Goal: Task Accomplishment & Management: Manage account settings

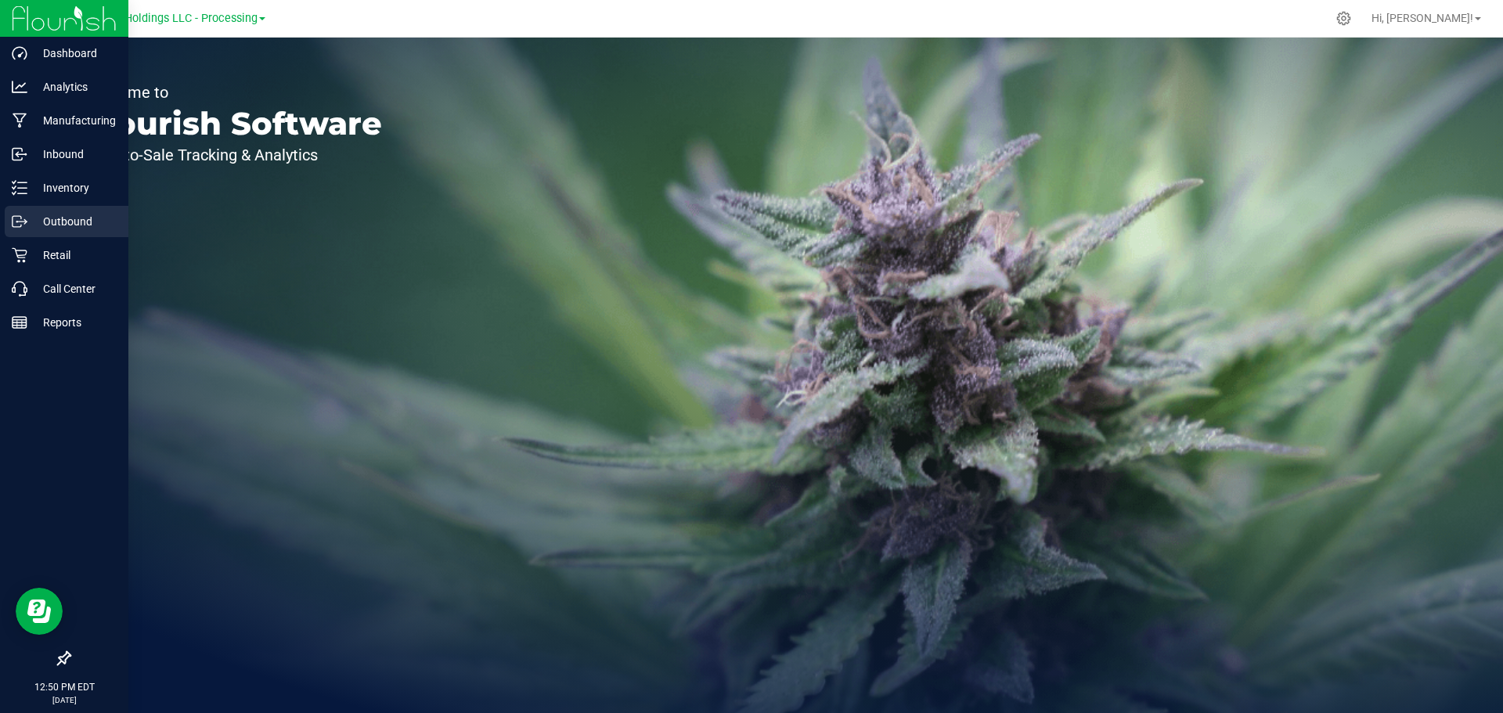
click at [64, 222] on p "Outbound" at bounding box center [74, 221] width 94 height 19
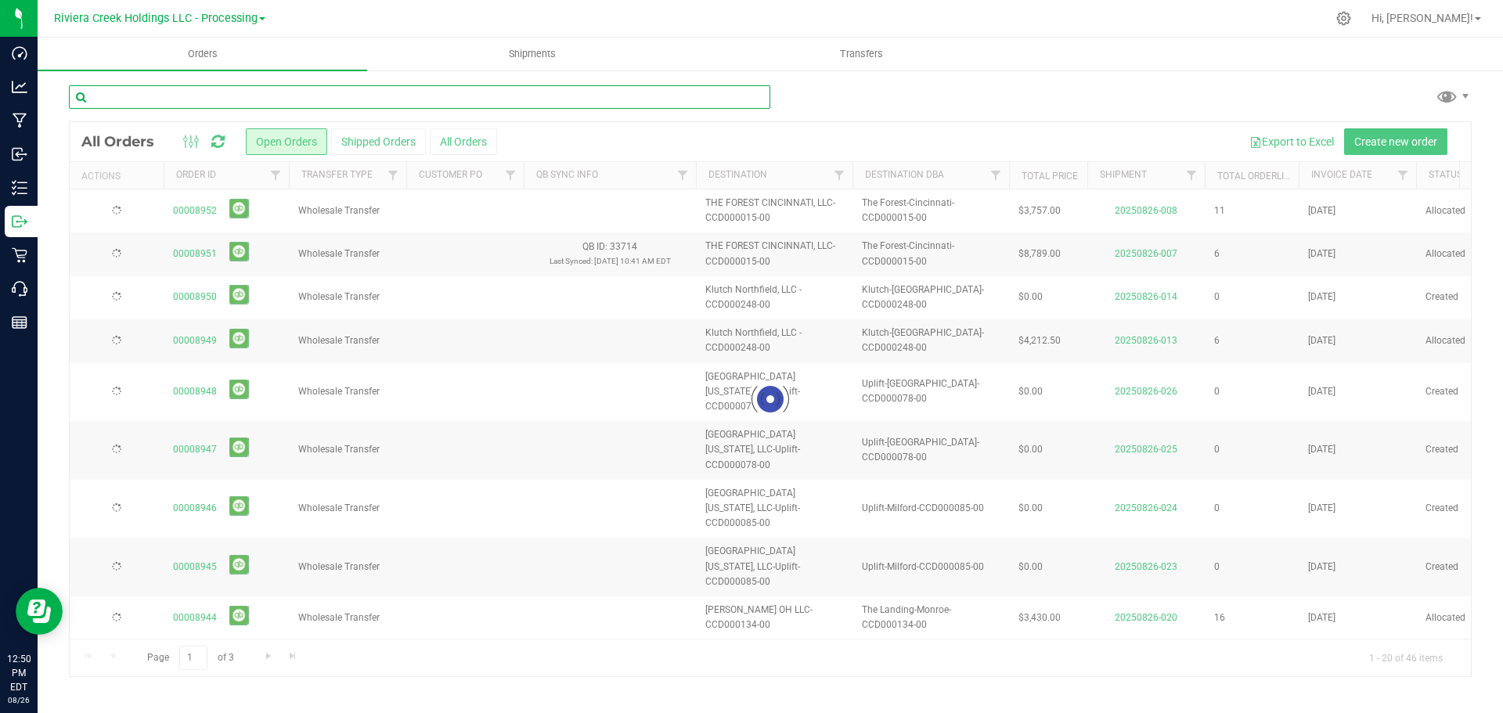
click at [135, 95] on input "text" at bounding box center [420, 96] width 702 height 23
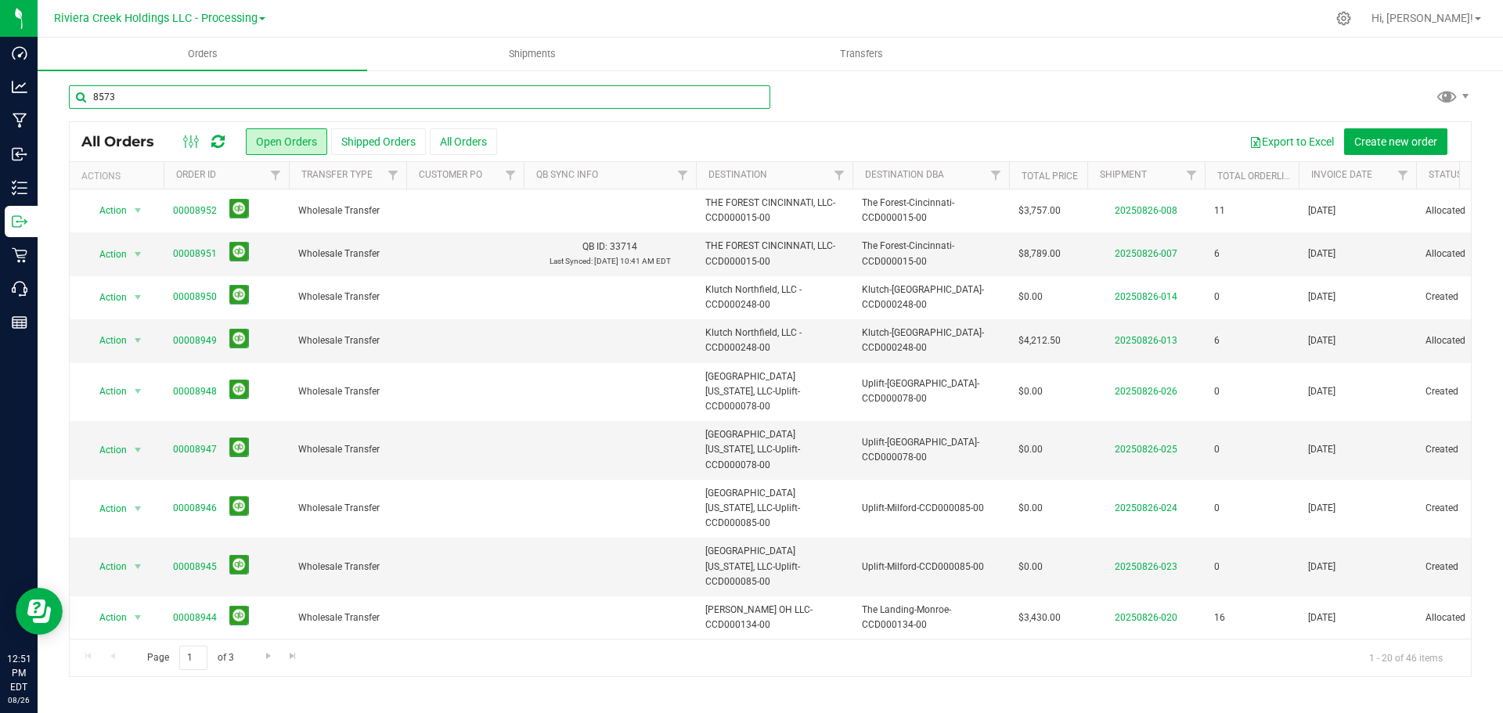
type input "8573"
click at [850, 92] on div "8573" at bounding box center [770, 103] width 1403 height 36
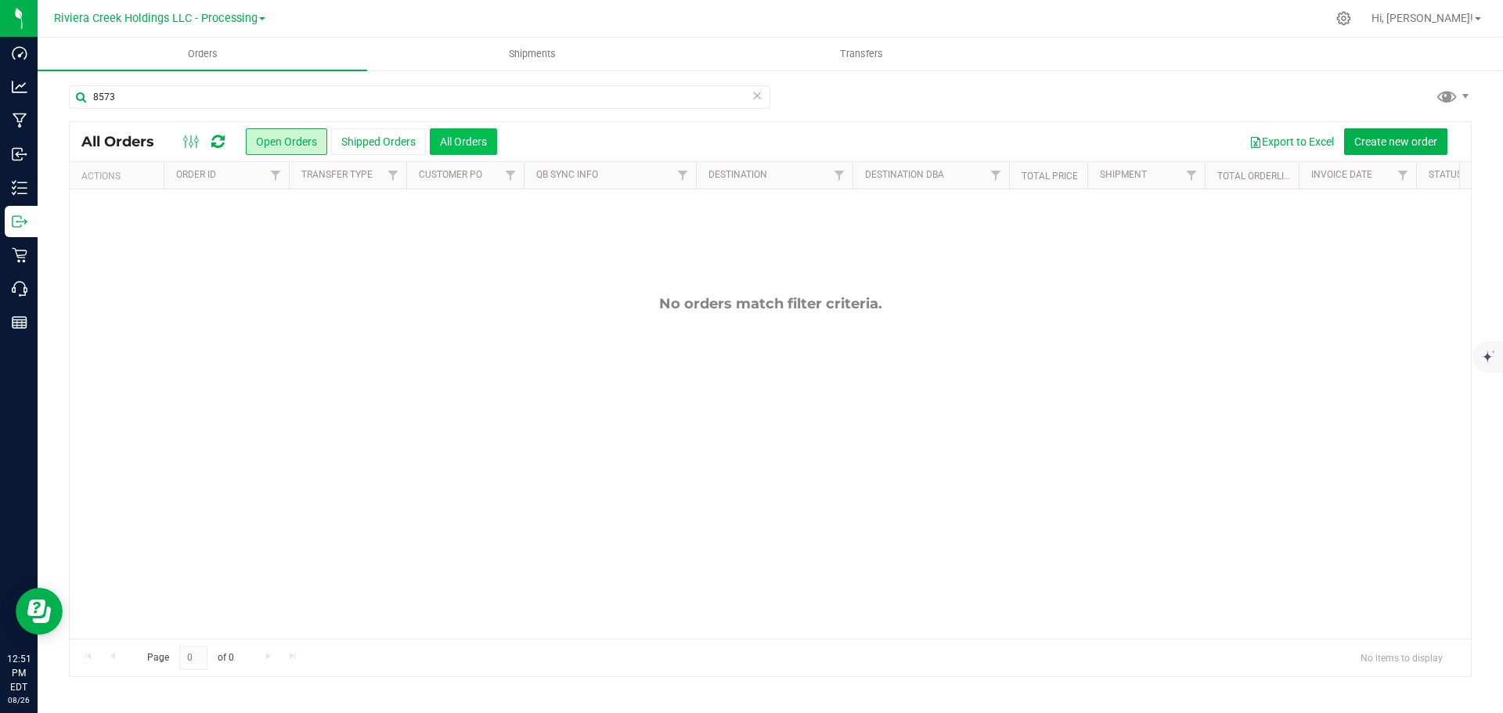
click at [466, 145] on button "All Orders" at bounding box center [463, 141] width 67 height 27
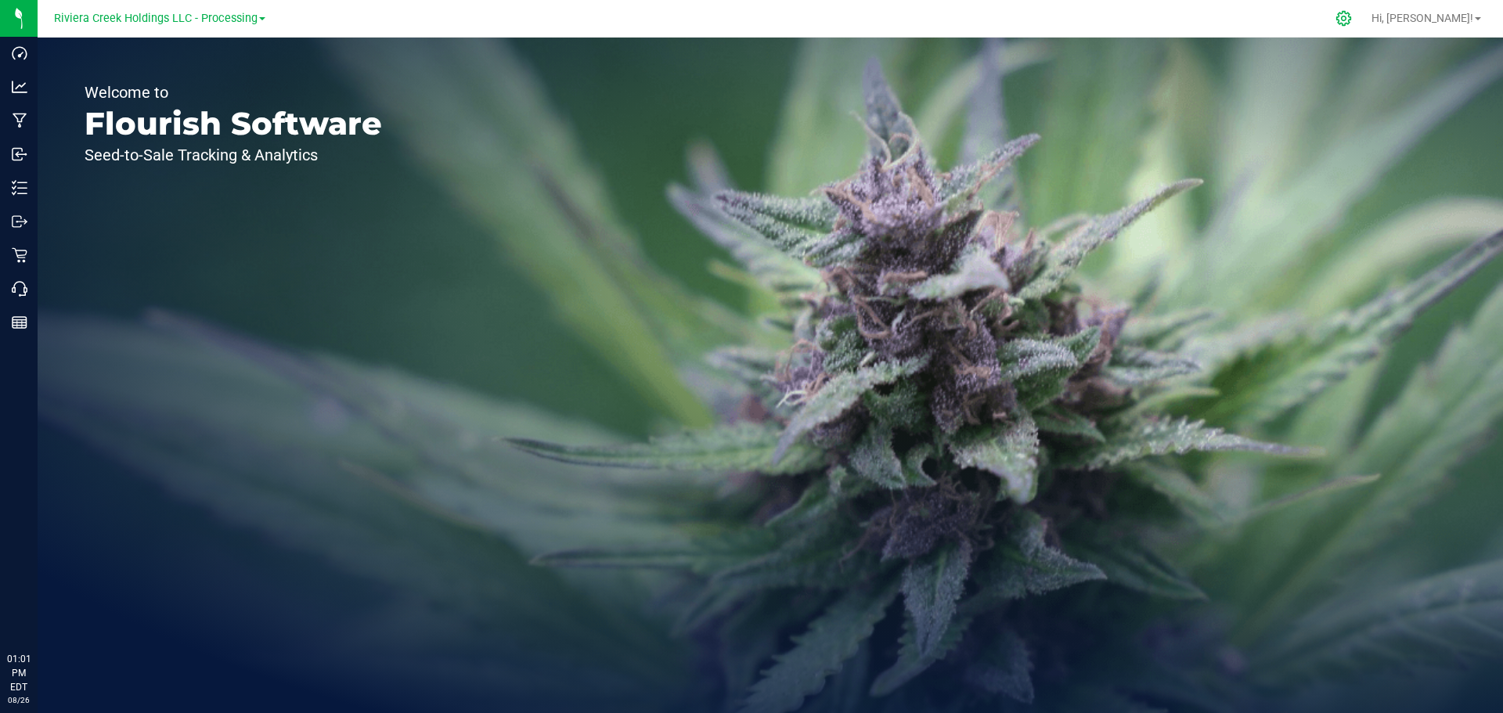
click at [1352, 22] on icon at bounding box center [1344, 18] width 16 height 16
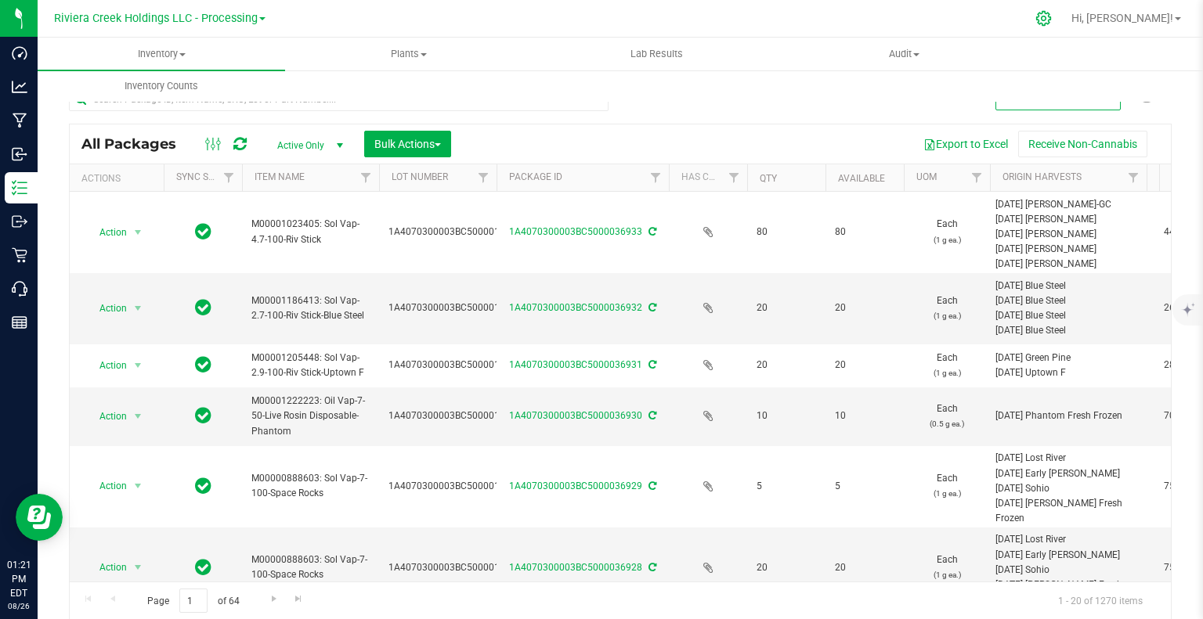
click at [1052, 18] on icon at bounding box center [1043, 18] width 16 height 16
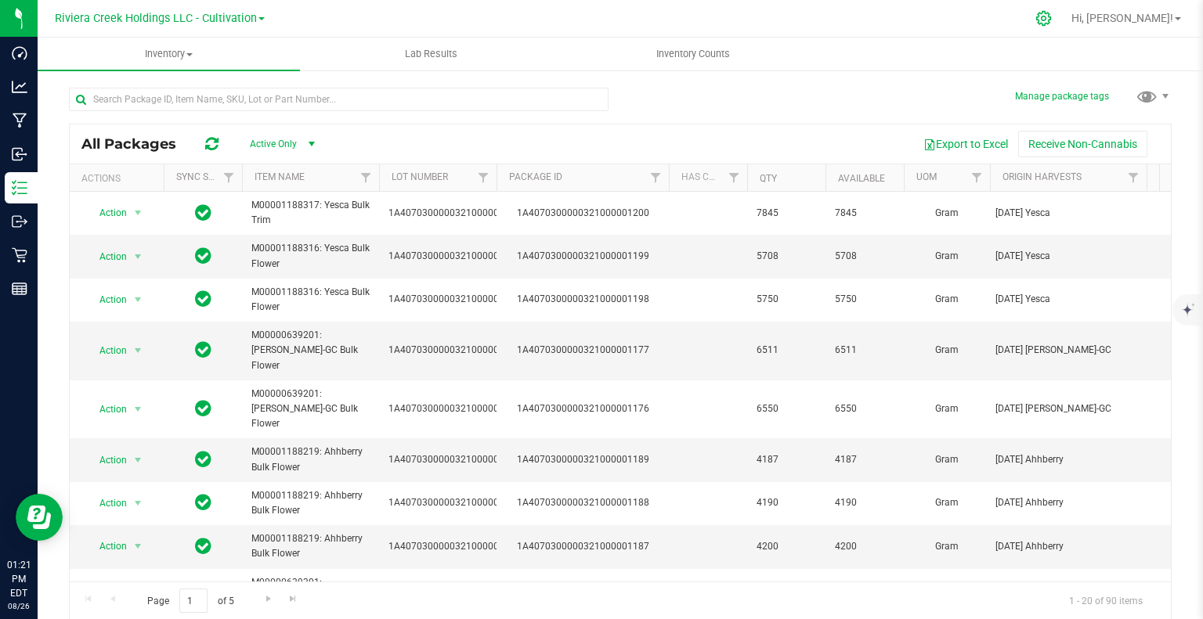
click at [1052, 12] on icon at bounding box center [1043, 18] width 16 height 16
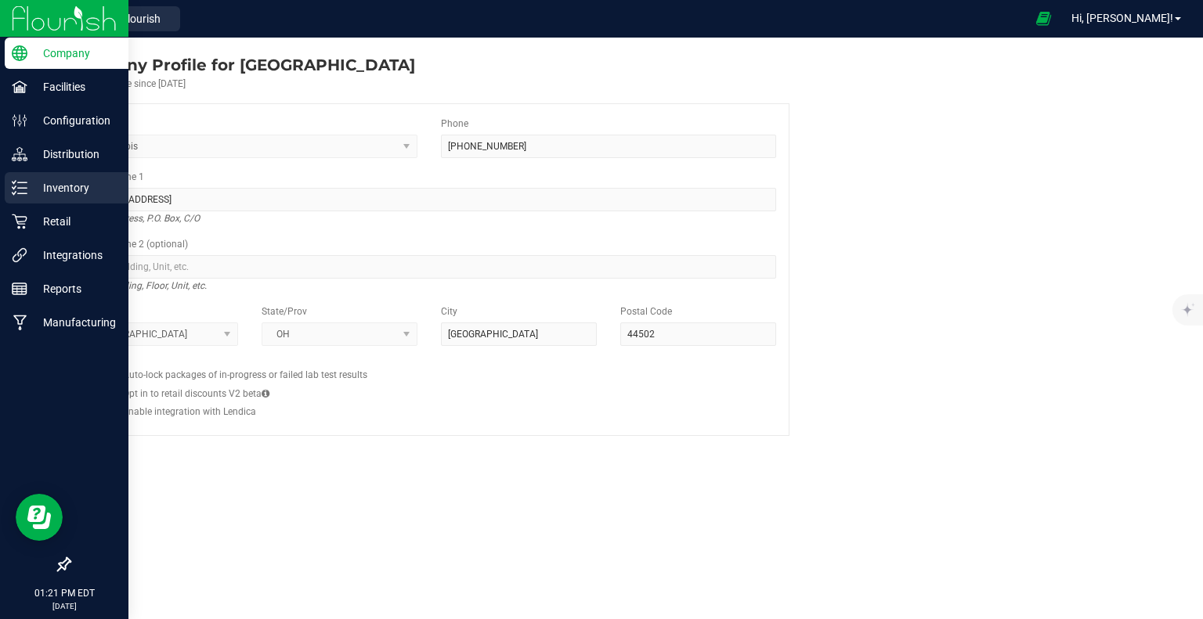
click at [47, 196] on p "Inventory" at bounding box center [74, 188] width 94 height 19
click at [70, 184] on p "Inventory" at bounding box center [74, 188] width 94 height 19
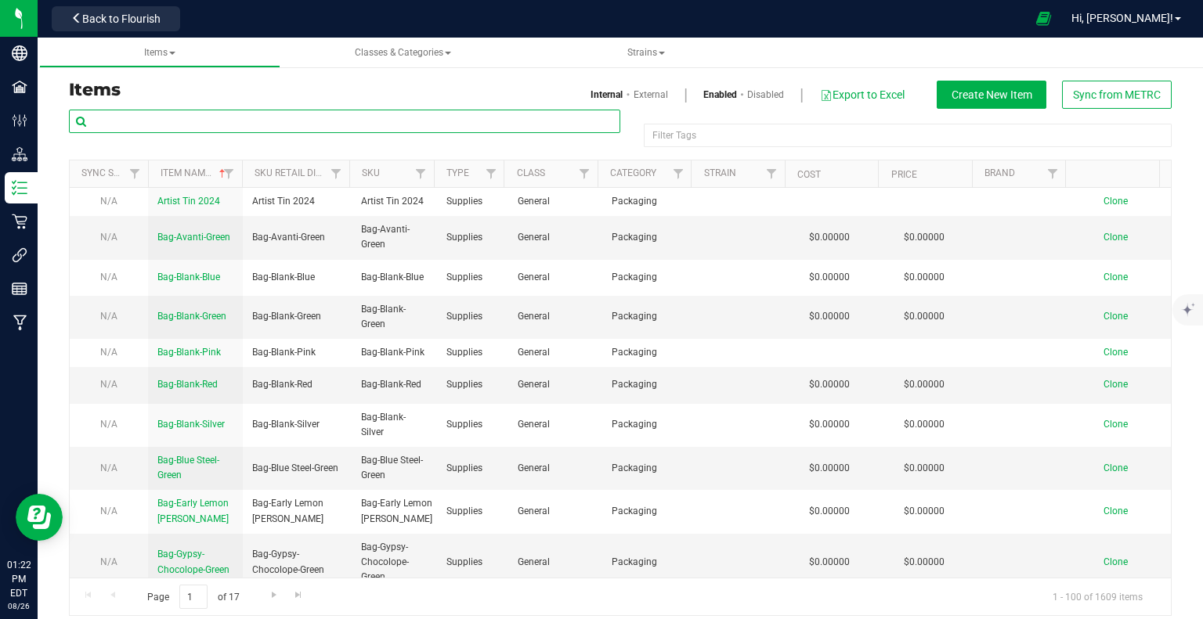
click at [172, 127] on input "text" at bounding box center [344, 121] width 551 height 23
type input "Stambaugh GC-2.83"
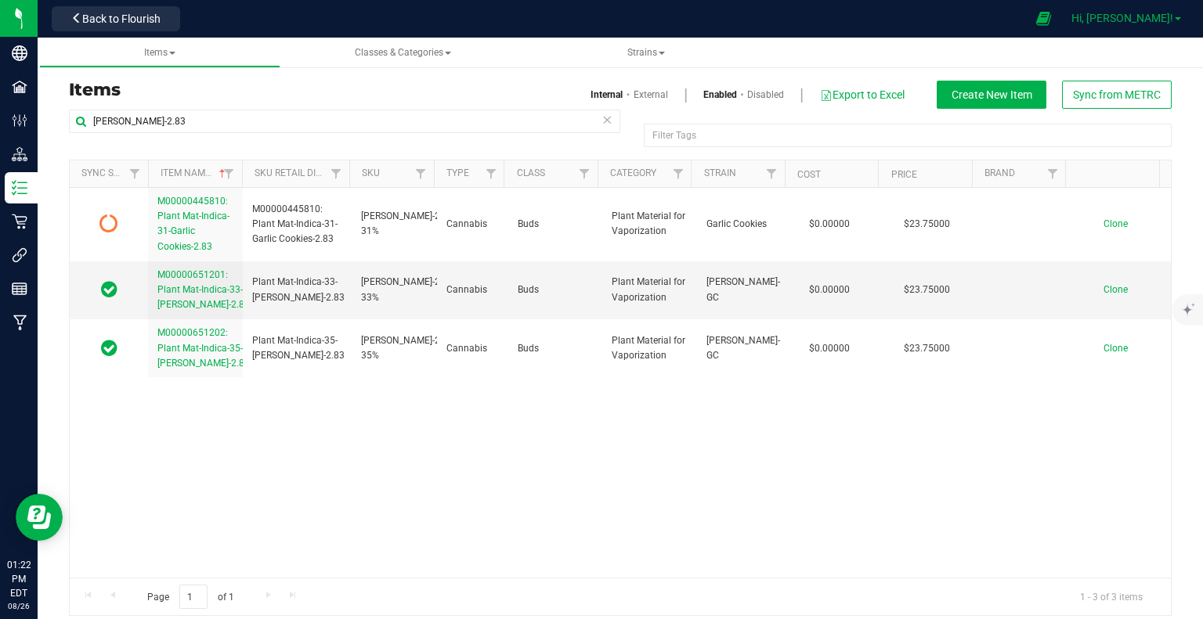
click at [1171, 18] on span "Hi, [PERSON_NAME]!" at bounding box center [1122, 18] width 102 height 13
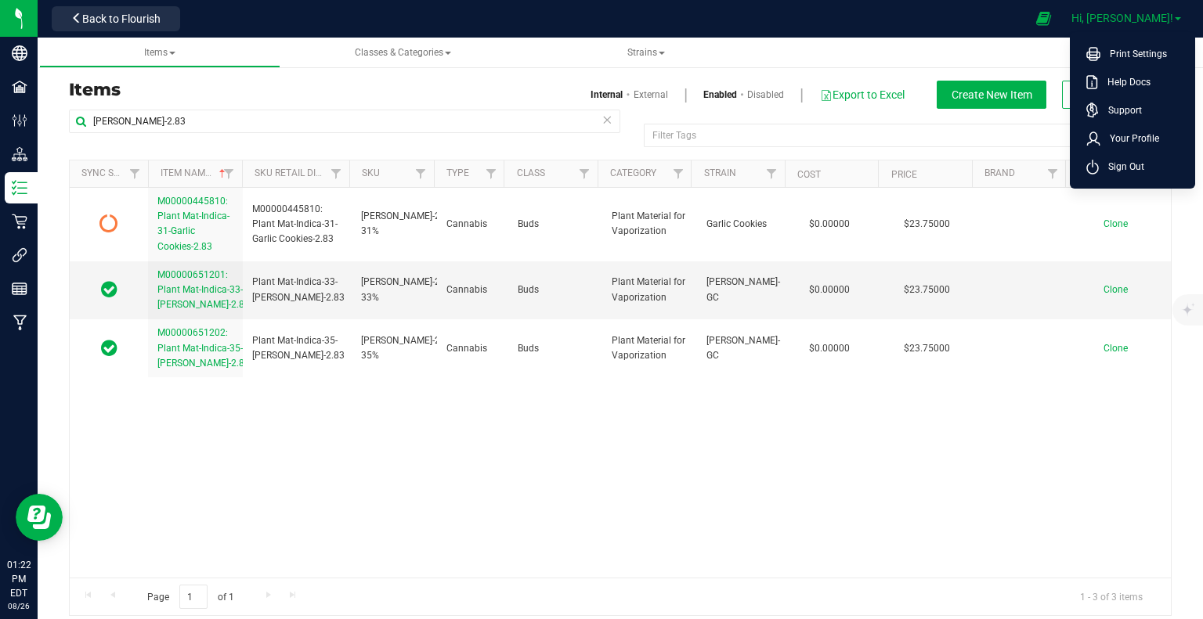
click at [1171, 18] on span "Hi, Molly!" at bounding box center [1122, 18] width 102 height 13
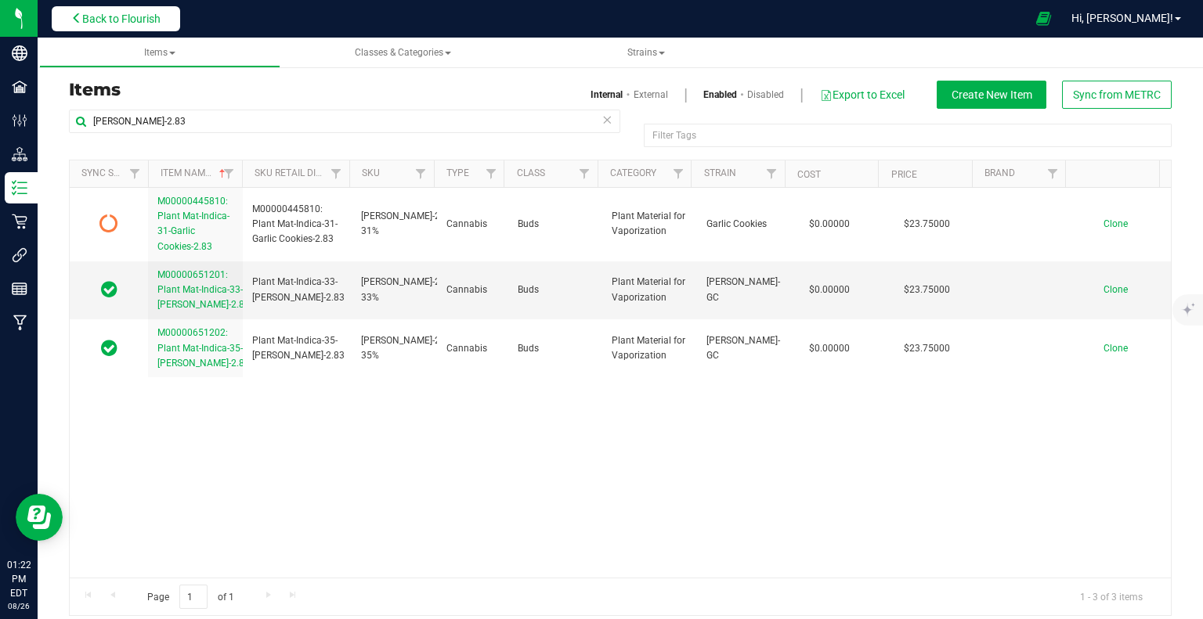
click at [145, 25] on button "Back to Flourish" at bounding box center [116, 18] width 128 height 25
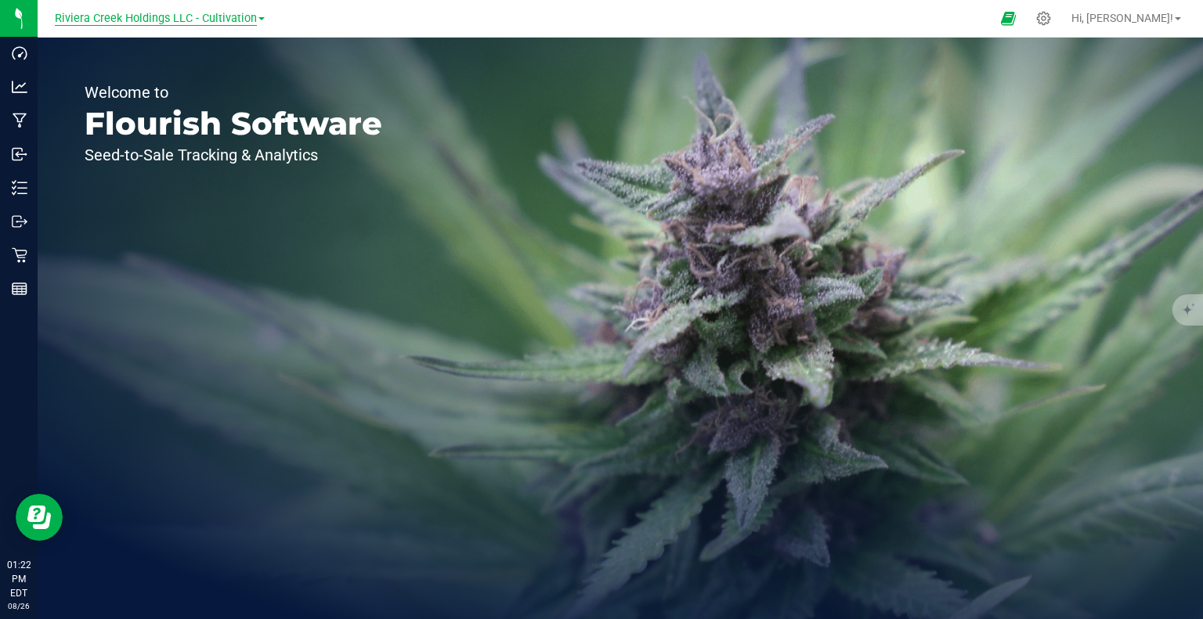
click at [218, 17] on span "Riviera Creek Holdings LLC - Cultivation" at bounding box center [156, 19] width 202 height 14
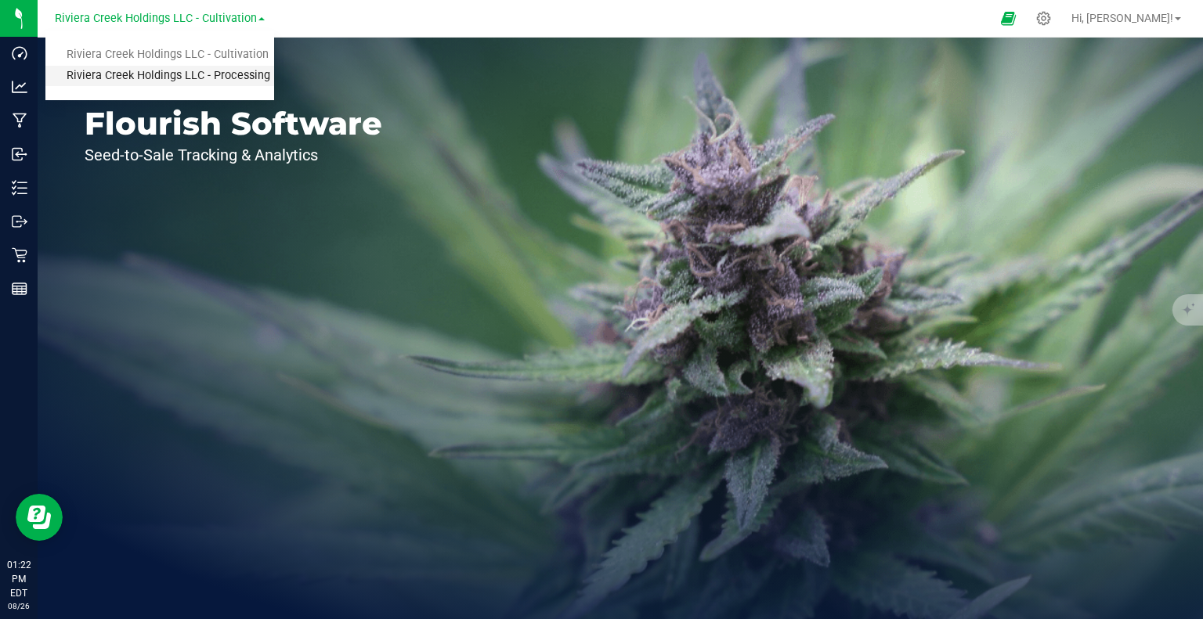
click at [224, 77] on link "Riviera Creek Holdings LLC - Processing" at bounding box center [159, 76] width 229 height 21
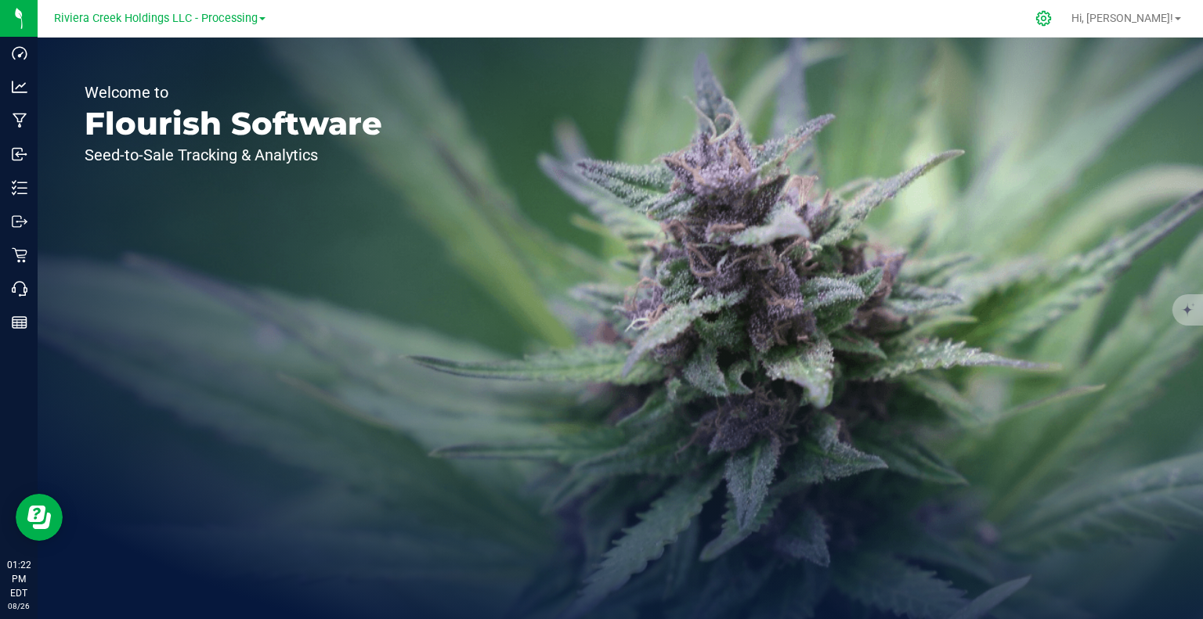
click at [1052, 17] on icon at bounding box center [1043, 18] width 16 height 16
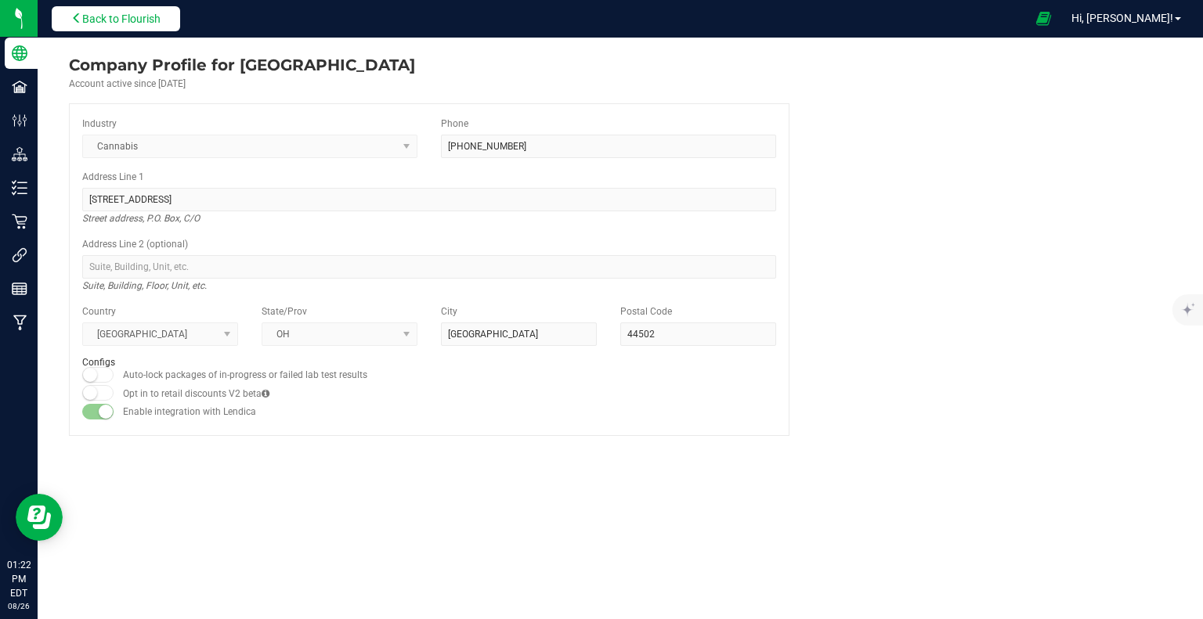
click at [123, 15] on span "Back to Flourish" at bounding box center [121, 19] width 78 height 13
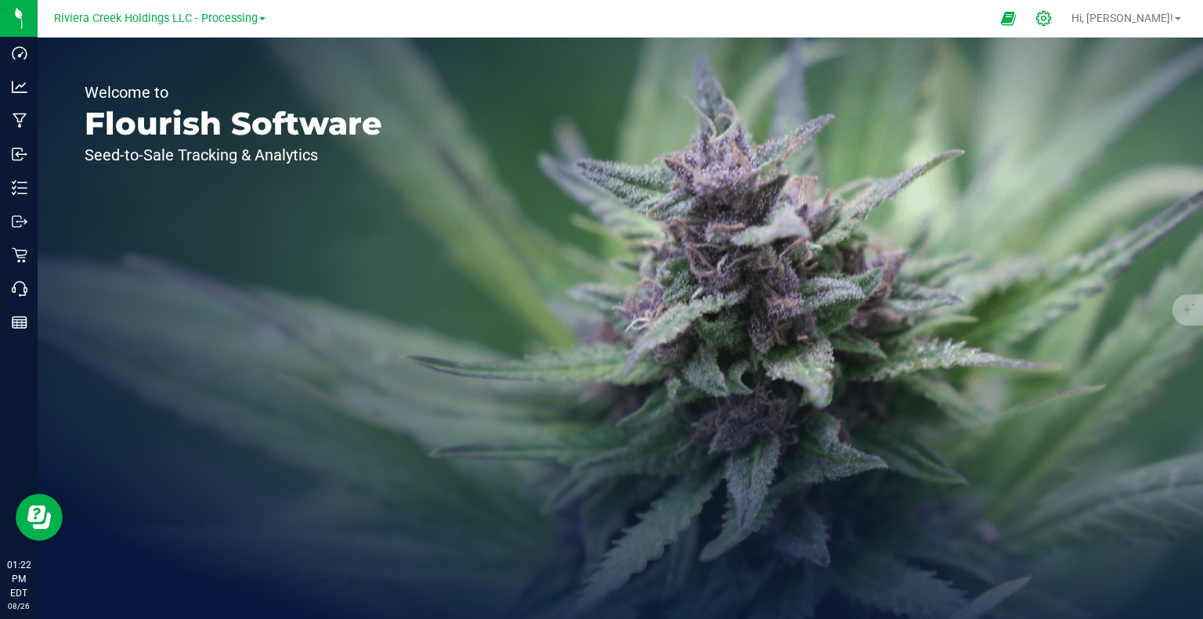
click at [1052, 21] on icon at bounding box center [1043, 18] width 16 height 16
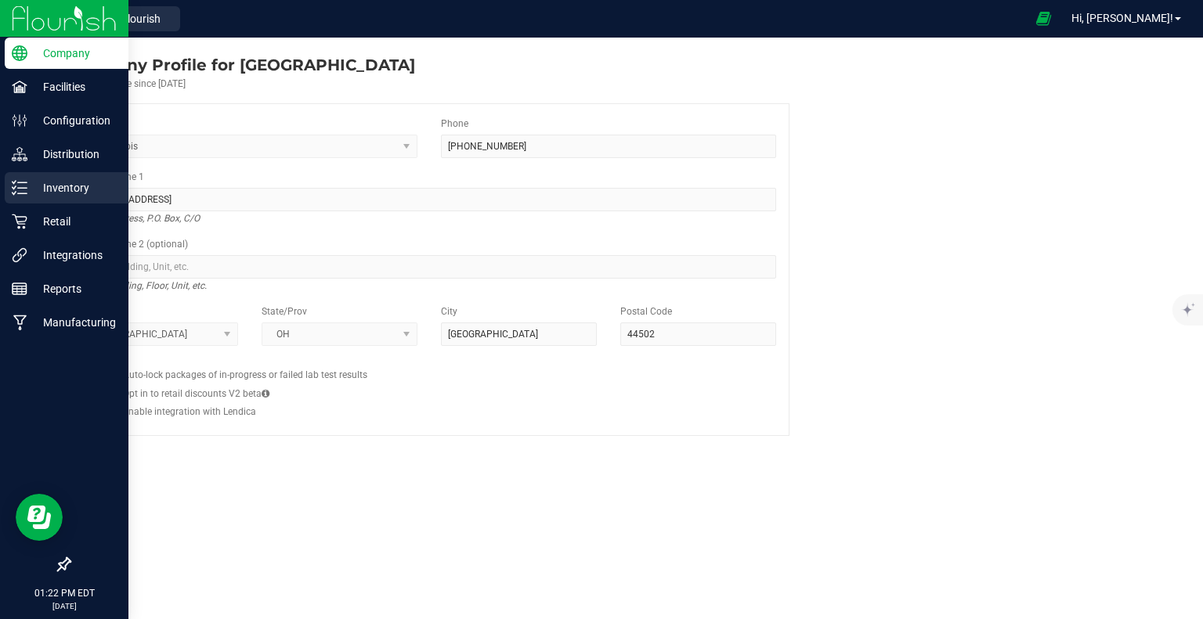
click at [84, 177] on div "Inventory" at bounding box center [67, 187] width 124 height 31
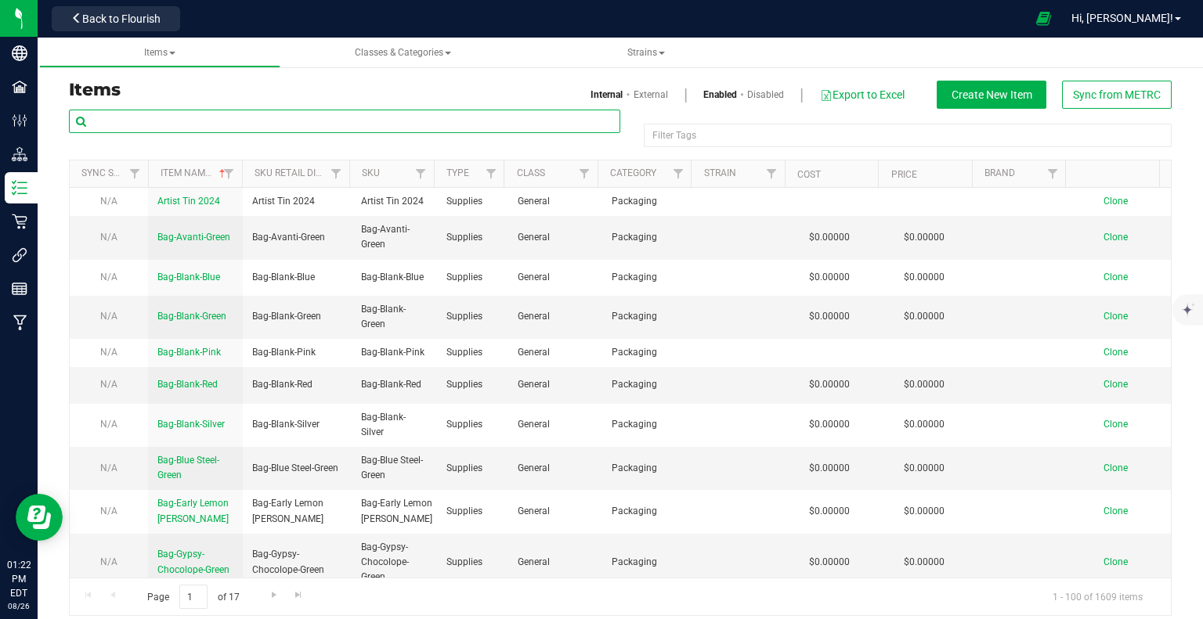
click at [190, 112] on input "text" at bounding box center [344, 121] width 551 height 23
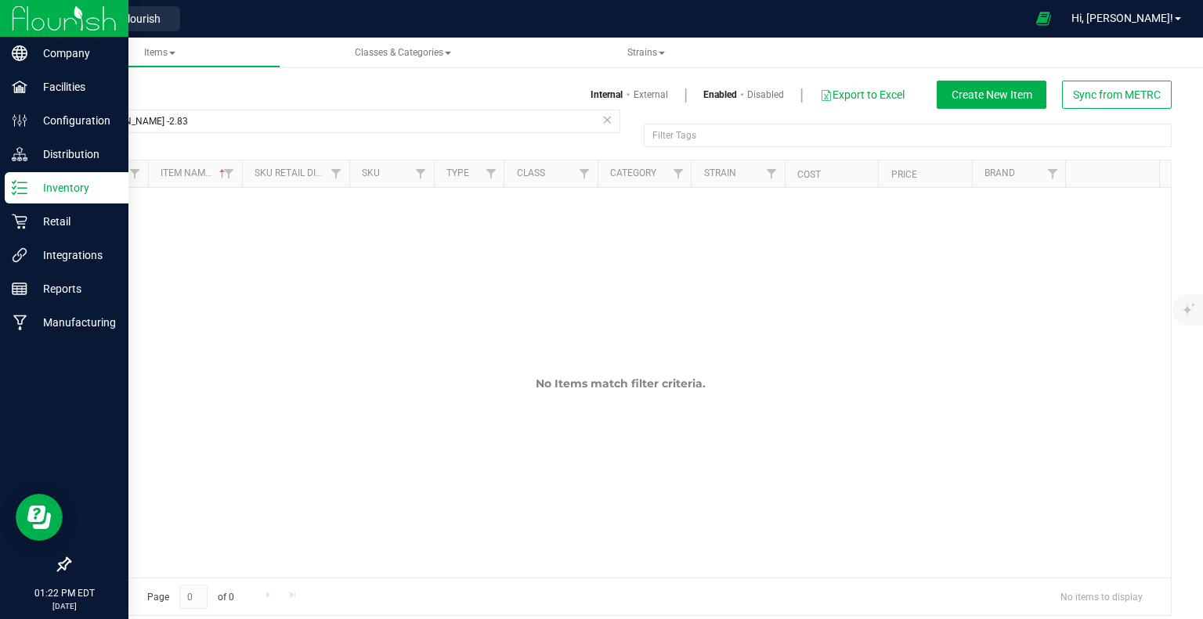
click at [0, 384] on div at bounding box center [64, 445] width 128 height 209
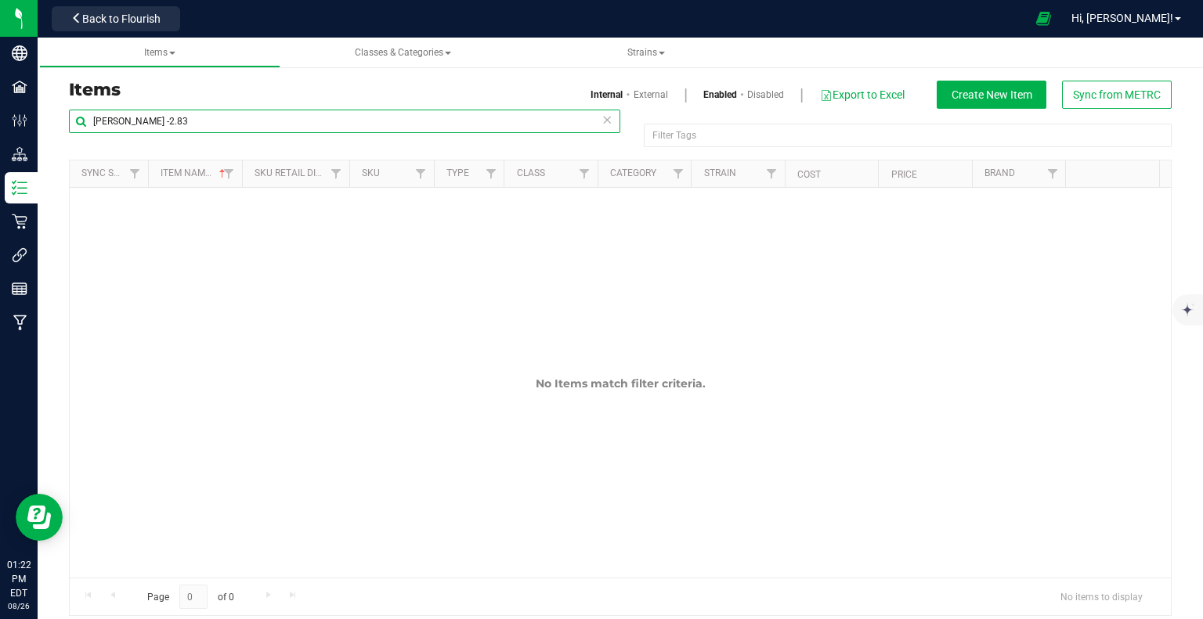
click at [214, 120] on input "Stambaugh GC -2.83" at bounding box center [344, 121] width 551 height 23
type input "Stambaugh GC-2.83"
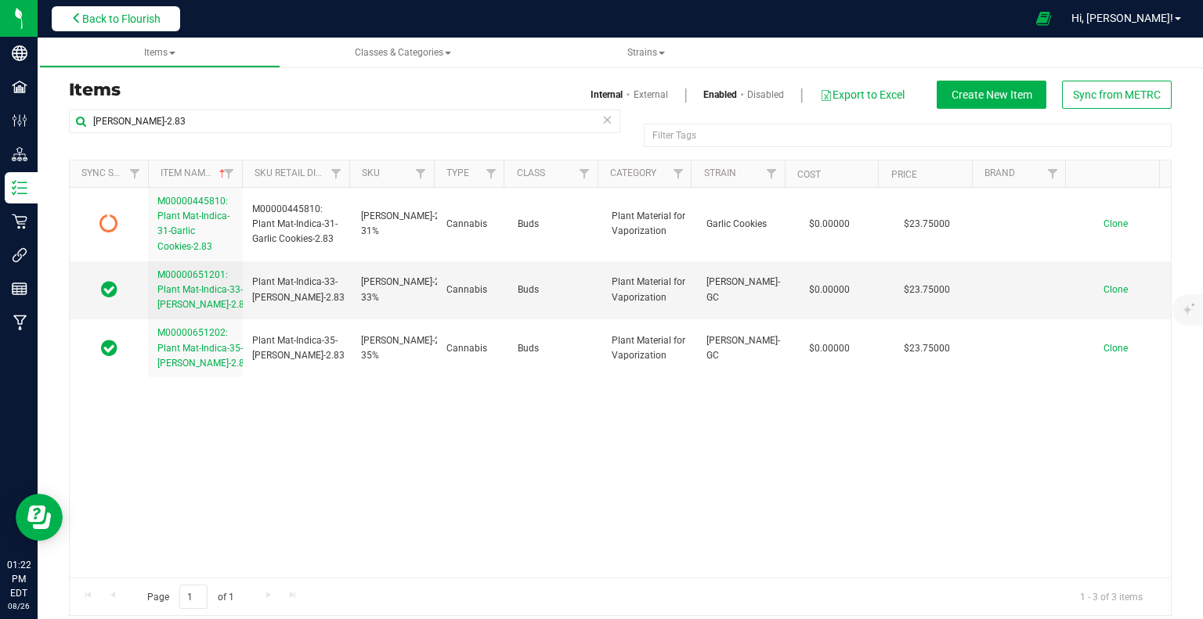
click at [109, 21] on span "Back to Flourish" at bounding box center [121, 19] width 78 height 13
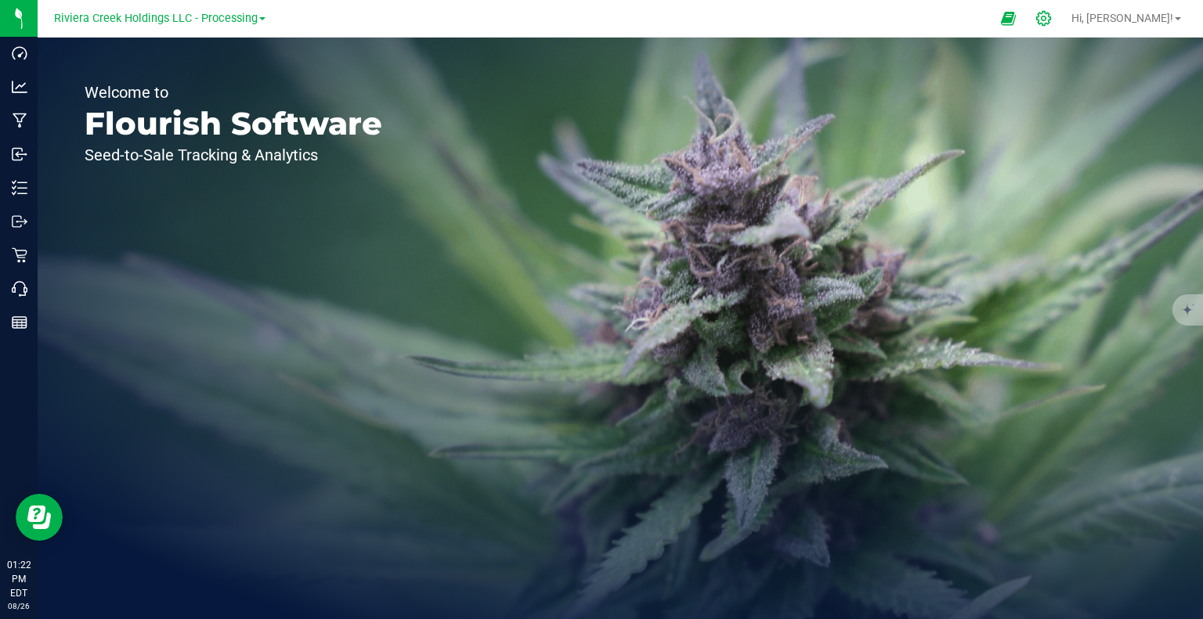
click at [1051, 18] on icon at bounding box center [1043, 18] width 15 height 15
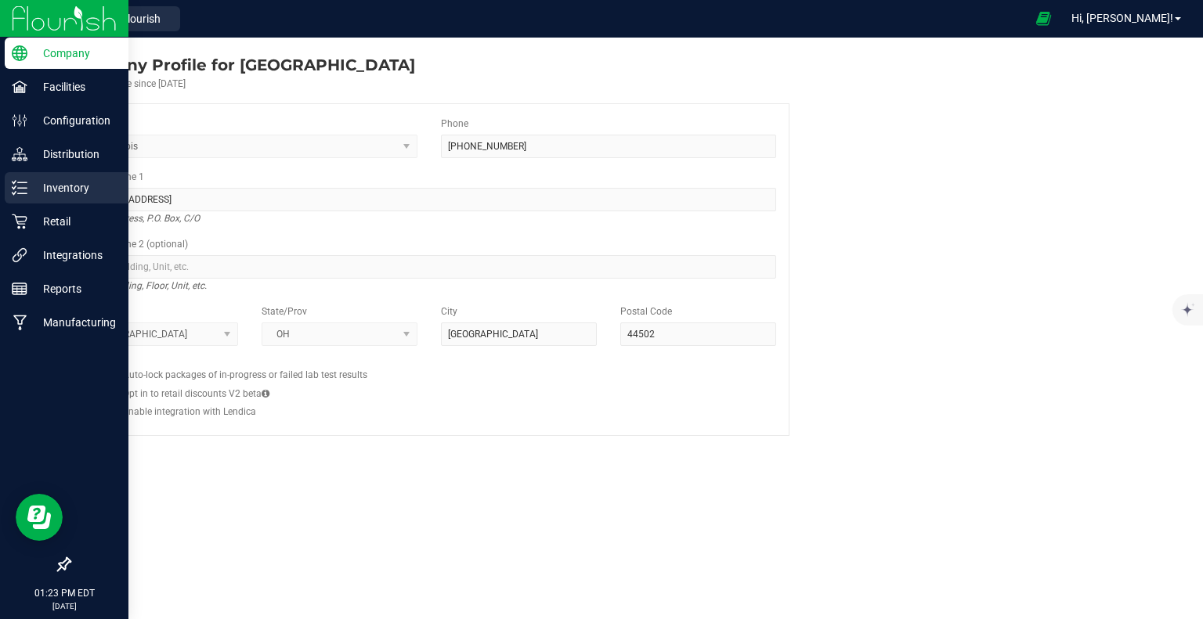
click at [48, 194] on p "Inventory" at bounding box center [74, 188] width 94 height 19
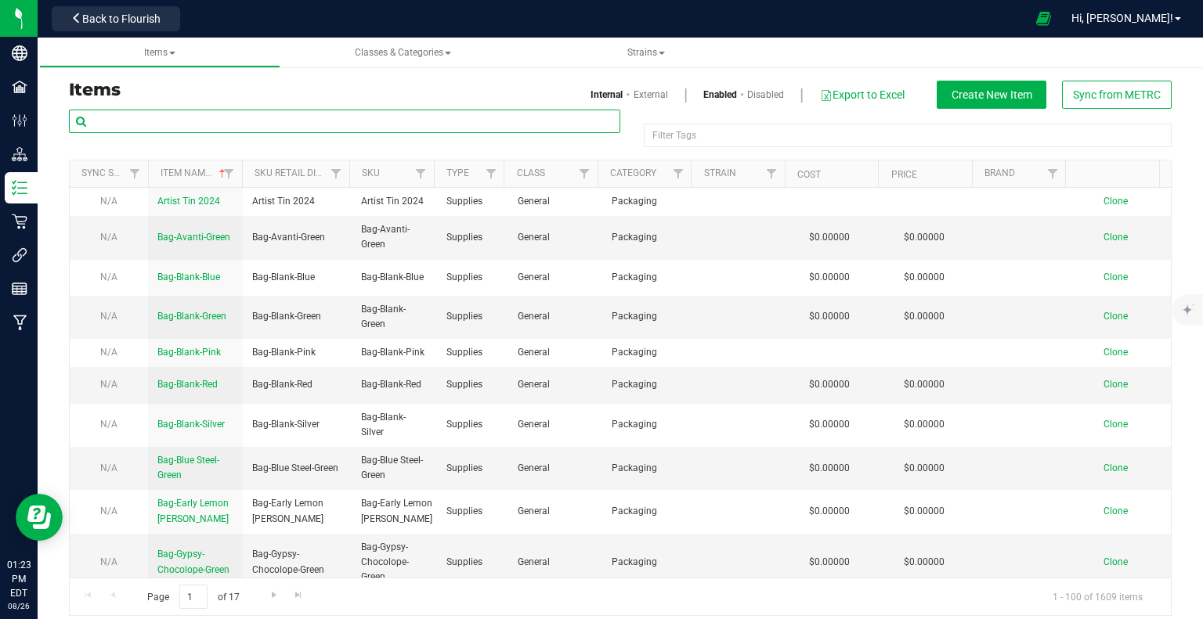
click at [277, 122] on input "text" at bounding box center [344, 121] width 551 height 23
type input "s"
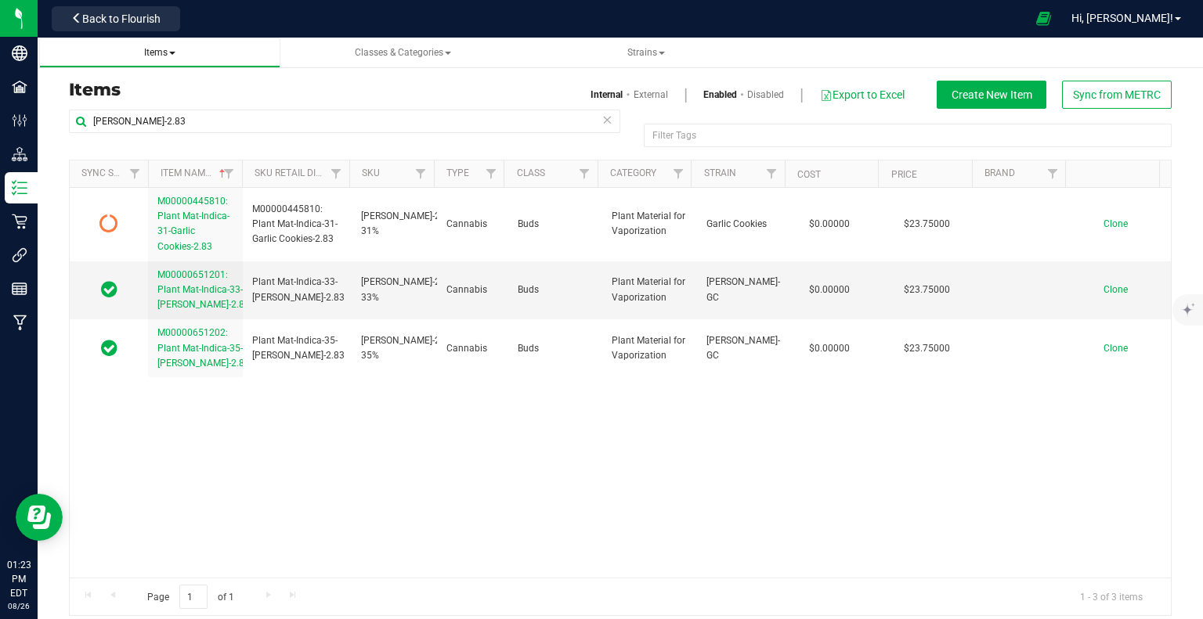
click at [169, 53] on span "Items" at bounding box center [159, 52] width 31 height 11
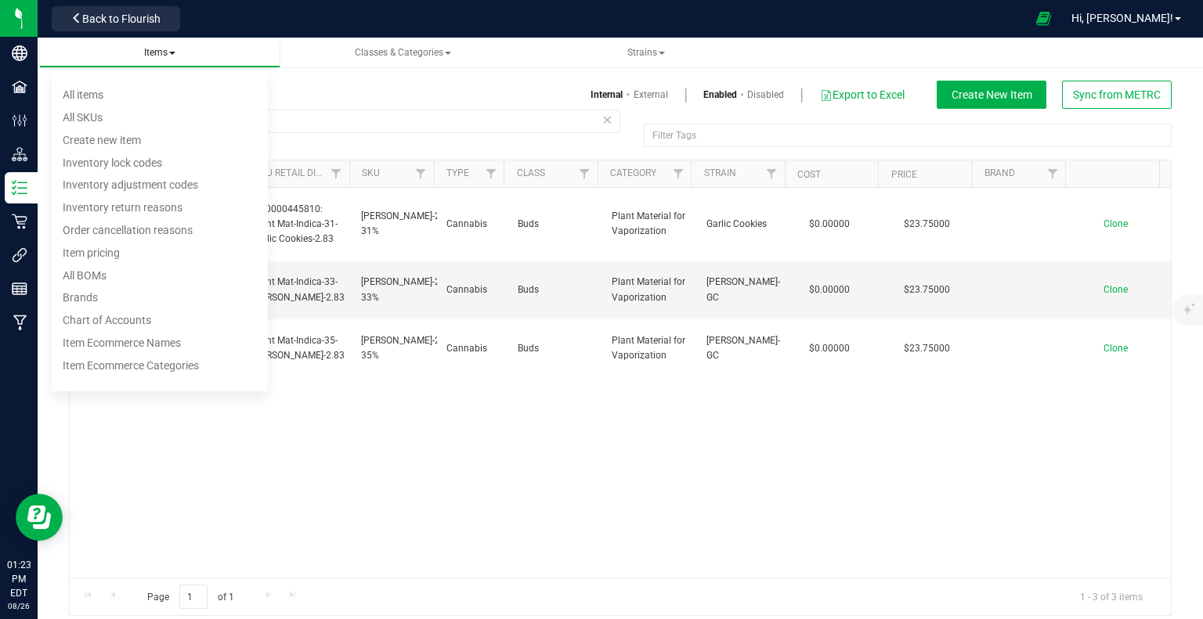
click at [169, 53] on span "Items" at bounding box center [159, 52] width 31 height 11
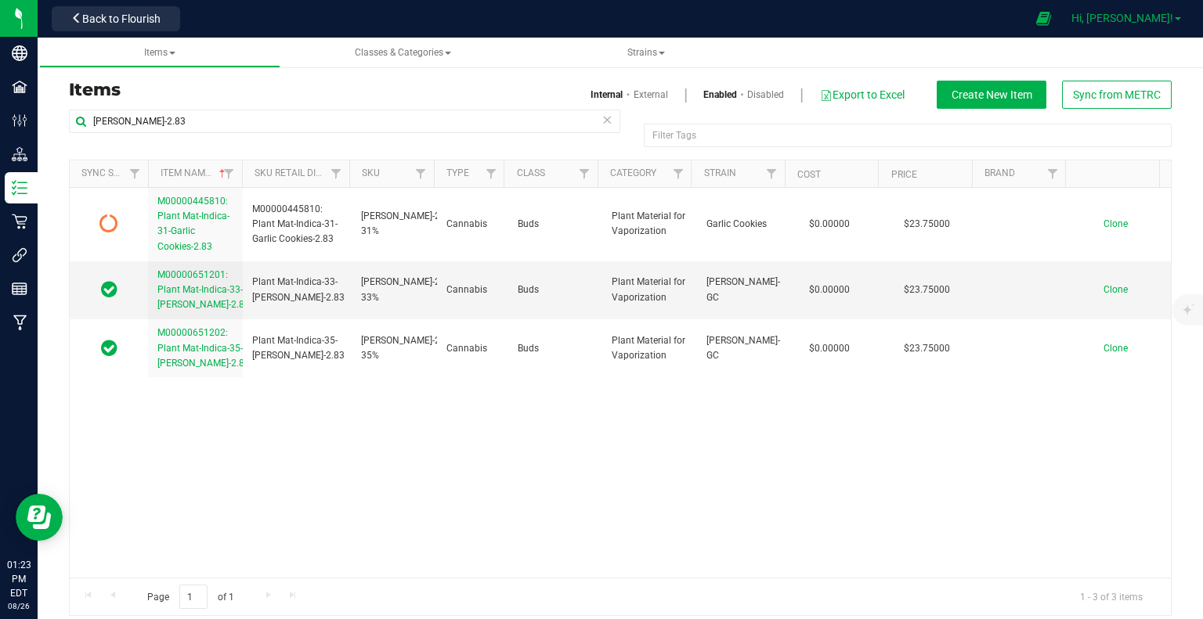
click at [1171, 16] on span "Hi, Molly!" at bounding box center [1122, 18] width 102 height 13
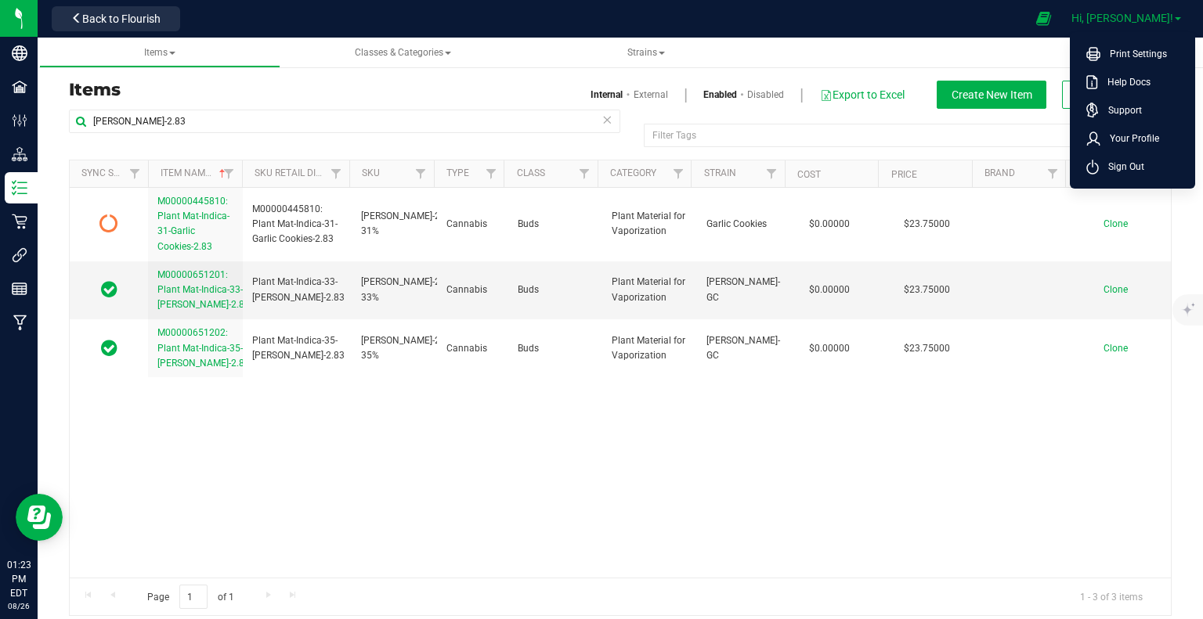
click at [1171, 16] on span "Hi, Molly!" at bounding box center [1122, 18] width 102 height 13
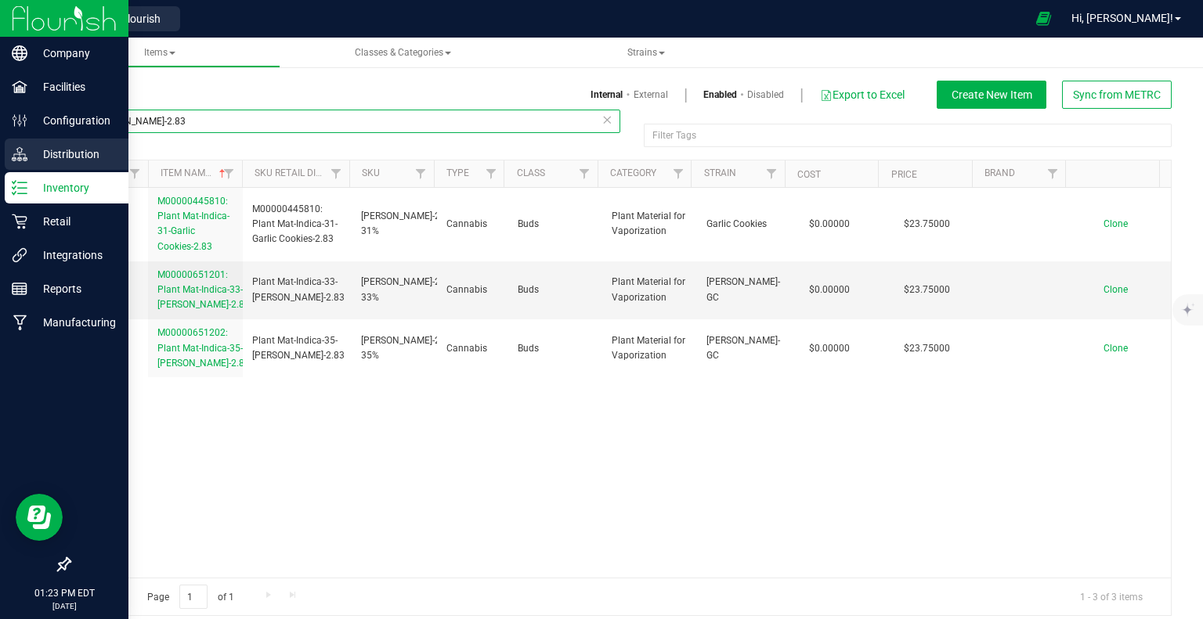
drag, startPoint x: 190, startPoint y: 127, endPoint x: 0, endPoint y: 170, distance: 195.1
click at [0, 170] on div "Company Facilities Configuration Distribution Inventory Retail Integrations Rep…" at bounding box center [601, 309] width 1203 height 619
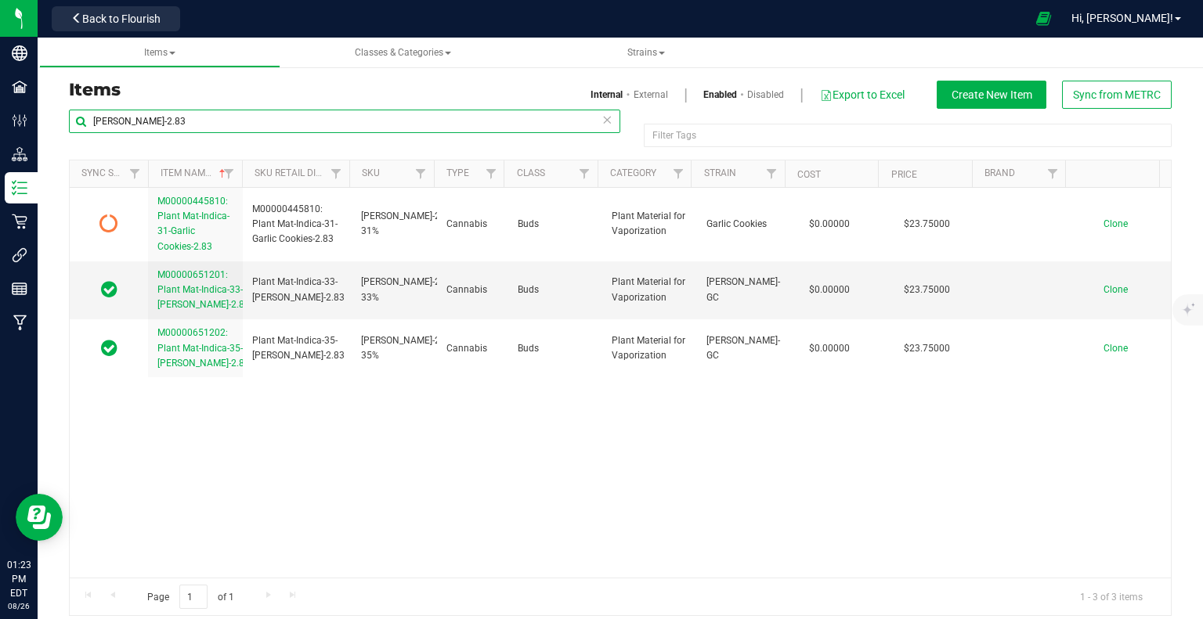
click at [148, 119] on input "Stambaugh GC-2.83" at bounding box center [344, 121] width 551 height 23
click at [201, 121] on input "Stambaugh GC-2.83" at bounding box center [344, 121] width 551 height 23
type input "S"
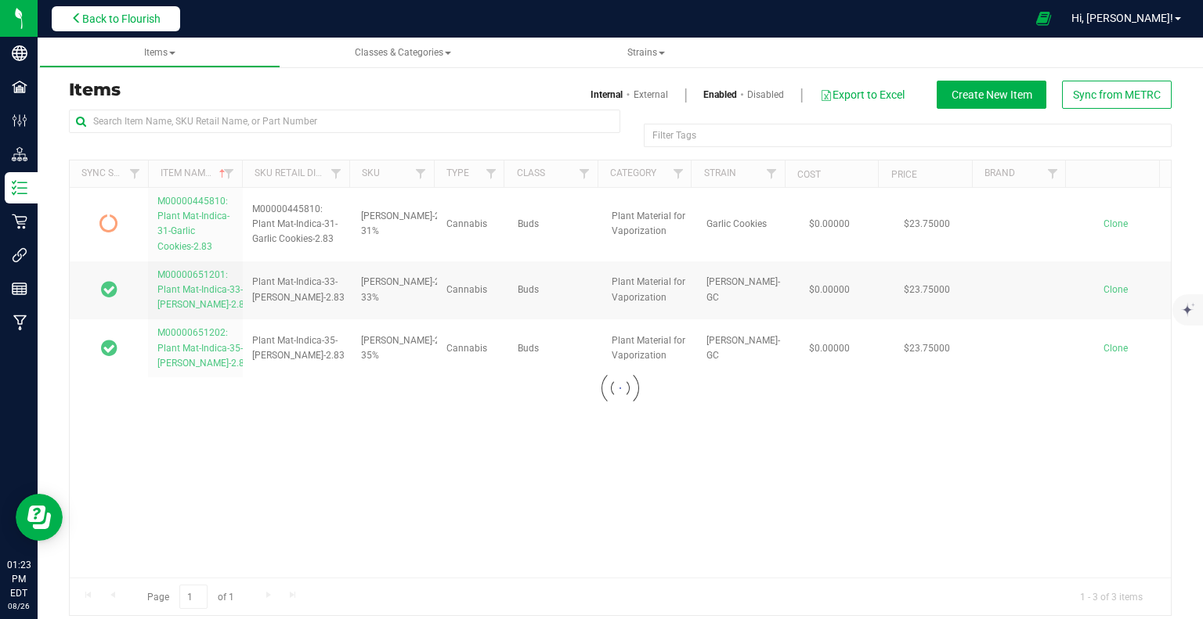
click at [104, 16] on span "Back to Flourish" at bounding box center [121, 19] width 78 height 13
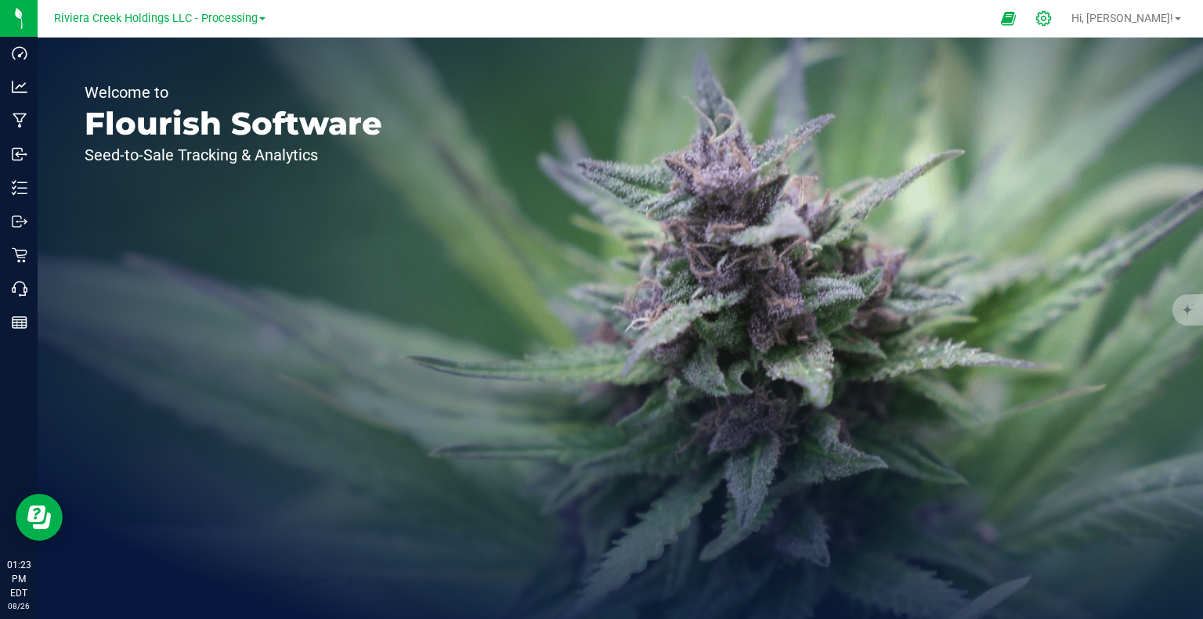
click at [1055, 25] on div at bounding box center [1044, 18] width 22 height 16
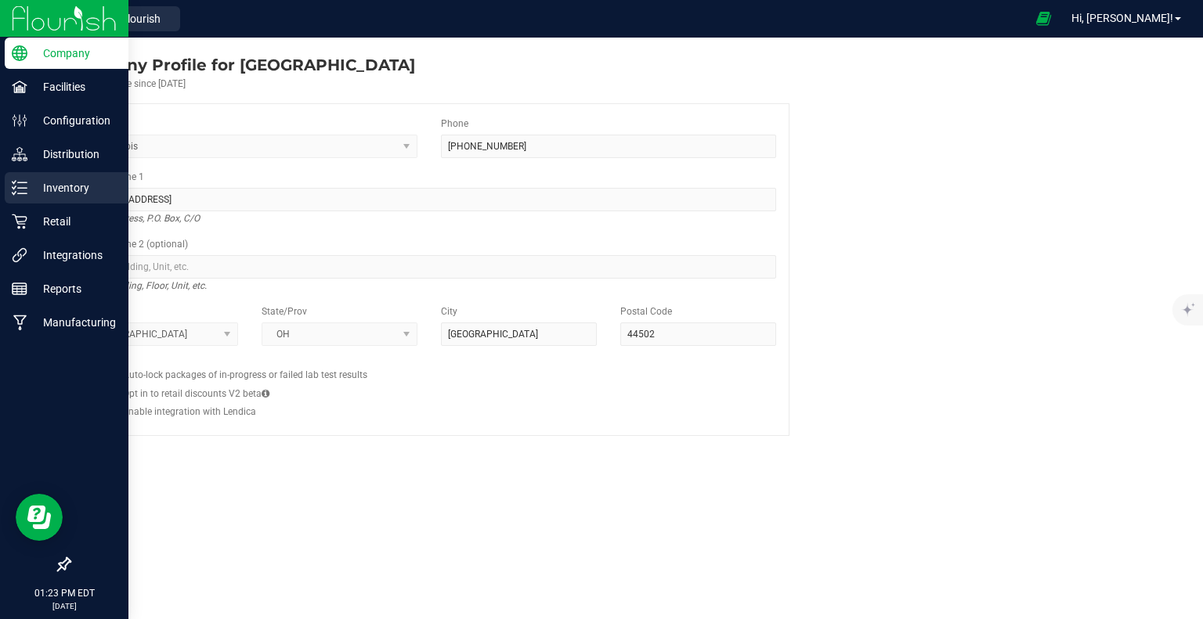
click at [68, 193] on p "Inventory" at bounding box center [74, 188] width 94 height 19
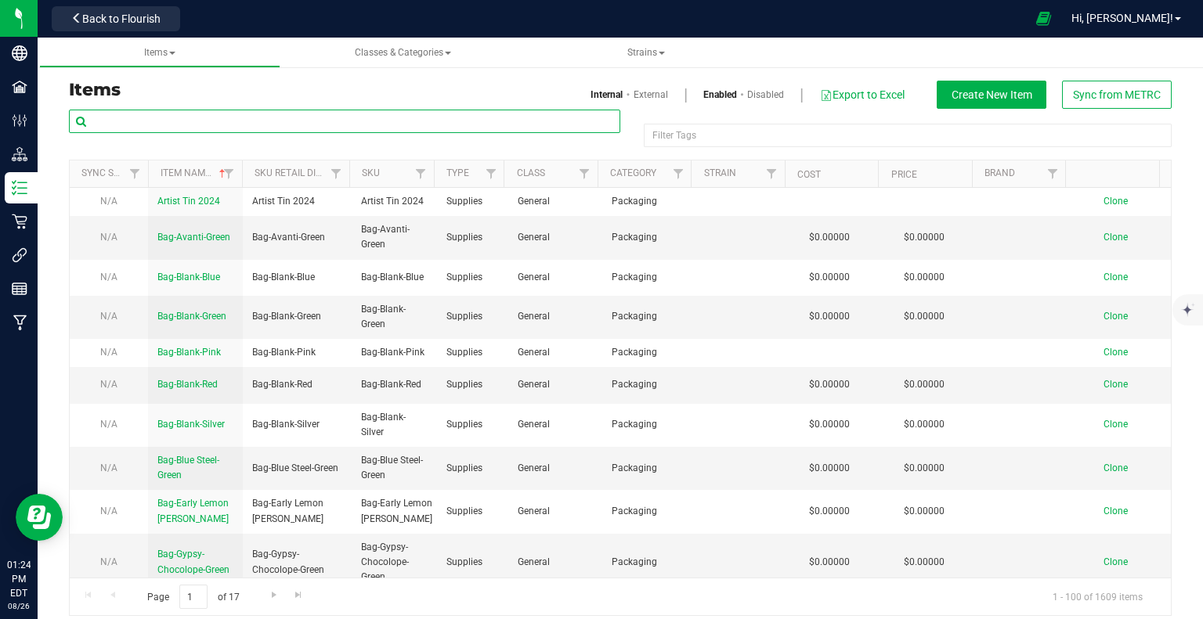
click at [200, 122] on input "text" at bounding box center [344, 121] width 551 height 23
type input "Stambaugh GC-2.83"
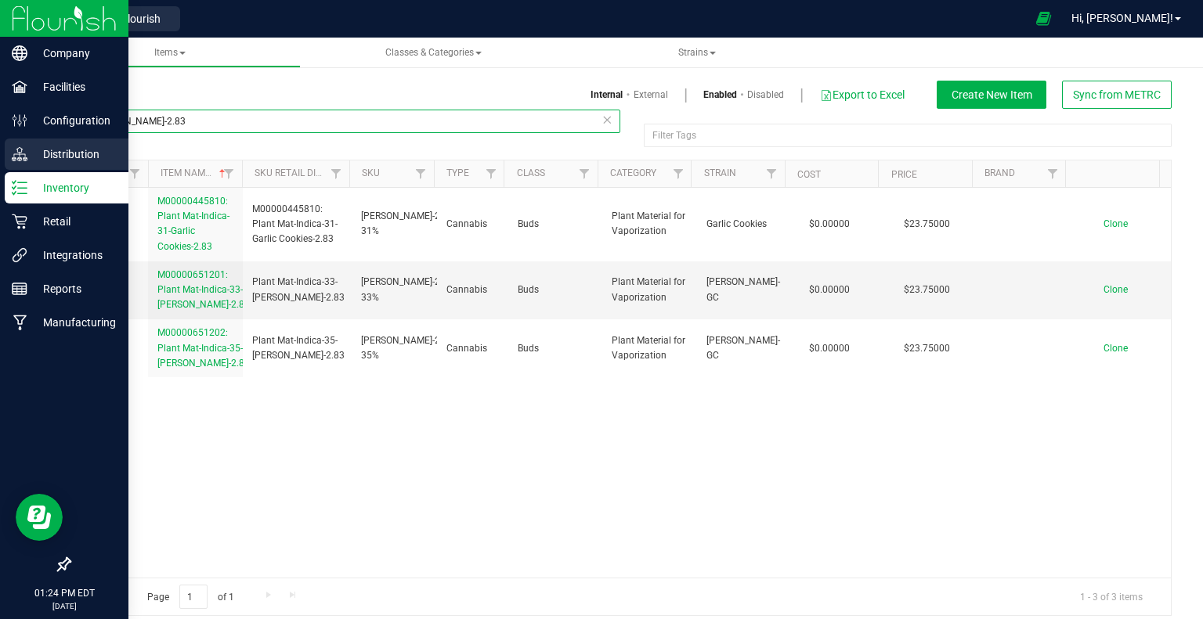
drag, startPoint x: 184, startPoint y: 118, endPoint x: 0, endPoint y: 141, distance: 185.4
click at [0, 141] on div "Company Facilities Configuration Distribution Inventory Retail Integrations Rep…" at bounding box center [601, 309] width 1203 height 619
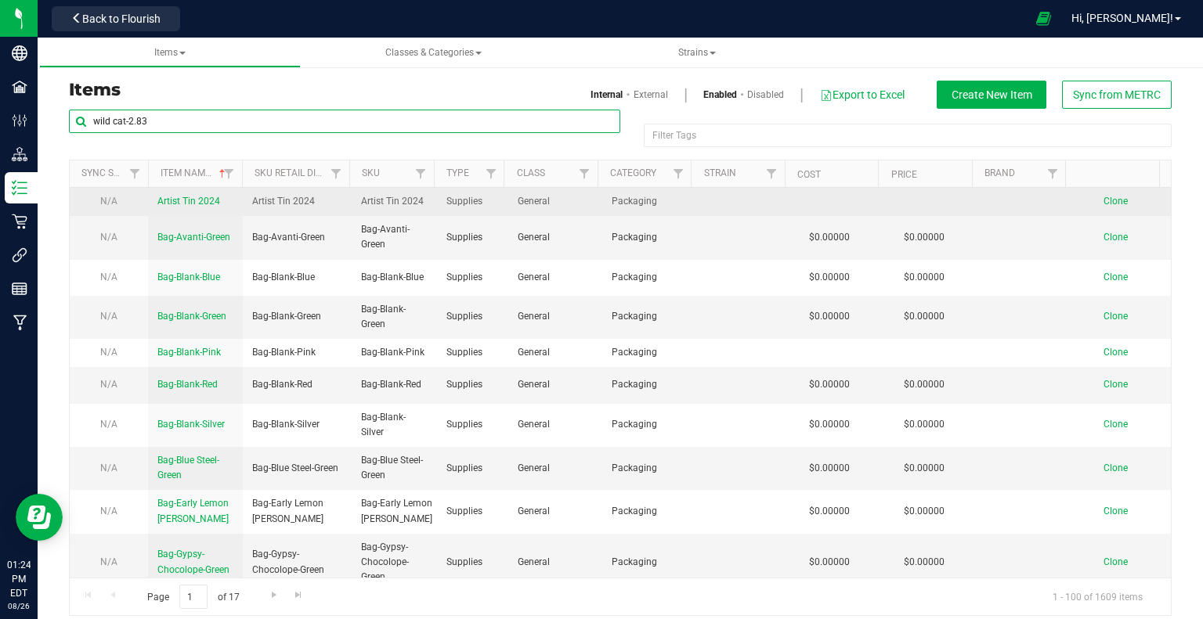
type input "wild cat-2.83"
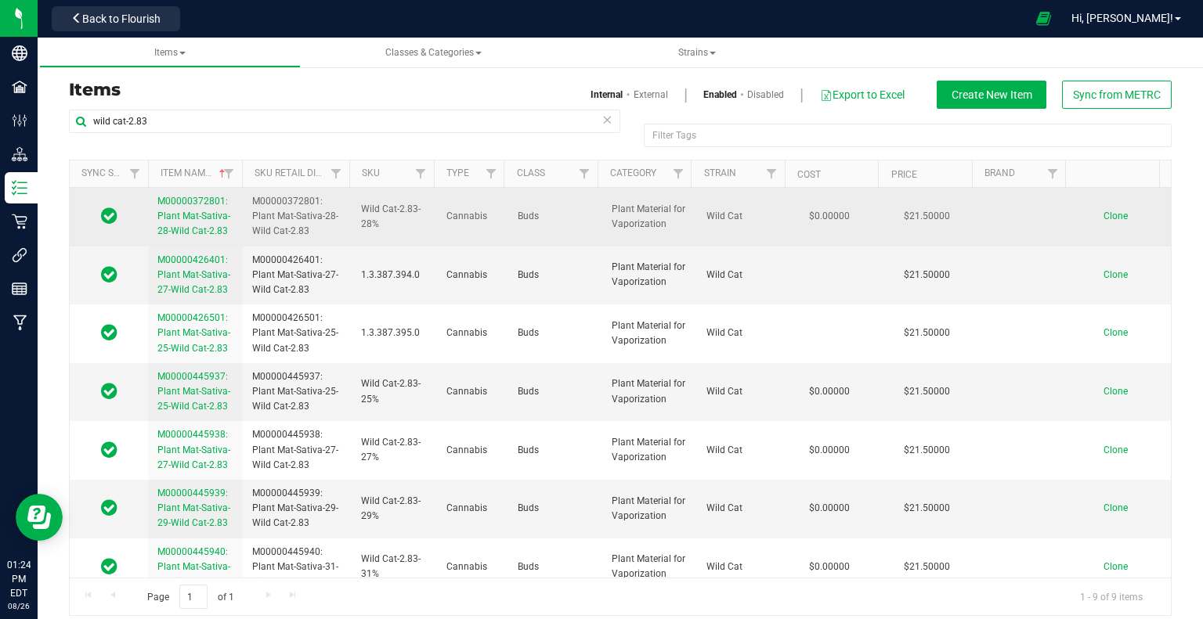
click at [179, 226] on span "M00000372801: Plant Mat-Sativa-28-Wild Cat-2.83" at bounding box center [193, 216] width 73 height 41
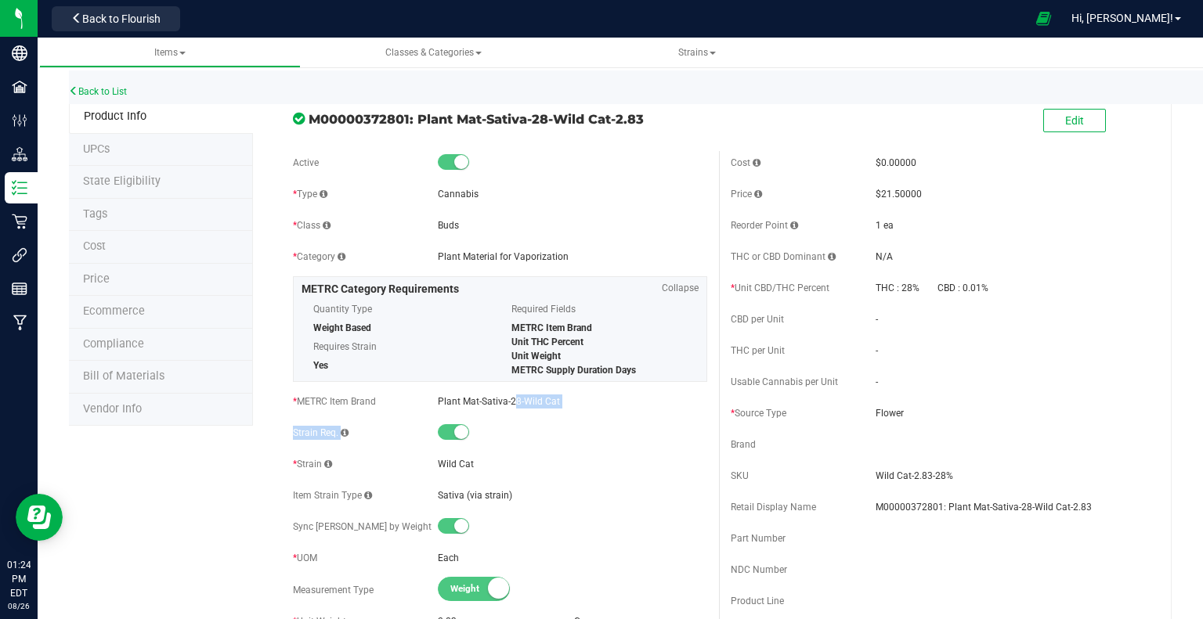
drag, startPoint x: 438, startPoint y: 406, endPoint x: 577, endPoint y: 413, distance: 139.5
click at [577, 413] on div "Active * Type Cannabis * Class Buds * Category" at bounding box center [500, 521] width 438 height 741
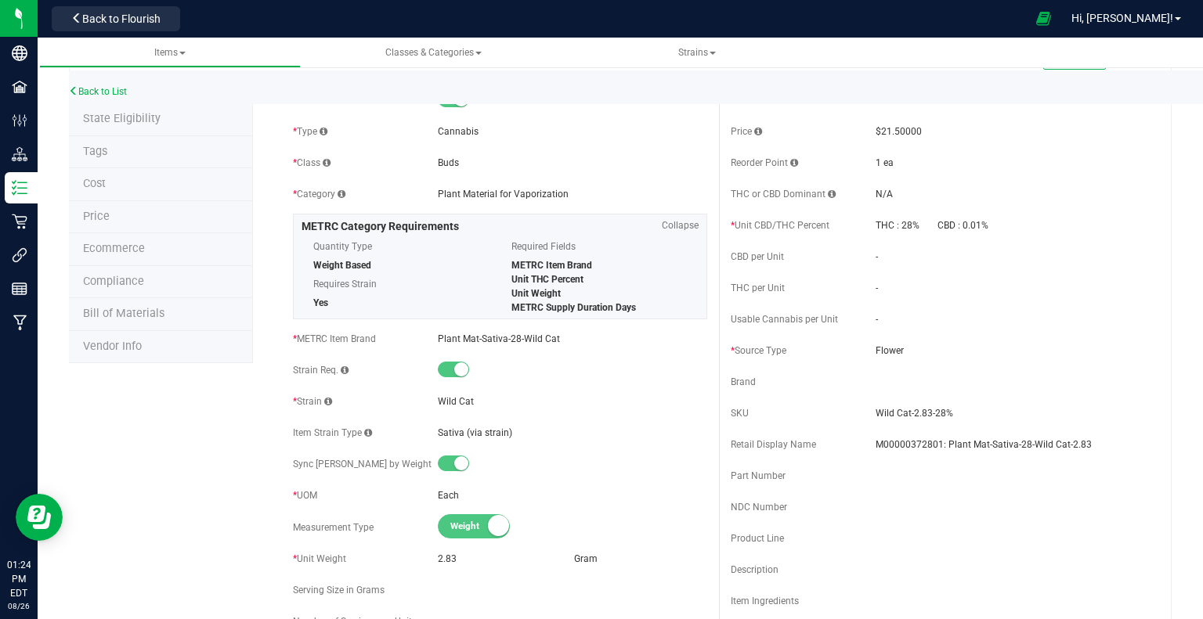
scroll to position [60, 0]
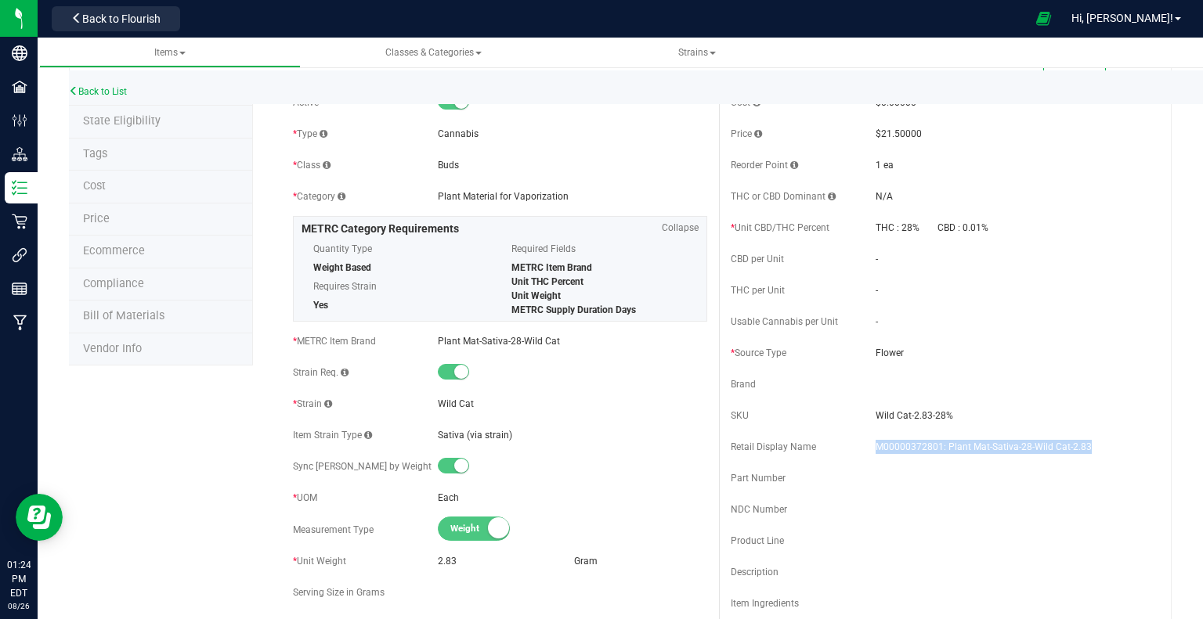
drag, startPoint x: 870, startPoint y: 443, endPoint x: 1084, endPoint y: 453, distance: 214.8
click at [1084, 453] on div "Retail Display Name M00000372801: Plant Mat-Sativa-28-Wild Cat-2.83" at bounding box center [938, 446] width 414 height 23
click at [949, 405] on div "SKU Wild Cat-2.83-28%" at bounding box center [938, 415] width 414 height 23
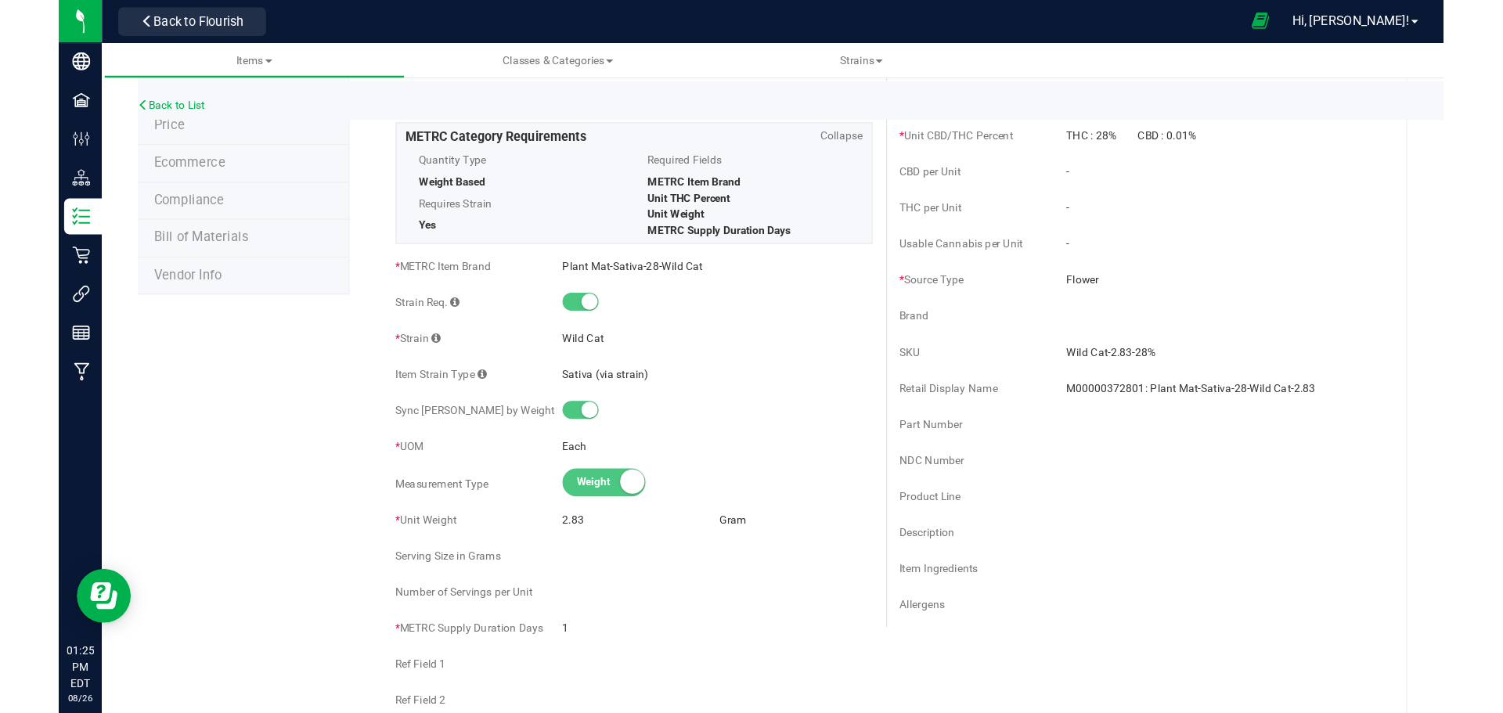
scroll to position [202, 0]
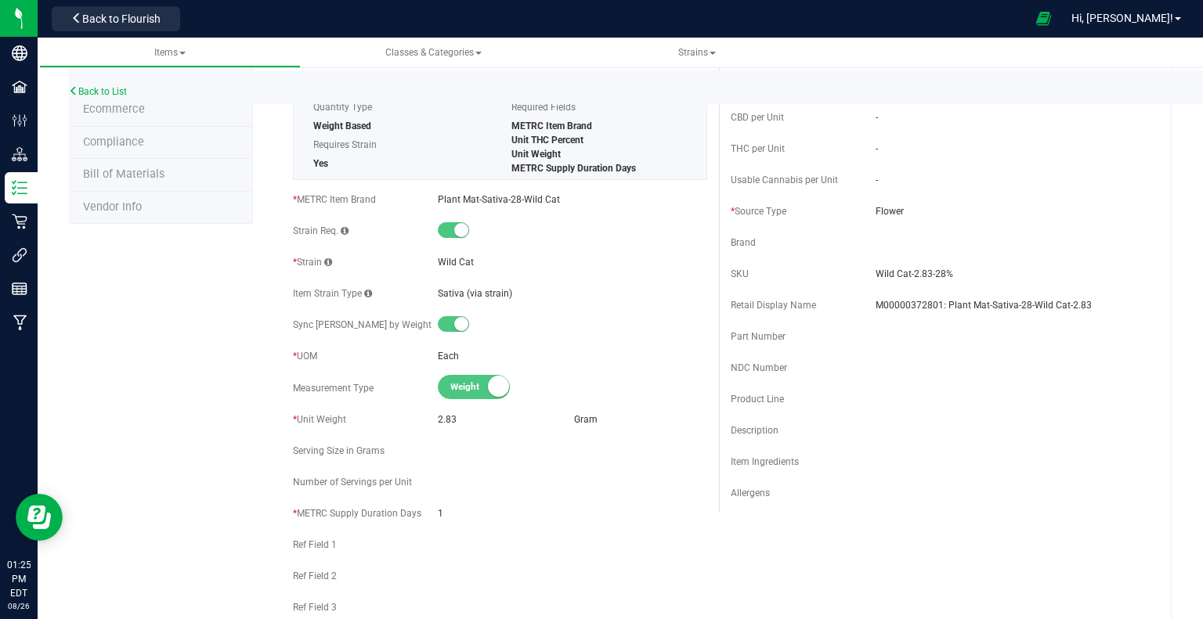
click at [889, 348] on div "Cost $0.00000 Price $21.50000 Reorder Point 1 ea THC or CBD Dominant THC : 28%" at bounding box center [938, 231] width 438 height 564
click at [896, 343] on div "Part Number" at bounding box center [938, 336] width 414 height 23
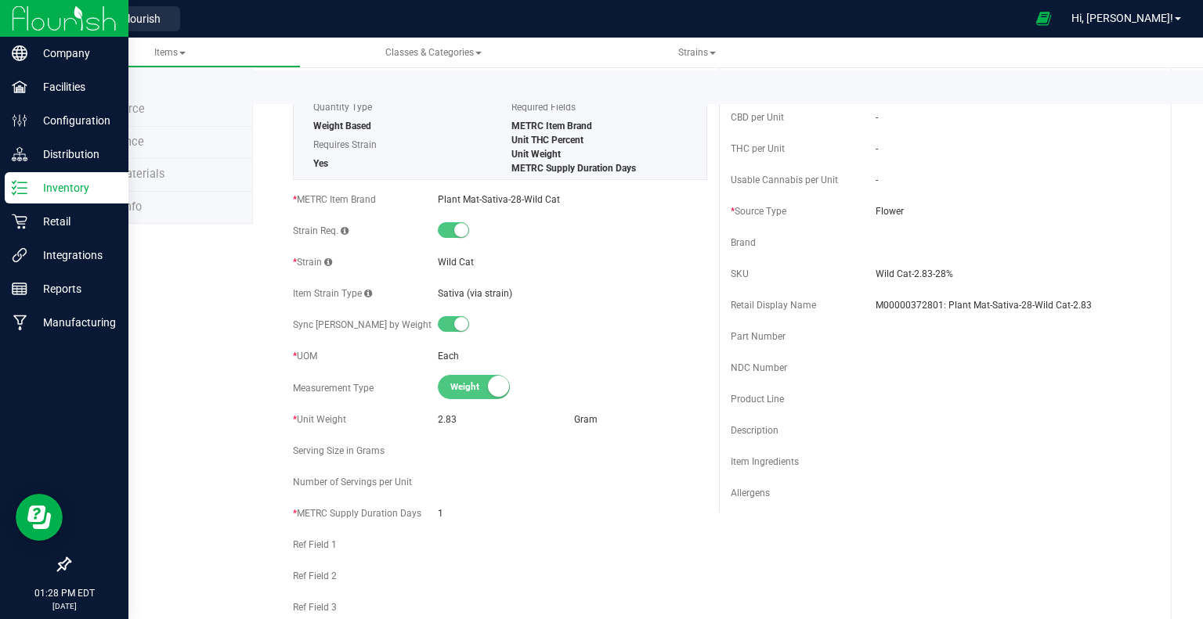
click at [0, 579] on div "01:28 PM EDT 08/26/2025 08/26" at bounding box center [64, 599] width 128 height 40
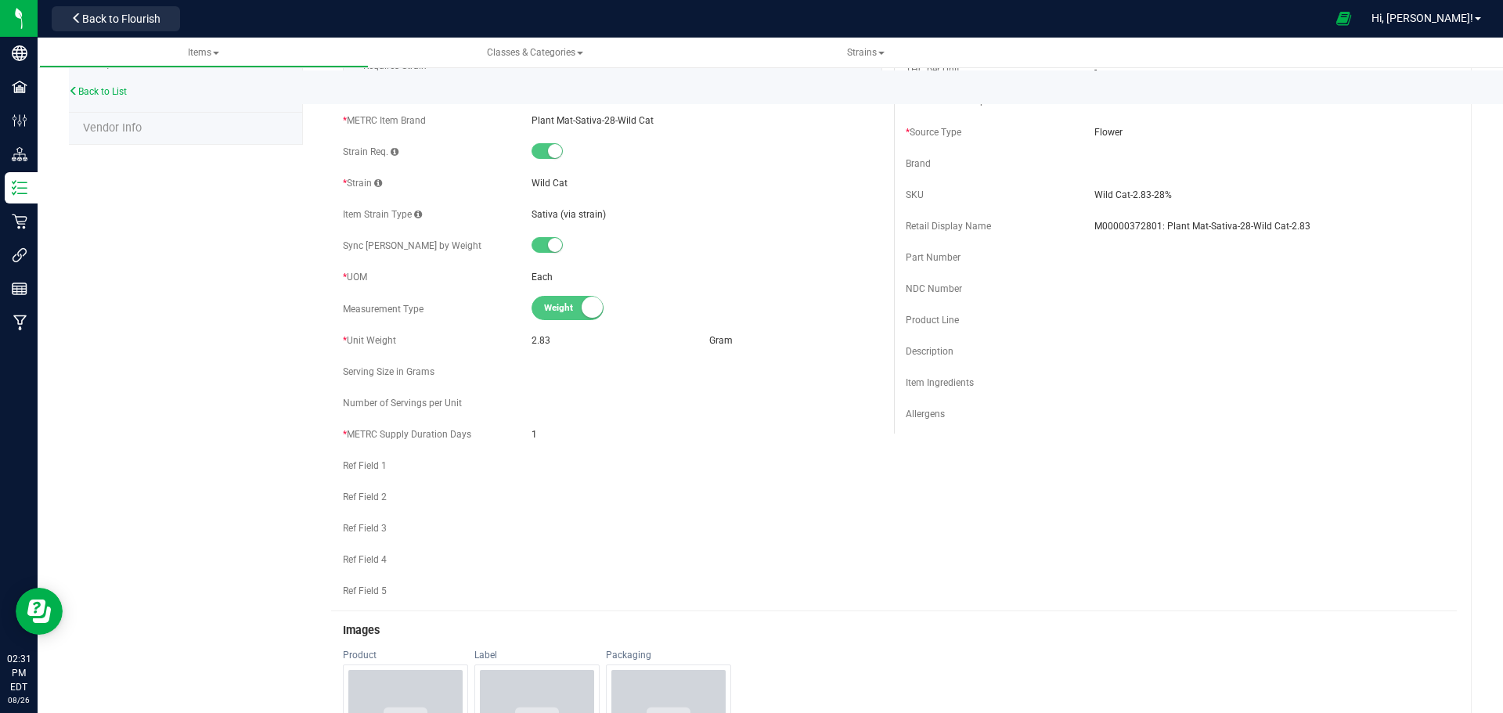
scroll to position [0, 0]
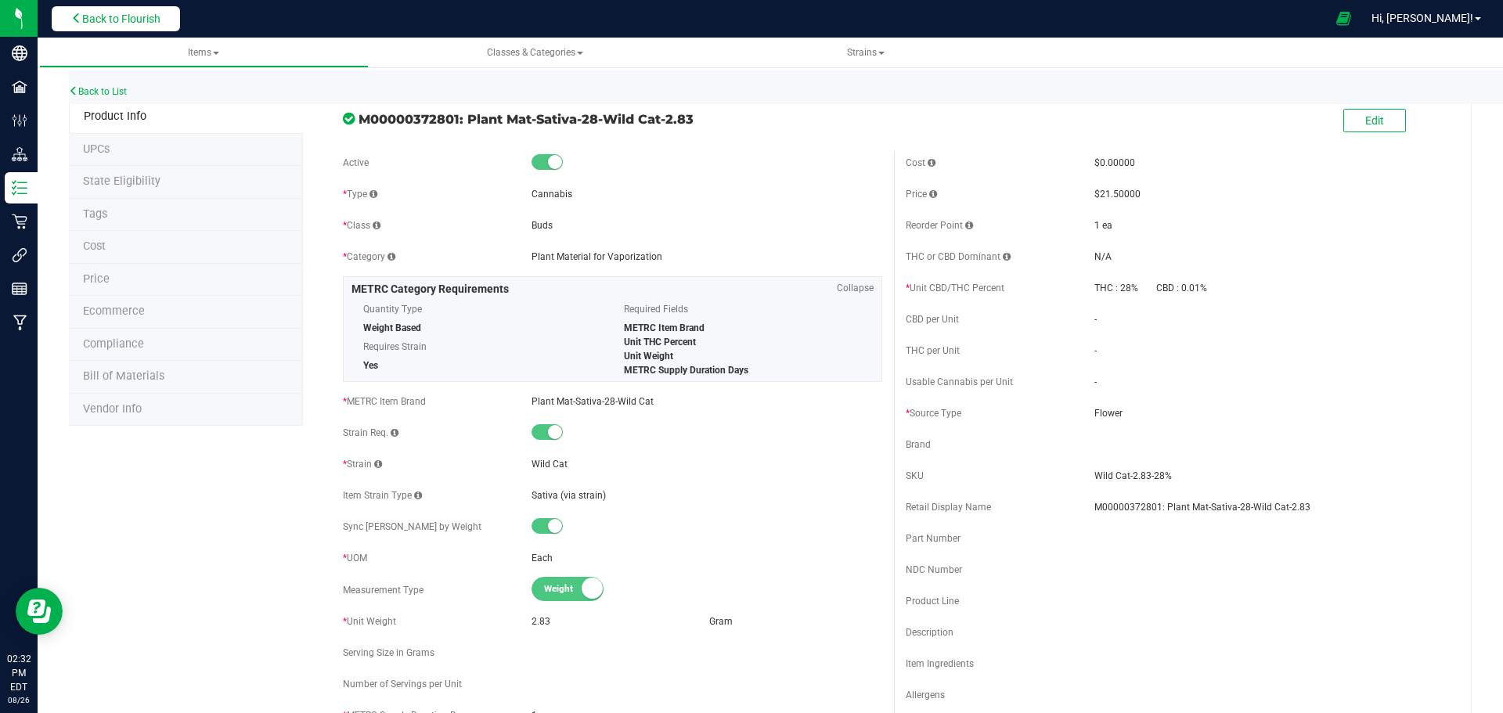
click at [87, 22] on span "Back to Flourish" at bounding box center [121, 19] width 78 height 13
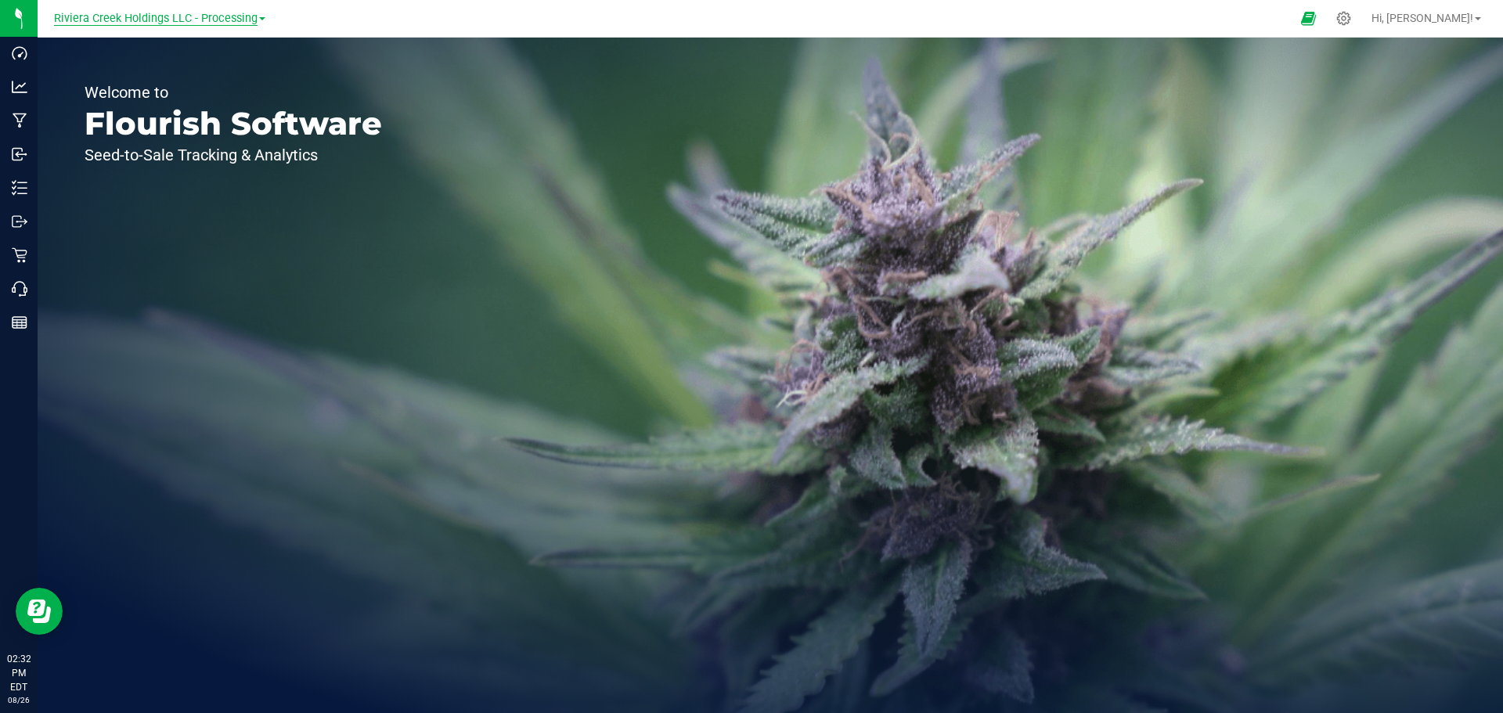
click at [227, 15] on span "Riviera Creek Holdings LLC - Processing" at bounding box center [156, 19] width 204 height 14
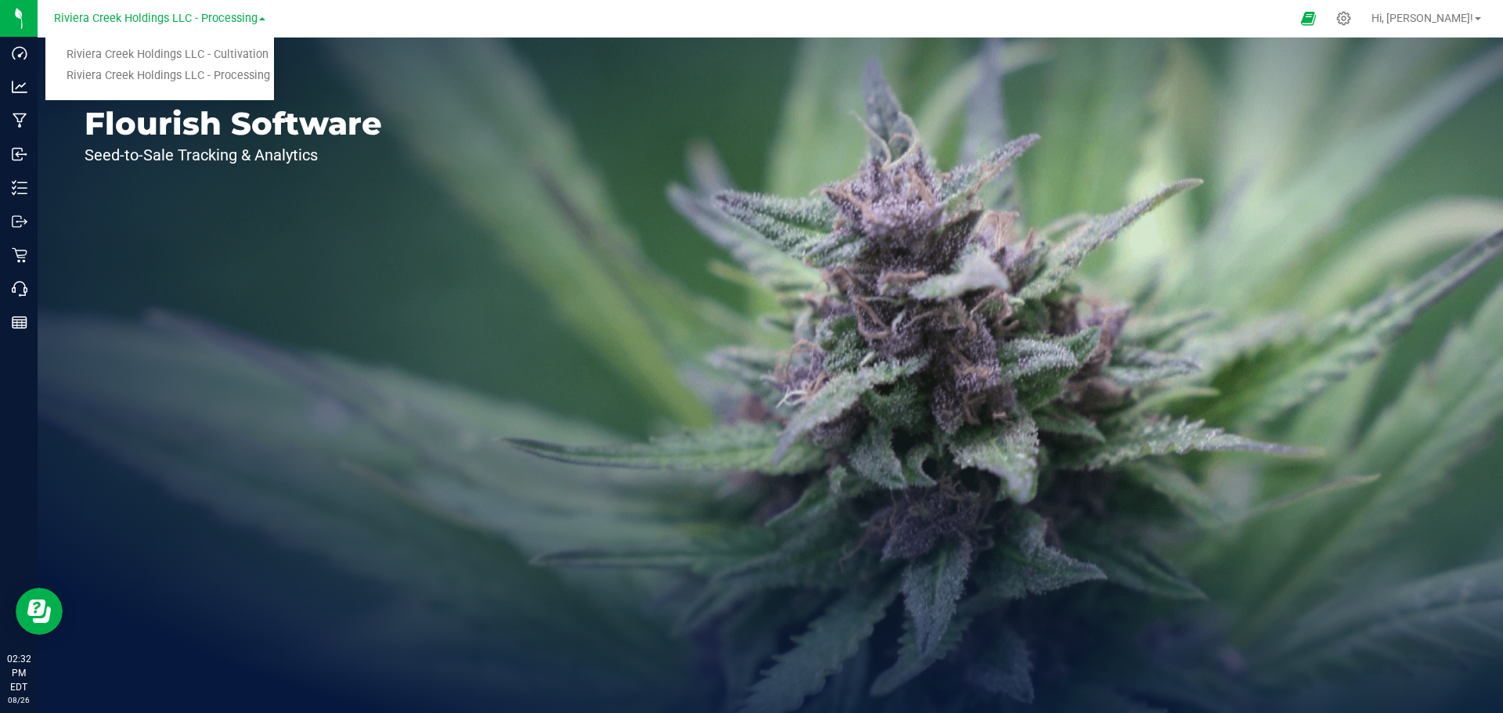
click at [217, 55] on link "Riviera Creek Holdings LLC - Cultivation" at bounding box center [159, 55] width 229 height 21
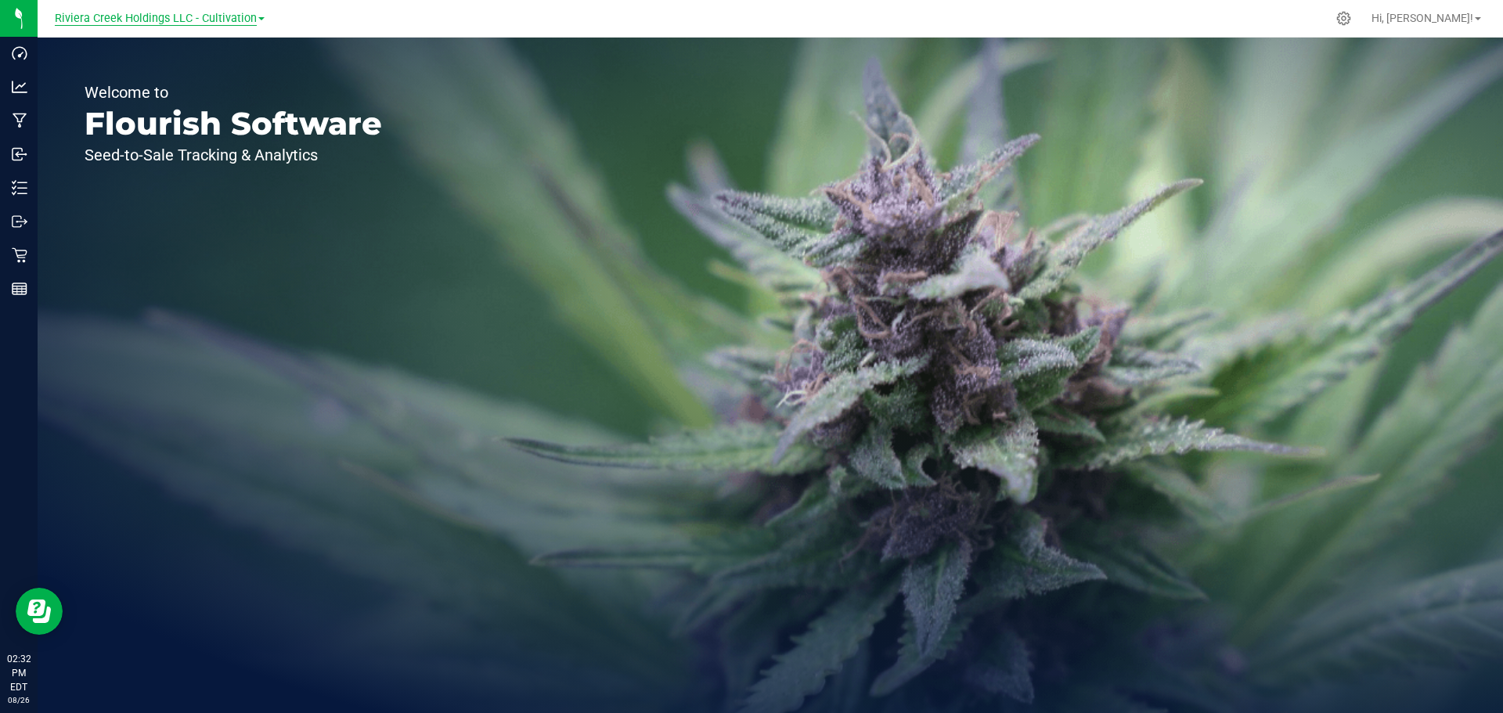
click at [241, 16] on span "Riviera Creek Holdings LLC - Cultivation" at bounding box center [156, 19] width 202 height 14
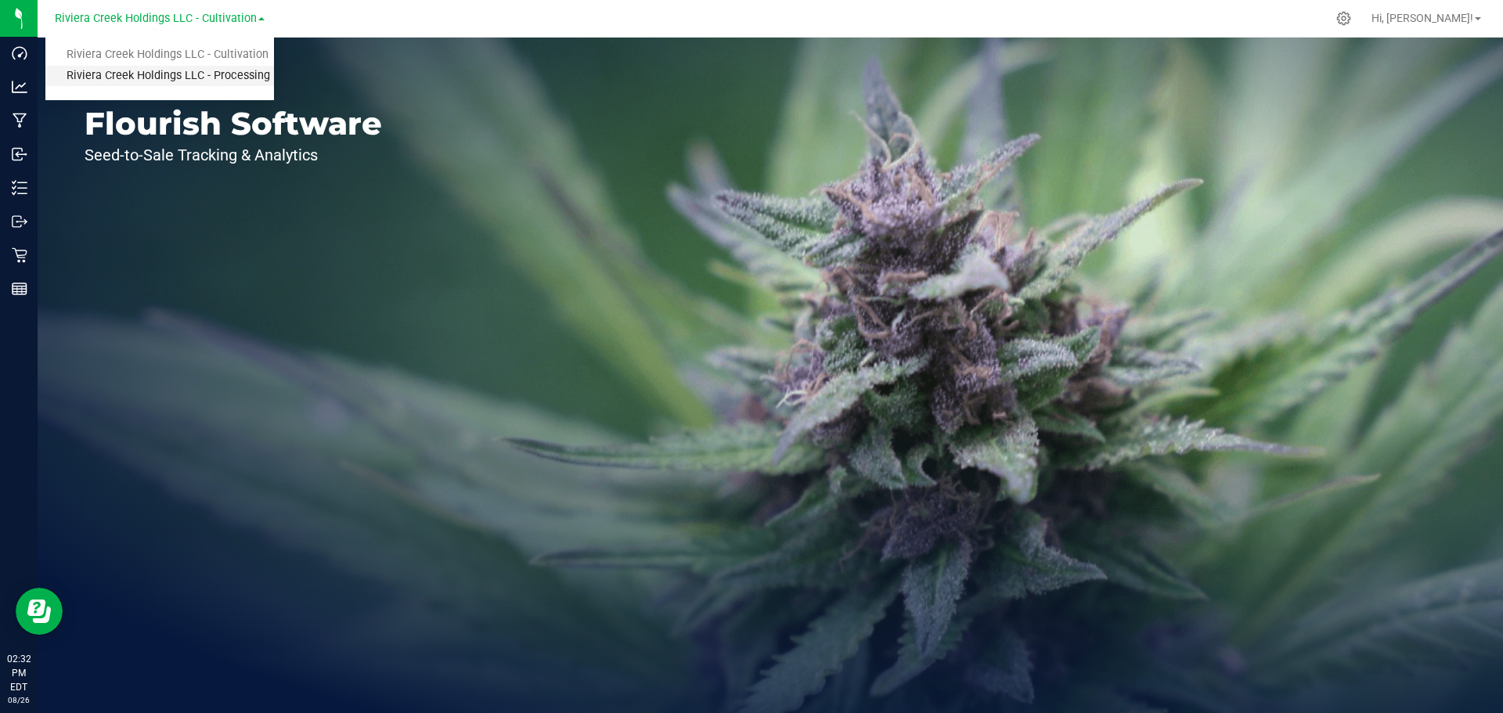
click at [230, 77] on link "Riviera Creek Holdings LLC - Processing" at bounding box center [159, 76] width 229 height 21
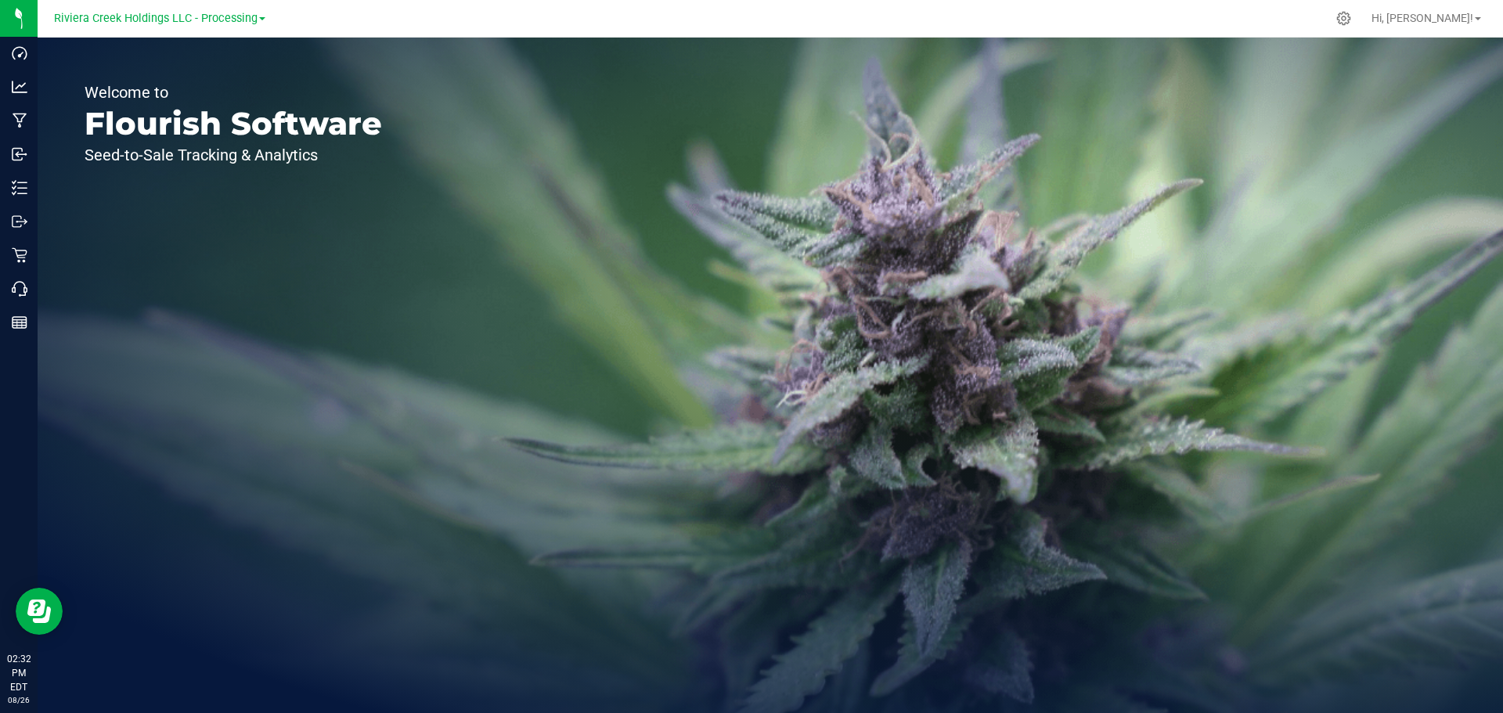
click at [644, 153] on div "Welcome to Flourish Software Seed-to-Sale Tracking & Analytics" at bounding box center [771, 376] width 1466 height 676
click at [1202, 15] on icon at bounding box center [1344, 18] width 16 height 16
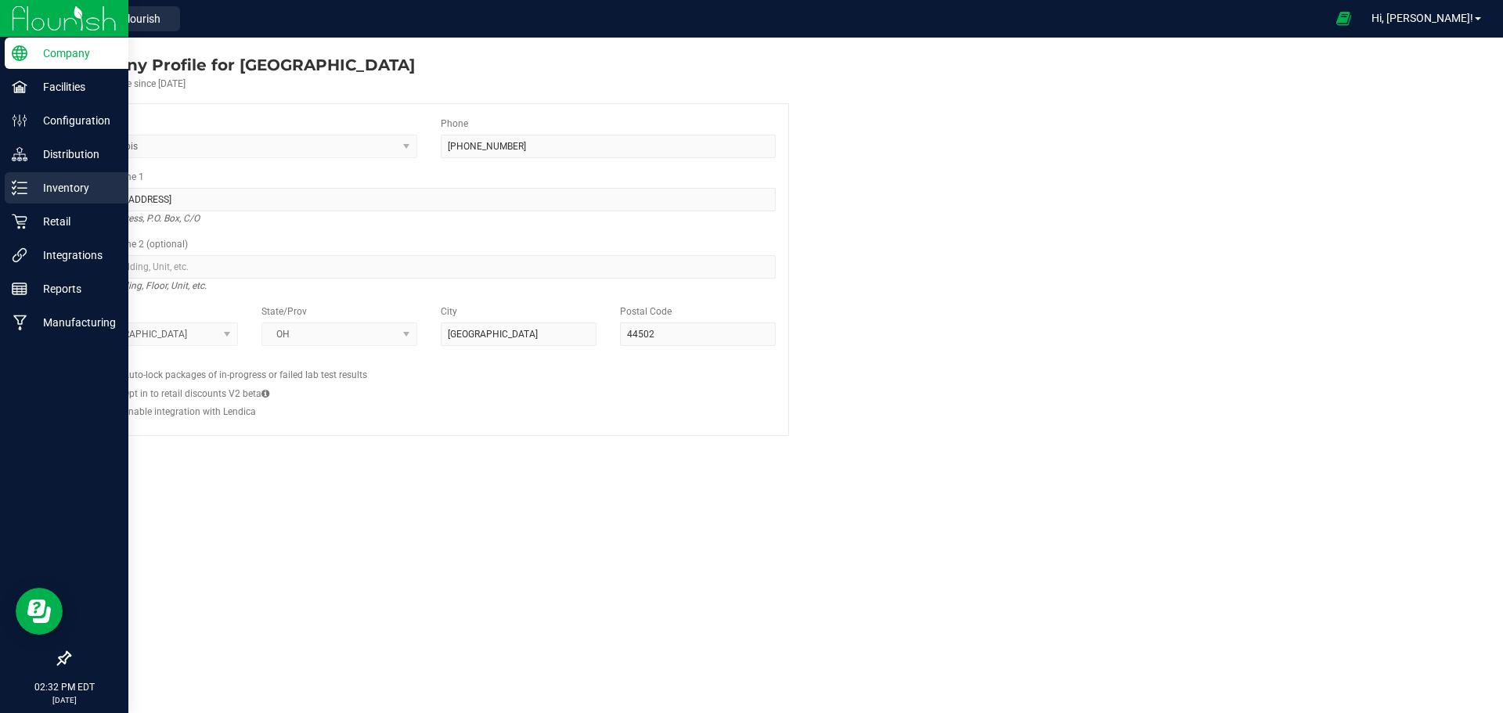
click at [72, 191] on p "Inventory" at bounding box center [74, 188] width 94 height 19
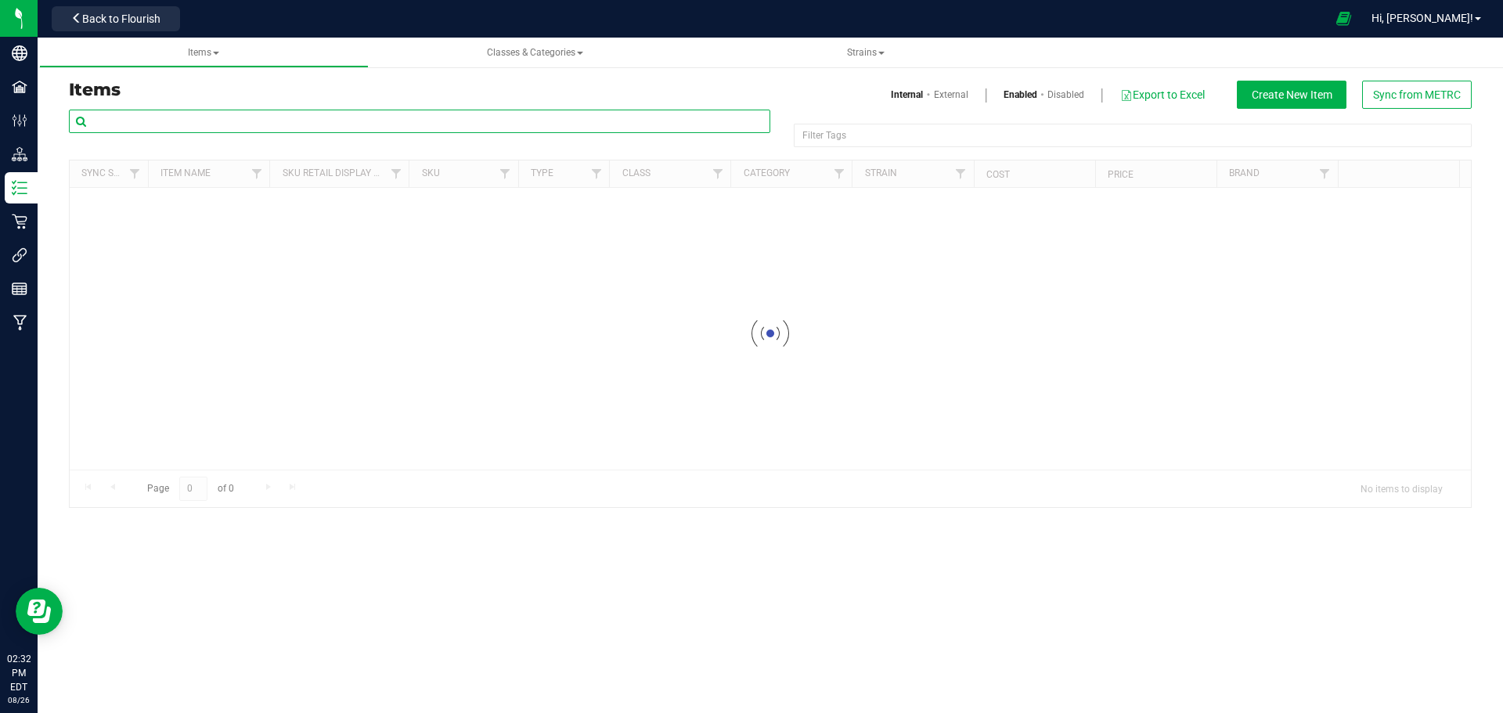
click at [149, 124] on input "text" at bounding box center [420, 121] width 702 height 23
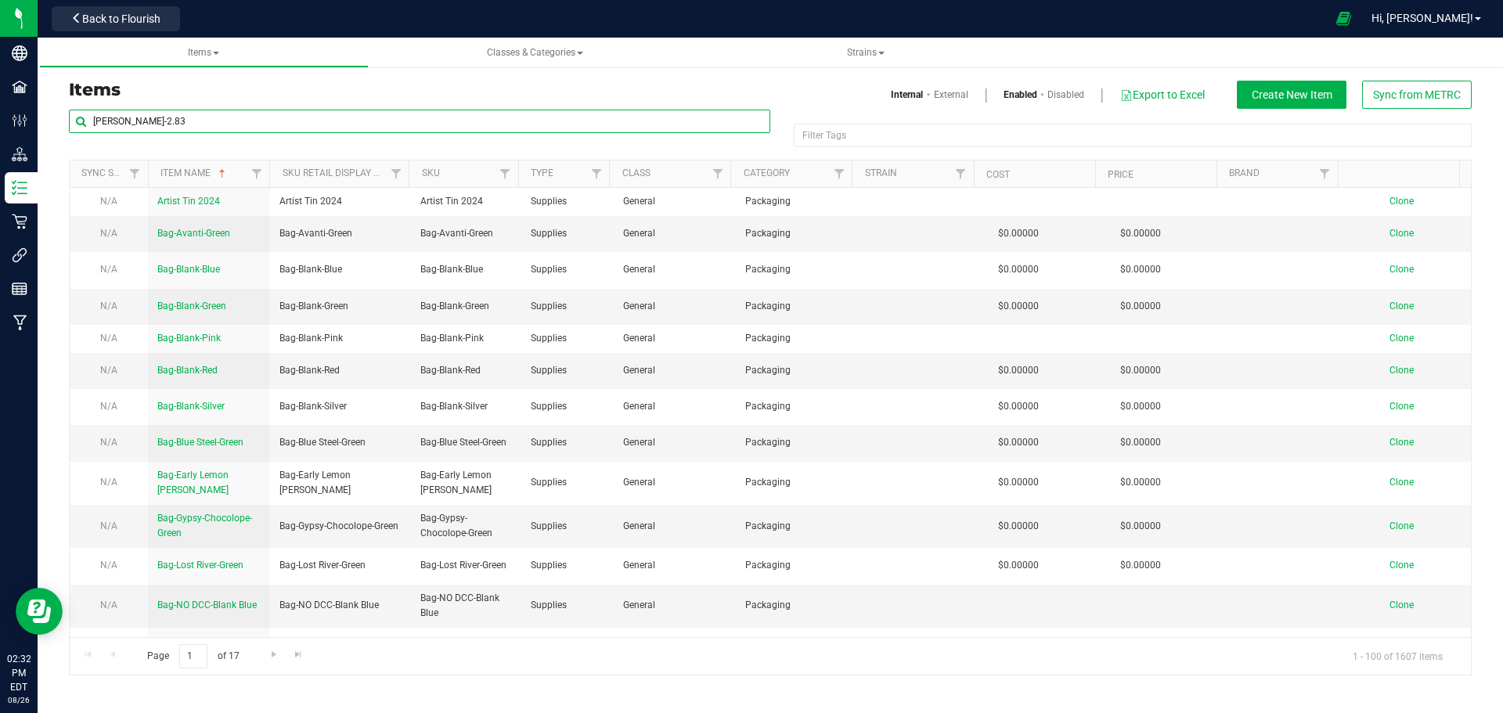
type input "Stambaugh GC-2.83"
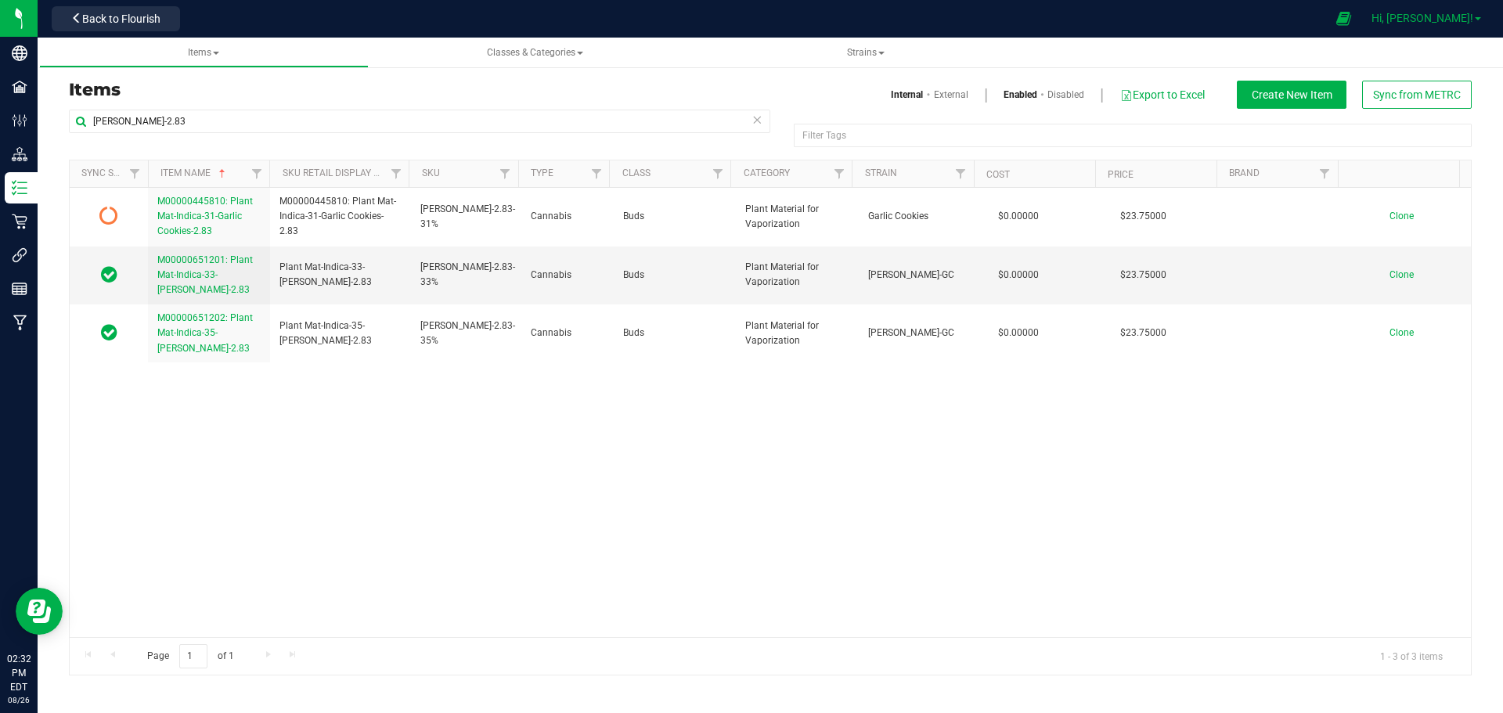
click at [1202, 22] on link "Hi, Molly!" at bounding box center [1427, 18] width 122 height 16
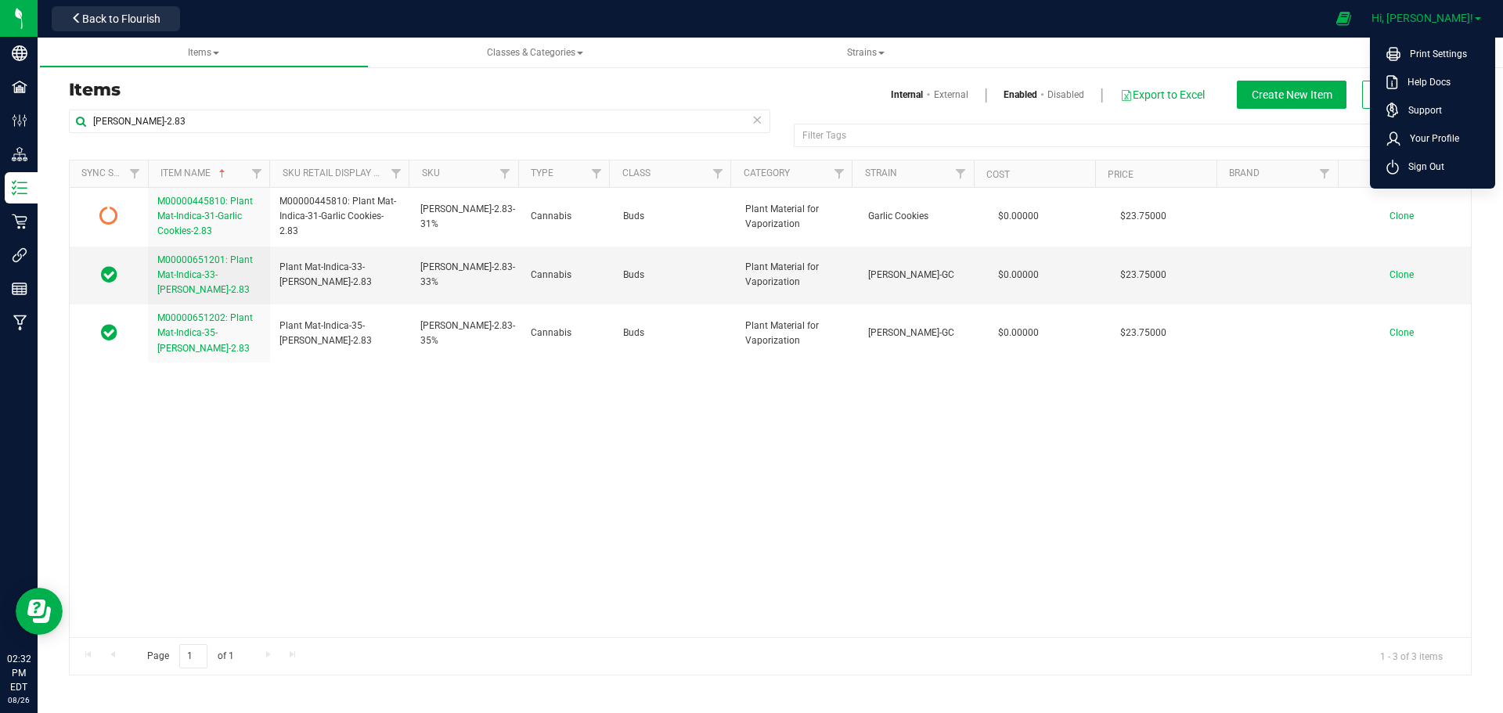
click at [1202, 22] on link "Hi, Molly!" at bounding box center [1427, 18] width 122 height 16
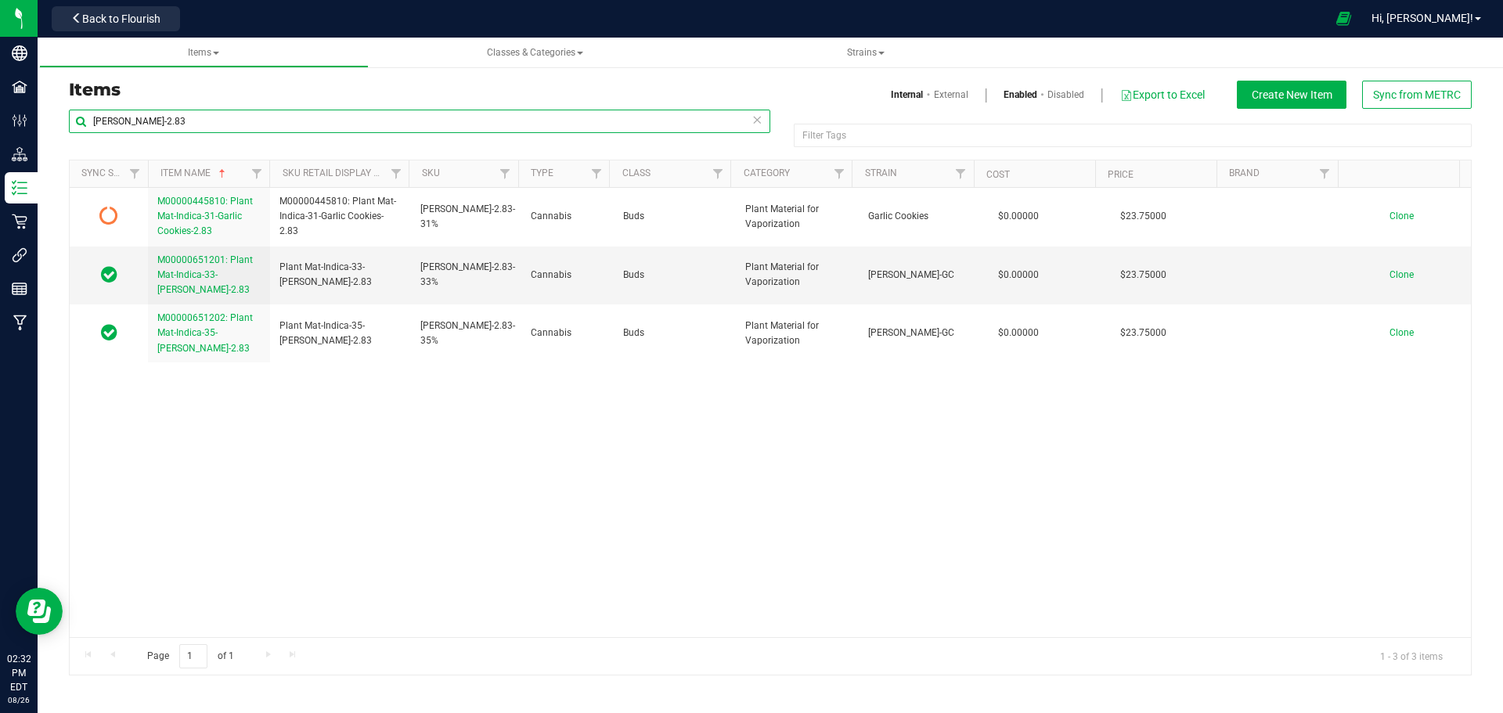
click at [191, 124] on input "Stambaugh GC-2.83" at bounding box center [420, 121] width 702 height 23
click at [1202, 20] on span "Hi, Molly!" at bounding box center [1423, 18] width 102 height 13
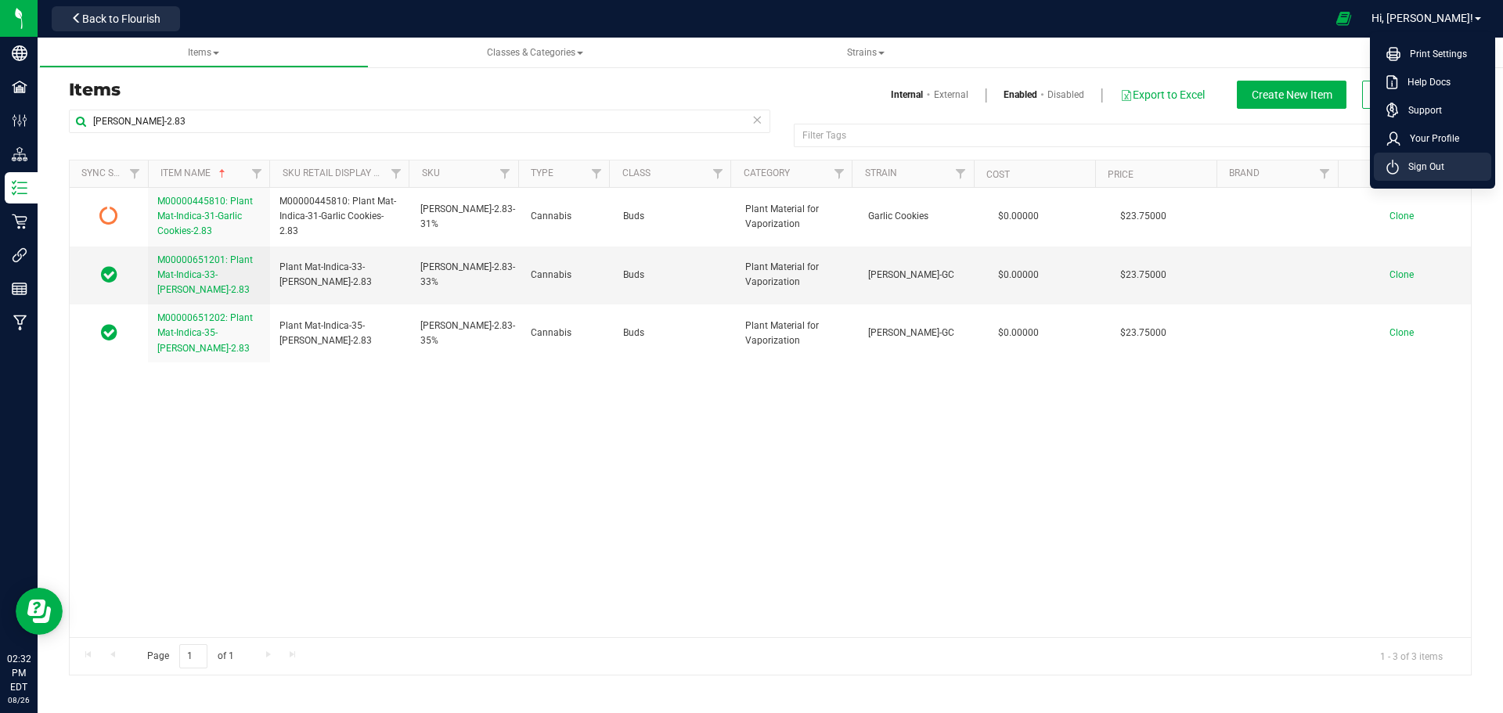
click at [1202, 169] on span "Sign Out" at bounding box center [1421, 167] width 45 height 16
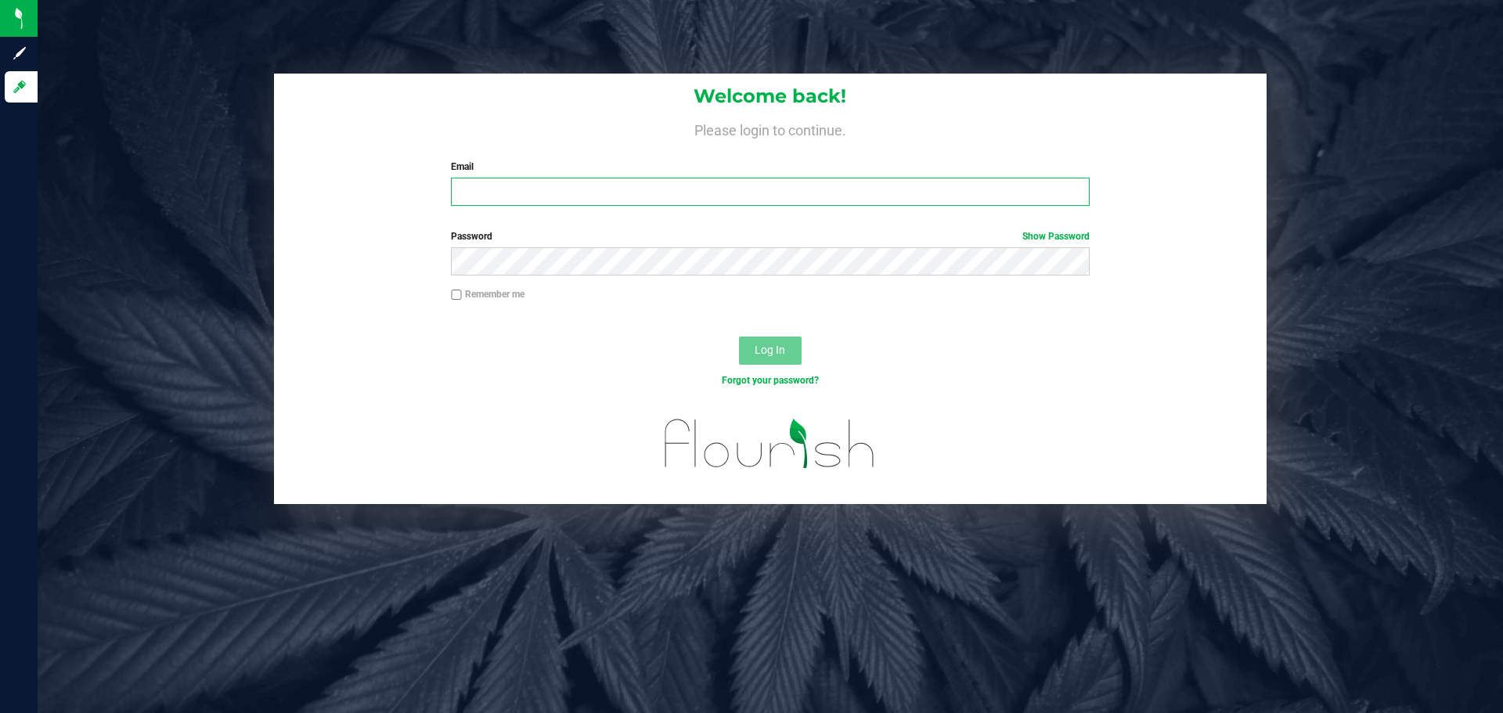
type input "mcurran@rivieracreek.com"
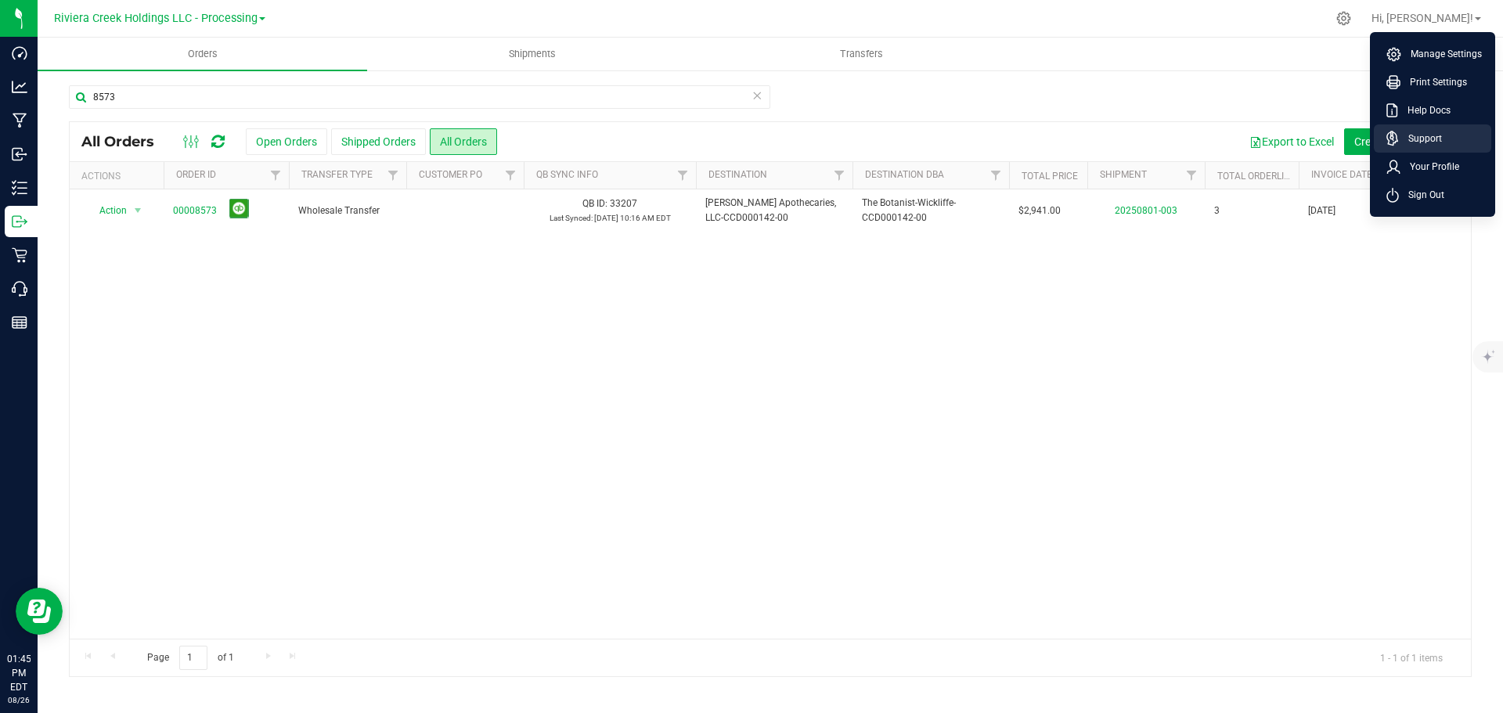
click at [1442, 134] on link "Support" at bounding box center [1436, 139] width 99 height 16
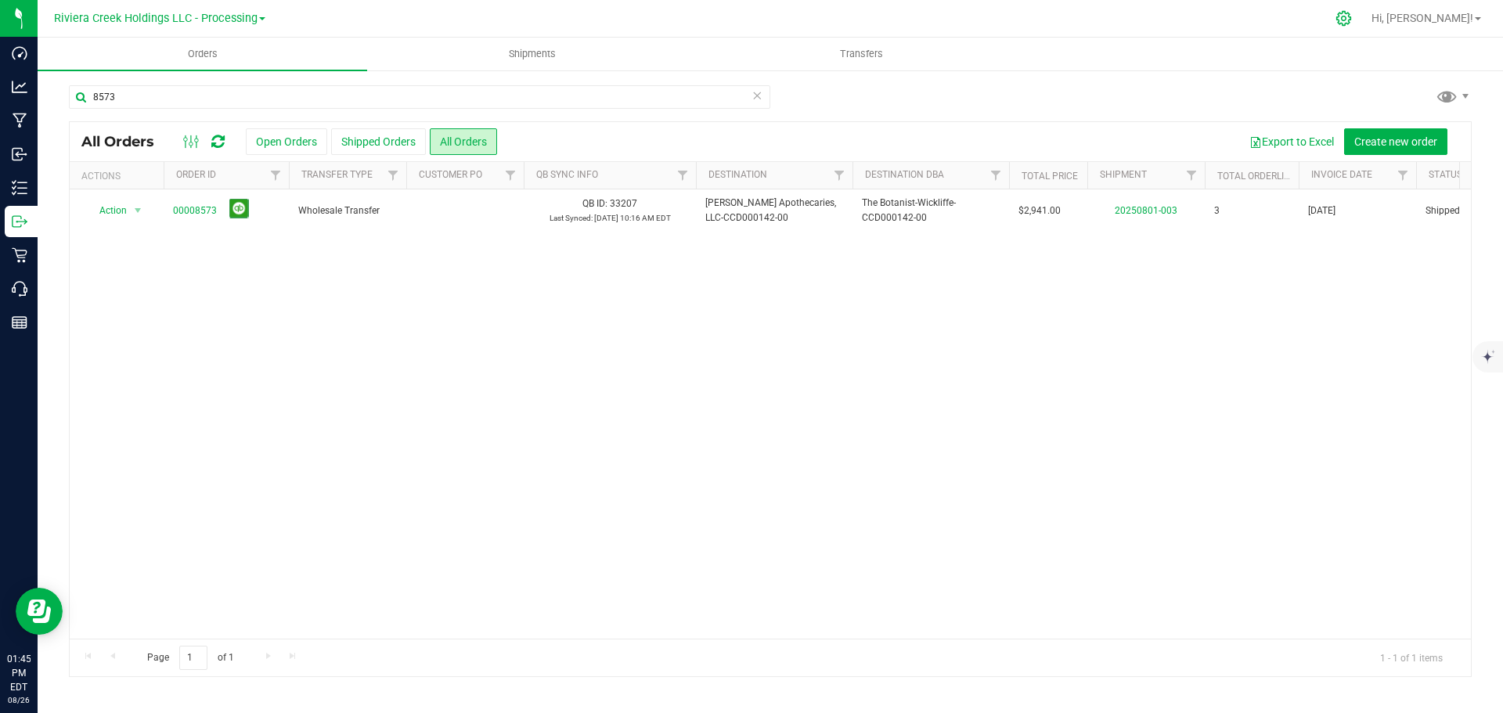
click at [1364, 27] on div at bounding box center [1344, 19] width 39 height 34
click at [1351, 24] on icon at bounding box center [1344, 18] width 15 height 15
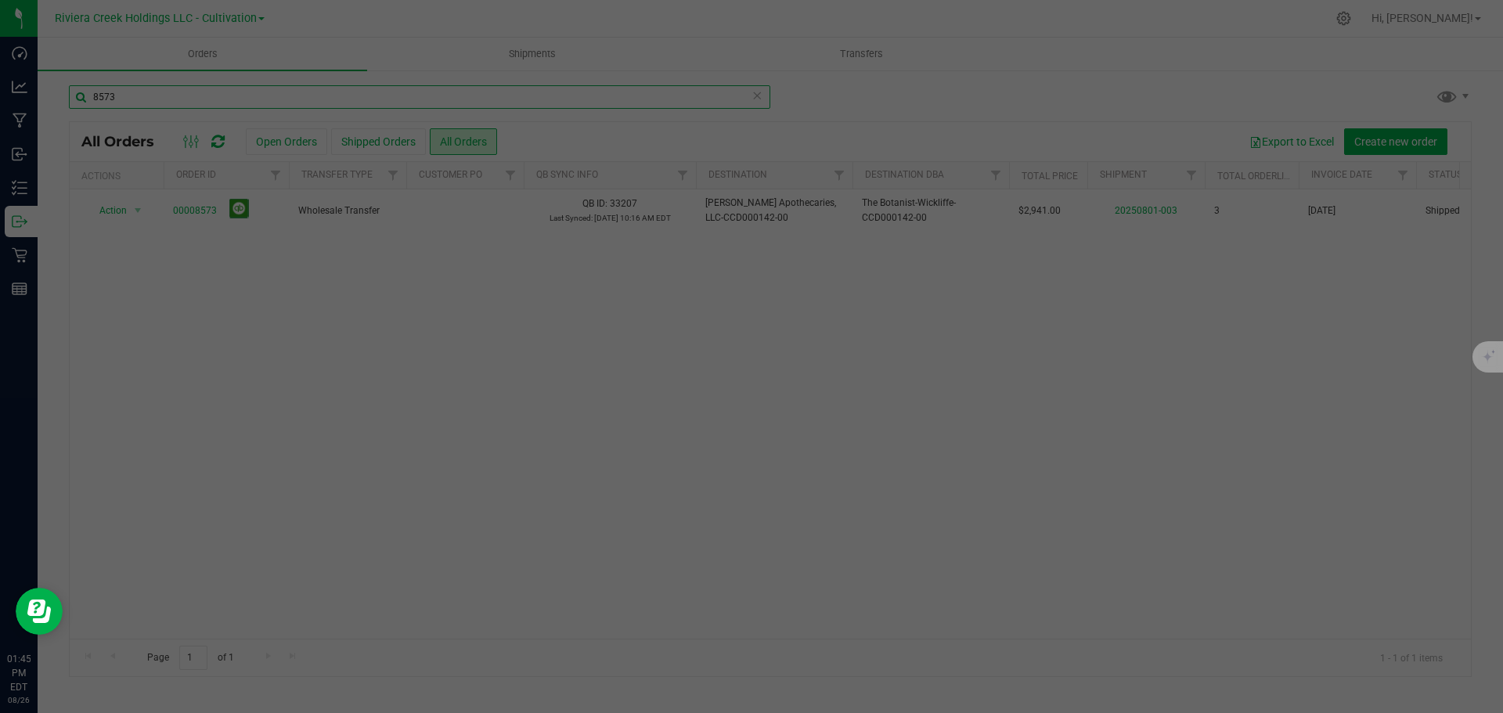
drag, startPoint x: 146, startPoint y: 85, endPoint x: -2, endPoint y: 78, distance: 148.1
click at [0, 78] on html "Dashboard Analytics Manufacturing Inbound Inventory Outbound Retail Reports 01:…" at bounding box center [751, 356] width 1503 height 713
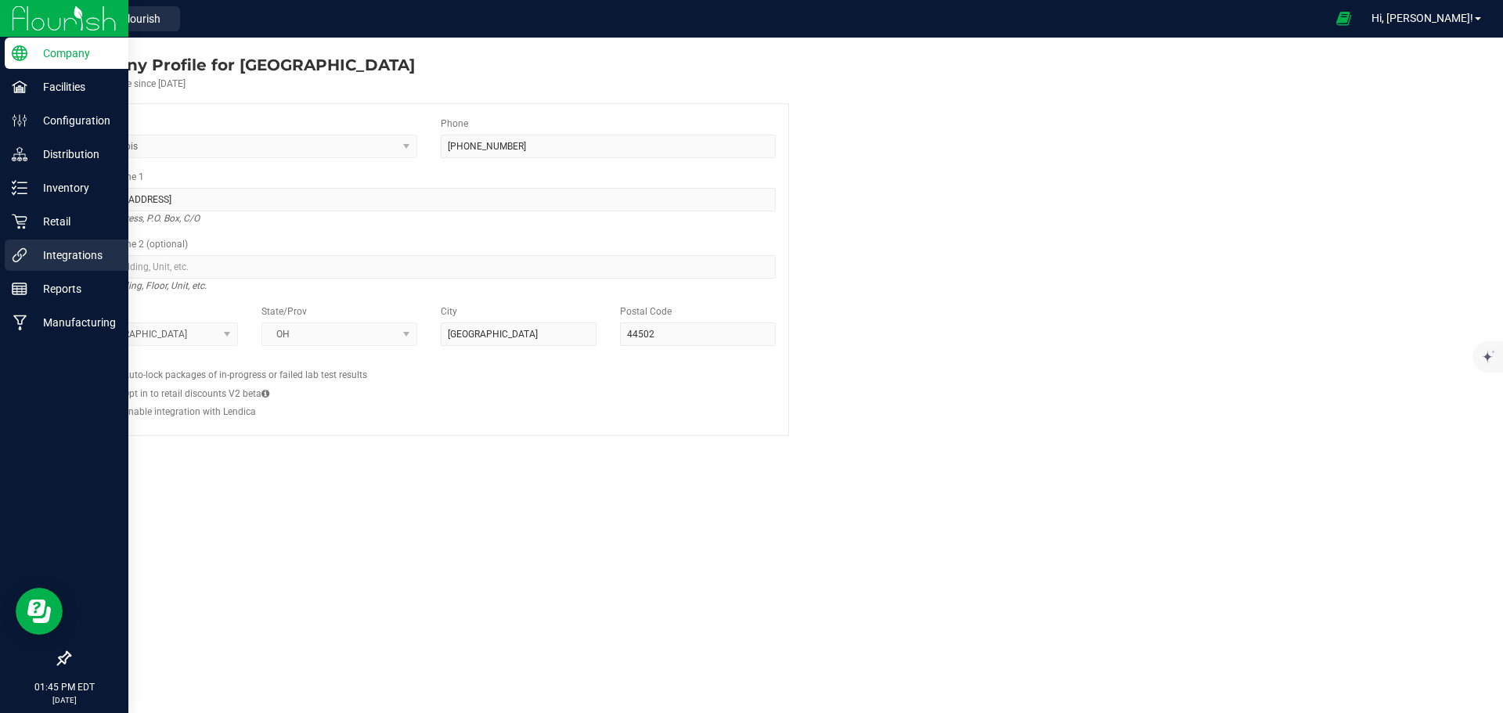
click at [56, 261] on p "Integrations" at bounding box center [74, 255] width 94 height 19
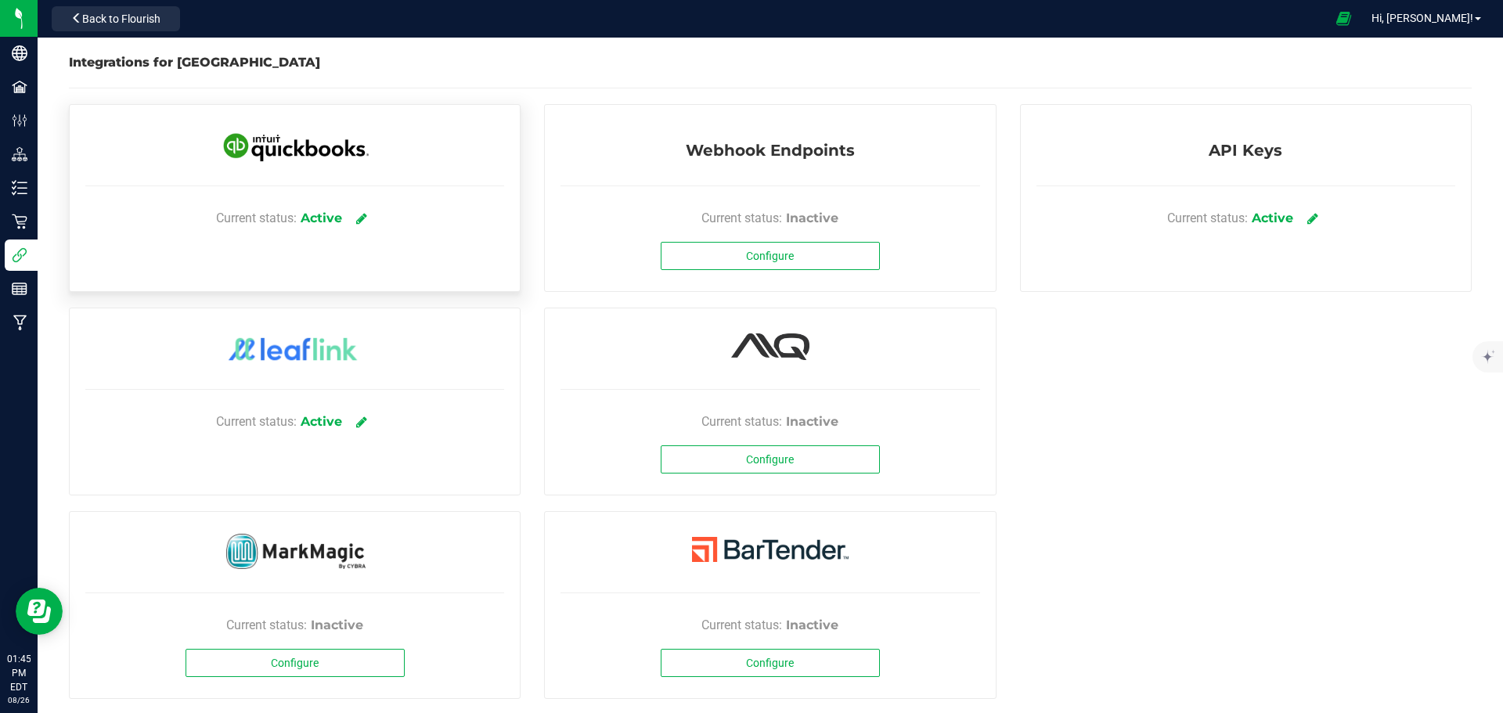
click at [247, 155] on img at bounding box center [295, 145] width 157 height 43
click at [274, 149] on img at bounding box center [295, 145] width 157 height 43
click at [239, 239] on div "Current status: Active" at bounding box center [294, 218] width 419 height 47
click at [1473, 19] on link "Hi, [PERSON_NAME]!" at bounding box center [1427, 18] width 122 height 16
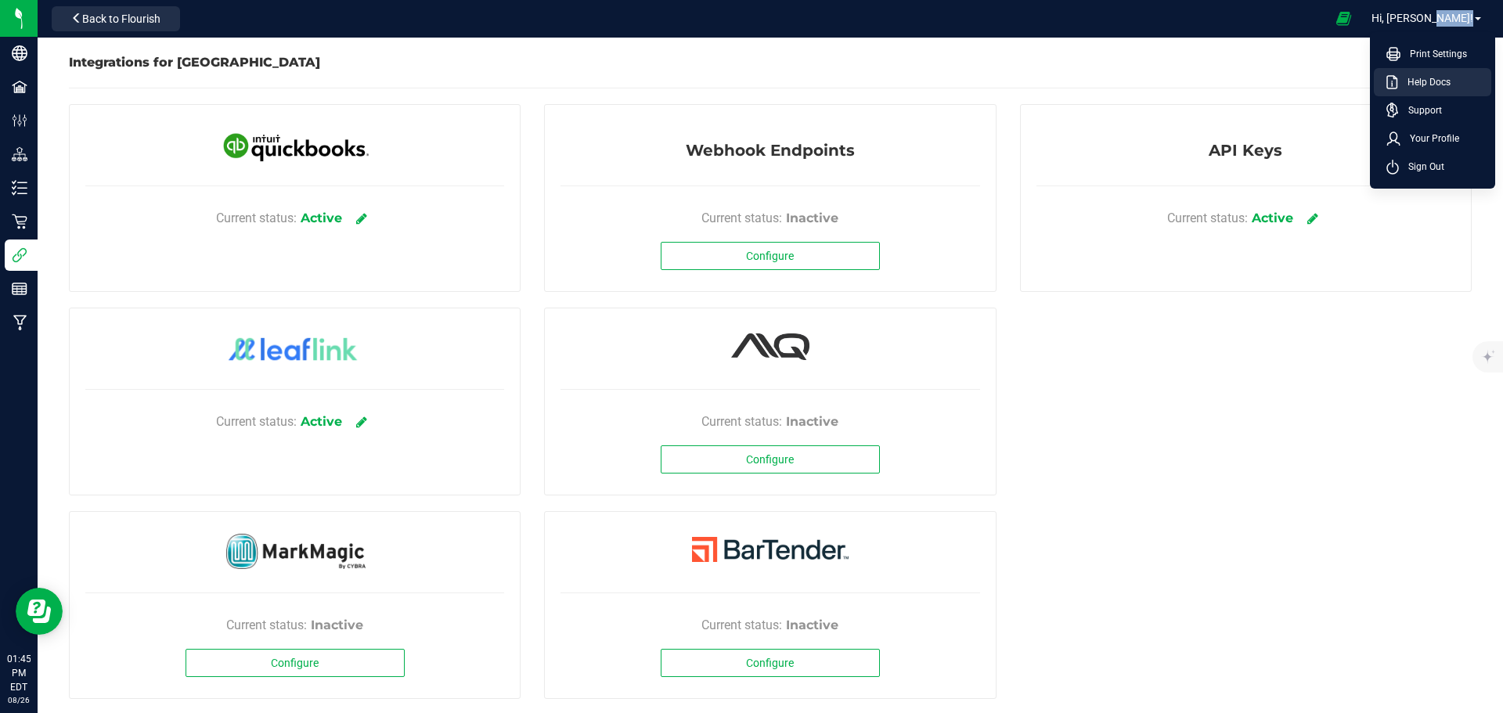
click at [1430, 87] on span "Help Docs" at bounding box center [1424, 82] width 52 height 16
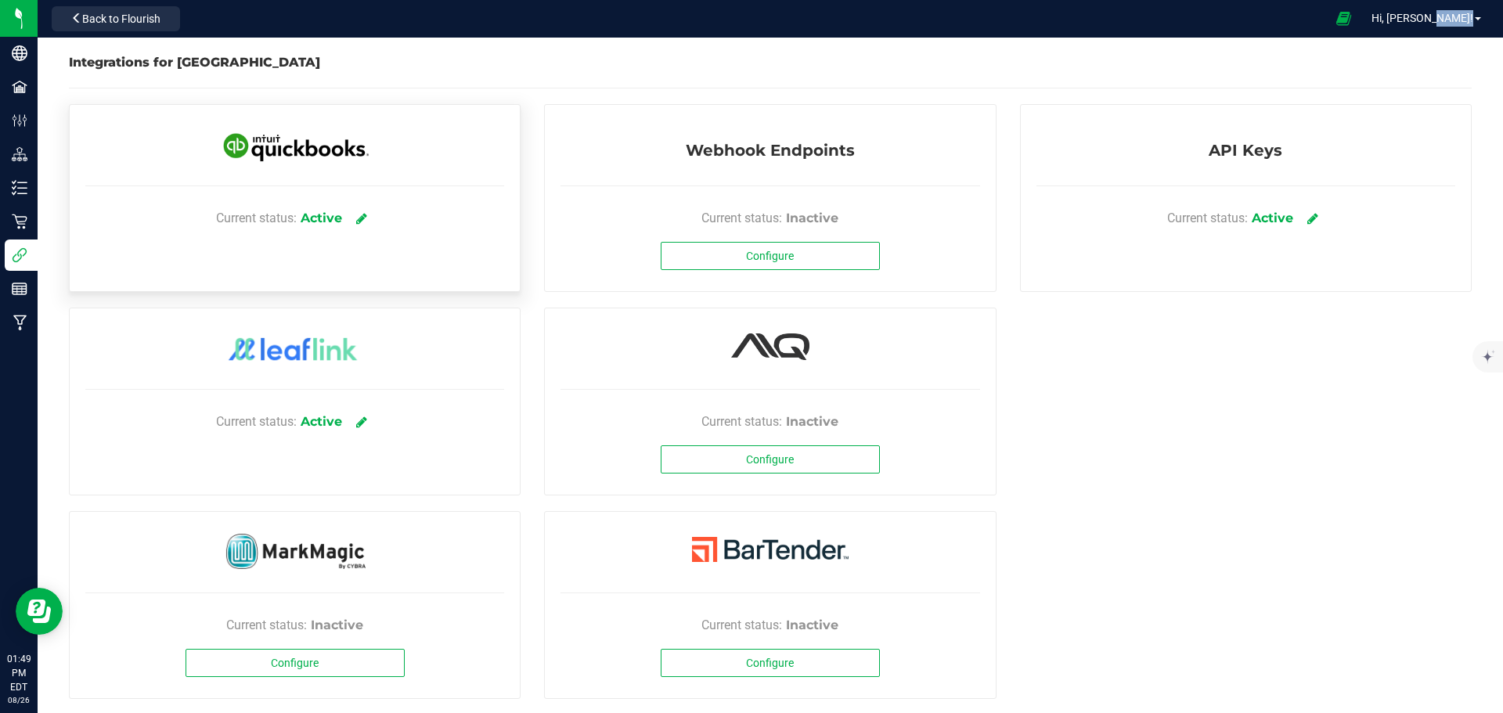
click at [269, 146] on img at bounding box center [295, 145] width 157 height 43
click at [154, 262] on div "Current status: Active" at bounding box center [295, 198] width 452 height 188
click at [154, 257] on div "Current status: Active" at bounding box center [295, 198] width 452 height 188
click at [155, 257] on div "Current status: Active" at bounding box center [295, 198] width 452 height 188
click at [418, 206] on div "Current status: Active" at bounding box center [294, 218] width 419 height 47
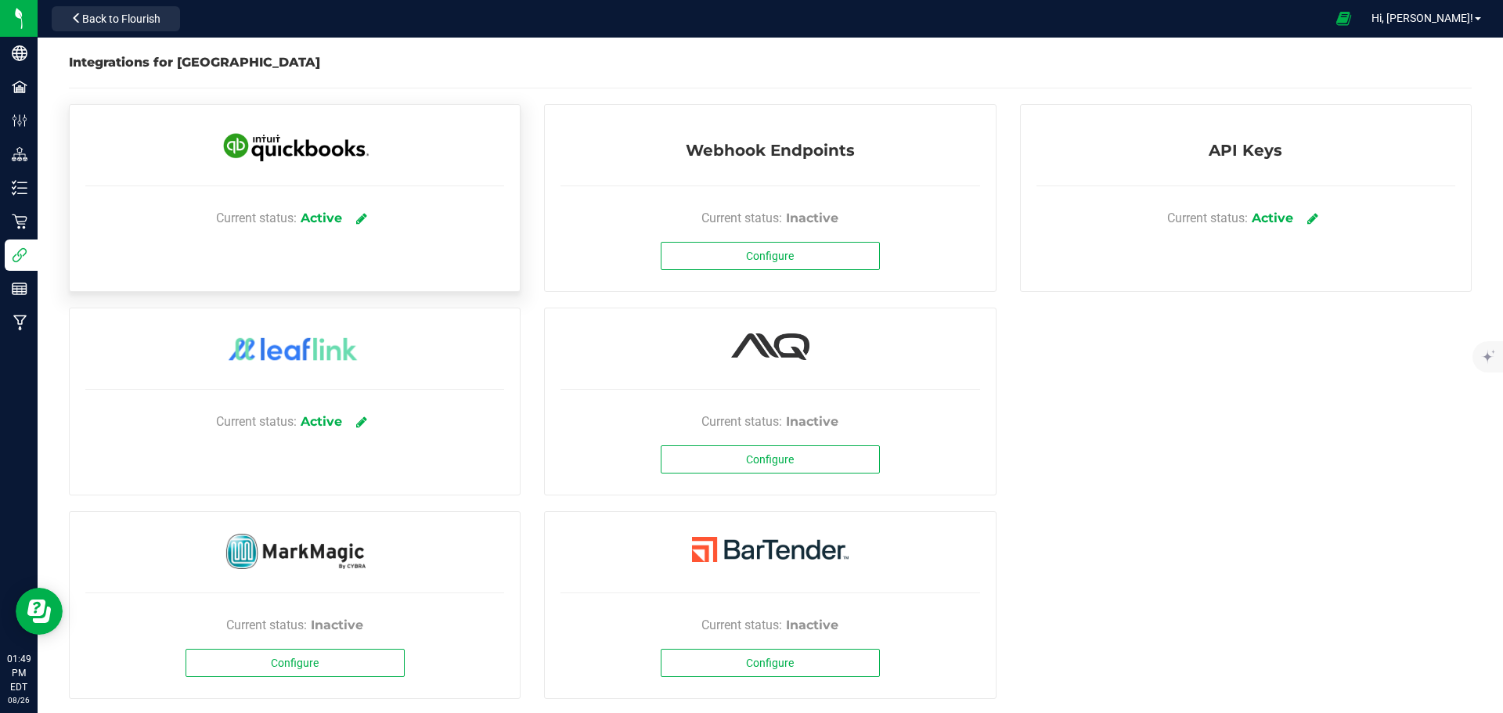
click at [417, 234] on div "Current status: Active" at bounding box center [294, 218] width 419 height 47
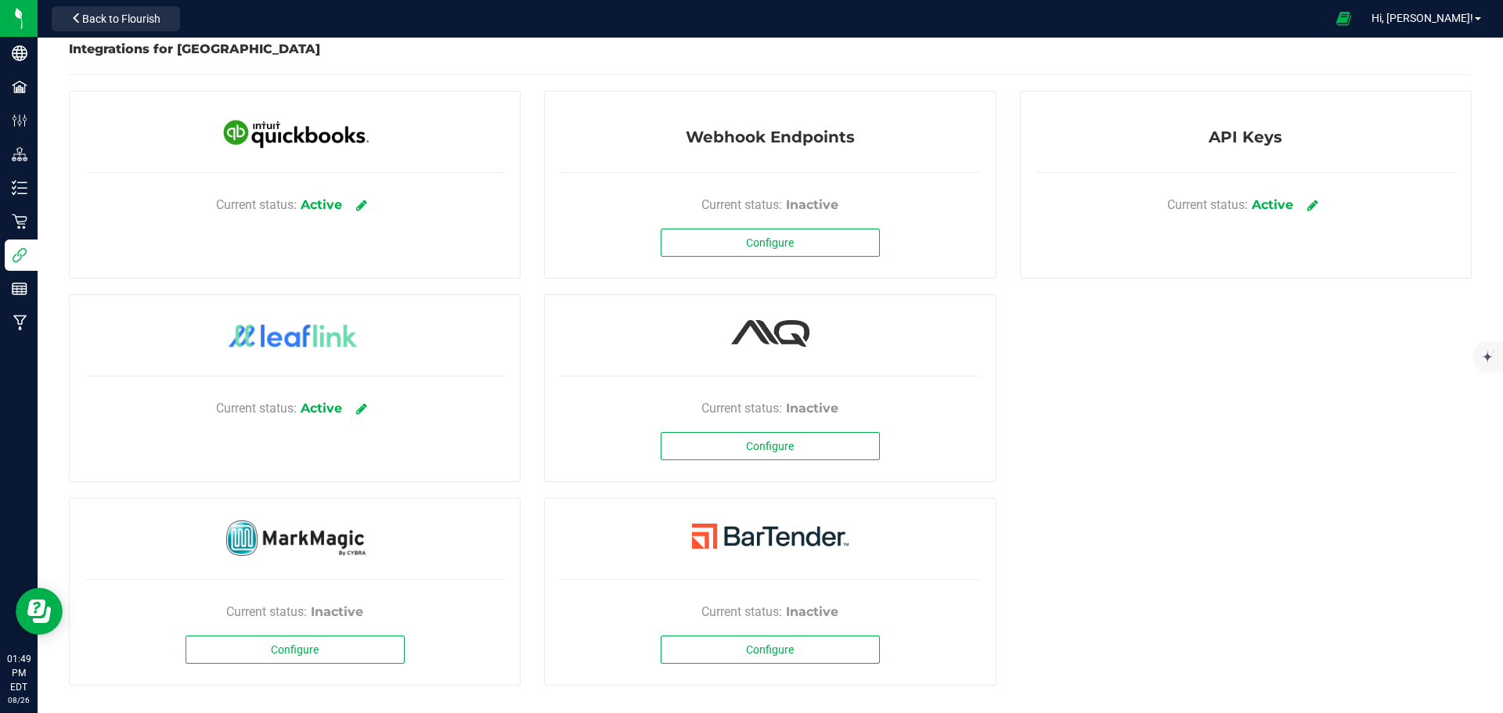
scroll to position [17, 0]
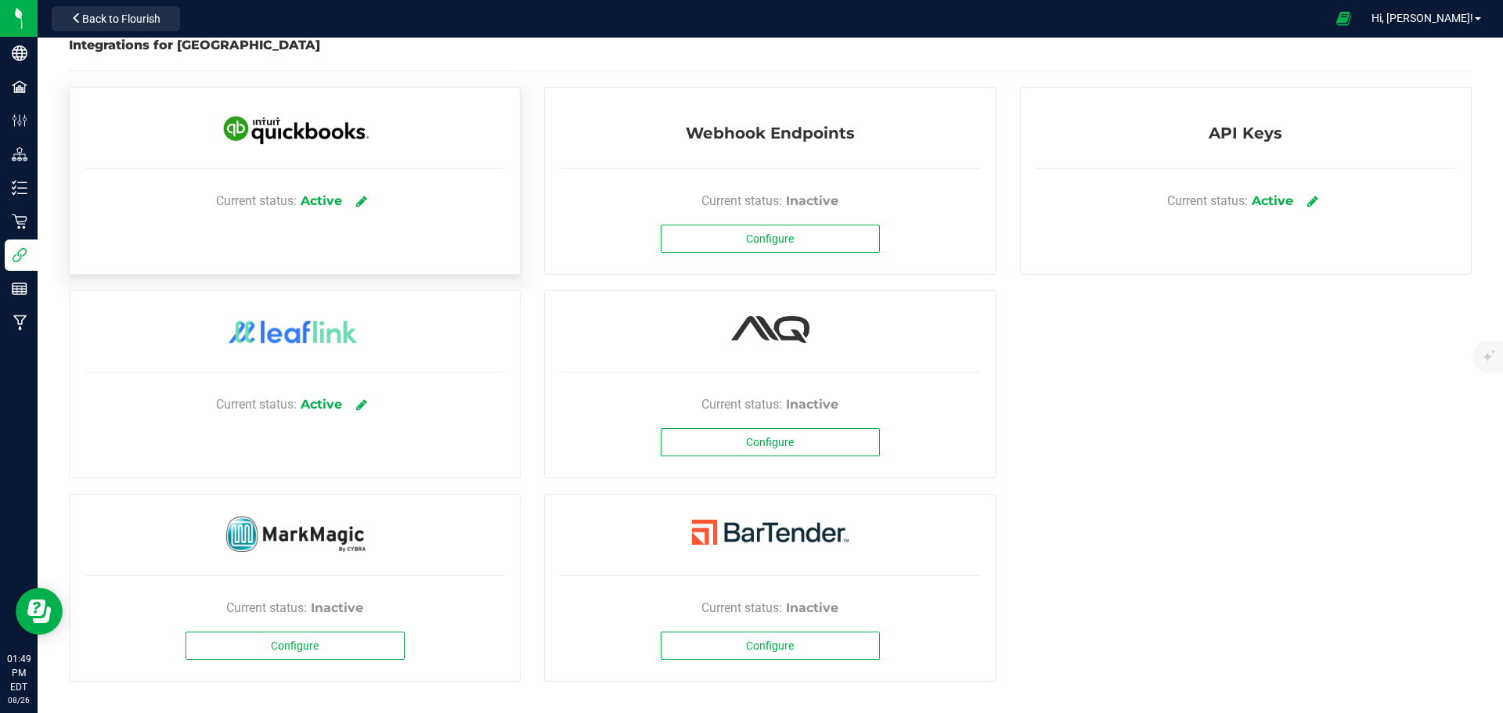
click at [444, 199] on div "Current status: Active" at bounding box center [294, 201] width 419 height 47
click at [343, 259] on div "Current status: Active" at bounding box center [295, 181] width 452 height 188
click at [360, 206] on icon at bounding box center [361, 201] width 12 height 14
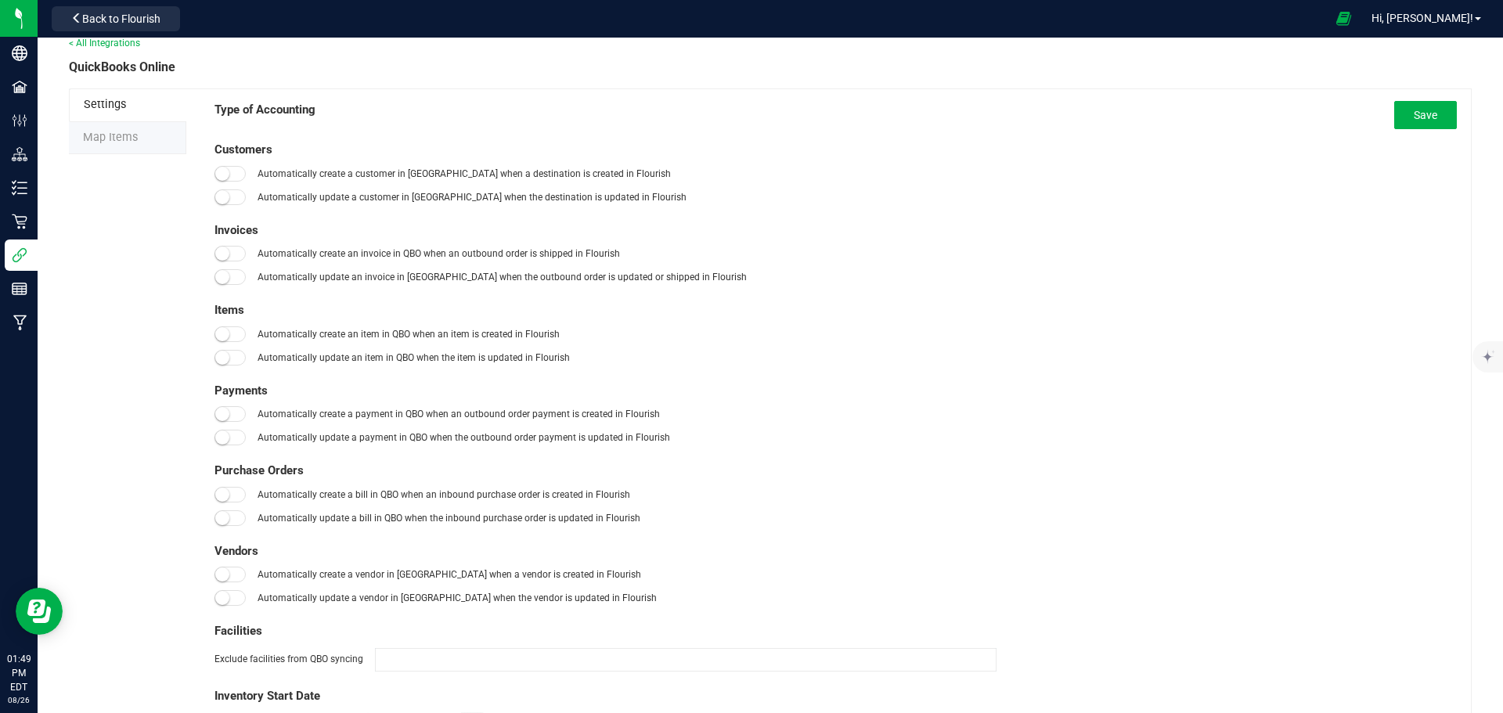
type input "[DATE]"
click at [106, 106] on span "Settings" at bounding box center [105, 104] width 42 height 13
click at [127, 107] on li "Settings" at bounding box center [127, 105] width 117 height 34
click at [118, 143] on span "Map Items" at bounding box center [110, 137] width 55 height 13
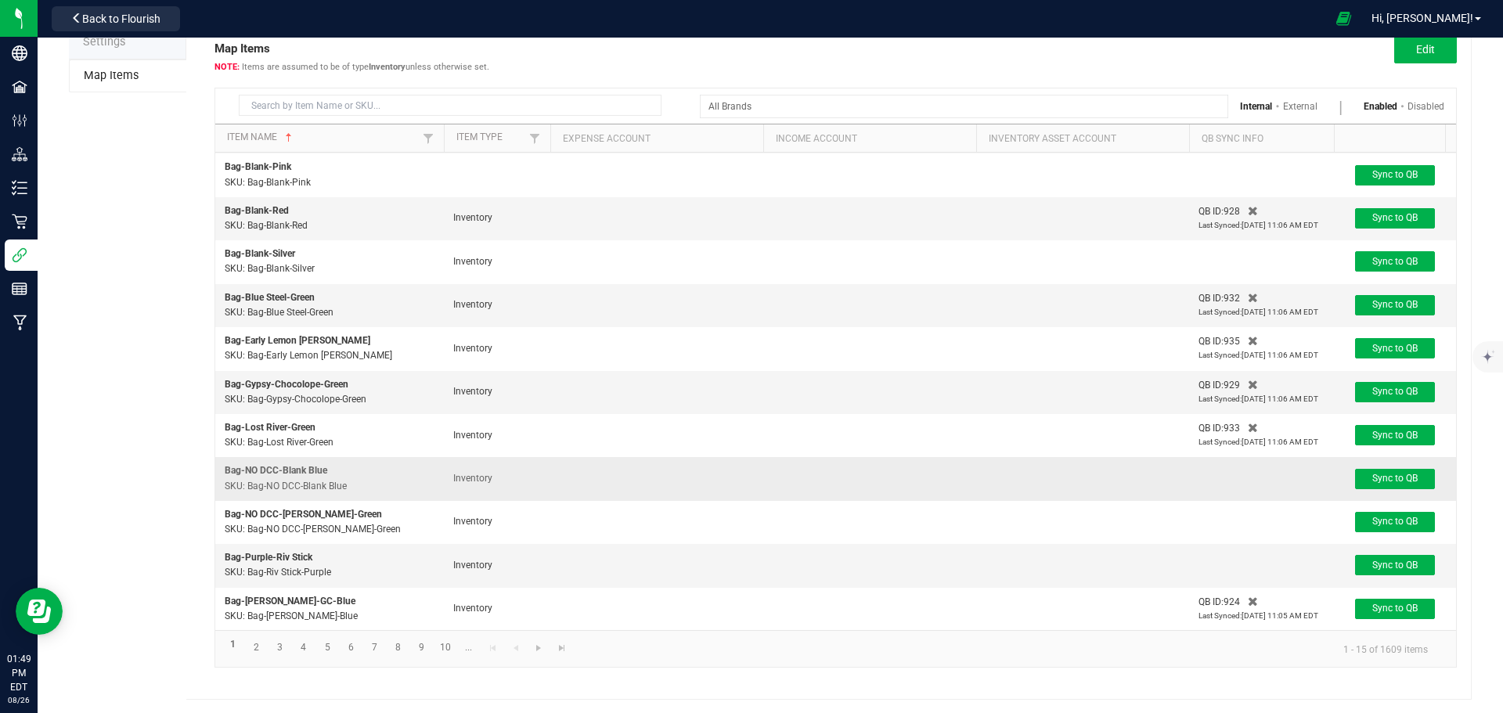
scroll to position [81, 0]
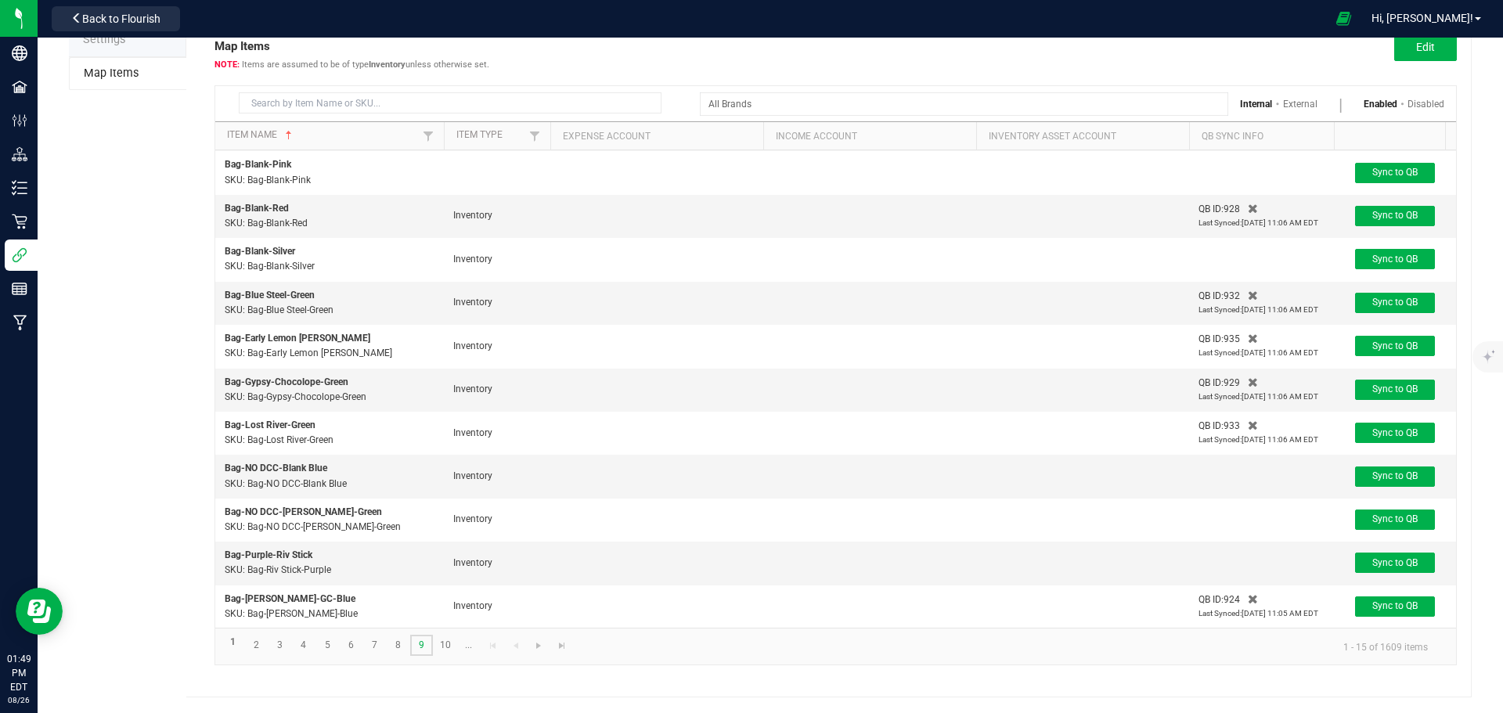
click at [420, 648] on link "9" at bounding box center [421, 645] width 23 height 21
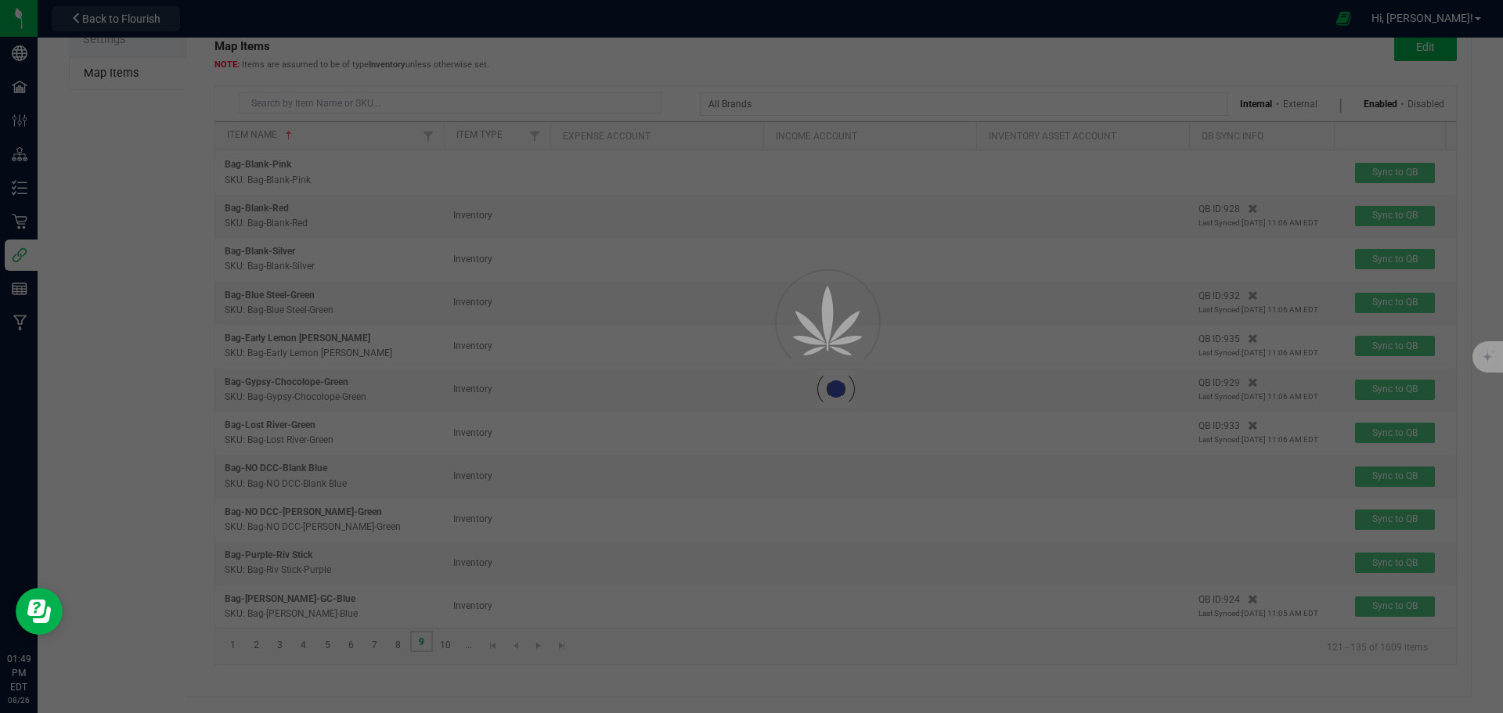
scroll to position [0, 0]
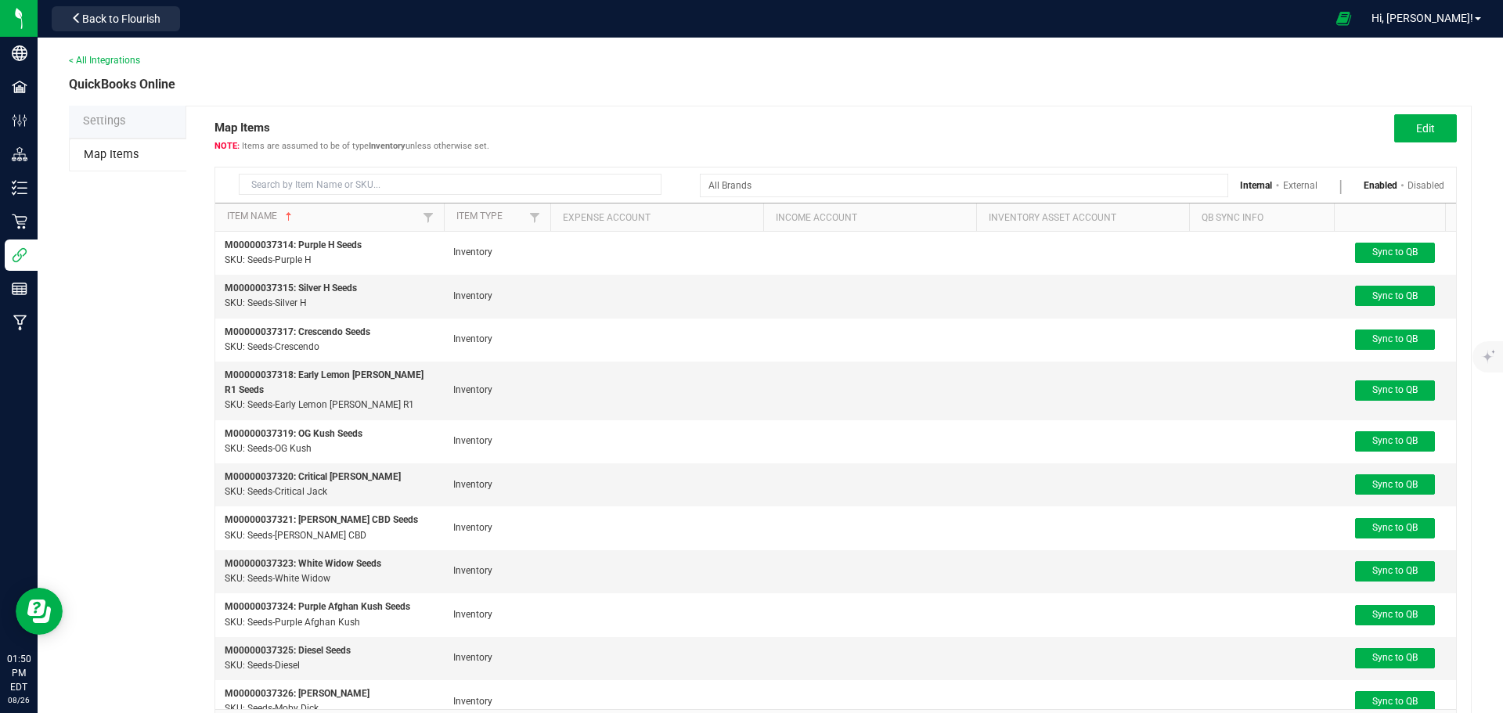
click at [112, 124] on span "Settings" at bounding box center [104, 120] width 42 height 13
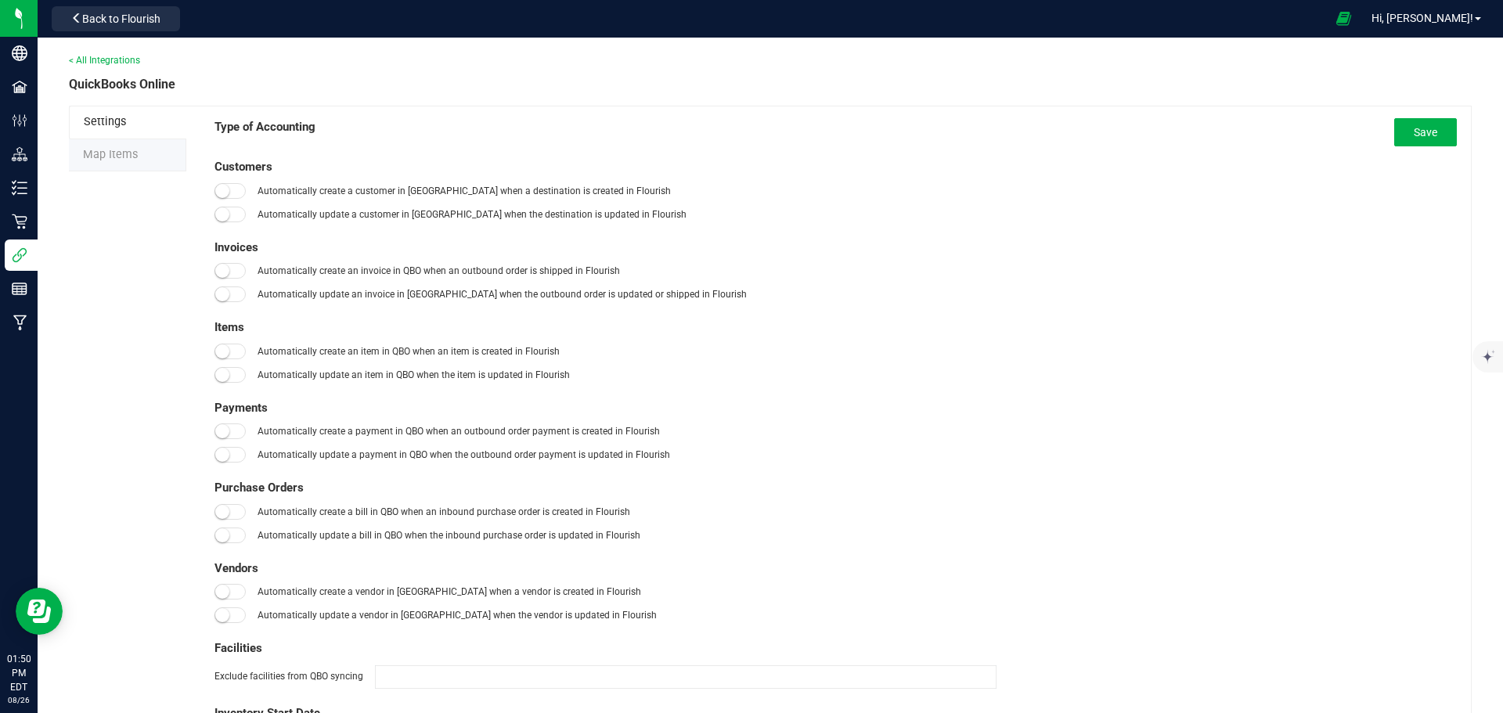
type input "01/01/2019"
click at [114, 158] on span "Map Items" at bounding box center [110, 154] width 55 height 13
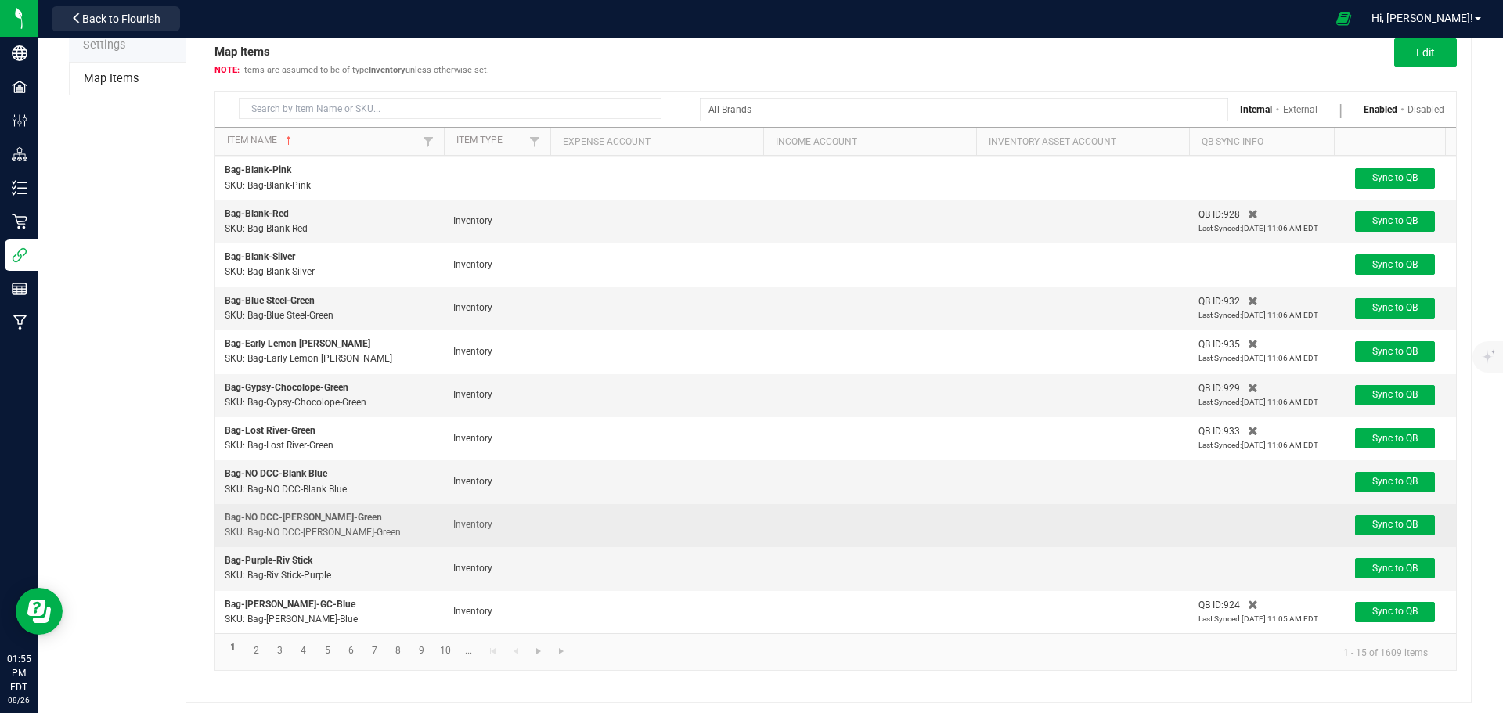
scroll to position [81, 0]
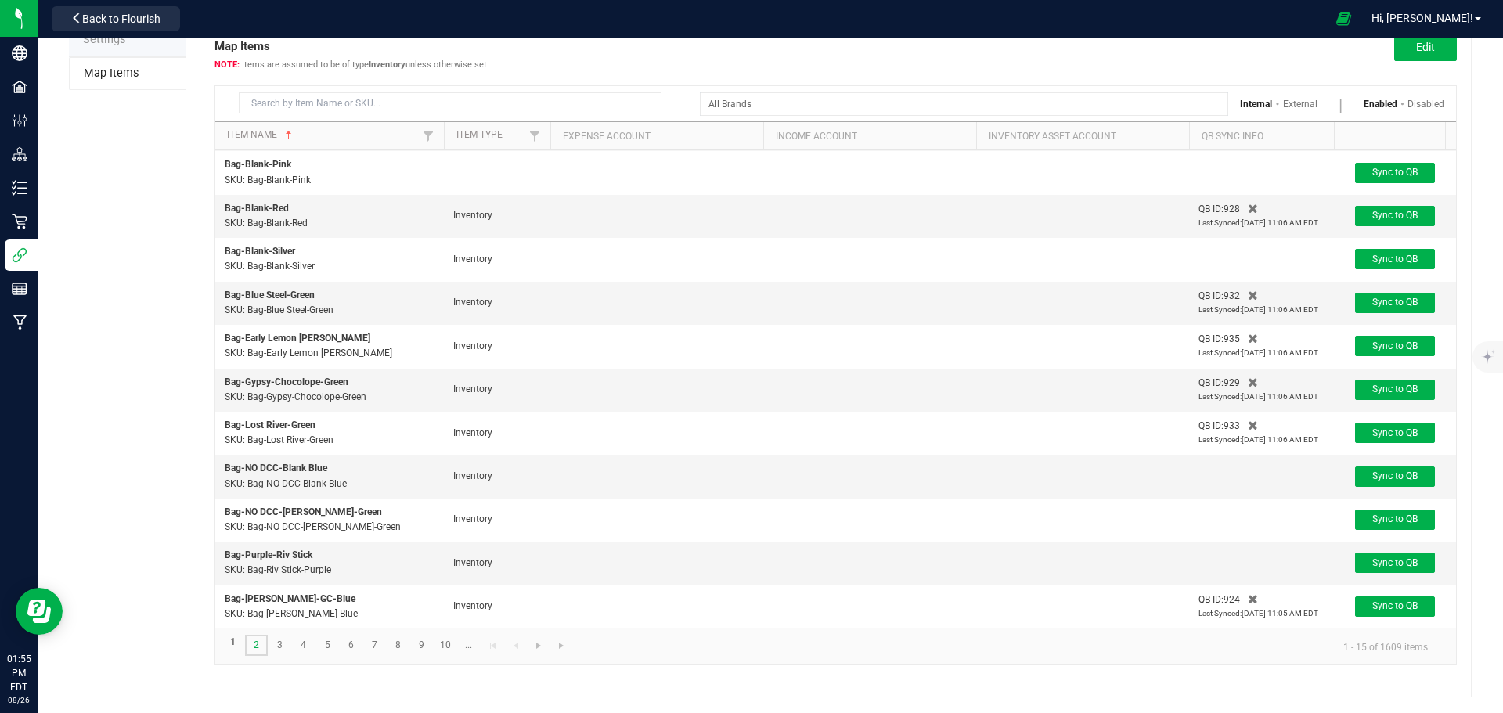
click at [258, 644] on link "2" at bounding box center [256, 645] width 23 height 21
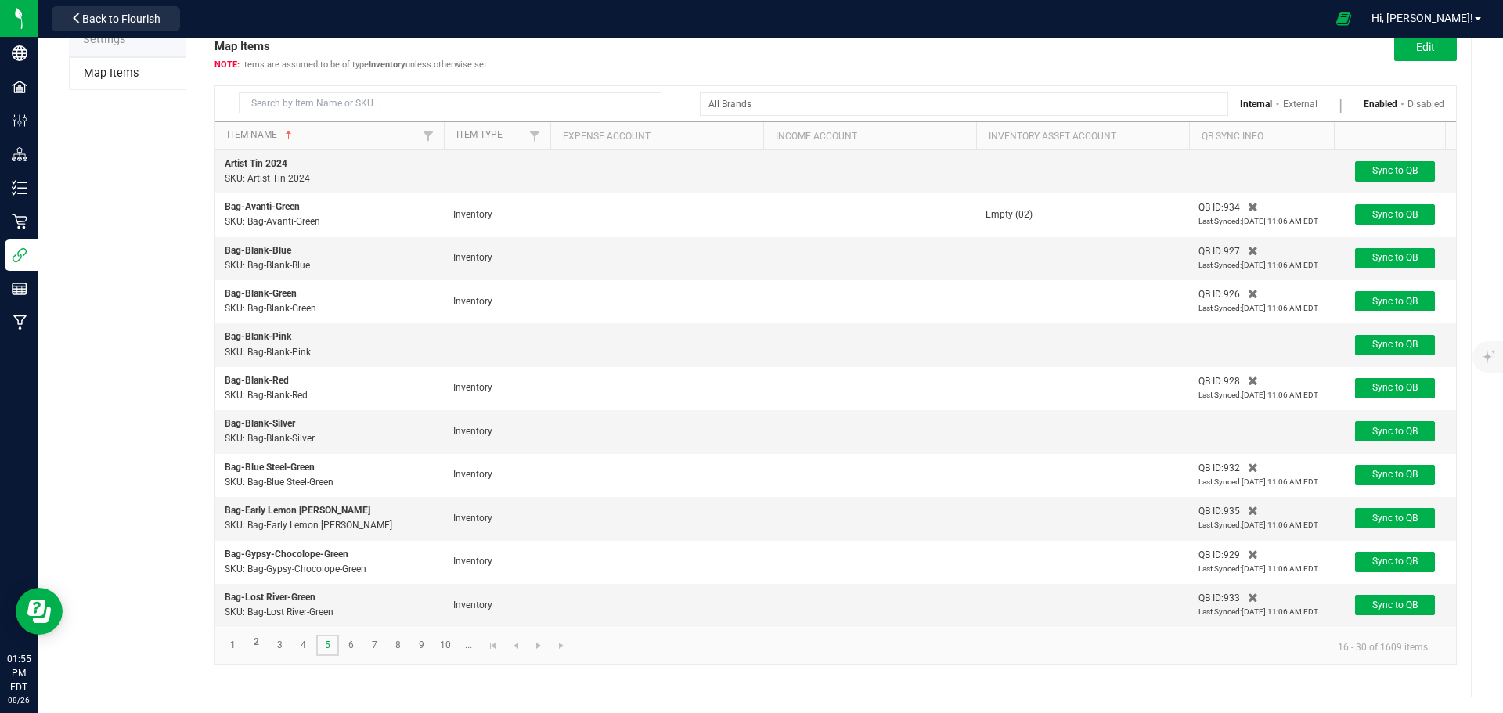
click at [320, 648] on link "5" at bounding box center [327, 645] width 23 height 21
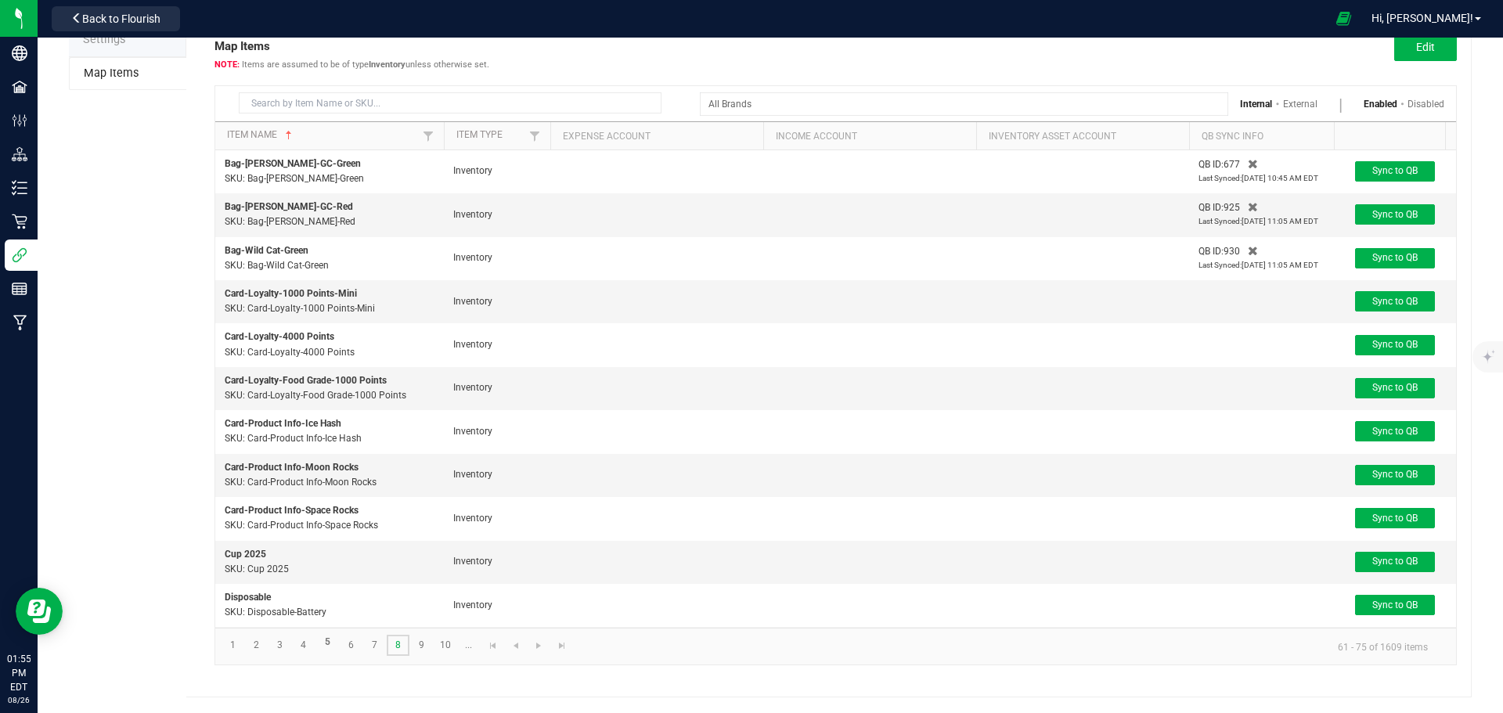
click at [398, 649] on link "8" at bounding box center [398, 645] width 23 height 21
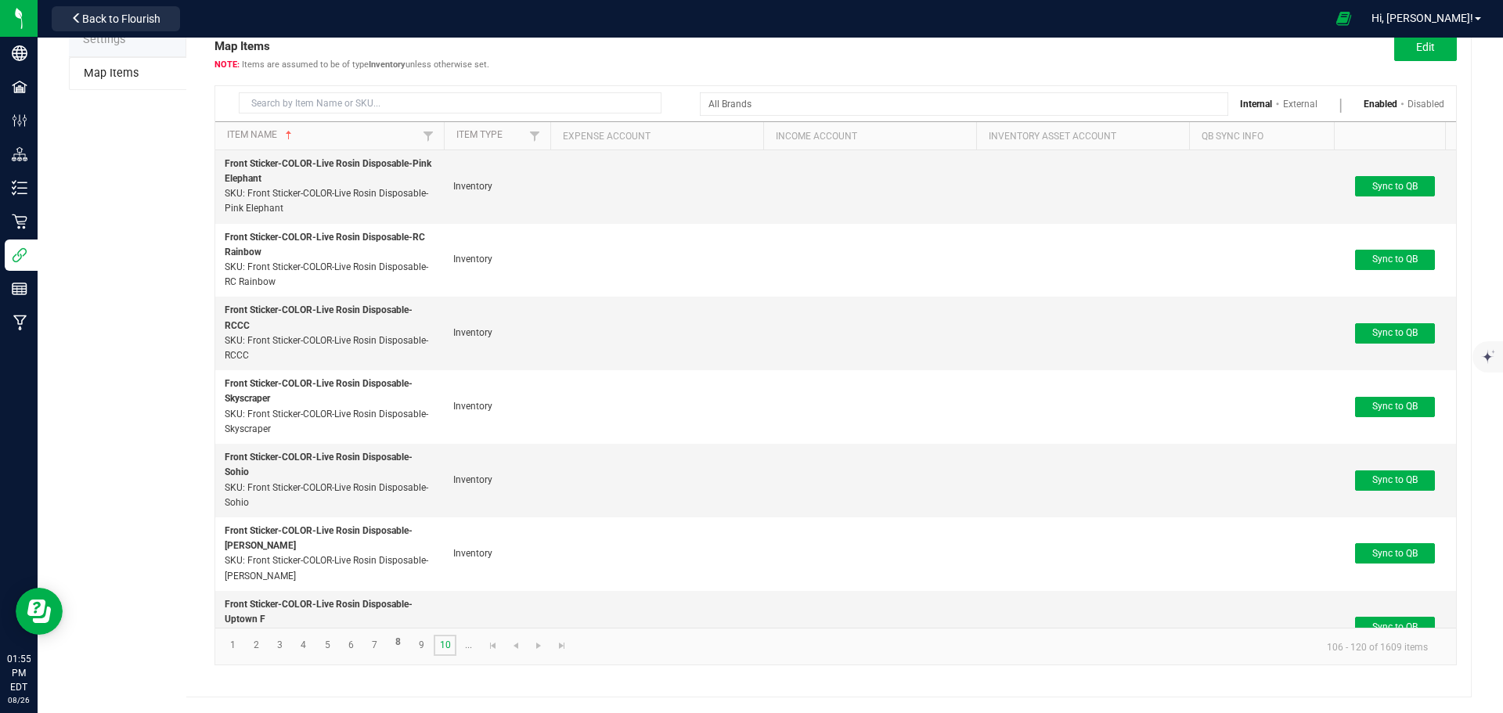
click at [449, 648] on link "10" at bounding box center [445, 645] width 23 height 21
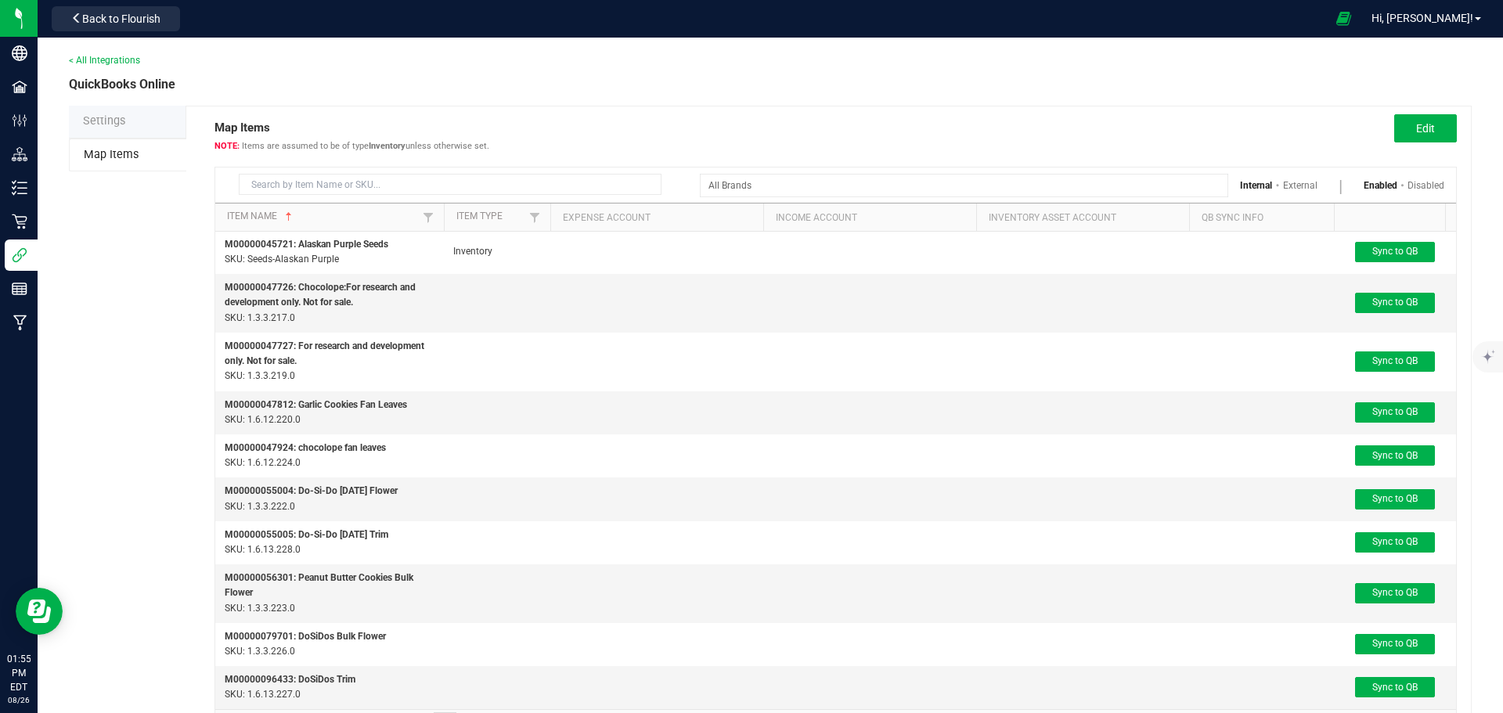
scroll to position [81, 0]
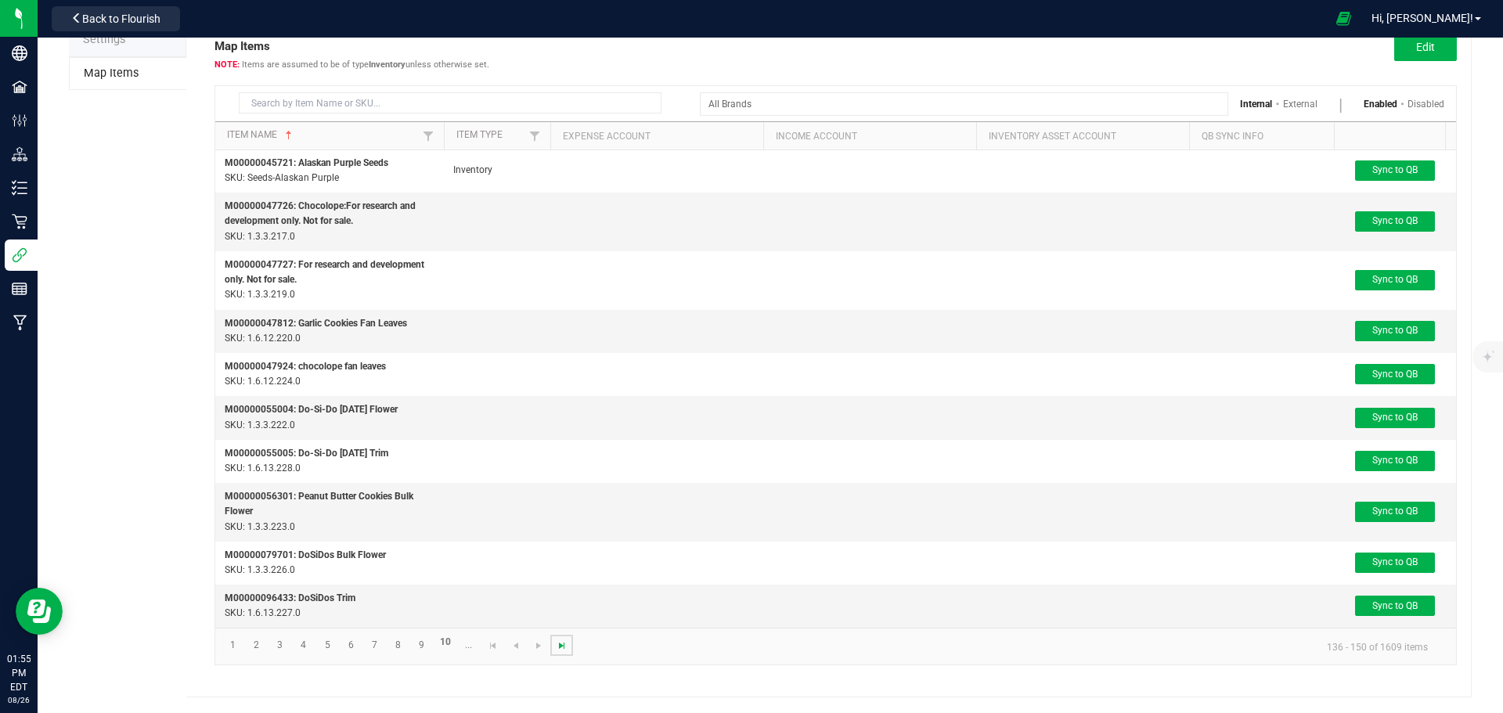
click at [562, 646] on span "Go to the last page" at bounding box center [562, 646] width 13 height 13
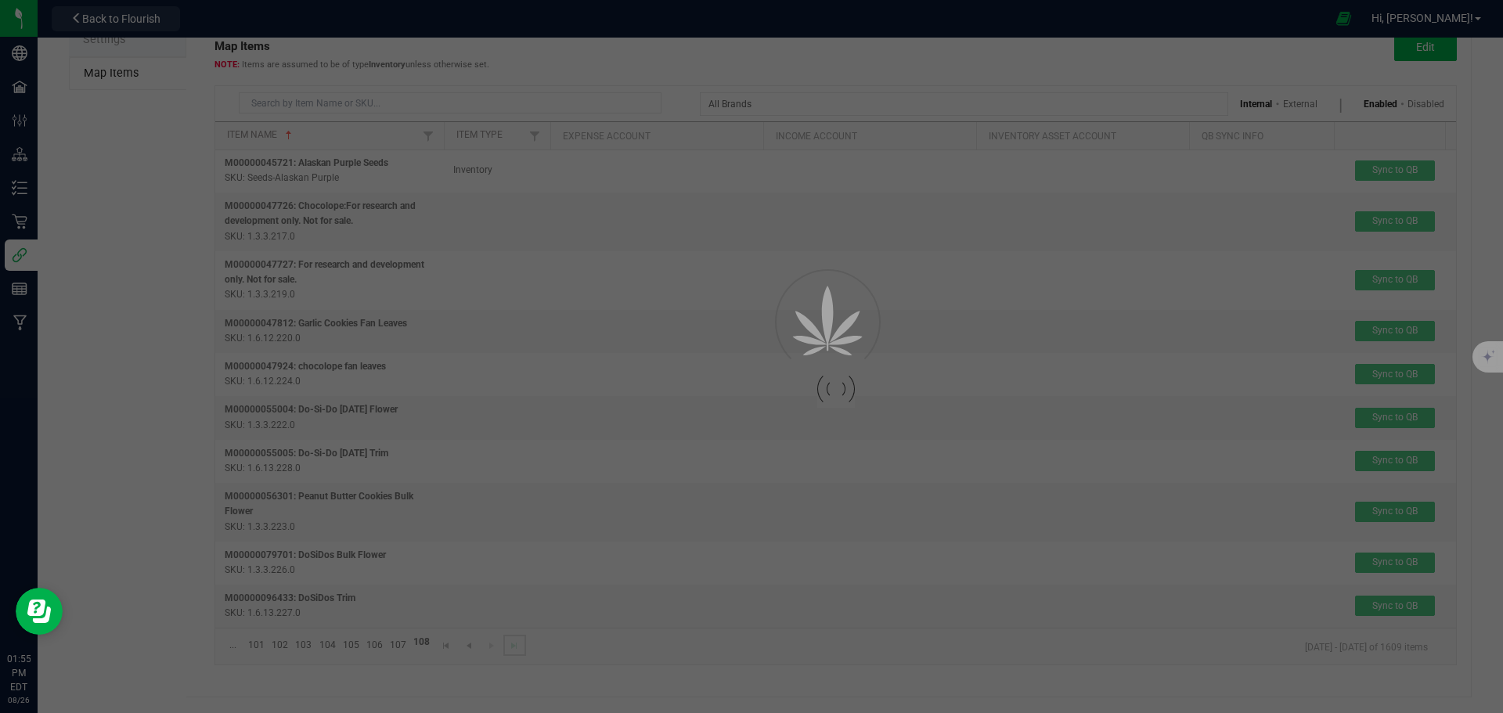
scroll to position [0, 0]
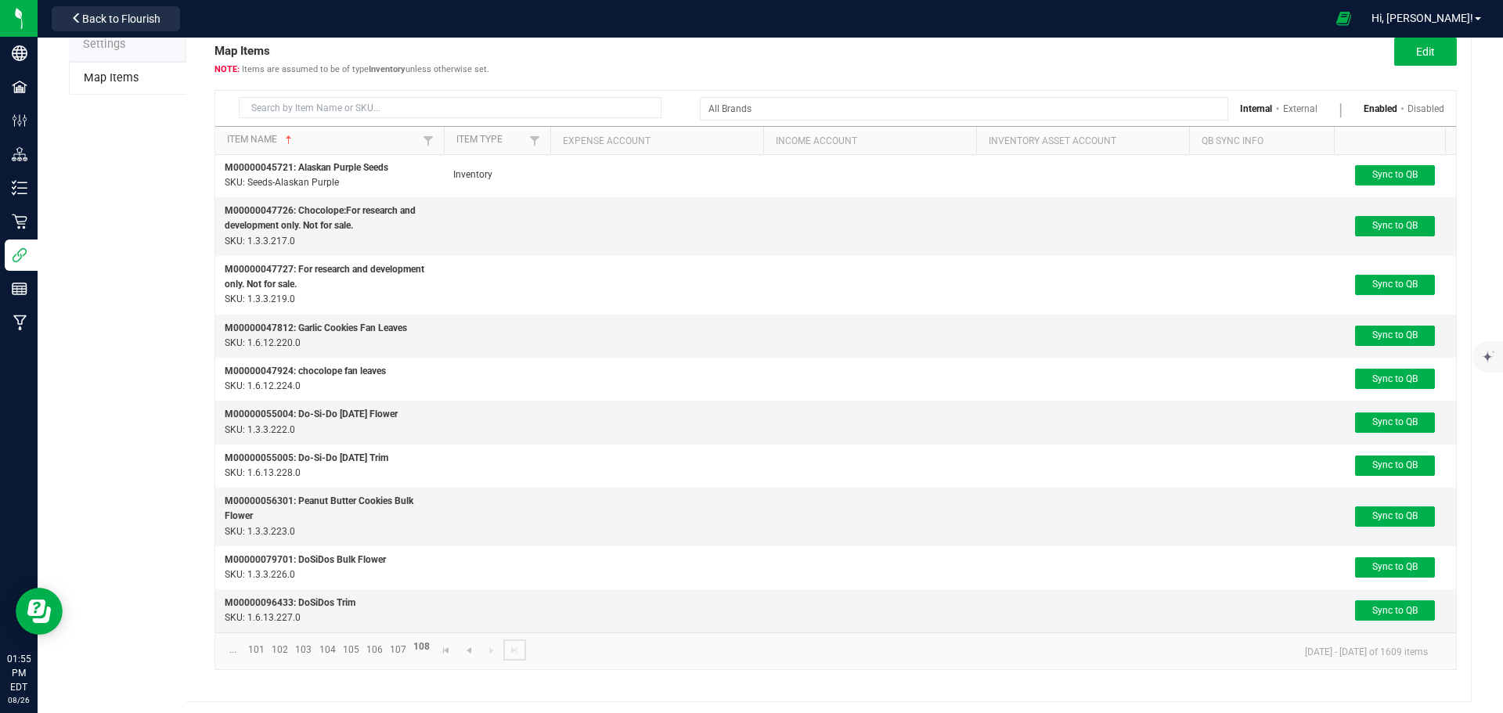
scroll to position [81, 0]
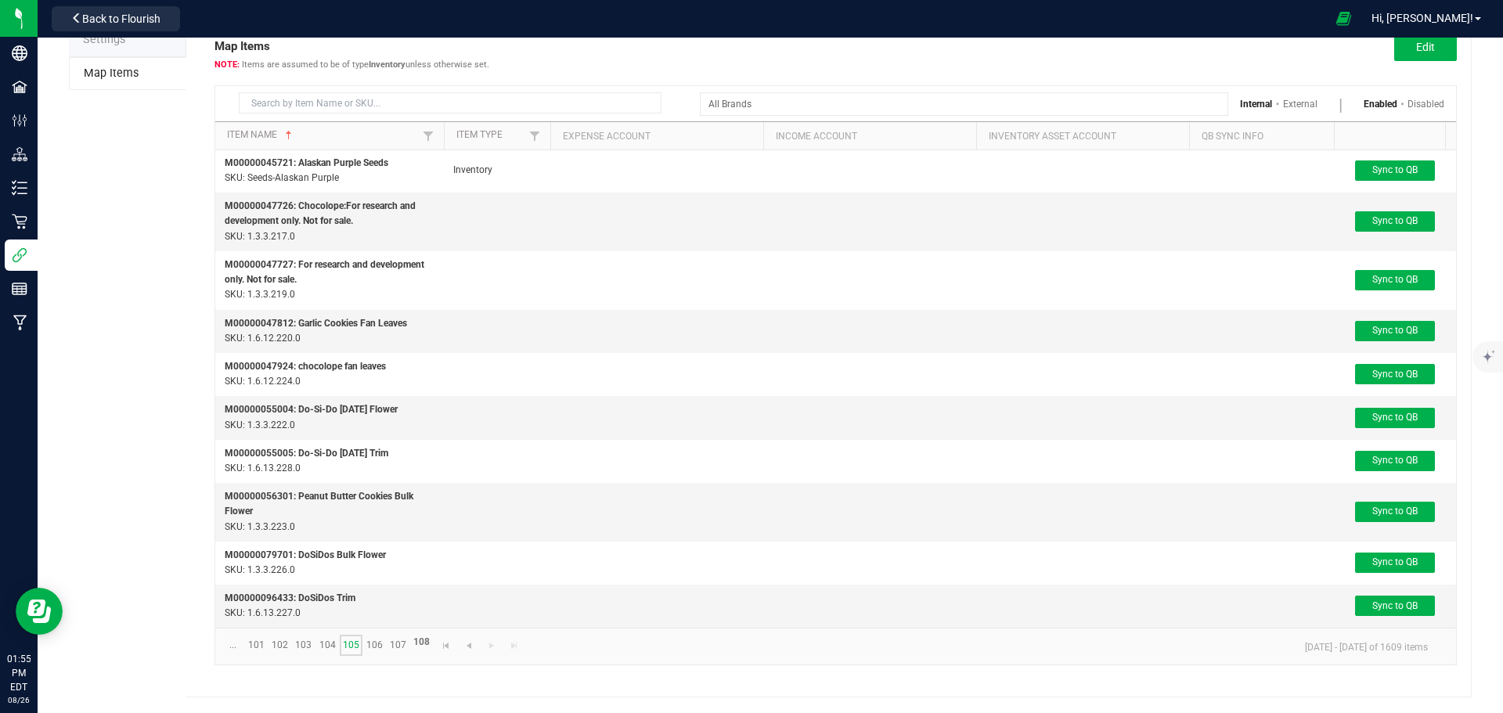
click at [352, 649] on link "105" at bounding box center [351, 645] width 23 height 21
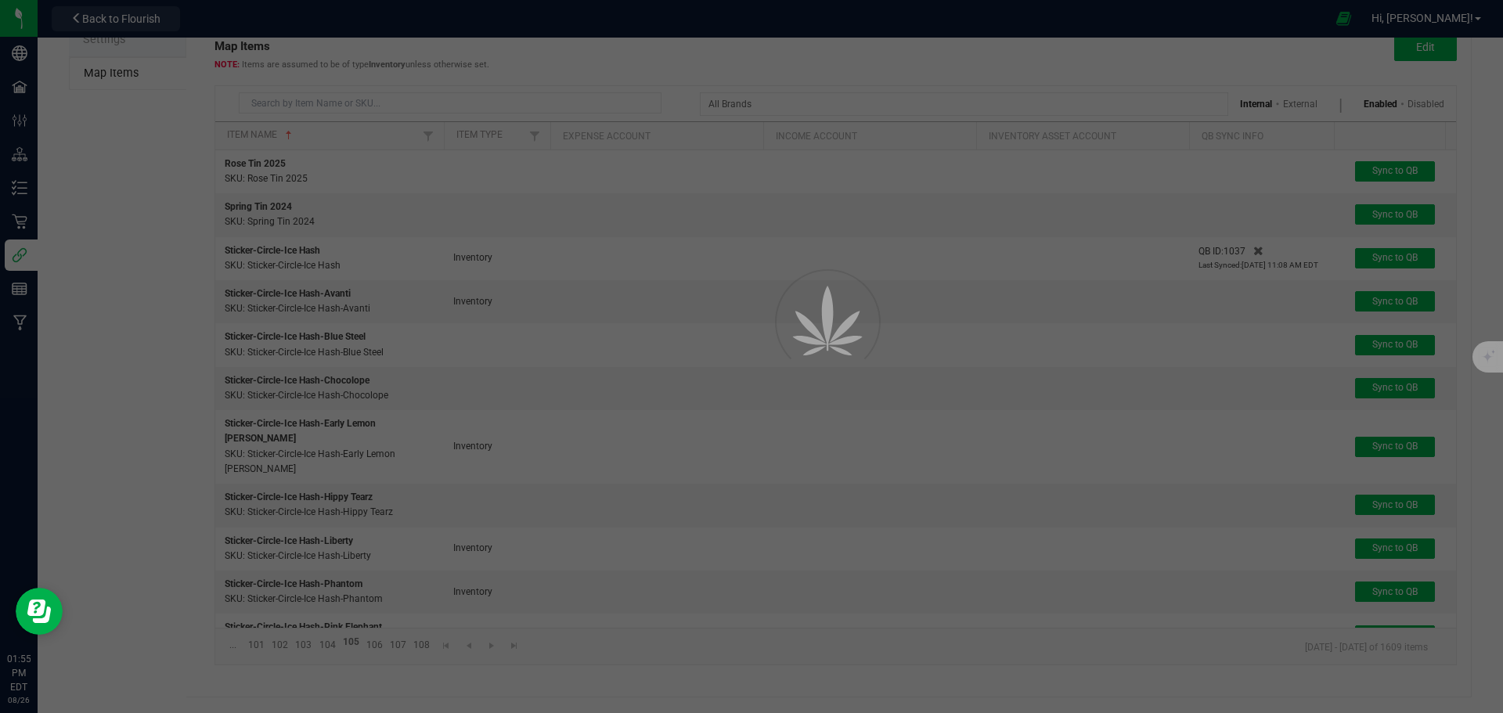
click at [291, 102] on div at bounding box center [751, 356] width 1503 height 713
click at [109, 179] on div at bounding box center [751, 356] width 1503 height 713
click at [308, 108] on div at bounding box center [751, 356] width 1503 height 713
click at [306, 106] on div at bounding box center [751, 356] width 1503 height 713
click at [284, 103] on div at bounding box center [751, 356] width 1503 height 713
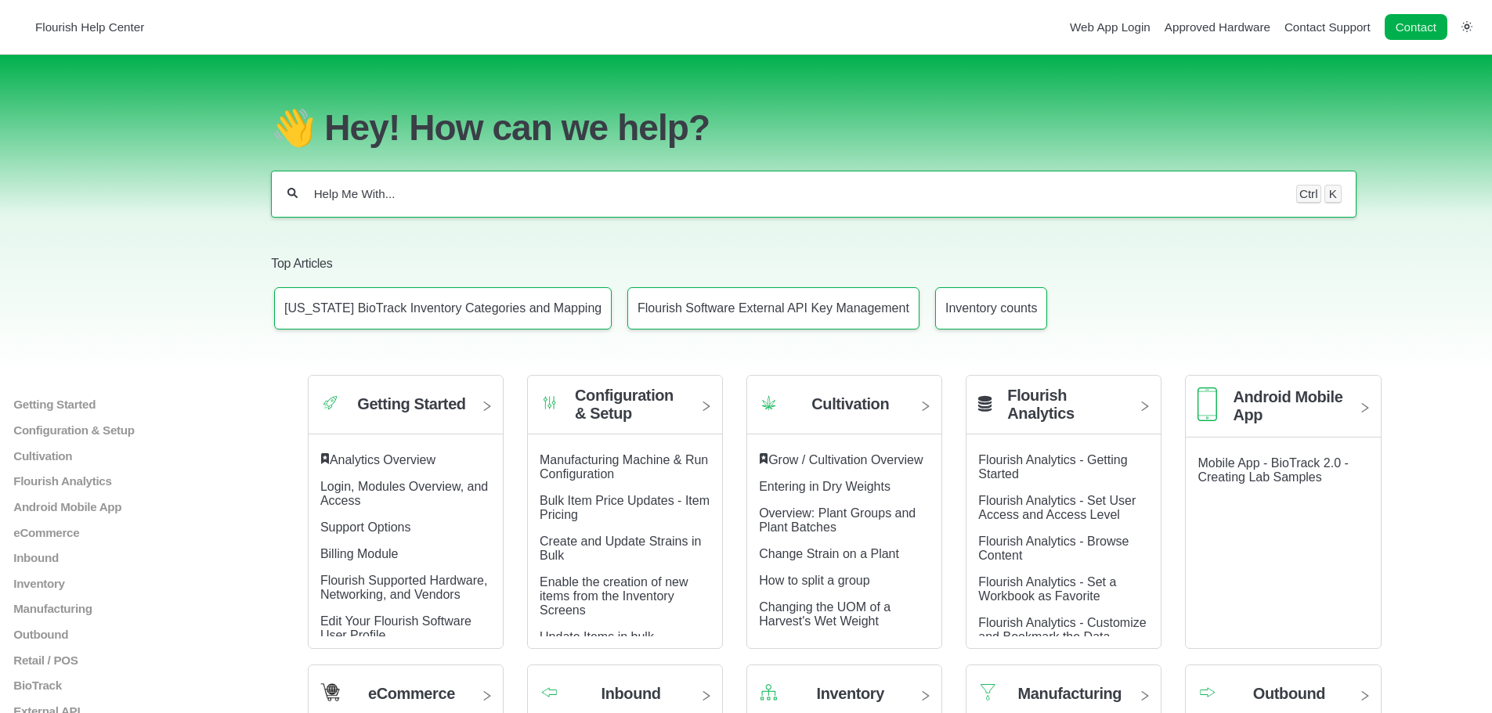
click at [352, 197] on input "Help Me With..." at bounding box center [796, 194] width 969 height 16
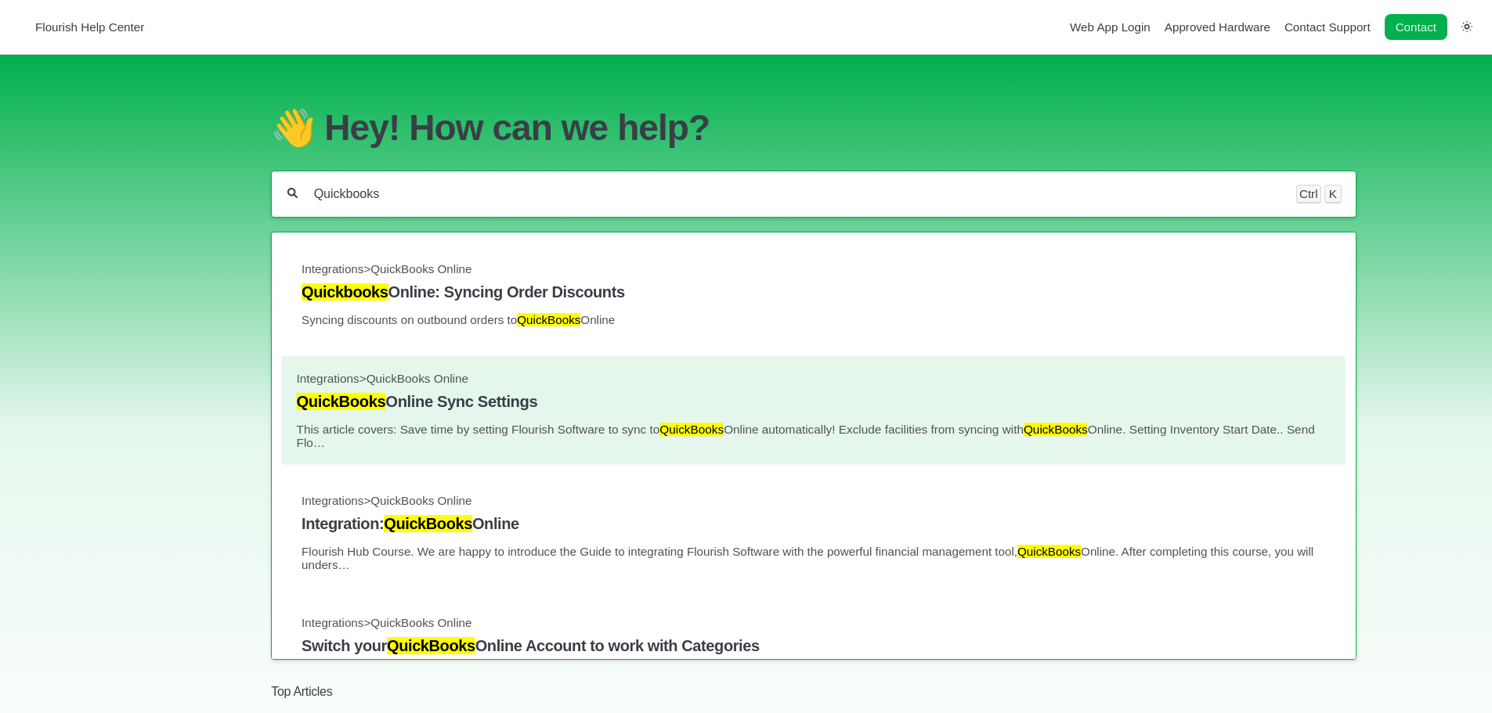
type input "Quickbooks"
click at [532, 408] on h4 "QuickBooks Online Sync Settings" at bounding box center [814, 402] width 1034 height 18
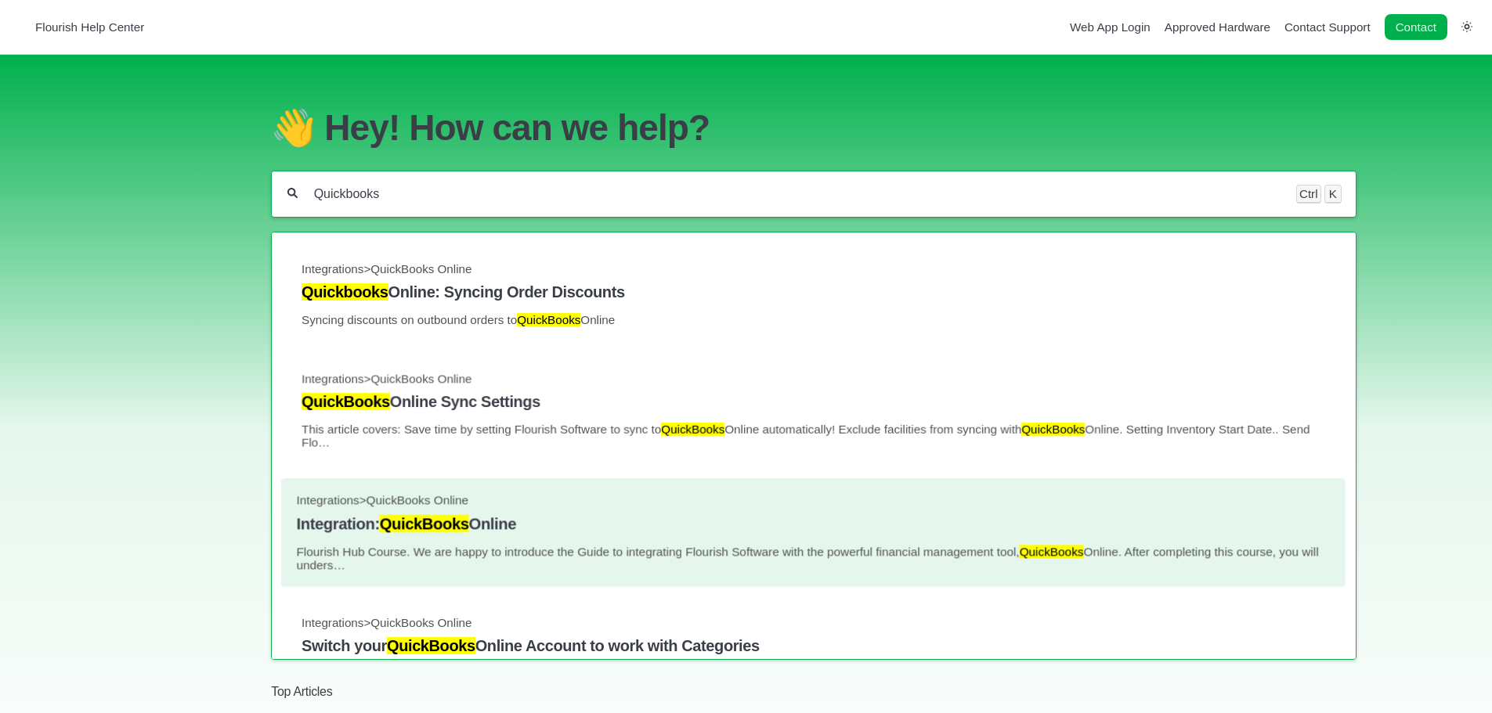
click at [440, 532] on mark "QuickBooks" at bounding box center [424, 523] width 89 height 17
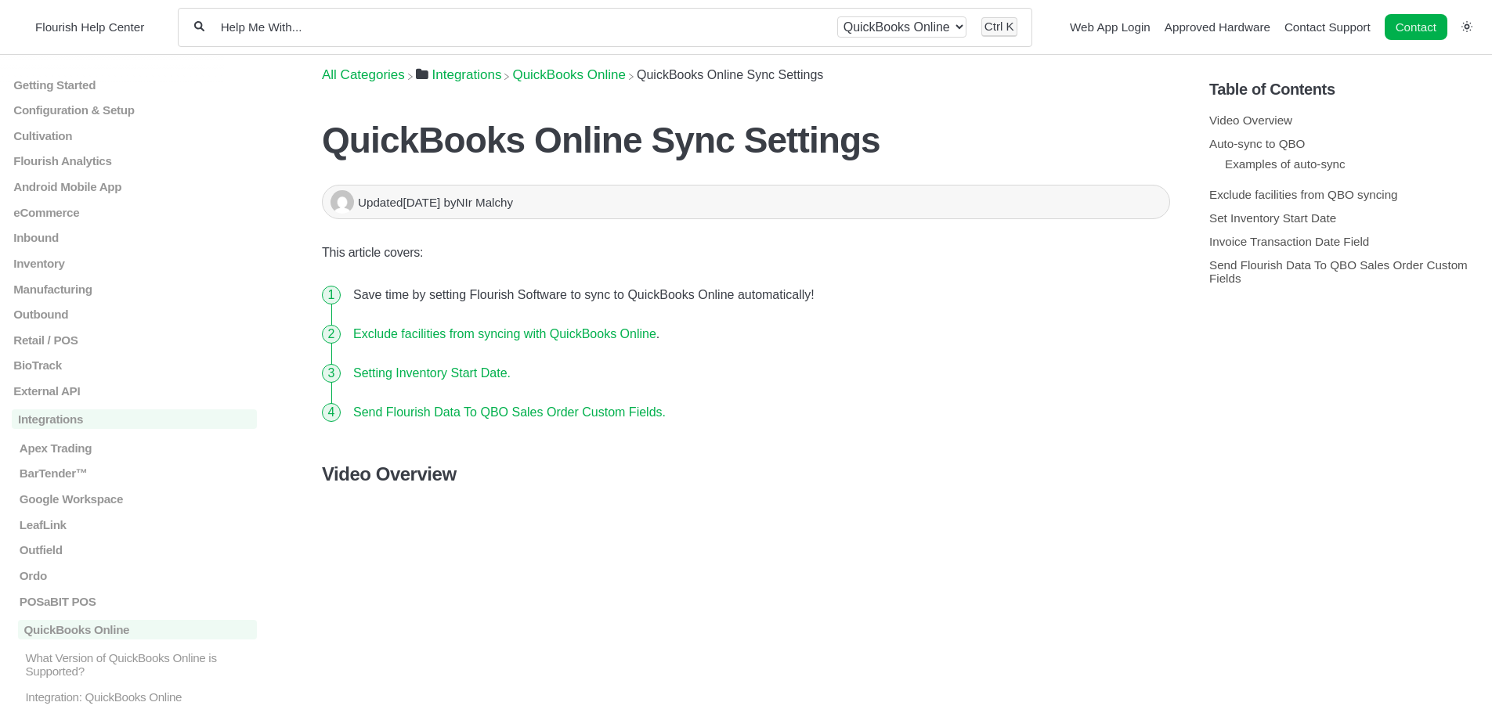
click at [479, 414] on link "Send Flourish Data To QBO Sales Order Custom Fields." at bounding box center [509, 412] width 312 height 13
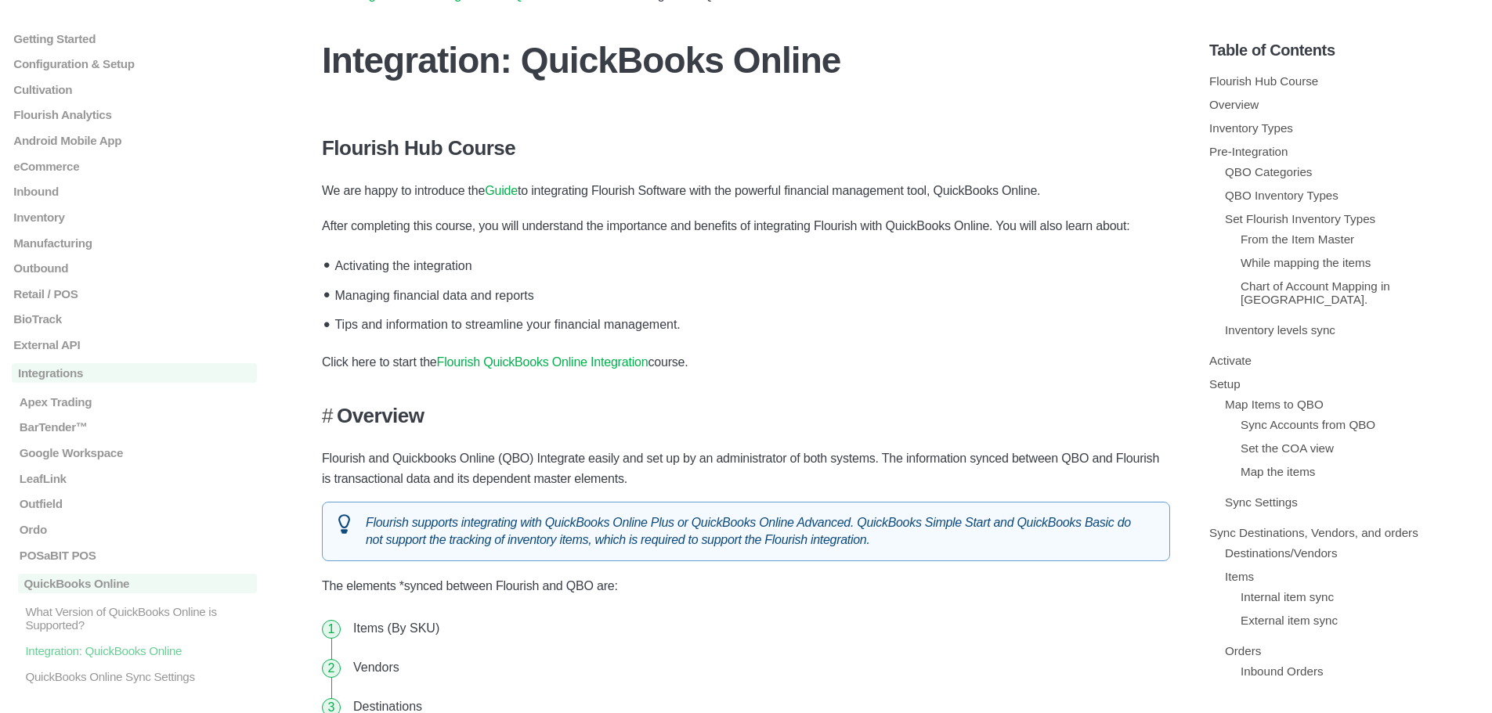
scroll to position [157, 0]
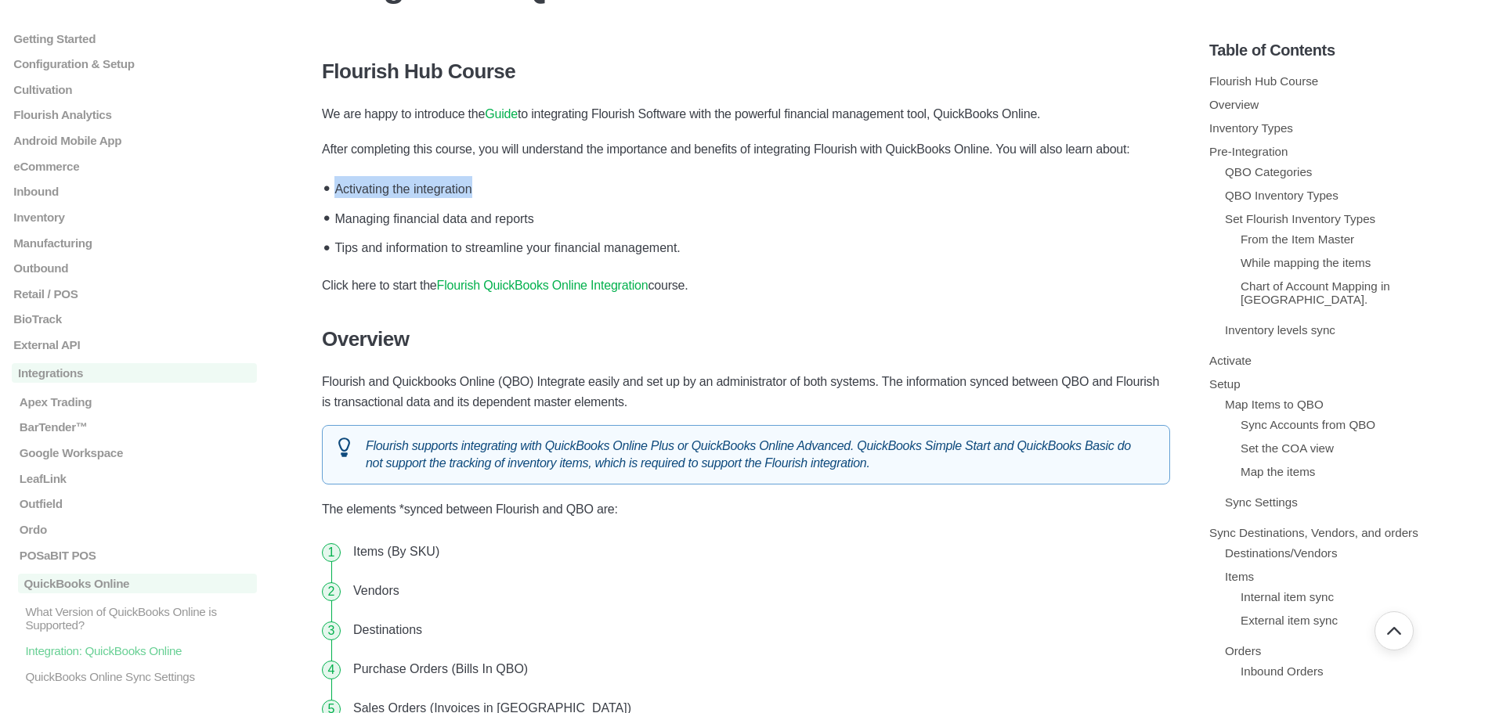
drag, startPoint x: 330, startPoint y: 185, endPoint x: 525, endPoint y: 200, distance: 194.7
click at [525, 200] on li "Activating the integration" at bounding box center [750, 187] width 840 height 30
drag, startPoint x: 347, startPoint y: 218, endPoint x: 579, endPoint y: 231, distance: 232.9
click at [585, 229] on li "Managing financial data and reports" at bounding box center [750, 217] width 840 height 30
drag, startPoint x: 334, startPoint y: 243, endPoint x: 787, endPoint y: 260, distance: 452.9
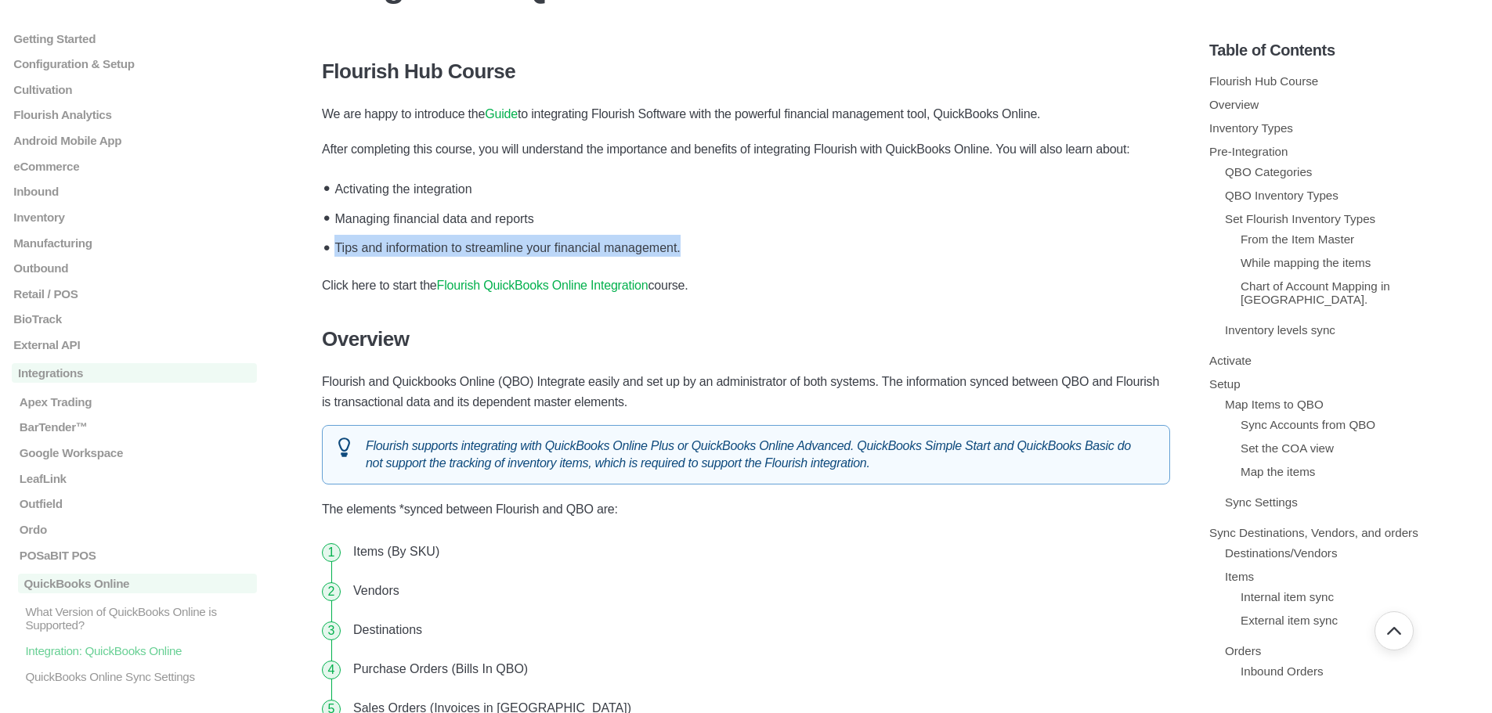
click at [787, 260] on li "Tips and information to streamline your financial management." at bounding box center [750, 246] width 840 height 30
click at [886, 236] on li "Tips and information to streamline your financial management." at bounding box center [750, 246] width 840 height 30
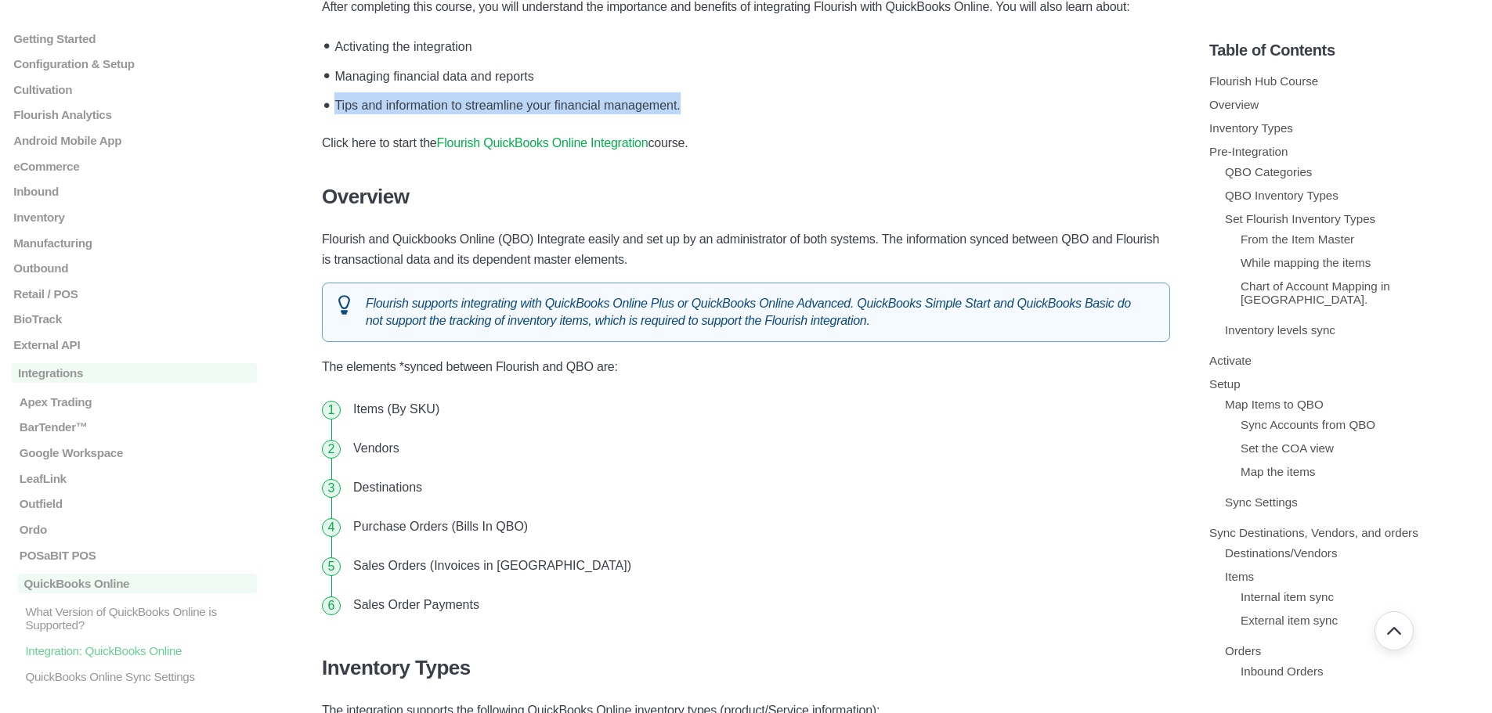
scroll to position [313, 0]
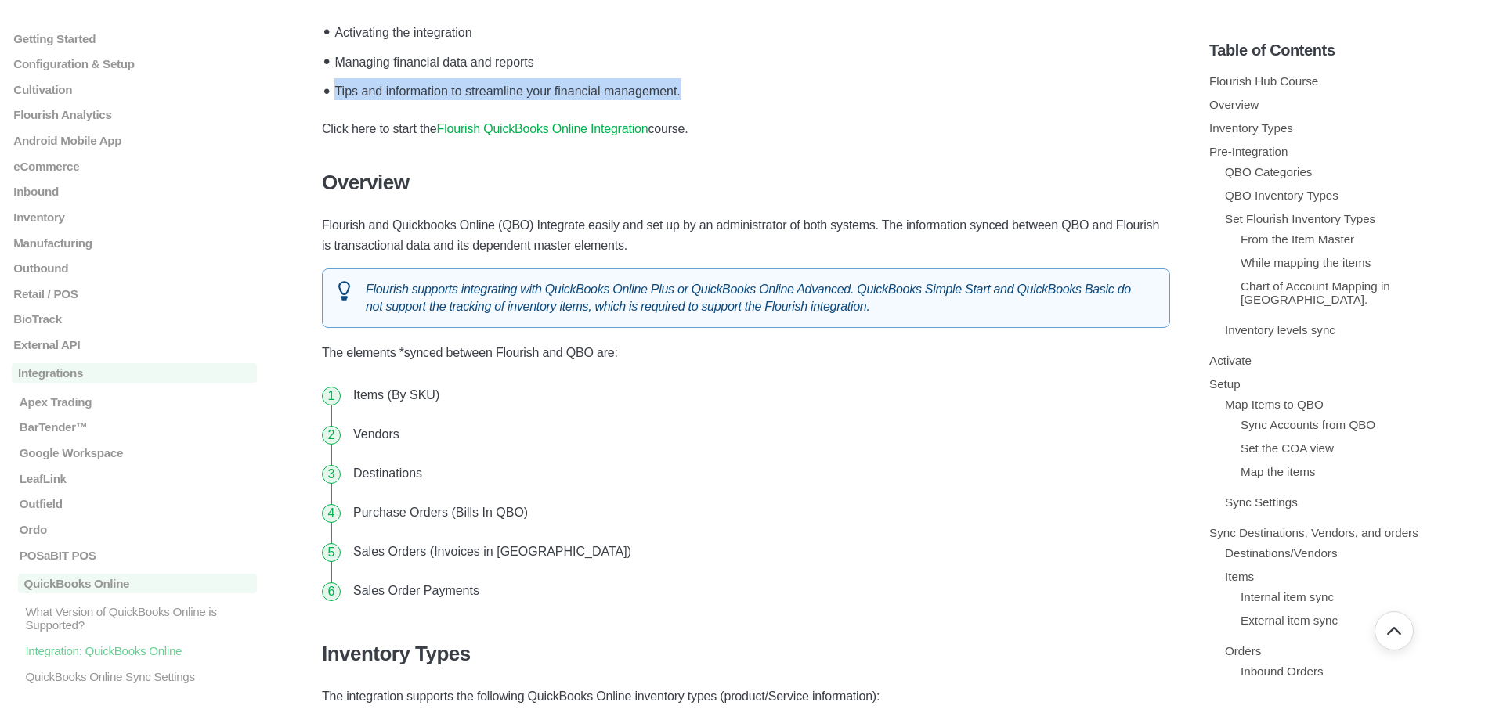
click at [532, 134] on link "Flourish QuickBooks Online Integration" at bounding box center [542, 128] width 211 height 13
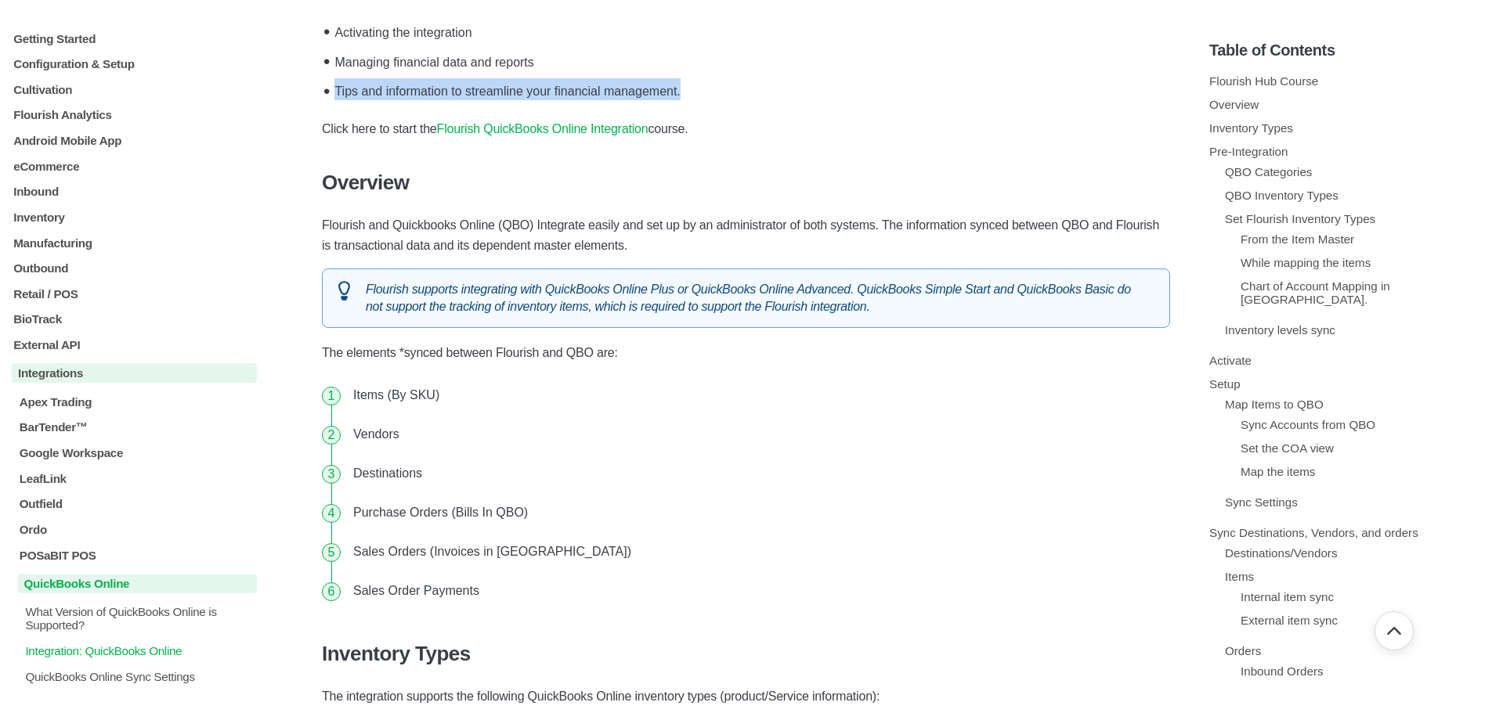
click at [97, 585] on p "QuickBooks Online" at bounding box center [137, 584] width 239 height 20
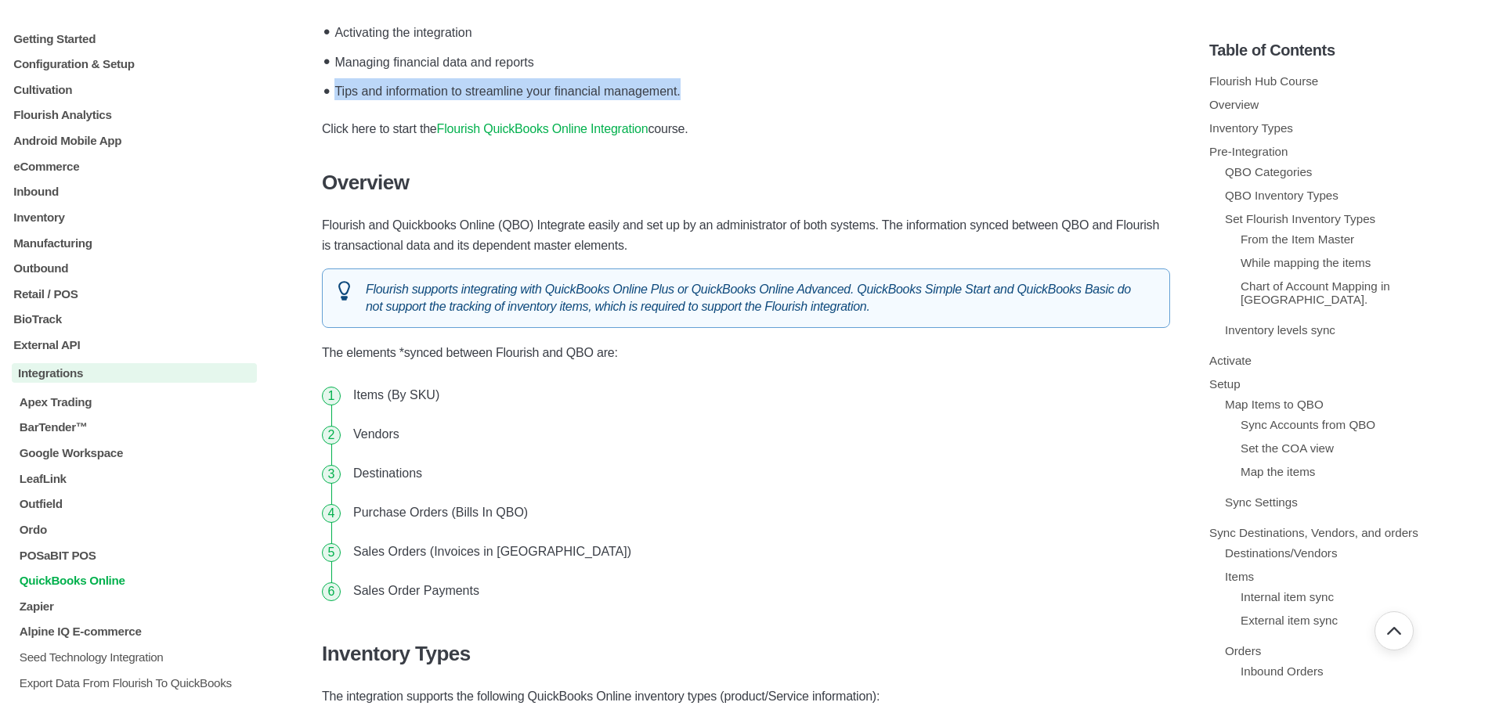
click at [93, 580] on p "QuickBooks Online" at bounding box center [137, 580] width 239 height 13
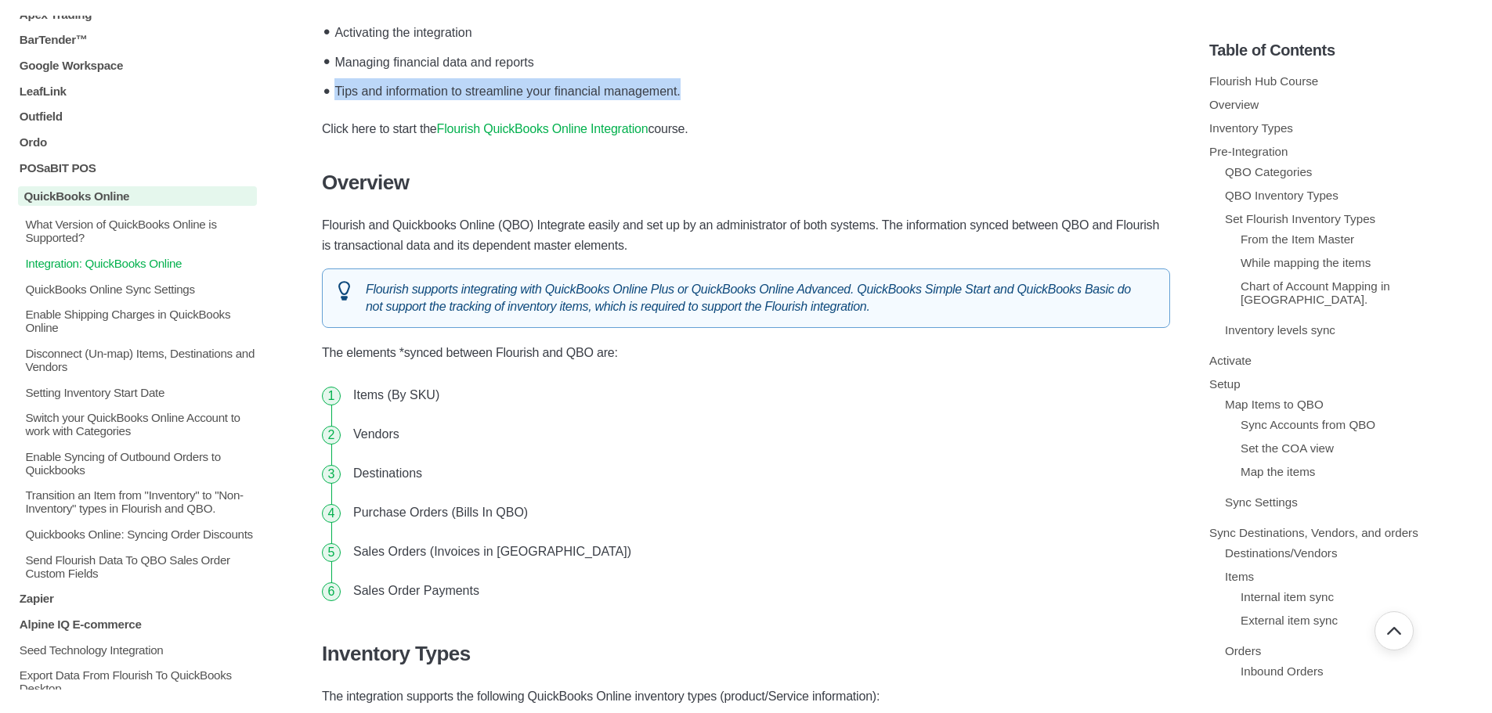
scroll to position [391, 0]
click at [130, 284] on p "QuickBooks Online Sync Settings" at bounding box center [139, 284] width 233 height 13
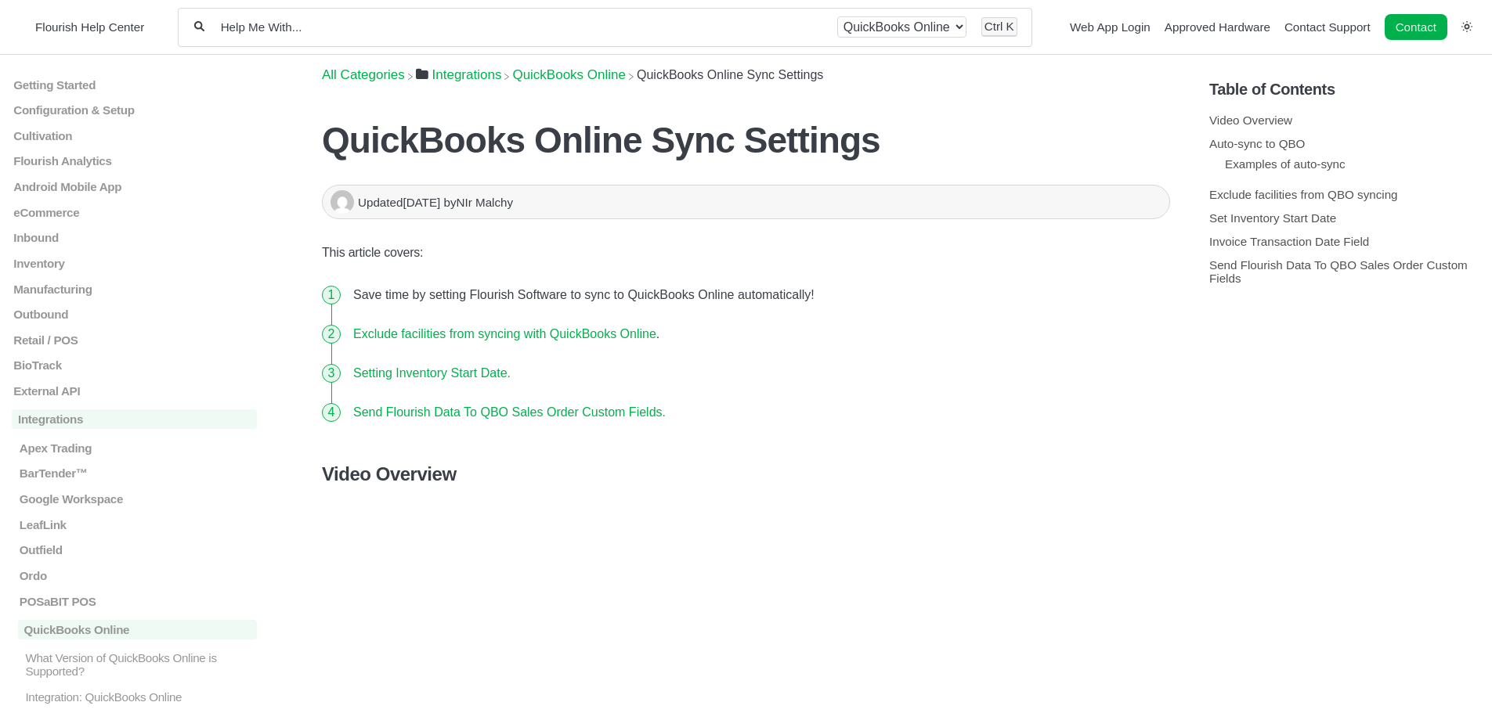
click at [441, 414] on link "Send Flourish Data To QBO Sales Order Custom Fields." at bounding box center [509, 412] width 312 height 13
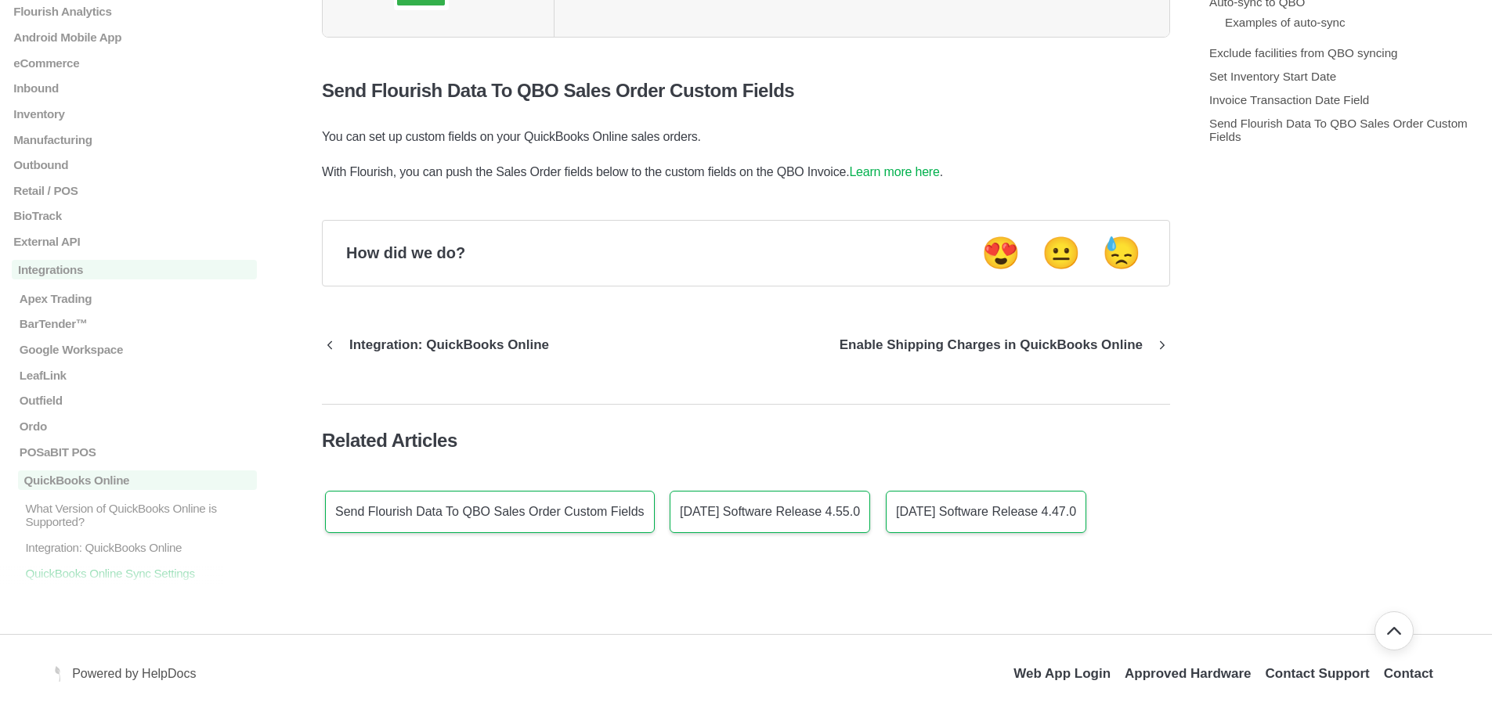
click at [900, 173] on link "Learn more here" at bounding box center [894, 171] width 90 height 13
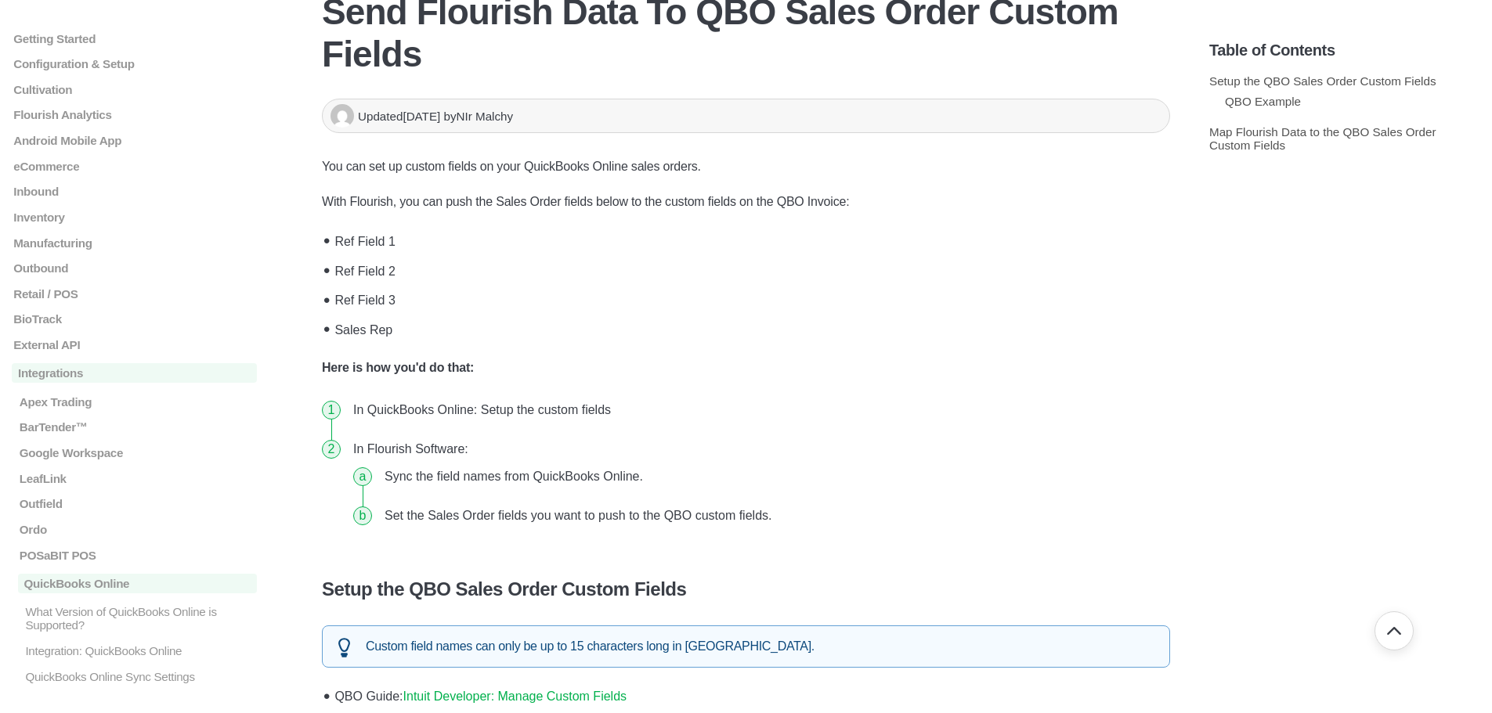
scroll to position [157, 0]
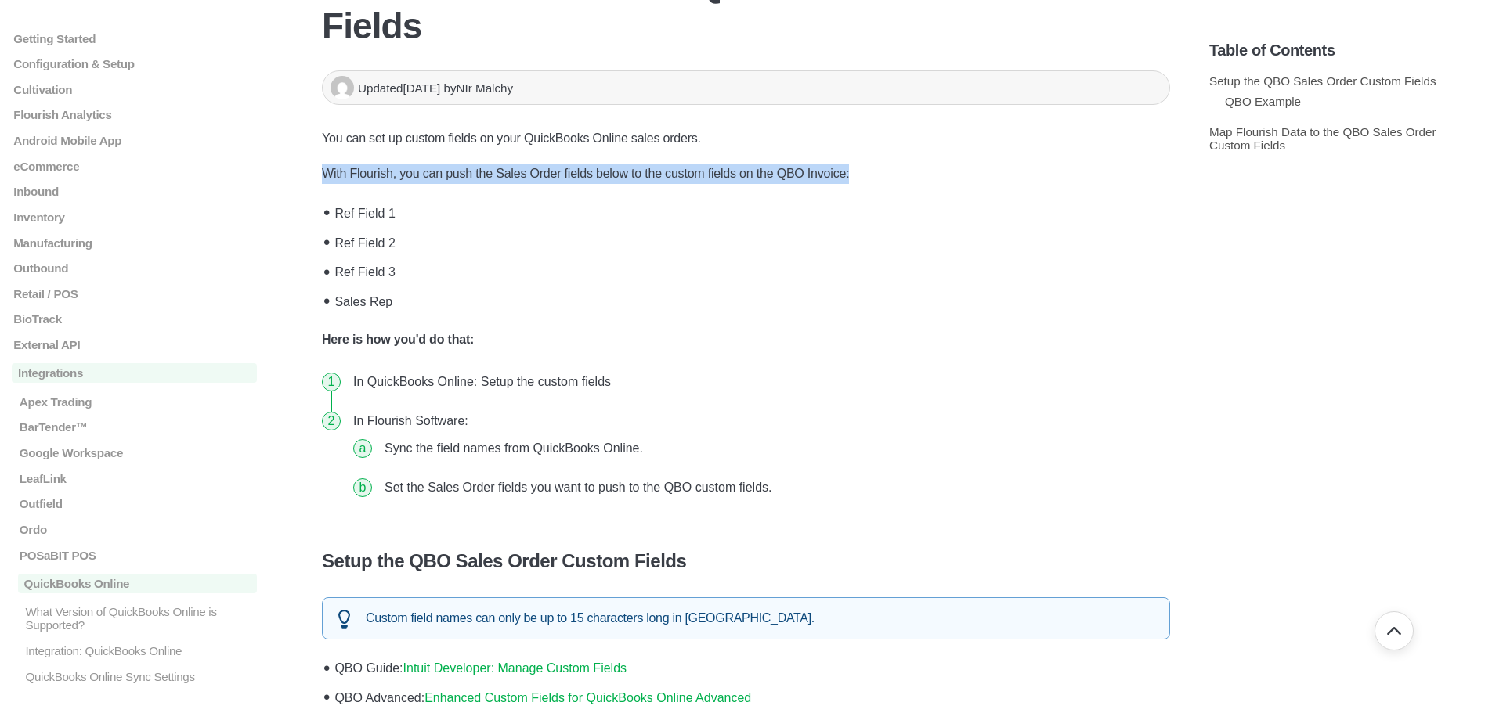
drag, startPoint x: 324, startPoint y: 171, endPoint x: 888, endPoint y: 179, distance: 563.8
click at [888, 179] on p "With Flourish, you can push the Sales Order fields below to the custom fields o…" at bounding box center [746, 174] width 848 height 20
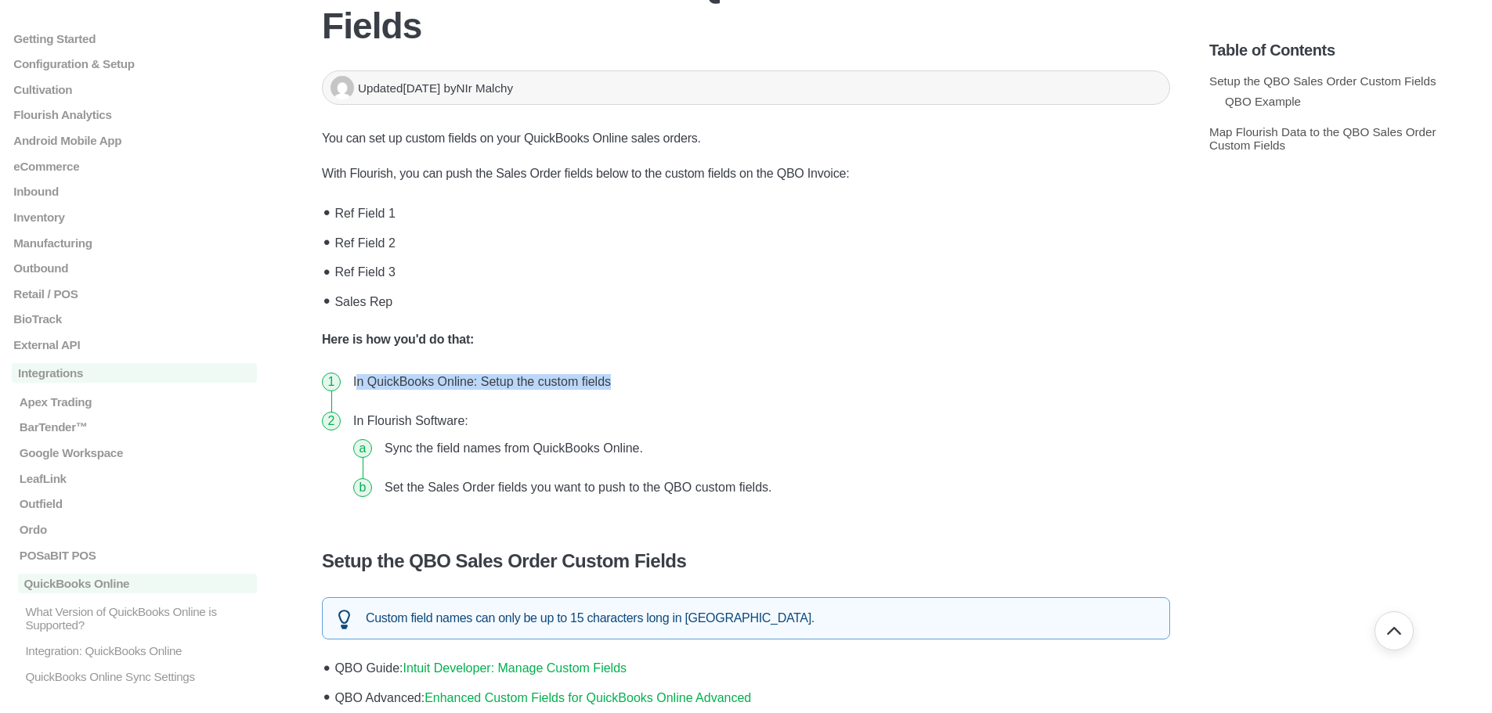
drag, startPoint x: 358, startPoint y: 383, endPoint x: 641, endPoint y: 397, distance: 283.8
click at [641, 397] on li "In QuickBooks Online: Setup the custom fields" at bounding box center [758, 382] width 823 height 39
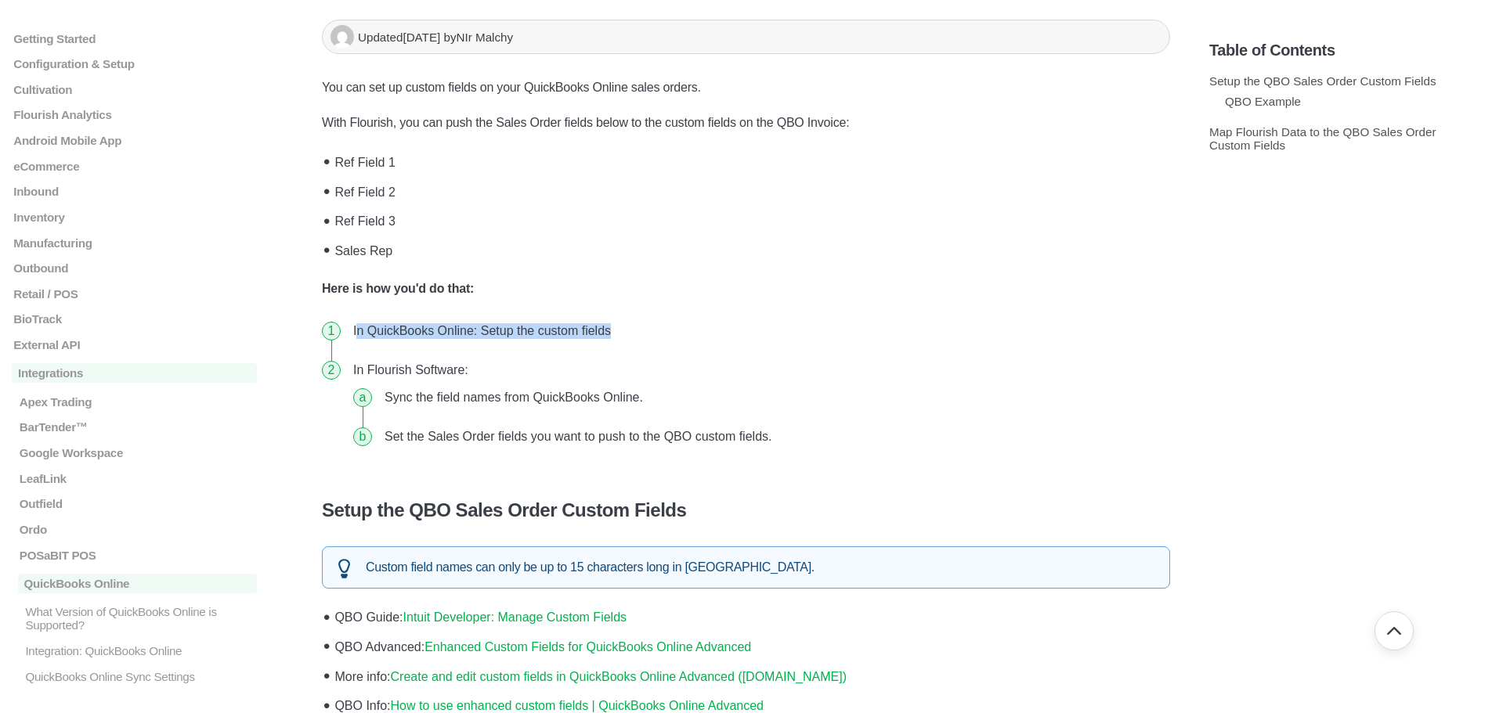
scroll to position [235, 0]
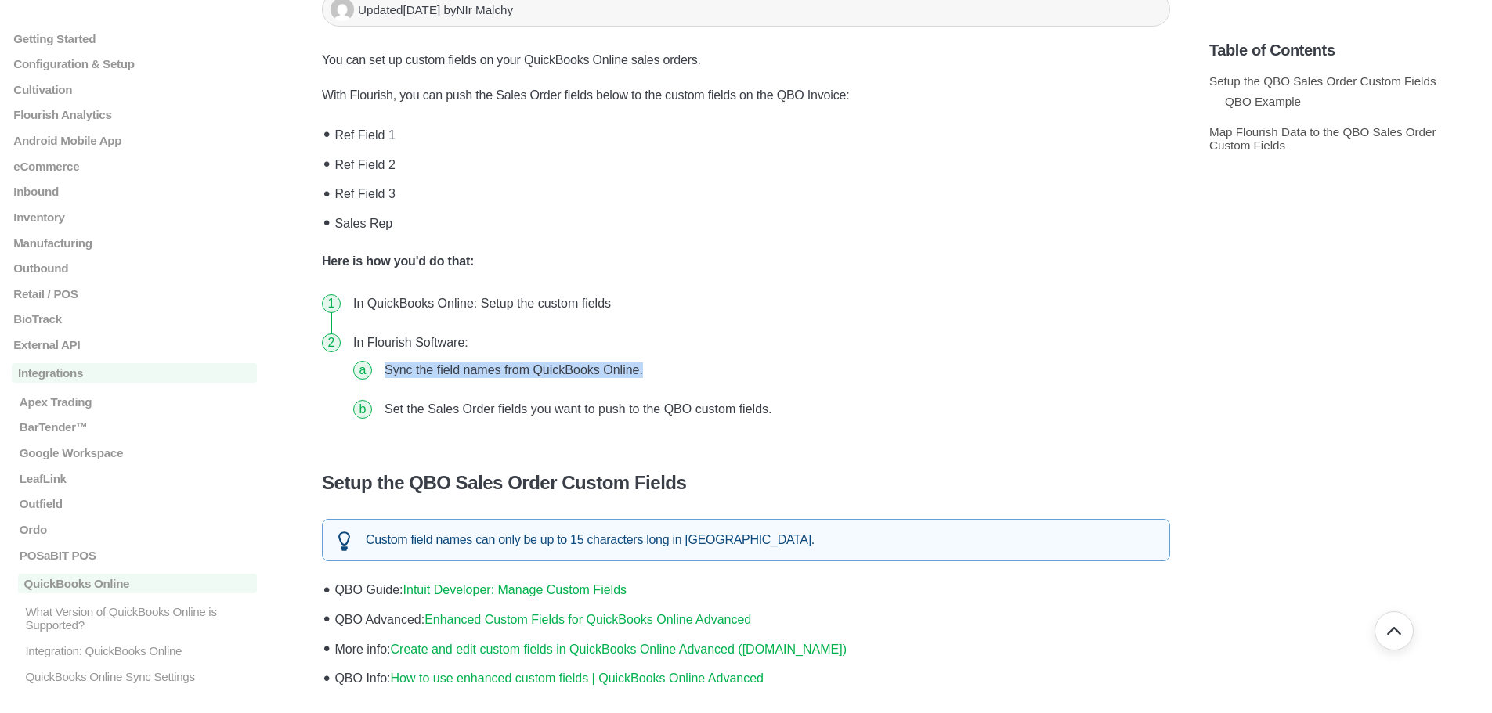
drag, startPoint x: 385, startPoint y: 368, endPoint x: 673, endPoint y: 378, distance: 288.3
click at [673, 378] on li "Sync the field names from QuickBooks Online." at bounding box center [770, 370] width 785 height 39
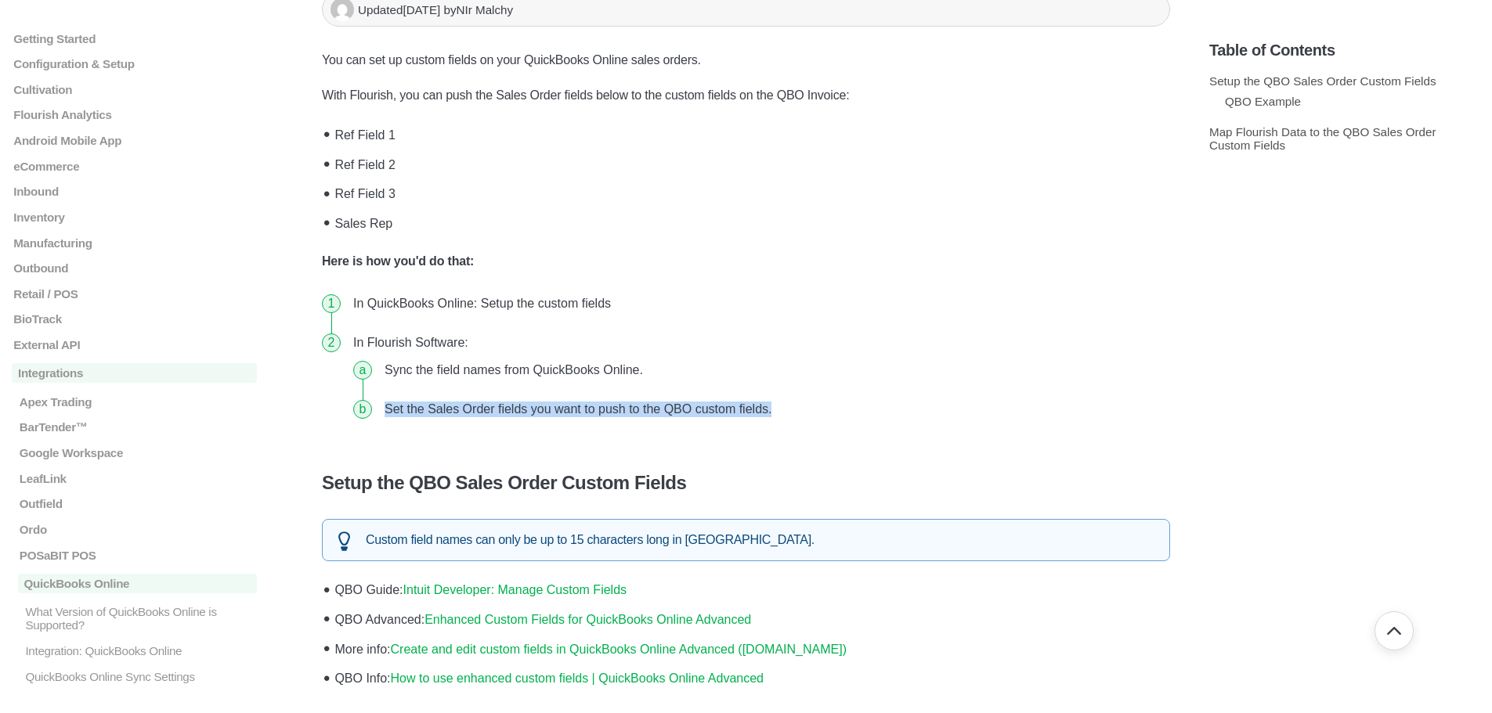
drag, startPoint x: 384, startPoint y: 411, endPoint x: 847, endPoint y: 431, distance: 463.2
click at [847, 431] on li "In Flourish Software: Sync the field names from QuickBooks Online. Set the Sale…" at bounding box center [758, 381] width 823 height 117
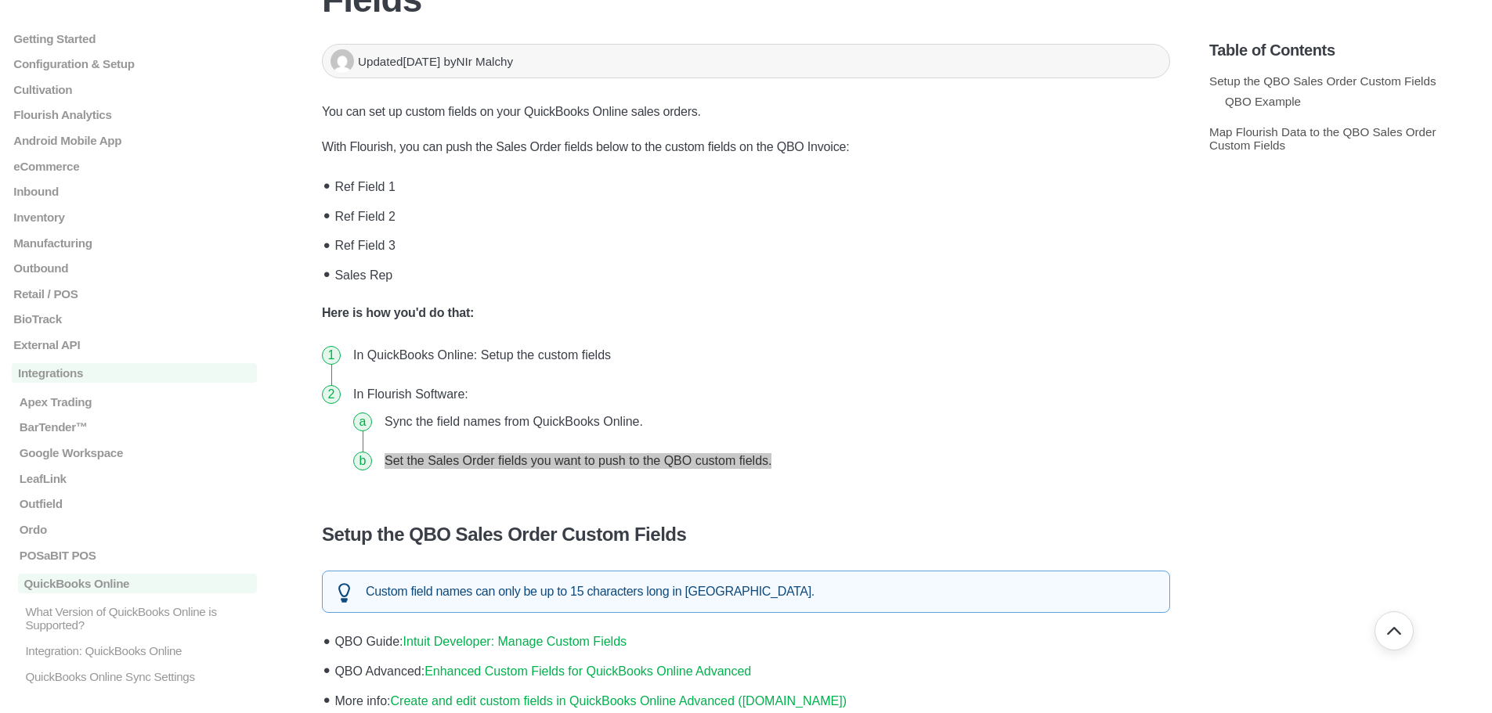
scroll to position [157, 0]
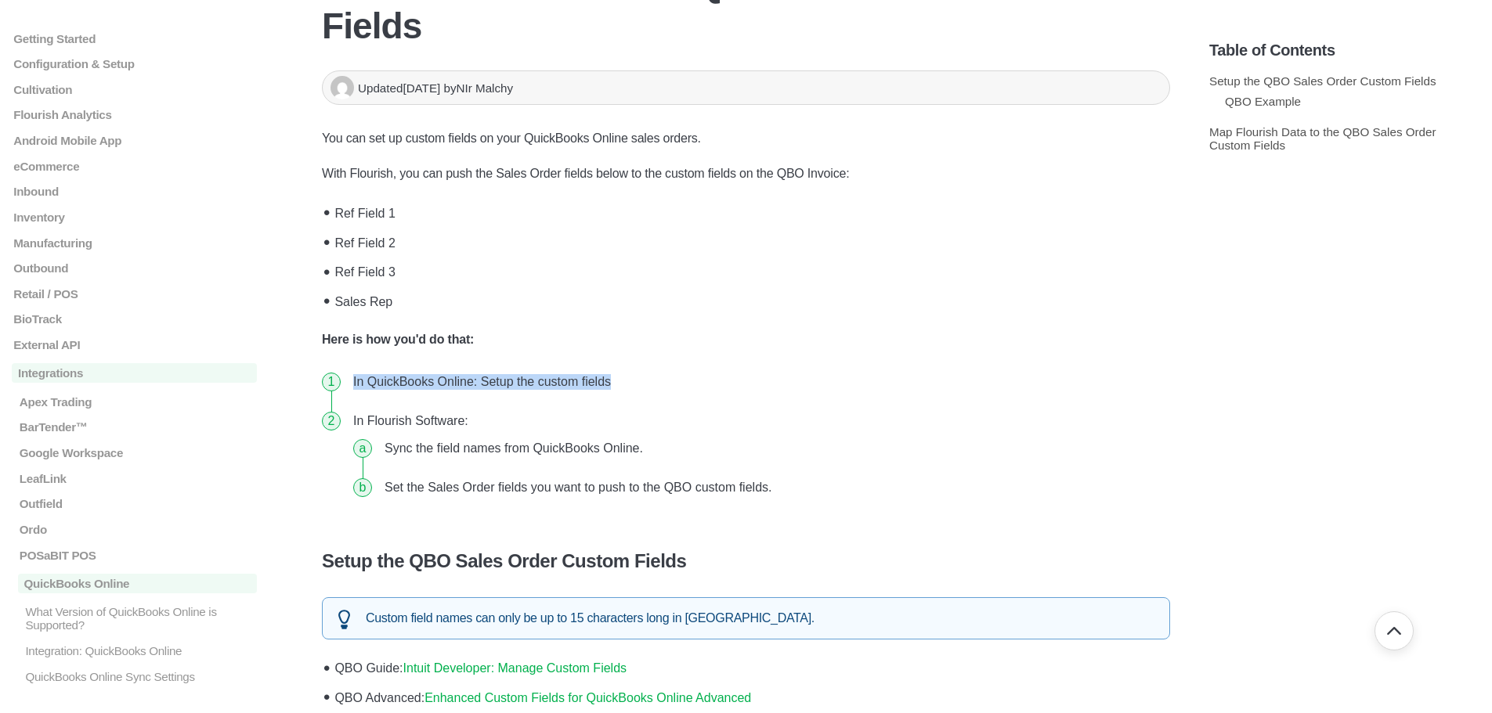
drag, startPoint x: 352, startPoint y: 380, endPoint x: 631, endPoint y: 382, distance: 278.7
click at [631, 382] on li "In QuickBooks Online: Setup the custom fields" at bounding box center [758, 382] width 823 height 39
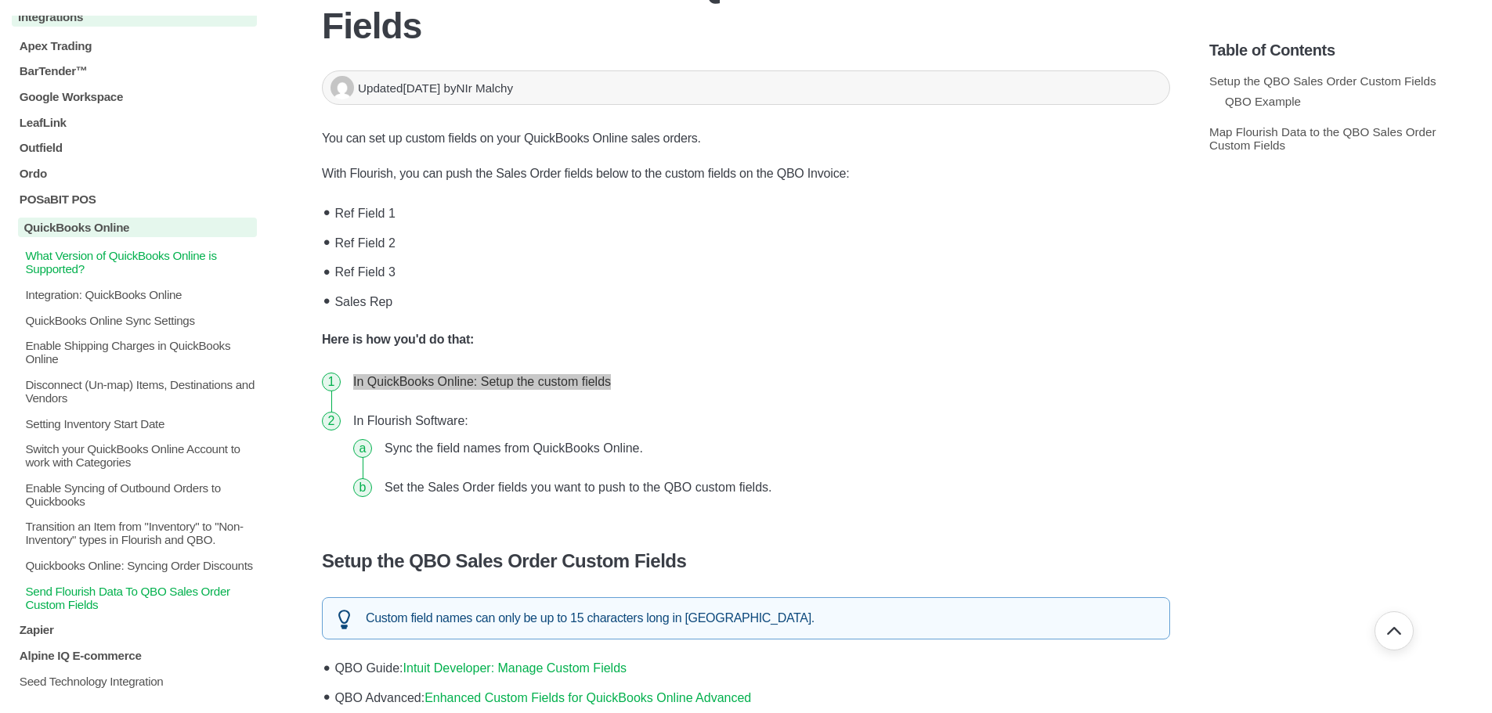
scroll to position [329, 0]
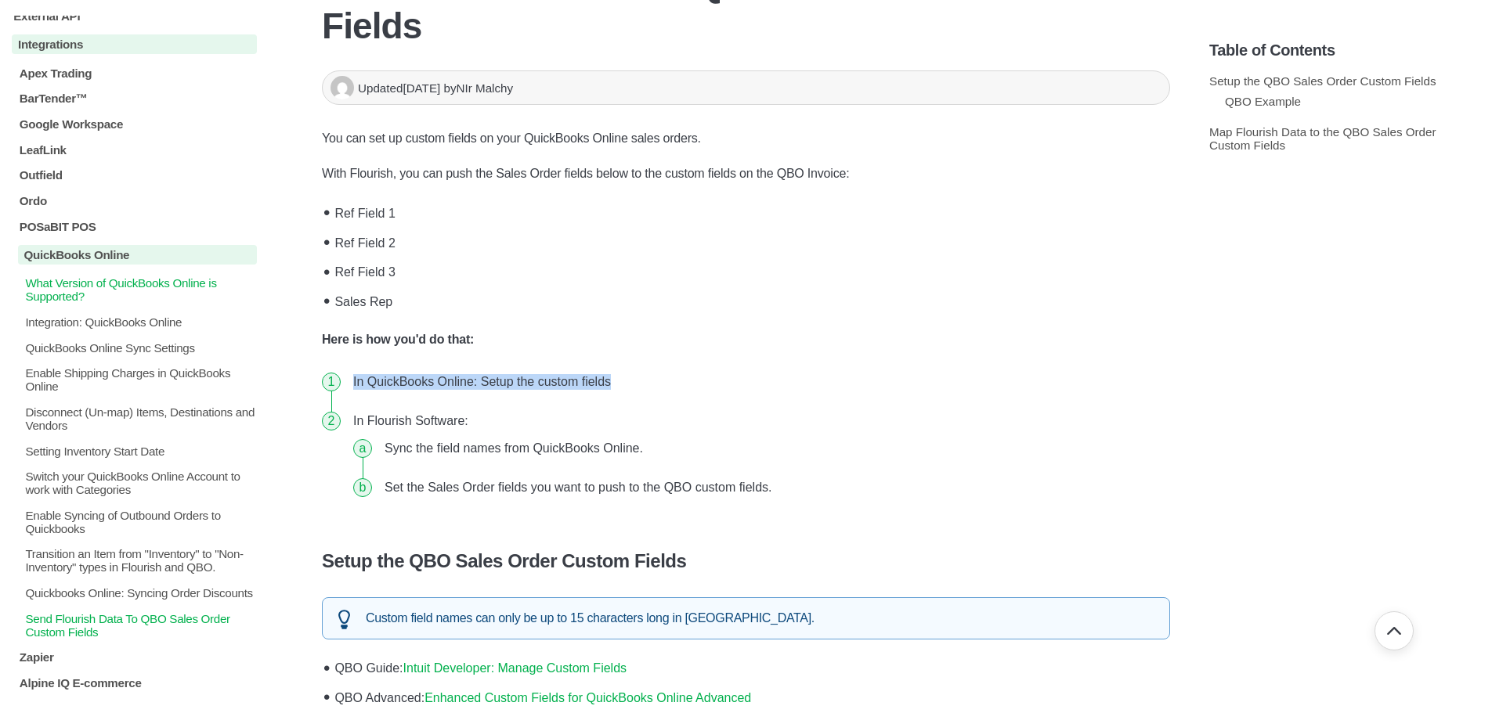
click at [88, 290] on p "What Version of QuickBooks Online is Supported?" at bounding box center [139, 289] width 233 height 27
click at [87, 323] on p "Integration: QuickBooks Online" at bounding box center [139, 322] width 233 height 13
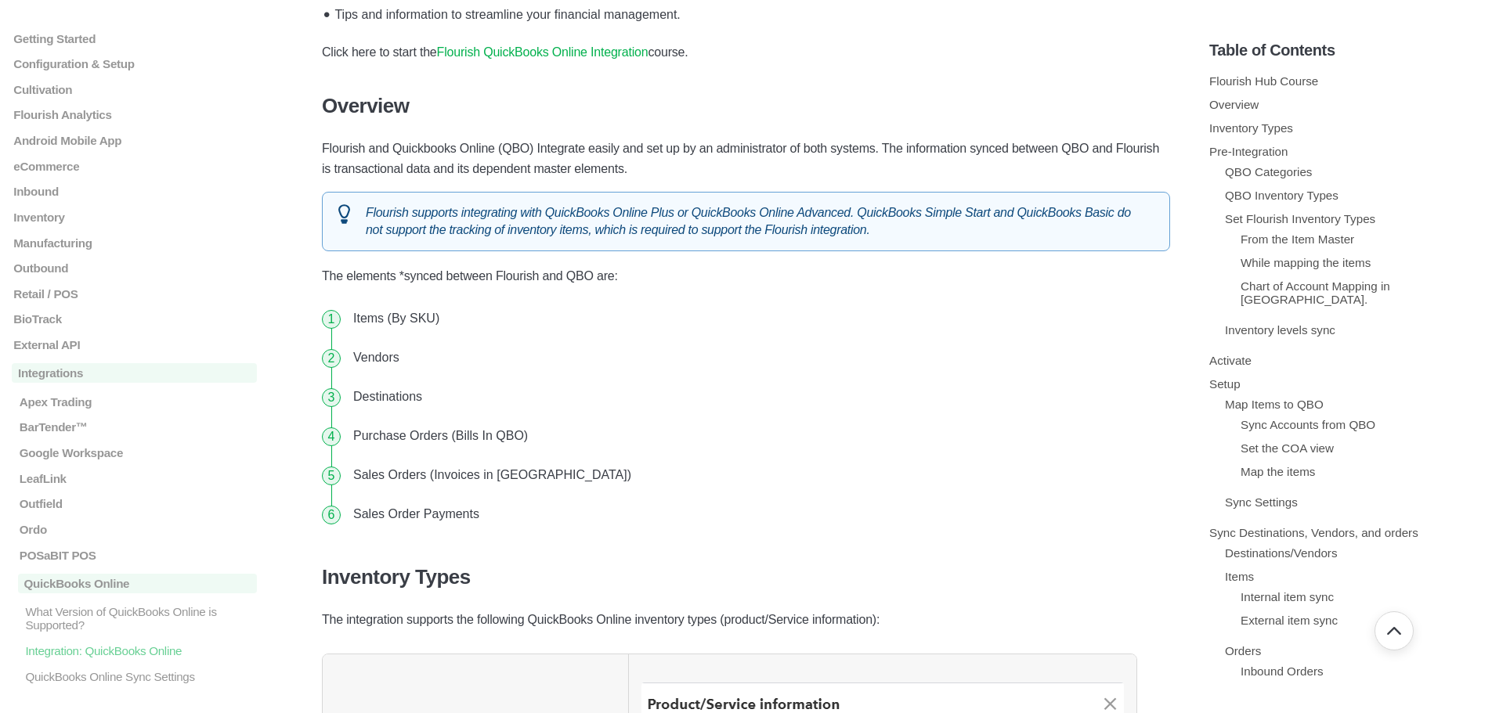
scroll to position [391, 0]
drag, startPoint x: 348, startPoint y: 312, endPoint x: 476, endPoint y: 319, distance: 127.8
click at [476, 319] on li "Items (By SKU)" at bounding box center [758, 317] width 823 height 39
click at [446, 321] on li "Items (By SKU)" at bounding box center [758, 317] width 823 height 39
drag, startPoint x: 443, startPoint y: 315, endPoint x: 324, endPoint y: 315, distance: 119.0
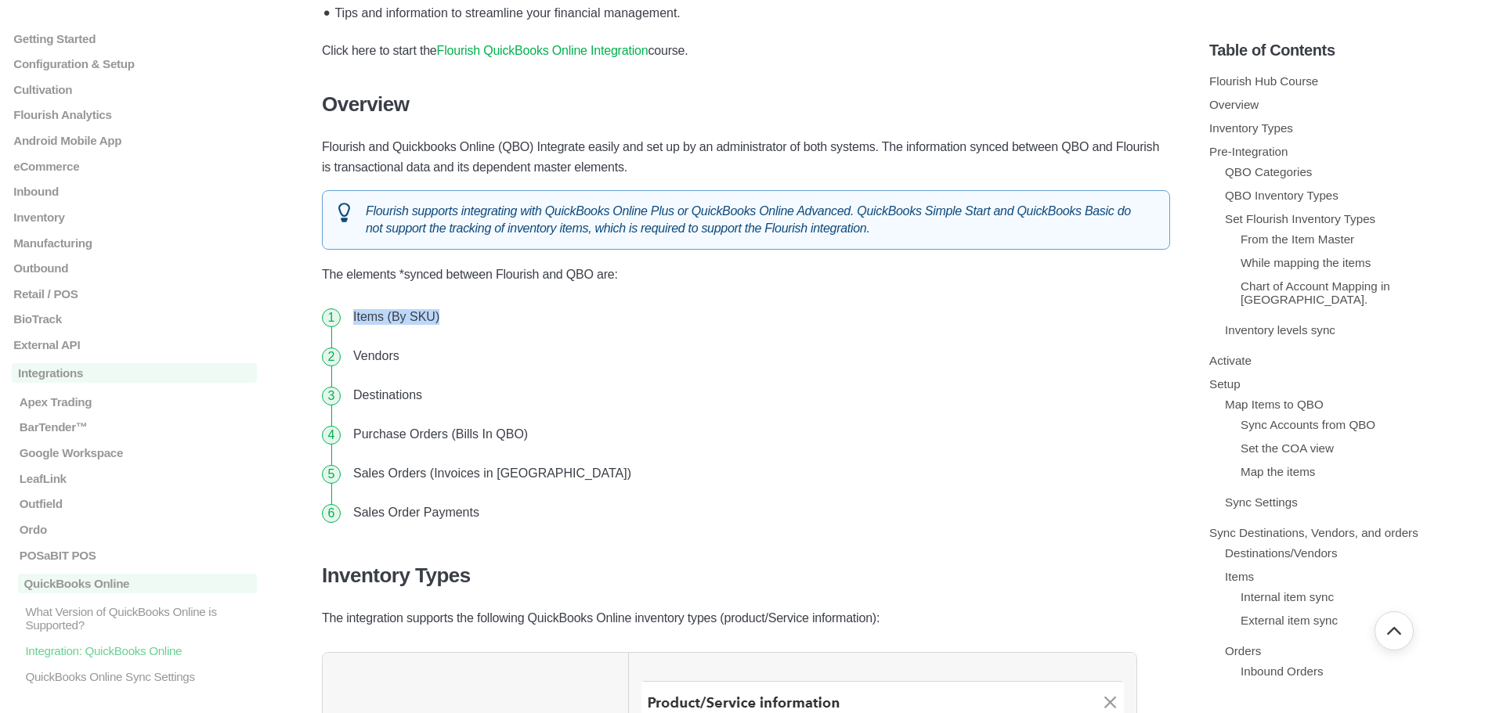
click at [347, 315] on li "Items (By SKU)" at bounding box center [758, 317] width 823 height 39
drag, startPoint x: 351, startPoint y: 352, endPoint x: 419, endPoint y: 365, distance: 69.4
click at [419, 365] on li "Vendors" at bounding box center [758, 356] width 823 height 39
drag, startPoint x: 352, startPoint y: 394, endPoint x: 436, endPoint y: 400, distance: 84.0
click at [436, 400] on li "Destinations" at bounding box center [758, 395] width 823 height 39
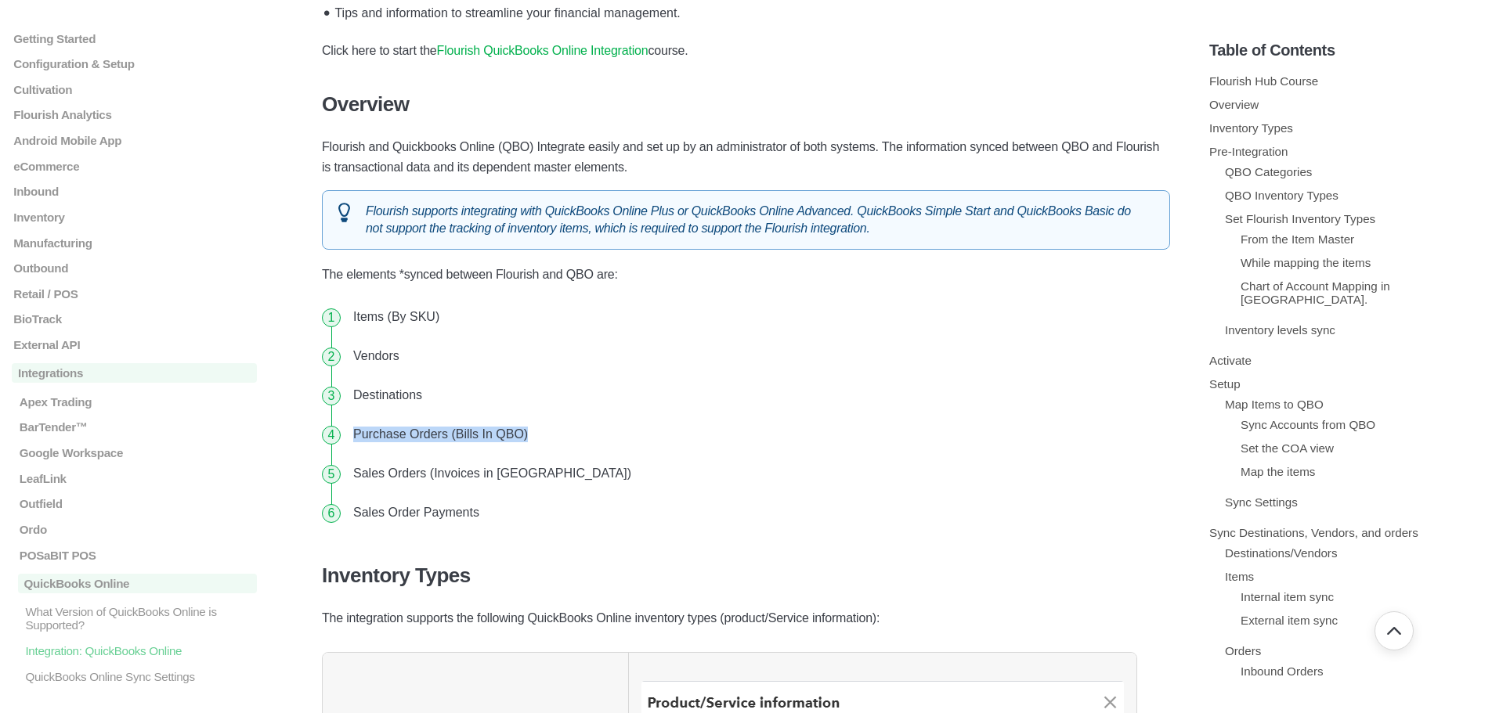
drag, startPoint x: 357, startPoint y: 436, endPoint x: 529, endPoint y: 438, distance: 172.3
click at [529, 438] on li "Purchase Orders (Bills In QBO)" at bounding box center [758, 434] width 823 height 39
drag, startPoint x: 469, startPoint y: 476, endPoint x: 601, endPoint y: 487, distance: 132.8
click at [601, 487] on li "Sales Orders (Invoices in [GEOGRAPHIC_DATA])" at bounding box center [758, 473] width 823 height 39
drag, startPoint x: 448, startPoint y: 509, endPoint x: 644, endPoint y: 508, distance: 196.5
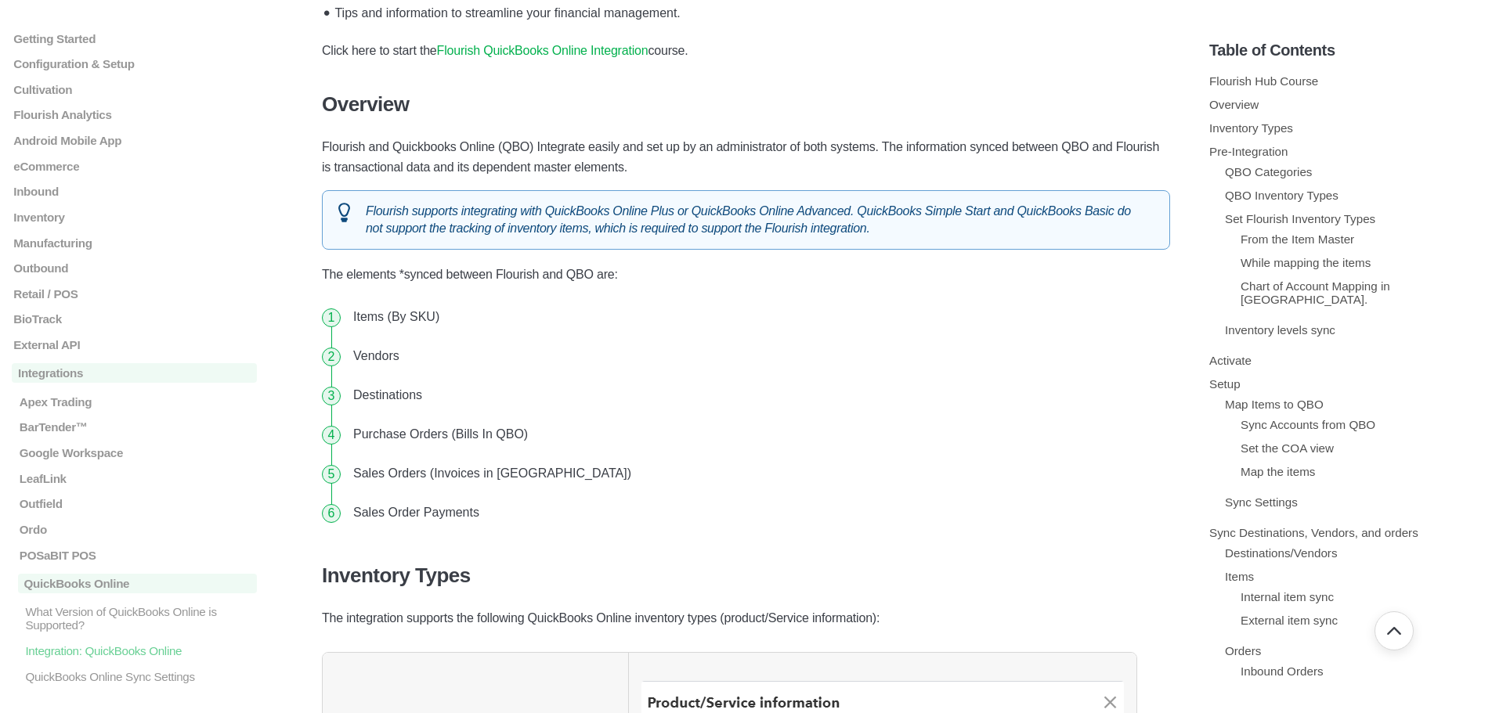
click at [449, 509] on li "Sales Order Payments" at bounding box center [758, 512] width 823 height 39
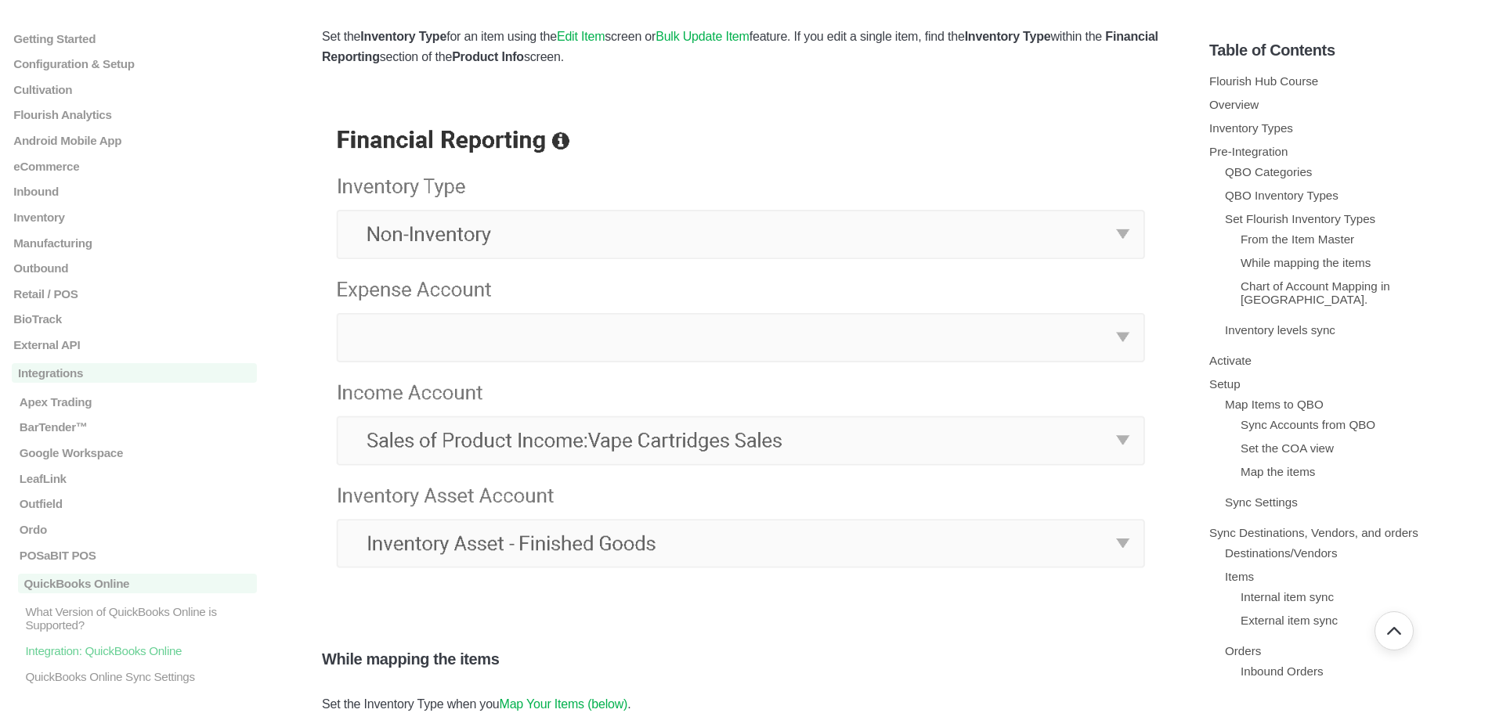
scroll to position [2036, 0]
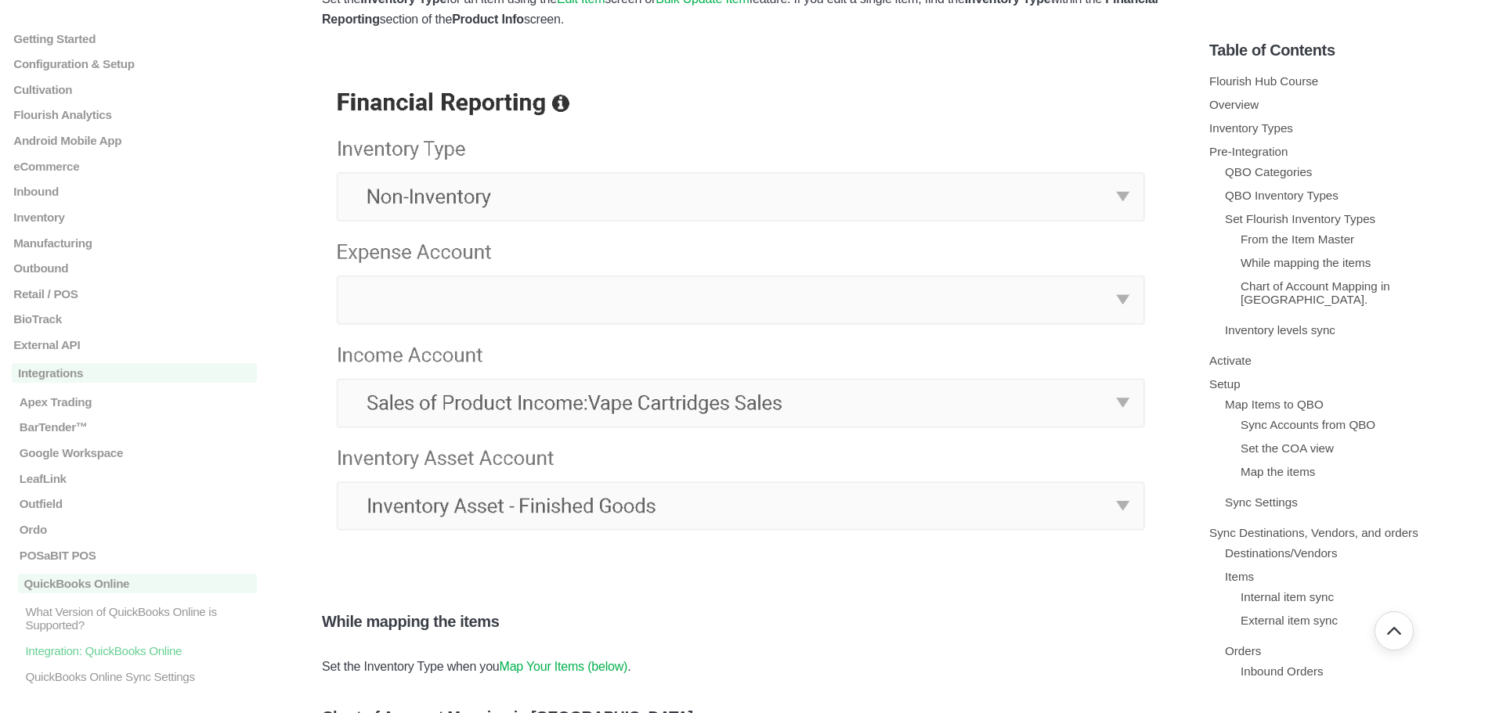
click at [1122, 198] on img at bounding box center [746, 310] width 848 height 505
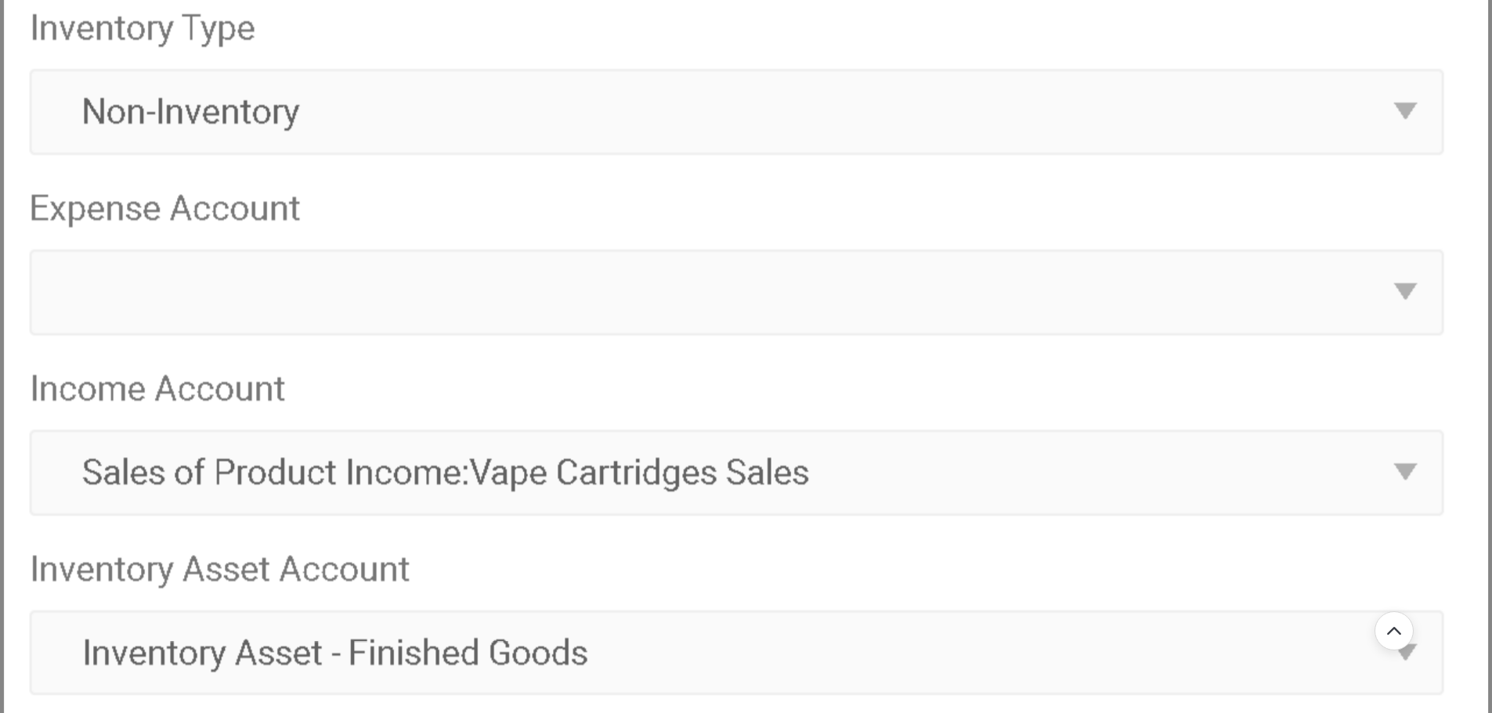
click at [577, 408] on img at bounding box center [746, 309] width 1484 height 883
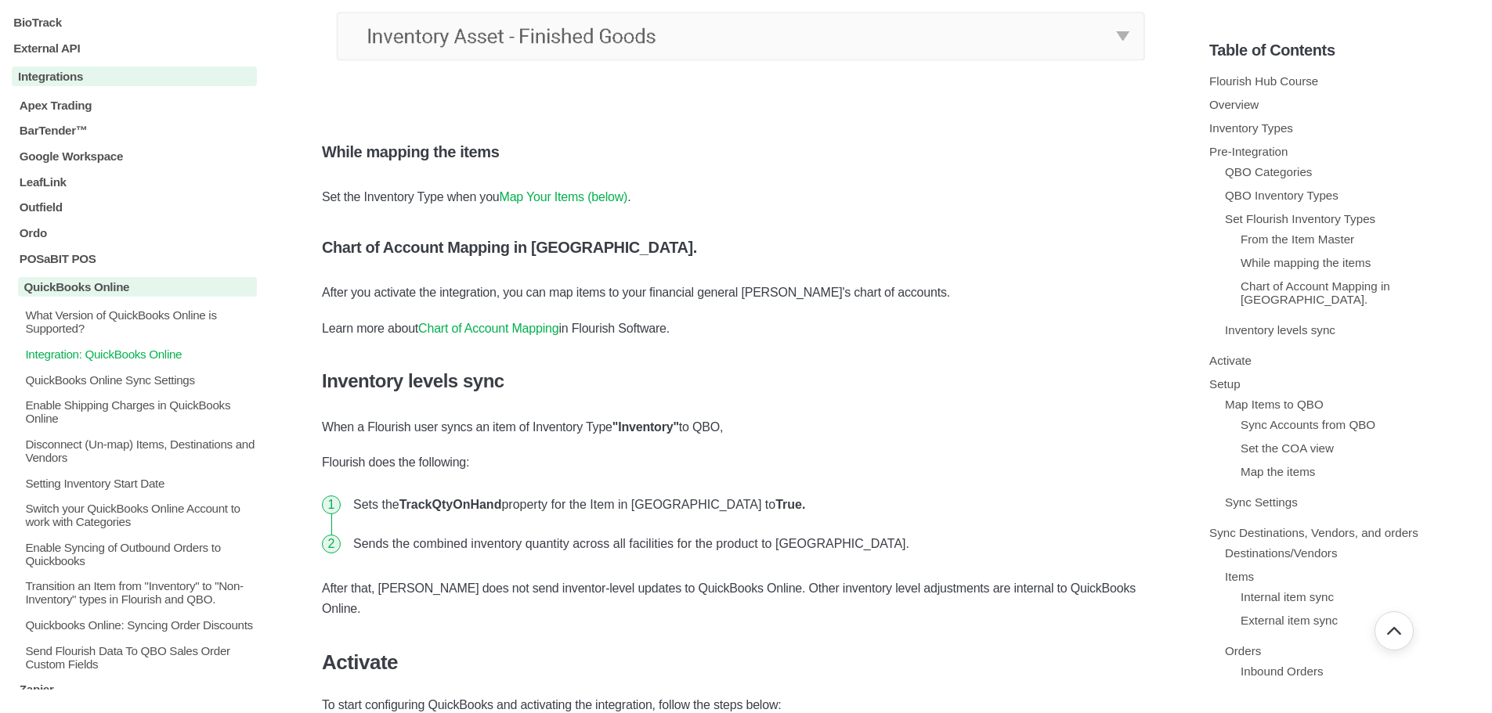
scroll to position [391, 0]
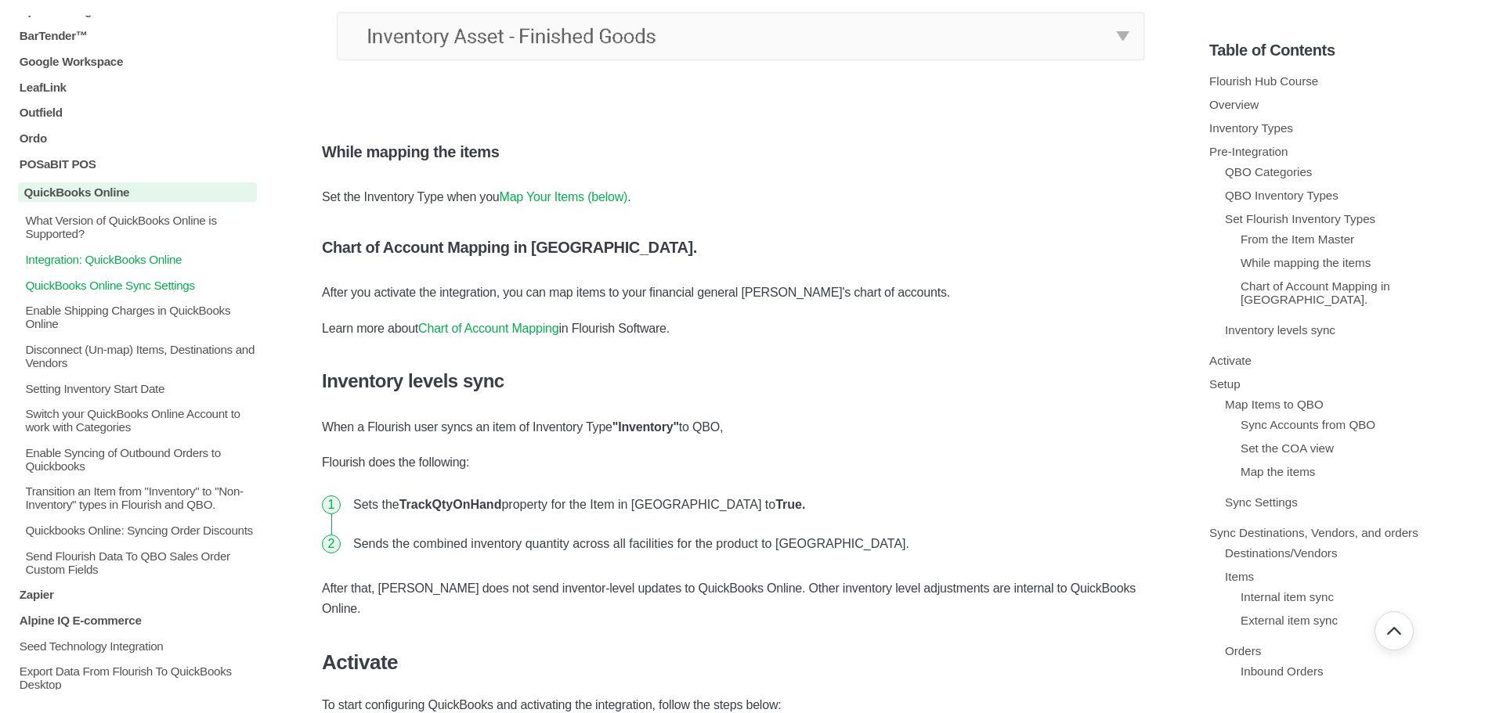
click at [139, 290] on p "QuickBooks Online Sync Settings" at bounding box center [139, 284] width 233 height 13
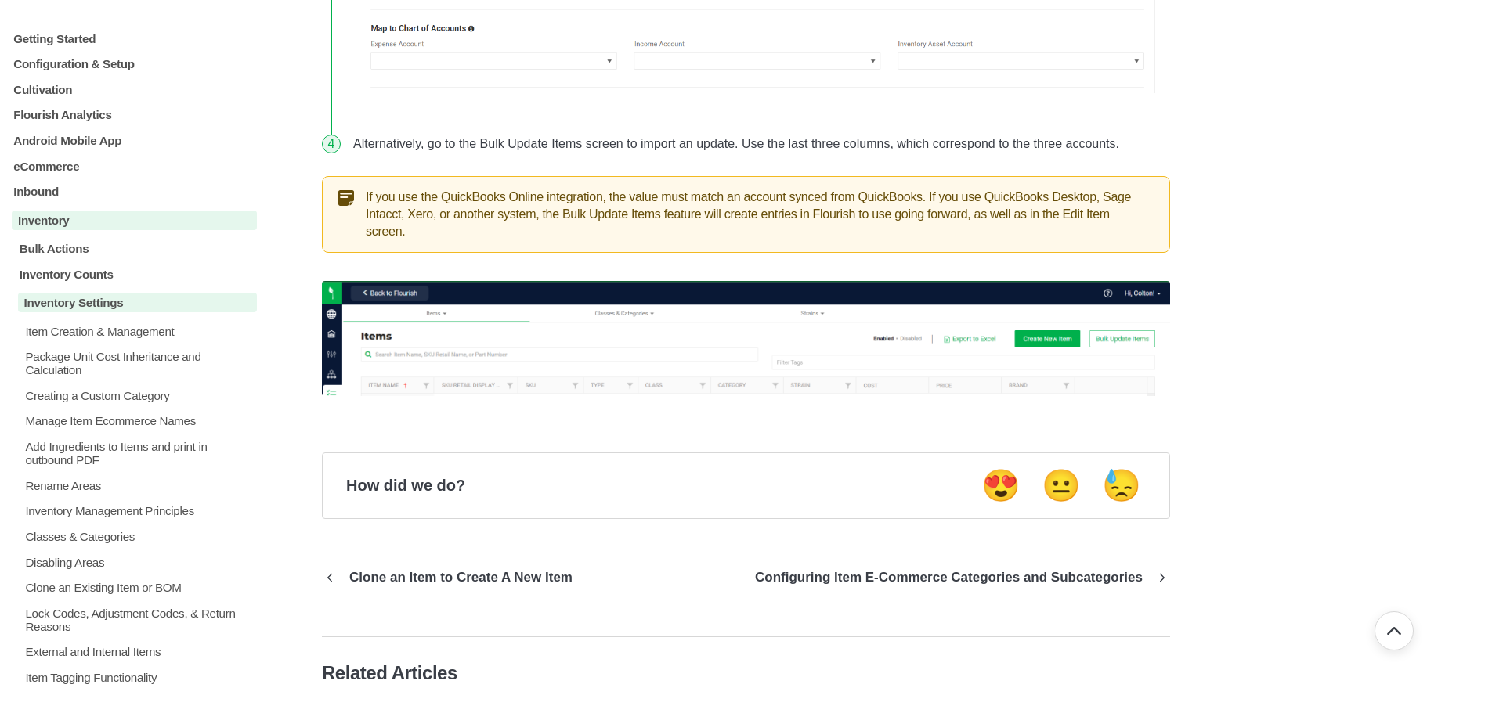
scroll to position [1017, 0]
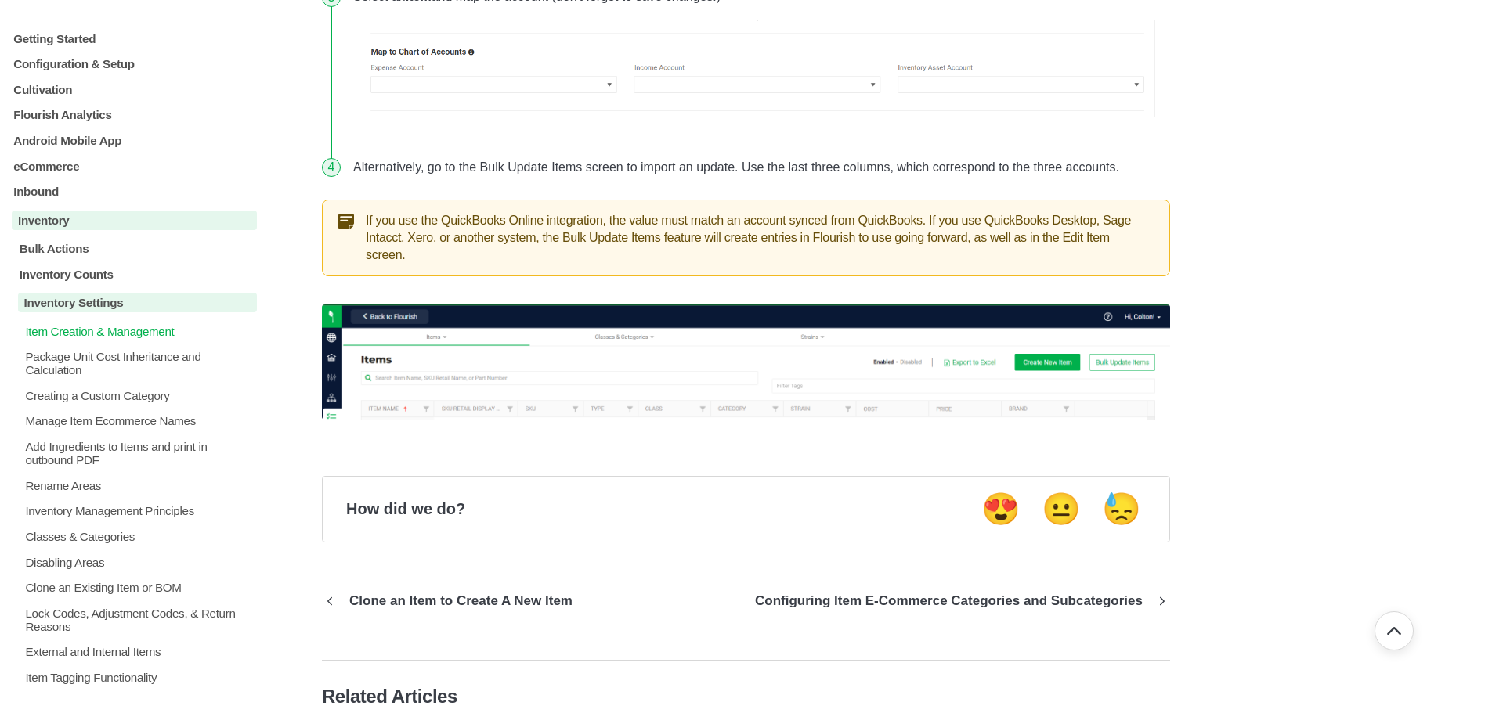
click at [100, 337] on p "Item Creation & Management" at bounding box center [139, 330] width 233 height 13
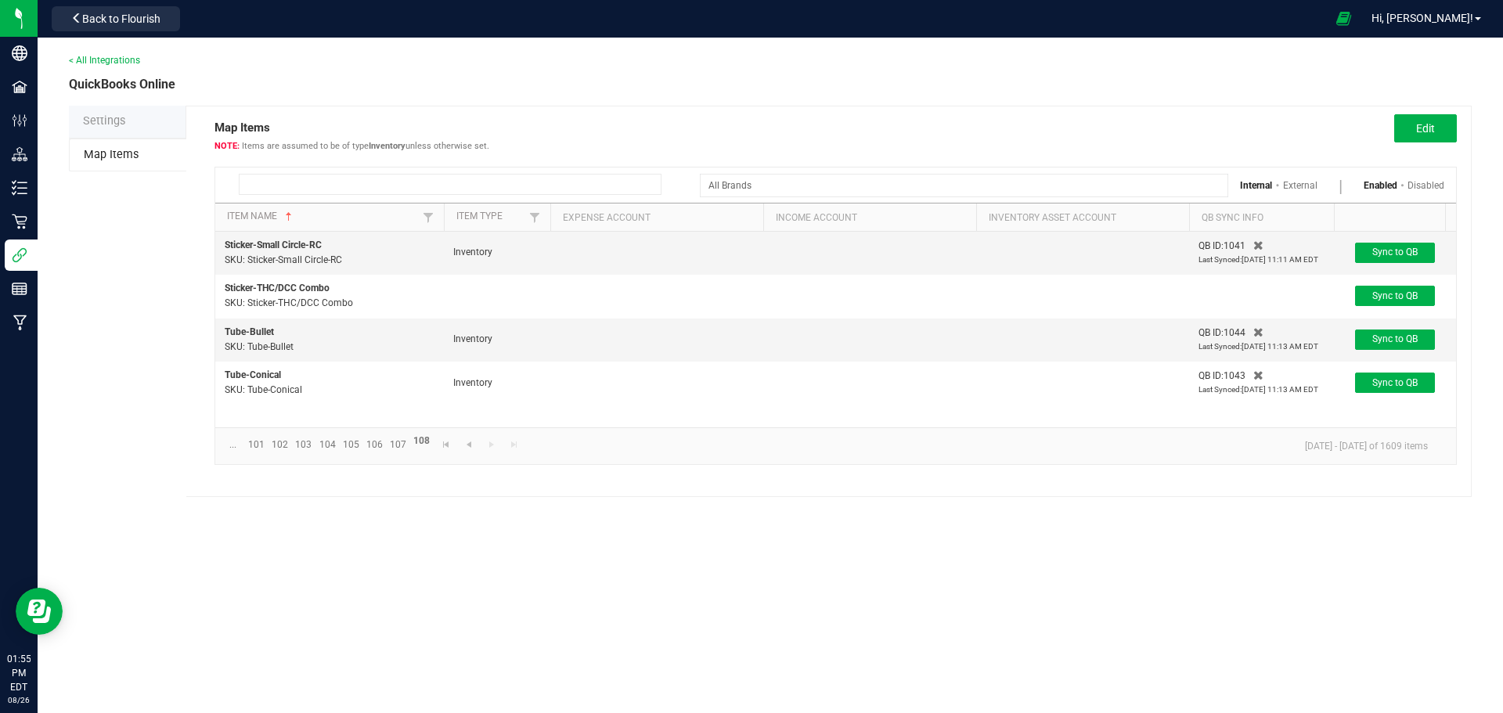
click at [299, 181] on input at bounding box center [450, 184] width 423 height 21
type input "Stambaugh GC-2.83"
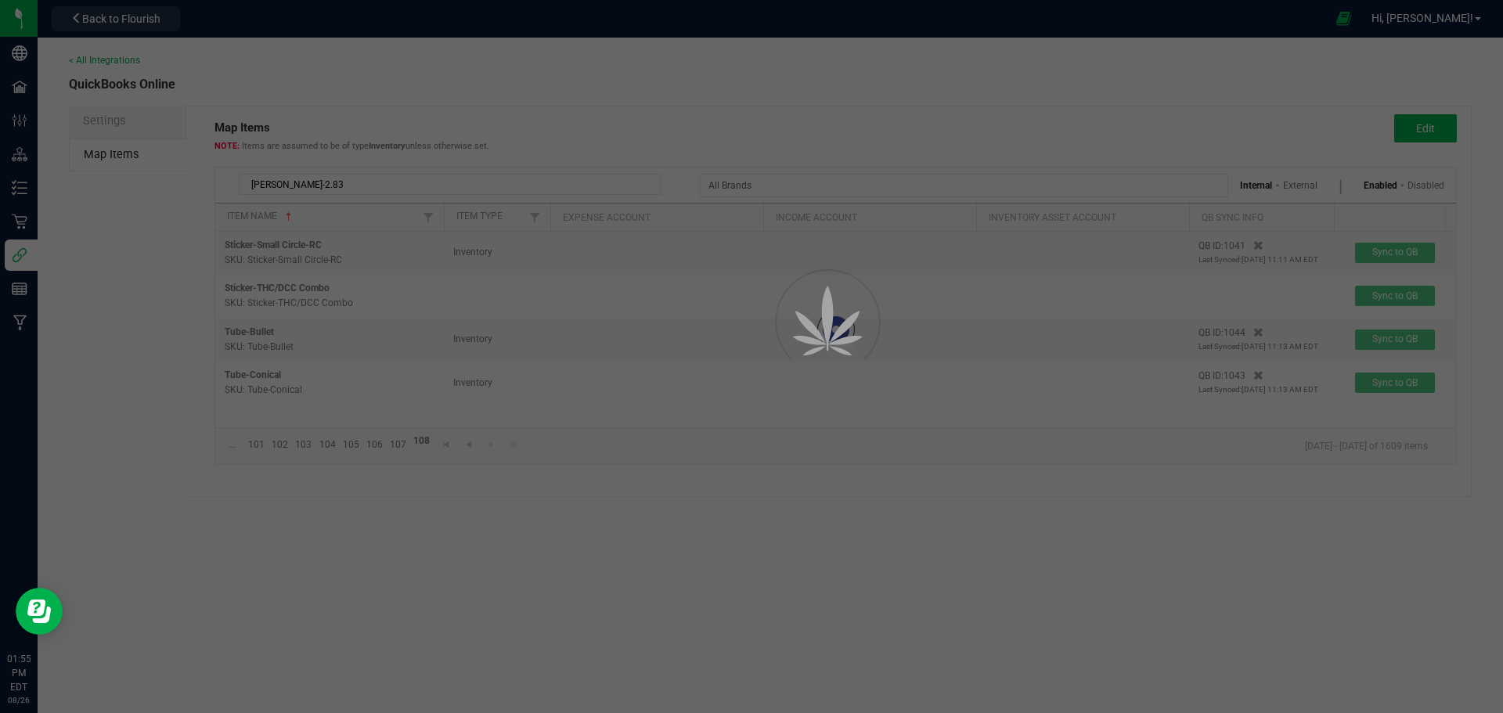
click at [648, 558] on div at bounding box center [751, 356] width 1503 height 713
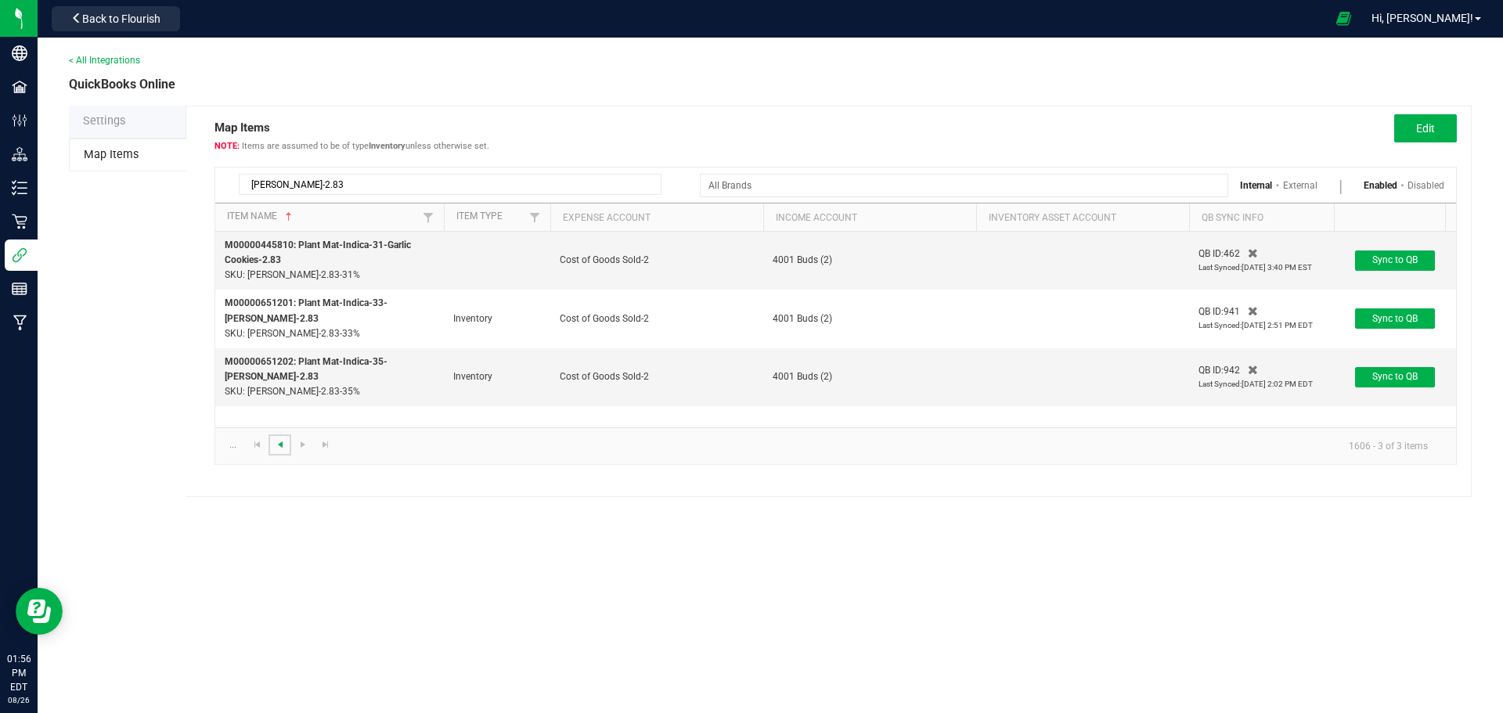
click at [281, 449] on span "Go to the previous page" at bounding box center [280, 444] width 13 height 13
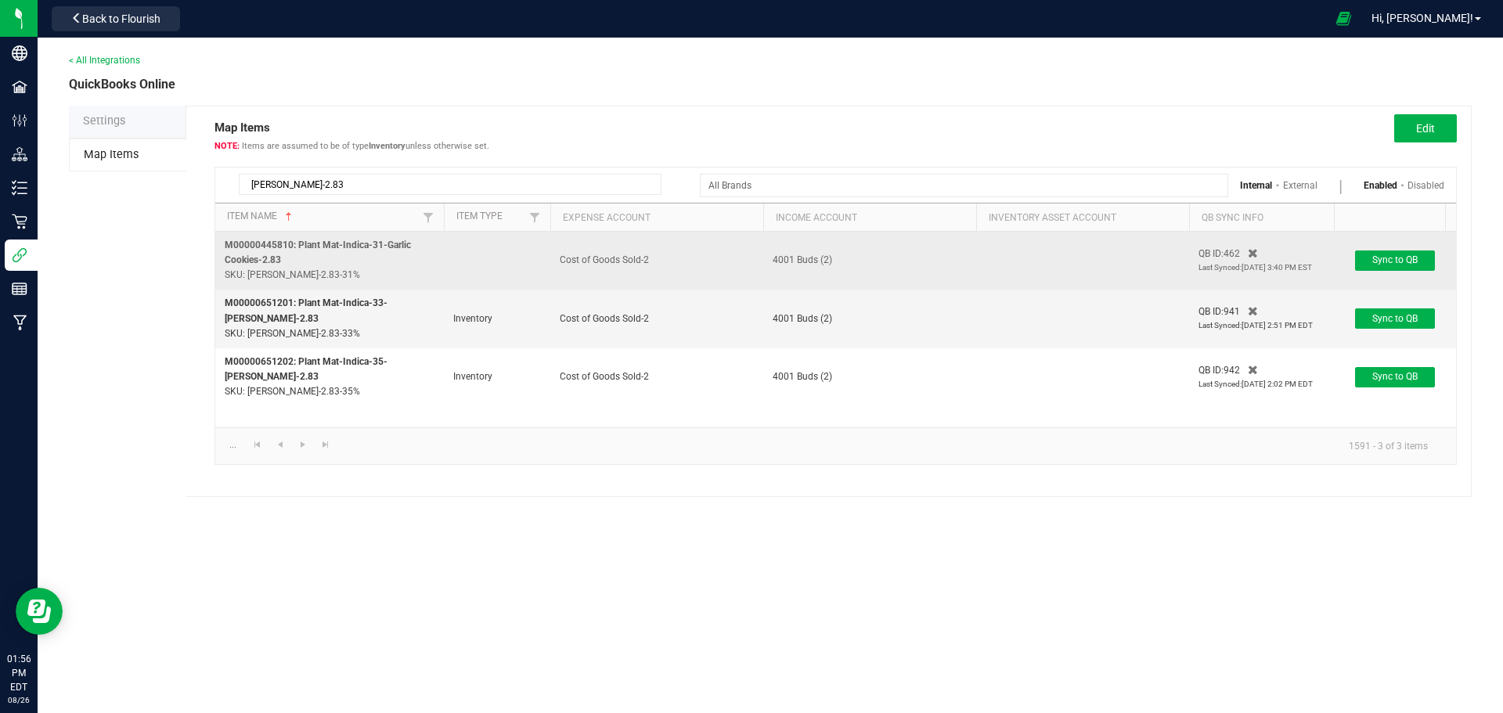
click at [247, 254] on span "M00000445810: Plant Mat-Indica-31-Garlic Cookies-2.83" at bounding box center [318, 253] width 186 height 26
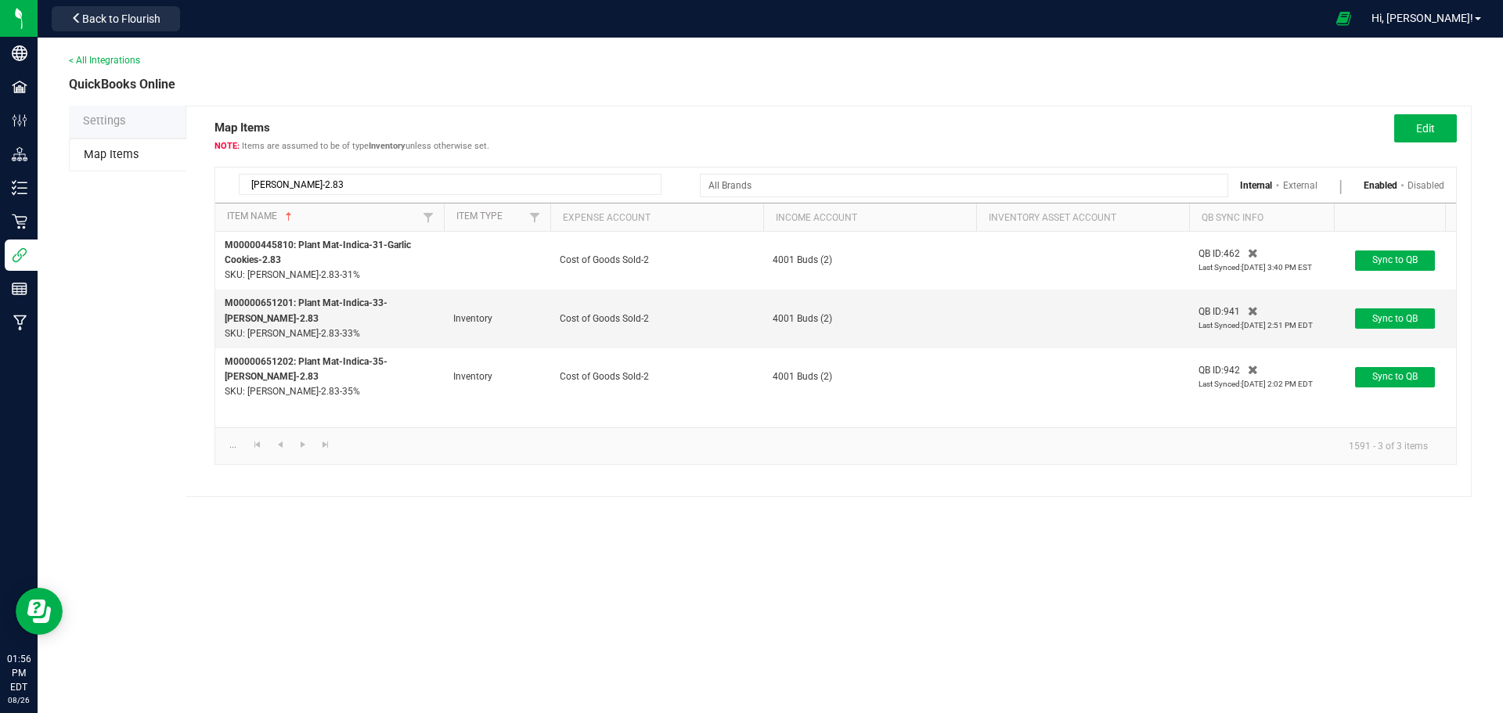
click at [120, 129] on li "Settings" at bounding box center [127, 122] width 117 height 33
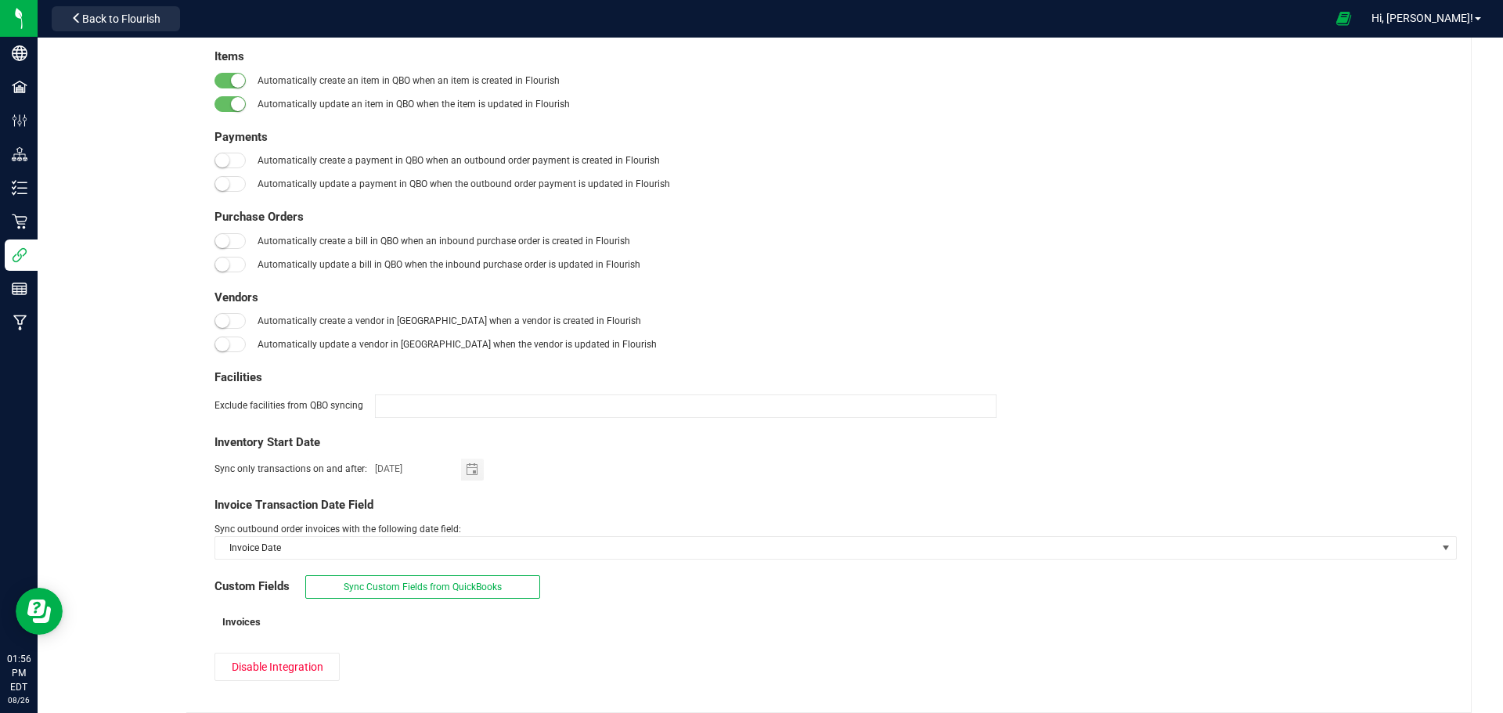
scroll to position [287, 0]
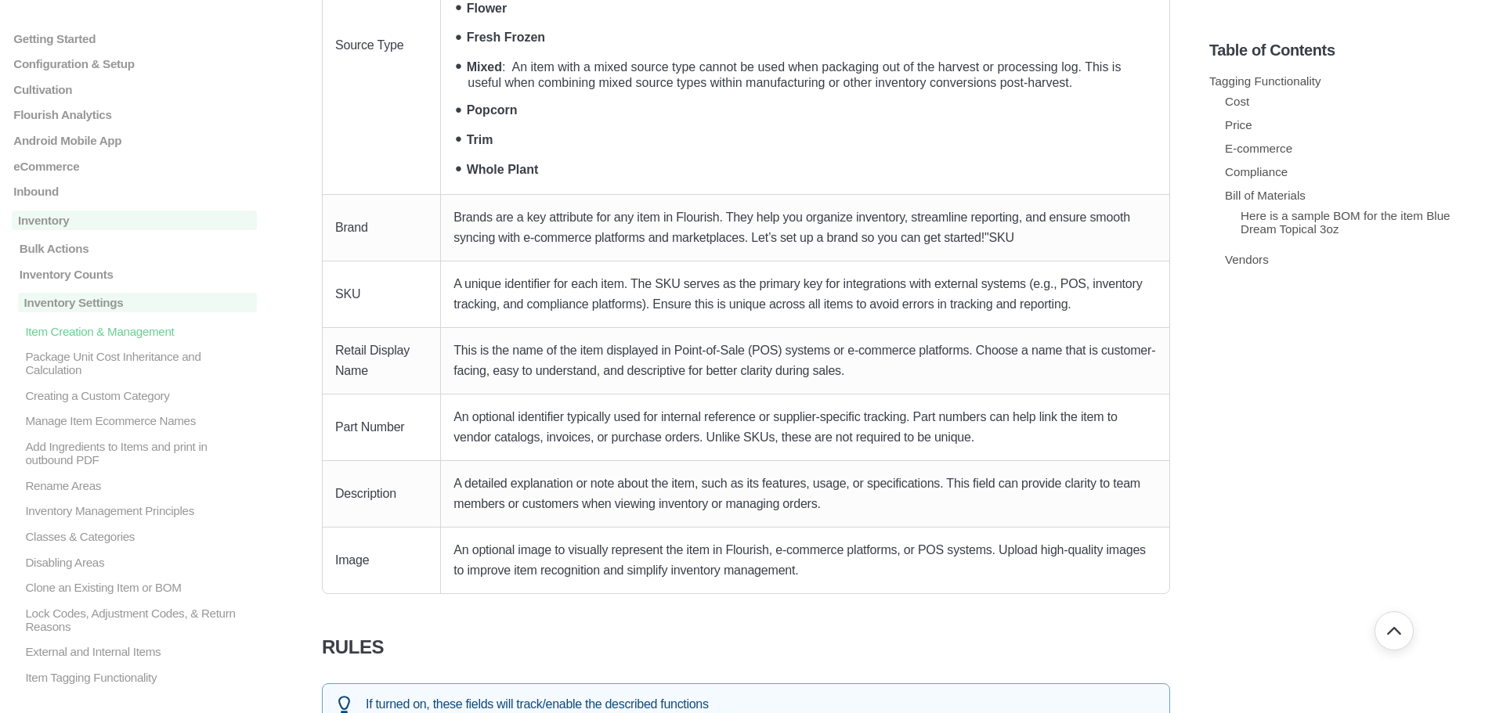
scroll to position [3680, 0]
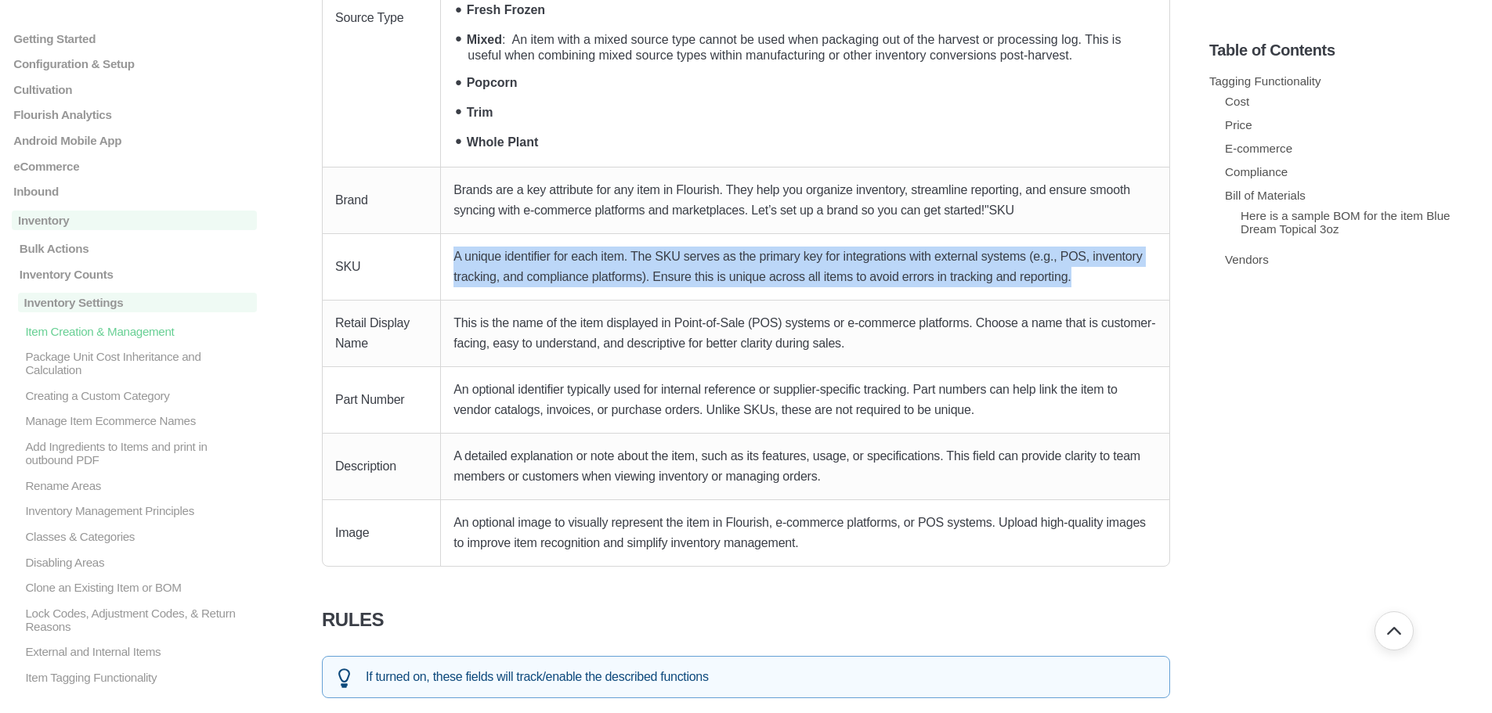
drag, startPoint x: 1115, startPoint y: 281, endPoint x: 449, endPoint y: 235, distance: 667.9
click at [449, 235] on td "A unique identifier for each item. The SKU serves as the primary key for integr…" at bounding box center [805, 267] width 728 height 67
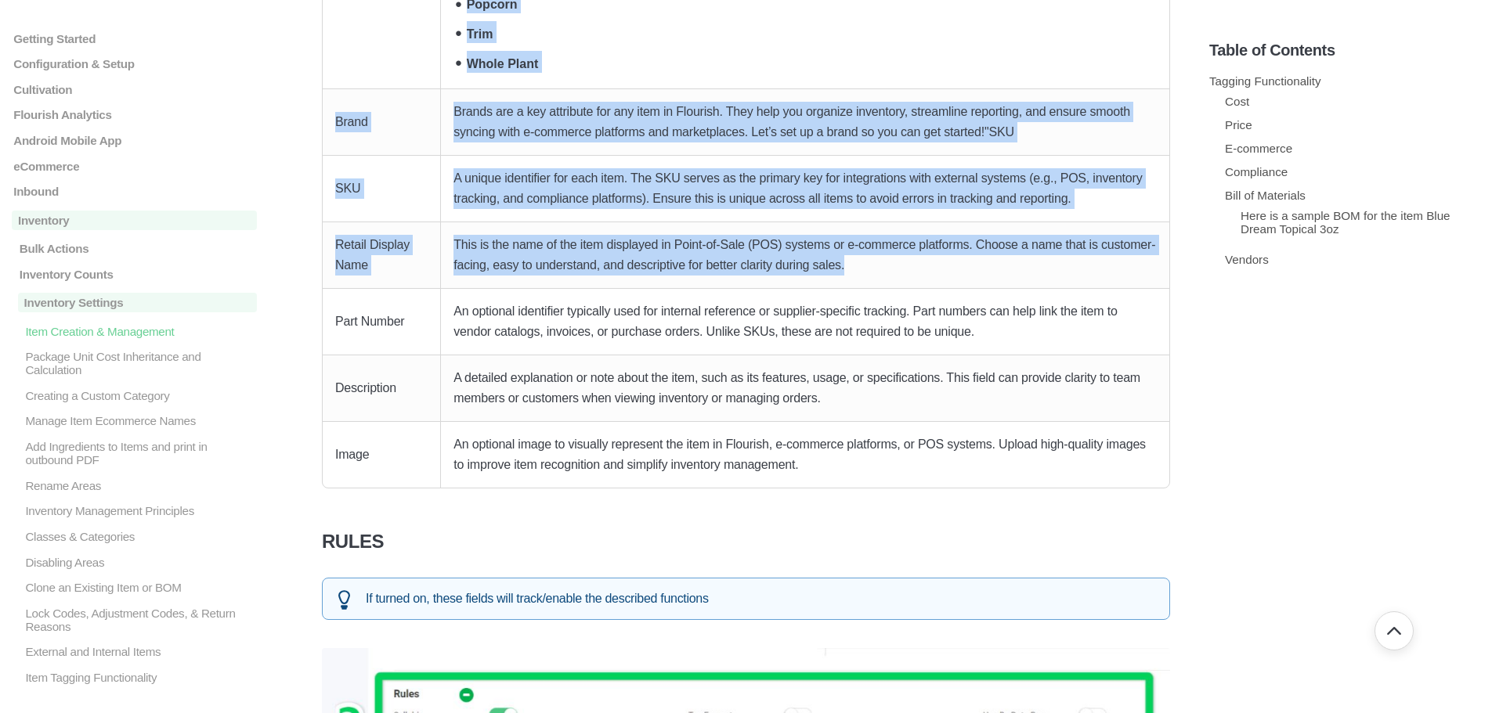
drag, startPoint x: 870, startPoint y: 262, endPoint x: 320, endPoint y: 110, distance: 570.5
click at [748, 198] on p "A unique identifier for each item. The SKU serves as the primary key for integr…" at bounding box center [804, 188] width 703 height 41
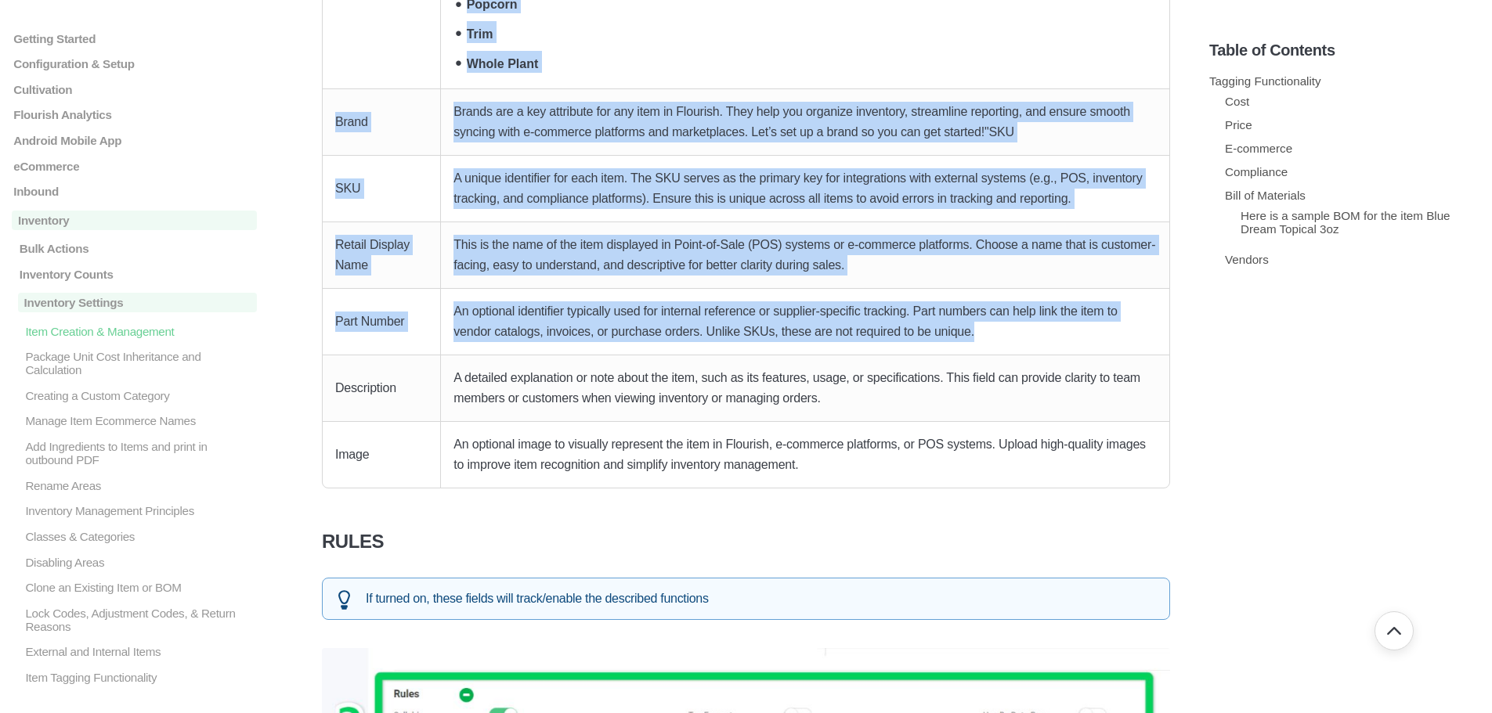
drag, startPoint x: 1044, startPoint y: 338, endPoint x: 301, endPoint y: 211, distance: 754.6
click at [702, 323] on p "An optional identifier typically used for internal reference or supplier-specif…" at bounding box center [804, 321] width 703 height 41
click at [533, 336] on p "An optional identifier typically used for internal reference or supplier-specif…" at bounding box center [804, 321] width 703 height 41
click at [821, 338] on p "An optional identifier typically used for internal reference or supplier-specif…" at bounding box center [804, 321] width 703 height 41
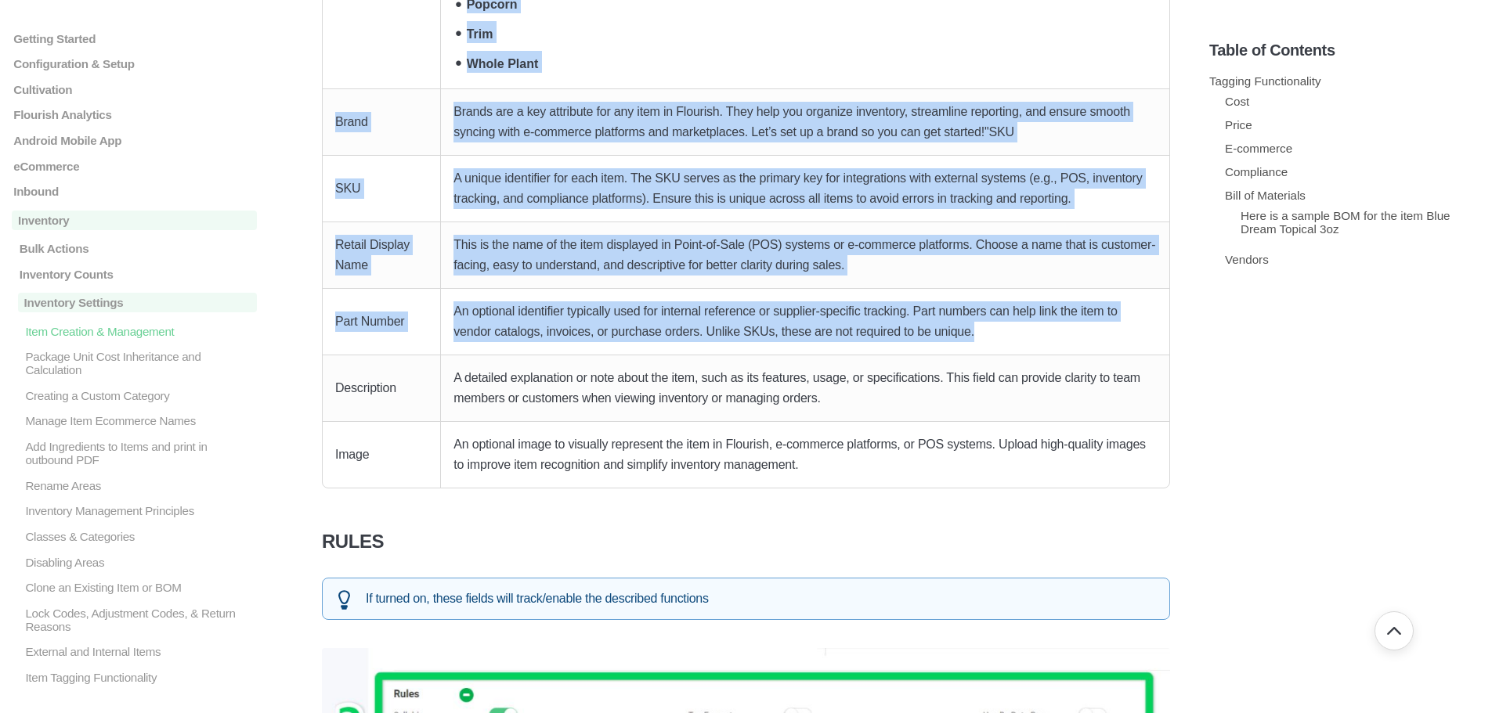
click at [952, 329] on p "An optional identifier typically used for internal reference or supplier-specif…" at bounding box center [804, 321] width 703 height 41
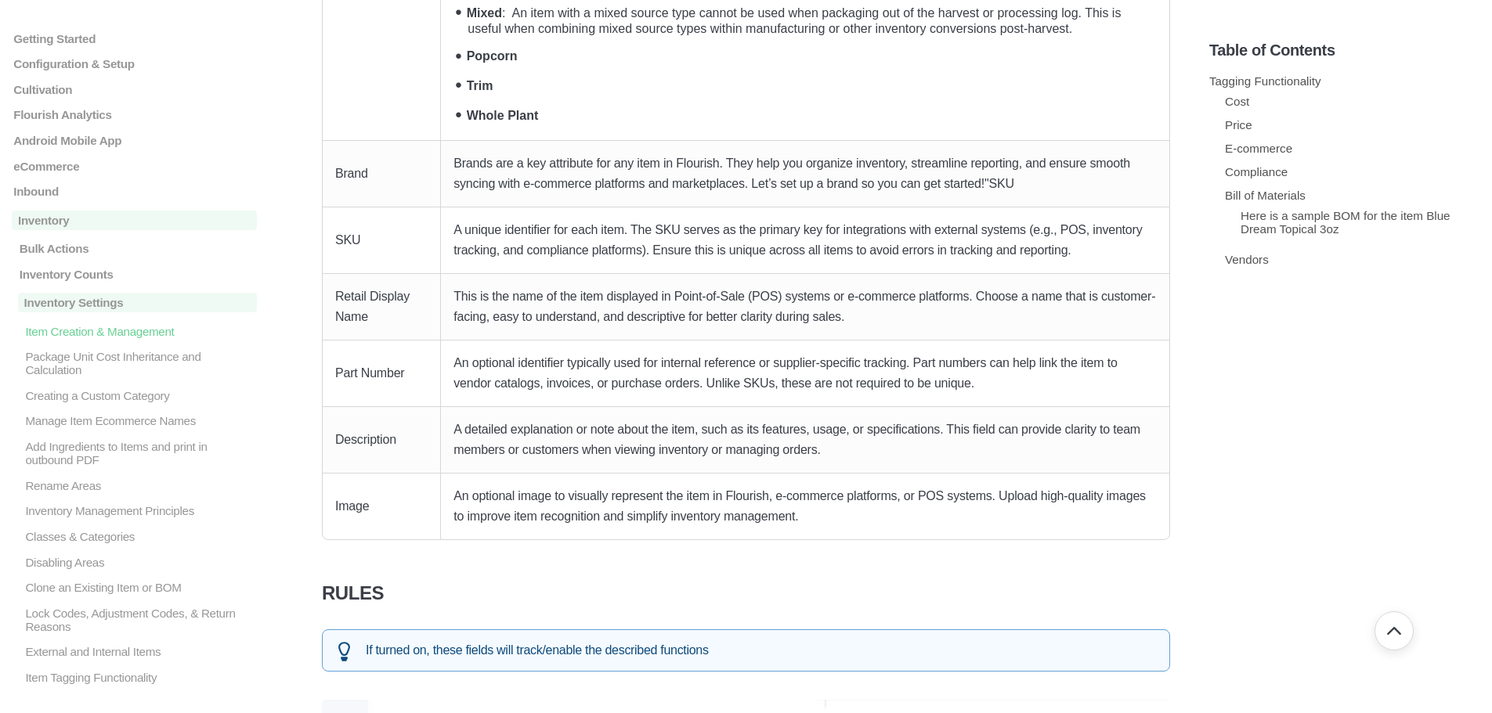
scroll to position [3680, 0]
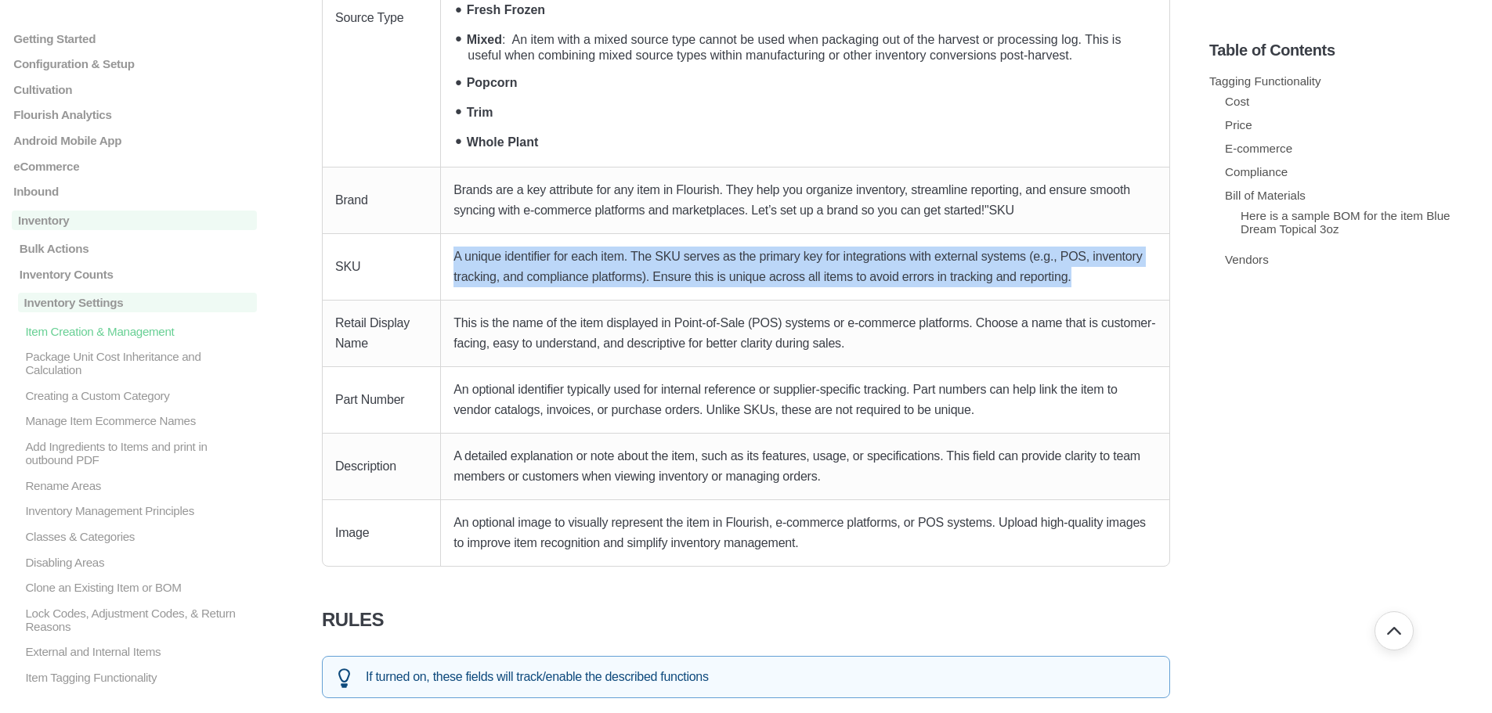
drag, startPoint x: 453, startPoint y: 254, endPoint x: 1116, endPoint y: 294, distance: 663.6
click at [1116, 294] on td "A unique identifier for each item. The SKU serves as the primary key for integr…" at bounding box center [805, 267] width 728 height 67
click at [557, 274] on p "A unique identifier for each item. The SKU serves as the primary key for integr…" at bounding box center [804, 267] width 703 height 41
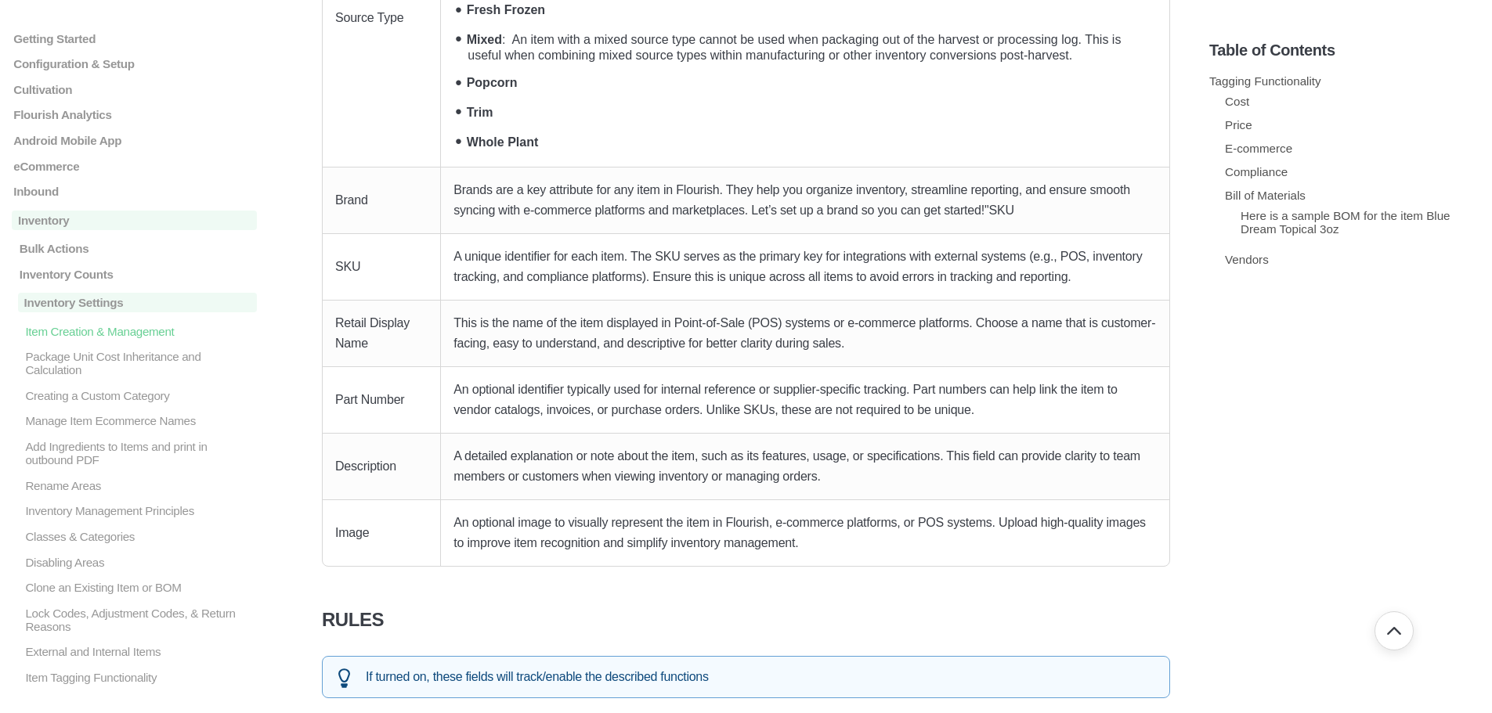
click at [361, 268] on p "SKU" at bounding box center [381, 267] width 92 height 20
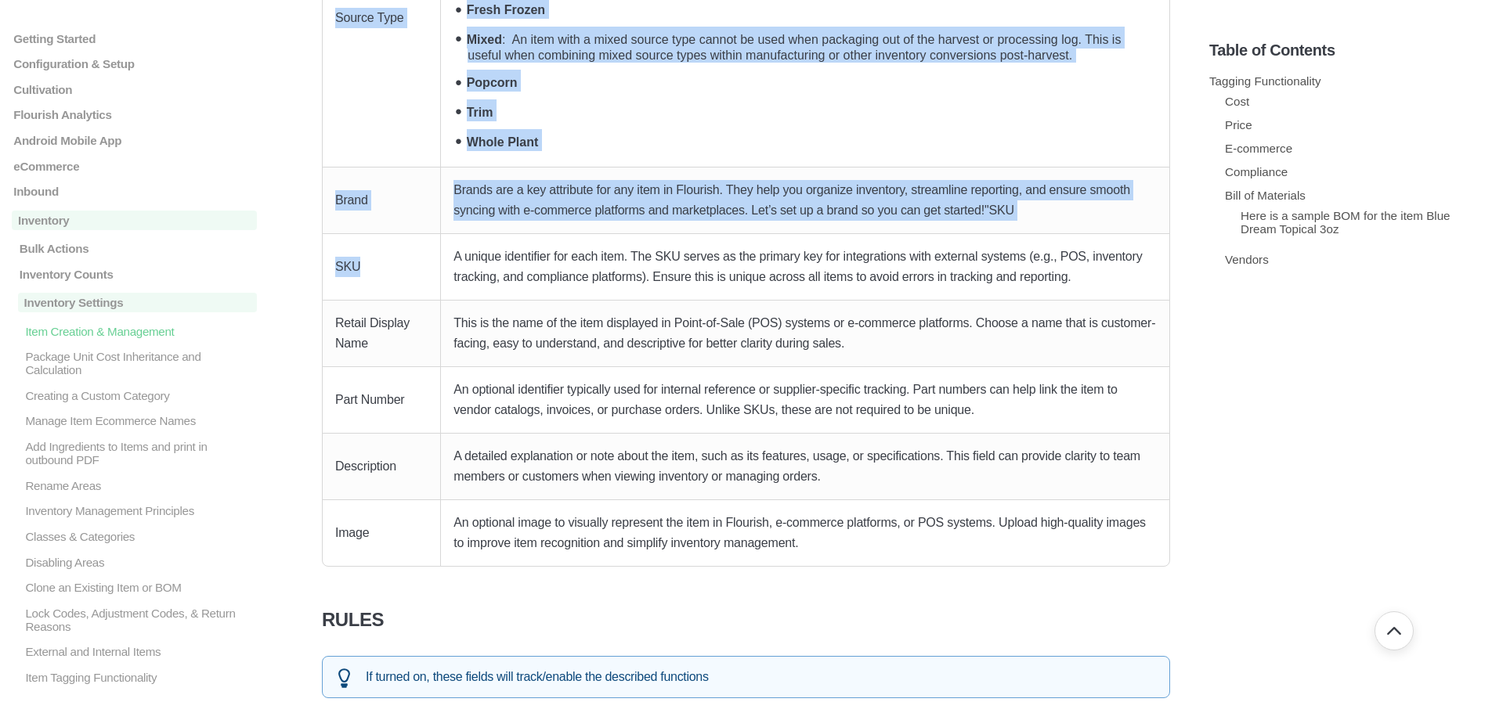
drag, startPoint x: 364, startPoint y: 268, endPoint x: 308, endPoint y: 256, distance: 57.6
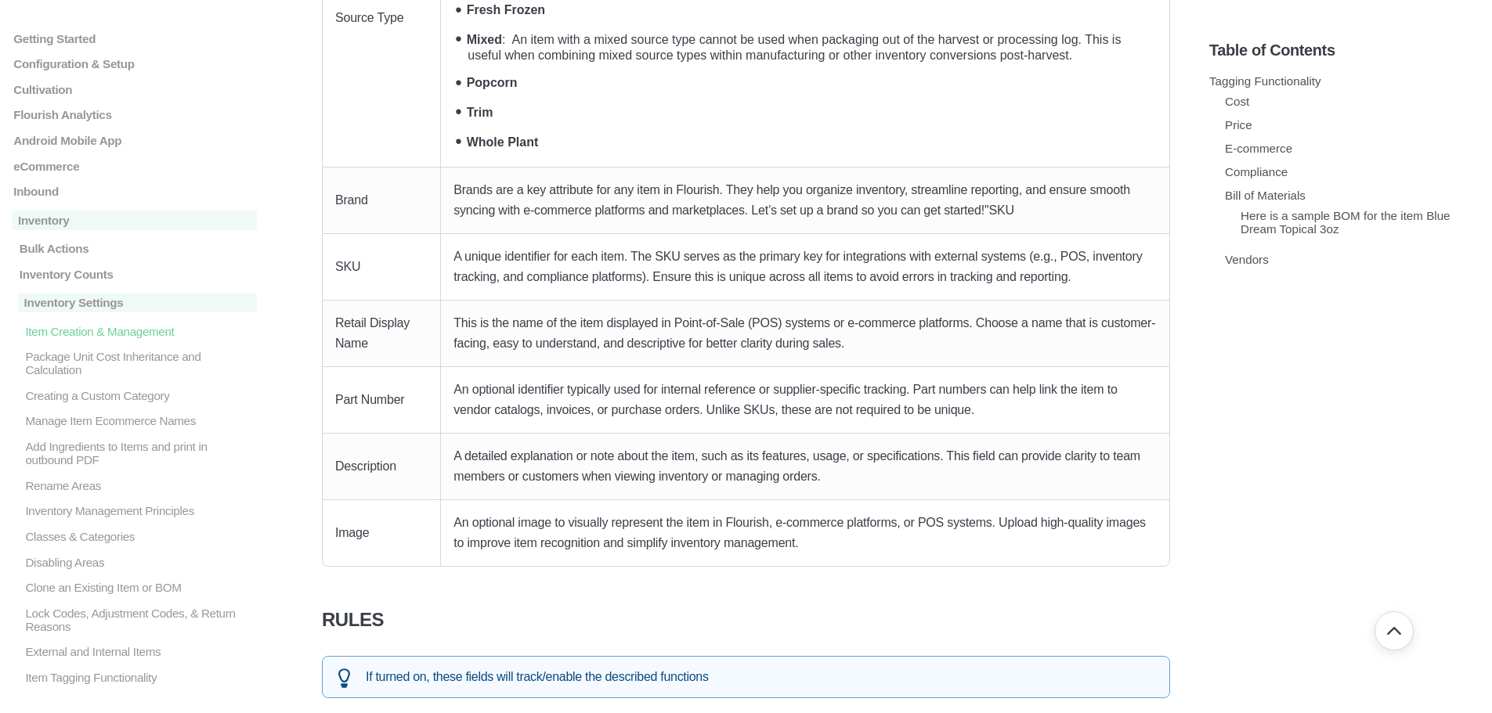
click at [572, 281] on p "A unique identifier for each item. The SKU serves as the primary key for integr…" at bounding box center [804, 267] width 703 height 41
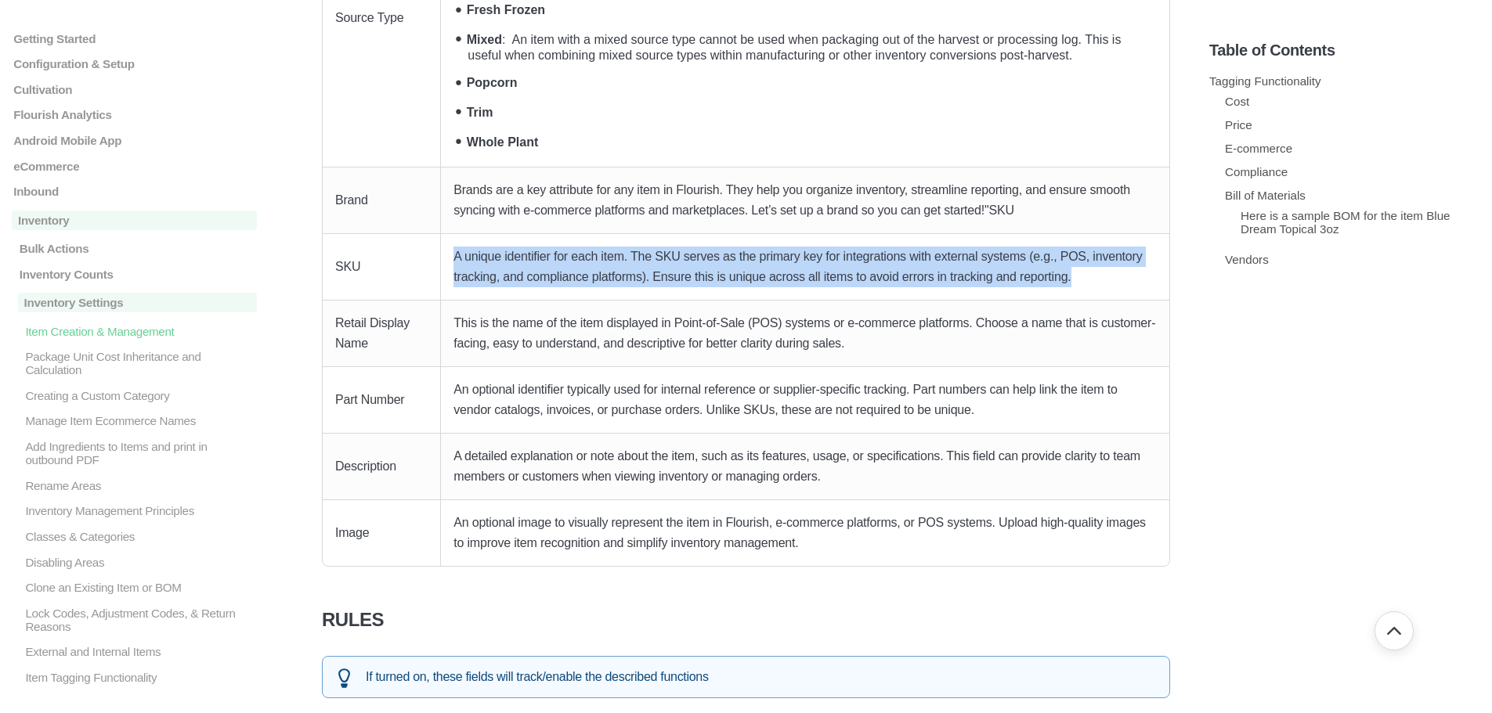
drag, startPoint x: 450, startPoint y: 251, endPoint x: 1094, endPoint y: 270, distance: 643.9
click at [1094, 270] on td "A unique identifier for each item. The SKU serves as the primary key for integr…" at bounding box center [805, 267] width 728 height 67
click at [1088, 274] on p "A unique identifier for each item. The SKU serves as the primary key for integr…" at bounding box center [804, 267] width 703 height 41
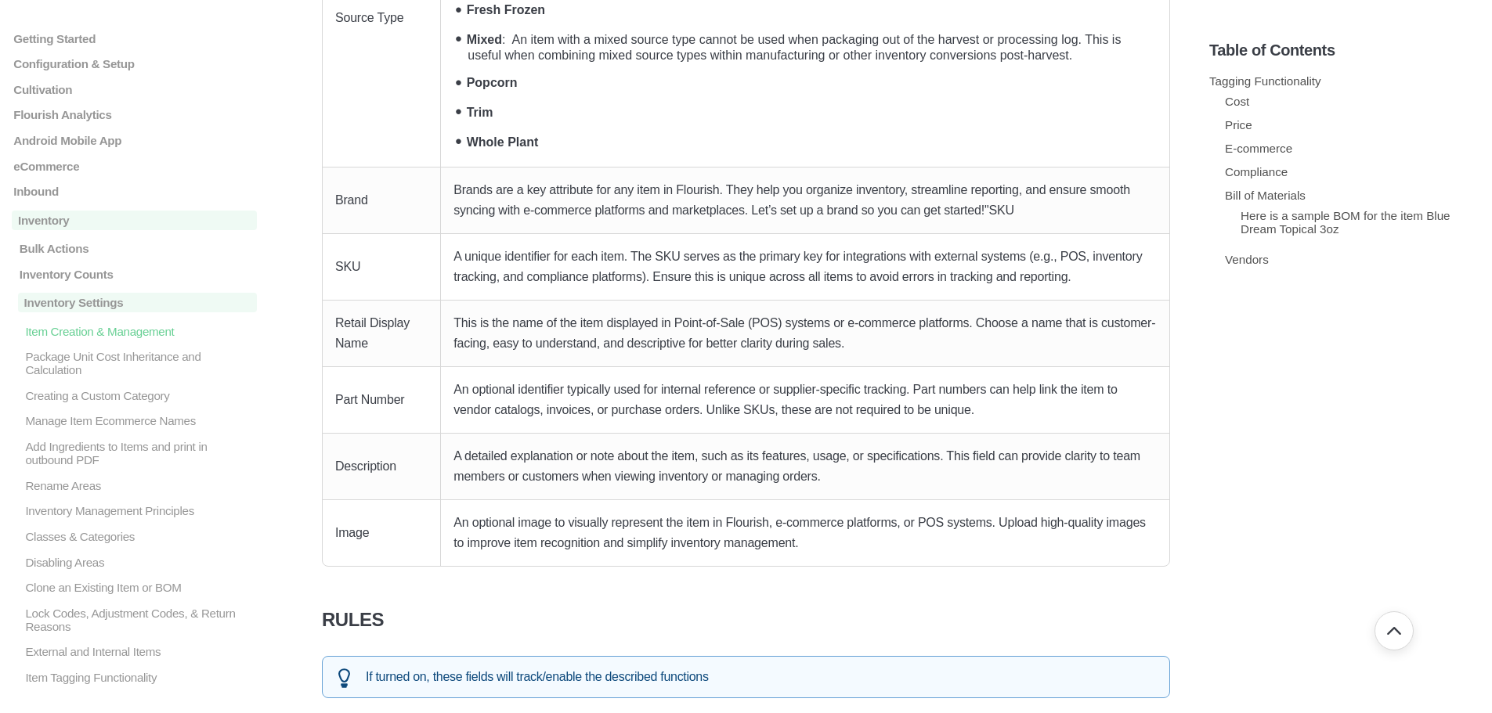
scroll to position [3602, 0]
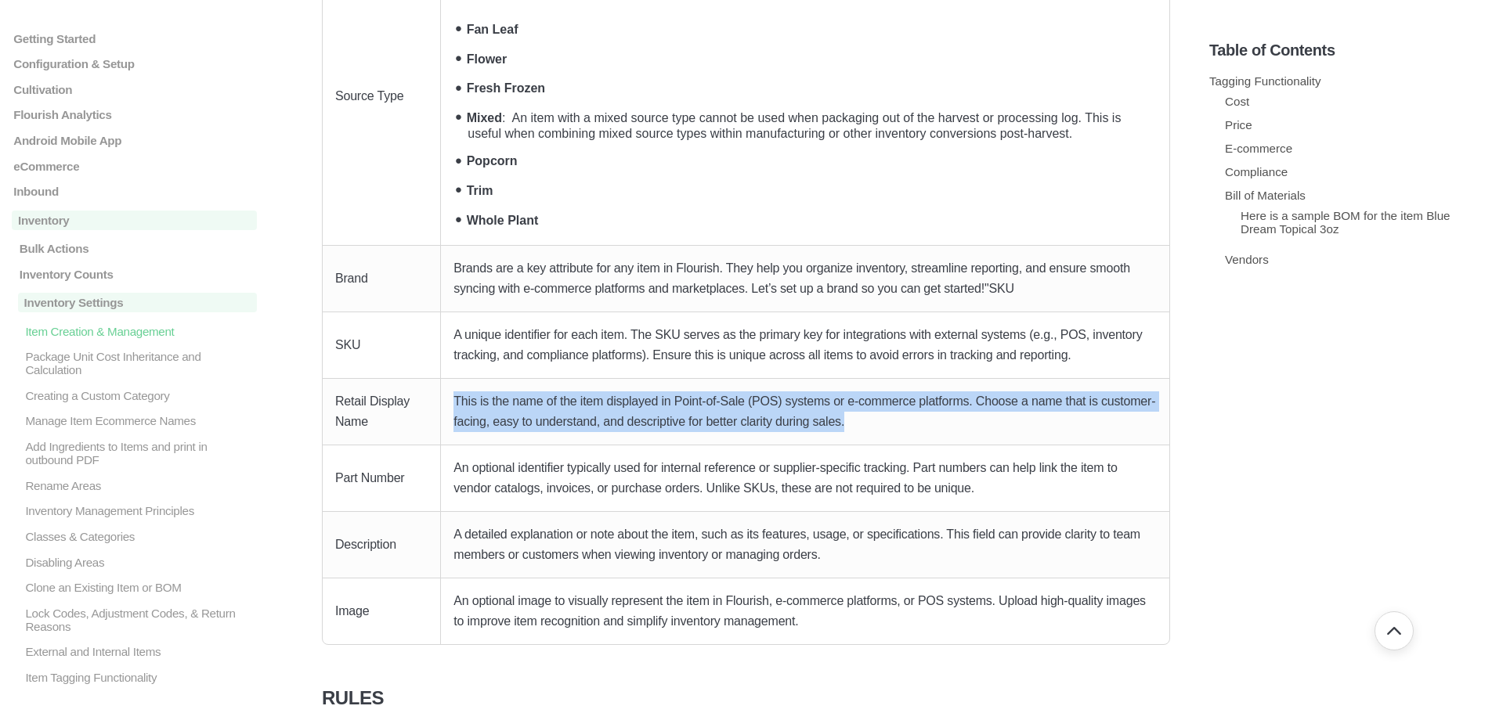
drag, startPoint x: 452, startPoint y: 400, endPoint x: 878, endPoint y: 422, distance: 427.3
click at [878, 422] on td "This is the name of the item displayed in Point-of-Sale (POS) systems or e-comm…" at bounding box center [805, 412] width 728 height 67
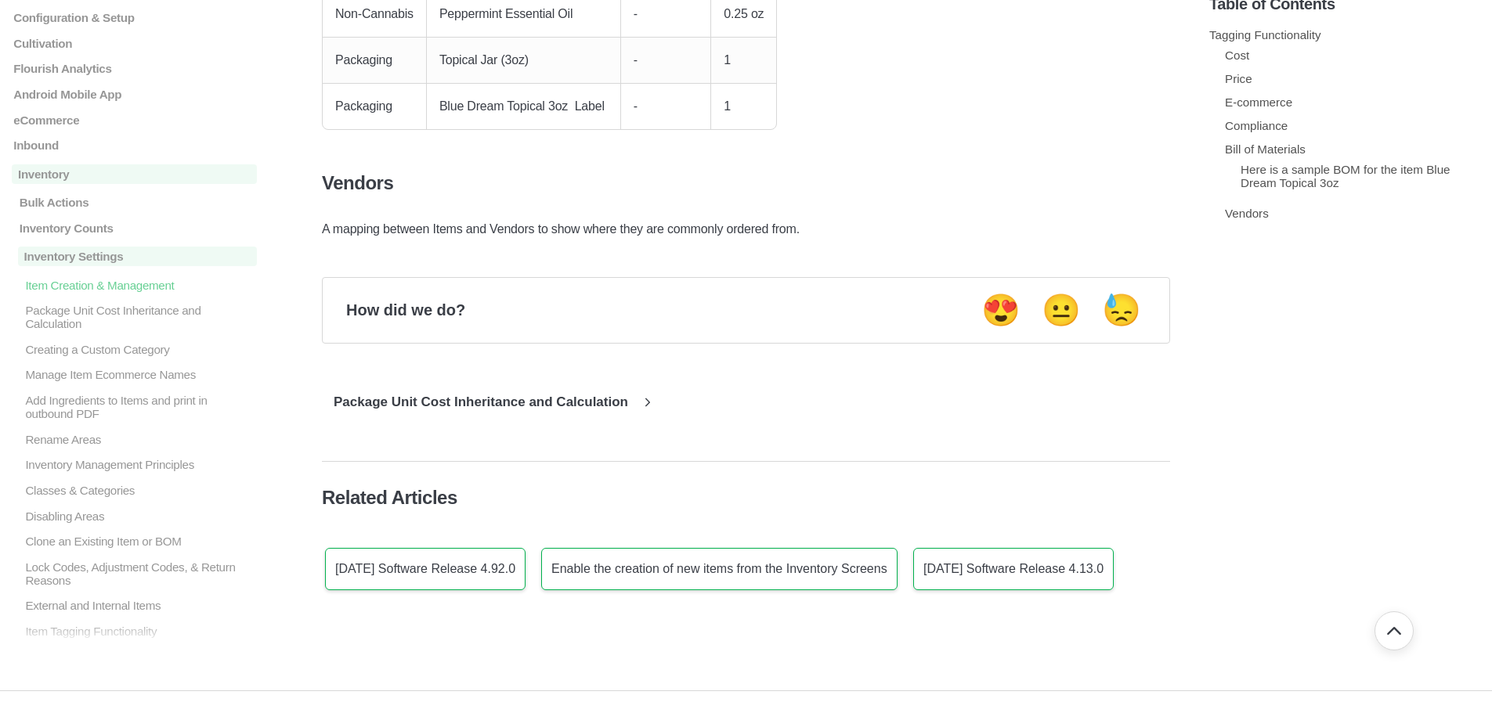
scroll to position [6559, 0]
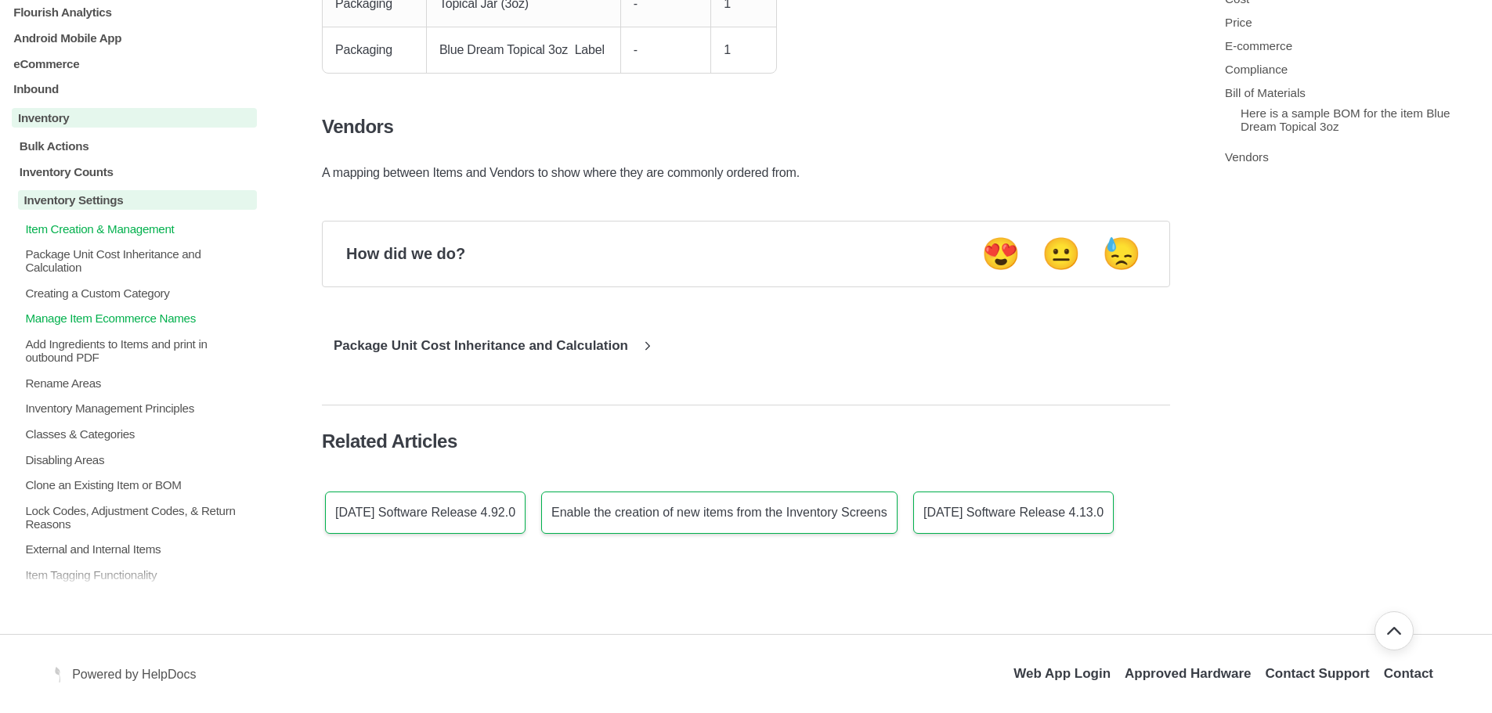
click at [168, 323] on p "Manage Item Ecommerce Names" at bounding box center [139, 318] width 233 height 13
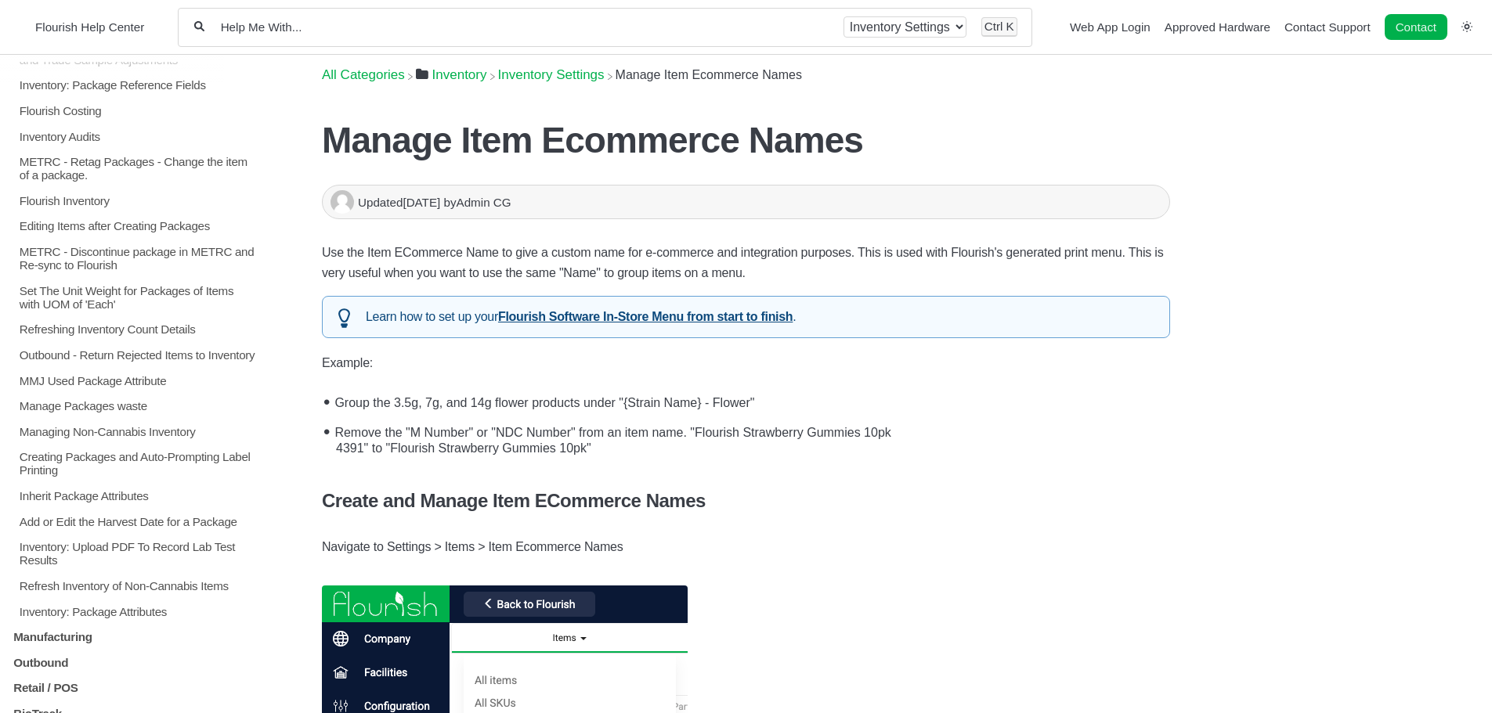
scroll to position [1525, 0]
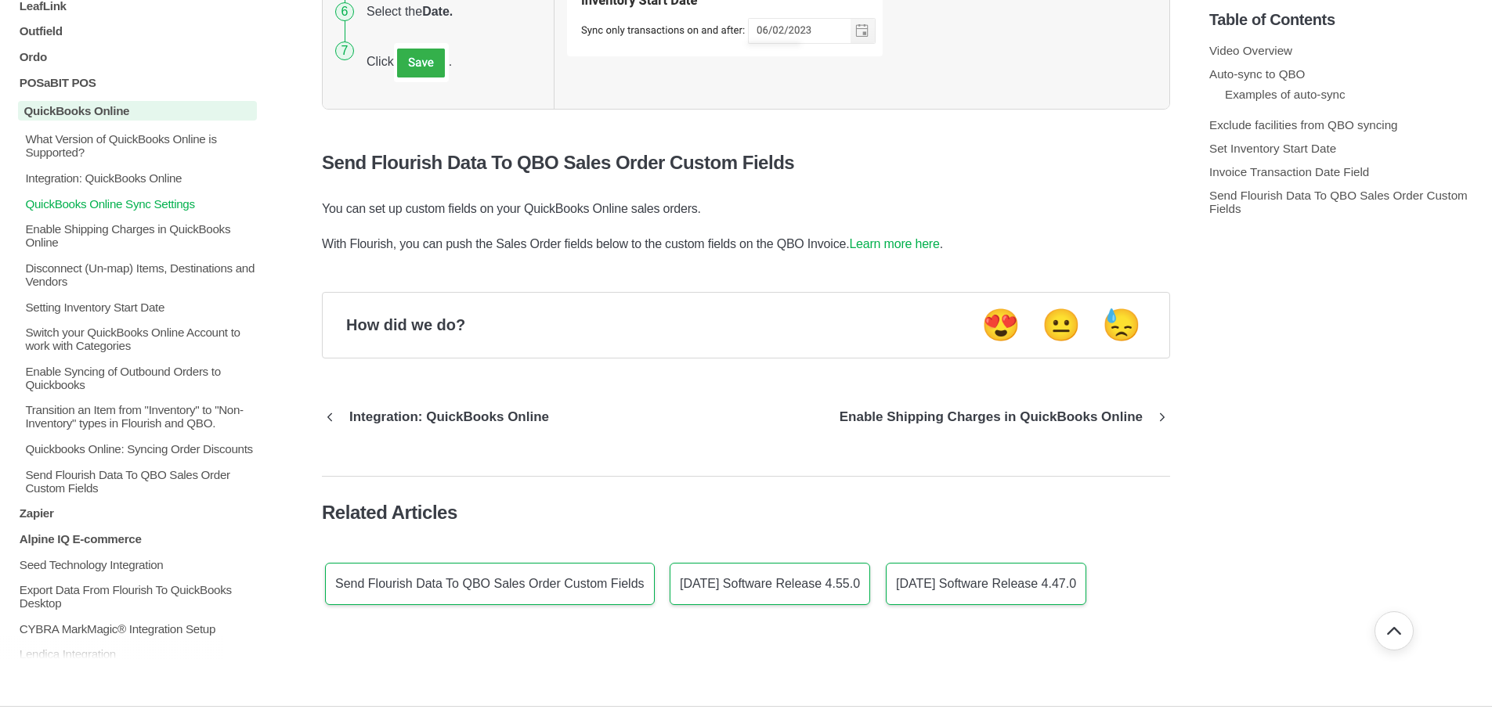
scroll to position [485, 0]
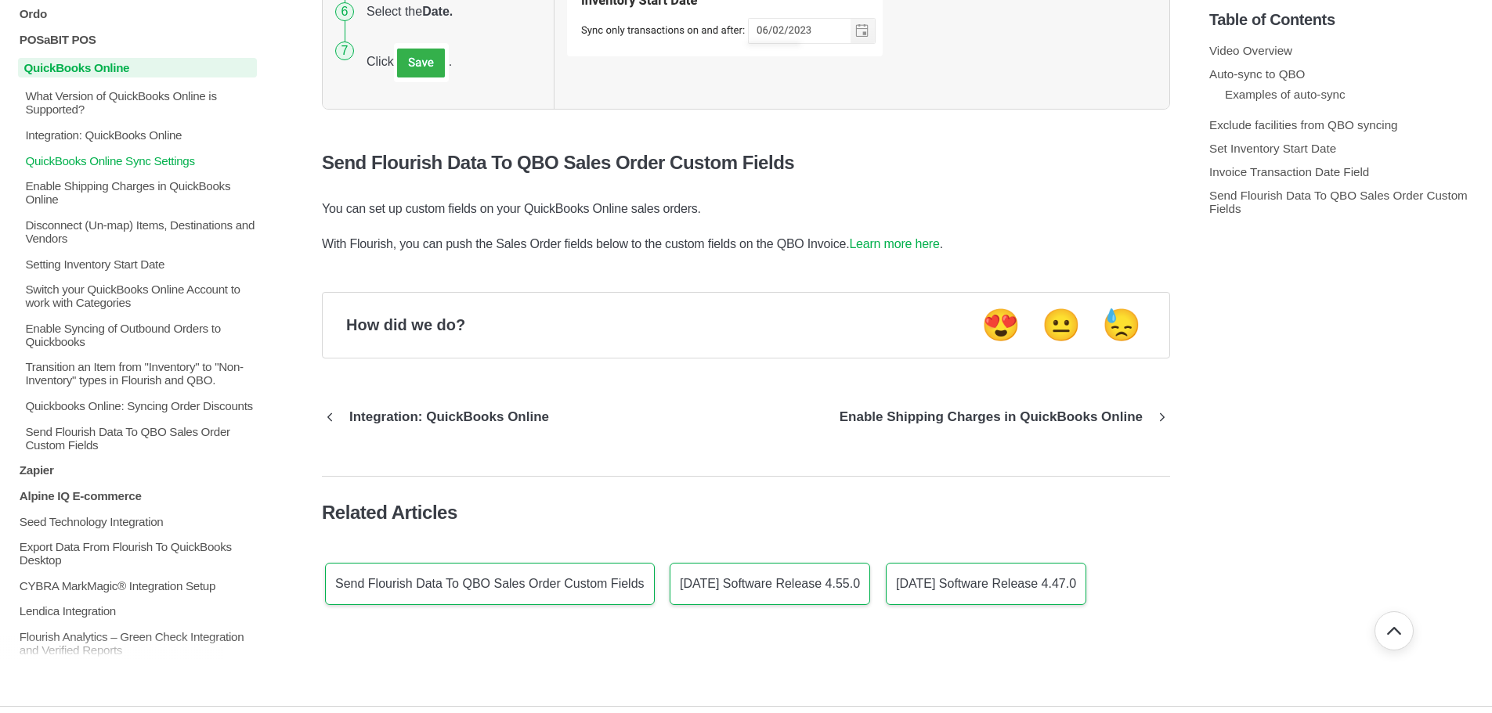
click at [63, 72] on p "QuickBooks Online" at bounding box center [137, 68] width 239 height 20
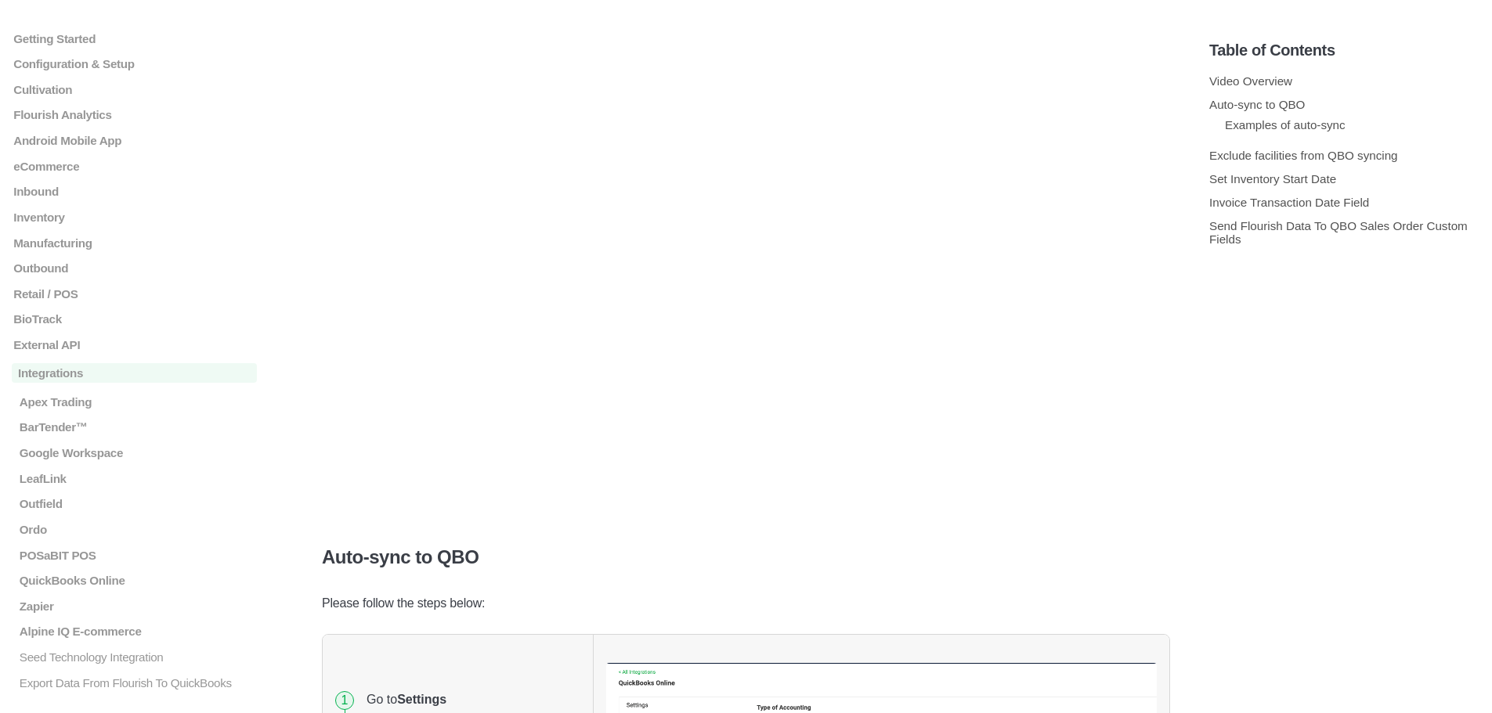
scroll to position [548, 0]
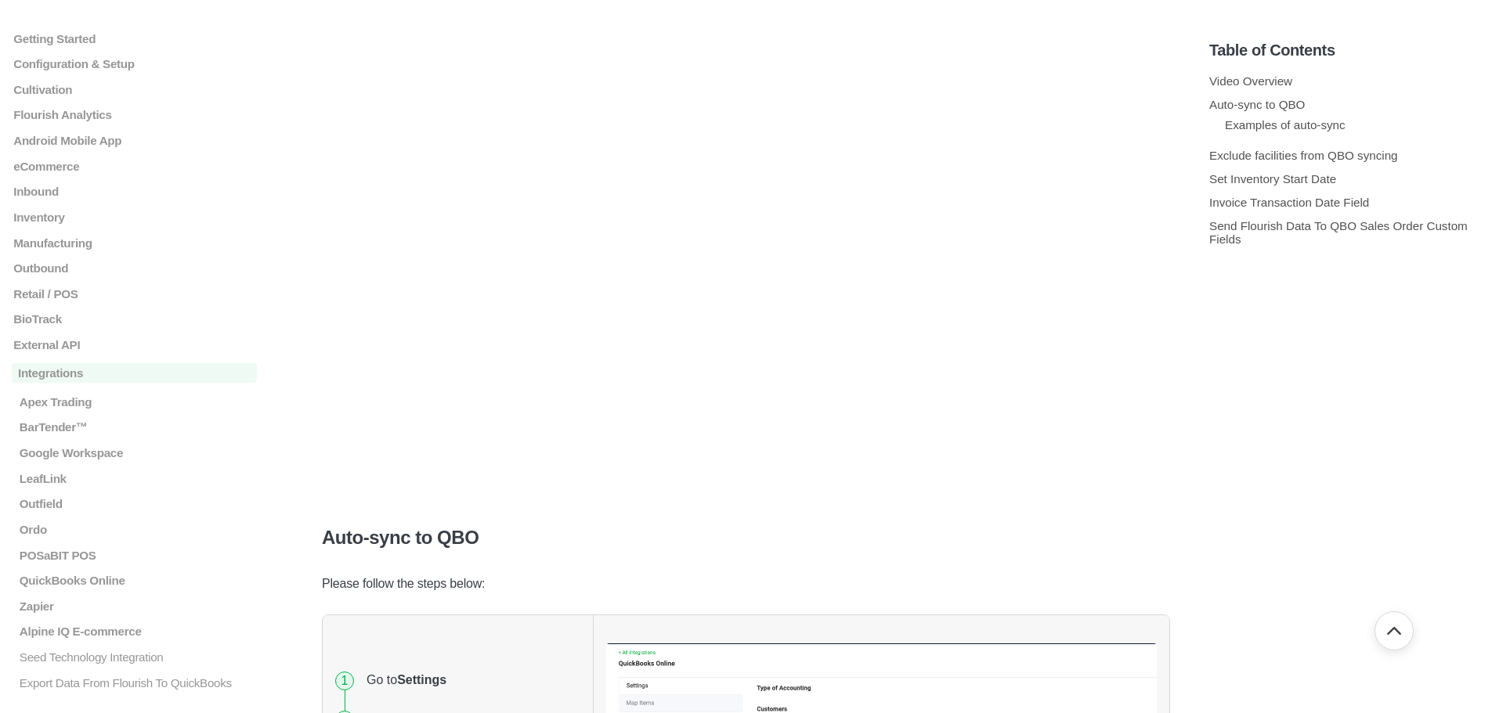
click at [1353, 425] on section "Table of Contents Video Overview Auto-sync to QBO Examples of auto-sync Exclude…" at bounding box center [1344, 353] width 271 height 674
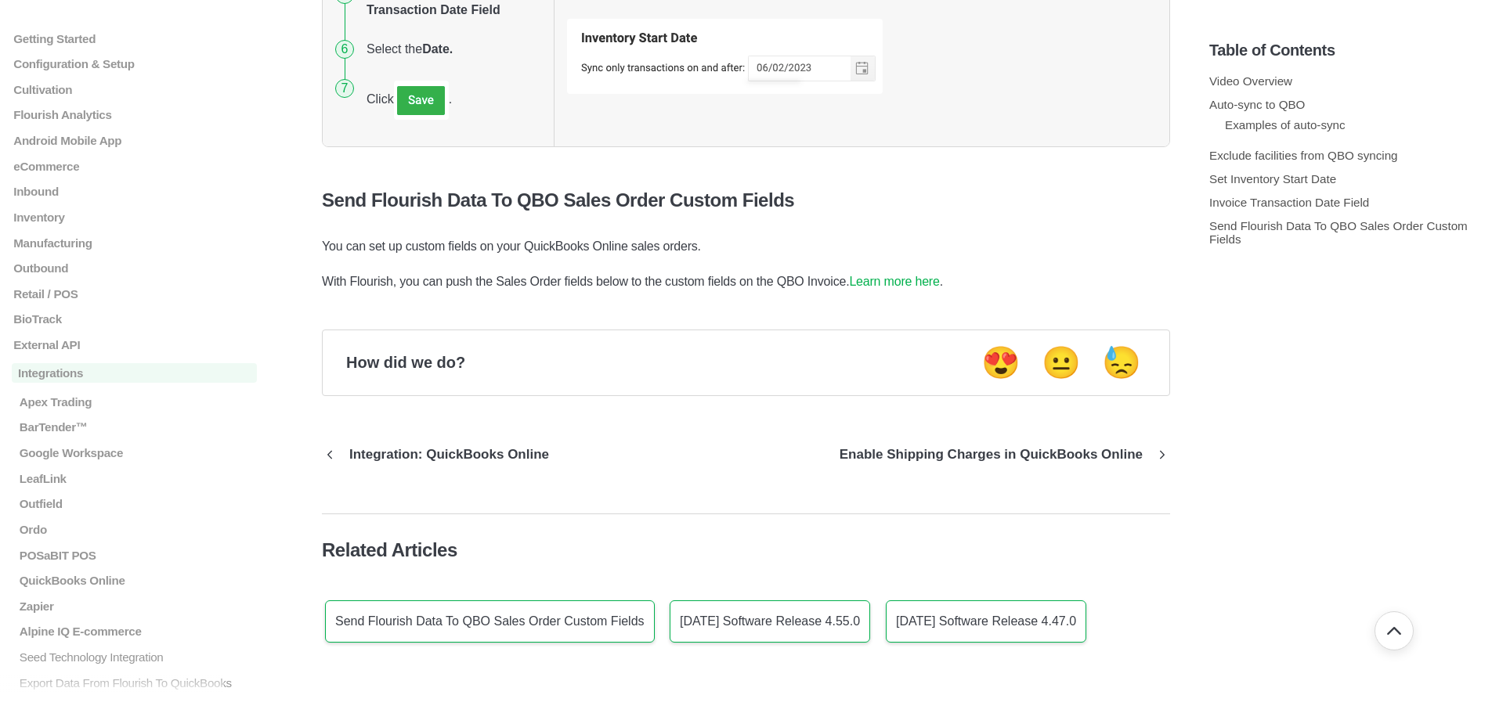
scroll to position [4461, 0]
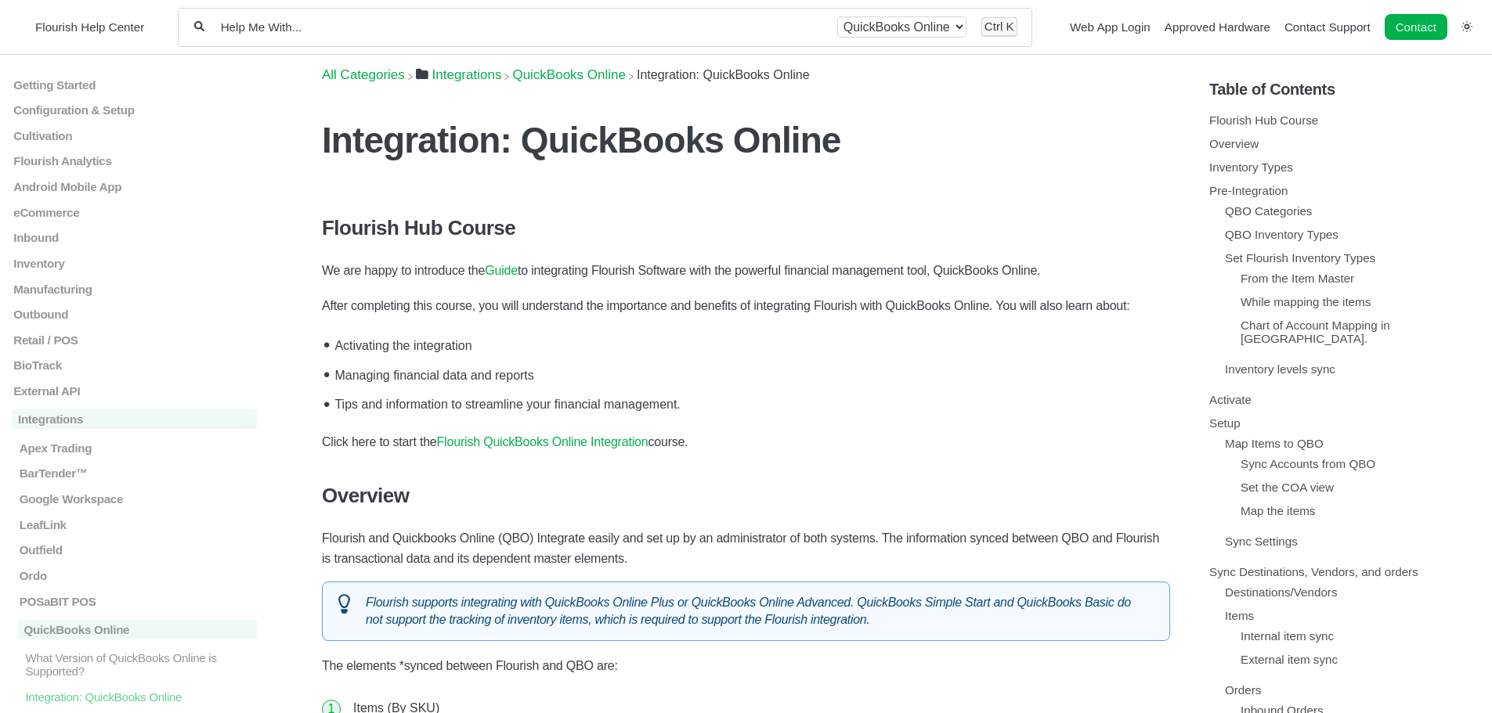
click at [508, 274] on link "Guide" at bounding box center [501, 270] width 33 height 13
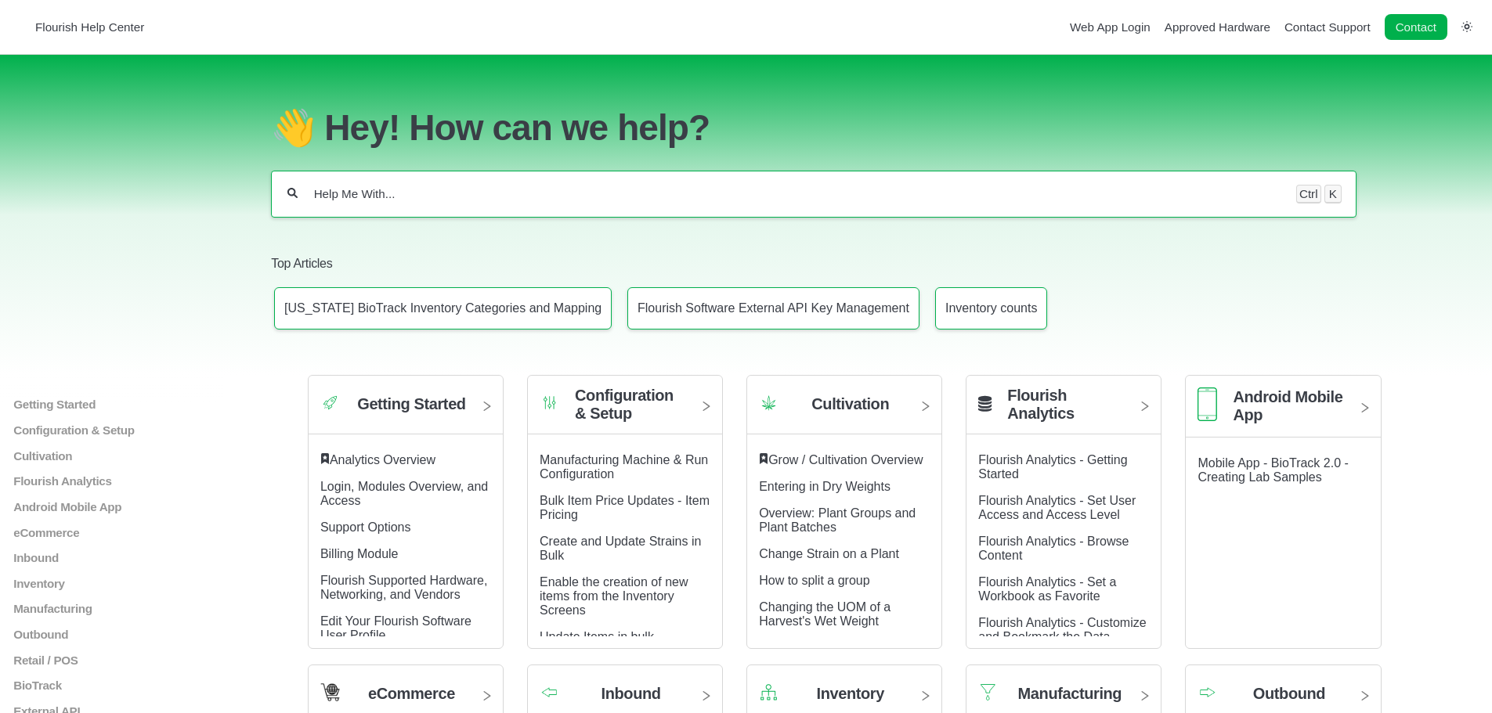
click at [413, 202] on input "Help Me With..." at bounding box center [796, 194] width 969 height 16
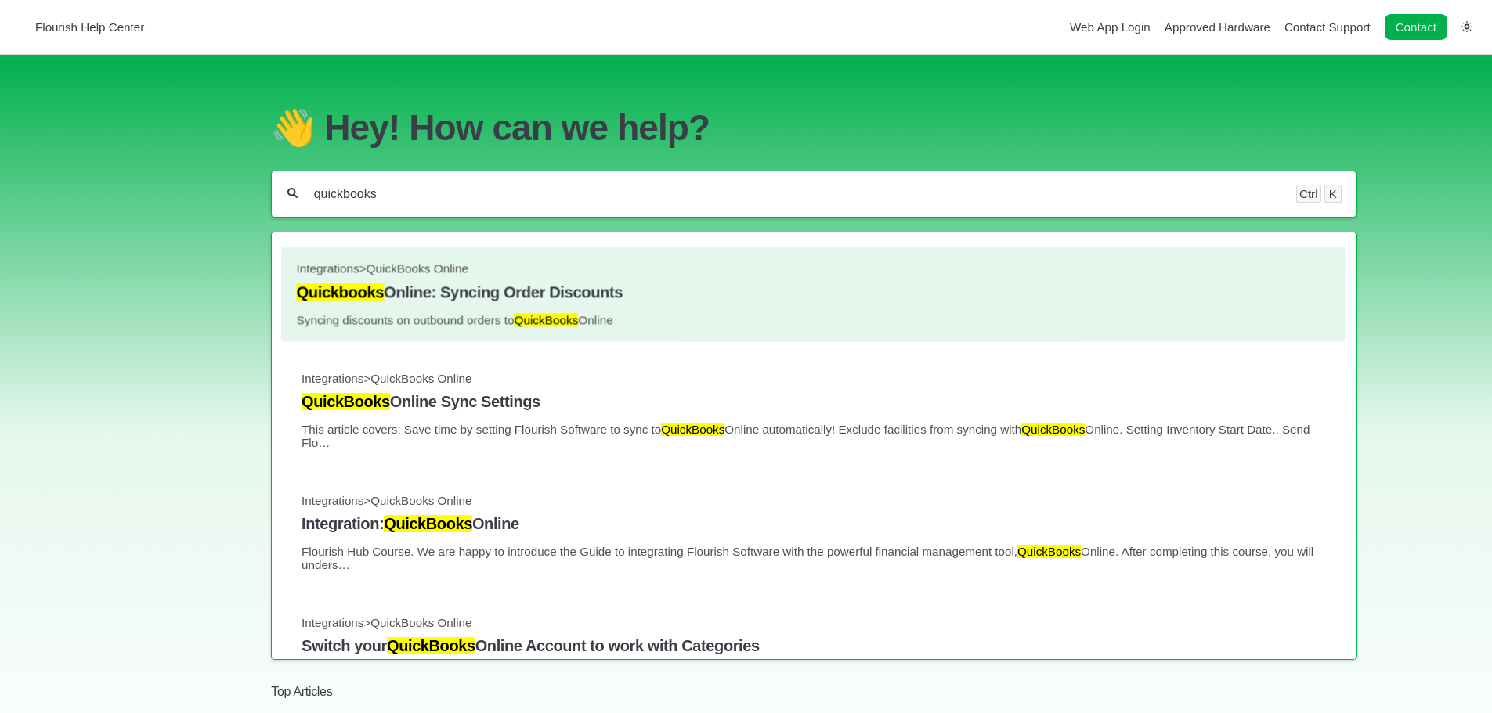
type input "quickbooks"
click at [394, 301] on h4 "Quickbooks Online: Syncing Order Discounts" at bounding box center [814, 292] width 1034 height 18
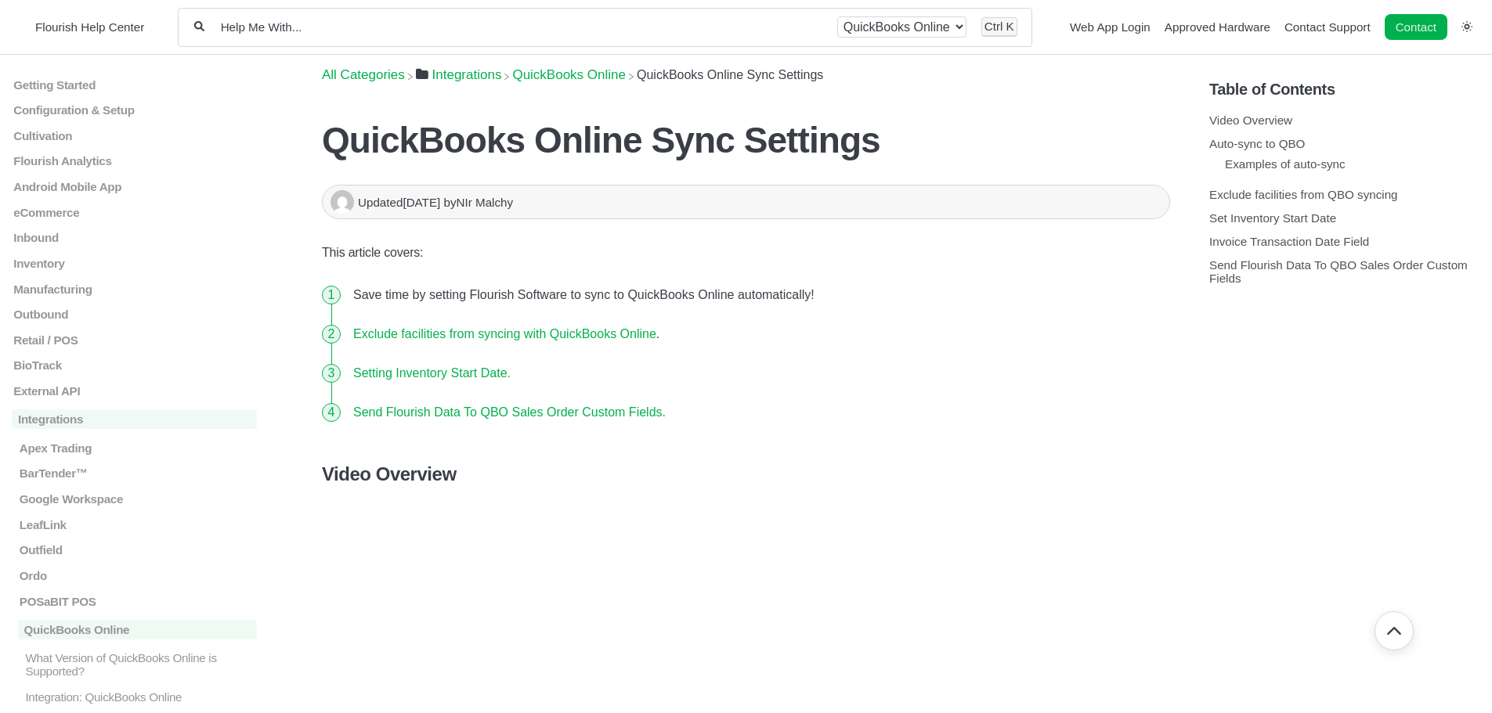
scroll to position [4461, 0]
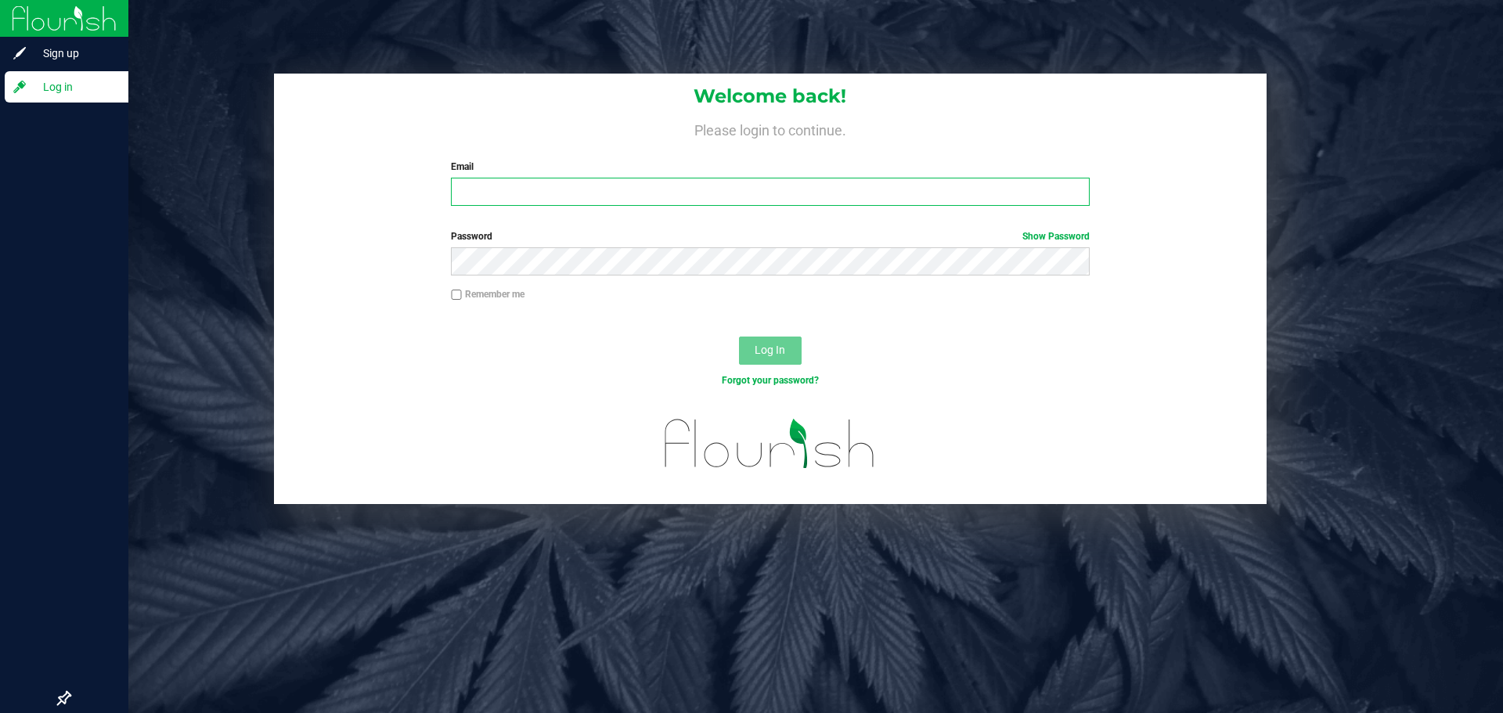
type input "[EMAIL_ADDRESS][DOMAIN_NAME]"
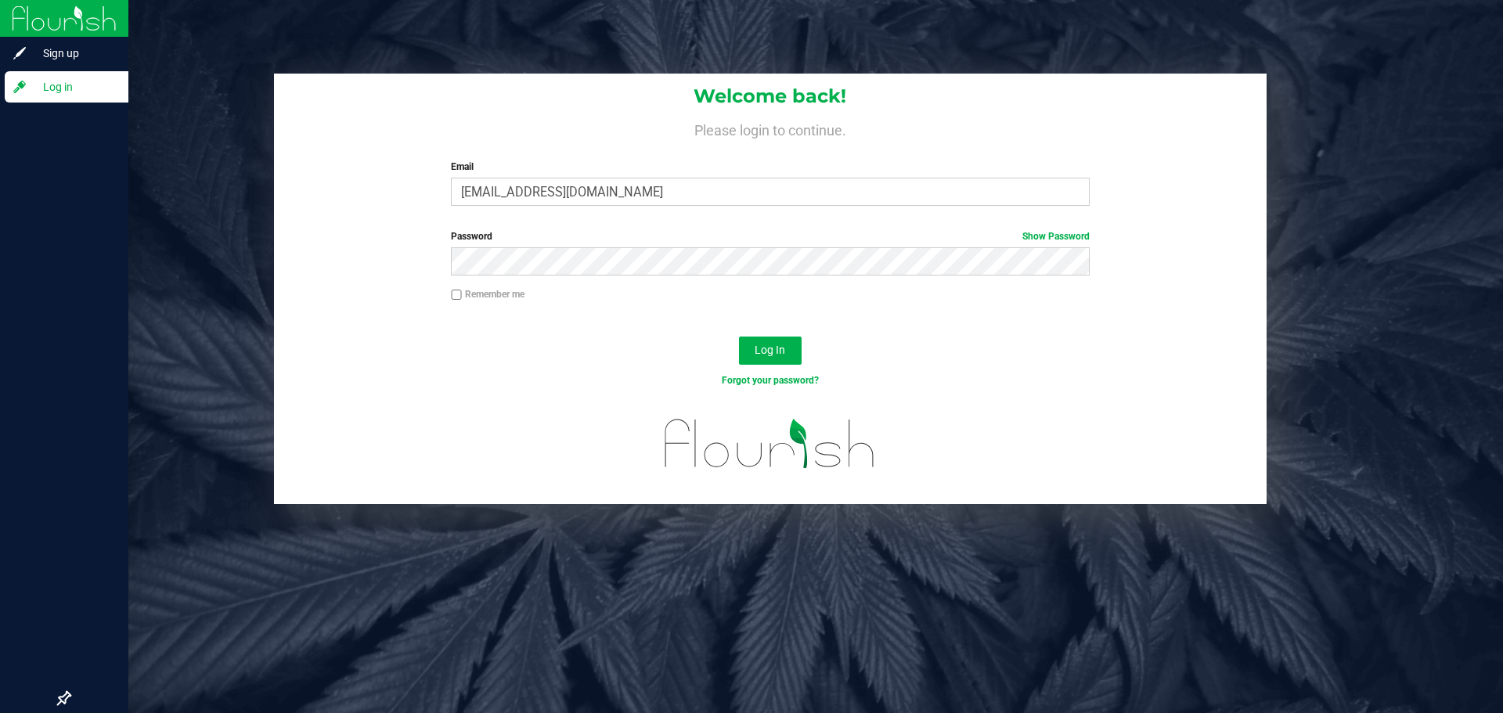
click at [53, 87] on span "Log in" at bounding box center [74, 87] width 94 height 19
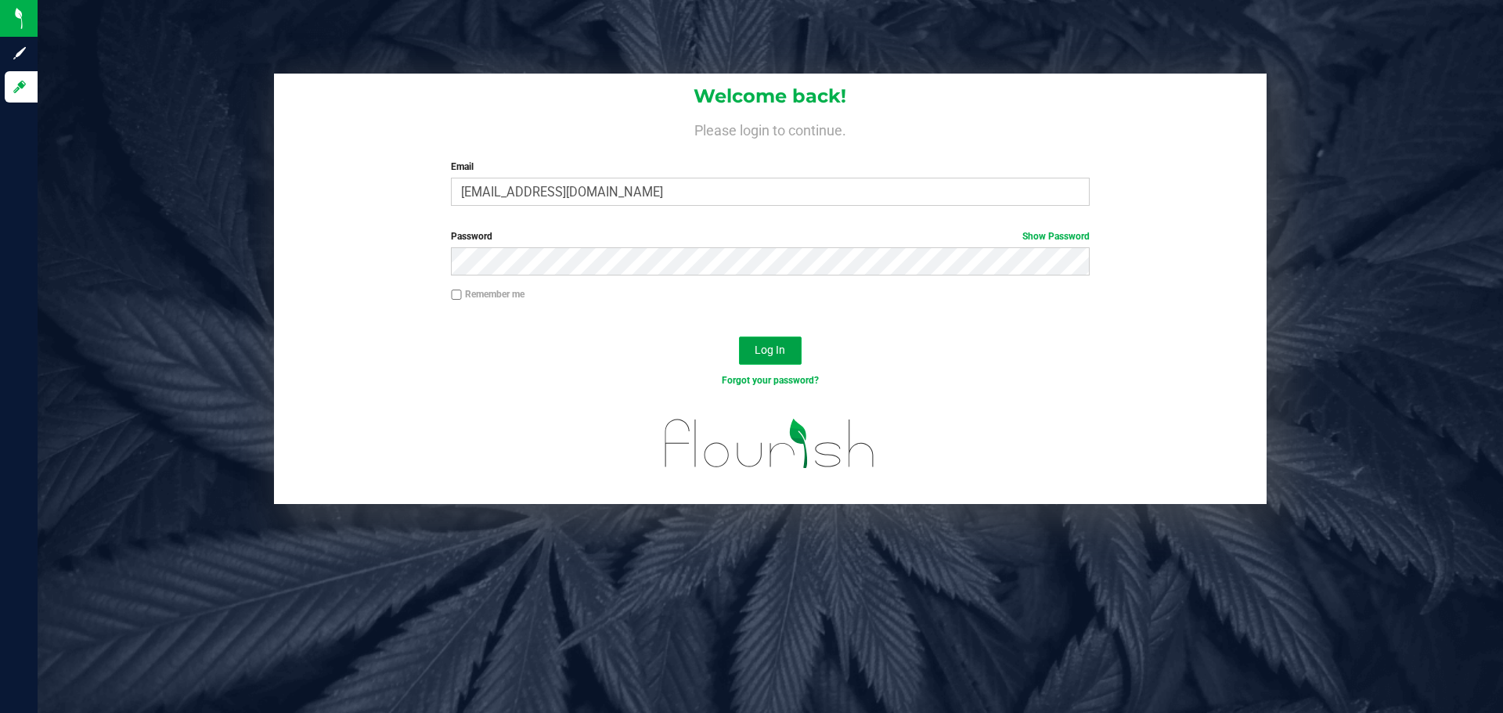
click at [767, 351] on span "Log In" at bounding box center [770, 350] width 31 height 13
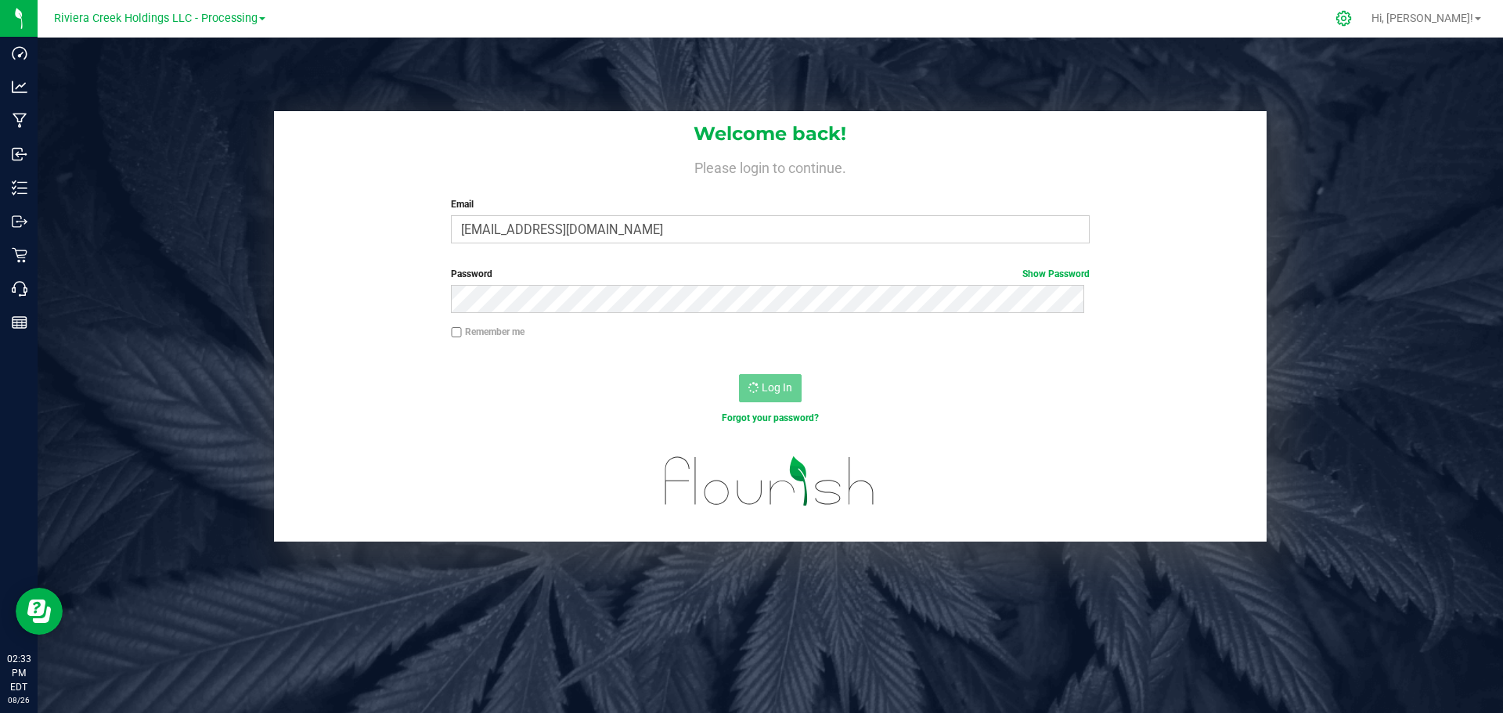
click at [1351, 17] on icon at bounding box center [1344, 18] width 15 height 15
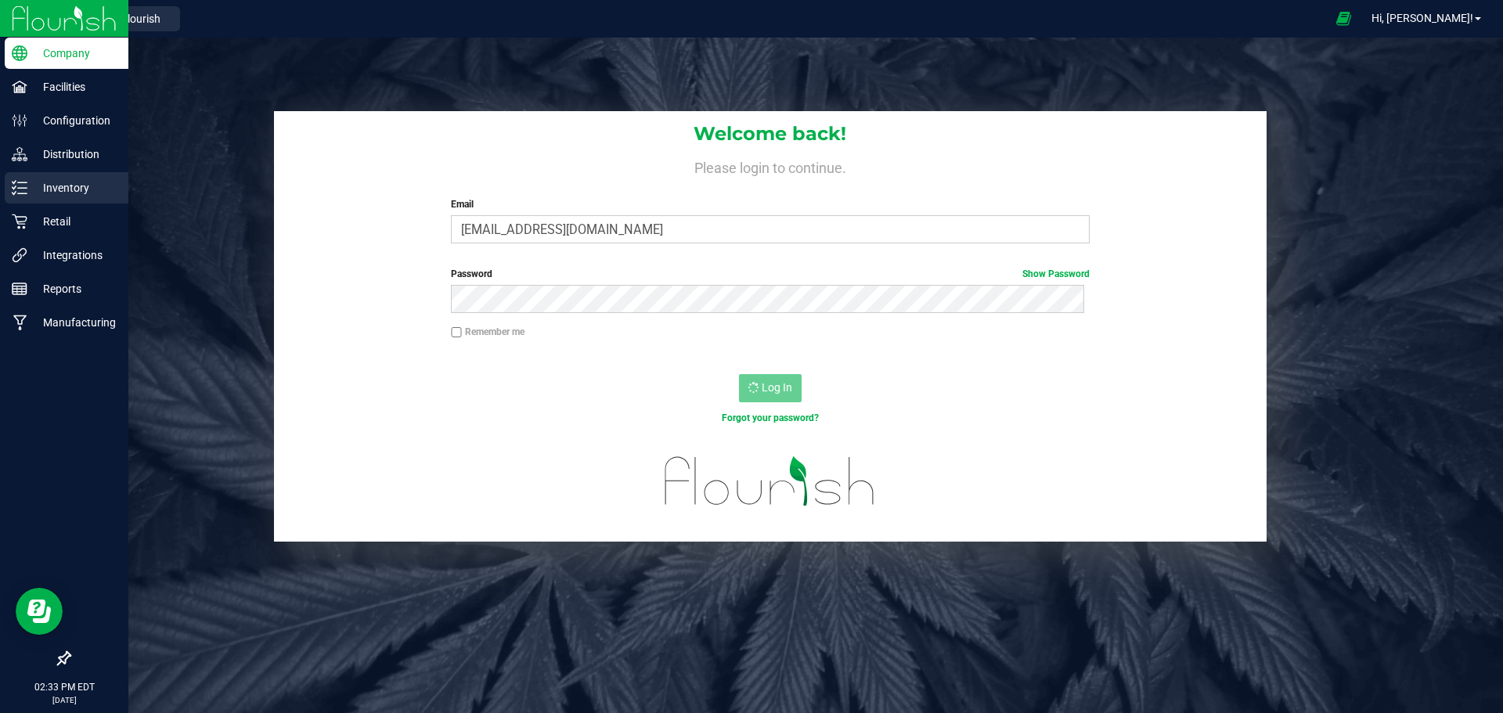
click at [68, 183] on p "Inventory" at bounding box center [74, 188] width 94 height 19
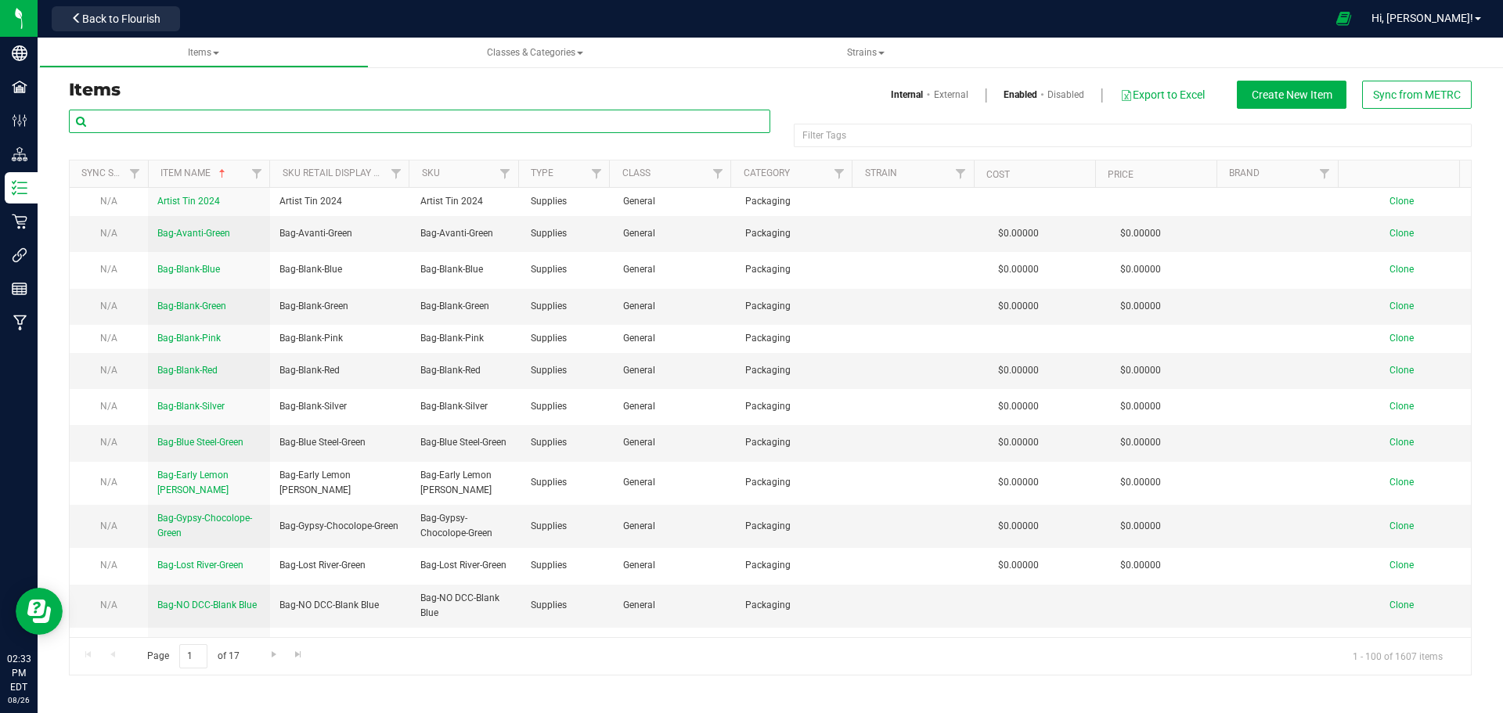
click at [142, 125] on input "text" at bounding box center [420, 121] width 702 height 23
type input "[PERSON_NAME]-2.83"
click at [337, 70] on div "Items Internal External Enabled Disabled Export to Excel Create New Item Sync f…" at bounding box center [770, 368] width 1403 height 615
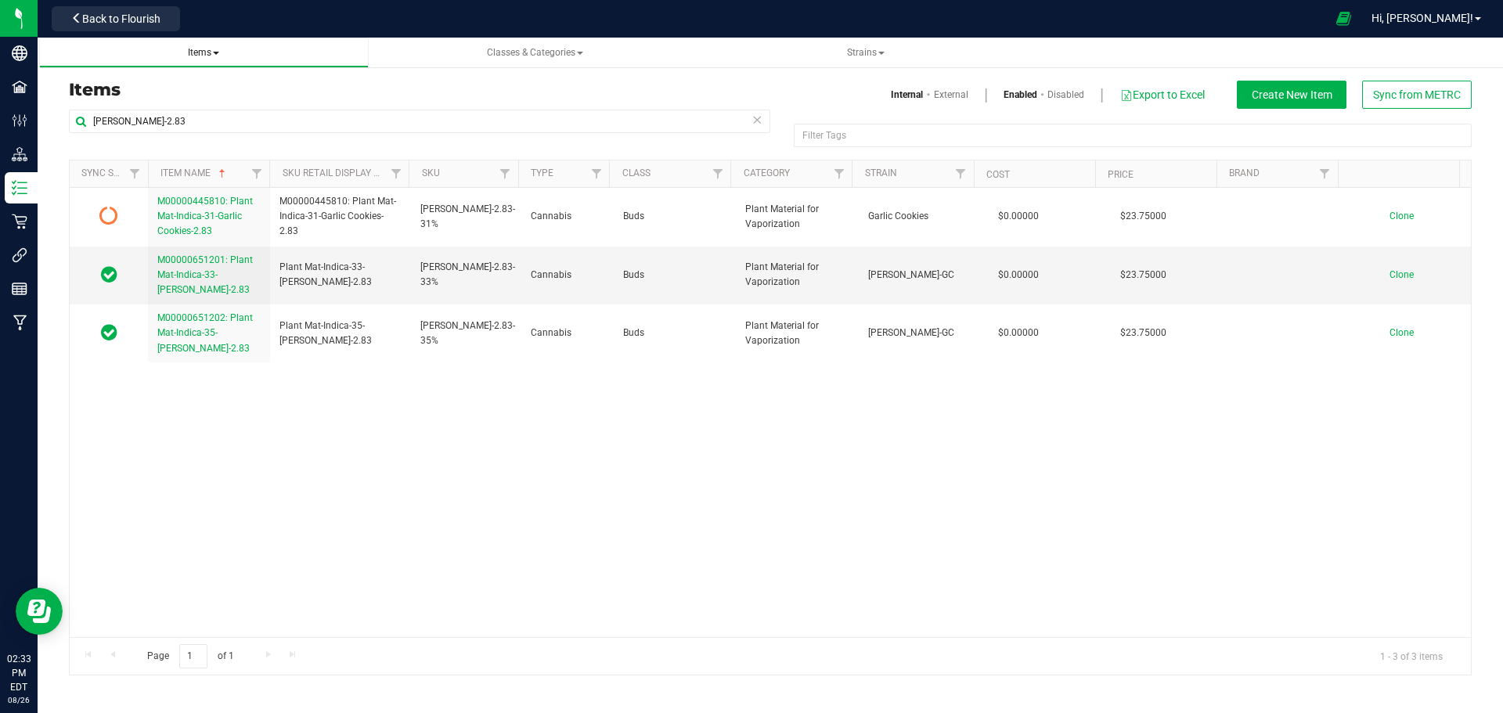
click at [200, 55] on span "Items" at bounding box center [203, 52] width 31 height 11
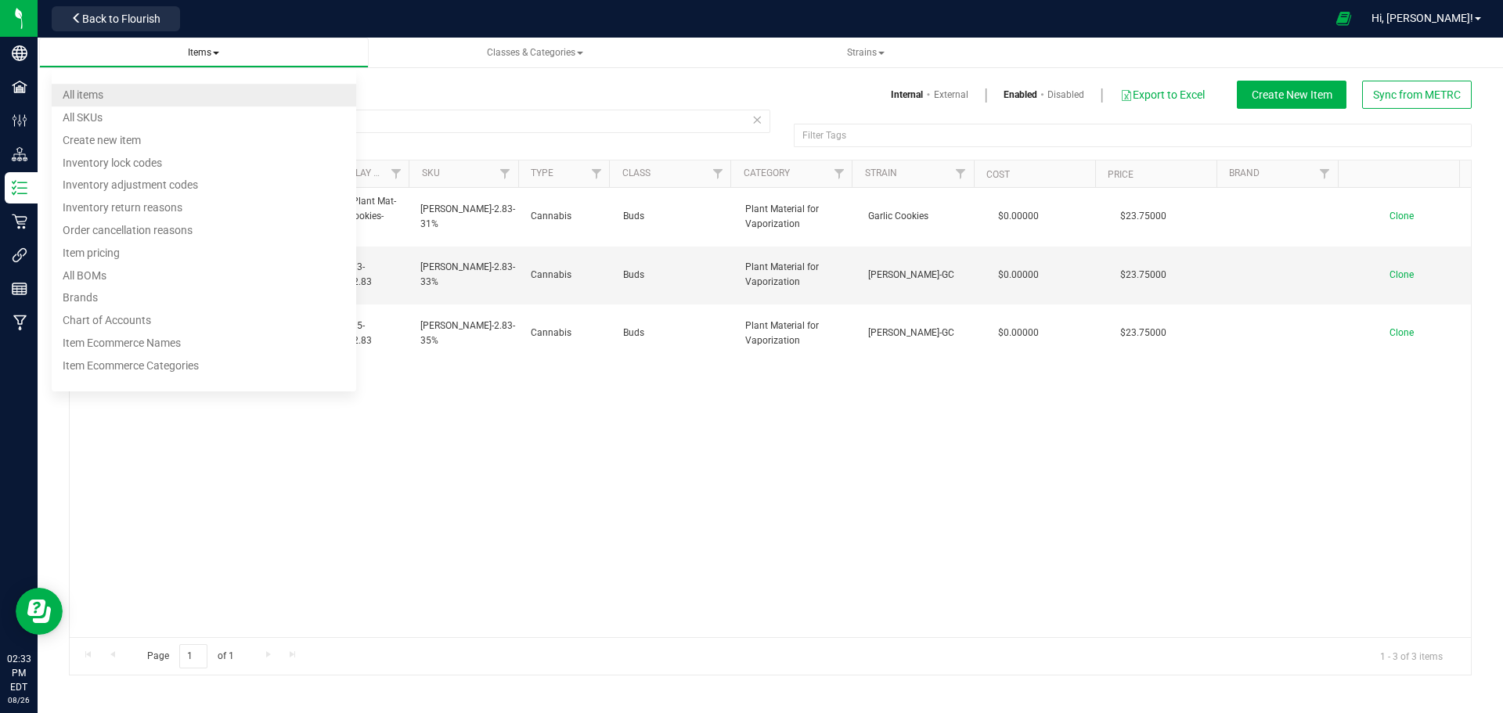
click at [81, 100] on span "All items" at bounding box center [83, 94] width 41 height 13
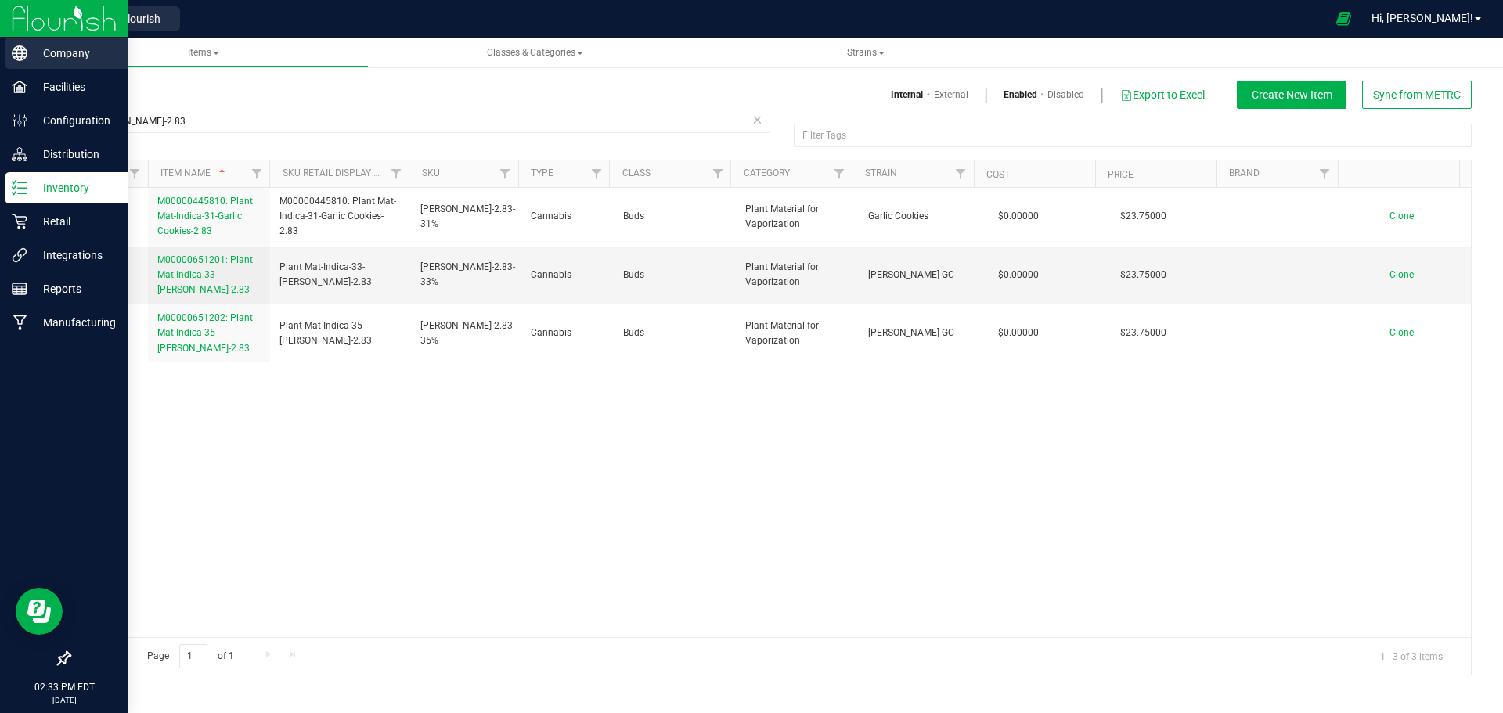
click at [51, 52] on p "Company" at bounding box center [74, 53] width 94 height 19
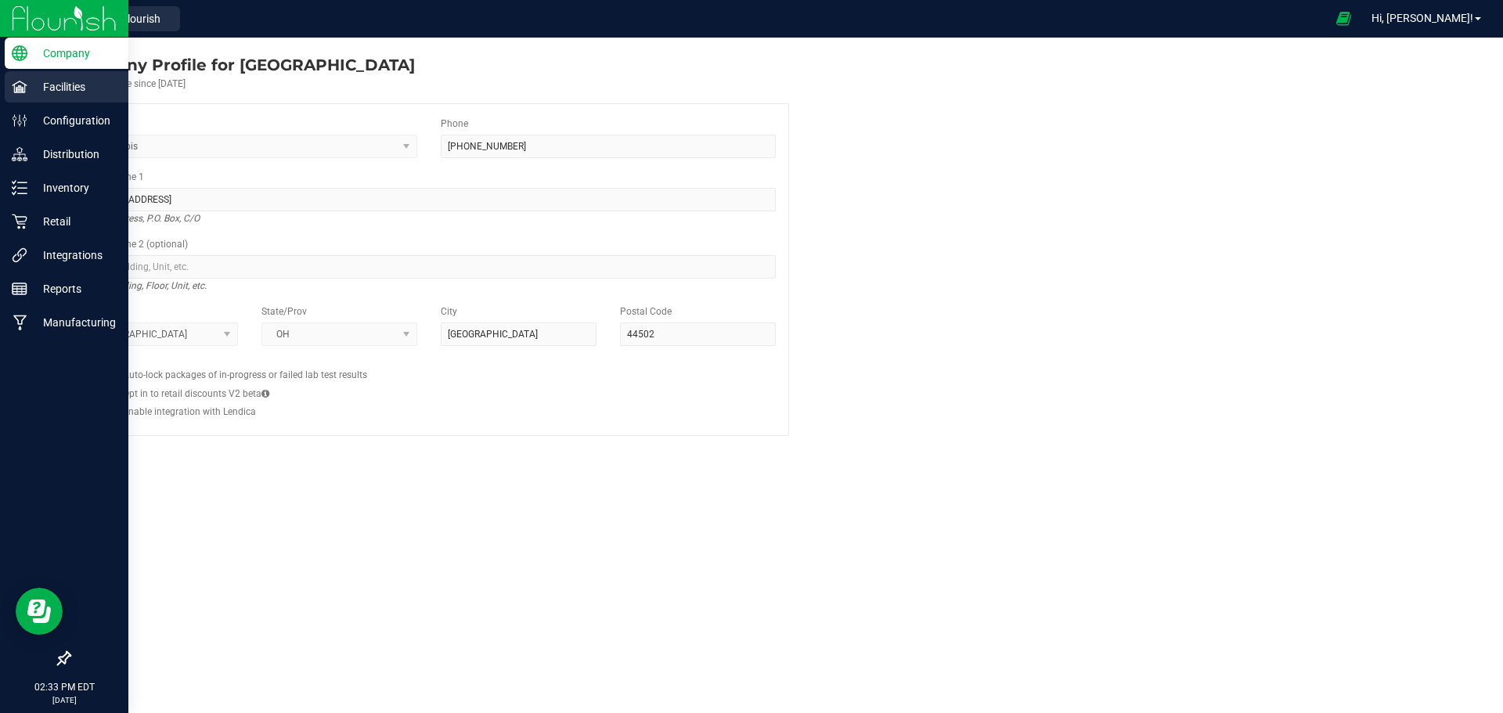
click at [41, 89] on p "Facilities" at bounding box center [74, 87] width 94 height 19
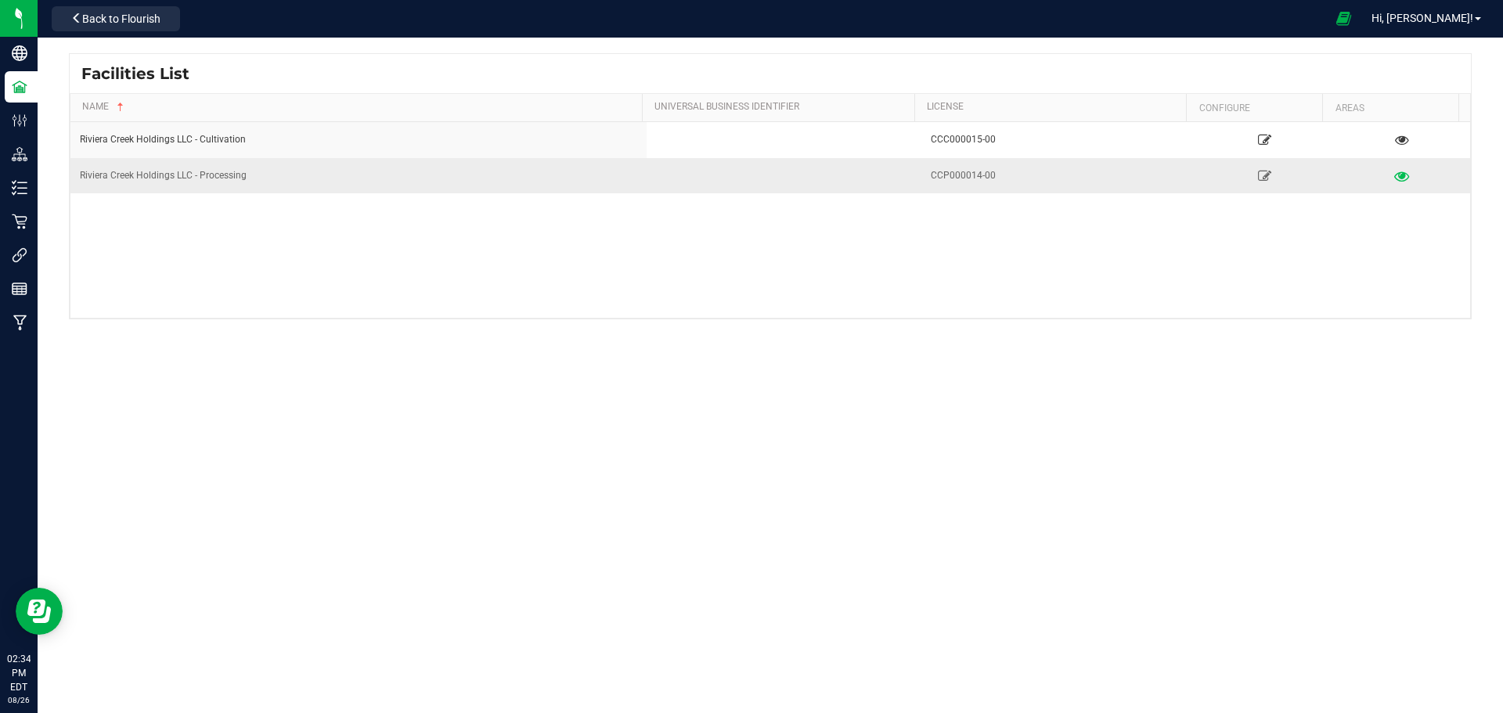
click at [1395, 180] on icon at bounding box center [1401, 175] width 15 height 11
click at [90, 16] on span "Back to Flourish" at bounding box center [121, 19] width 78 height 13
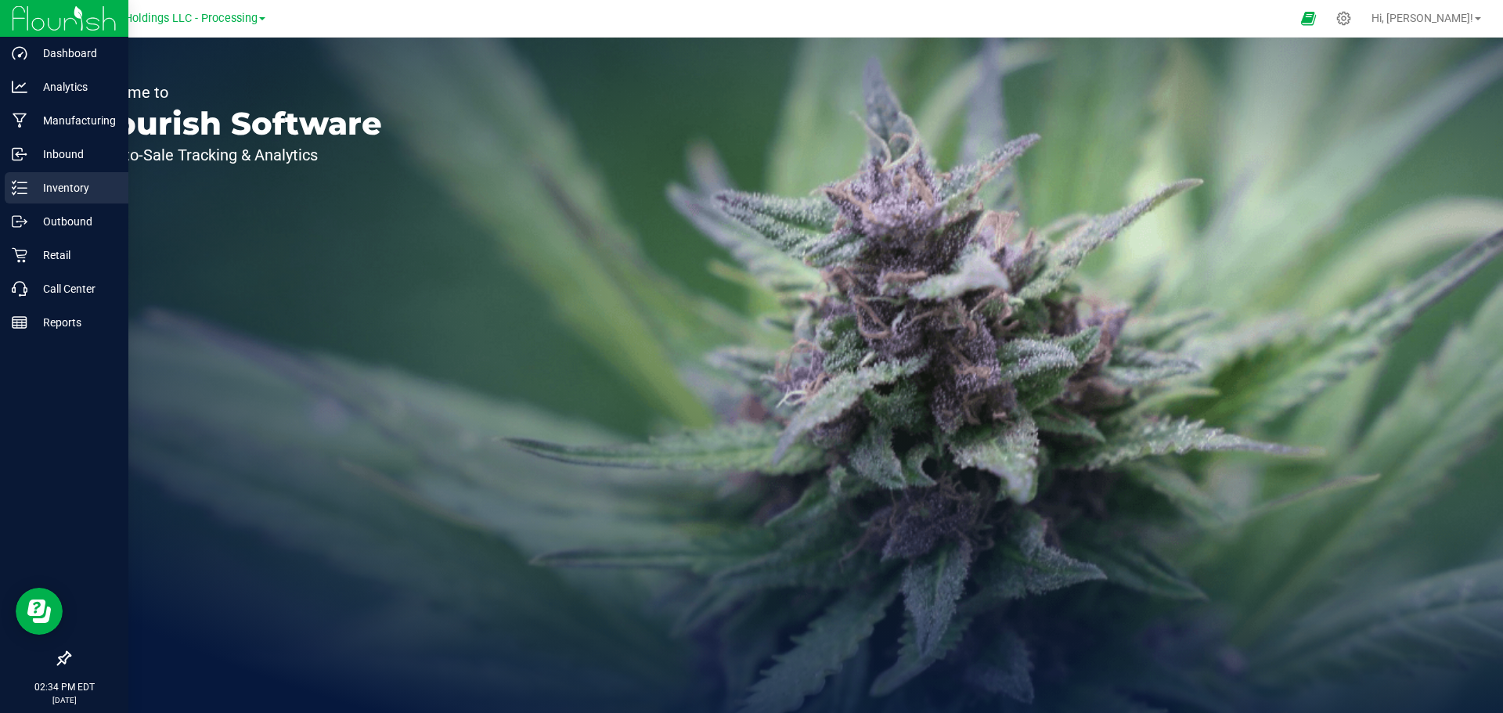
click at [52, 184] on p "Inventory" at bounding box center [74, 188] width 94 height 19
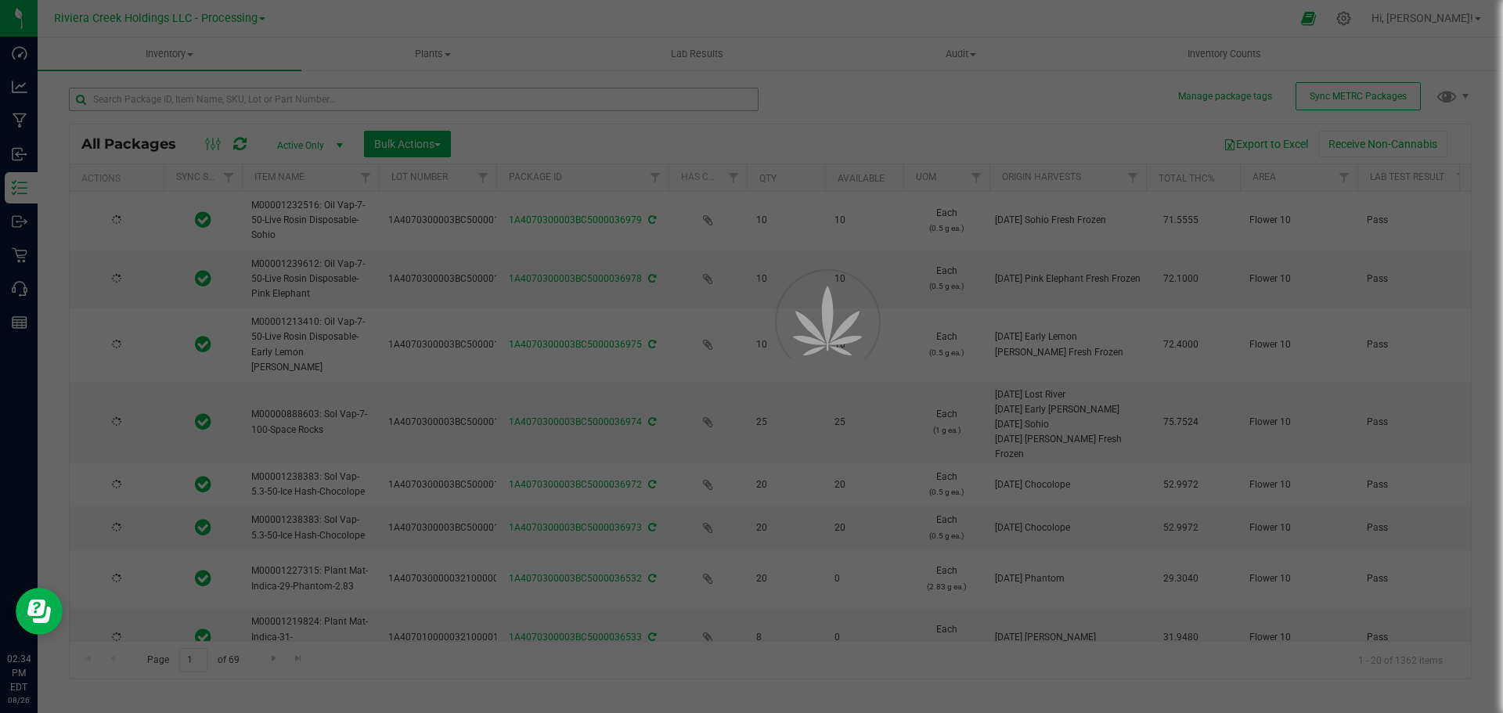
click at [200, 98] on div at bounding box center [751, 356] width 1503 height 713
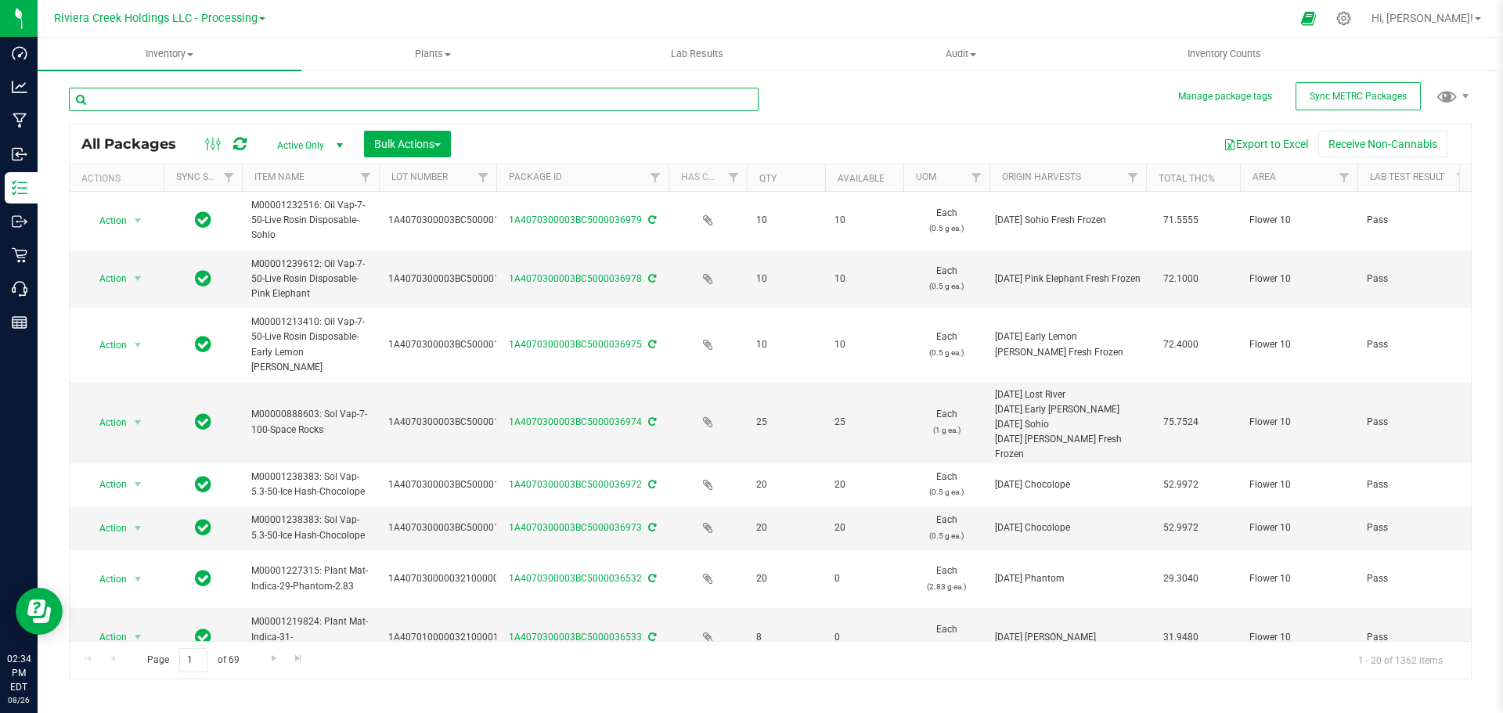
click at [294, 106] on input "text" at bounding box center [414, 99] width 690 height 23
type input "Stambaugh GC"
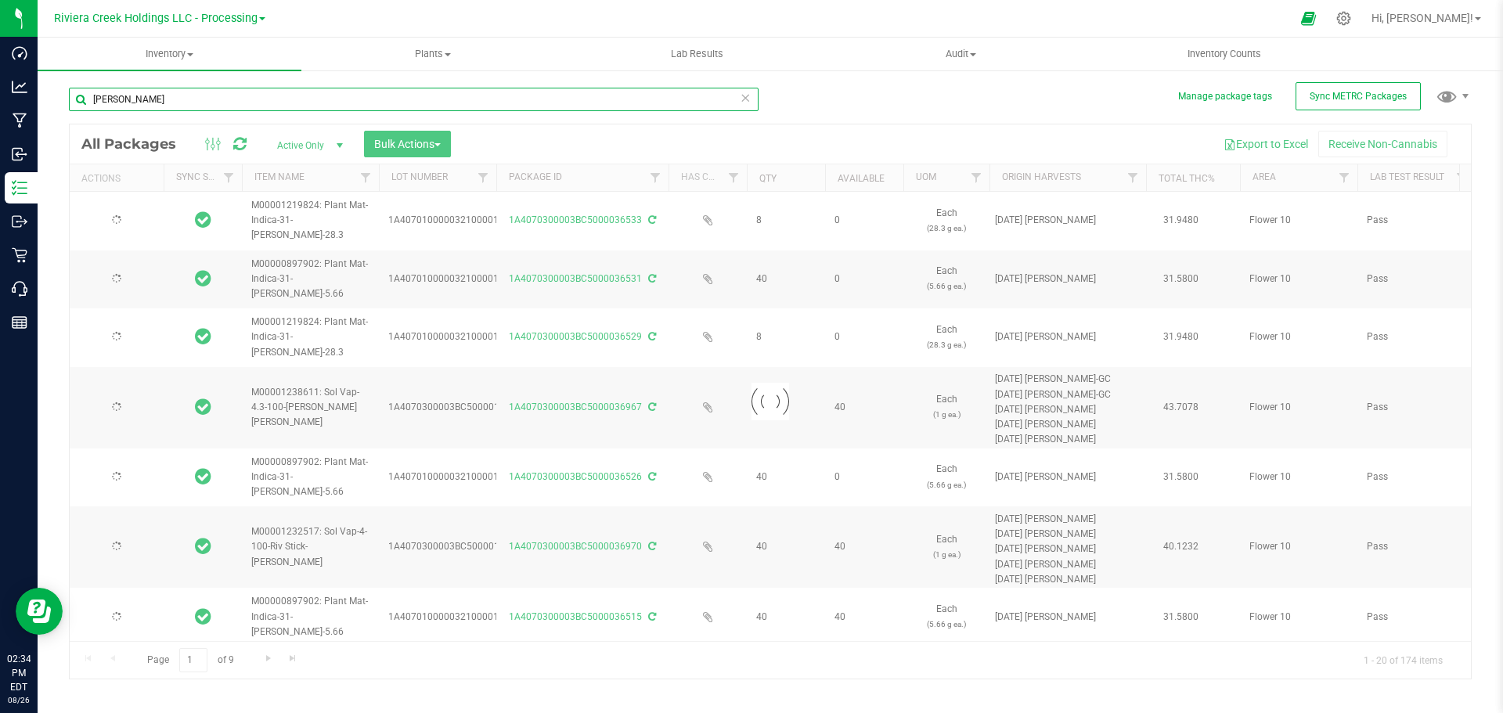
type input "2026-07-20"
type input "2026-07-15"
type input "2026-07-20"
type input "2026-07-15"
type input "2026-07-20"
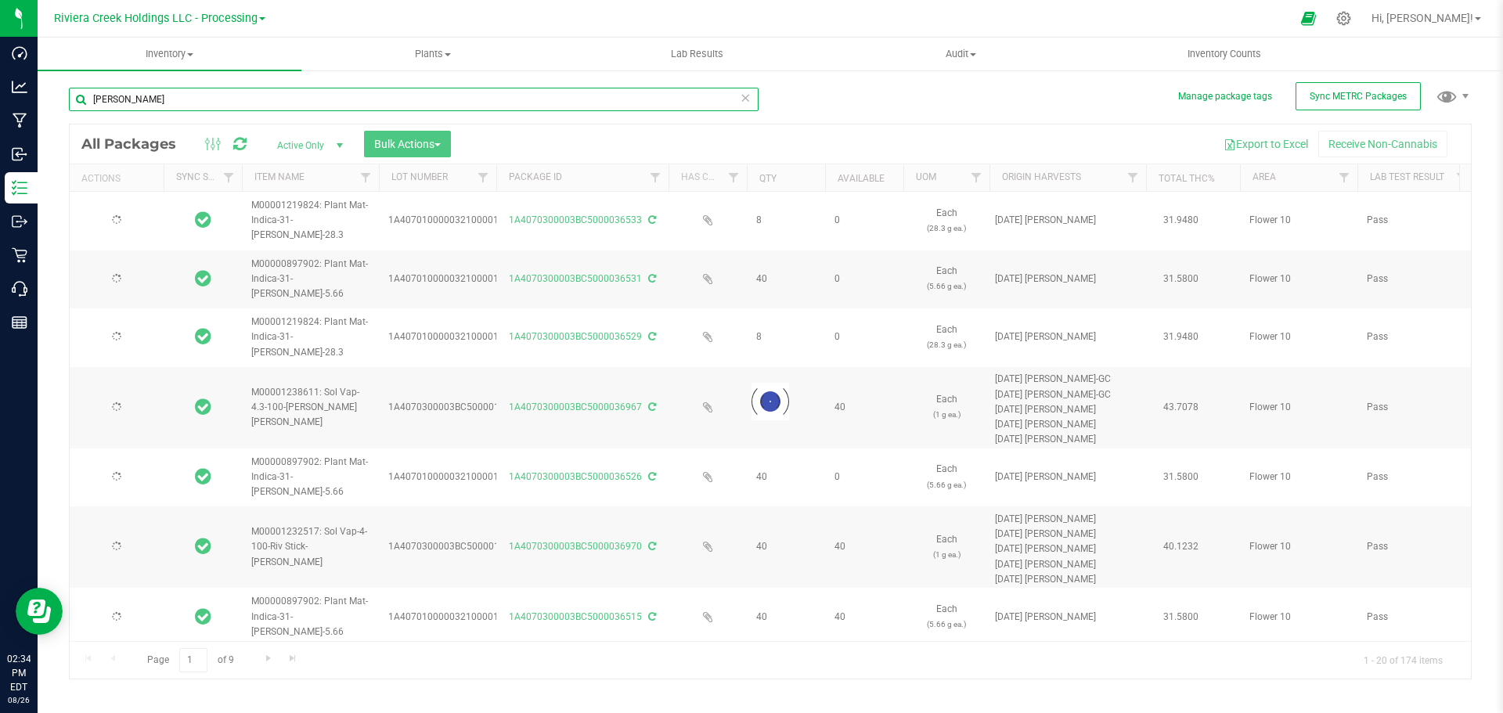
type input "2026-07-20"
type input "2026-07-15"
type input "2026-07-20"
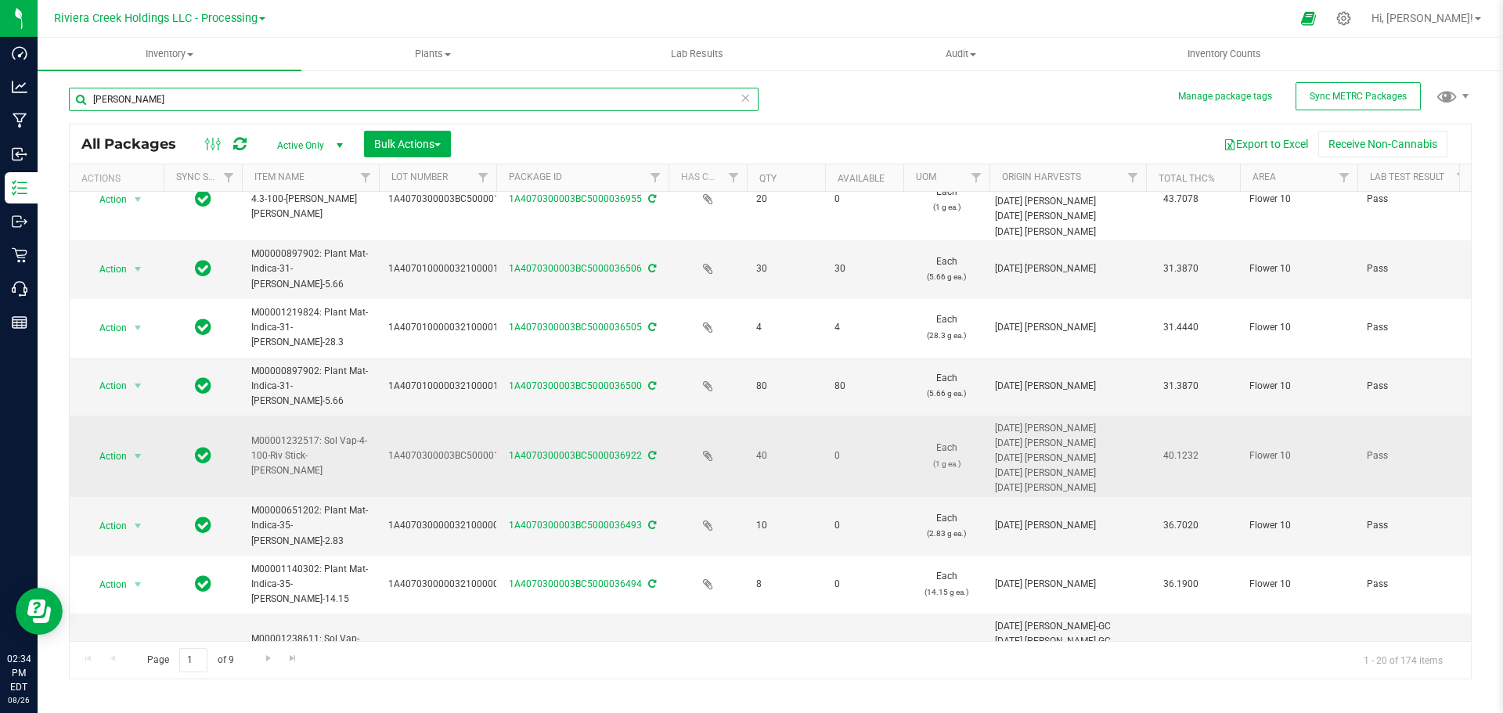
scroll to position [914, 0]
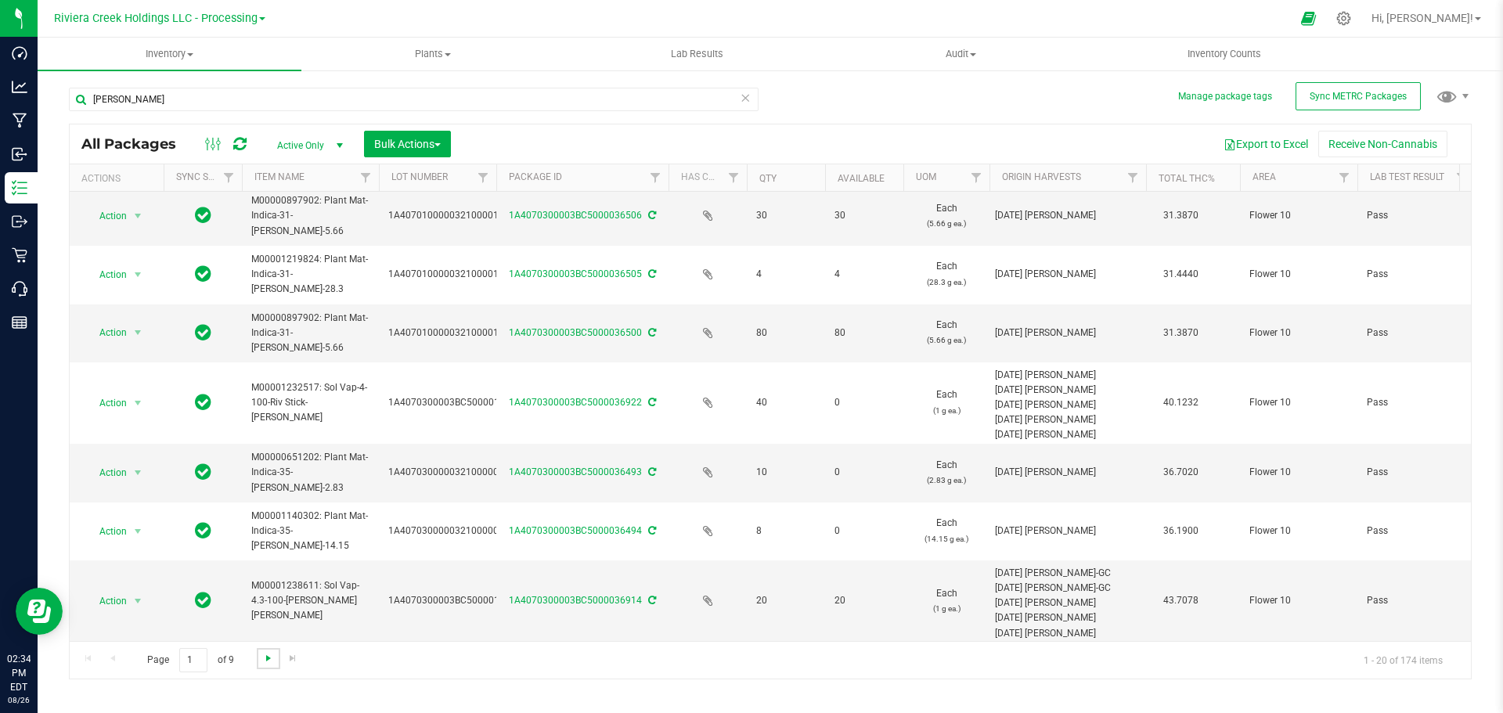
click at [266, 662] on span "Go to the next page" at bounding box center [268, 658] width 13 height 13
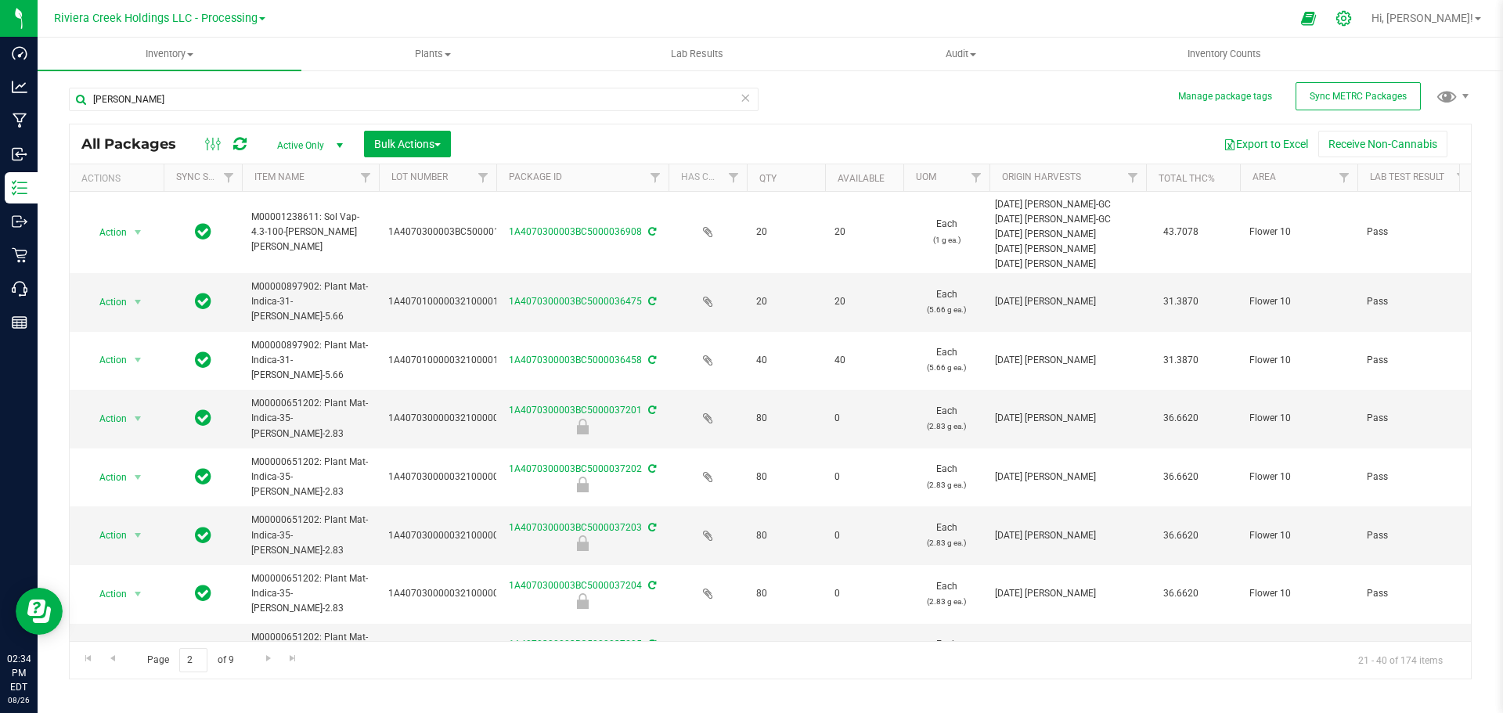
click at [1352, 23] on icon at bounding box center [1344, 18] width 16 height 16
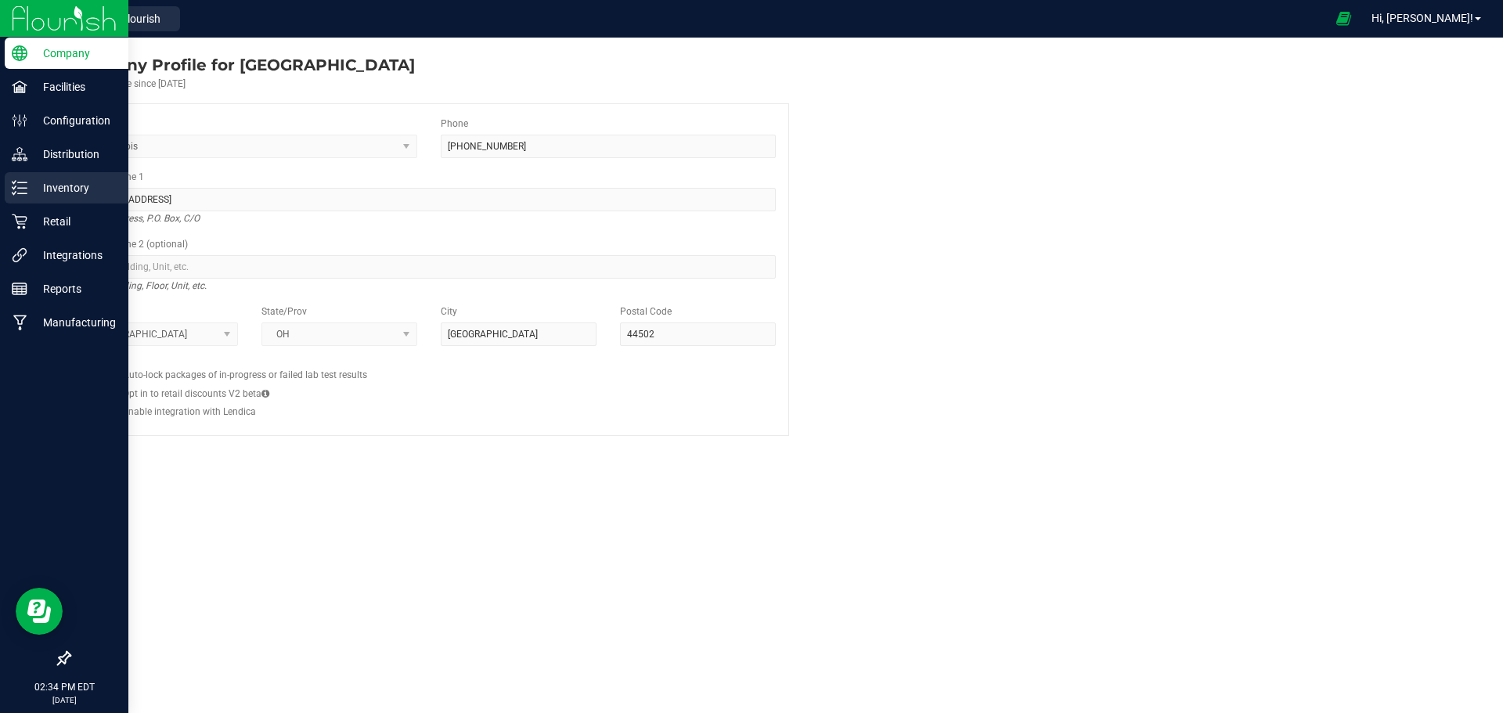
click at [55, 192] on p "Inventory" at bounding box center [74, 188] width 94 height 19
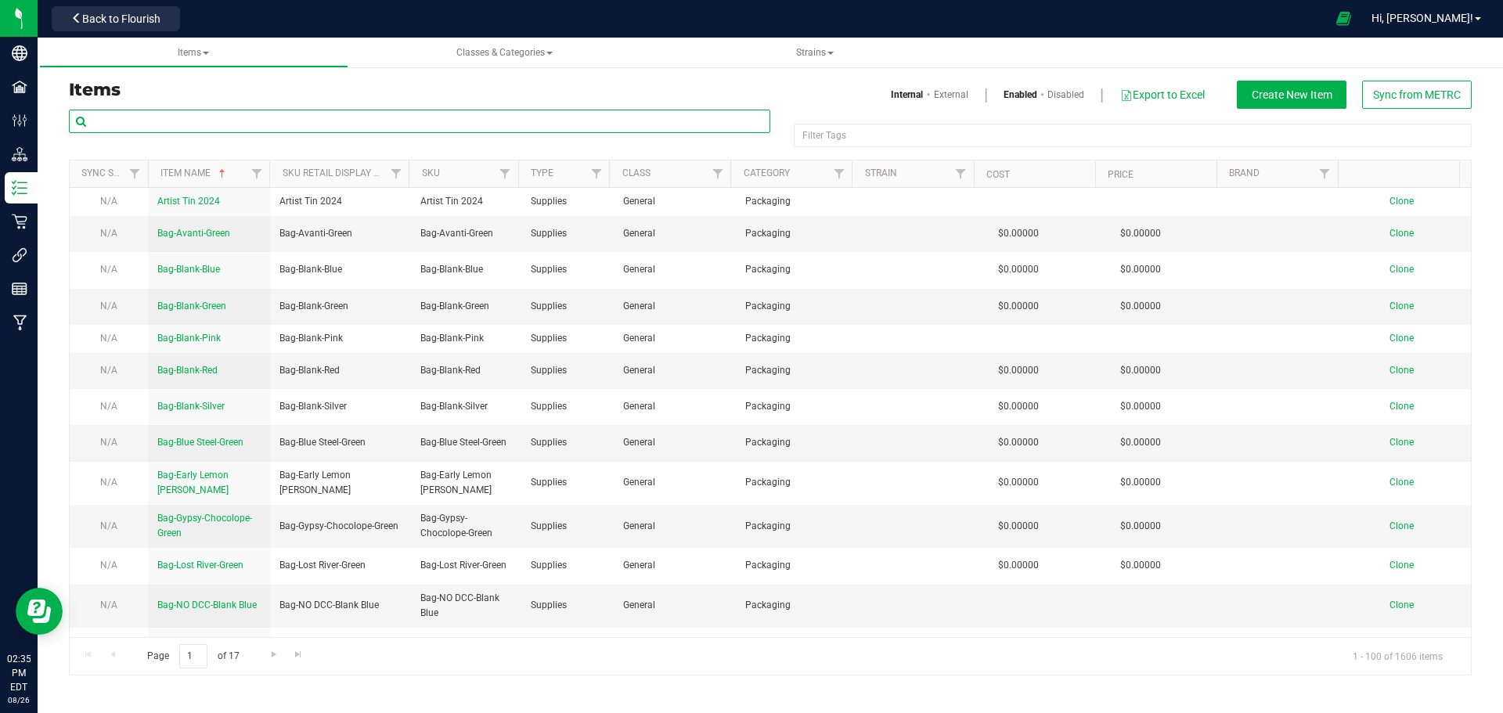
click at [143, 124] on input "text" at bounding box center [420, 121] width 702 height 23
type input "Stambaugh GC"
click at [350, 92] on h3 "Items" at bounding box center [414, 90] width 690 height 19
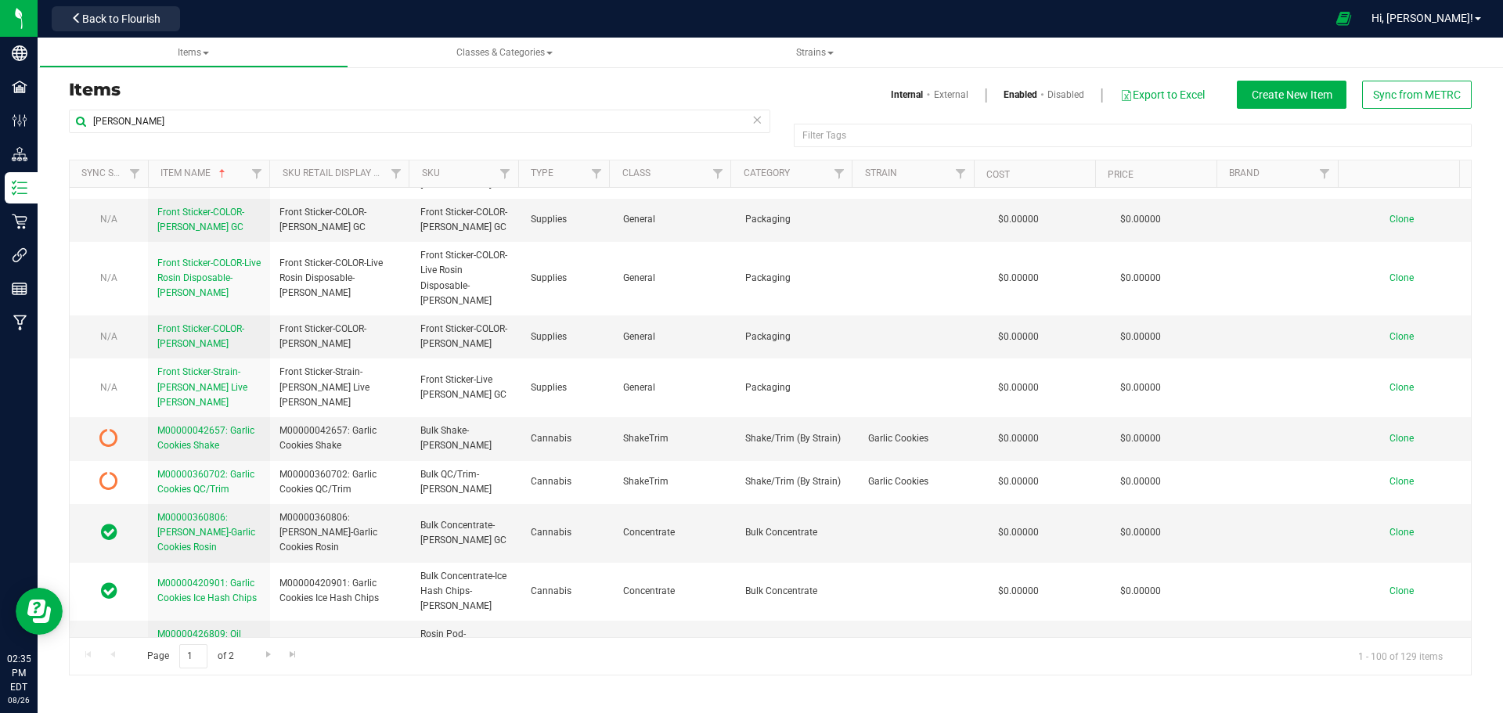
scroll to position [235, 0]
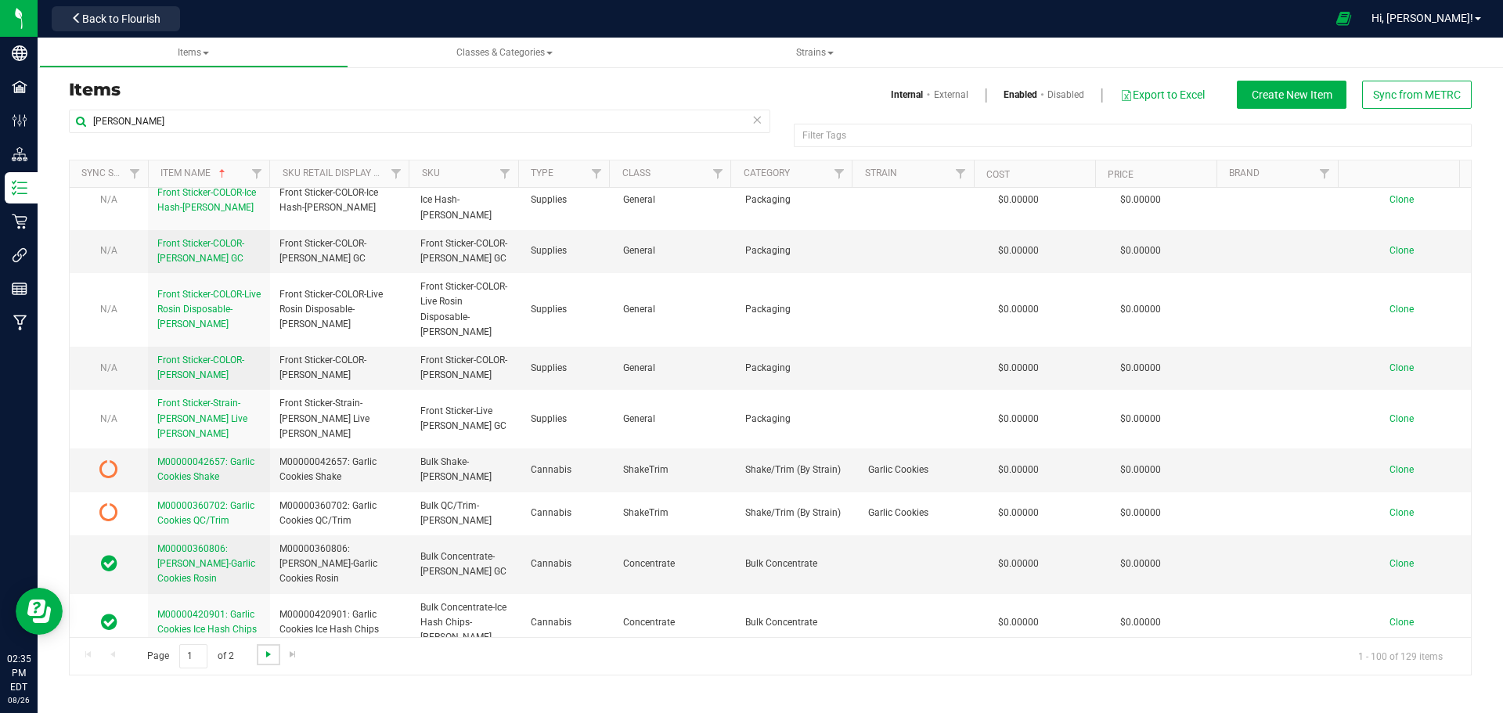
click at [264, 658] on span "Go to the next page" at bounding box center [268, 654] width 13 height 13
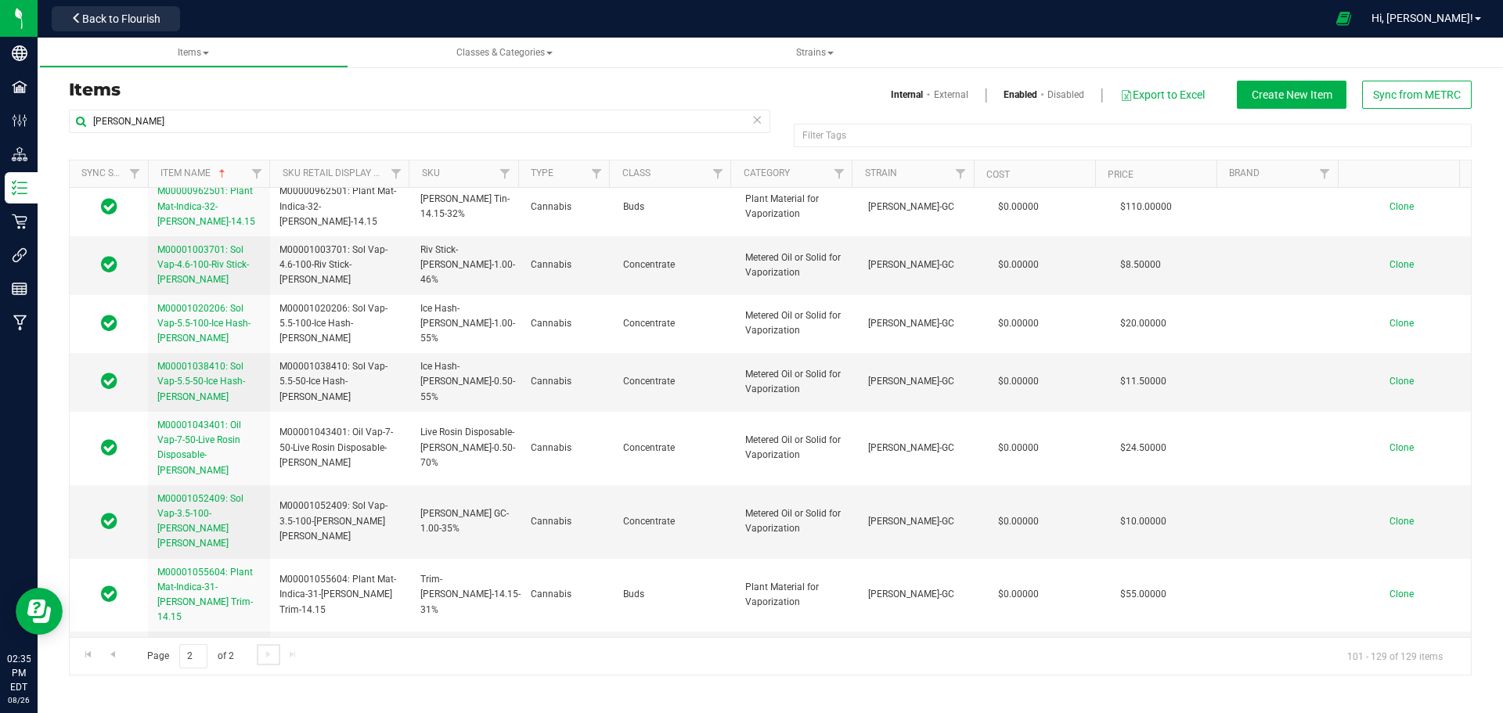
scroll to position [0, 0]
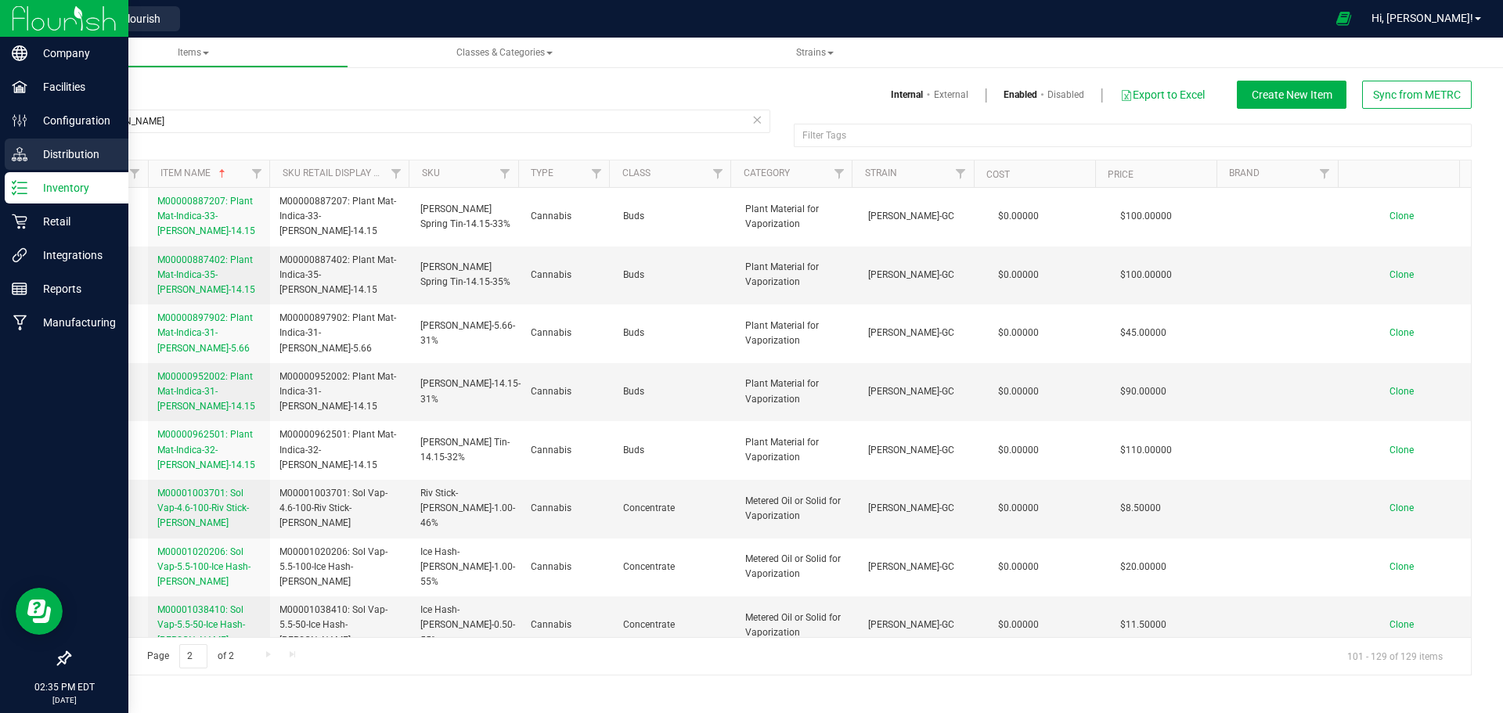
click at [48, 165] on div "Distribution" at bounding box center [67, 154] width 124 height 31
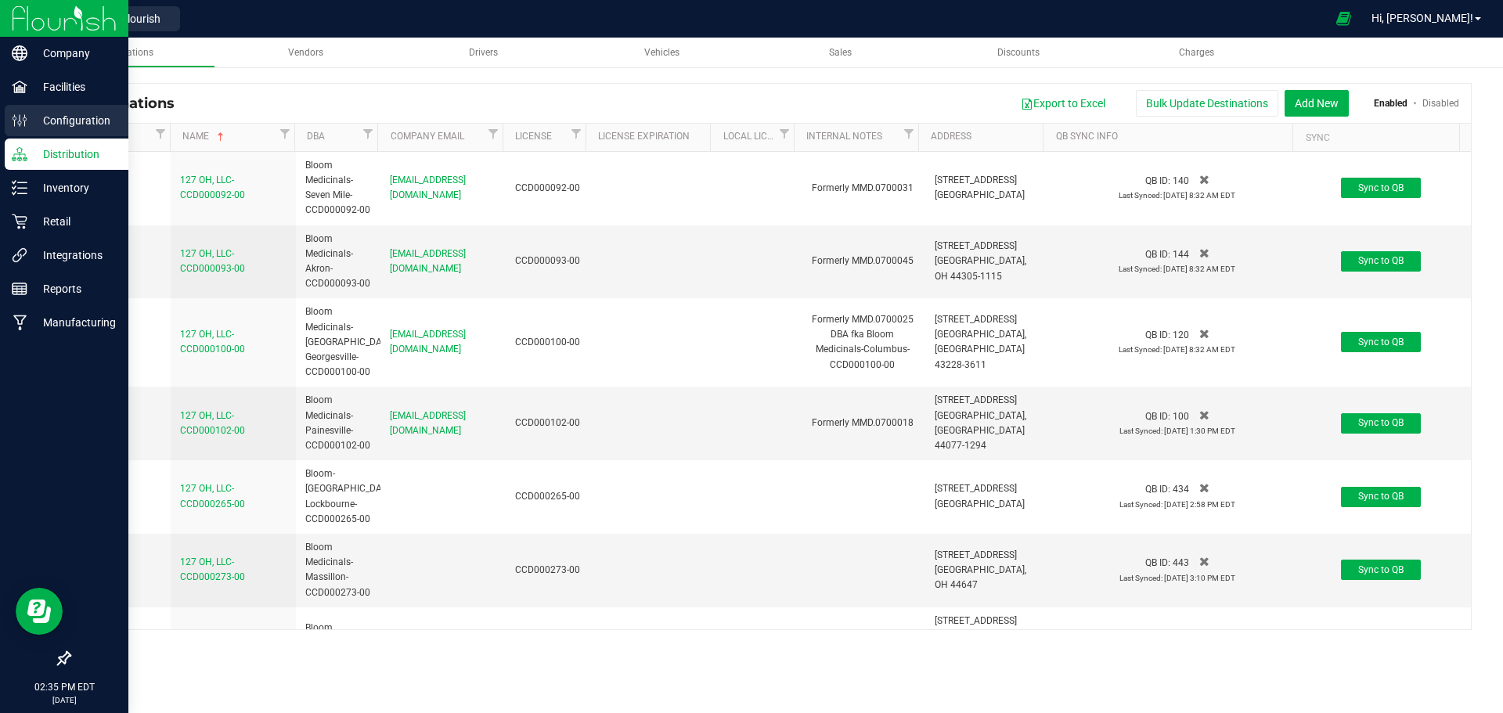
click at [51, 127] on p "Configuration" at bounding box center [74, 120] width 94 height 19
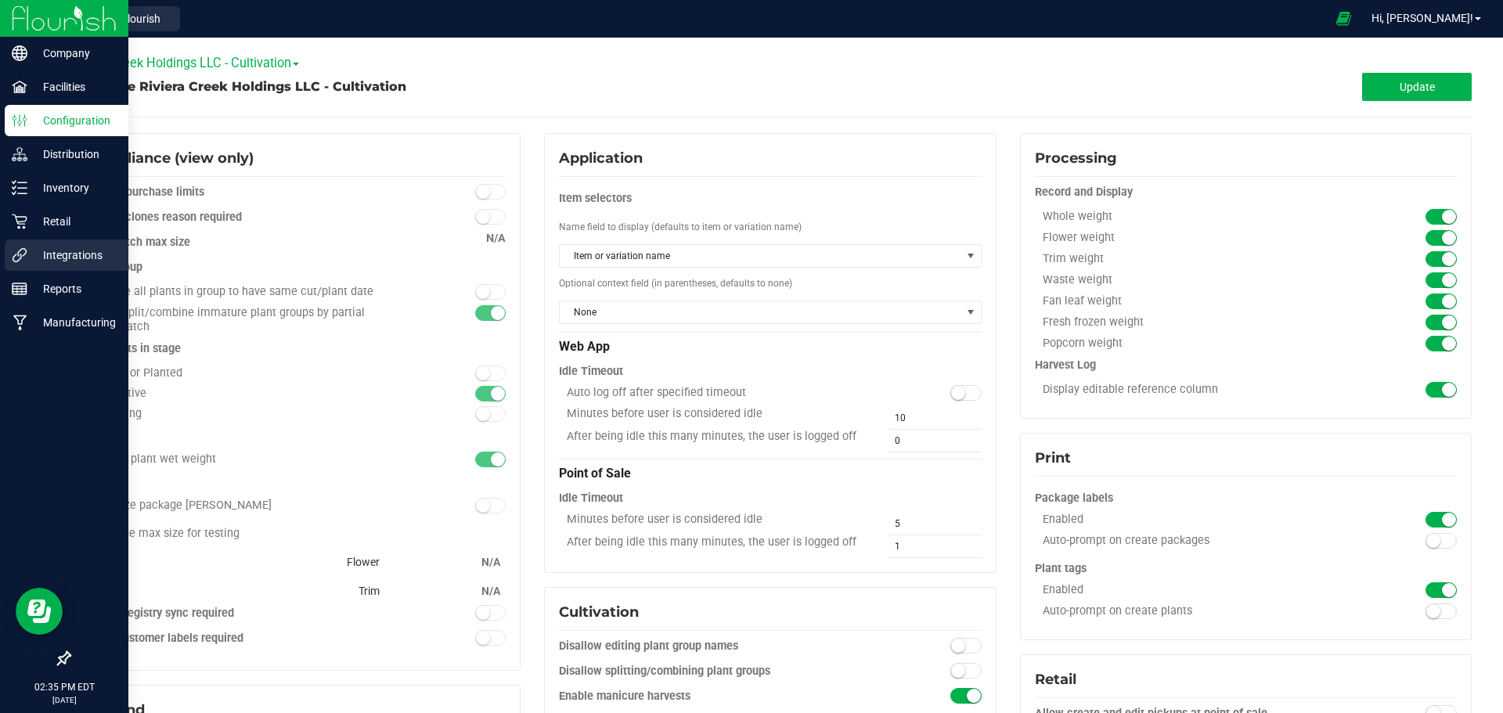
click at [65, 251] on p "Integrations" at bounding box center [74, 255] width 94 height 19
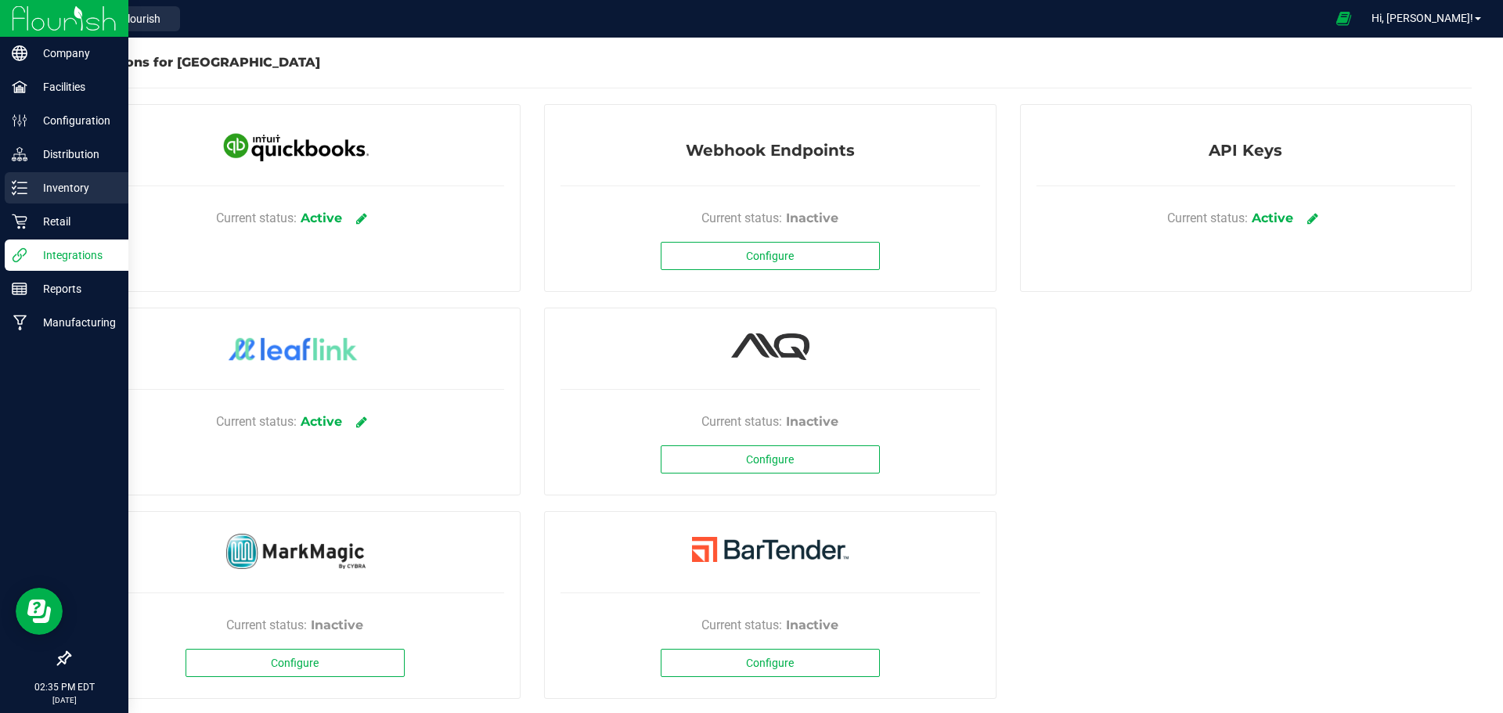
click at [67, 197] on p "Inventory" at bounding box center [74, 188] width 94 height 19
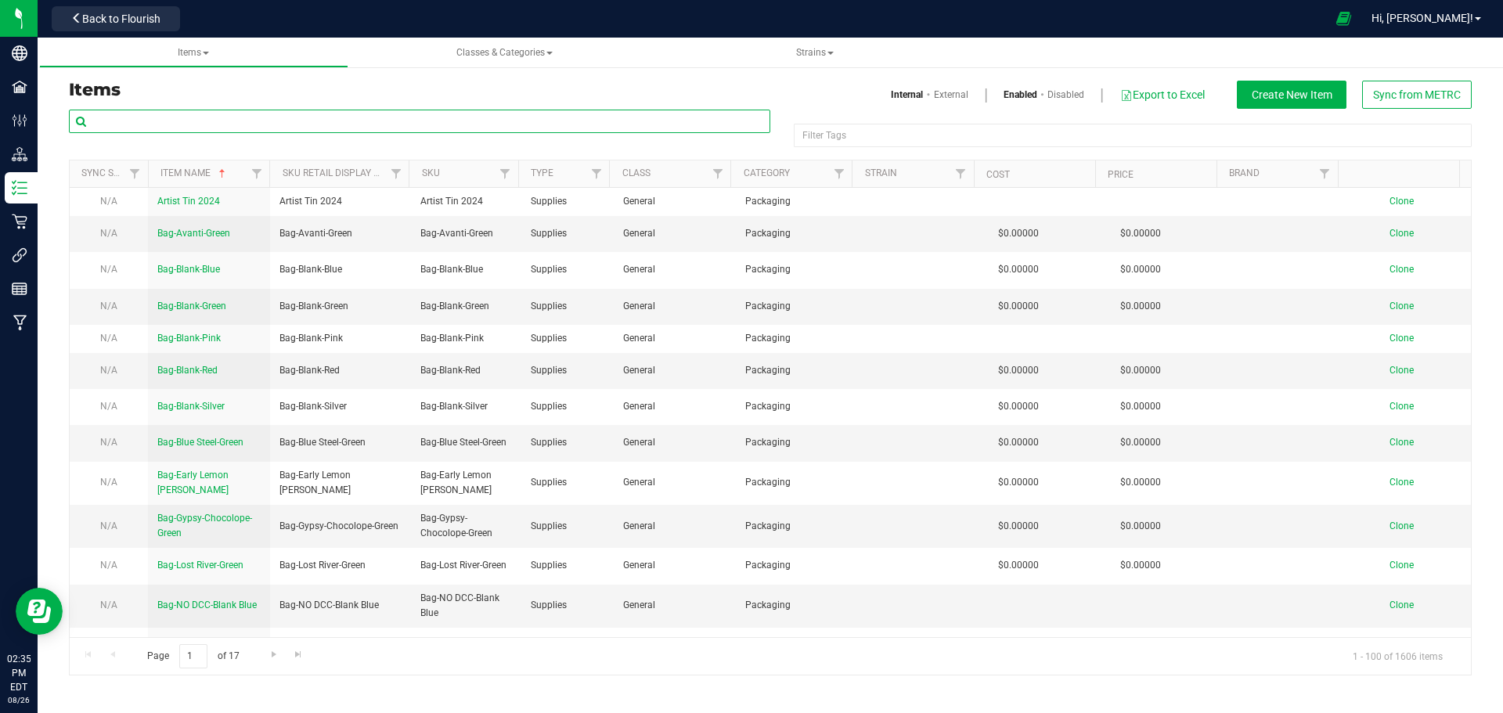
click at [199, 123] on input "text" at bounding box center [420, 121] width 702 height 23
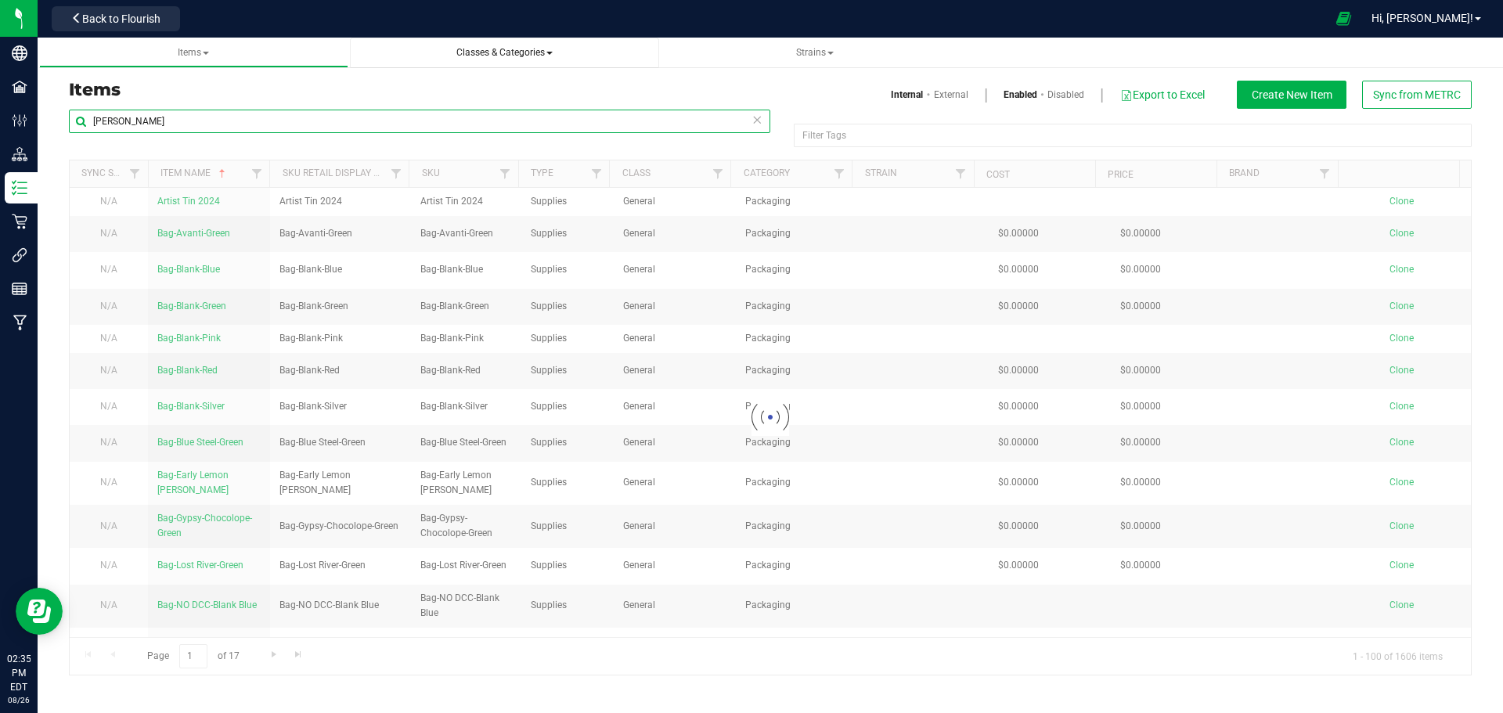
type input "Stambaugh GC"
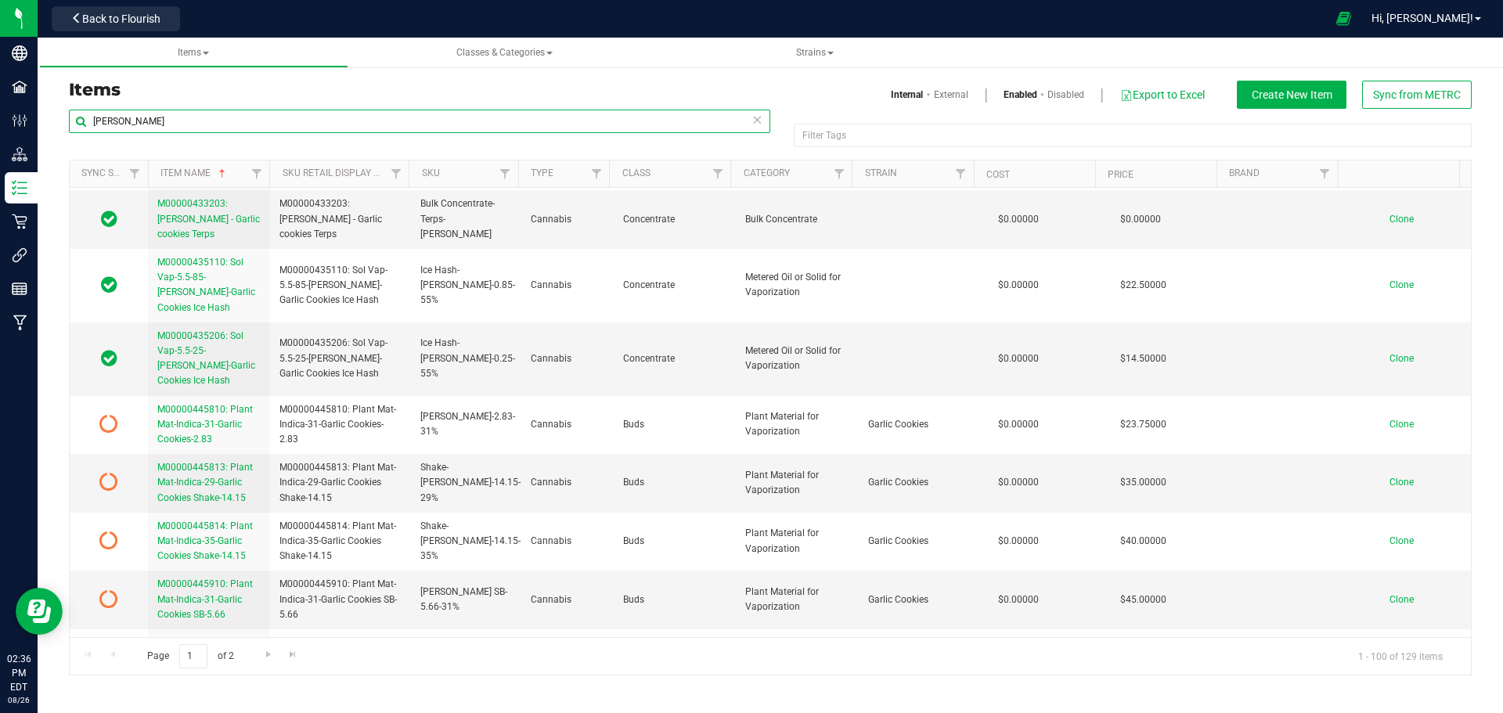
scroll to position [1018, 0]
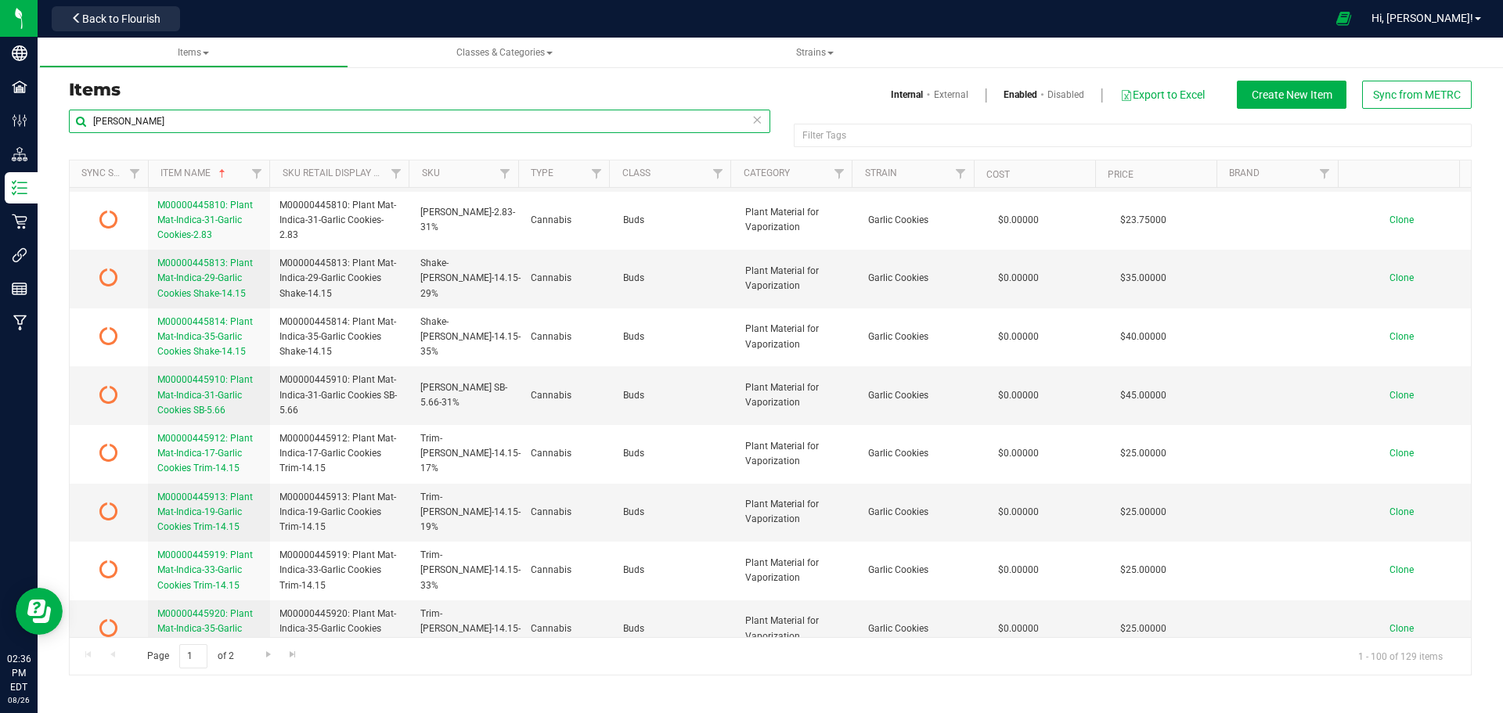
click at [135, 120] on input "Stambaugh GC" at bounding box center [420, 121] width 702 height 23
drag, startPoint x: 127, startPoint y: 108, endPoint x: -34, endPoint y: 82, distance: 163.3
click at [0, 82] on html "Company Facilities Configuration Distribution Inventory Retail Integrations Rep…" at bounding box center [751, 356] width 1503 height 713
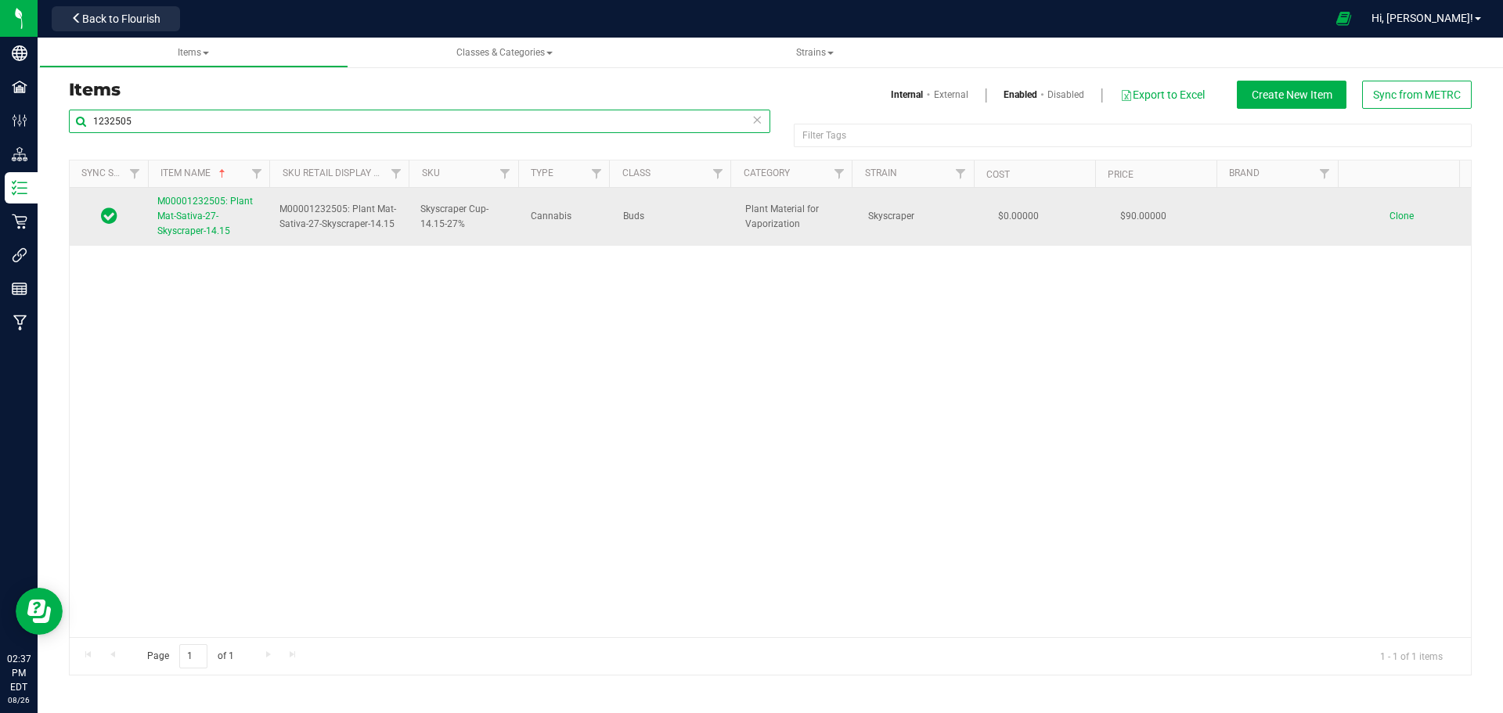
type input "1232505"
click at [197, 222] on link "M00001232505: Plant Mat-Sativa-27-Skyscraper-14.15" at bounding box center [208, 216] width 103 height 45
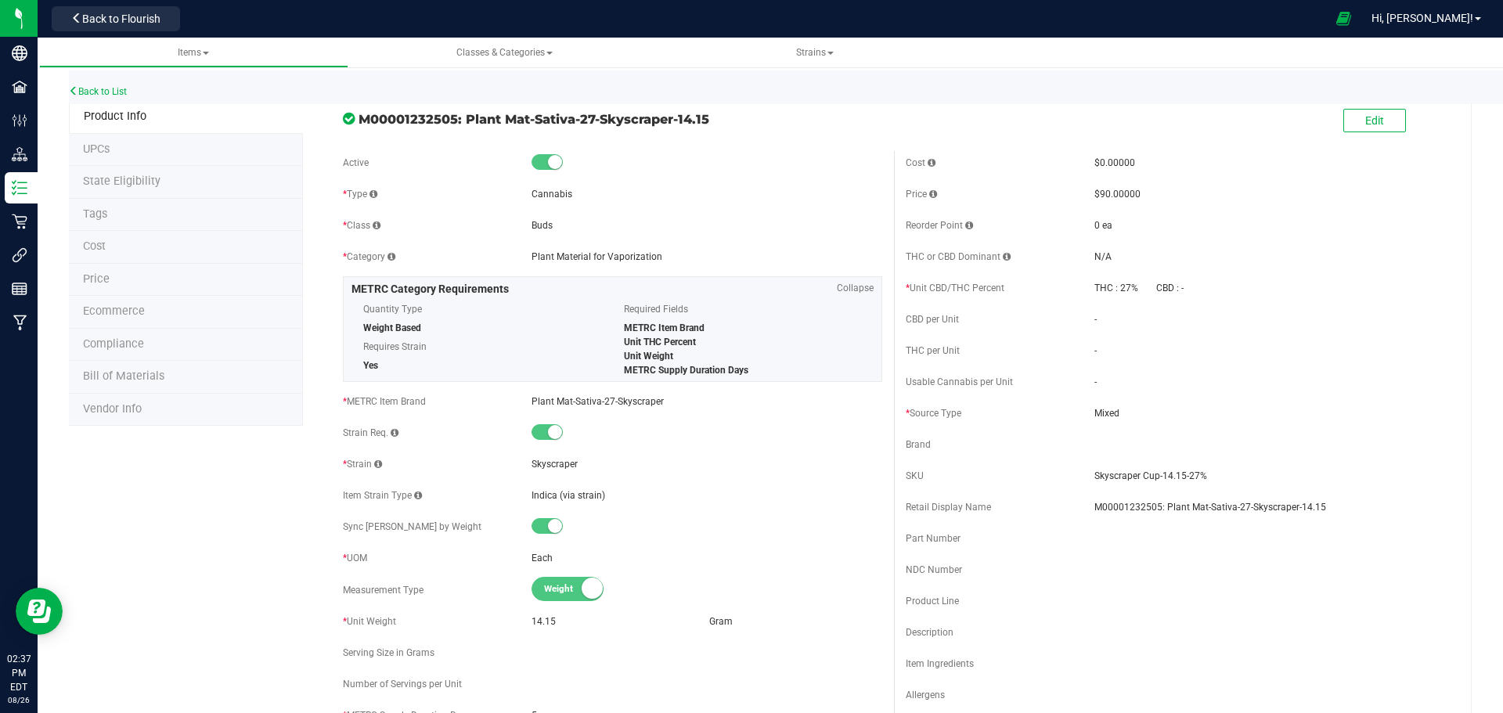
click at [89, 276] on span "Price" at bounding box center [96, 278] width 27 height 13
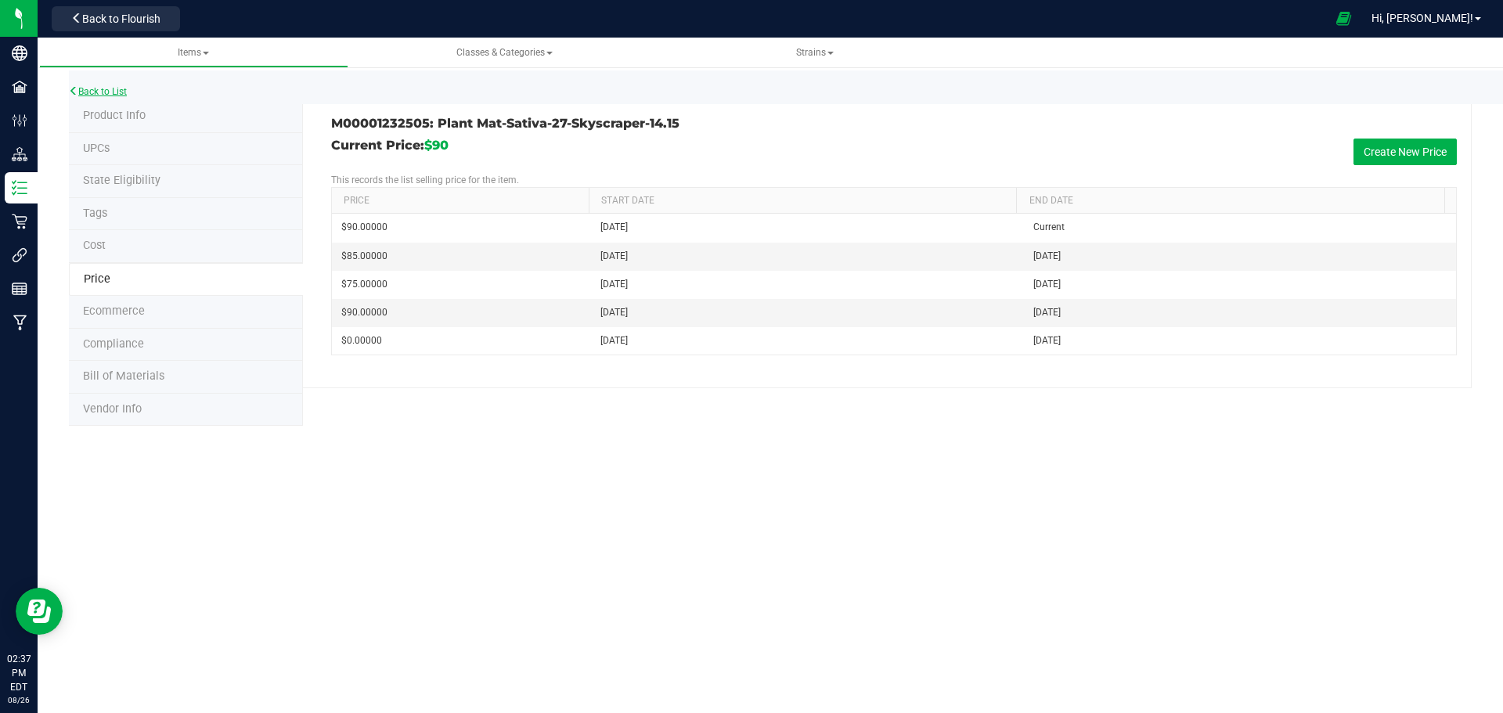
click at [92, 88] on link "Back to List" at bounding box center [98, 91] width 58 height 11
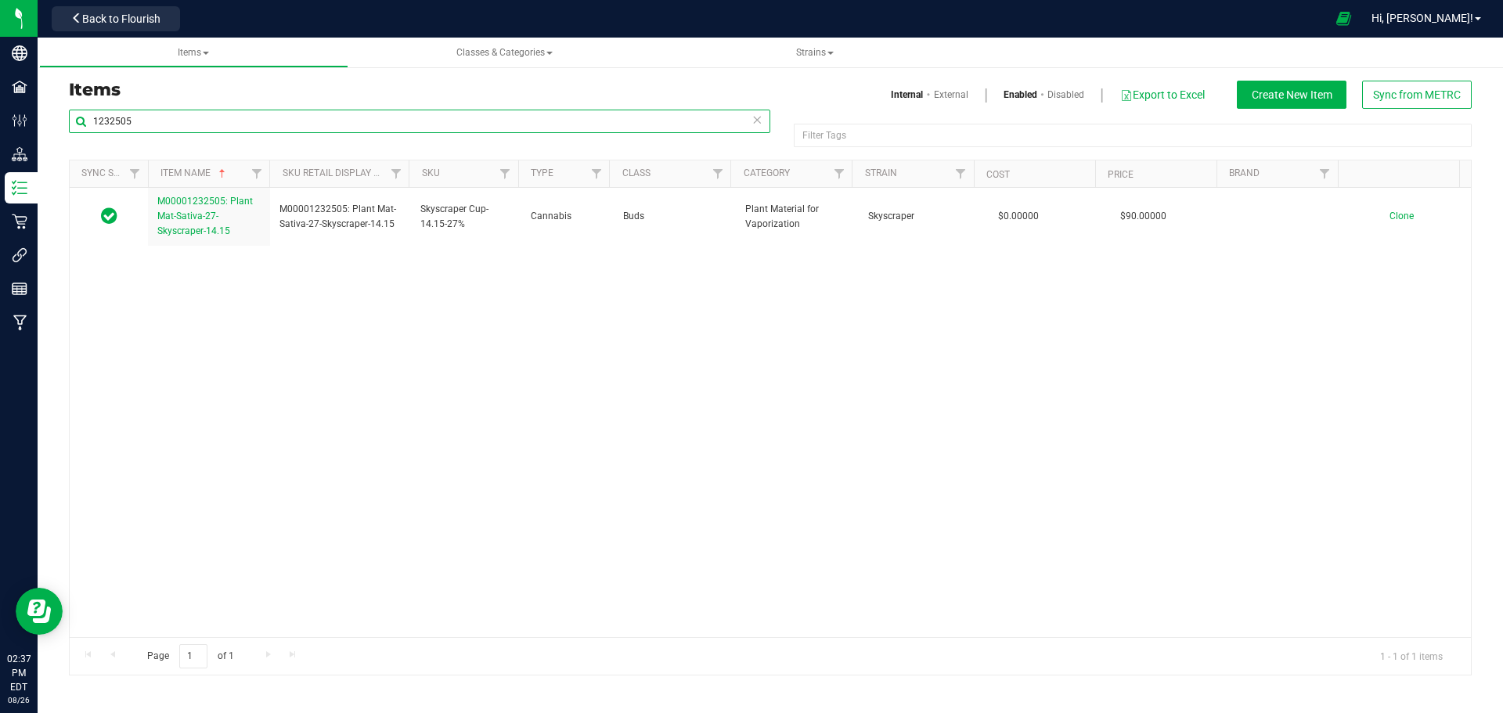
drag, startPoint x: 160, startPoint y: 113, endPoint x: 39, endPoint y: 102, distance: 121.1
click at [40, 103] on div "Items Internal External Enabled Disabled Export to Excel Create New Item Sync f…" at bounding box center [771, 368] width 1466 height 646
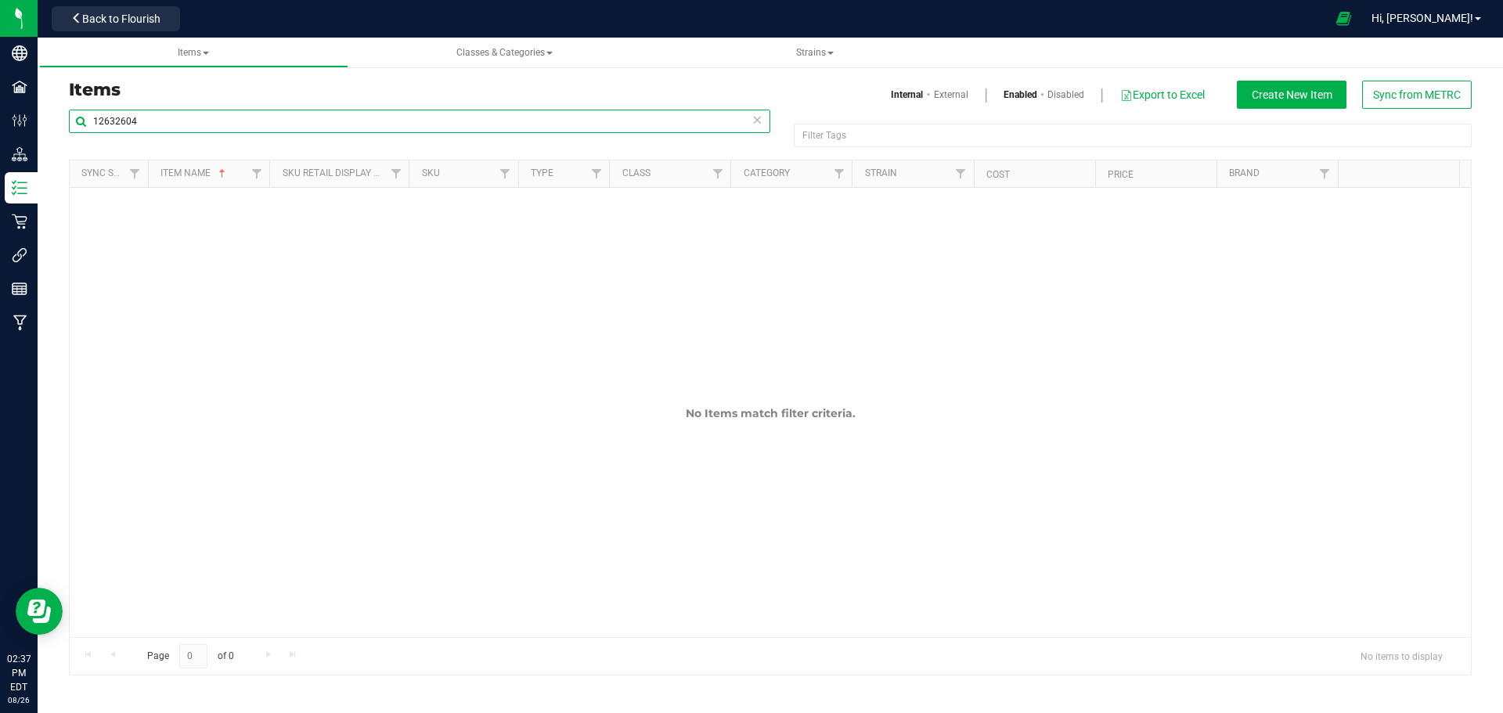
drag, startPoint x: 58, startPoint y: 107, endPoint x: -95, endPoint y: 93, distance: 153.3
click at [0, 93] on html "Company Facilities Configuration Distribution Inventory Retail Integrations Rep…" at bounding box center [751, 356] width 1503 height 713
type input "1232604"
click at [572, 343] on div "No Items match filter criteria." at bounding box center [771, 403] width 1402 height 431
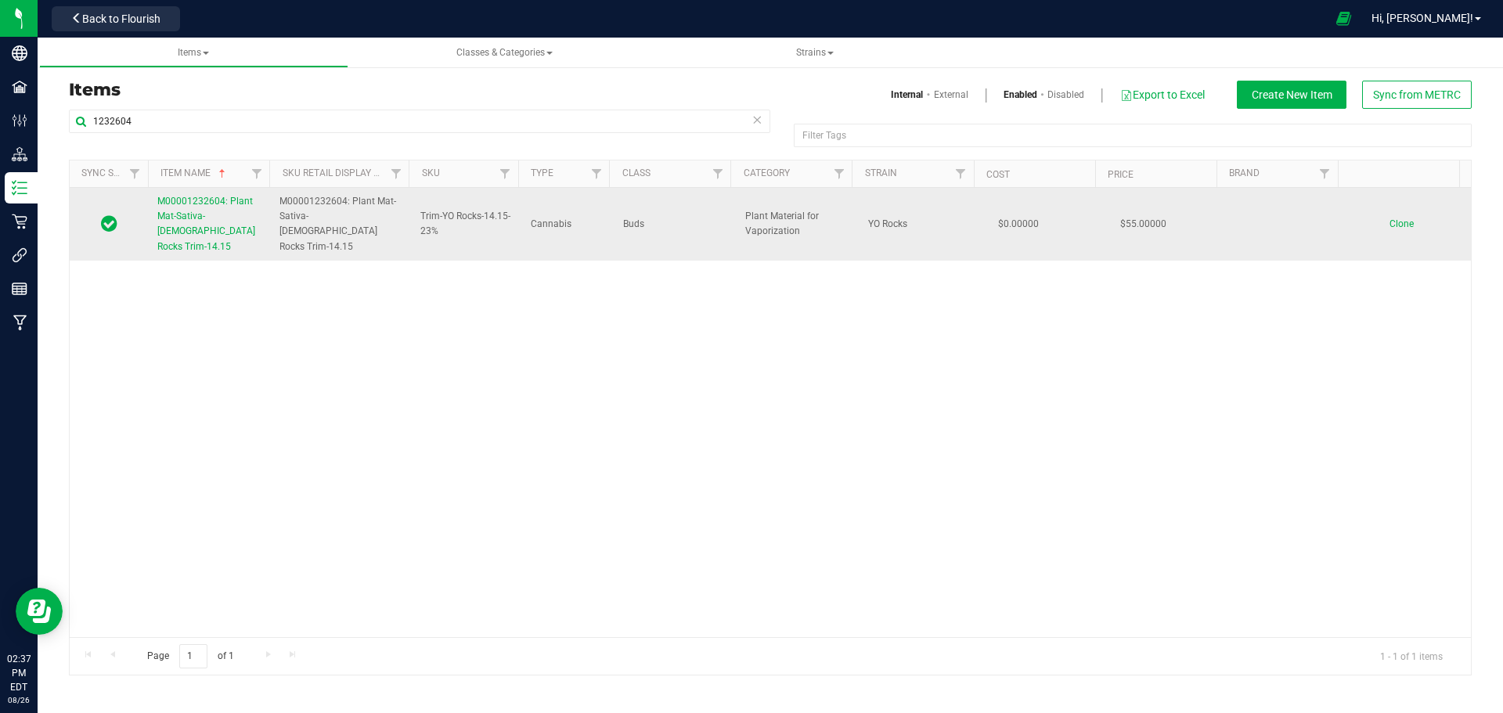
click at [223, 216] on span "M00001232604: Plant Mat-Sativa-23-YO Rocks Trim-14.15" at bounding box center [206, 224] width 98 height 56
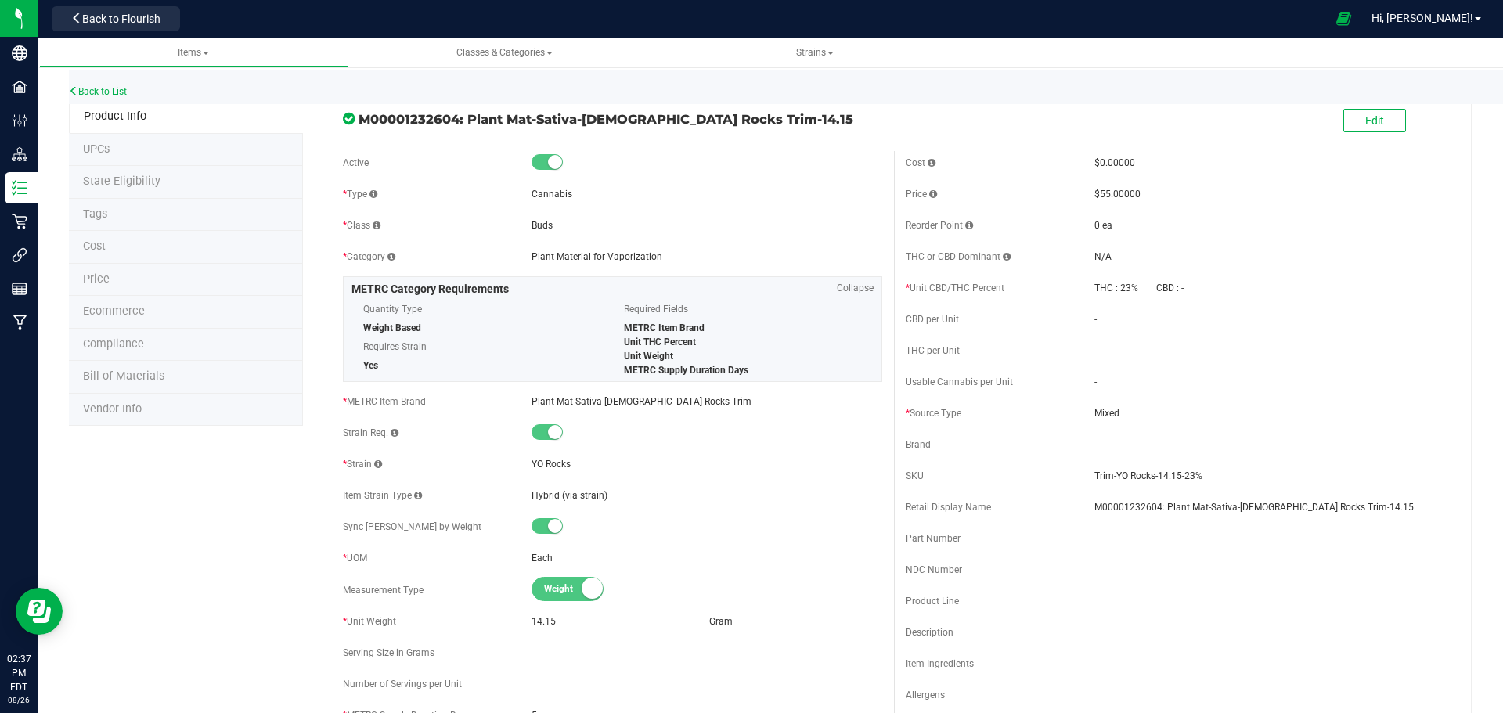
click at [92, 278] on span "Price" at bounding box center [96, 278] width 27 height 13
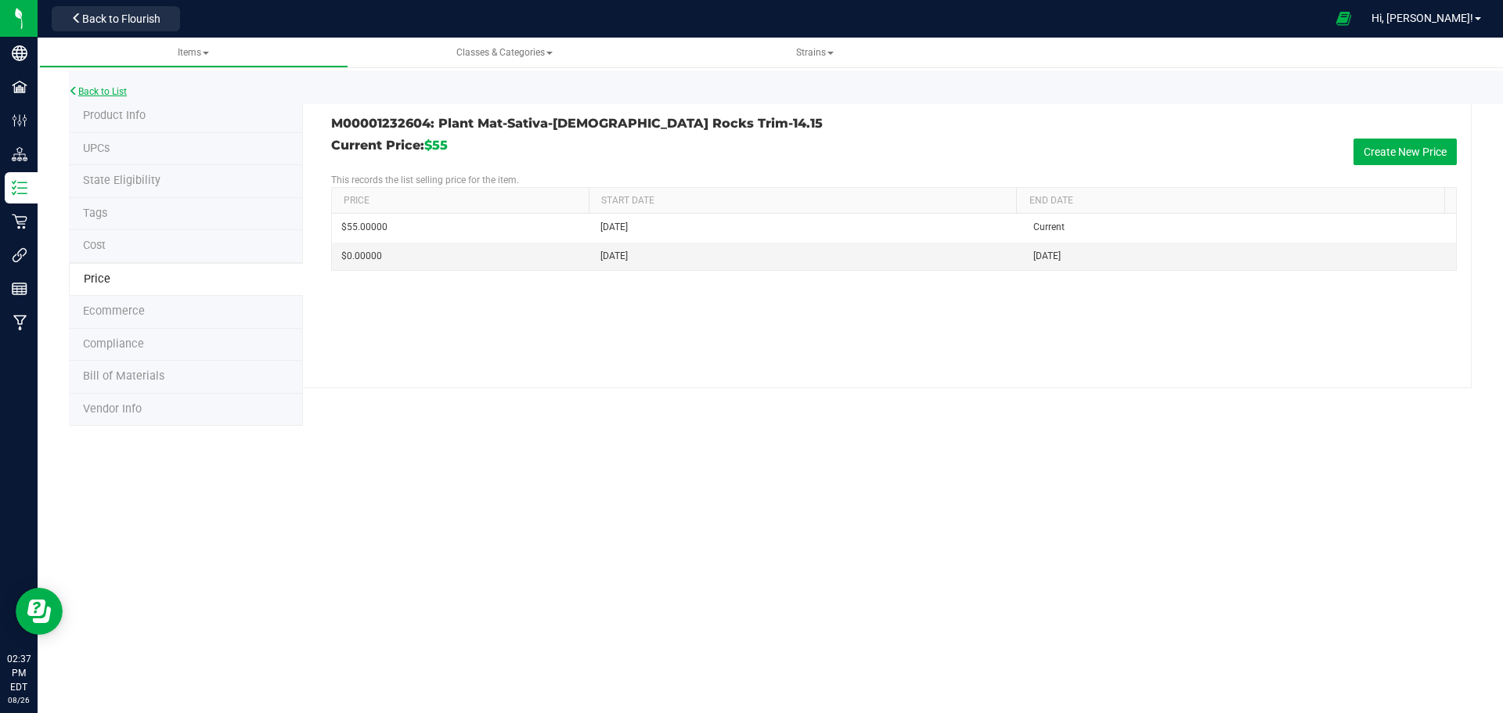
click at [106, 89] on link "Back to List" at bounding box center [98, 91] width 58 height 11
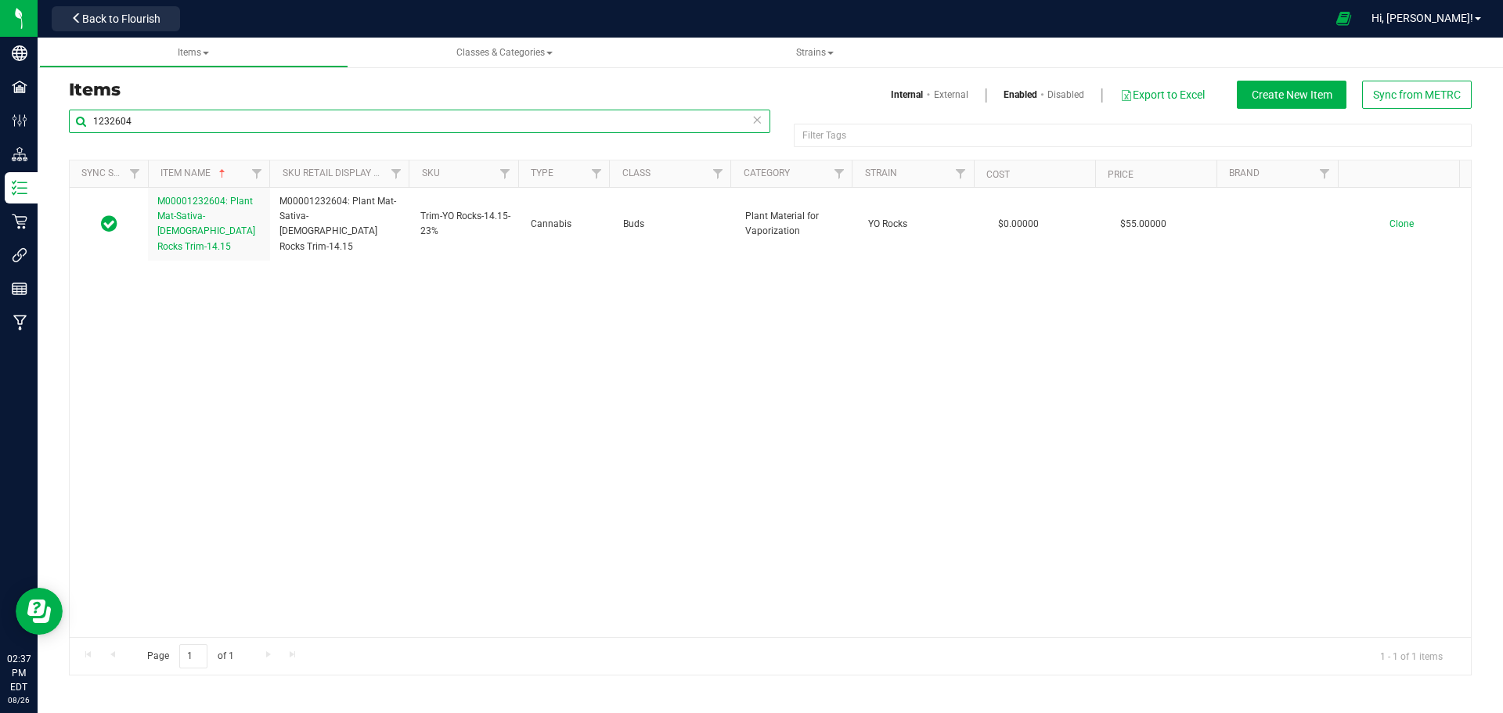
drag, startPoint x: 145, startPoint y: 117, endPoint x: -20, endPoint y: 111, distance: 165.3
click at [0, 111] on html "Company Facilities Configuration Distribution Inventory Retail Integrations Rep…" at bounding box center [751, 356] width 1503 height 713
type input "1238383"
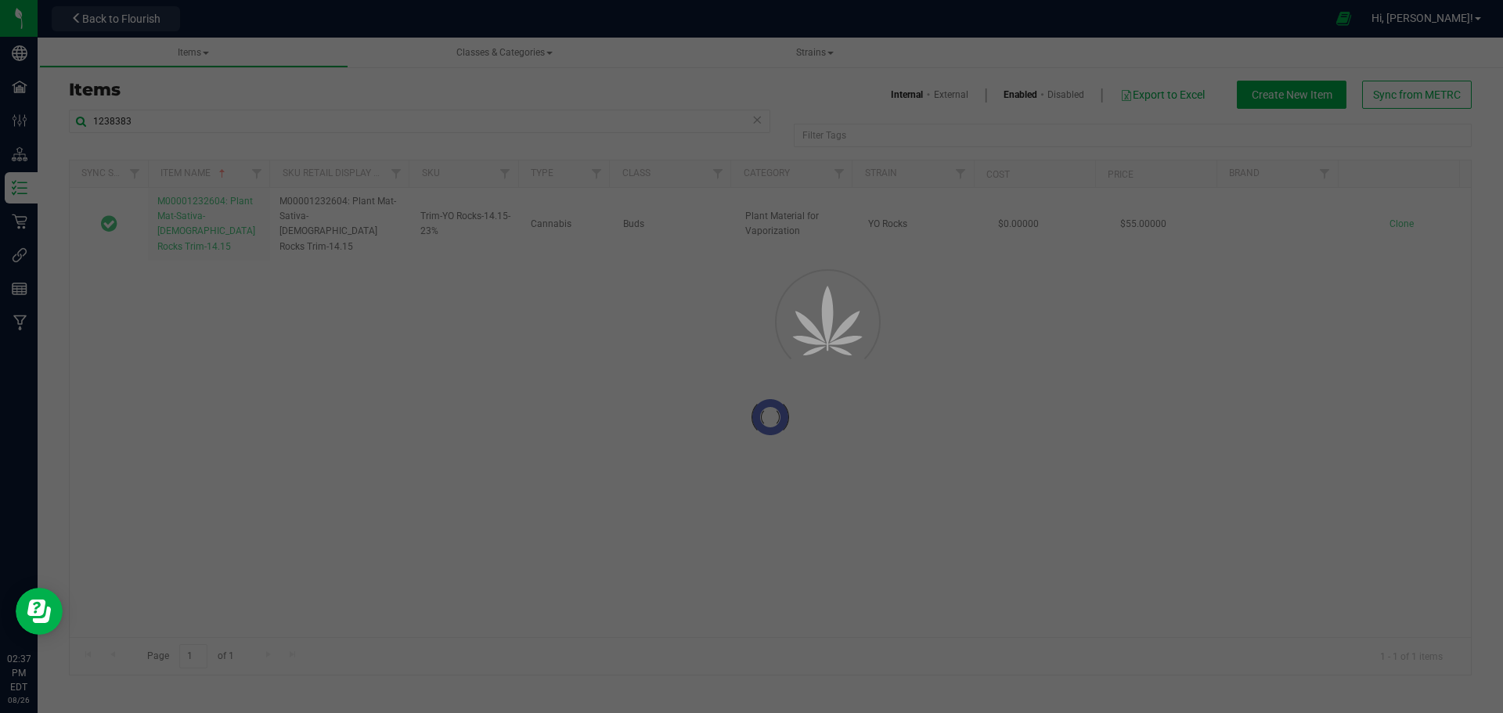
click at [441, 343] on div at bounding box center [751, 356] width 1503 height 713
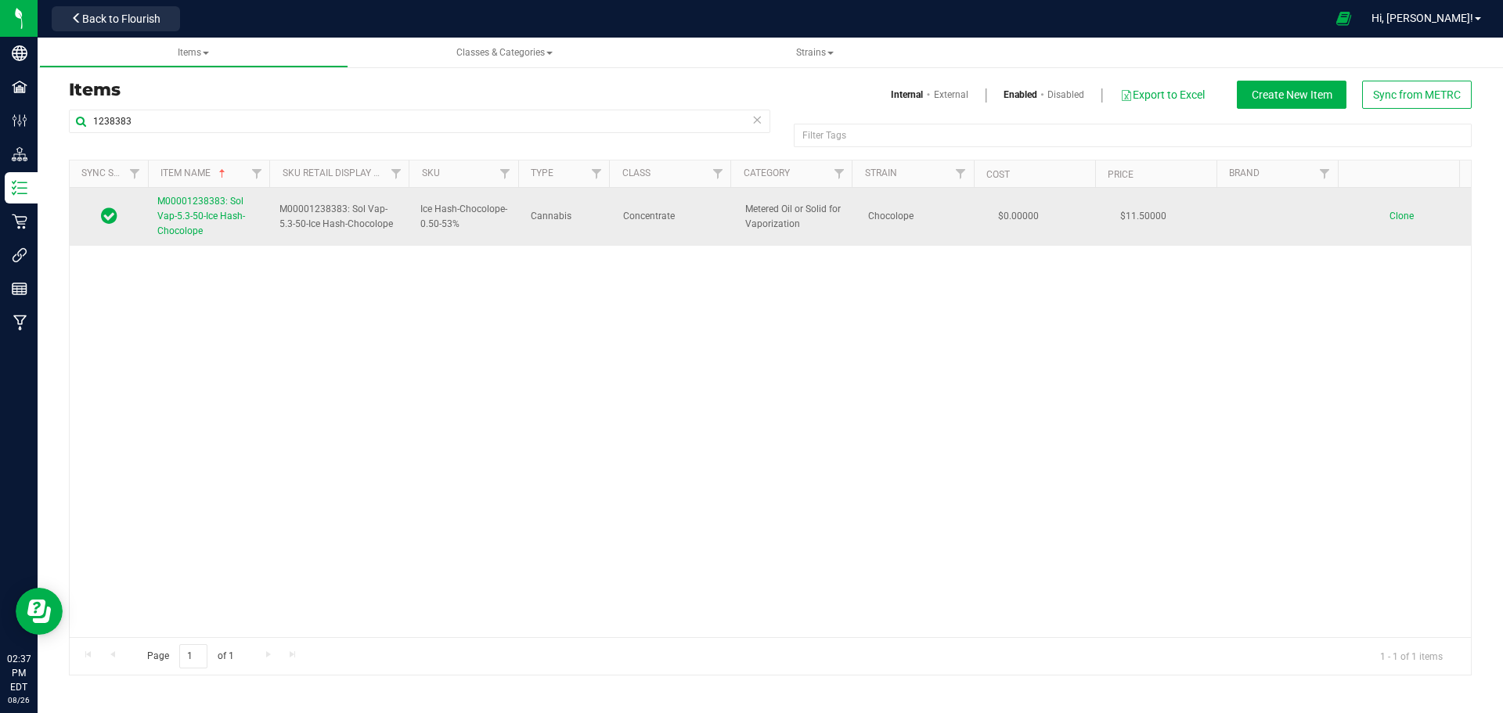
click at [201, 219] on span "M00001238383: Sol Vap-5.3-50-Ice Hash-Chocolope" at bounding box center [201, 216] width 88 height 41
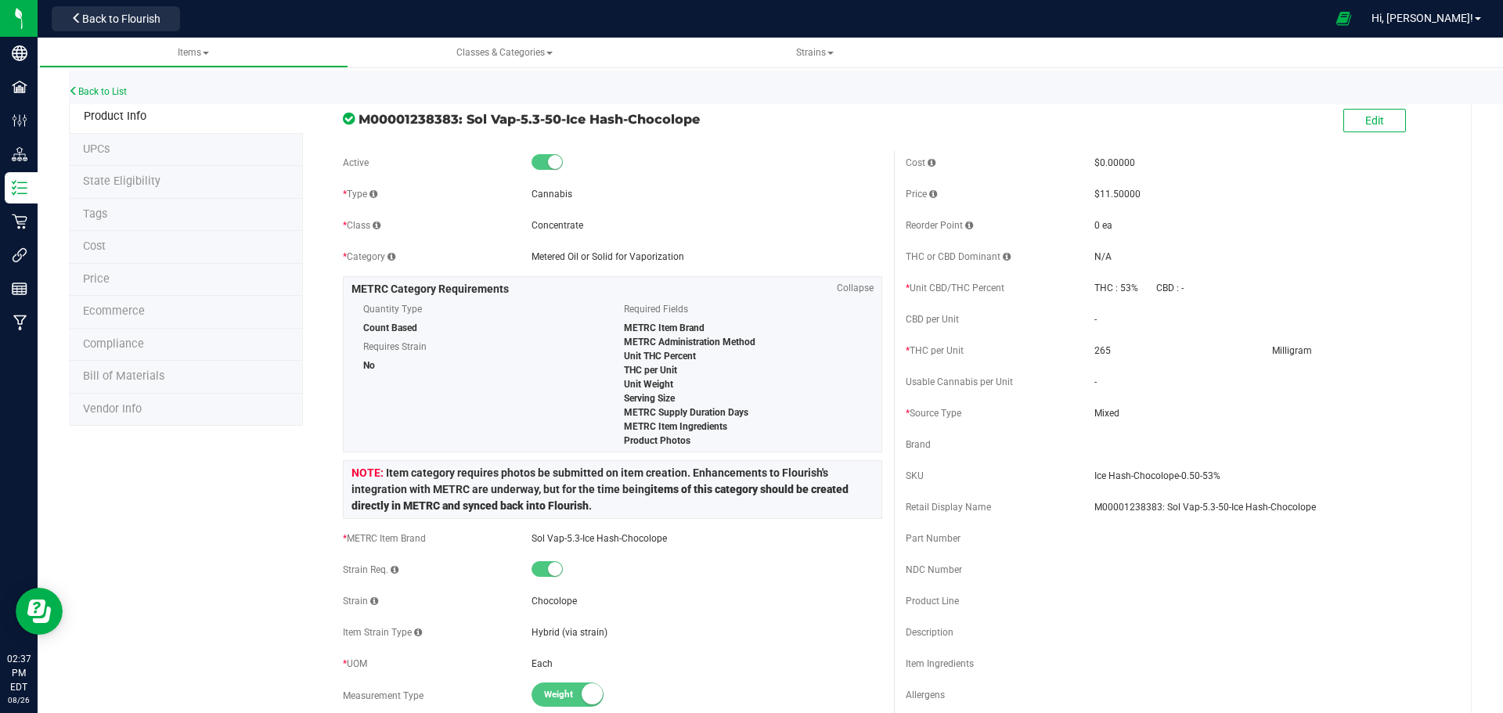
click at [98, 280] on span "Price" at bounding box center [96, 278] width 27 height 13
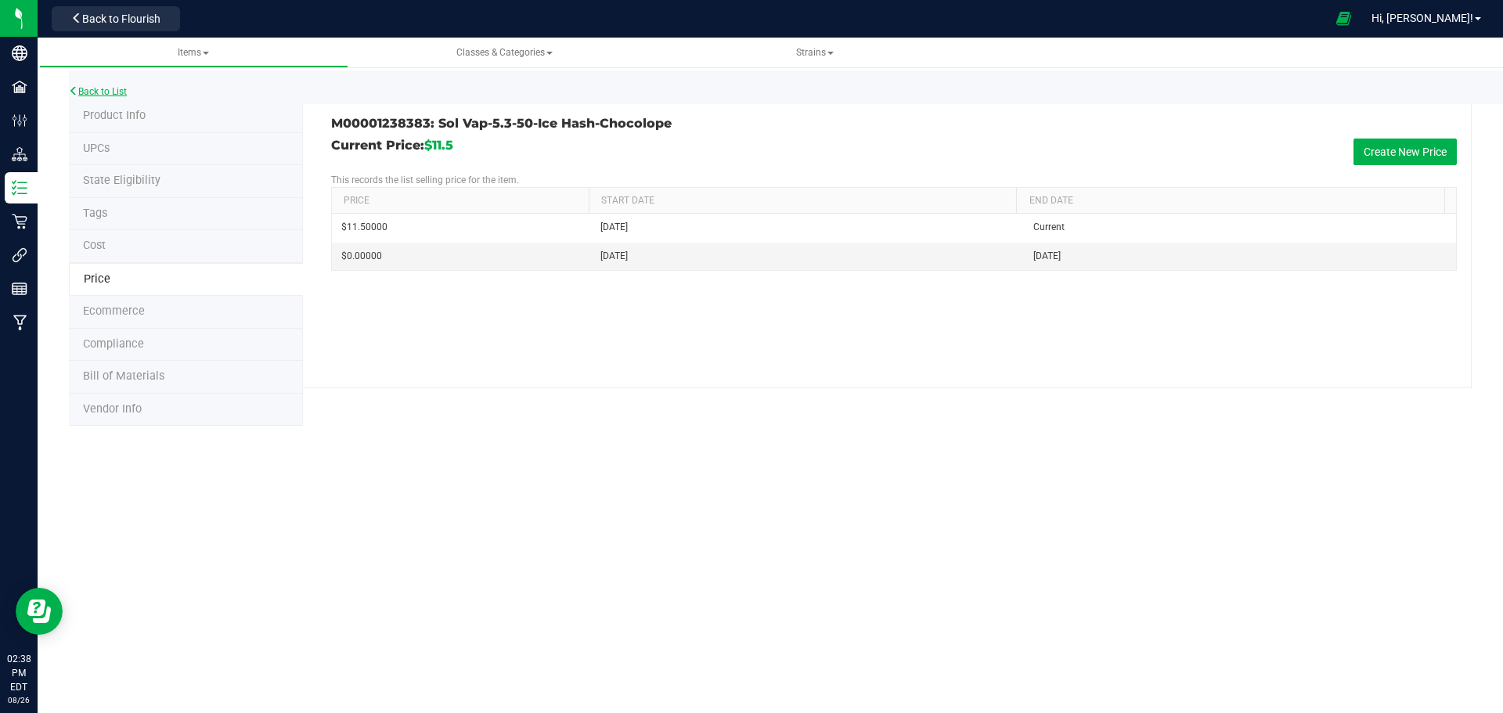
click at [103, 90] on link "Back to List" at bounding box center [98, 91] width 58 height 11
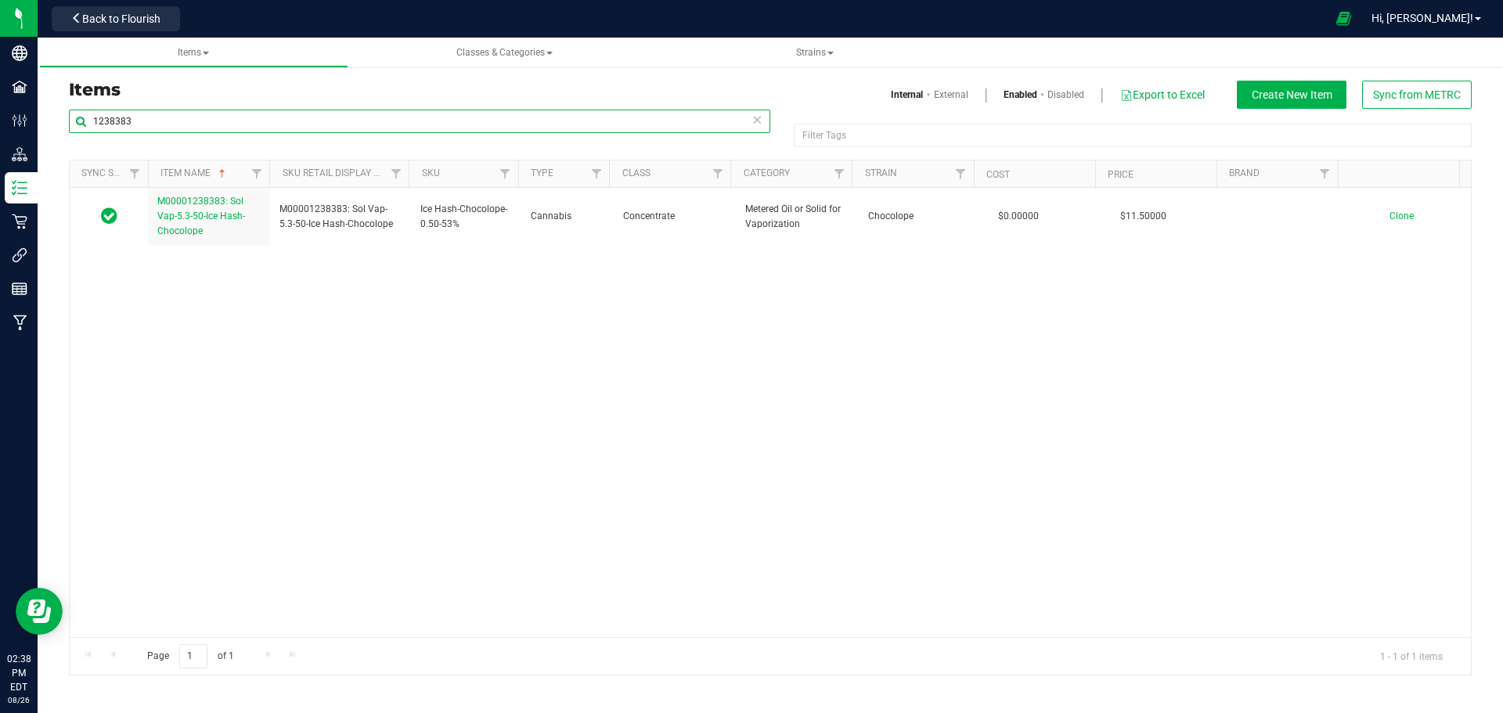
drag, startPoint x: 155, startPoint y: 118, endPoint x: -17, endPoint y: 106, distance: 172.7
click at [0, 106] on html "Company Facilities Configuration Distribution Inventory Retail Integrations Rep…" at bounding box center [751, 356] width 1503 height 713
type input "1238611"
click at [790, 420] on div "M00001238383: Sol Vap-5.3-50-Ice Hash-Chocolope M00001238383: Sol Vap-5.3-50-Ic…" at bounding box center [771, 412] width 1402 height 449
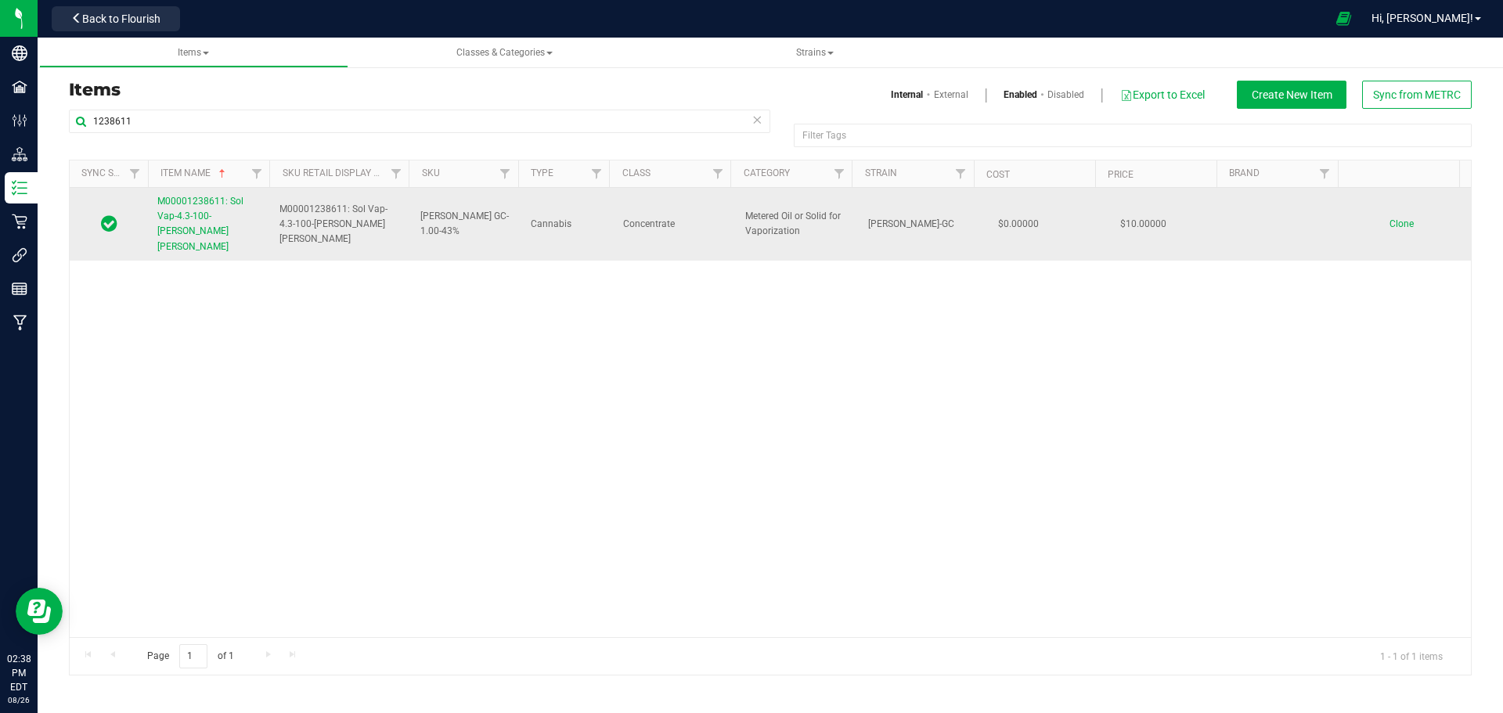
click at [213, 211] on span "M00001238611: Sol Vap-4.3-100-Stambaugh GC Kief" at bounding box center [200, 224] width 86 height 56
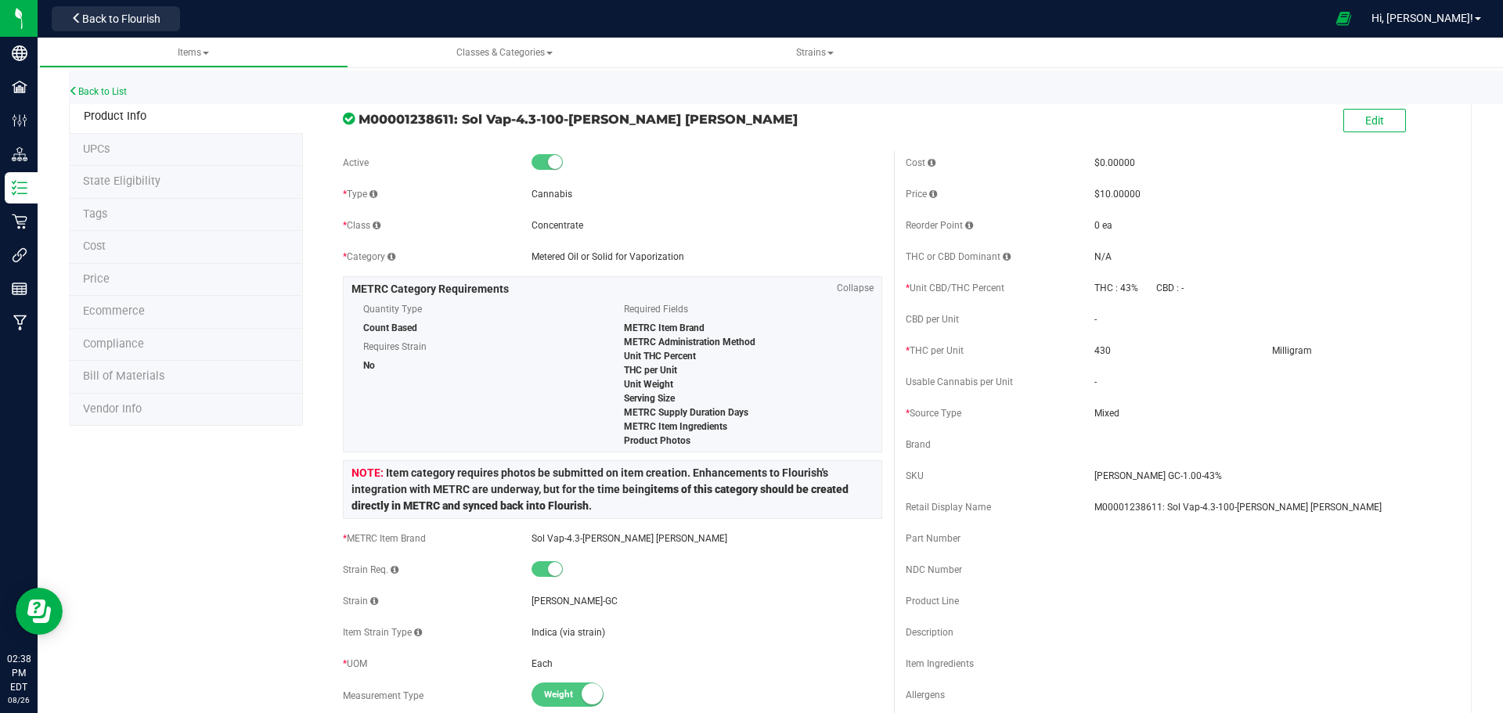
click at [86, 282] on span "Price" at bounding box center [96, 278] width 27 height 13
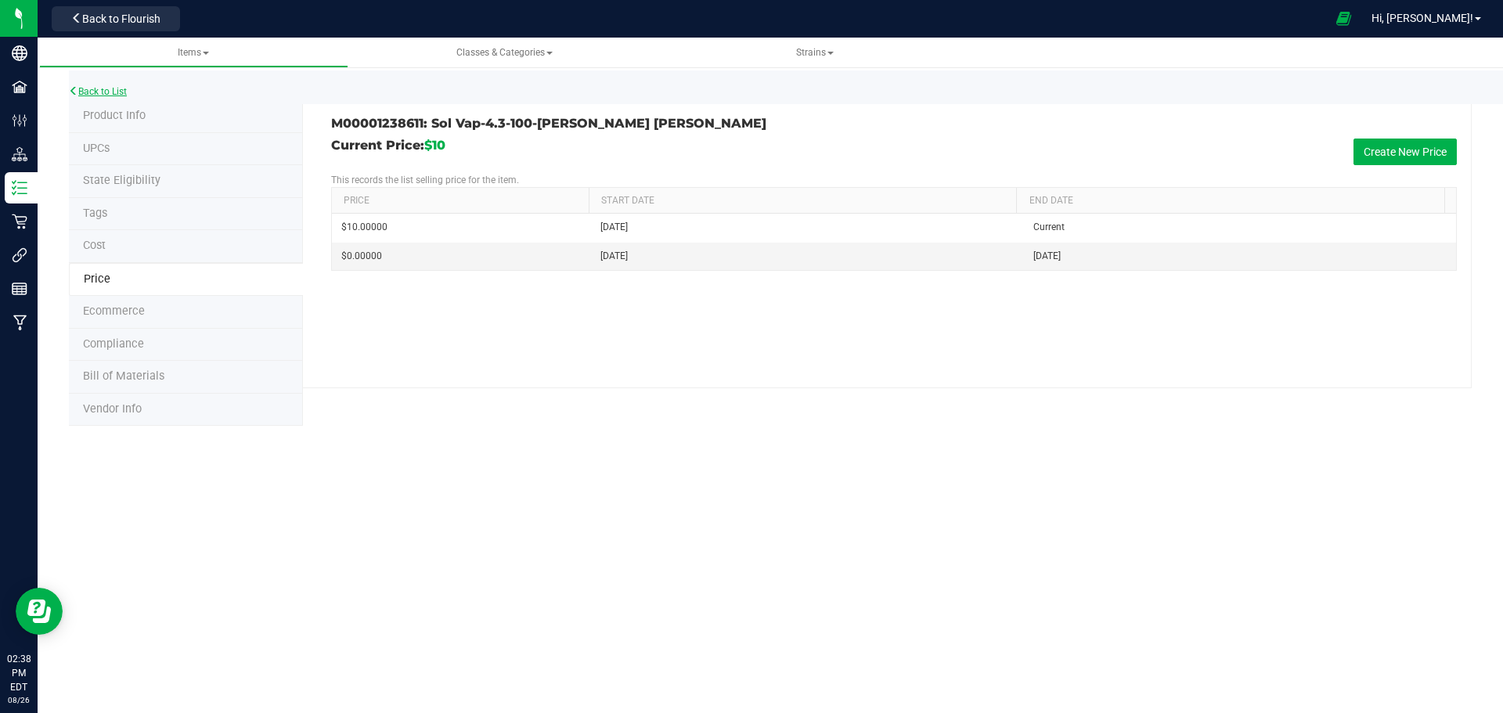
click at [101, 88] on link "Back to List" at bounding box center [98, 91] width 58 height 11
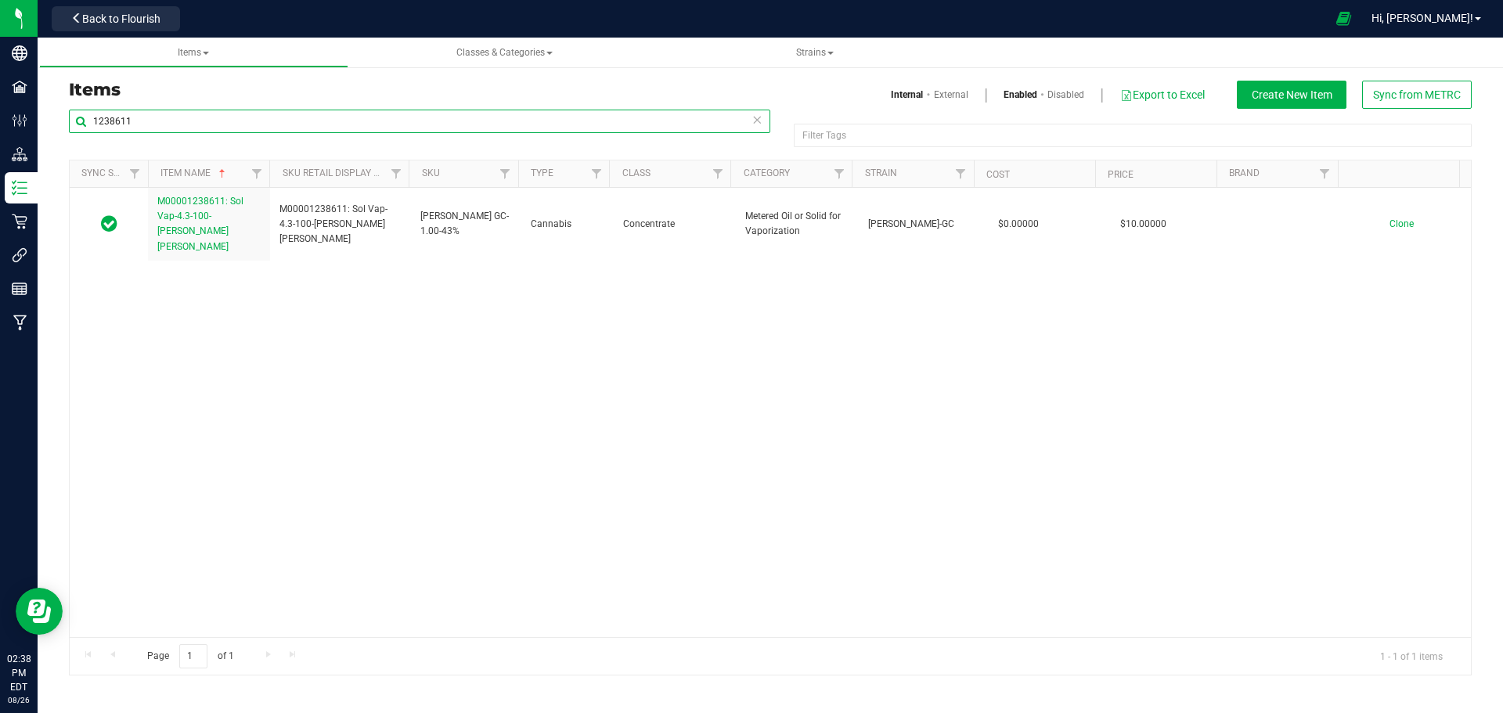
drag, startPoint x: 151, startPoint y: 119, endPoint x: -22, endPoint y: 113, distance: 173.2
click at [0, 113] on html "Company Facilities Configuration Distribution Inventory Retail Integrations Rep…" at bounding box center [751, 356] width 1503 height 713
type input "1238380"
click at [934, 550] on div "M00001238611: Sol Vap-4.3-100-Stambaugh GC Kief M00001238611: Sol Vap-4.3-100-S…" at bounding box center [771, 412] width 1402 height 449
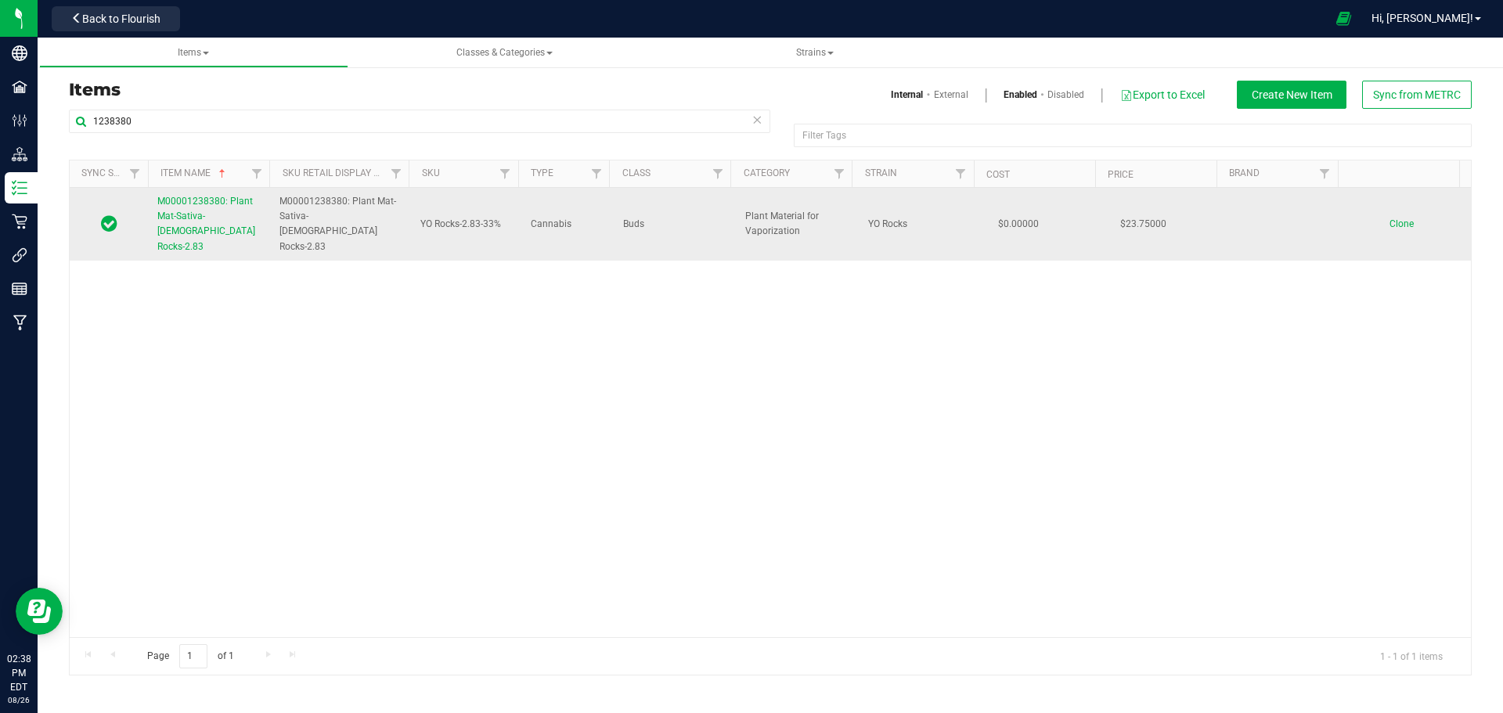
click at [189, 220] on span "M00001238380: Plant Mat-Sativa-33-YO Rocks-2.83" at bounding box center [206, 224] width 98 height 56
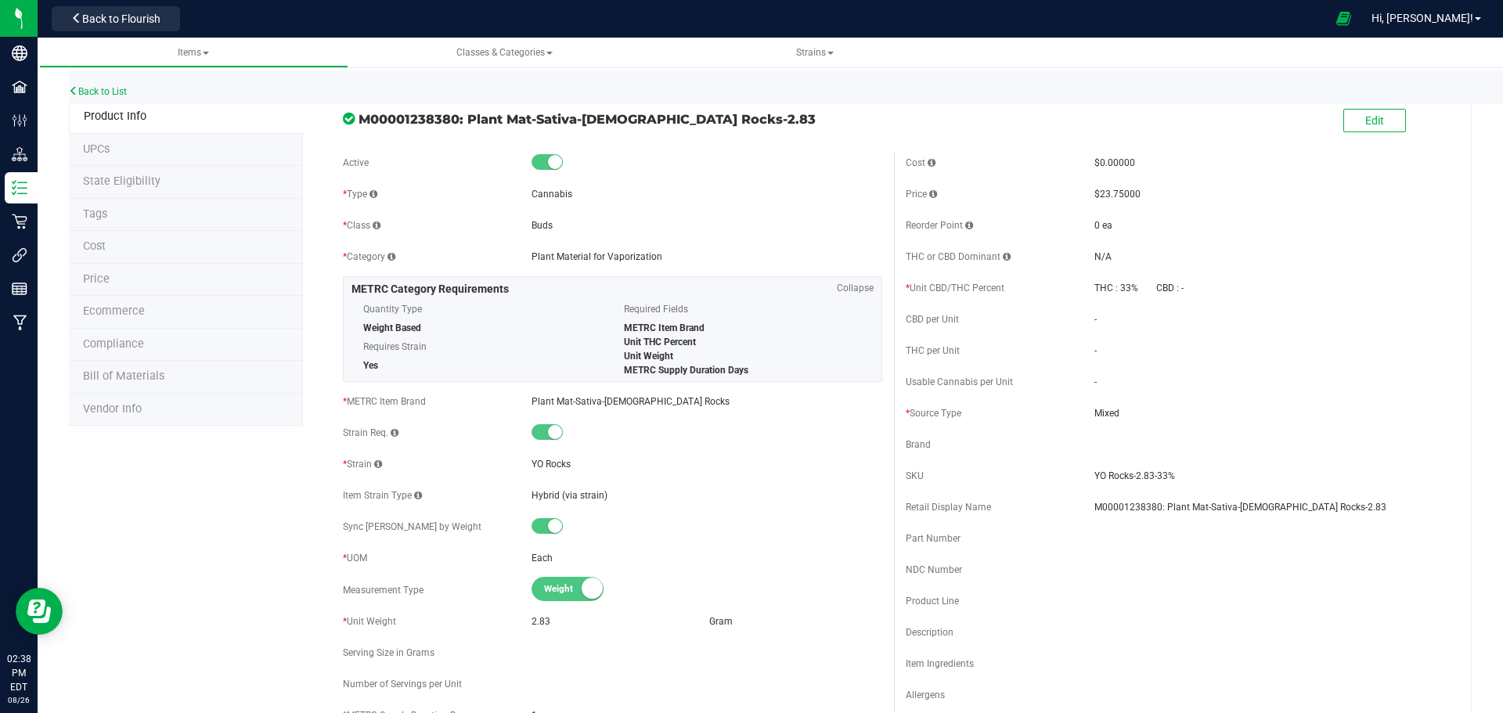
click at [91, 280] on span "Price" at bounding box center [96, 278] width 27 height 13
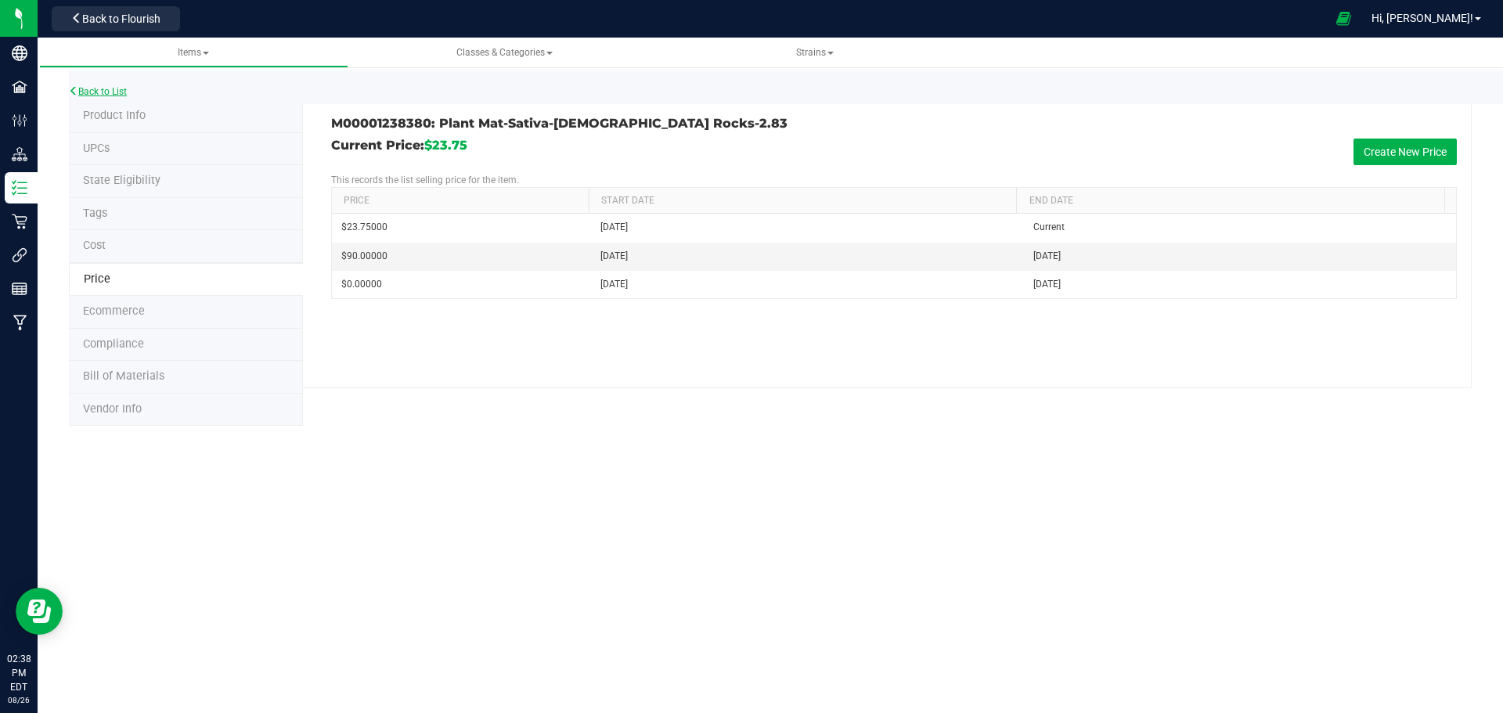
click at [108, 93] on link "Back to List" at bounding box center [98, 91] width 58 height 11
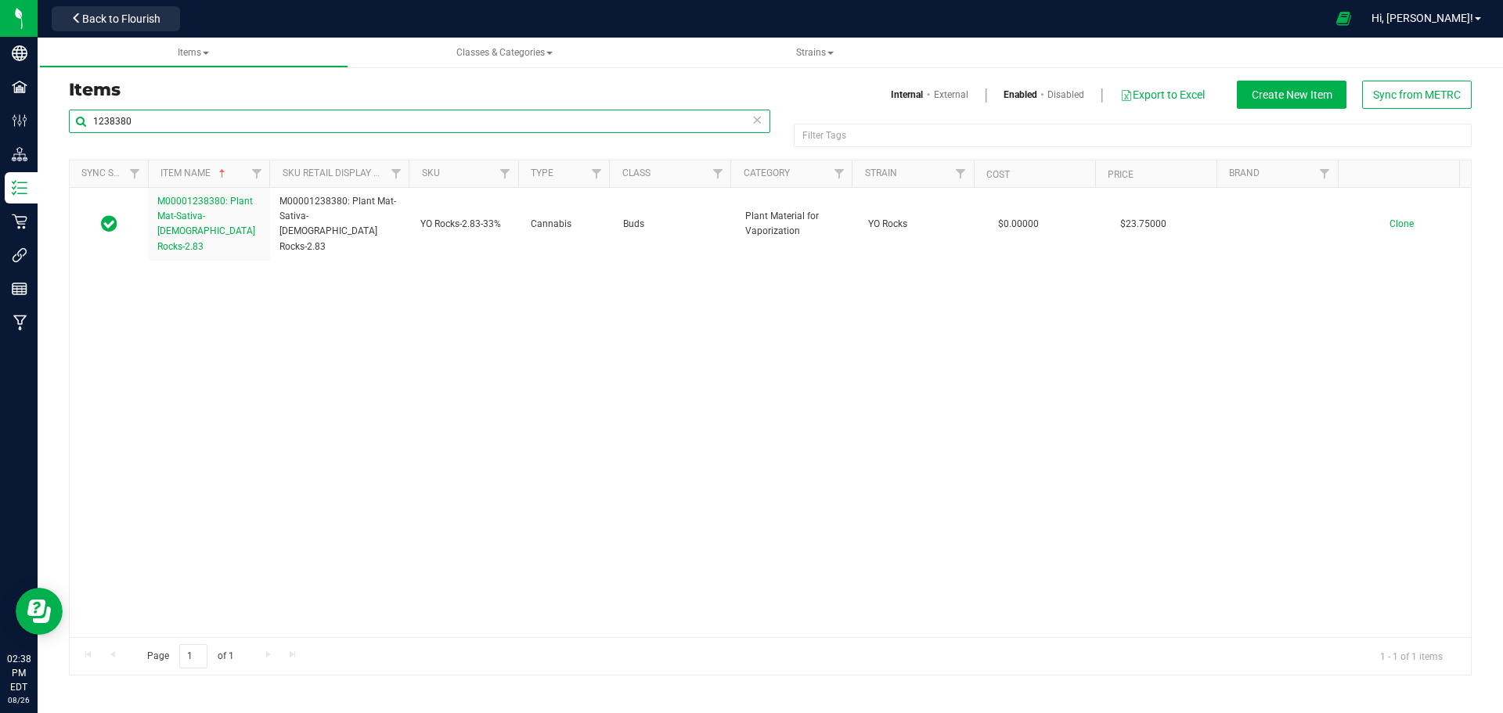
click at [171, 121] on input "1238380" at bounding box center [420, 121] width 702 height 23
click at [582, 464] on div "M00001238380: Plant Mat-Sativa-33-YO Rocks-2.83 M00001238380: Plant Mat-Sativa-…" at bounding box center [771, 412] width 1402 height 449
click at [177, 120] on input "1238381" at bounding box center [420, 121] width 702 height 23
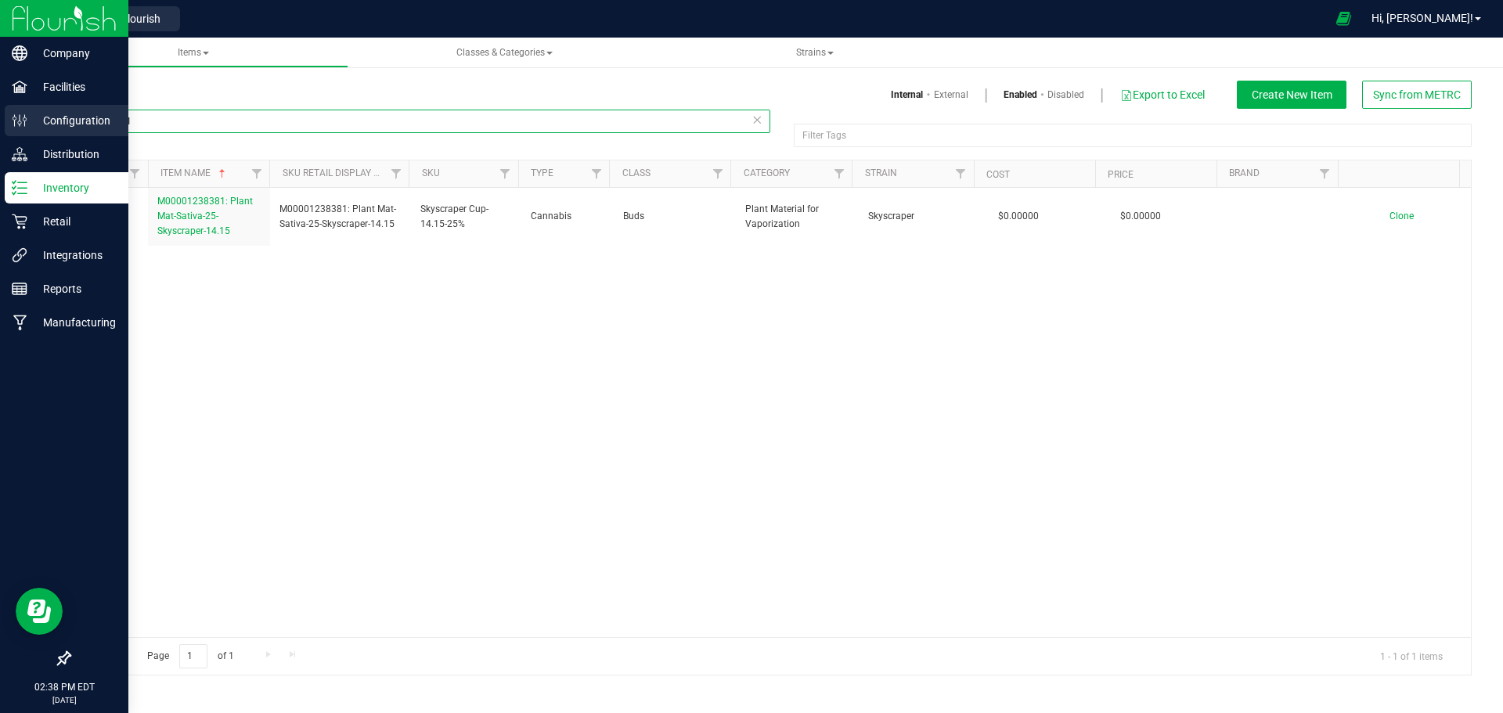
drag, startPoint x: 177, startPoint y: 120, endPoint x: 12, endPoint y: 108, distance: 165.6
click at [13, 108] on div "Company Facilities Configuration Distribution Inventory Retail Integrations Rep…" at bounding box center [751, 356] width 1503 height 713
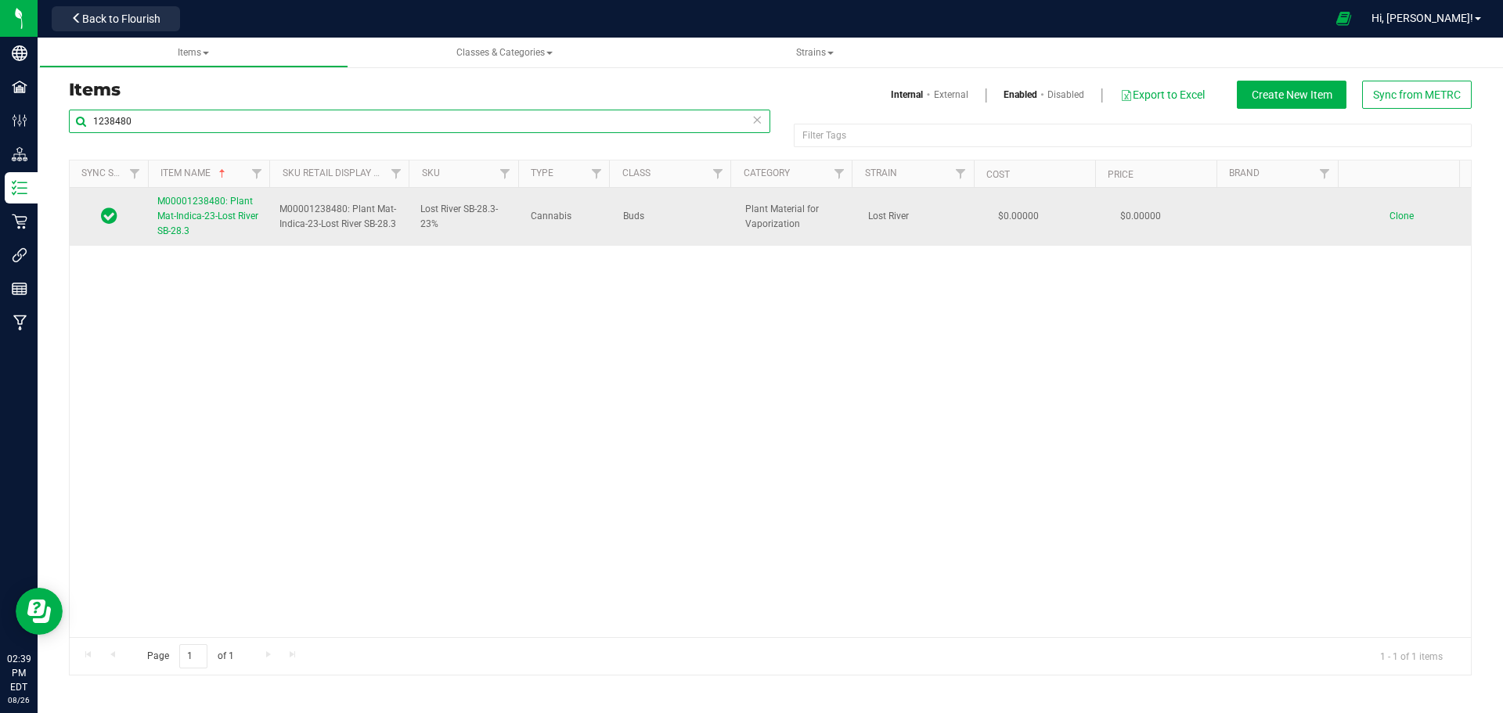
type input "1238480"
click at [203, 217] on span "M00001238480: Plant Mat-Indica-23-Lost River SB-28.3" at bounding box center [207, 216] width 101 height 41
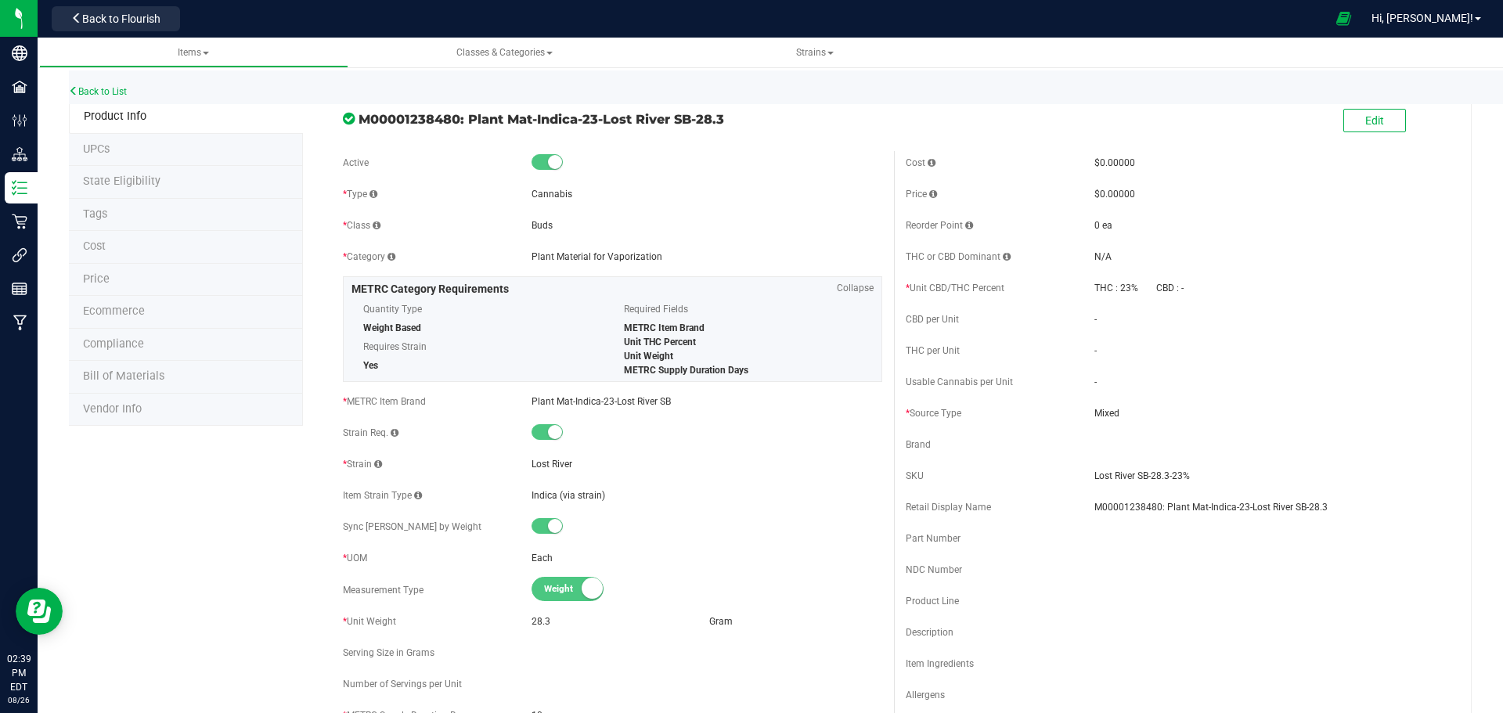
click at [83, 276] on span "Price" at bounding box center [96, 278] width 27 height 13
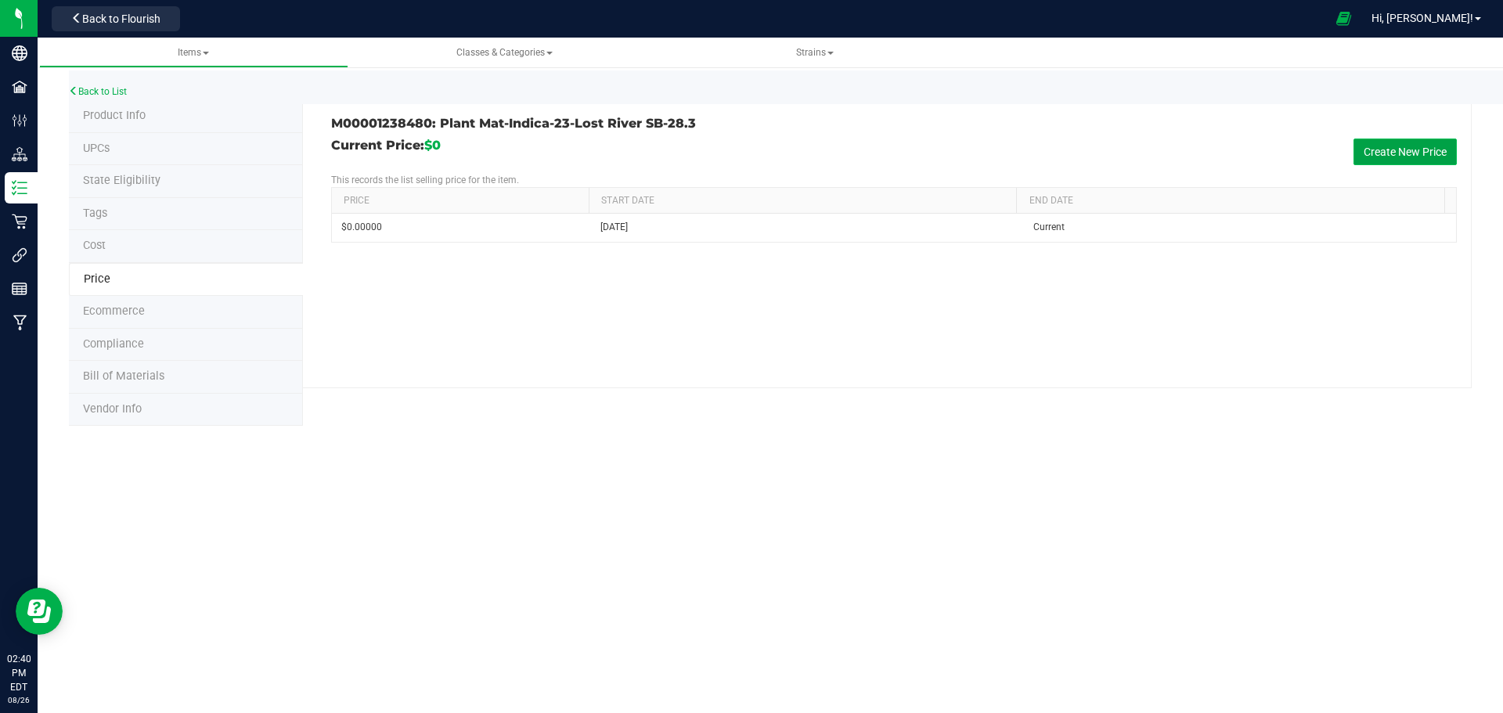
click at [1406, 152] on button "Create New Price" at bounding box center [1405, 152] width 103 height 27
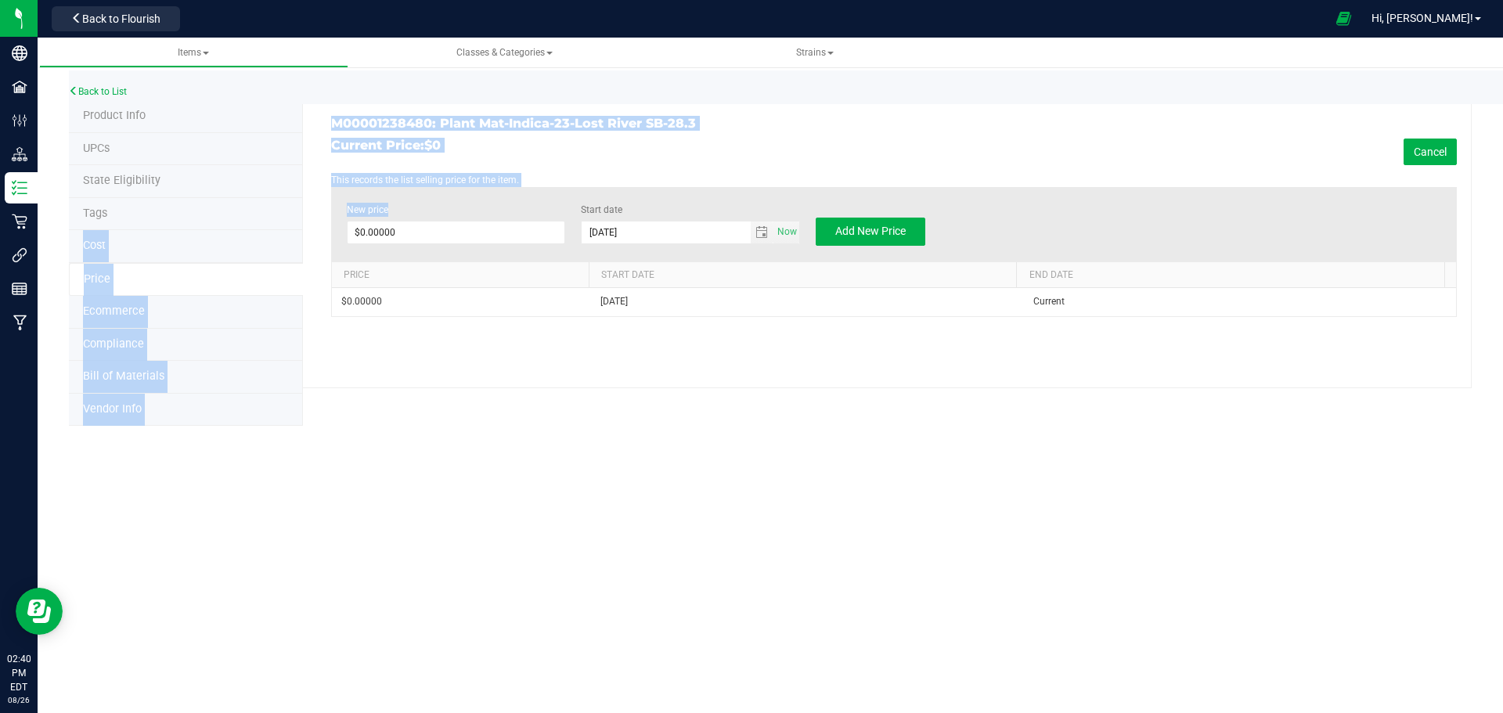
drag, startPoint x: 424, startPoint y: 218, endPoint x: 207, endPoint y: 204, distance: 216.5
click at [204, 204] on div "Product Info UPCs State Eligibility Tags Cost Price Ecommerce Compliance Bill o…" at bounding box center [770, 263] width 1403 height 326
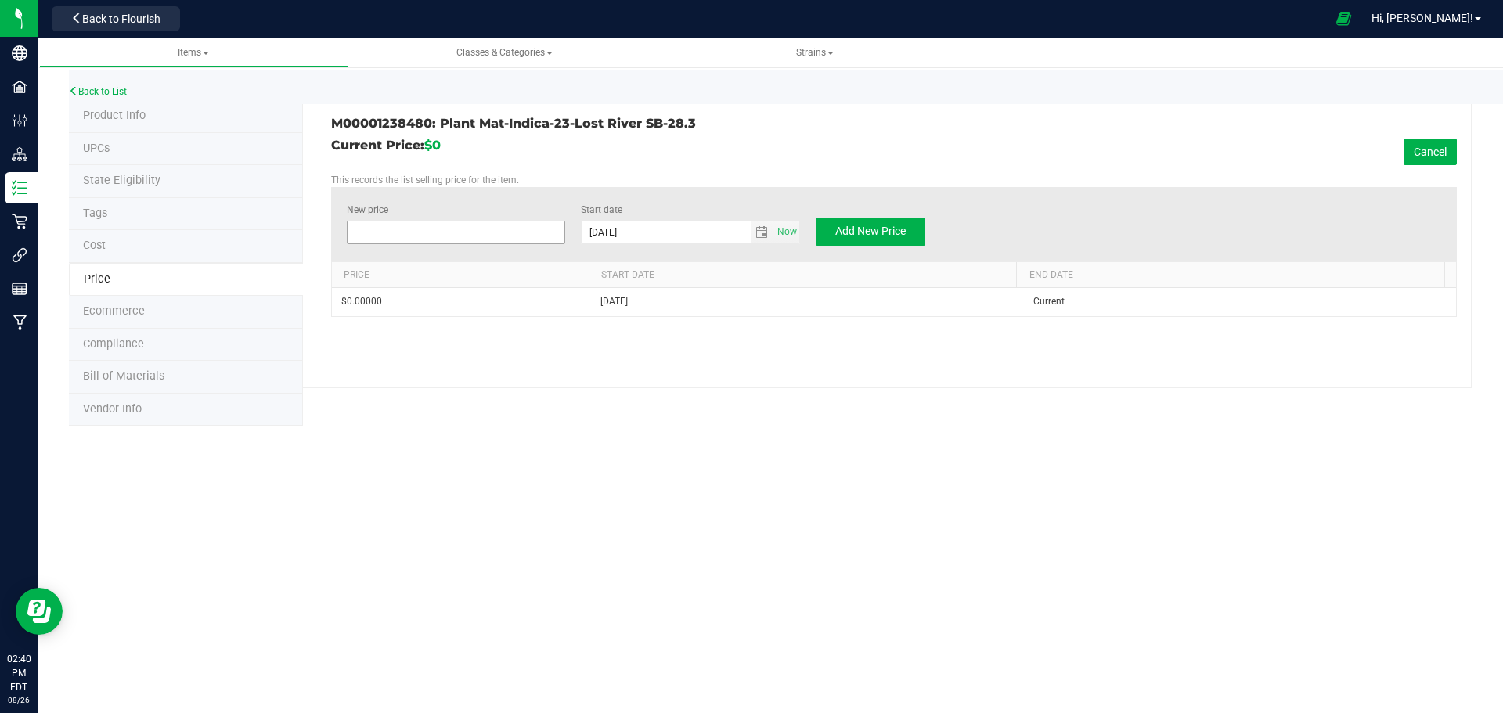
click at [454, 223] on span at bounding box center [456, 232] width 219 height 23
type input "150.00"
click at [875, 236] on span "Add New Price" at bounding box center [870, 231] width 70 height 13
type input "$0.00000"
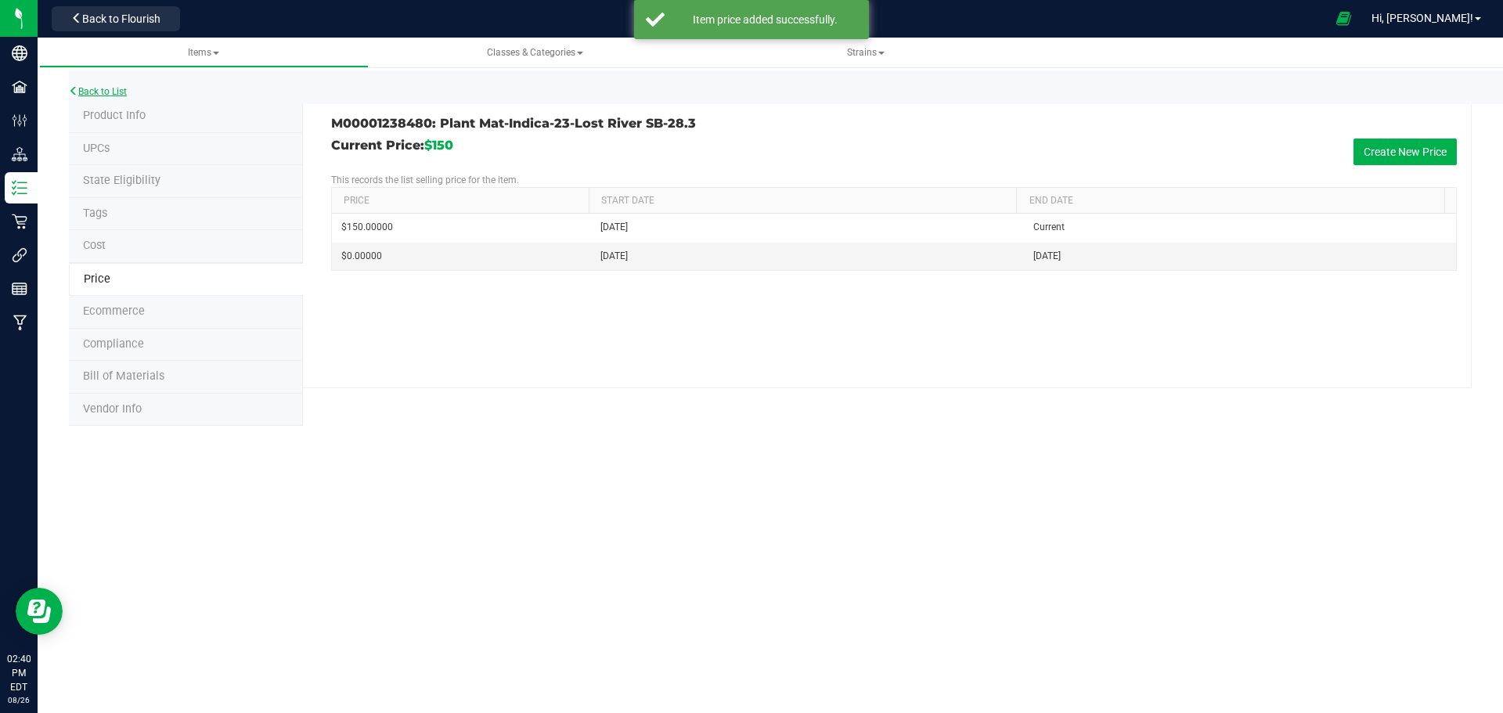
click at [106, 94] on link "Back to List" at bounding box center [98, 91] width 58 height 11
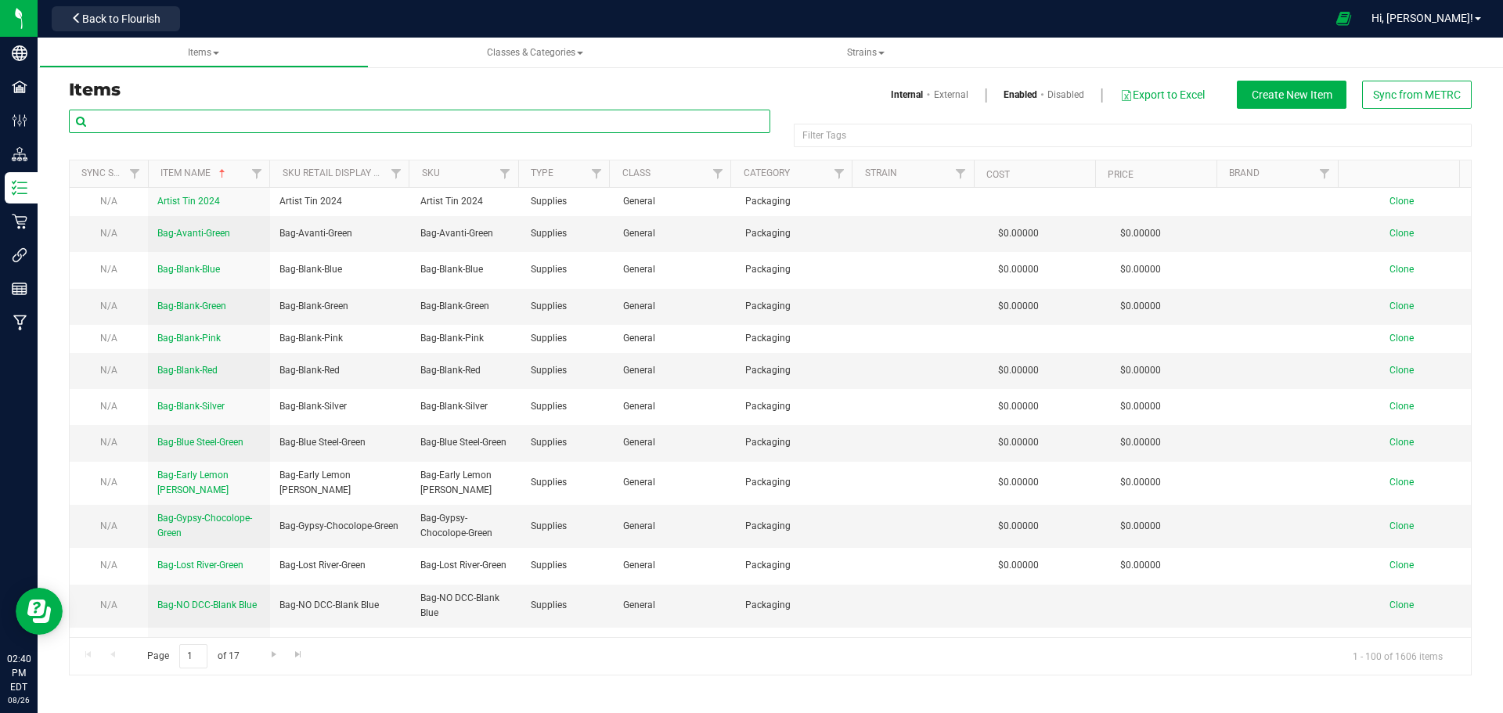
click at [164, 115] on input "text" at bounding box center [420, 121] width 702 height 23
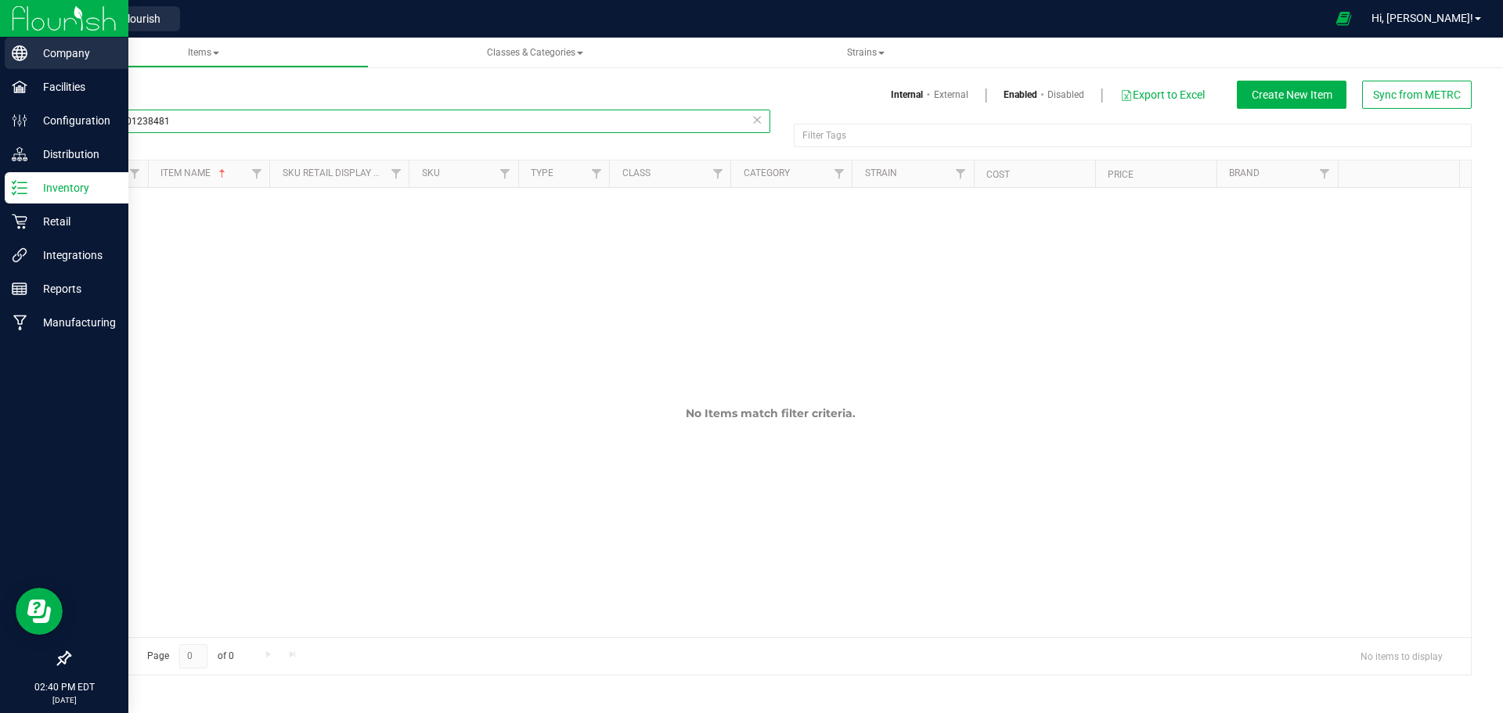
drag, startPoint x: 200, startPoint y: 115, endPoint x: 3, endPoint y: 70, distance: 202.5
click at [3, 70] on div "Company Facilities Configuration Distribution Inventory Retail Integrations Rep…" at bounding box center [751, 356] width 1503 height 713
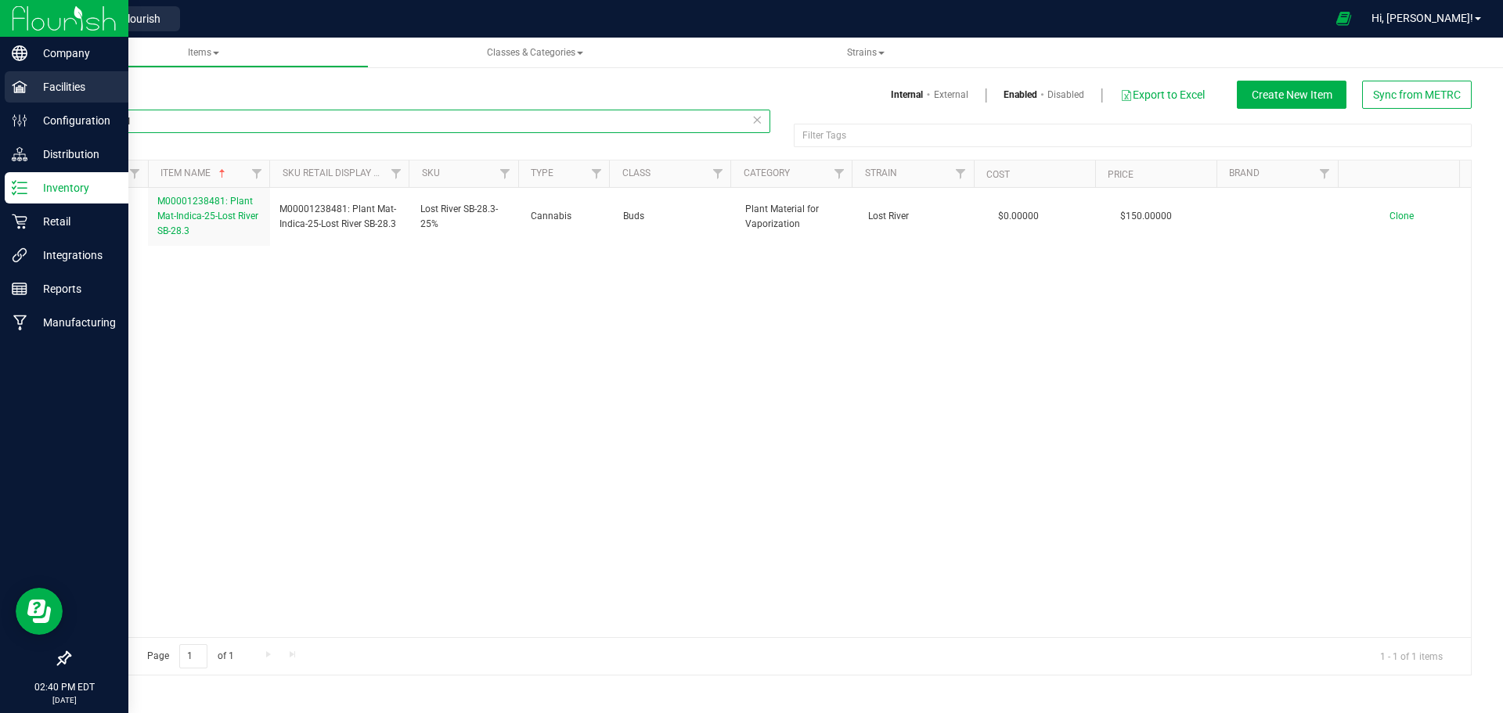
drag, startPoint x: 171, startPoint y: 124, endPoint x: 13, endPoint y: 103, distance: 159.7
click at [13, 103] on div "Company Facilities Configuration Distribution Inventory Retail Integrations Rep…" at bounding box center [751, 356] width 1503 height 713
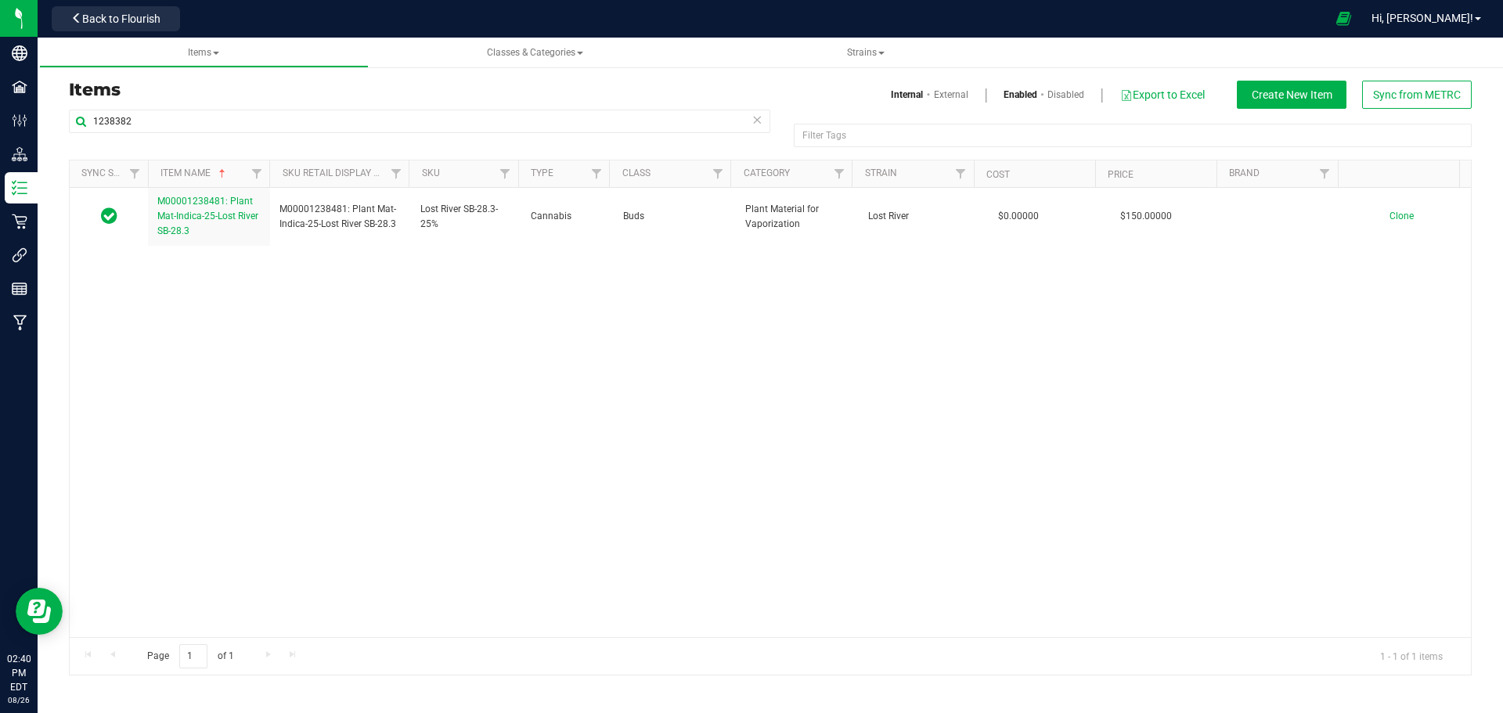
click at [514, 388] on div "M00001238481: Plant Mat-Indica-25-Lost River SB-28.3 M00001238481: Plant Mat-In…" at bounding box center [771, 412] width 1402 height 449
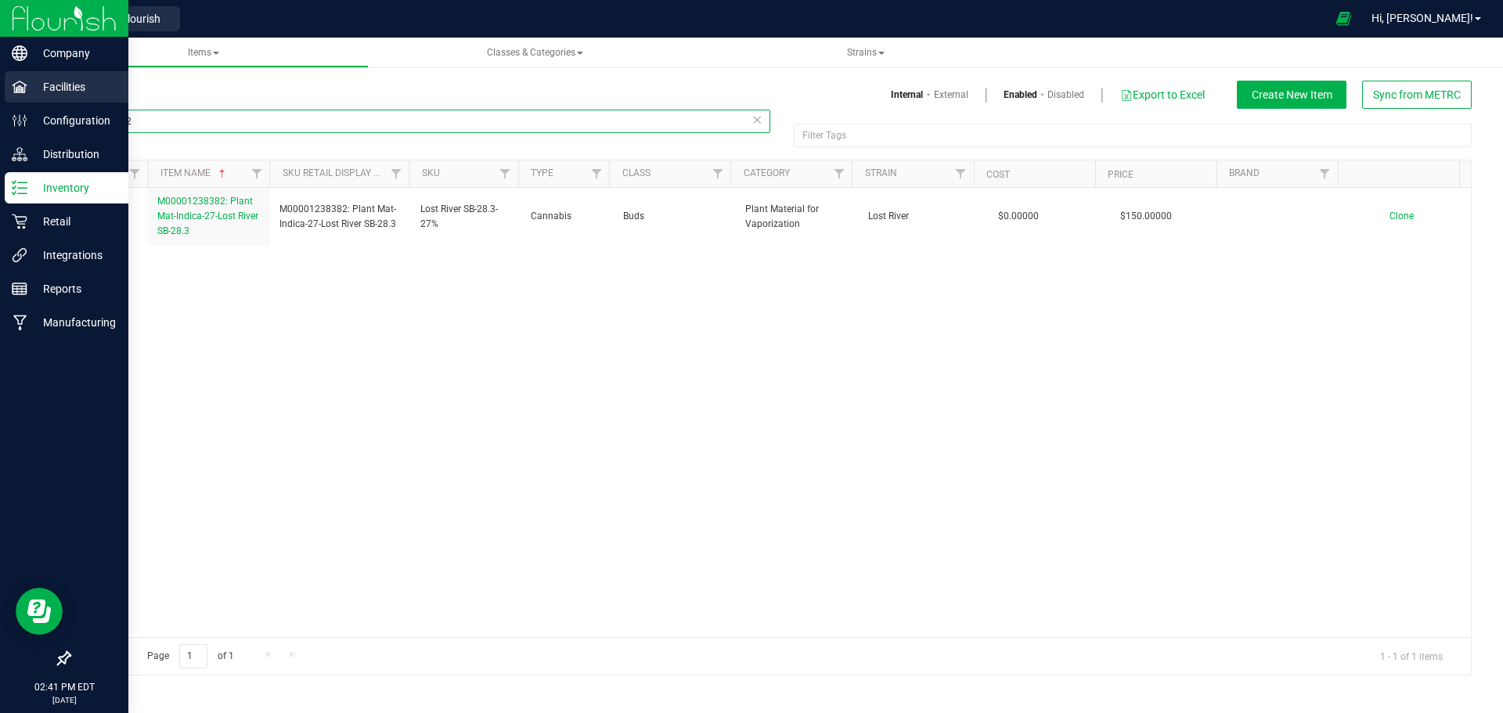
drag, startPoint x: 161, startPoint y: 122, endPoint x: 9, endPoint y: 99, distance: 154.5
click at [9, 99] on div "Company Facilities Configuration Distribution Inventory Retail Integrations Rep…" at bounding box center [751, 356] width 1503 height 713
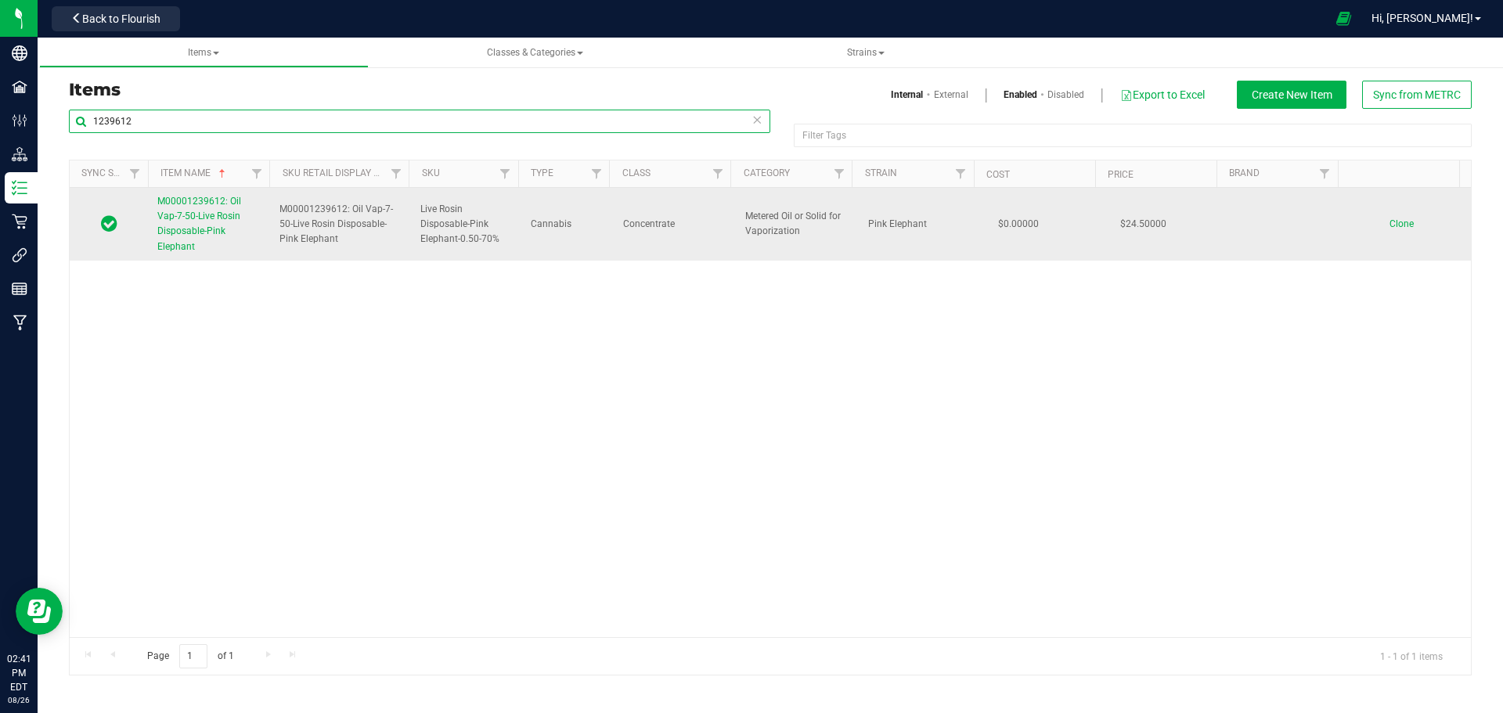
type input "1239612"
click at [204, 222] on link "M00001239612: Oil Vap-7-50-Live Rosin Disposable-Pink Elephant" at bounding box center [208, 224] width 103 height 60
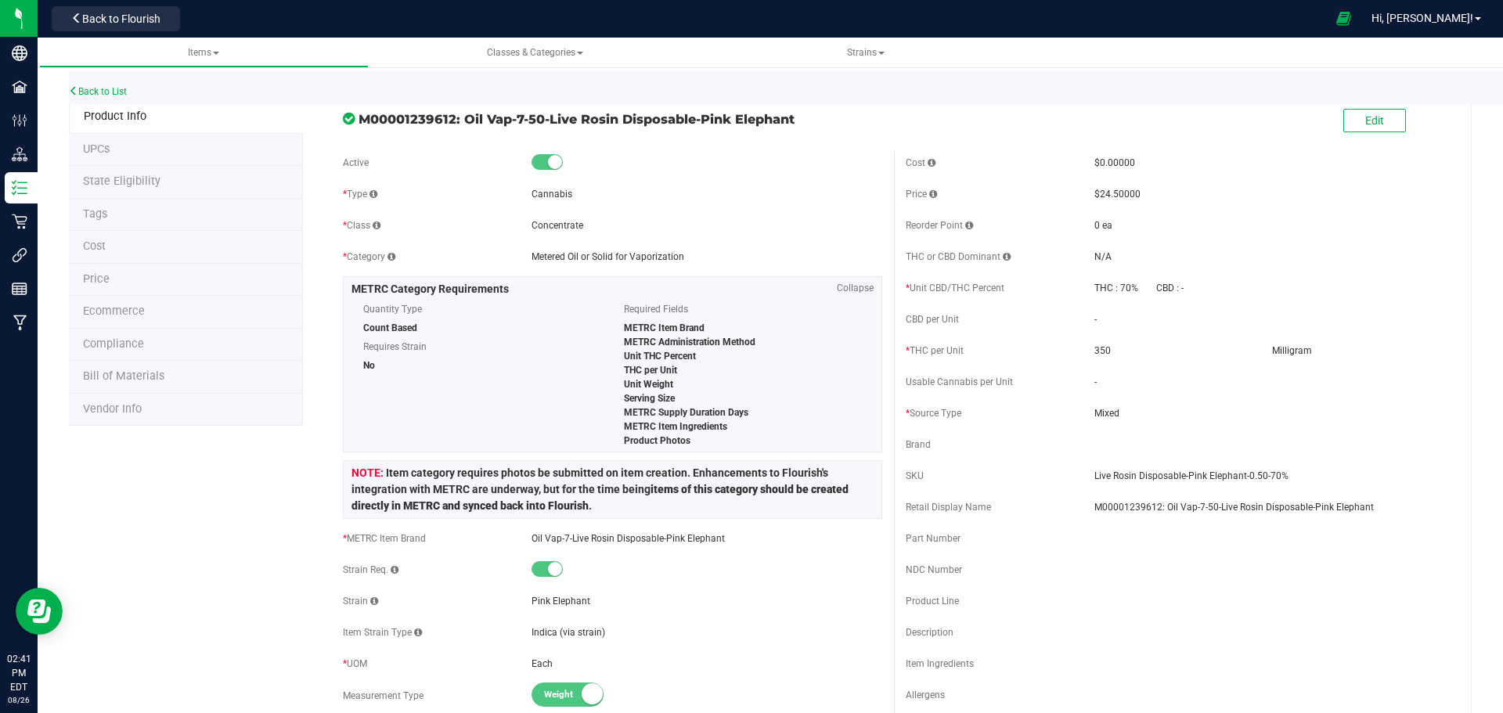
click at [92, 282] on span "Price" at bounding box center [96, 278] width 27 height 13
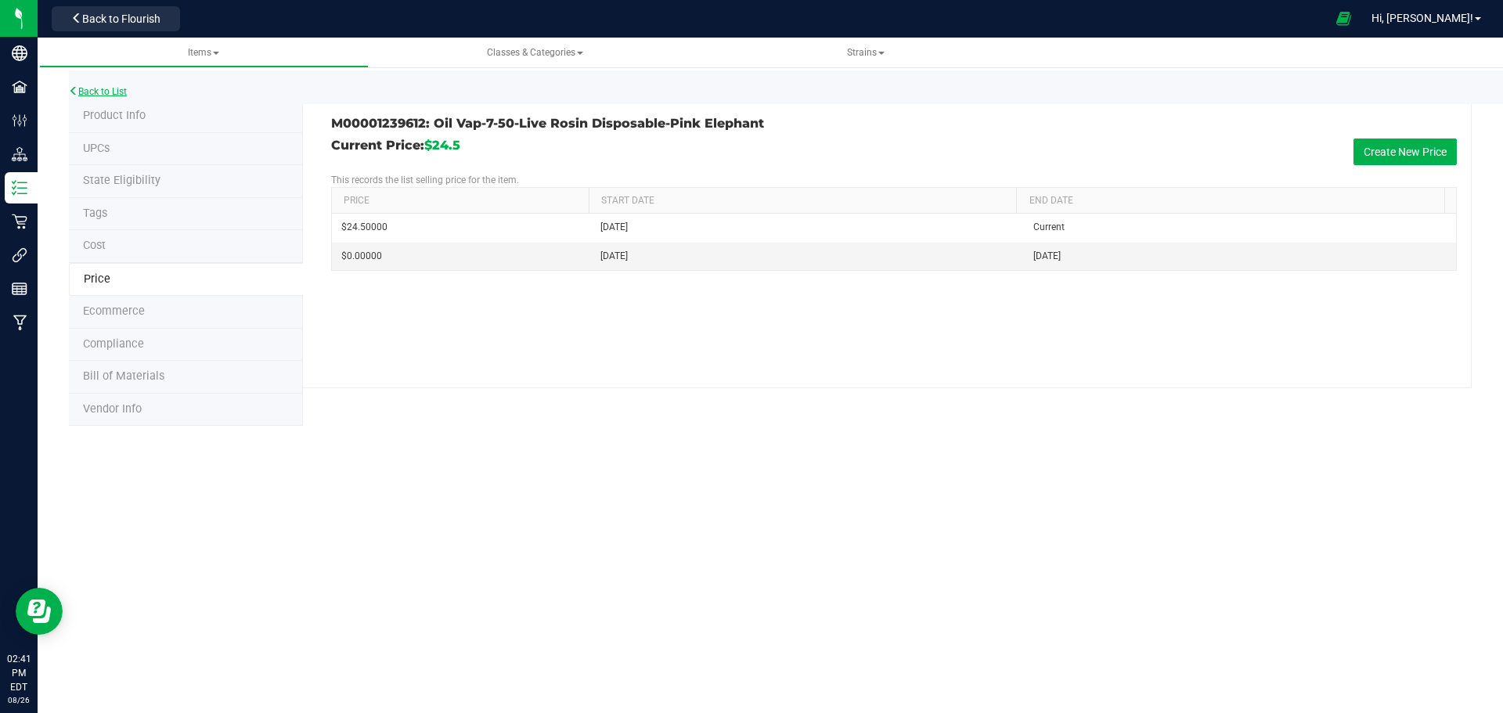
click at [92, 95] on link "Back to List" at bounding box center [98, 91] width 58 height 11
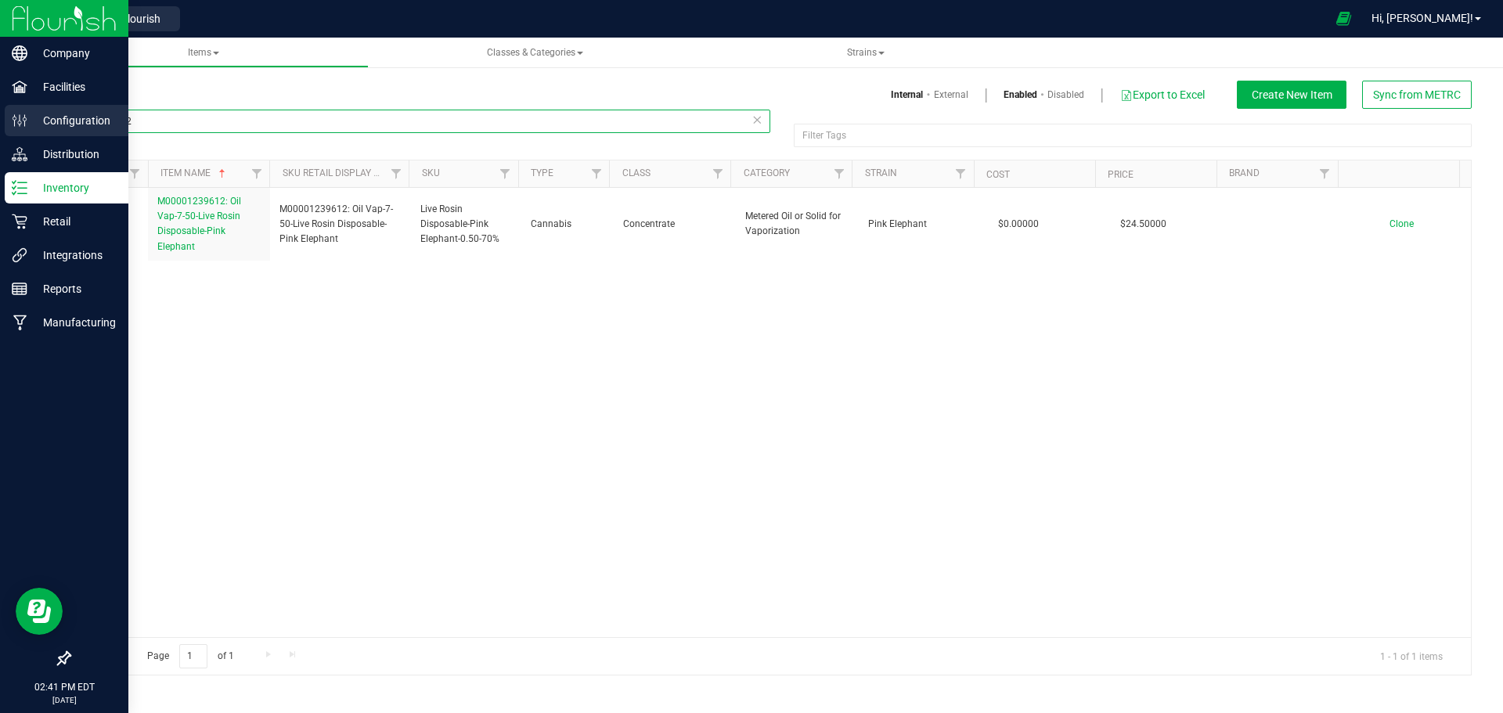
drag, startPoint x: 149, startPoint y: 126, endPoint x: 36, endPoint y: 122, distance: 112.8
click at [39, 121] on div "Items Internal External Enabled Disabled Export to Excel Create New Item Sync f…" at bounding box center [771, 368] width 1466 height 646
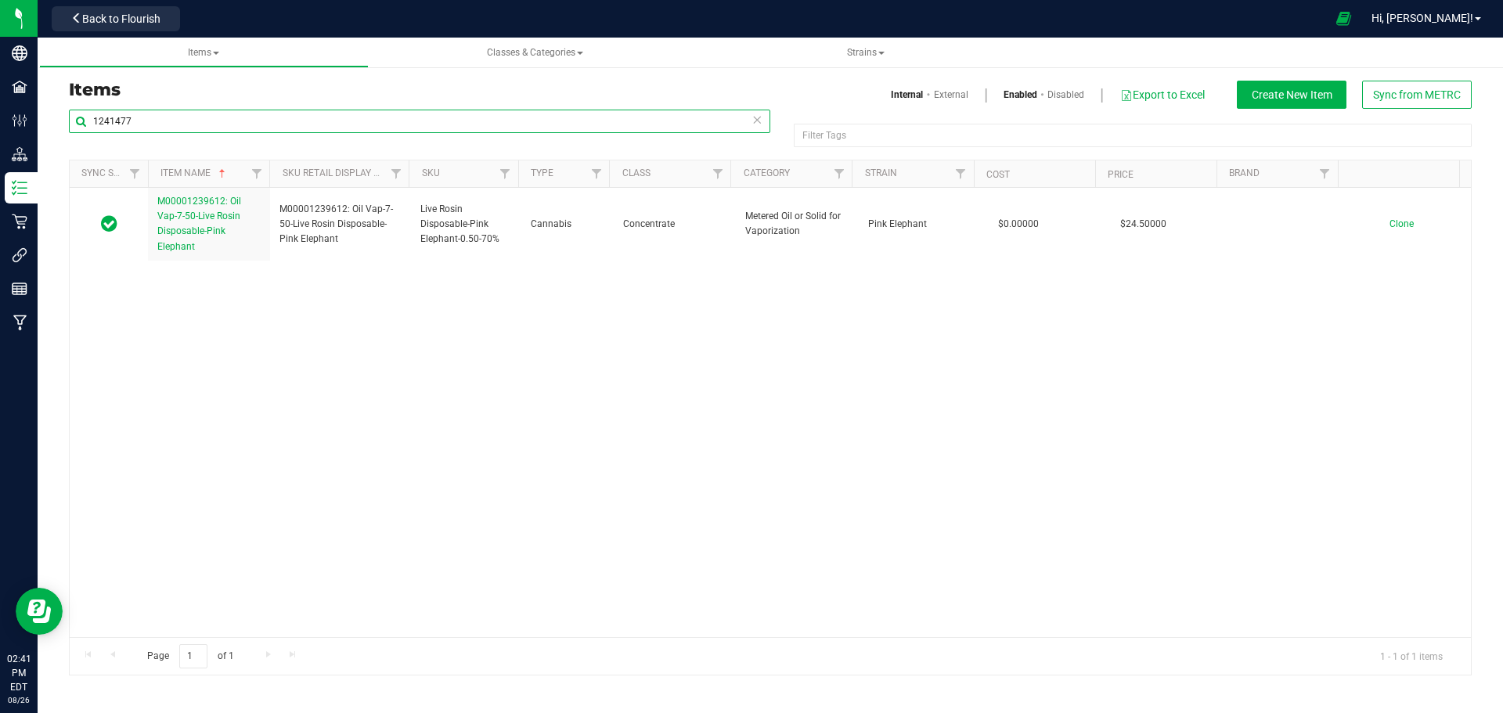
type input "1241477"
click at [706, 576] on div "M00001239612: Oil Vap-7-50-Live Rosin Disposable-Pink Elephant M00001239612: Oi…" at bounding box center [771, 412] width 1402 height 449
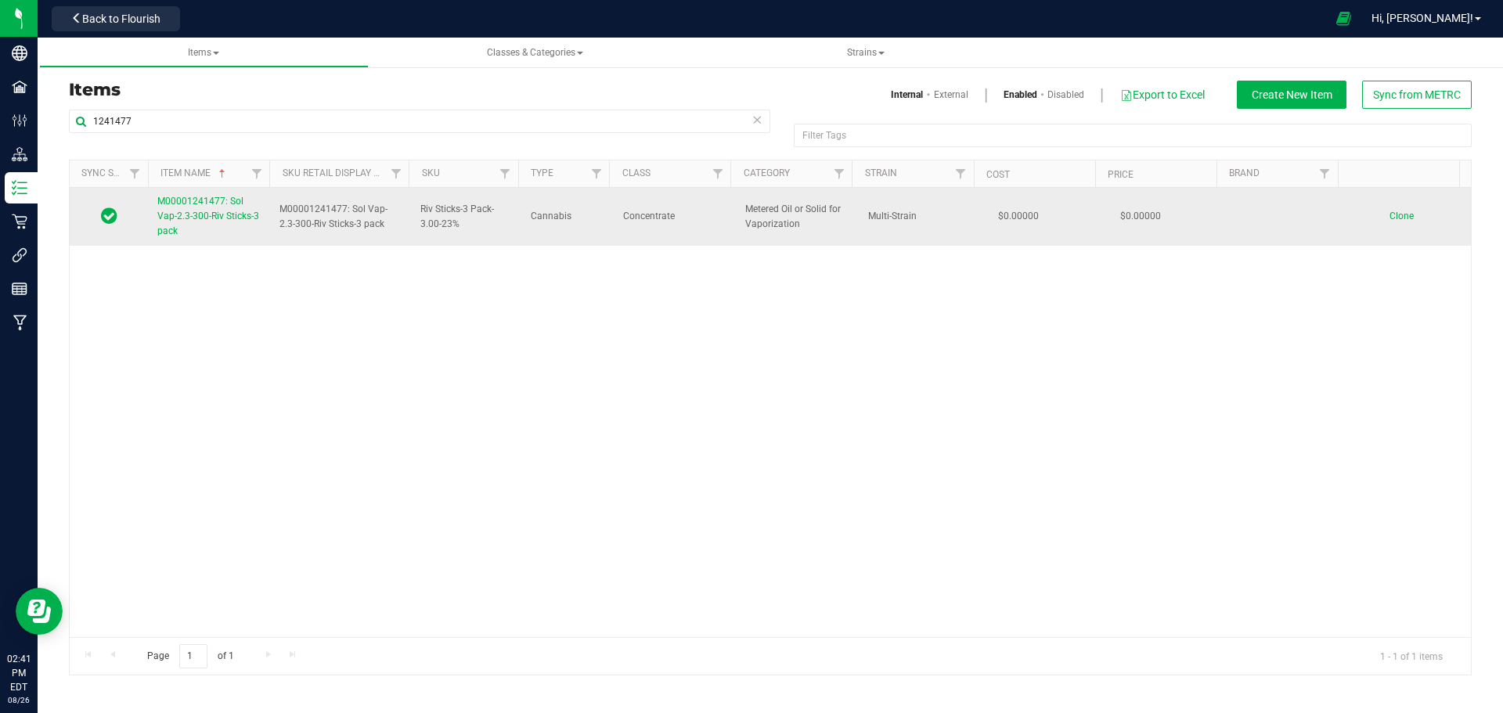
click at [184, 207] on link "M00001241477: Sol Vap-2.3-300-Riv Sticks-3 pack" at bounding box center [208, 216] width 103 height 45
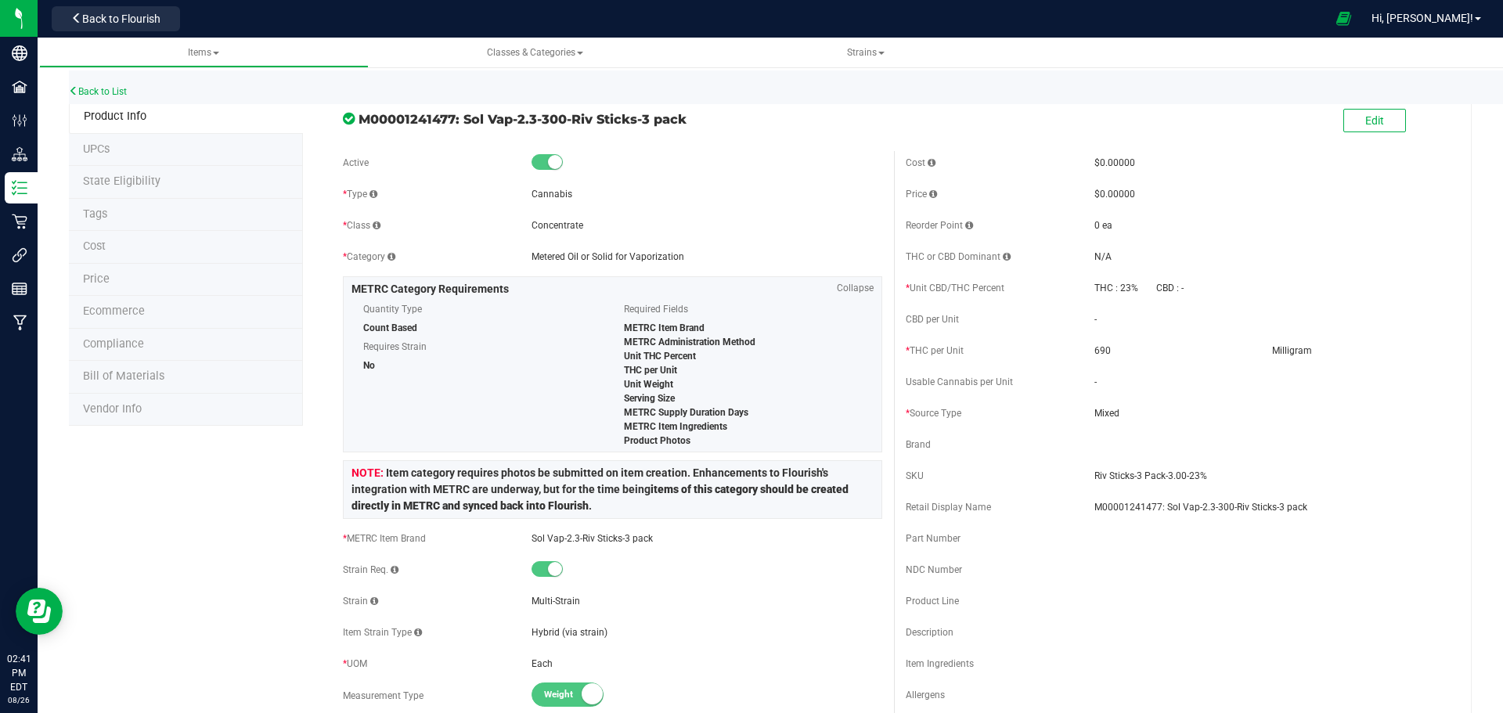
click at [78, 275] on li "Price" at bounding box center [186, 280] width 234 height 33
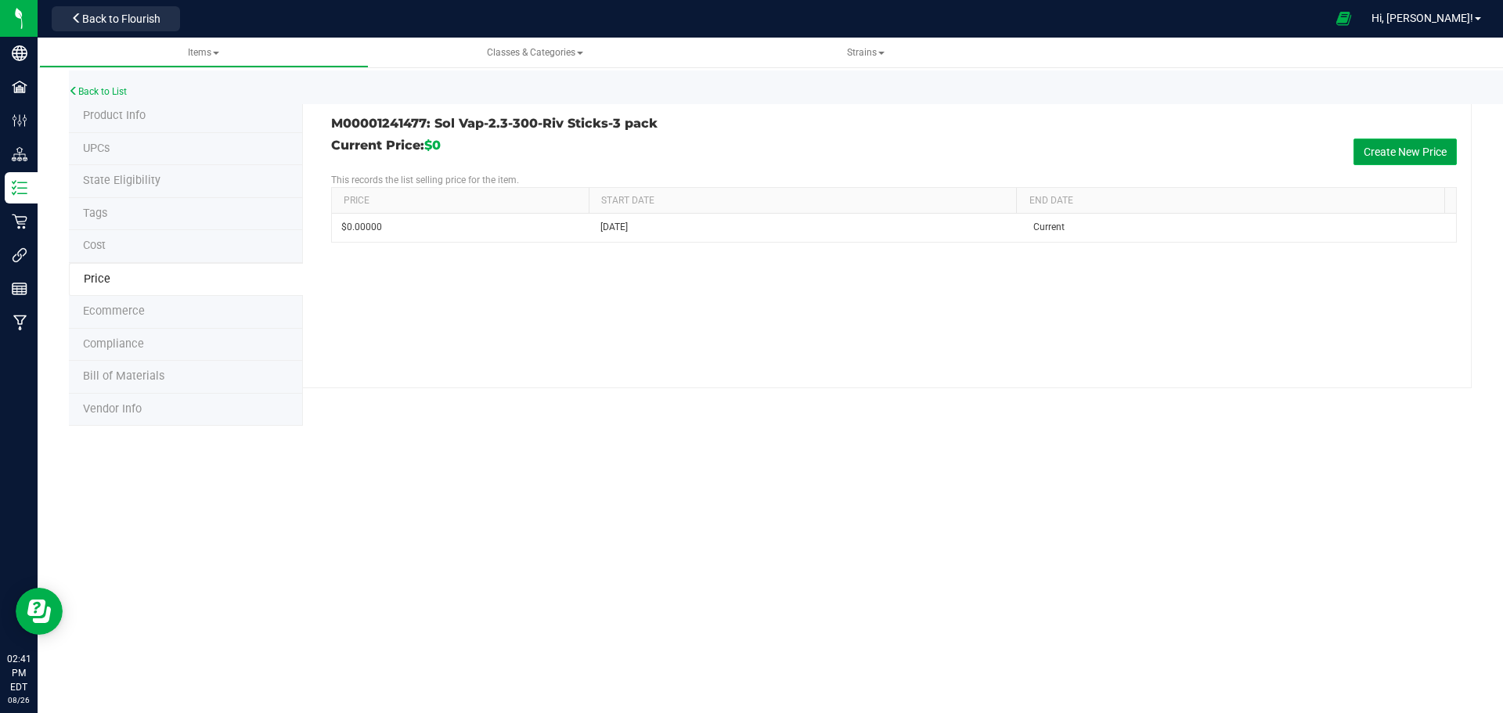
click at [1418, 149] on button "Create New Price" at bounding box center [1405, 152] width 103 height 27
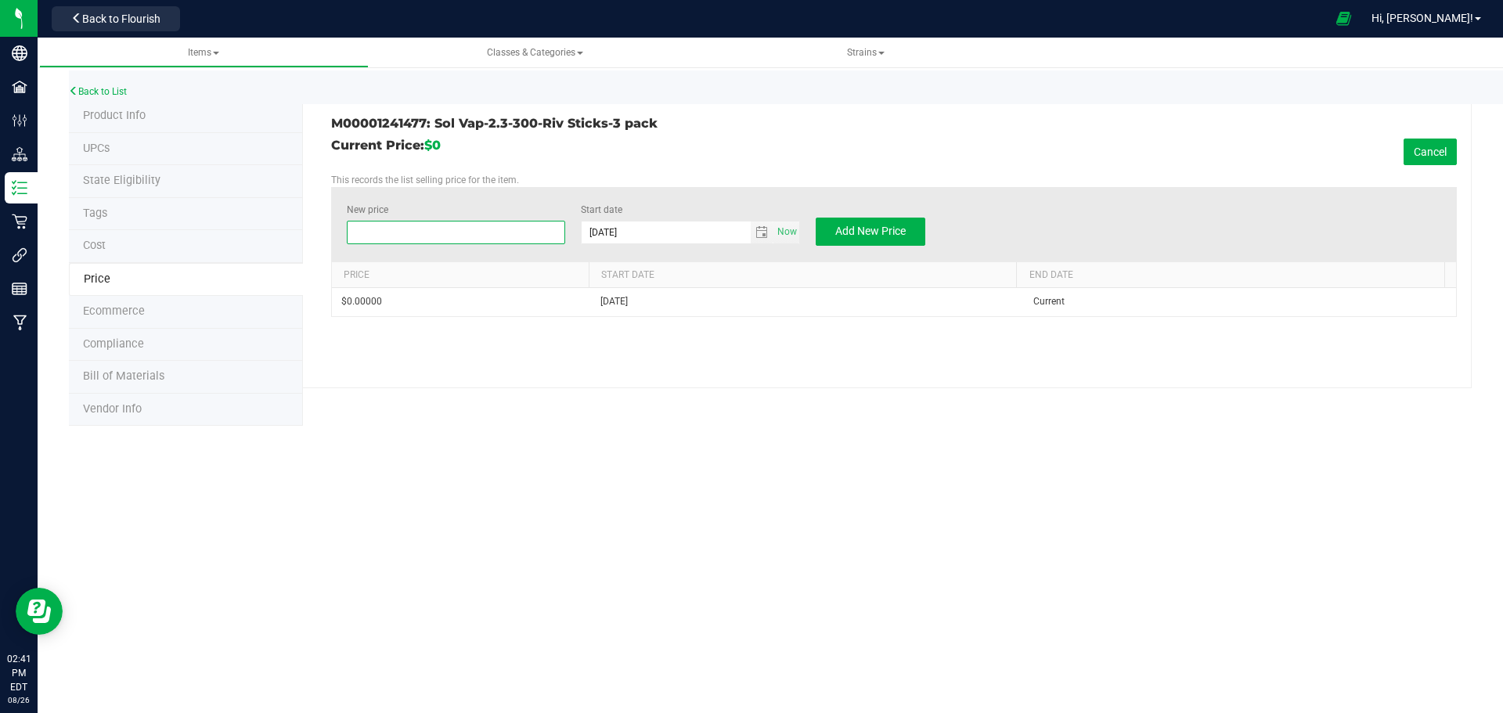
drag, startPoint x: 420, startPoint y: 226, endPoint x: 268, endPoint y: 223, distance: 151.9
click at [268, 223] on div "Product Info UPCs State Eligibility Tags Cost Price Ecommerce Compliance Bill o…" at bounding box center [770, 263] width 1403 height 326
type input "22.50"
click at [904, 238] on button "Add New Price" at bounding box center [871, 232] width 110 height 28
type input "$0.00000"
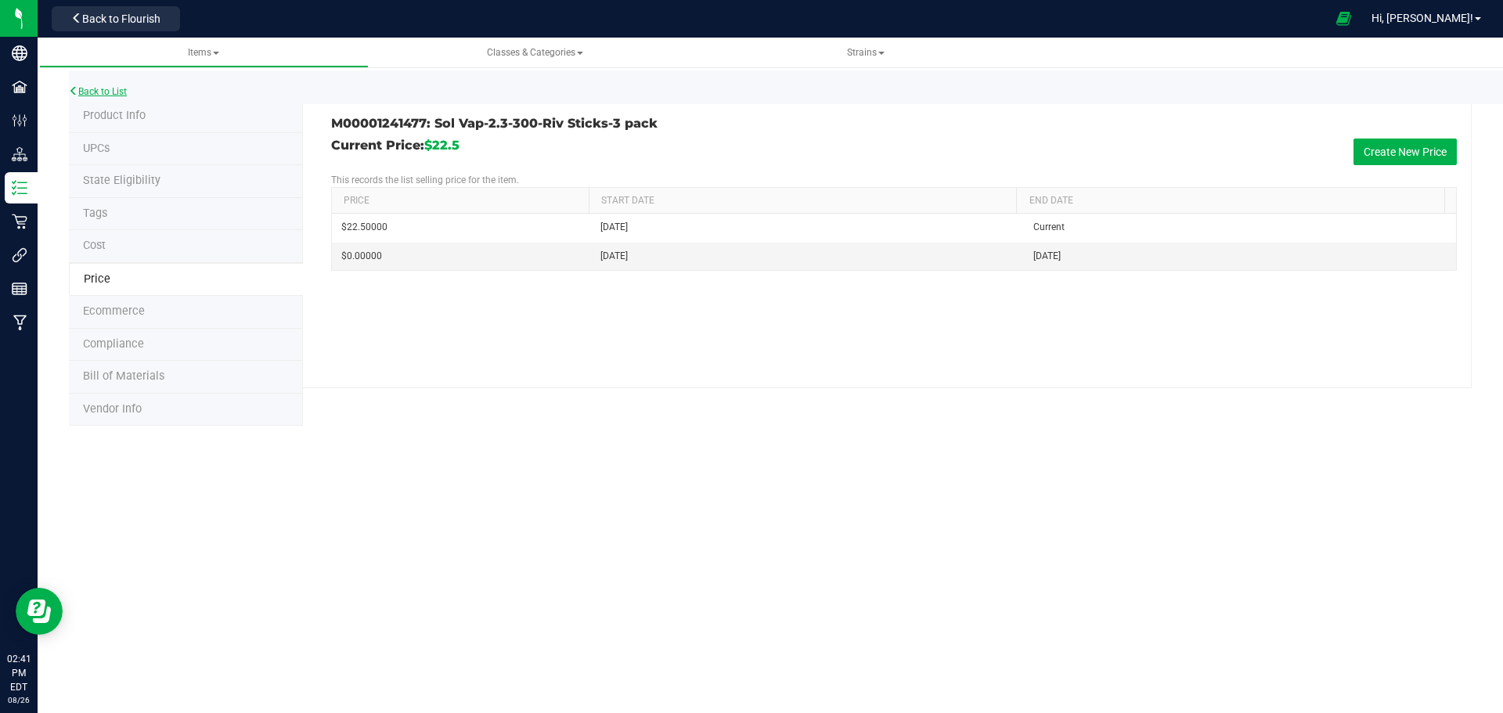
click at [96, 92] on link "Back to List" at bounding box center [98, 91] width 58 height 11
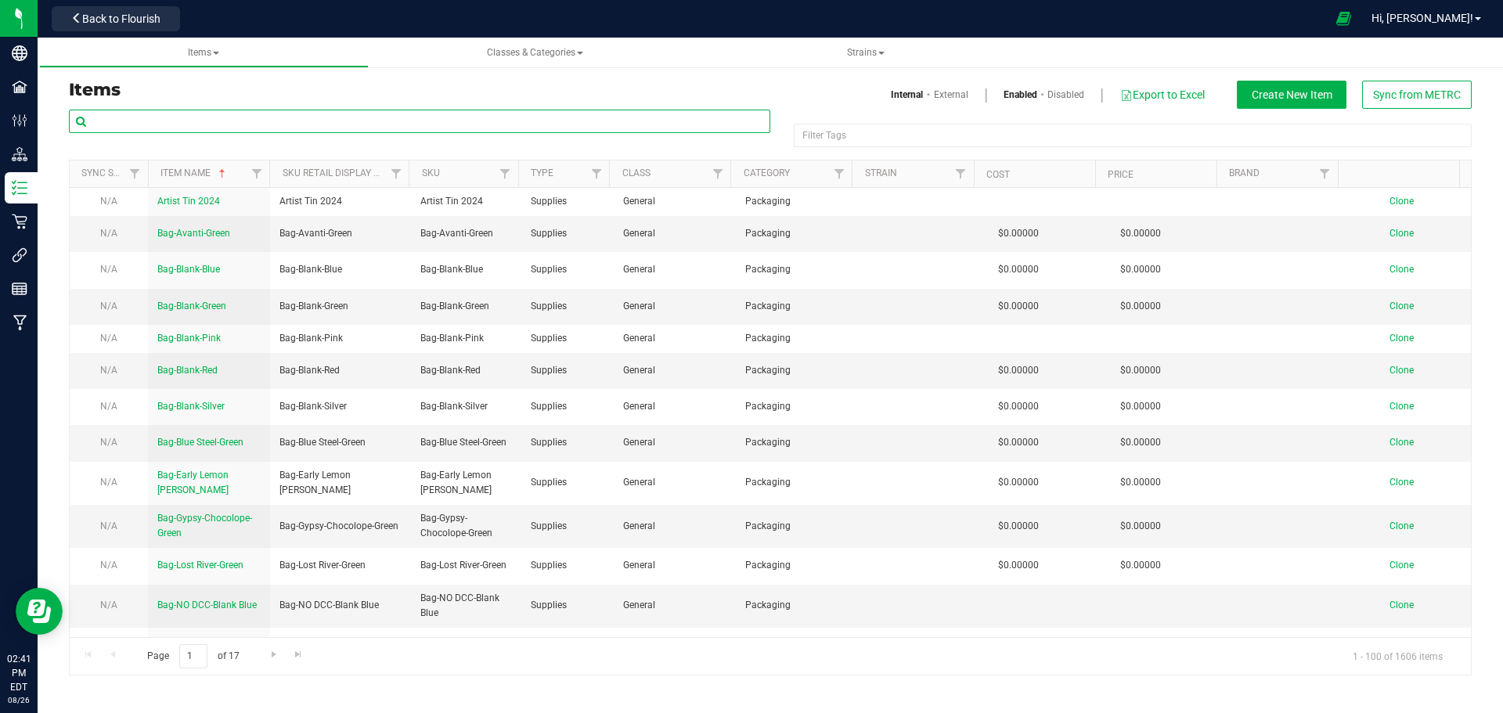
click at [169, 122] on input "text" at bounding box center [420, 121] width 702 height 23
type input "1241481"
click at [369, 108] on div "Items Internal External Enabled Disabled Export to Excel Create New Item Sync f…" at bounding box center [770, 95] width 1427 height 28
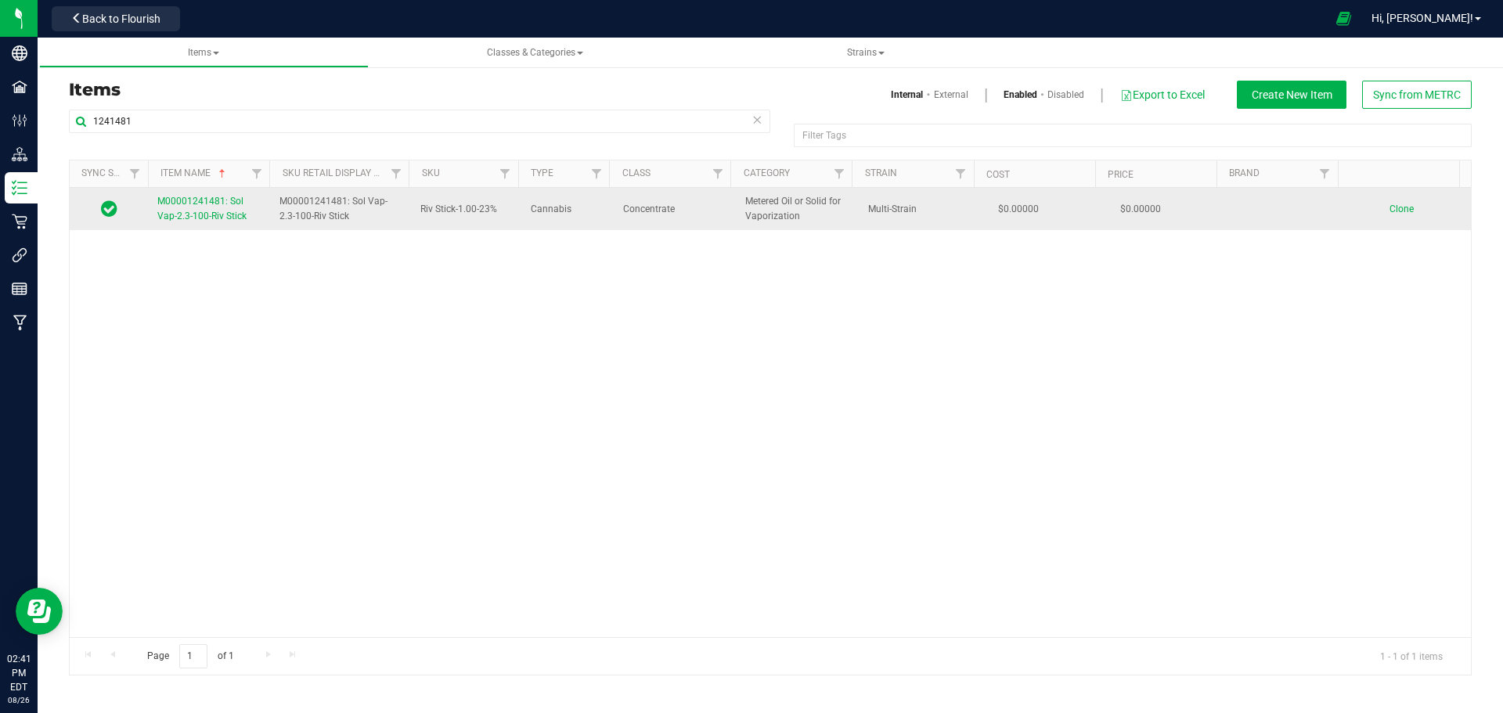
click at [197, 212] on span "M00001241481: Sol Vap-2.3-100-Riv Stick" at bounding box center [201, 209] width 89 height 26
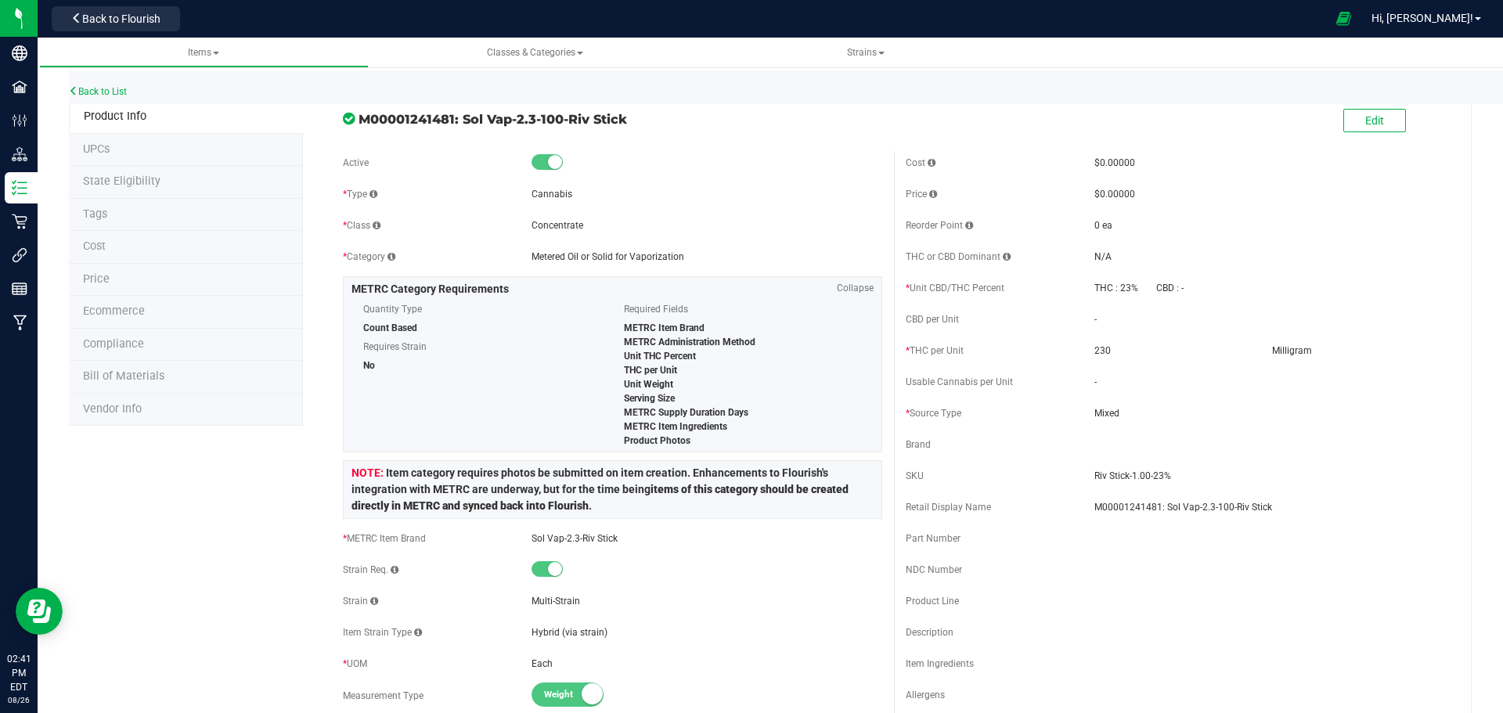
click at [81, 284] on li "Price" at bounding box center [186, 280] width 234 height 33
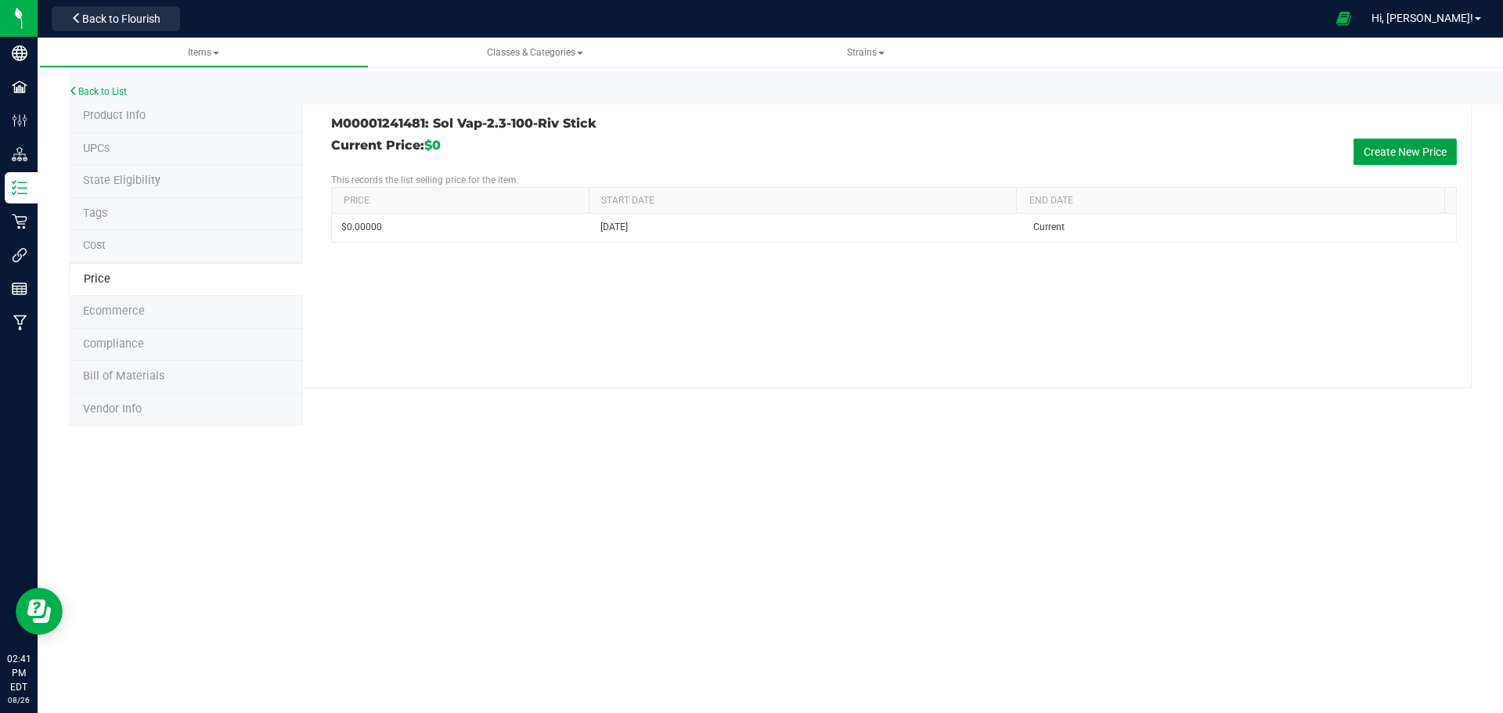
click at [1397, 158] on button "Create New Price" at bounding box center [1405, 152] width 103 height 27
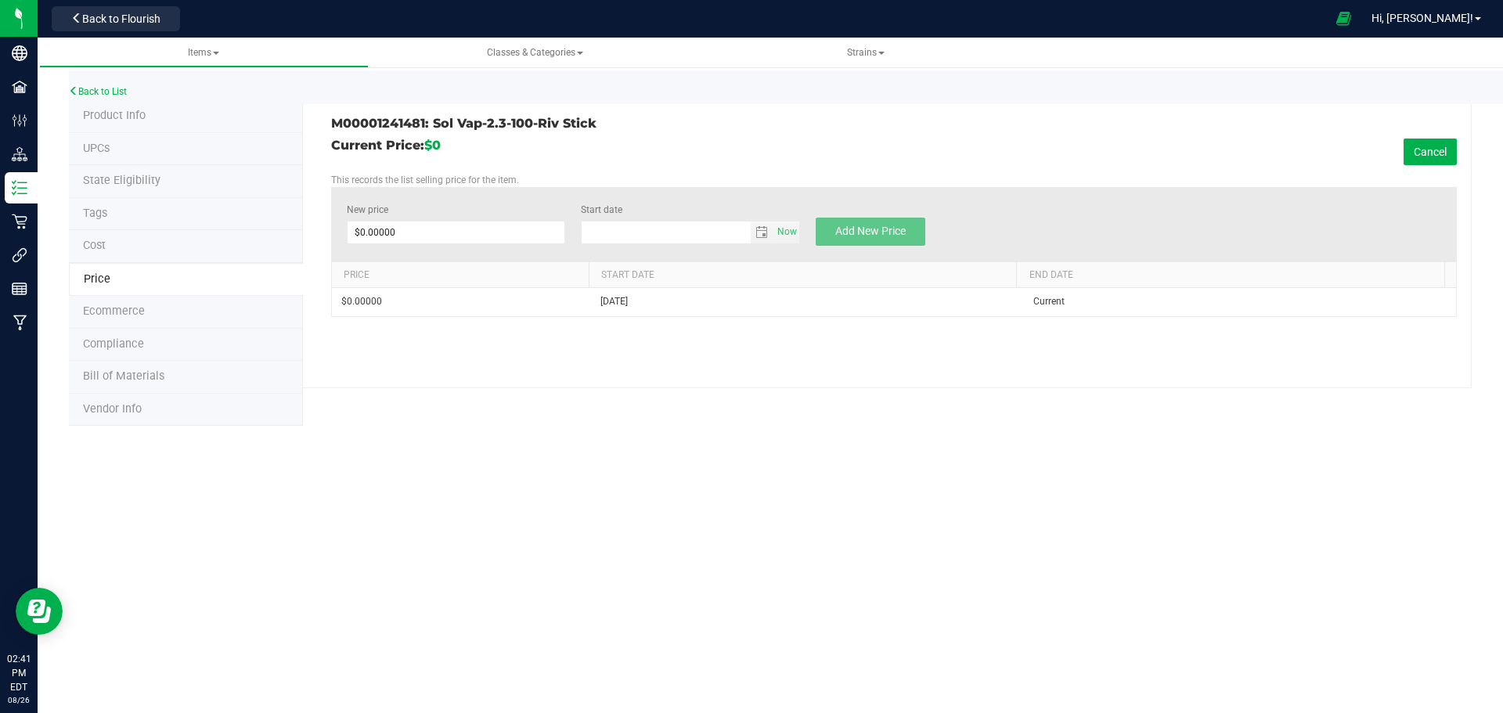
type input "8/26/2025"
drag, startPoint x: 416, startPoint y: 231, endPoint x: 312, endPoint y: 224, distance: 104.4
click at [312, 224] on div "M00001241481: Sol Vap-2.3-100-Riv Stick Current Price: $0 Cancel This records t…" at bounding box center [887, 244] width 1169 height 288
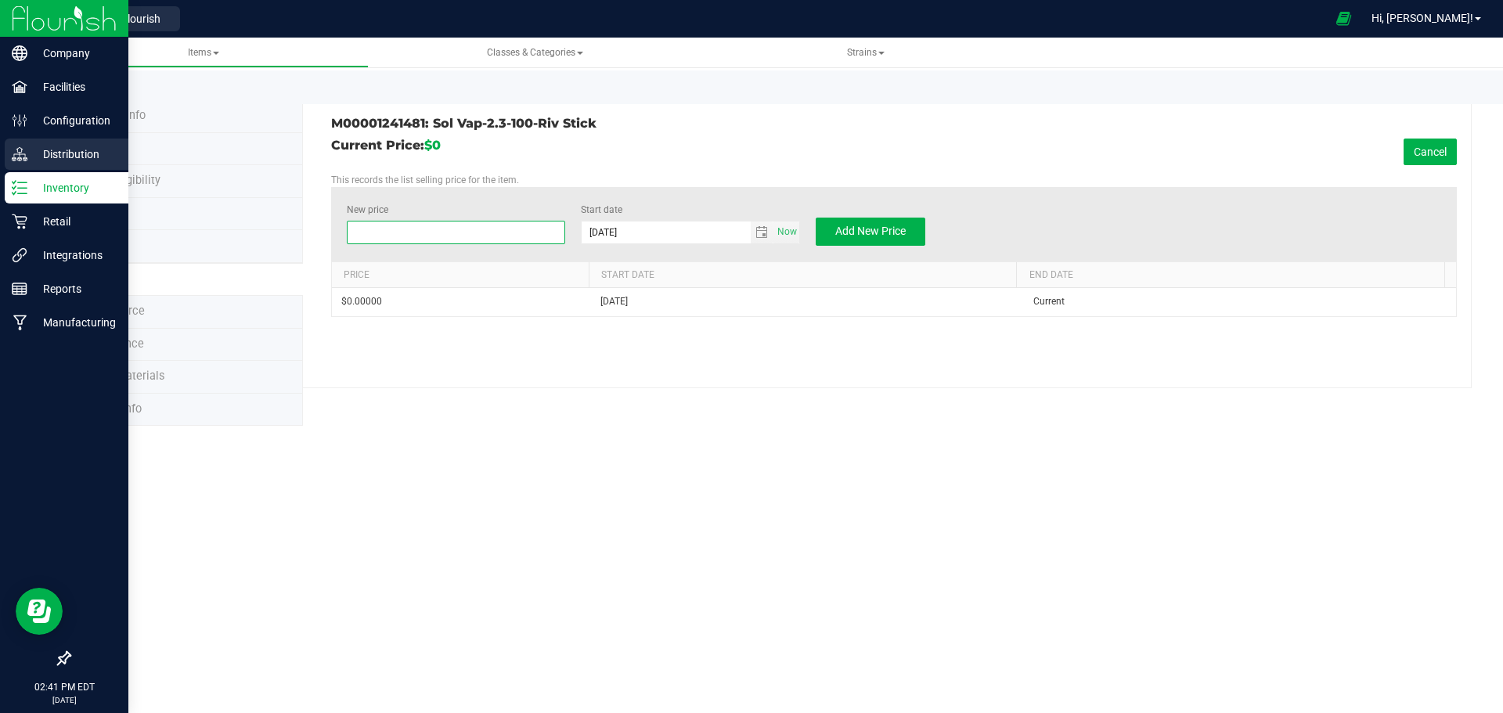
type input "8"
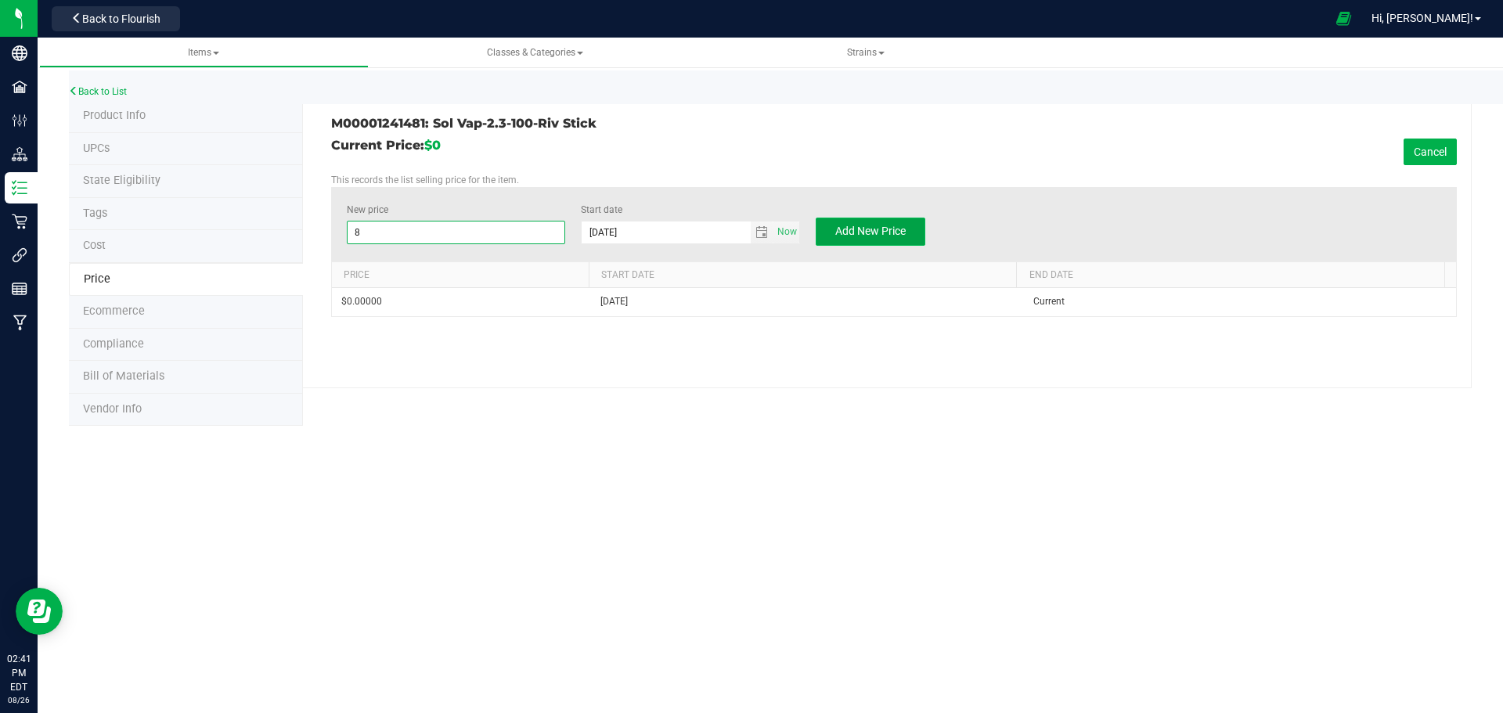
click at [853, 232] on span "Add New Price" at bounding box center [870, 231] width 70 height 13
type input "$0.00000"
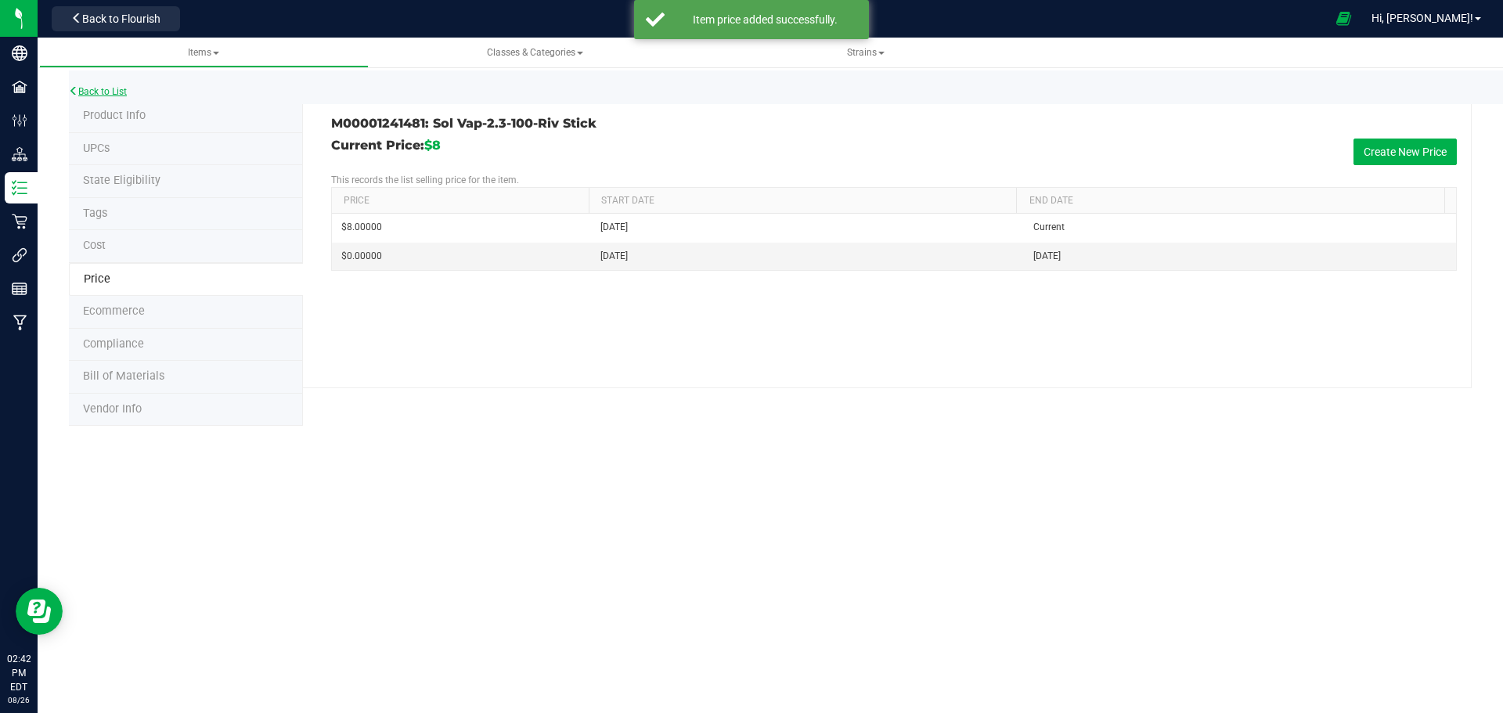
click at [106, 89] on link "Back to List" at bounding box center [98, 91] width 58 height 11
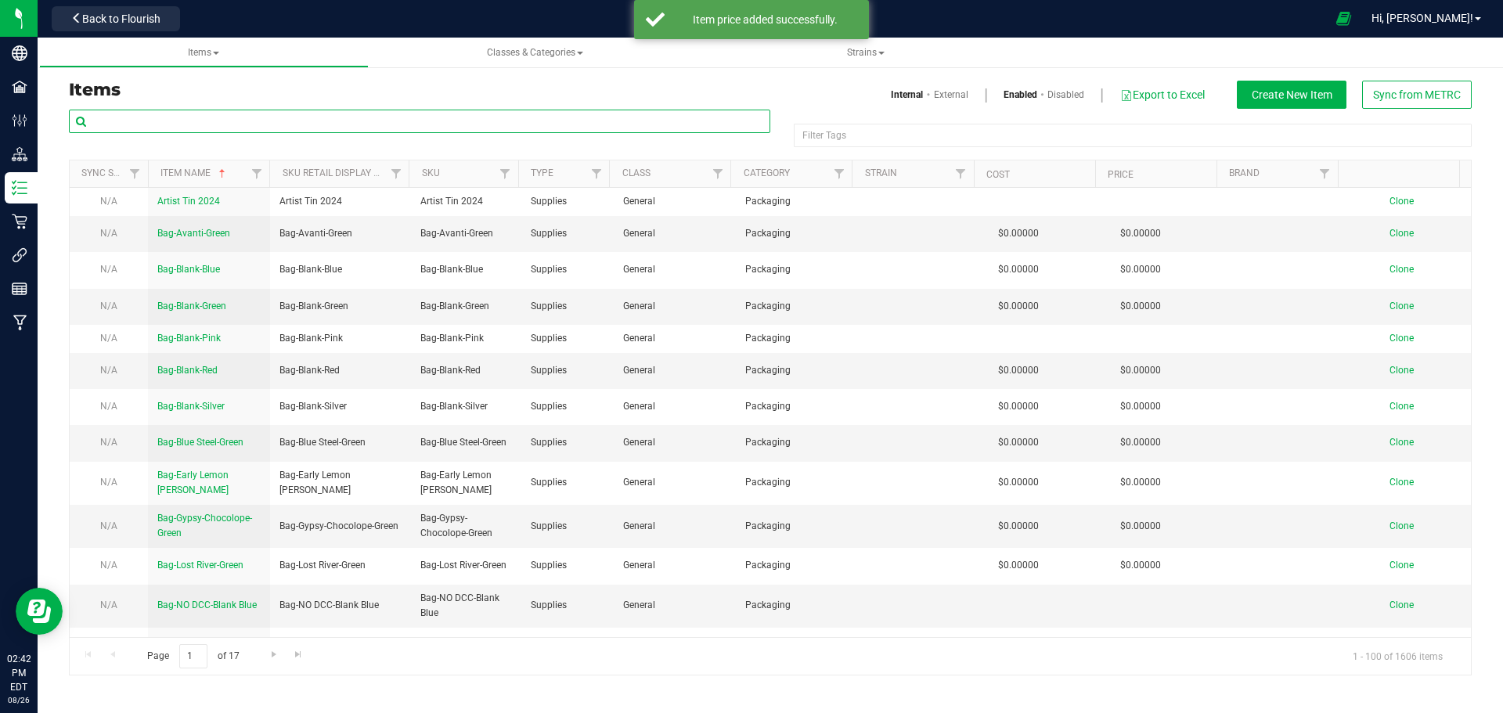
click at [121, 121] on input "text" at bounding box center [420, 121] width 702 height 23
type input "1241438"
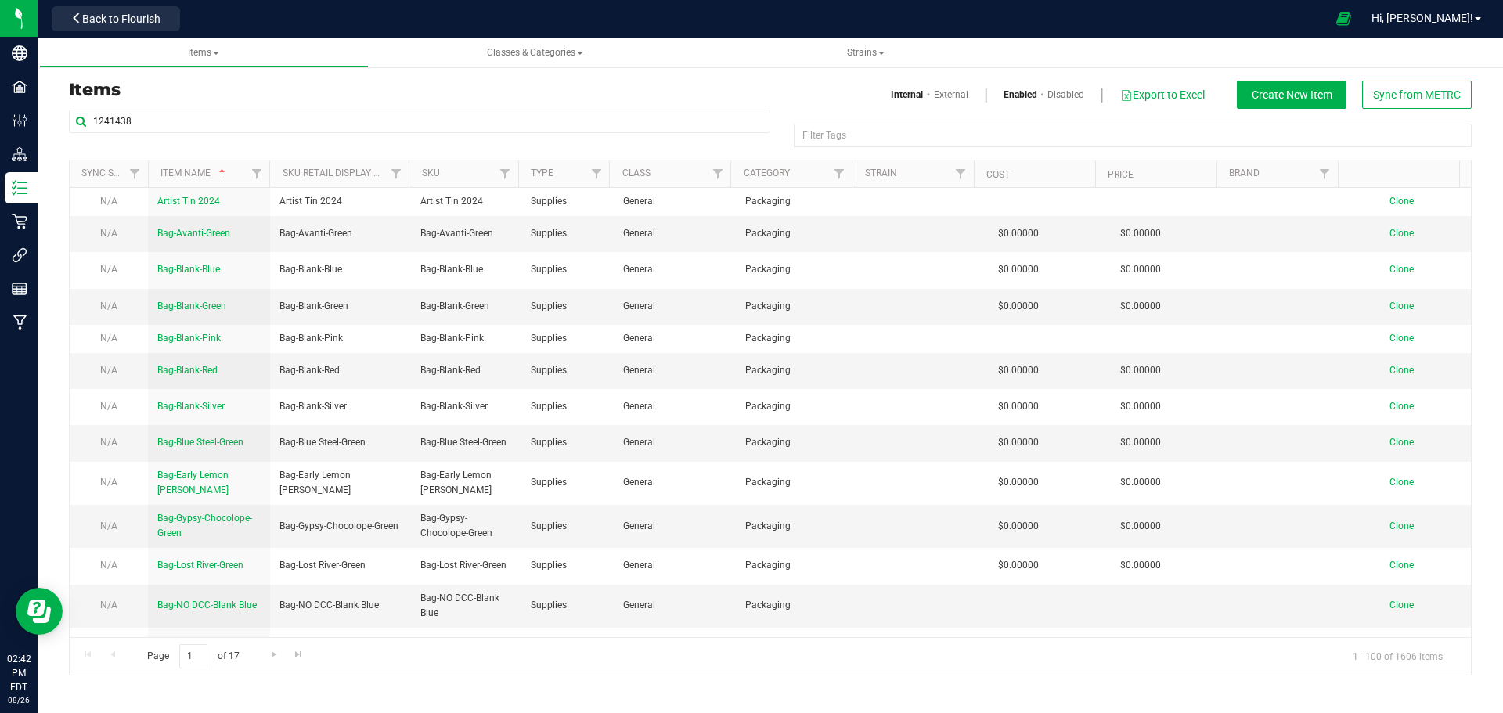
click at [444, 87] on h3 "Items" at bounding box center [414, 90] width 690 height 19
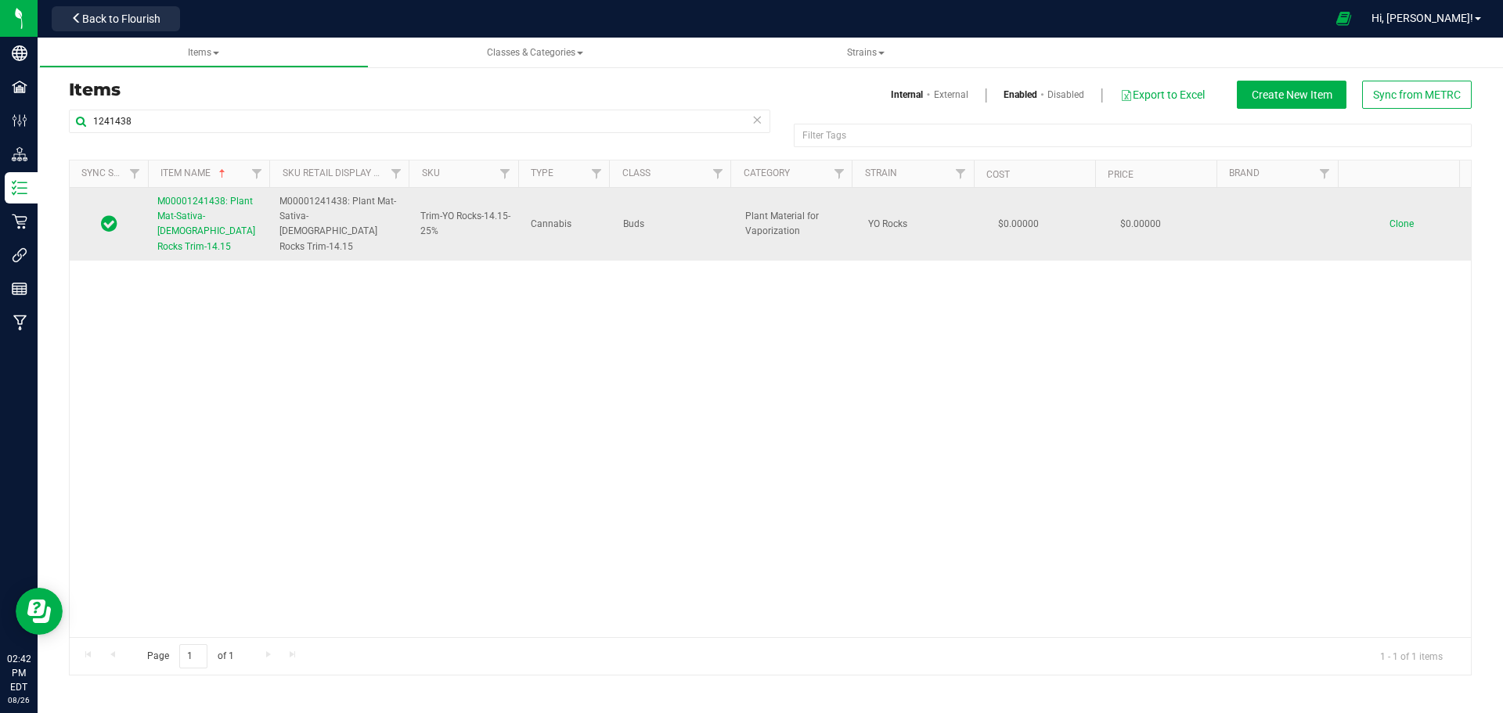
click at [196, 214] on span "M00001241438: Plant Mat-Sativa-25-YO Rocks Trim-14.15" at bounding box center [206, 224] width 98 height 56
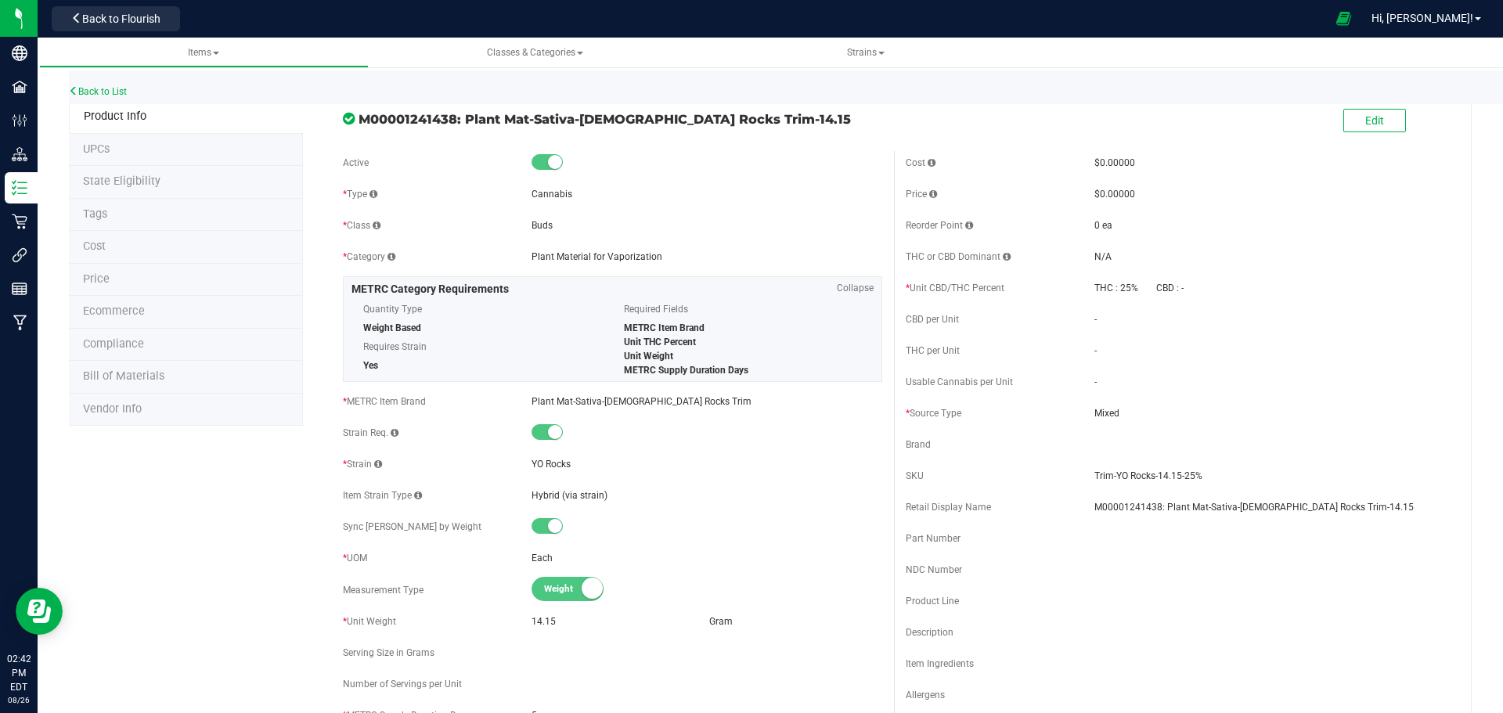
click at [85, 278] on span "Price" at bounding box center [96, 278] width 27 height 13
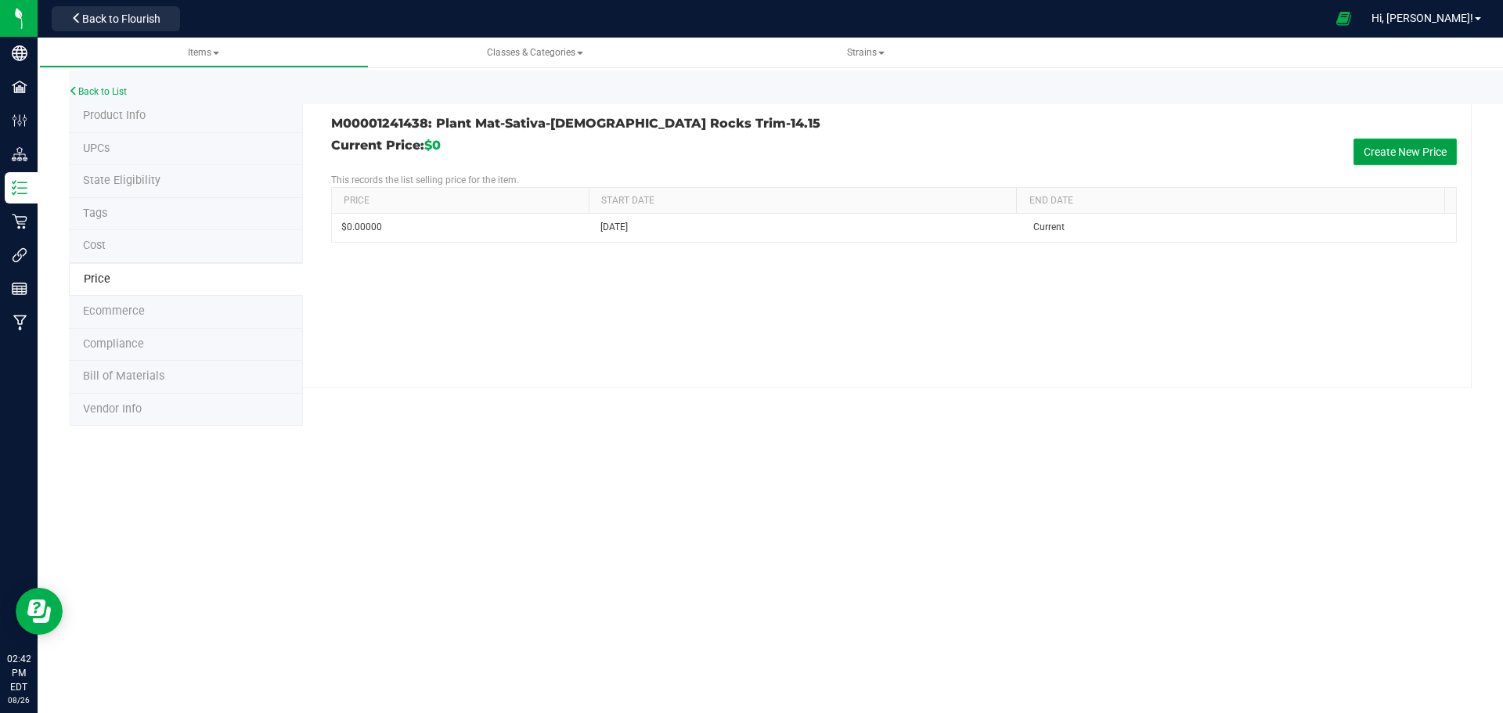
click at [1385, 156] on button "Create New Price" at bounding box center [1405, 152] width 103 height 27
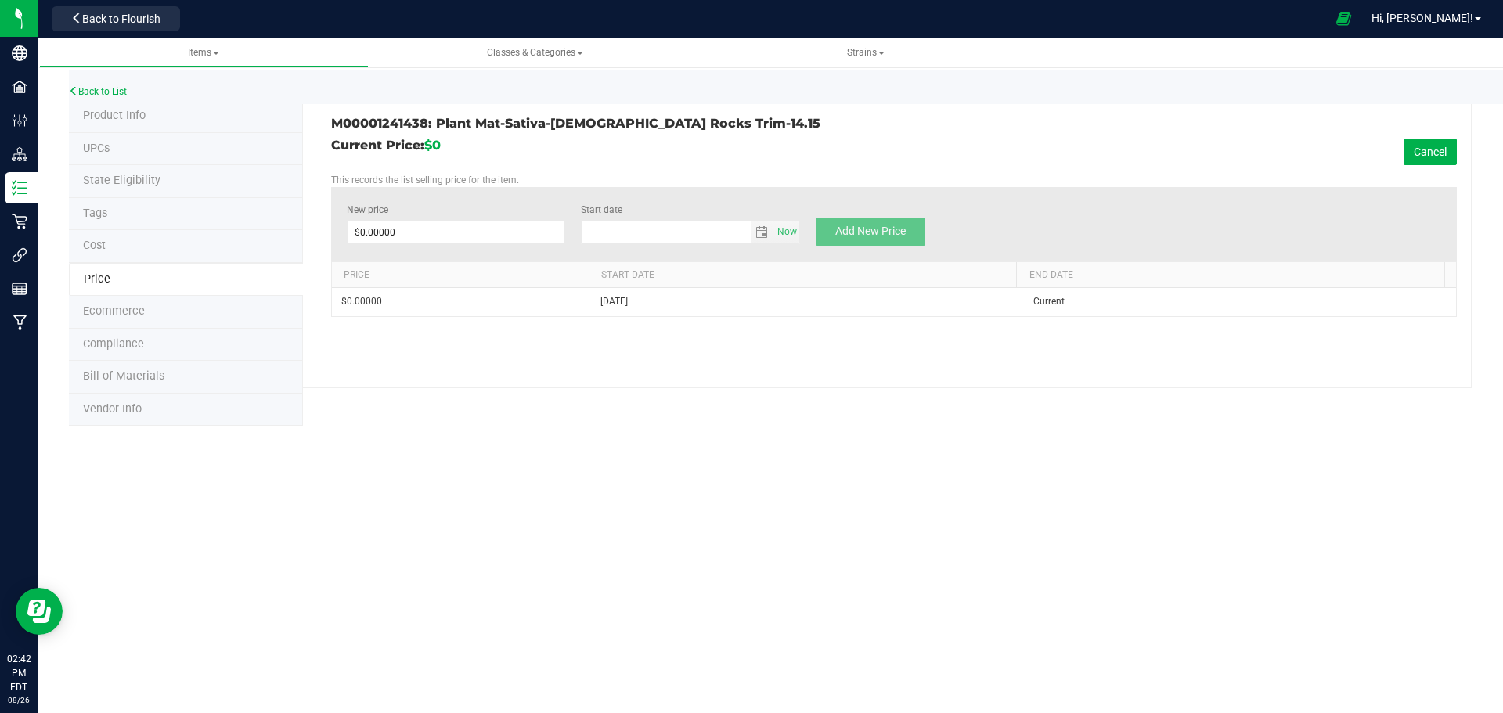
type input "8/26/2025"
click at [435, 233] on span at bounding box center [456, 232] width 219 height 23
type input "55"
click at [875, 229] on span "Add New Price" at bounding box center [870, 231] width 70 height 13
type input "$0.00000"
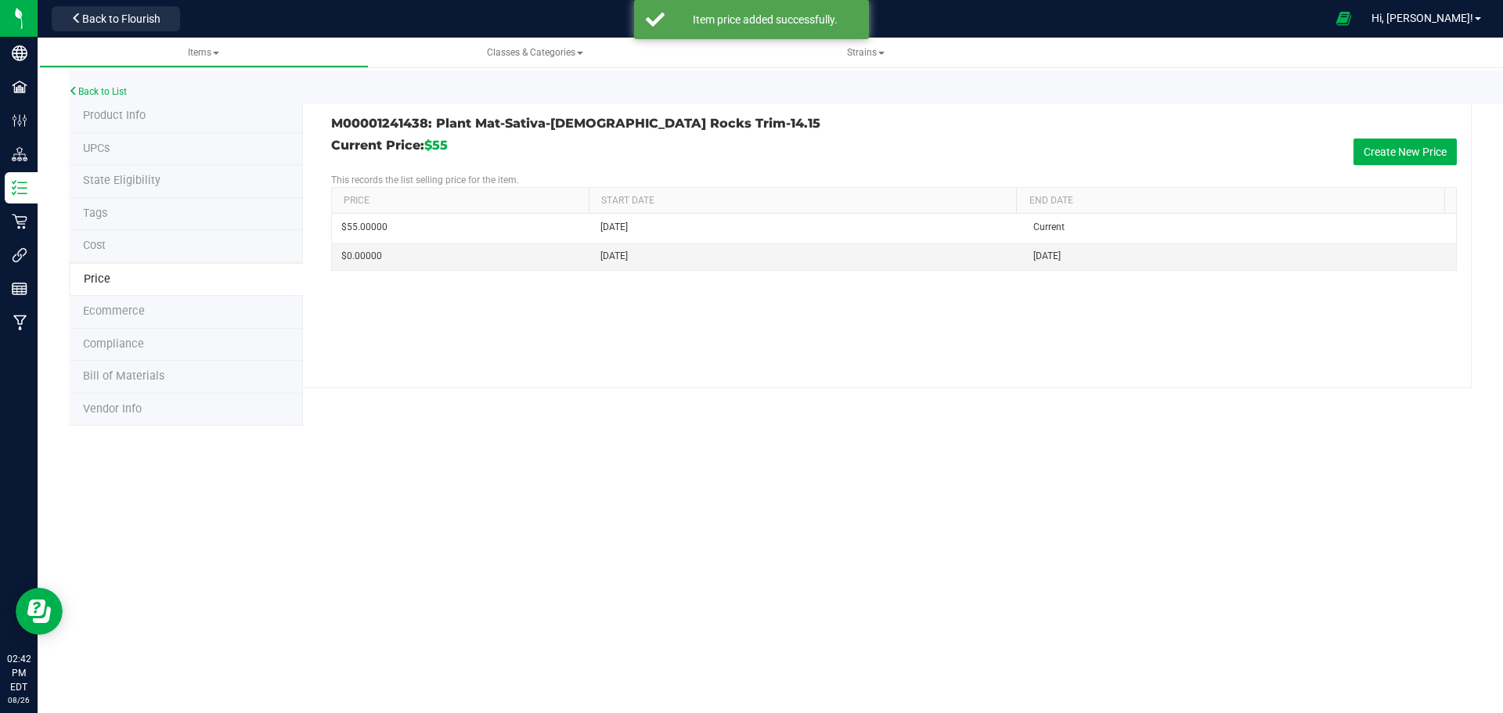
click at [107, 407] on span "Vendor Info" at bounding box center [112, 408] width 59 height 13
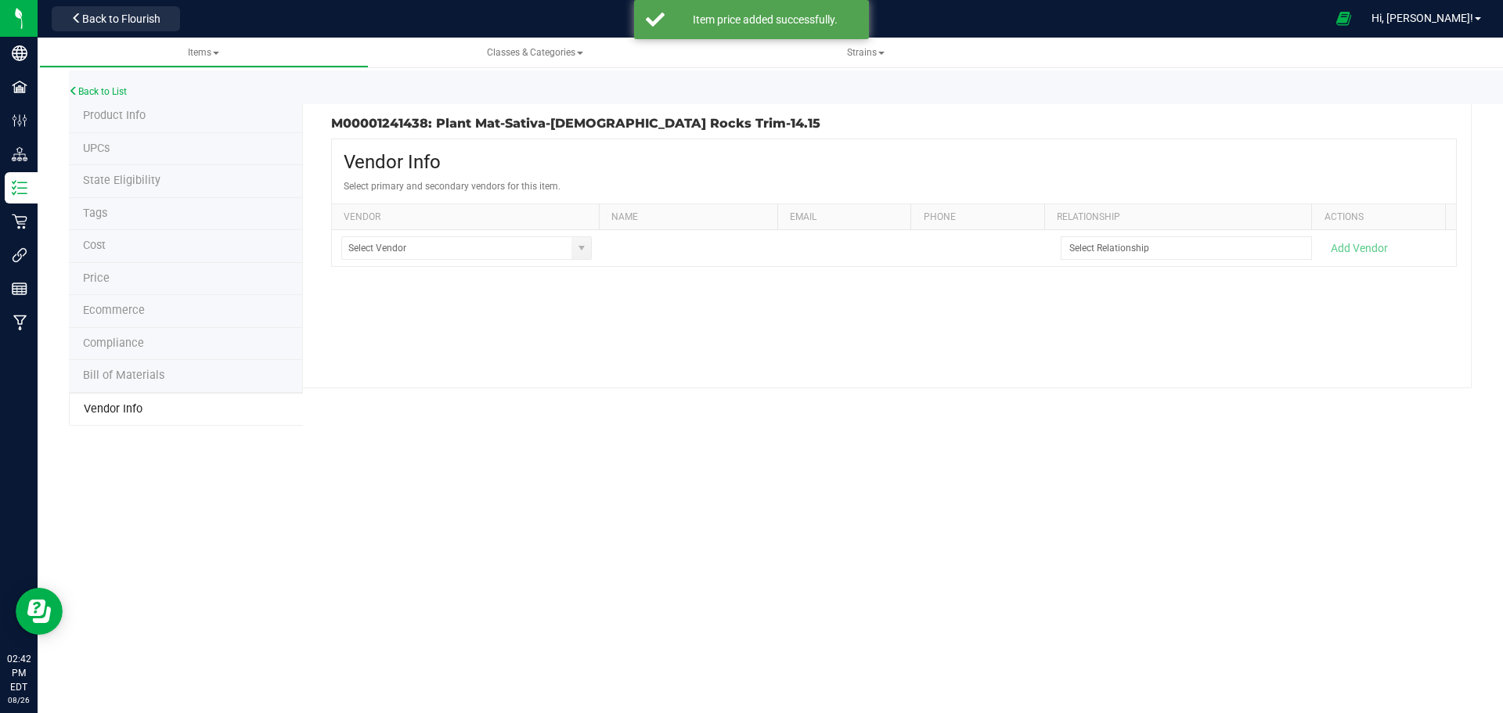
click at [113, 374] on span "Bill of Materials" at bounding box center [123, 375] width 81 height 13
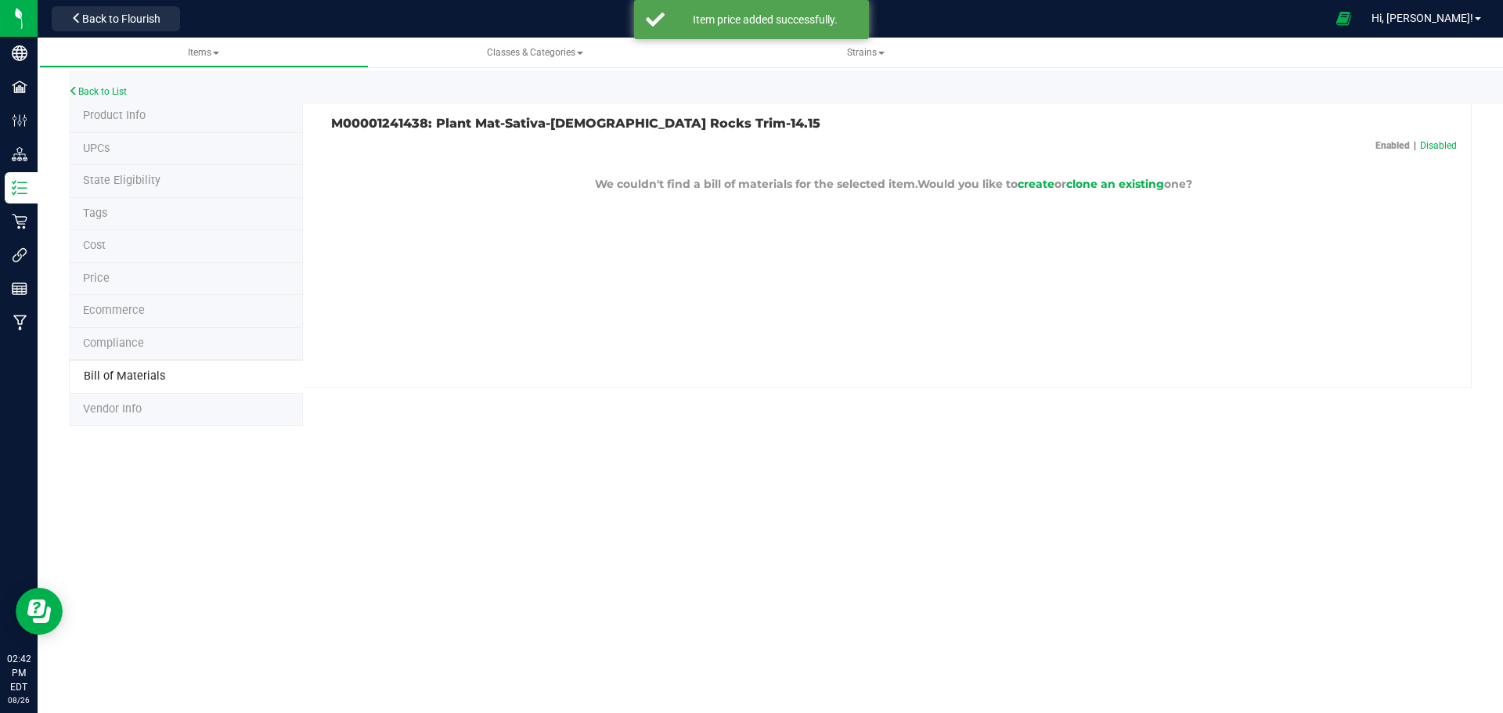
click at [123, 339] on span "Compliance" at bounding box center [113, 343] width 61 height 13
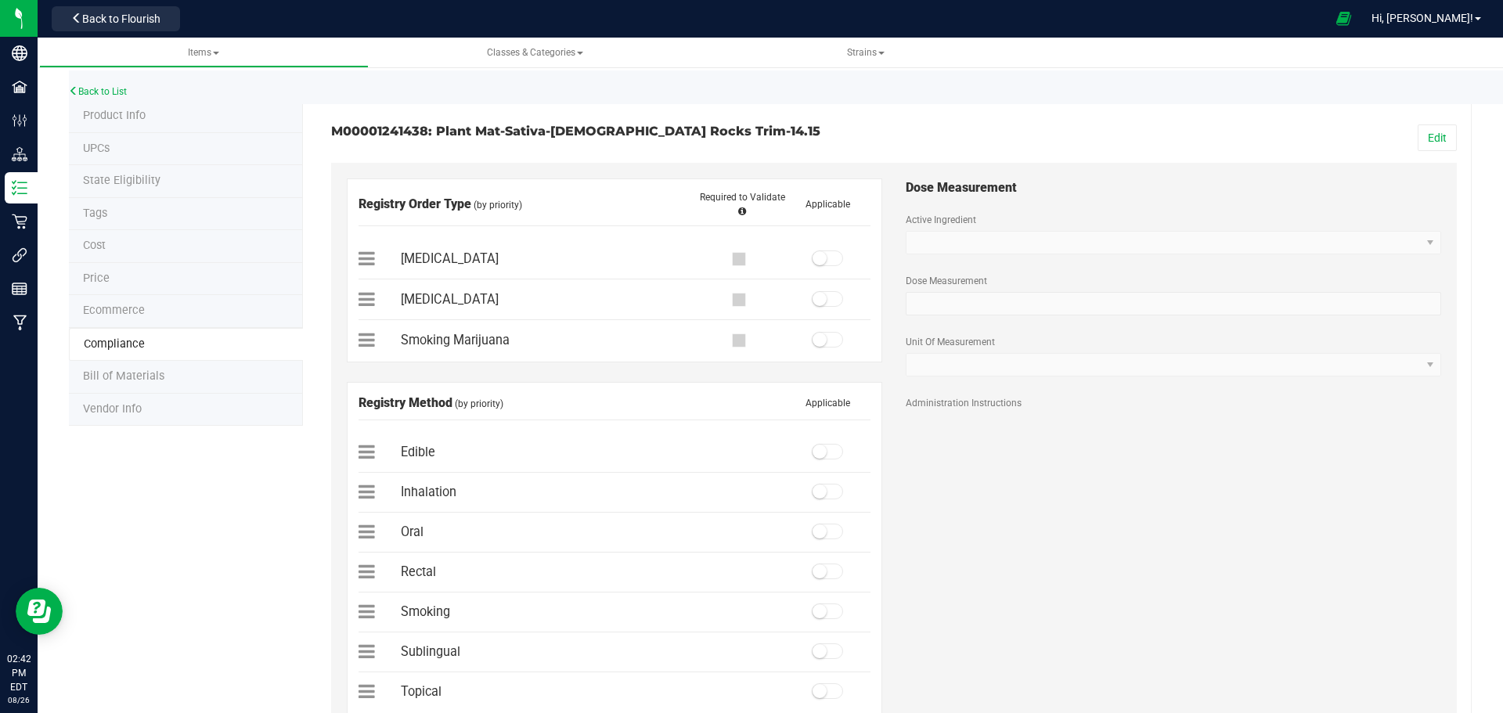
click at [112, 308] on span "Ecommerce" at bounding box center [114, 310] width 62 height 13
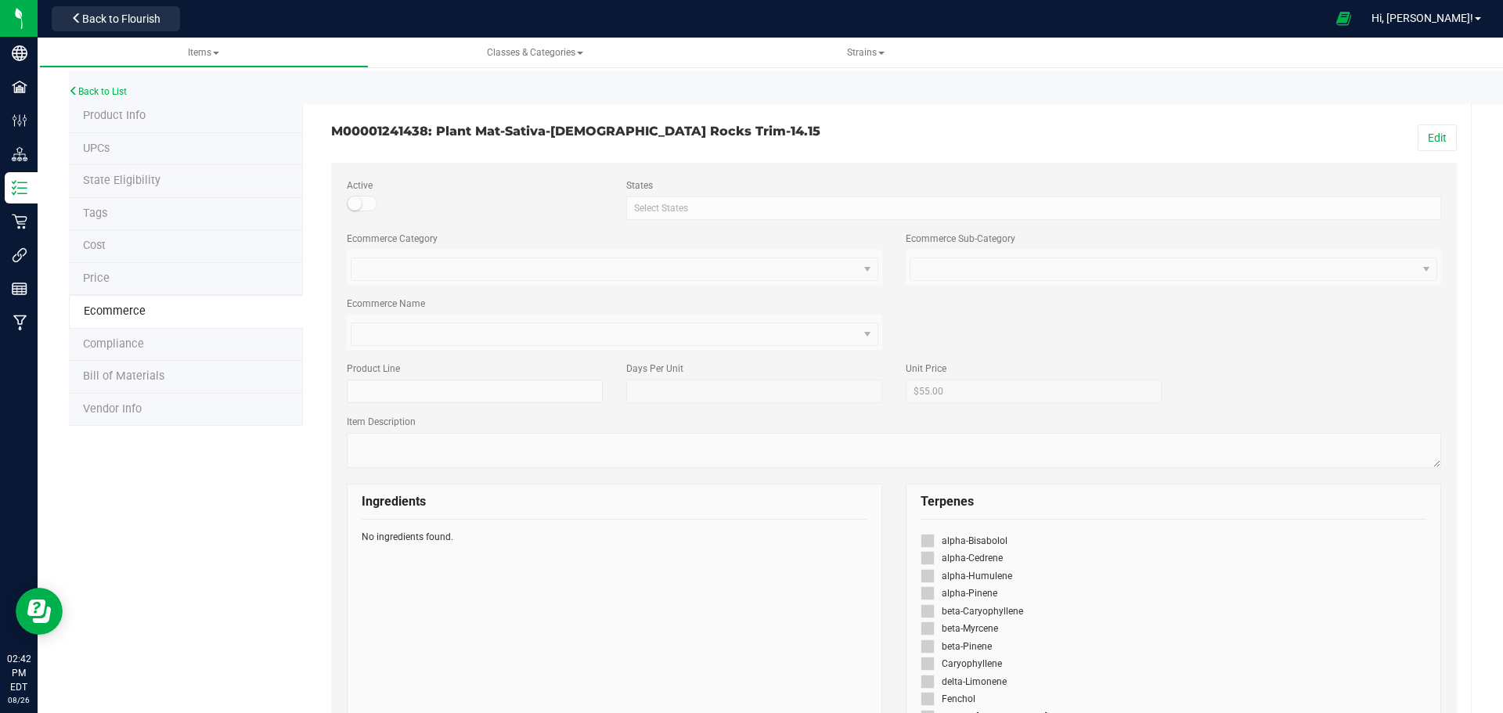
click at [92, 280] on span "Price" at bounding box center [96, 278] width 27 height 13
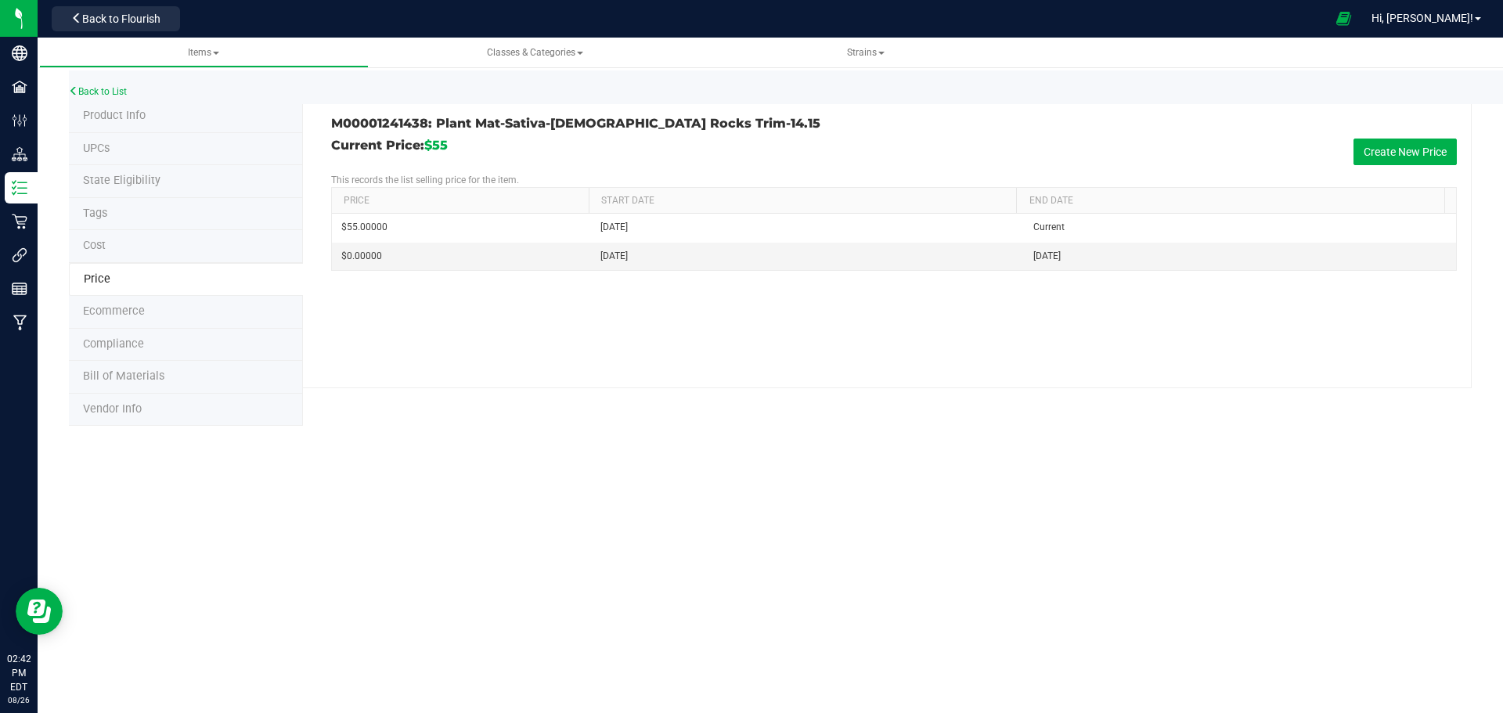
click at [103, 245] on span "Cost" at bounding box center [94, 245] width 23 height 13
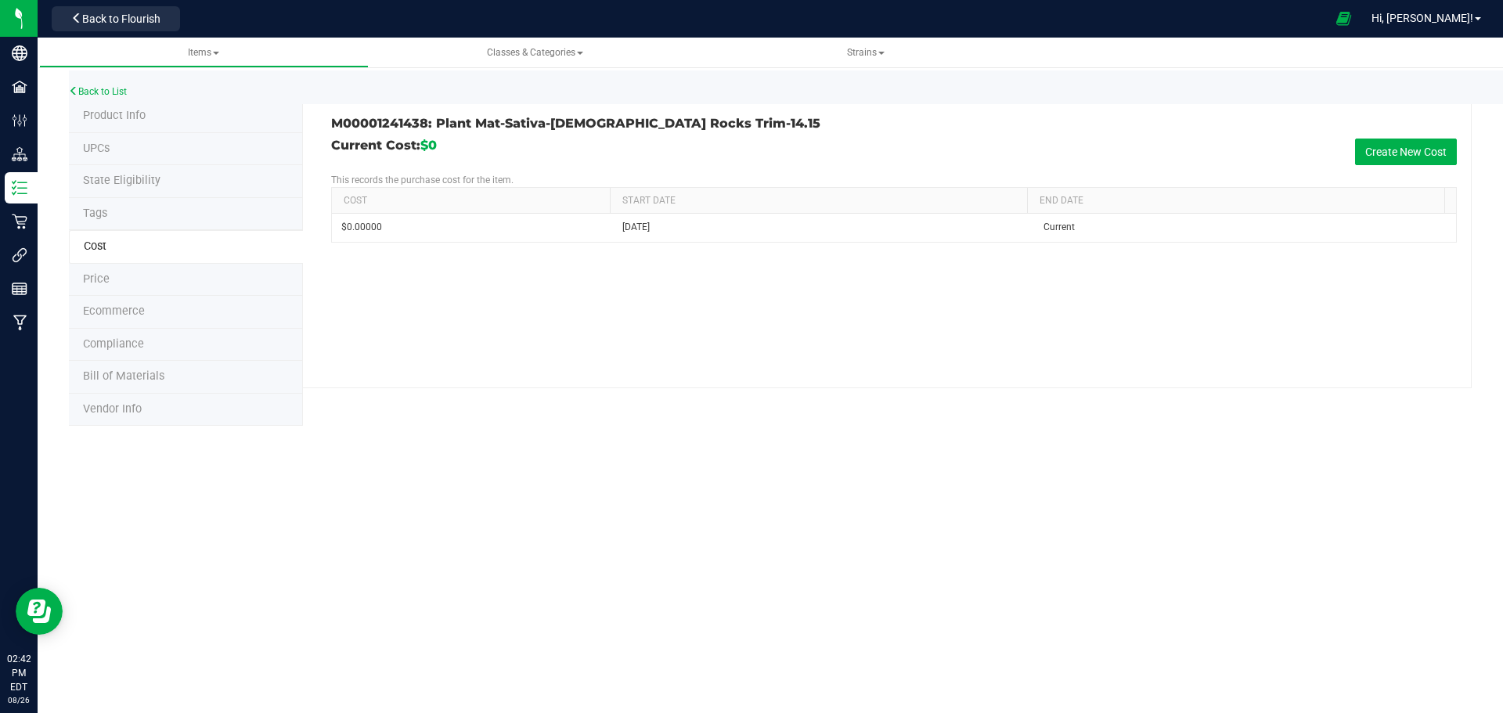
click at [105, 209] on span "Tags" at bounding box center [95, 213] width 24 height 13
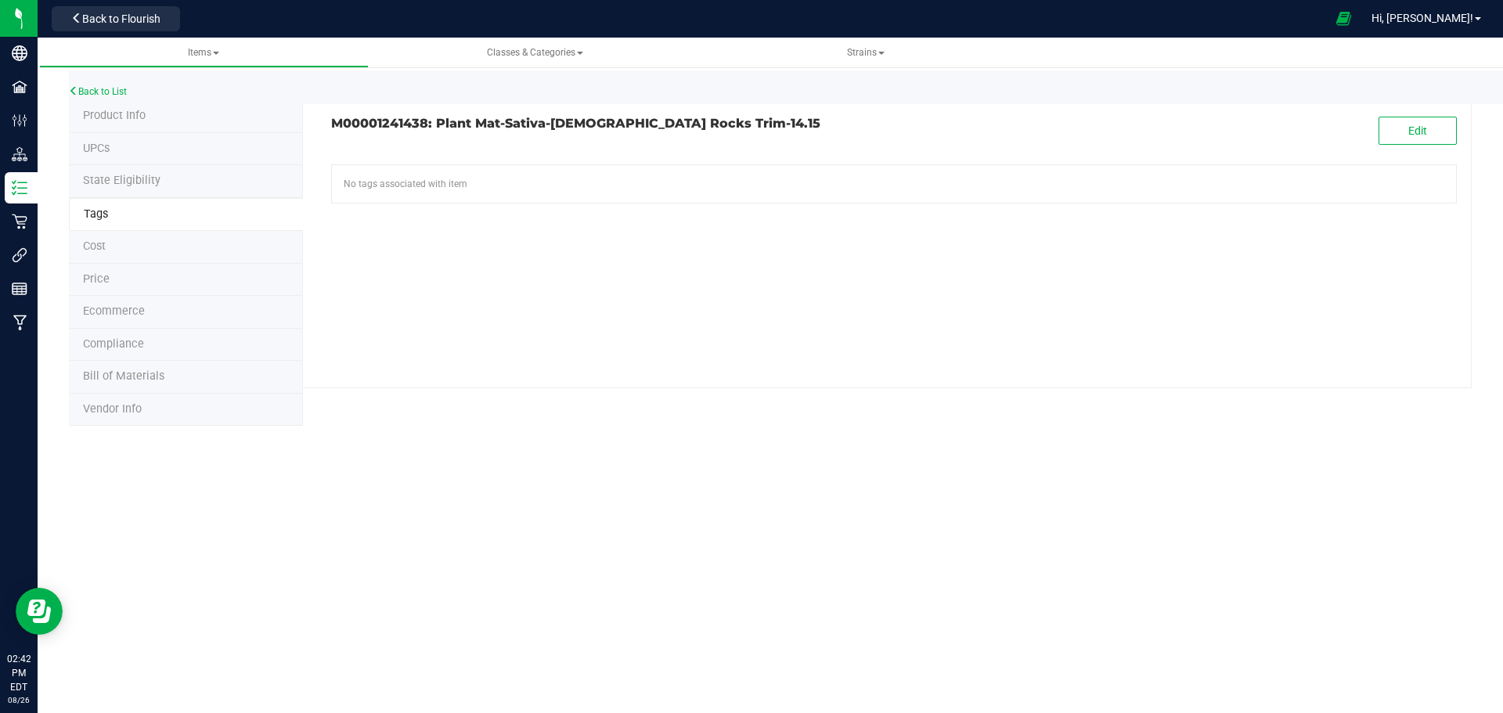
click at [108, 190] on li "State Eligibility" at bounding box center [186, 181] width 234 height 33
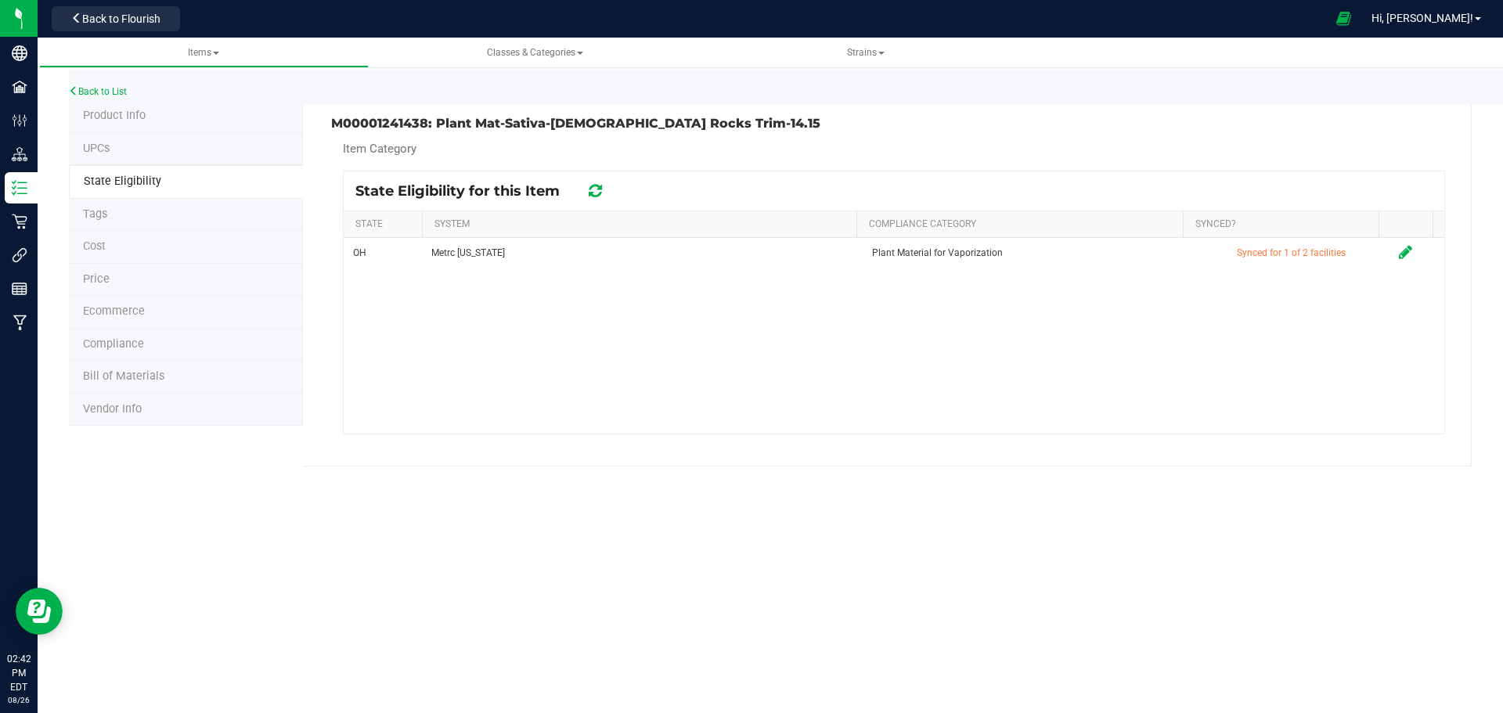
click at [98, 156] on li "UPCs" at bounding box center [186, 149] width 234 height 33
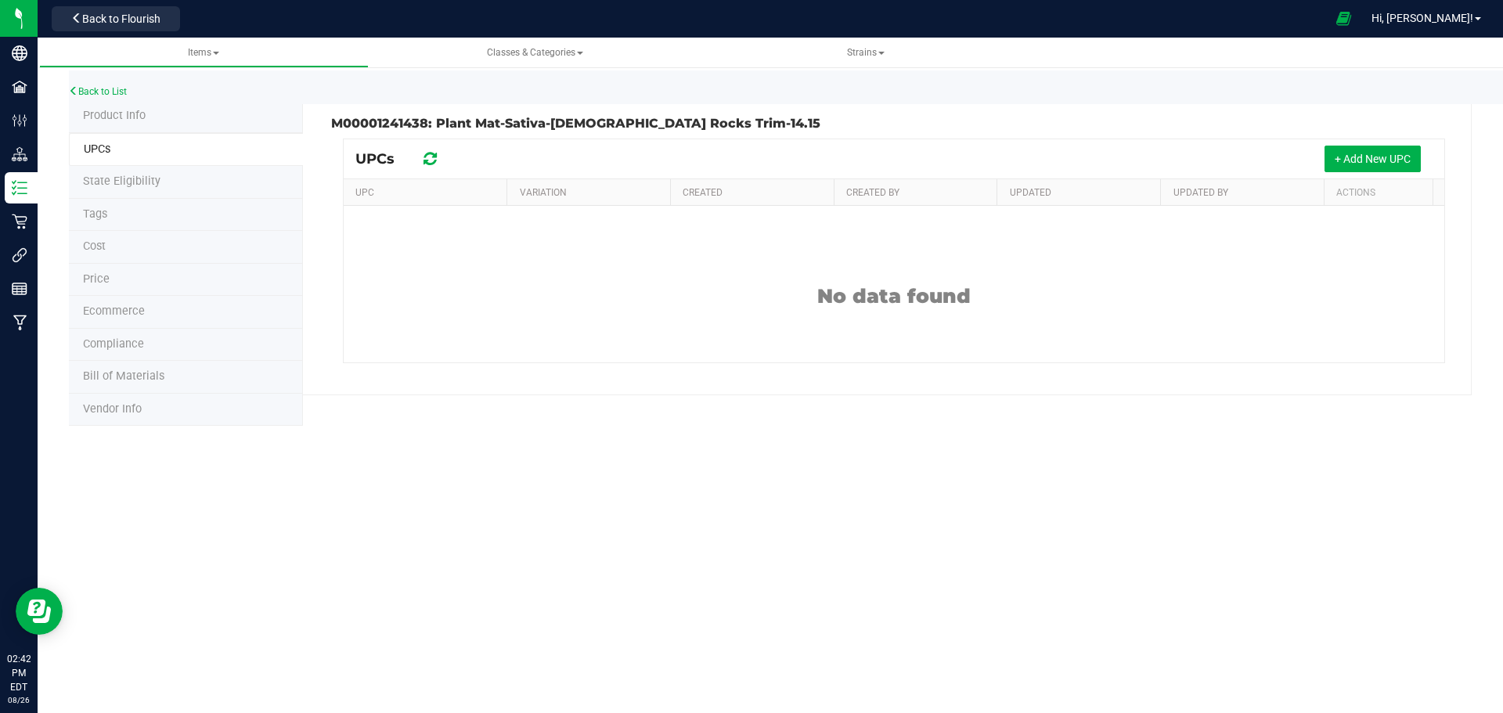
click at [105, 110] on span "Product Info" at bounding box center [114, 115] width 63 height 13
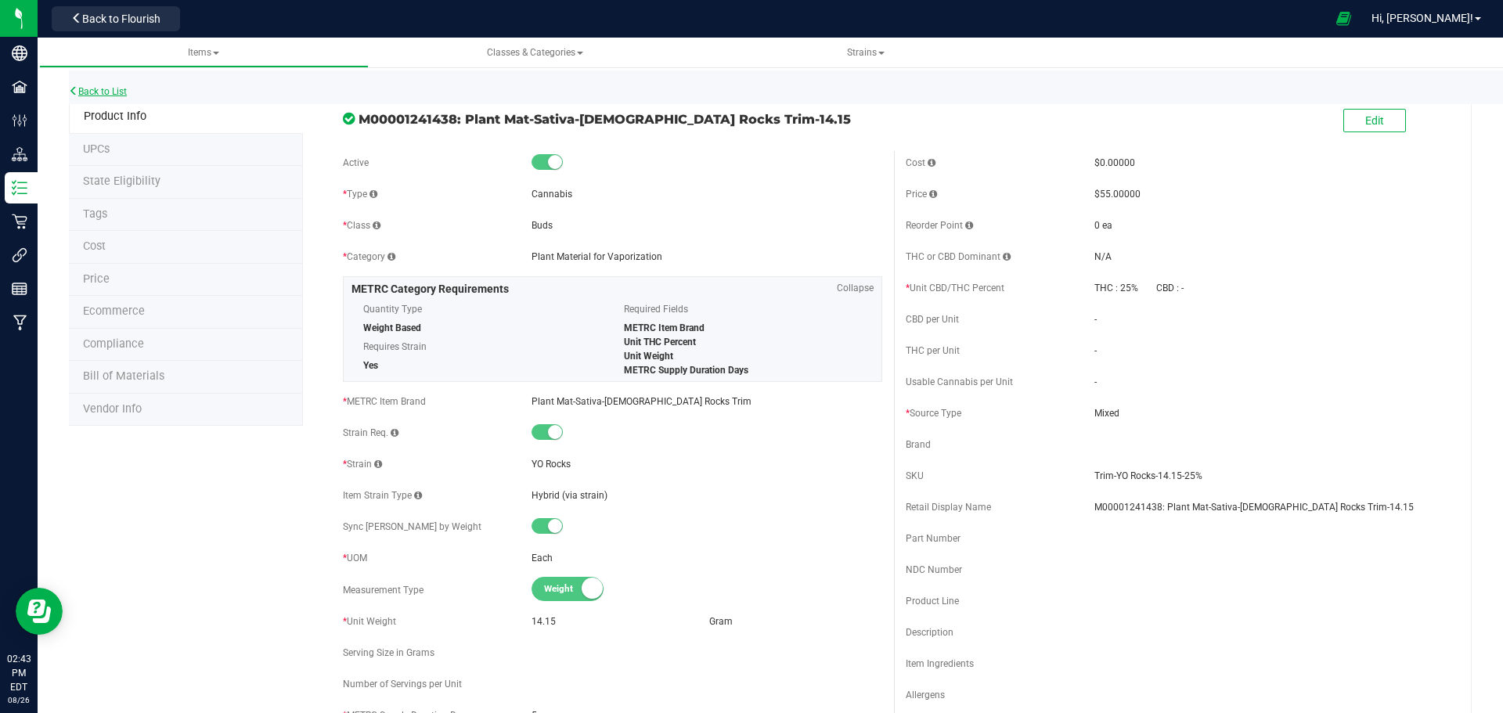
click at [101, 88] on link "Back to List" at bounding box center [98, 91] width 58 height 11
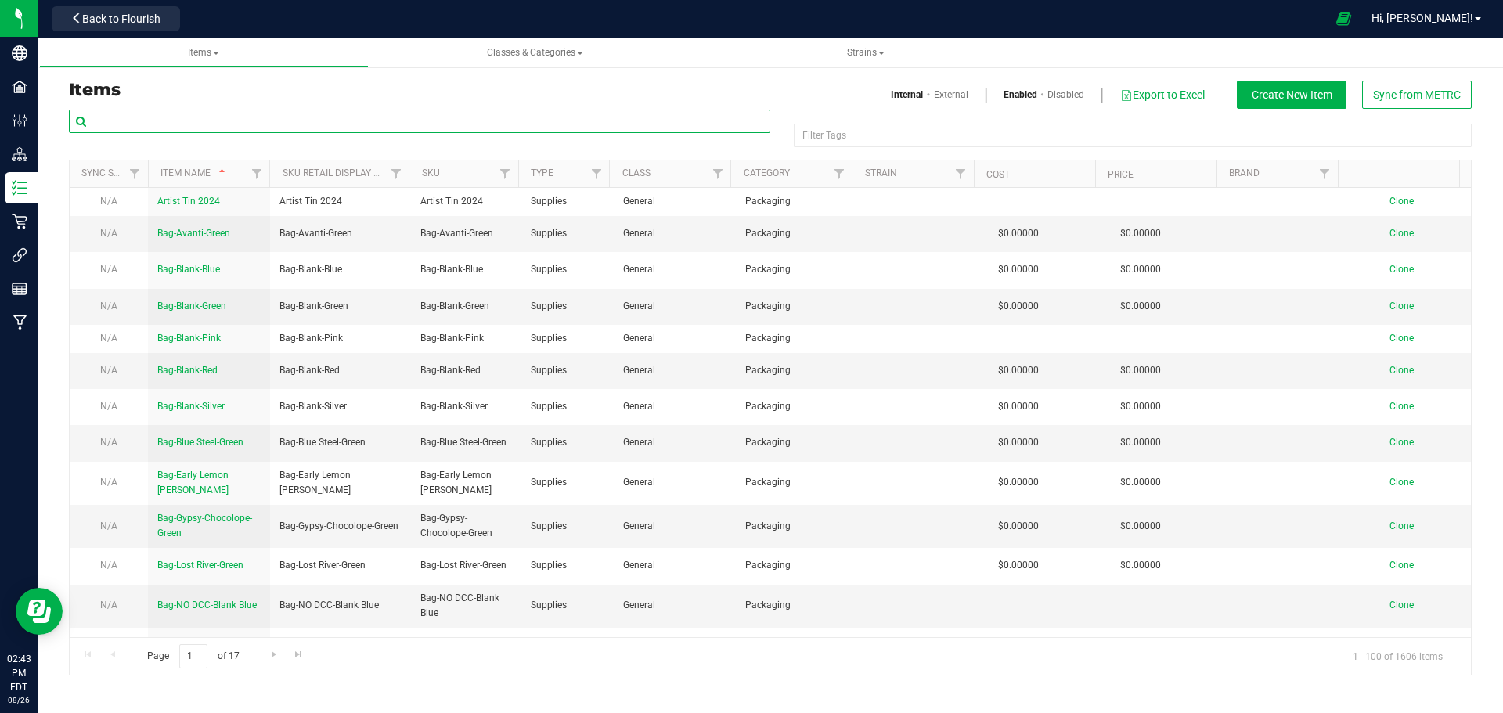
click at [161, 131] on input "text" at bounding box center [420, 121] width 702 height 23
click at [327, 96] on h3 "Items" at bounding box center [414, 90] width 690 height 19
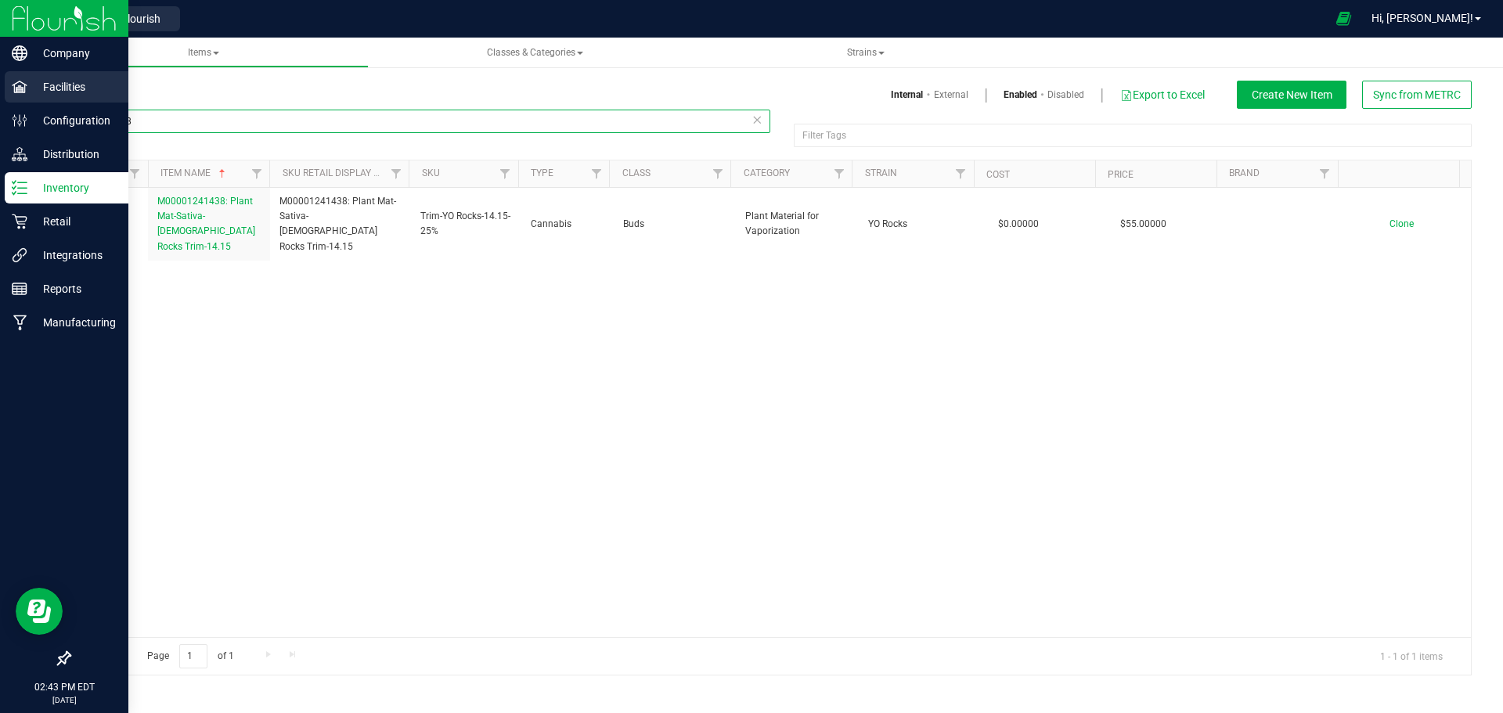
drag, startPoint x: 139, startPoint y: 117, endPoint x: 2, endPoint y: 100, distance: 138.0
click at [2, 101] on div "Company Facilities Configuration Distribution Inventory Retail Integrations Rep…" at bounding box center [751, 356] width 1503 height 713
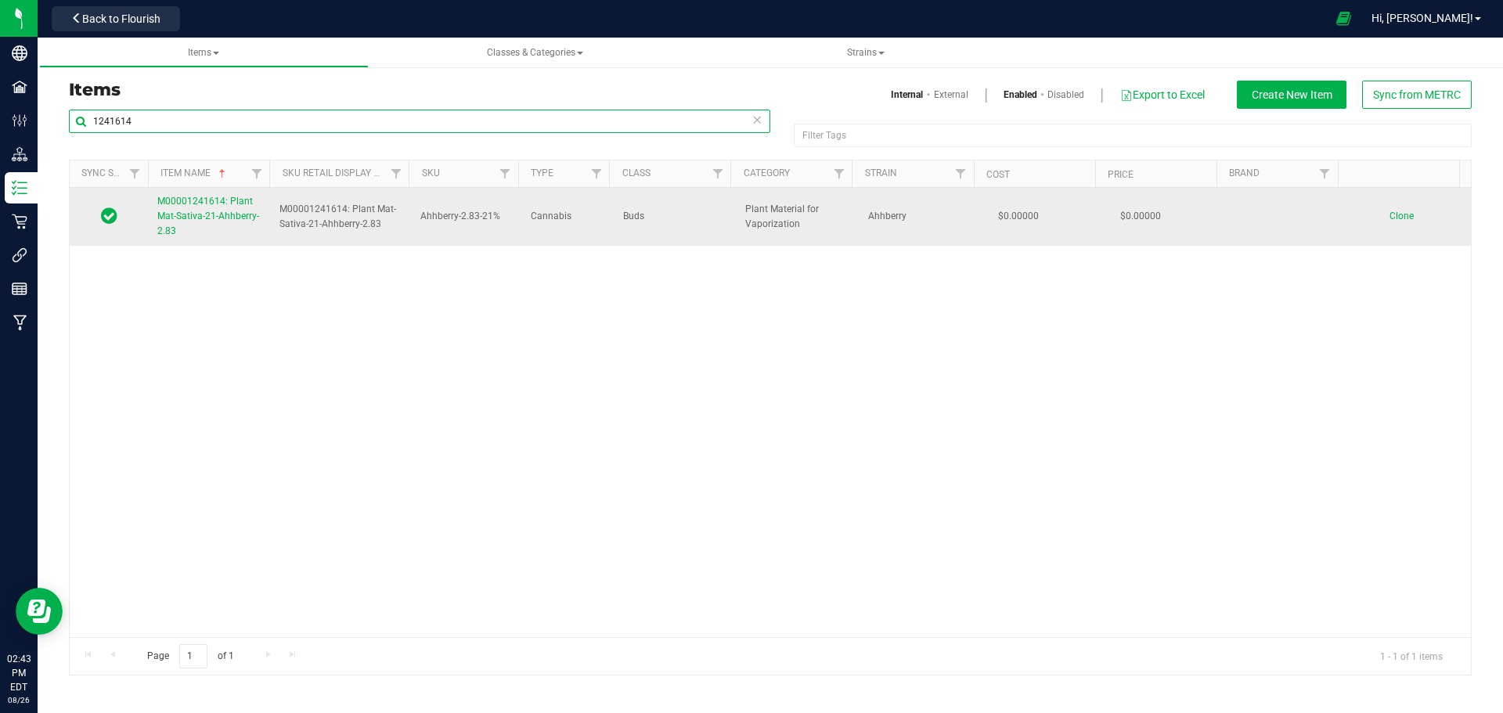
type input "1241614"
click at [174, 219] on span "M00001241614: Plant Mat-Sativa-21-Ahhberry-2.83" at bounding box center [208, 216] width 102 height 41
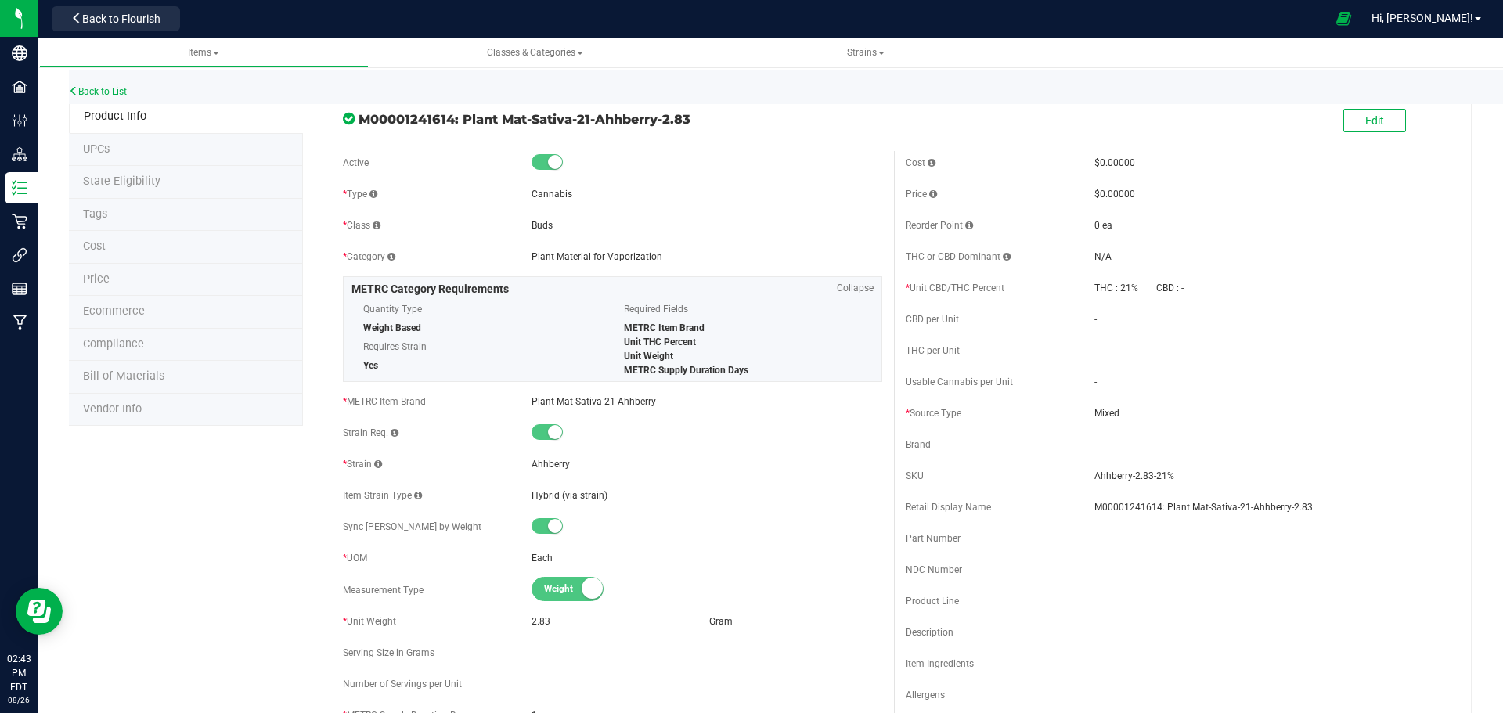
click at [93, 277] on span "Price" at bounding box center [96, 278] width 27 height 13
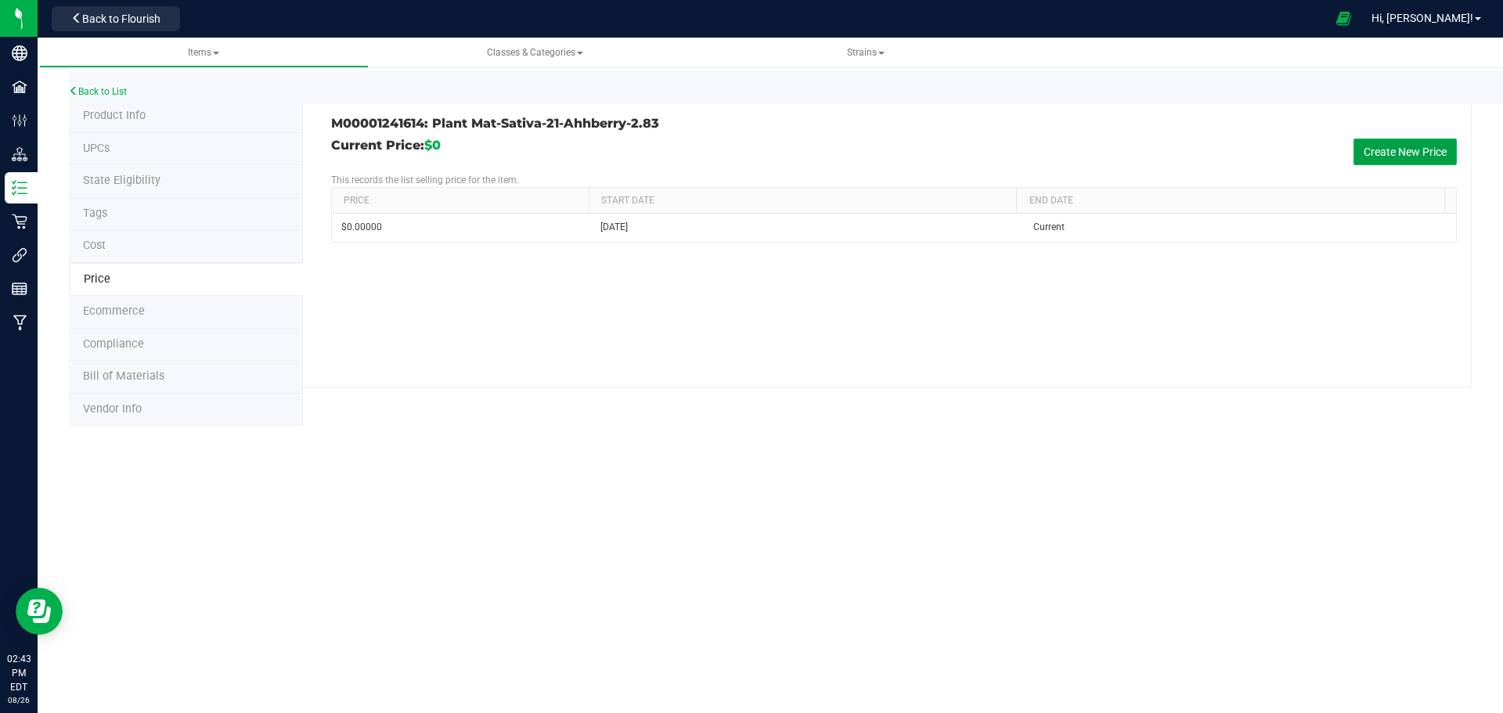
click at [1424, 153] on button "Create New Price" at bounding box center [1405, 152] width 103 height 27
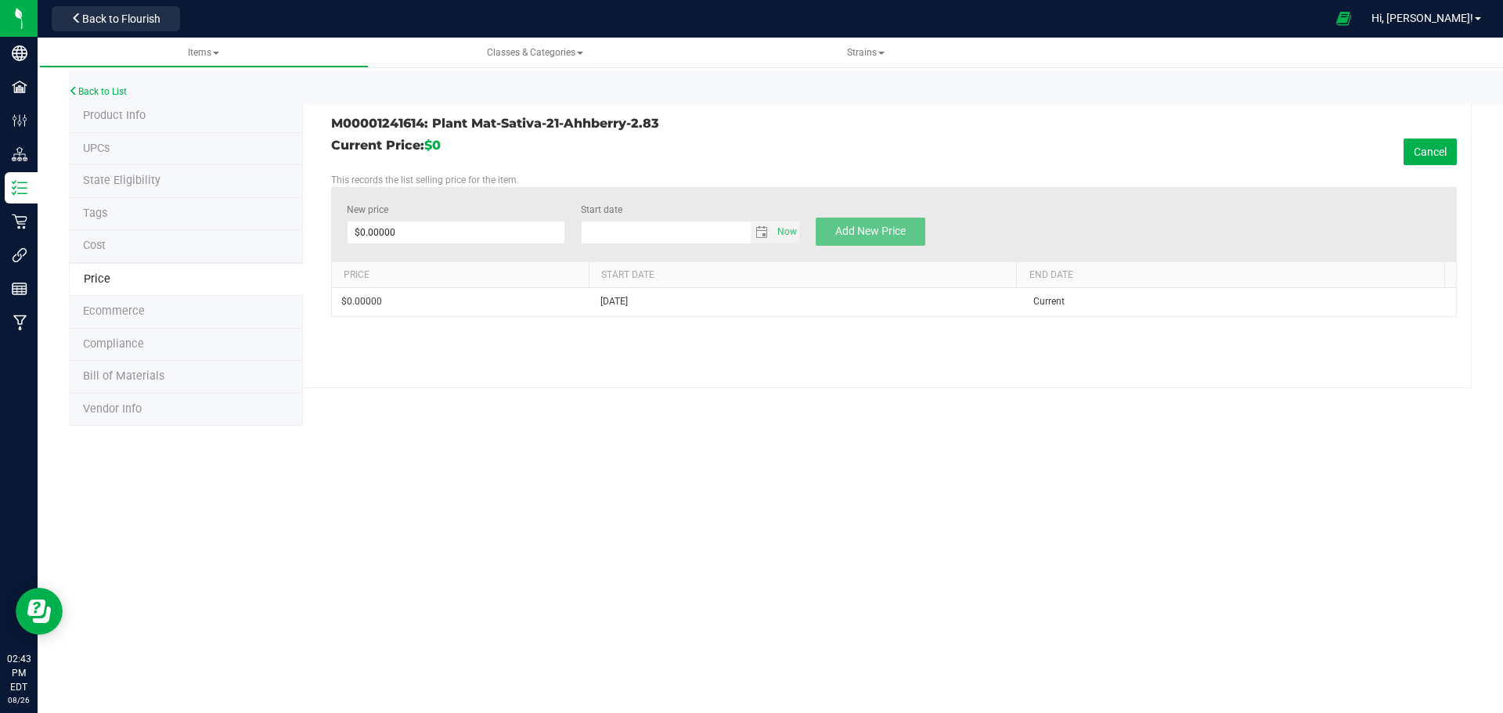
type input "8/26/2025"
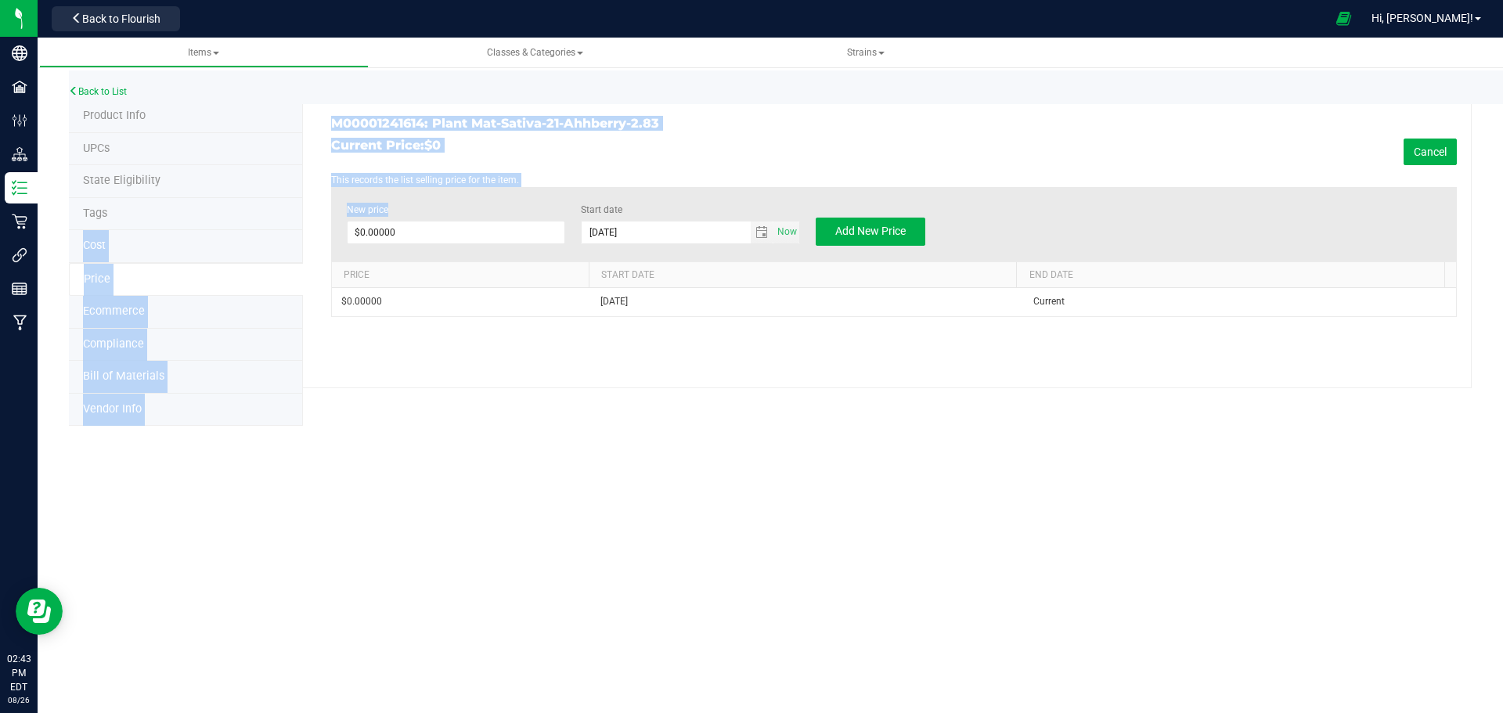
drag, startPoint x: 440, startPoint y: 220, endPoint x: 272, endPoint y: 206, distance: 168.9
click at [272, 206] on div "Product Info UPCs State Eligibility Tags Cost Price Ecommerce Compliance Bill o…" at bounding box center [770, 263] width 1403 height 326
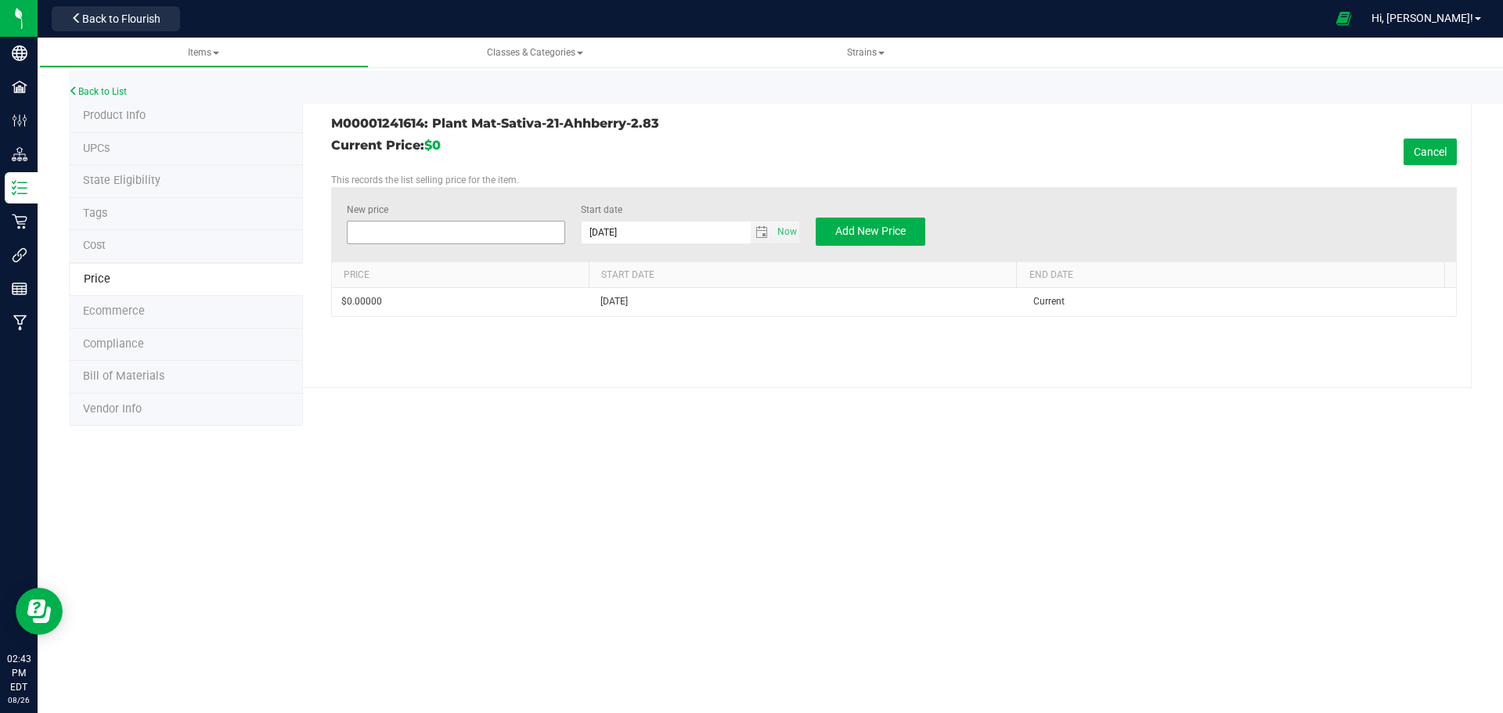
click at [424, 226] on span at bounding box center [456, 232] width 219 height 23
type input "20"
click at [869, 229] on span "Add New Price" at bounding box center [870, 231] width 70 height 13
type input "$0.00000"
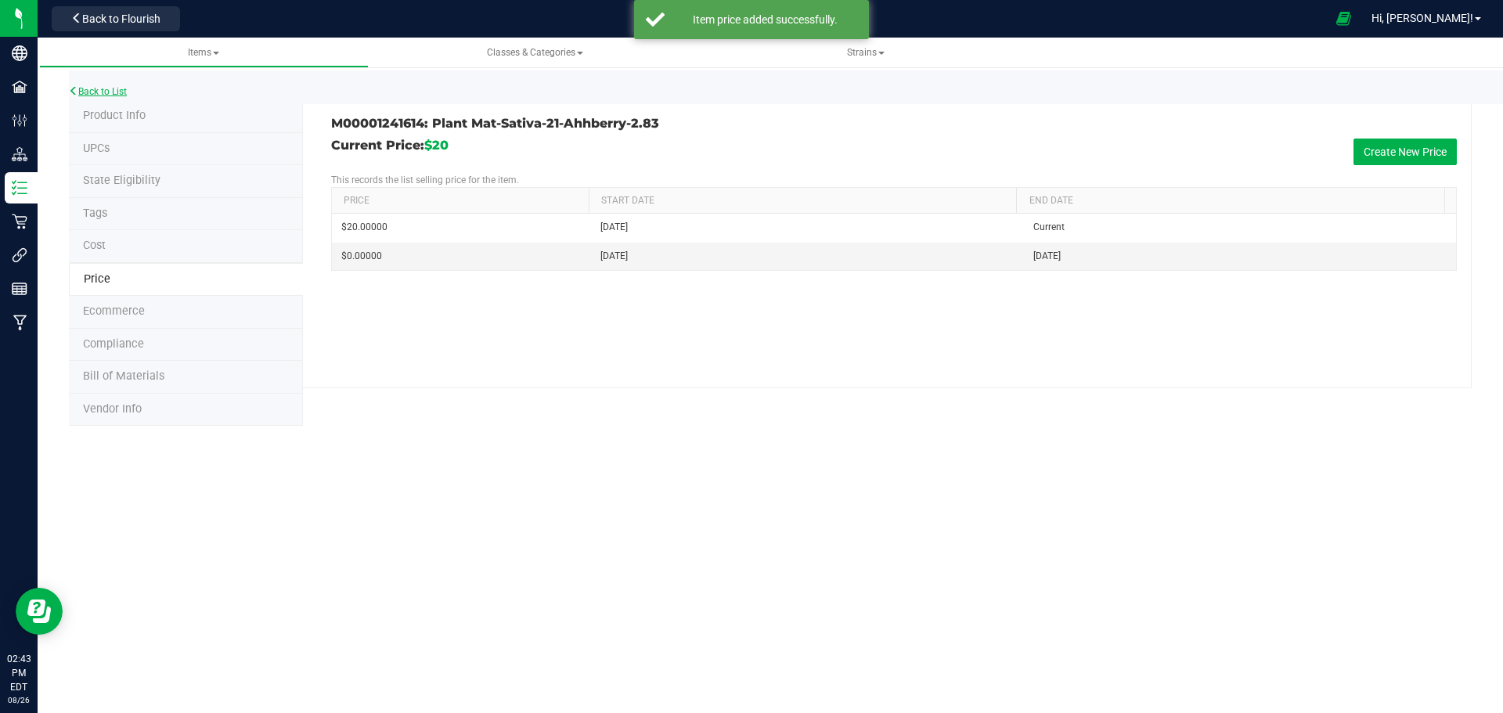
click at [111, 93] on link "Back to List" at bounding box center [98, 91] width 58 height 11
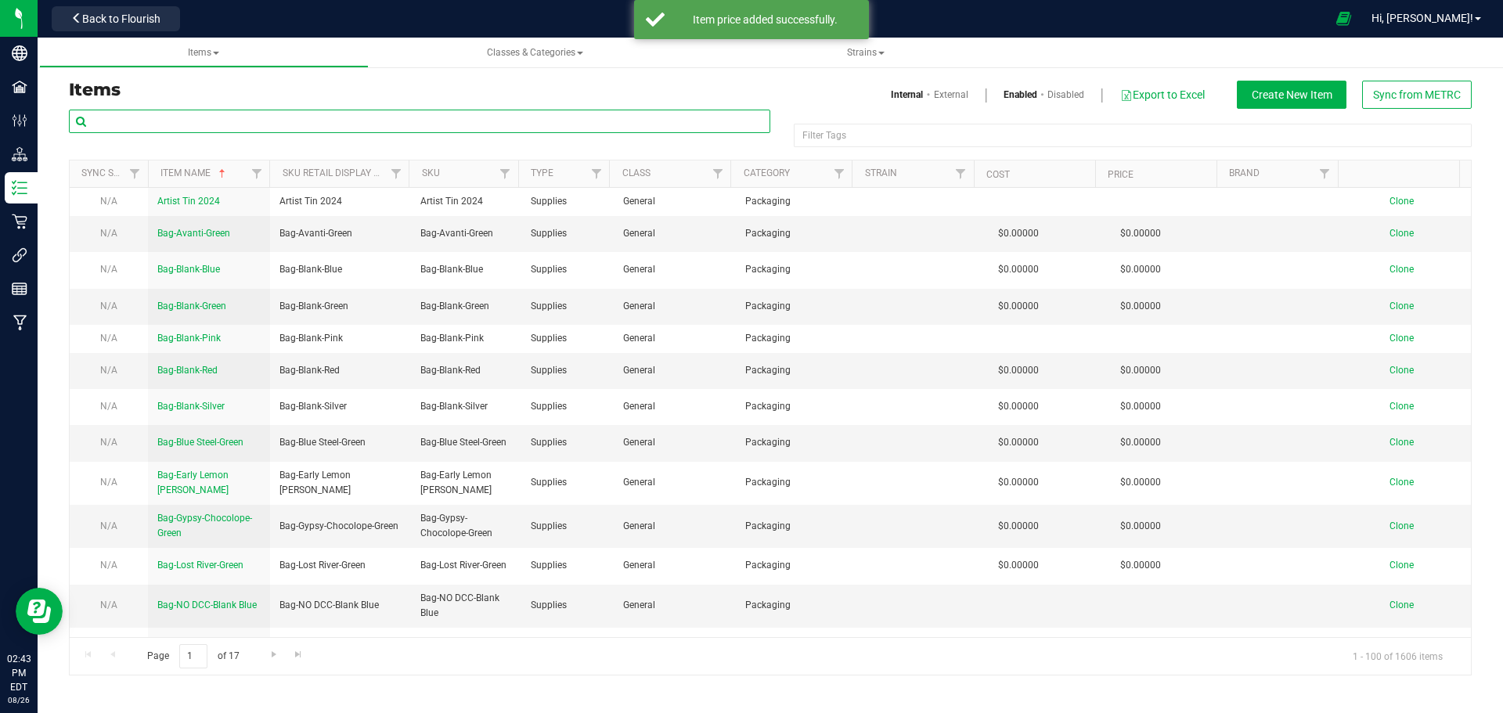
click at [134, 121] on input "text" at bounding box center [420, 121] width 702 height 23
type input "1241470"
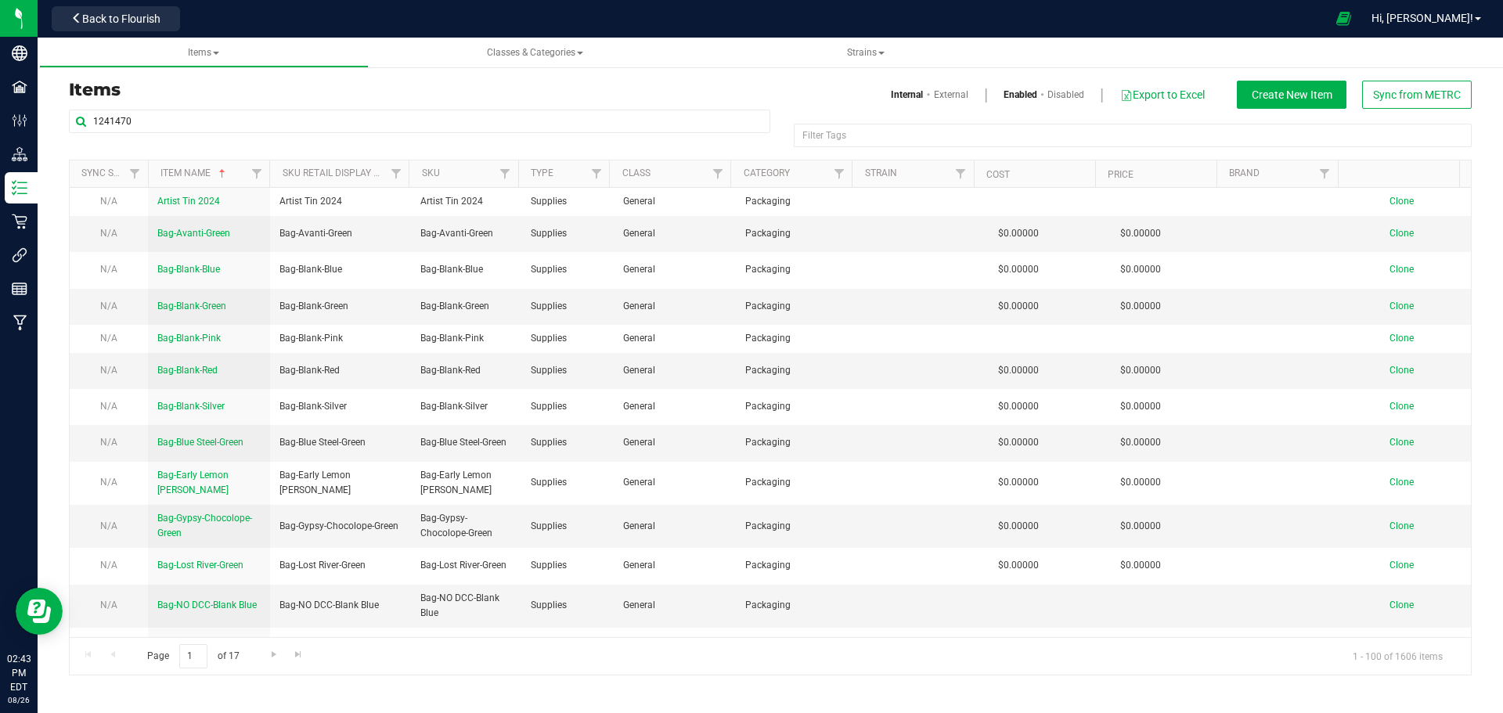
click at [475, 96] on h3 "Items" at bounding box center [414, 90] width 690 height 19
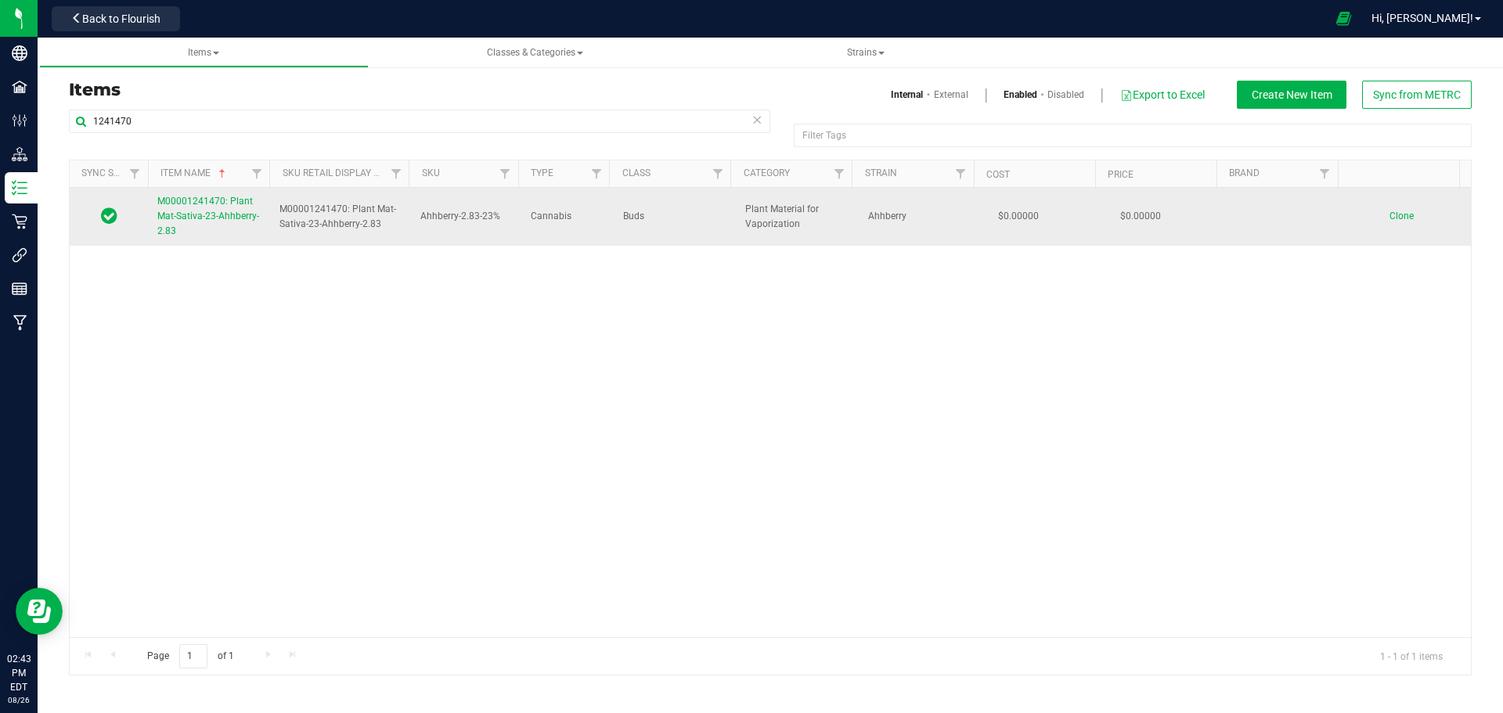
click at [204, 202] on span "M00001241470: Plant Mat-Sativa-23-Ahhberry-2.83" at bounding box center [208, 216] width 102 height 41
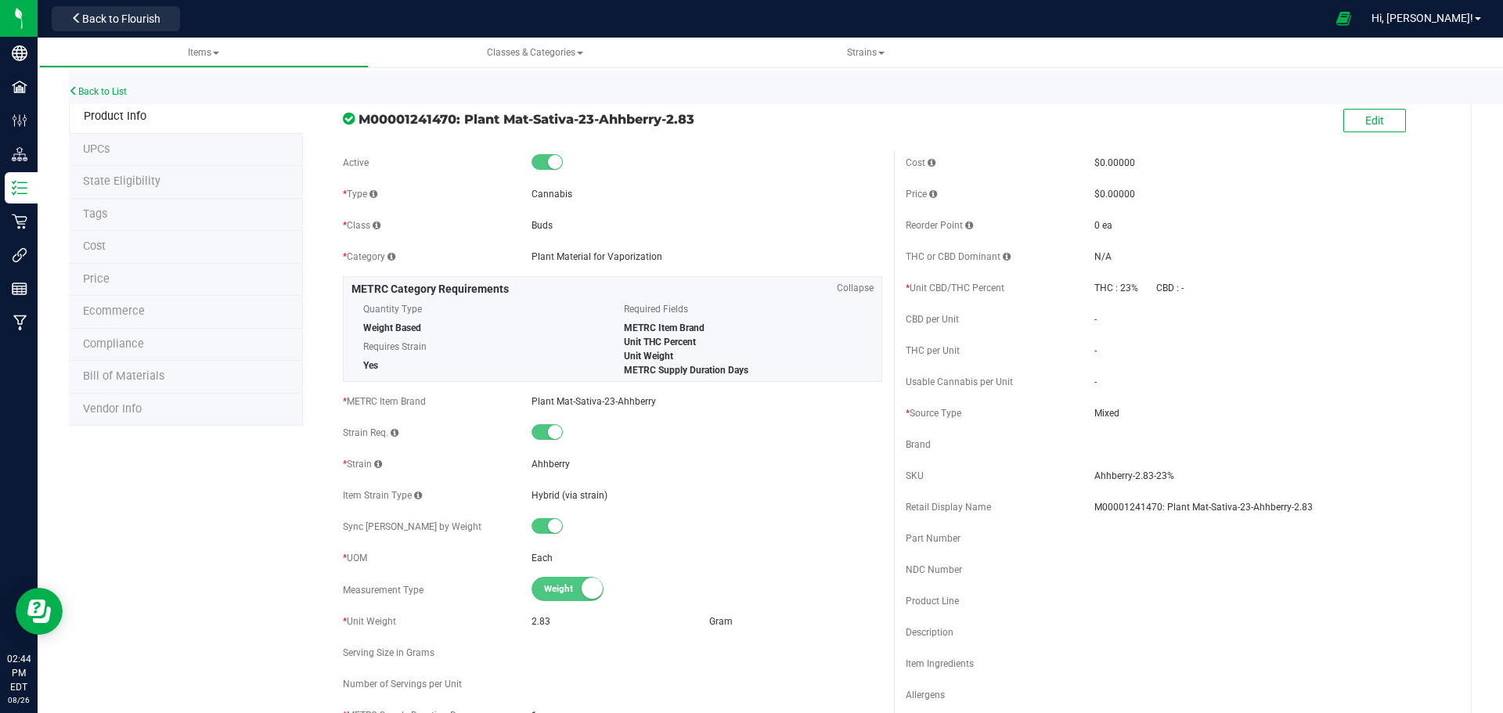
click at [104, 281] on span "Price" at bounding box center [96, 278] width 27 height 13
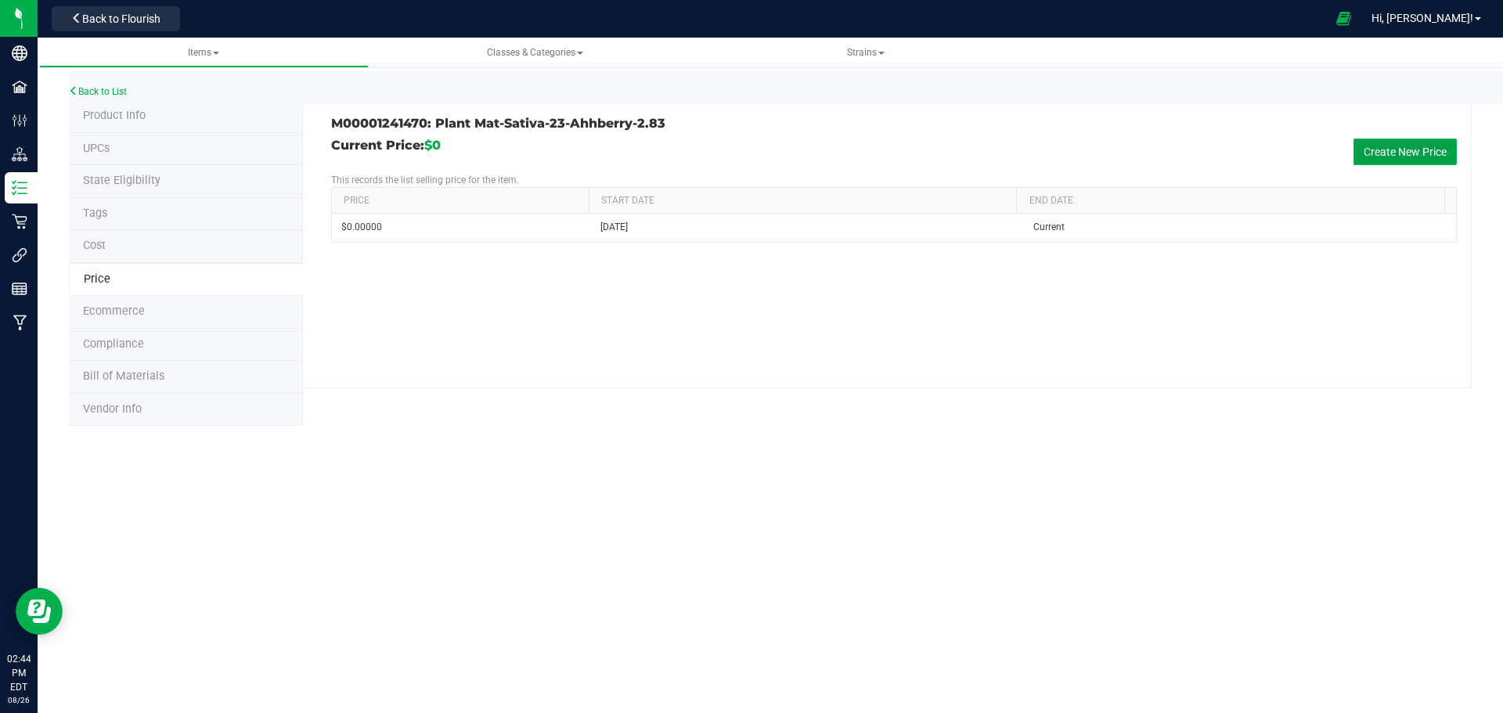
click at [1395, 153] on button "Create New Price" at bounding box center [1405, 152] width 103 height 27
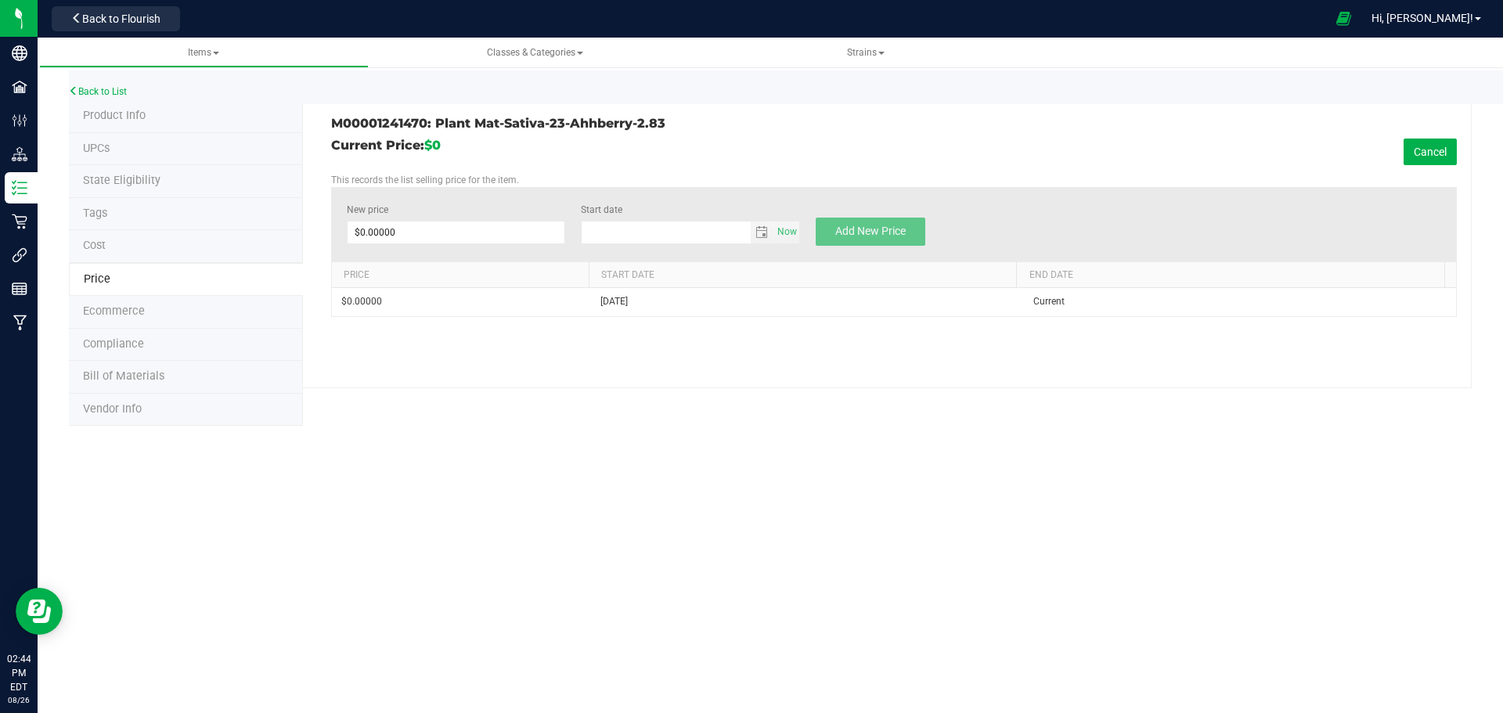
type input "8/26/2025"
click at [445, 225] on span at bounding box center [456, 232] width 219 height 23
type input "20"
click at [904, 231] on span "Add New Price" at bounding box center [870, 231] width 70 height 13
type input "$0.00000"
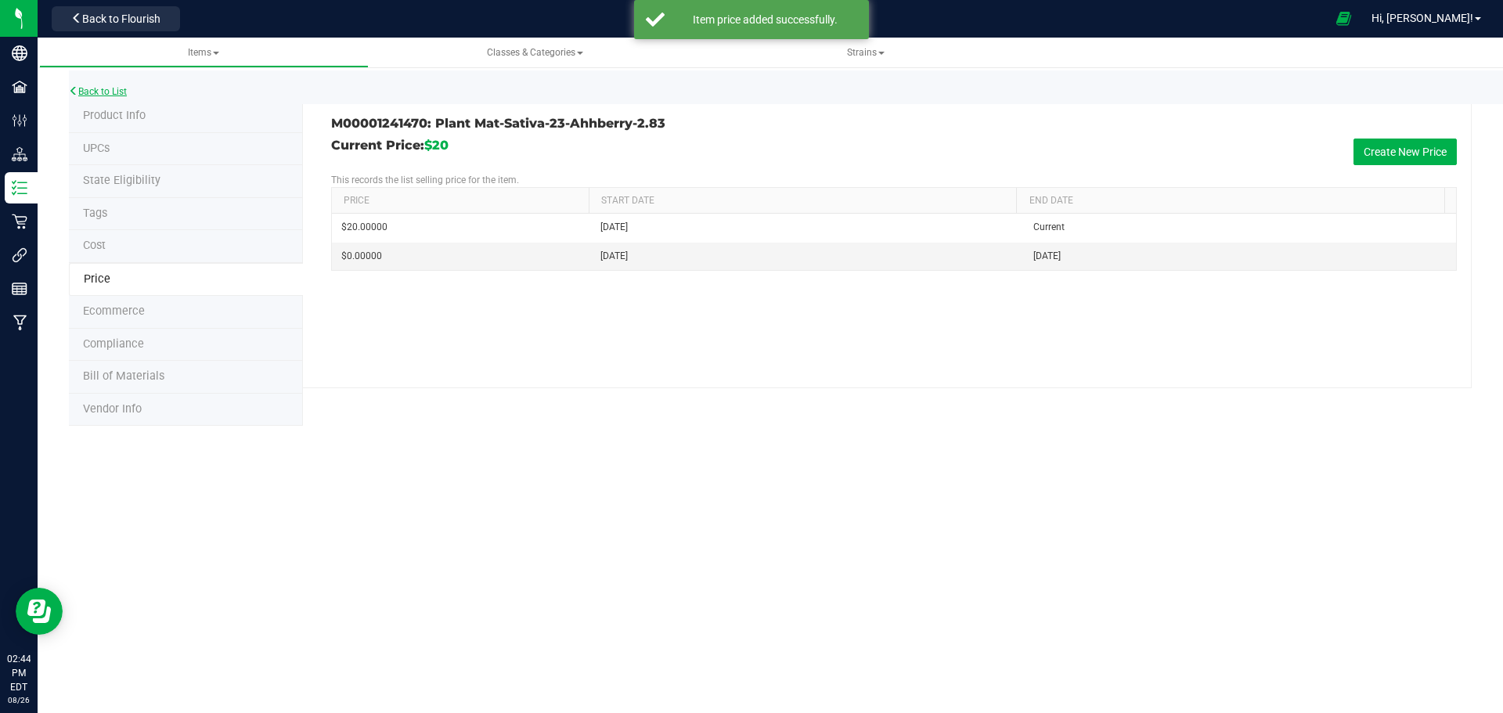
click at [117, 95] on link "Back to List" at bounding box center [98, 91] width 58 height 11
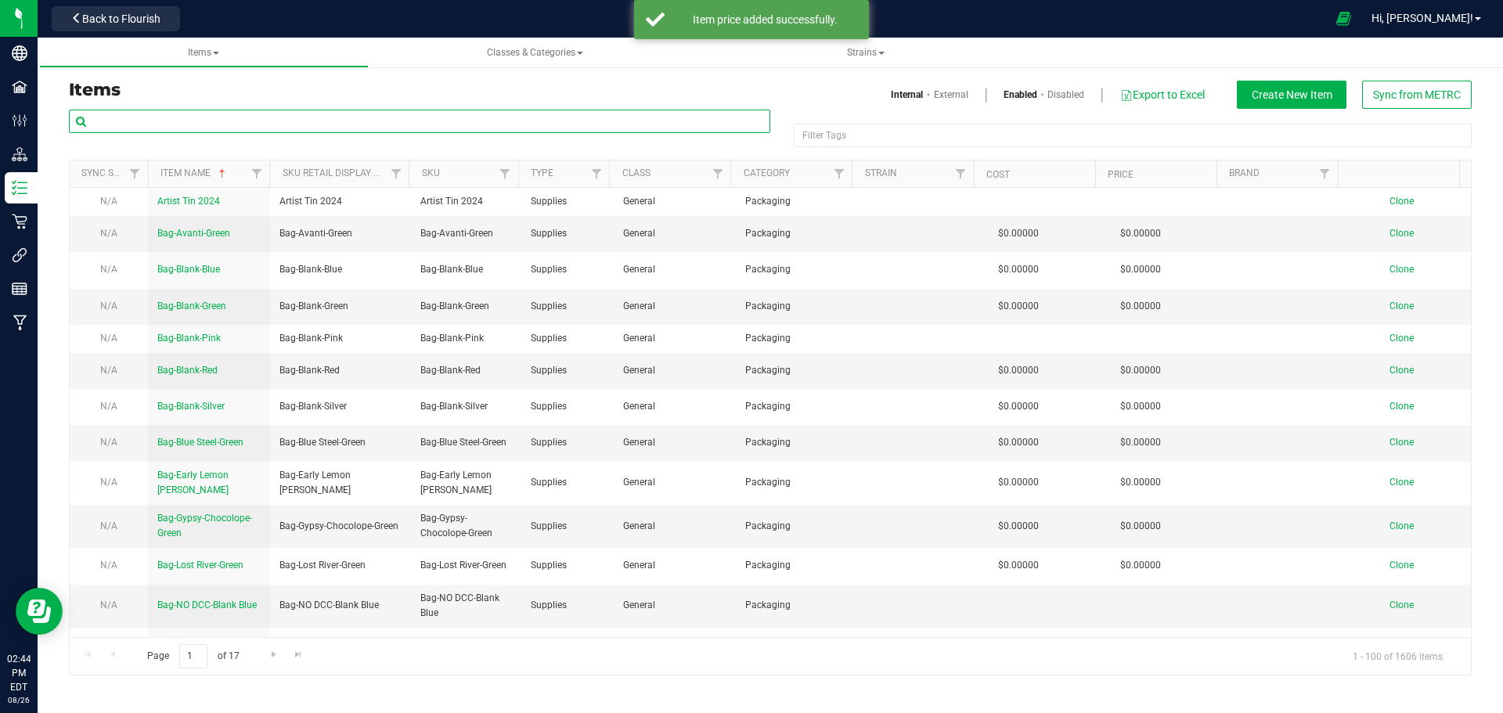
click at [134, 118] on input "text" at bounding box center [420, 121] width 702 height 23
type input "1241471"
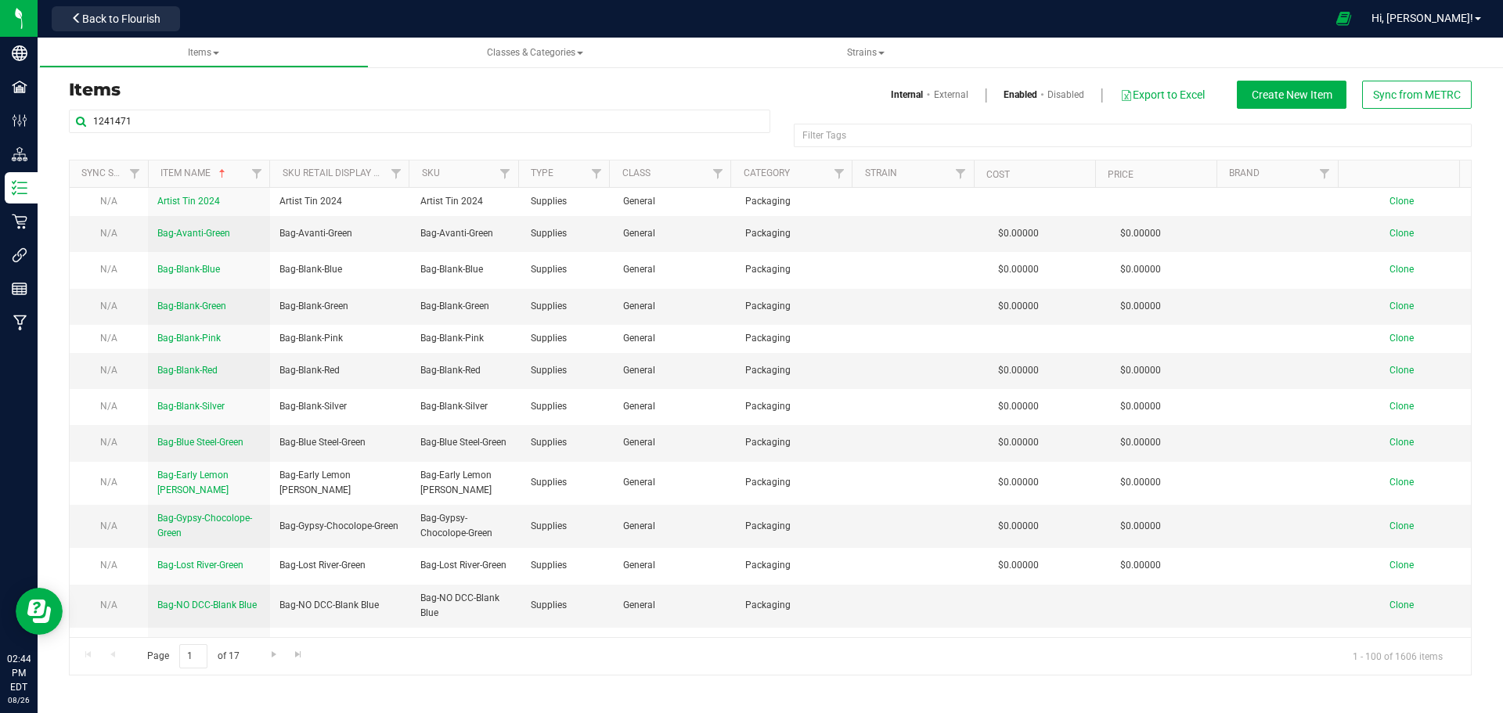
click at [296, 92] on h3 "Items" at bounding box center [414, 90] width 690 height 19
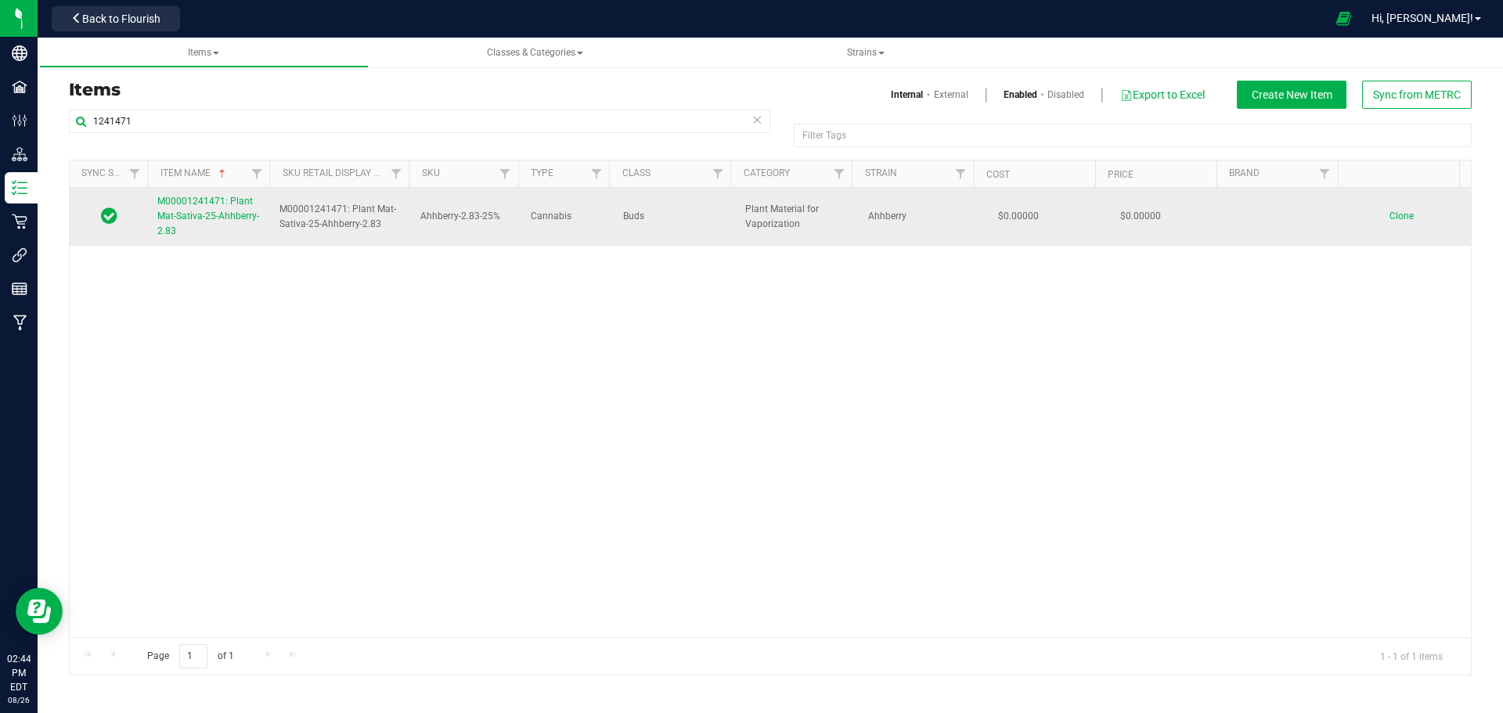
click at [197, 211] on span "M00001241471: Plant Mat-Sativa-25-Ahhberry-2.83" at bounding box center [208, 216] width 102 height 41
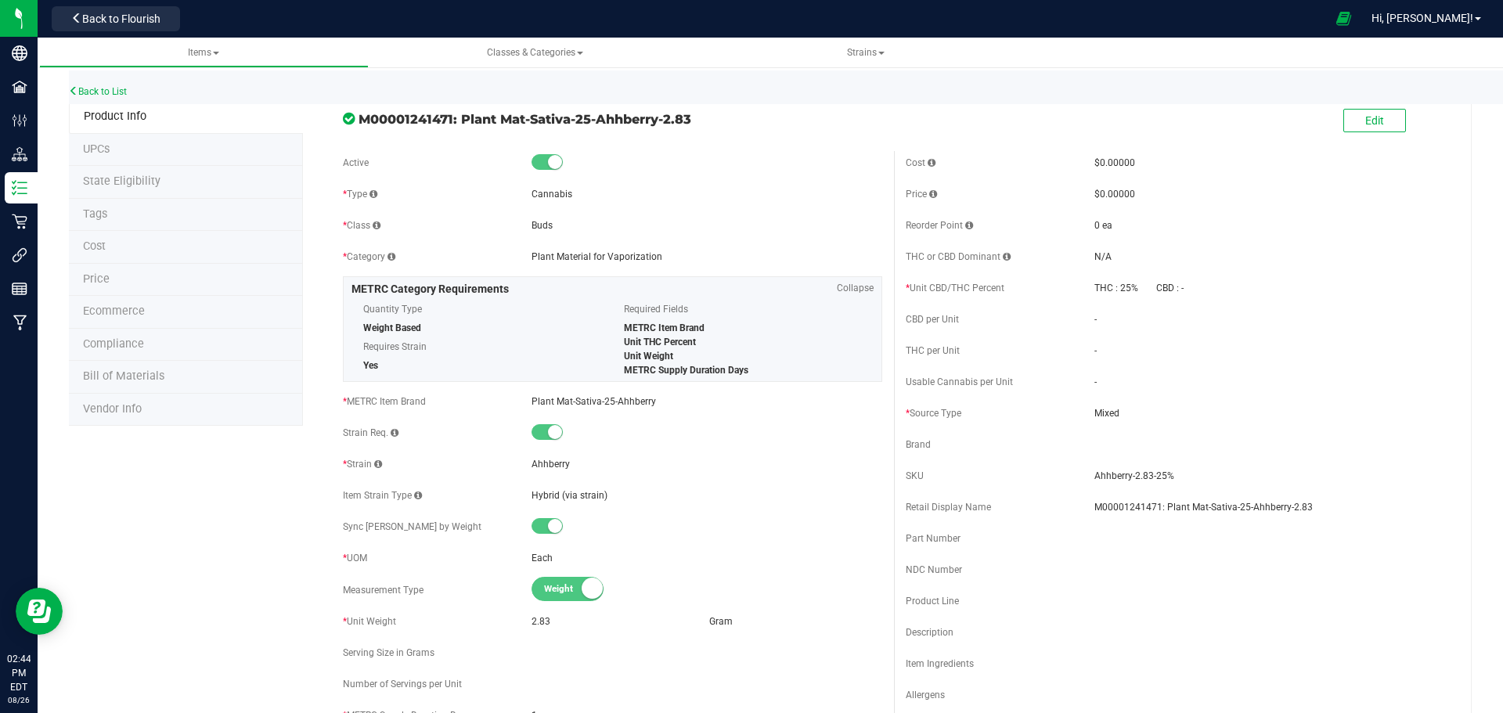
click at [89, 270] on li "Price" at bounding box center [186, 280] width 234 height 33
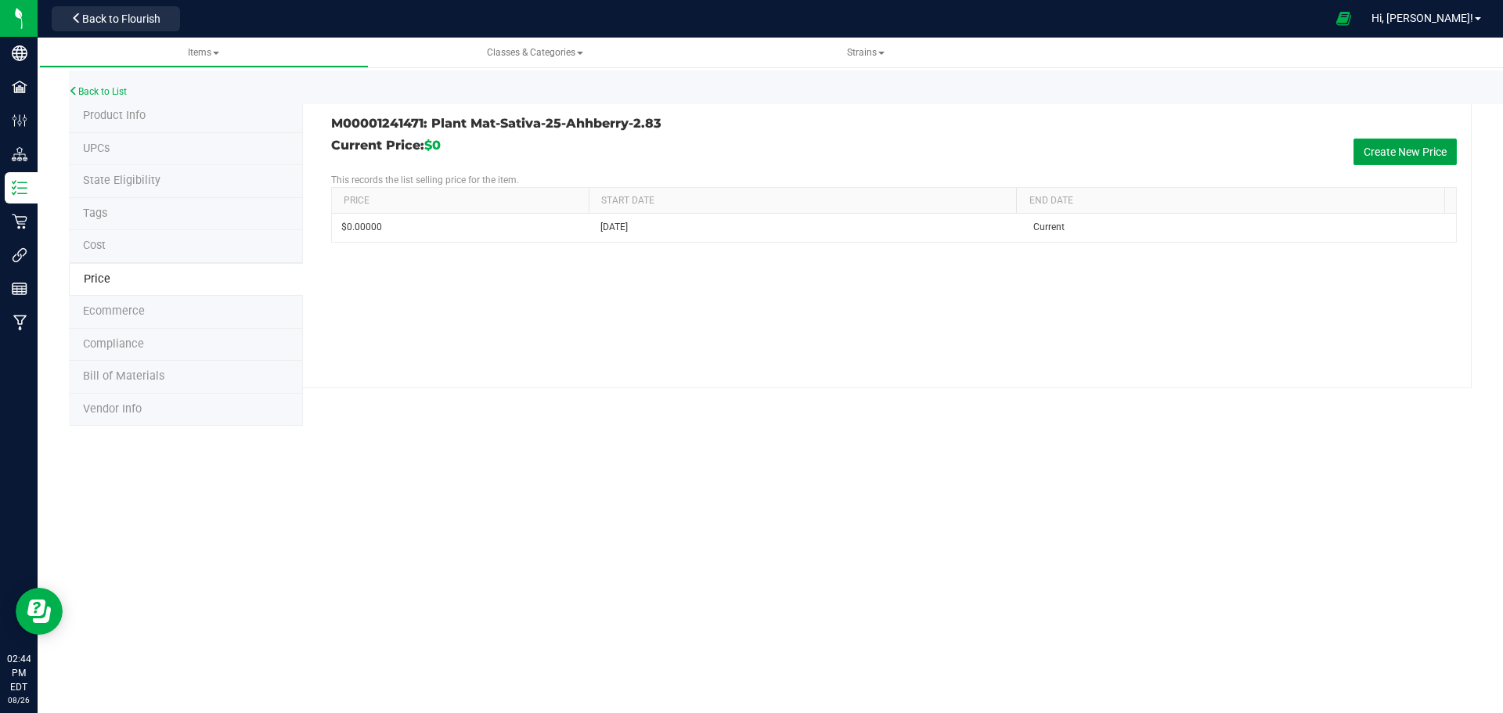
drag, startPoint x: 1387, startPoint y: 155, endPoint x: 1347, endPoint y: 152, distance: 40.1
click at [1384, 155] on button "Create New Price" at bounding box center [1405, 152] width 103 height 27
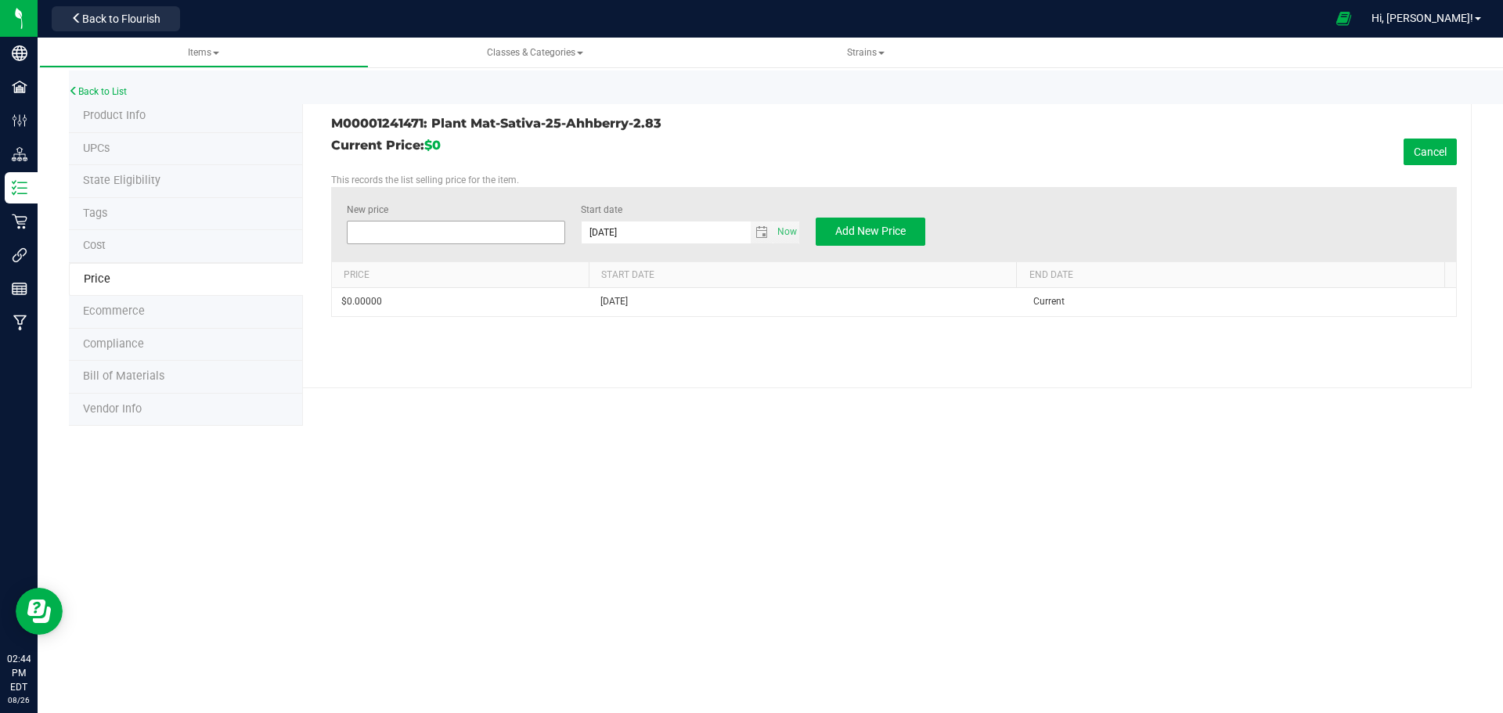
click at [408, 227] on span at bounding box center [456, 232] width 219 height 23
type input "20"
click at [856, 237] on button "Add New Price" at bounding box center [871, 232] width 110 height 28
type input "$0.00000"
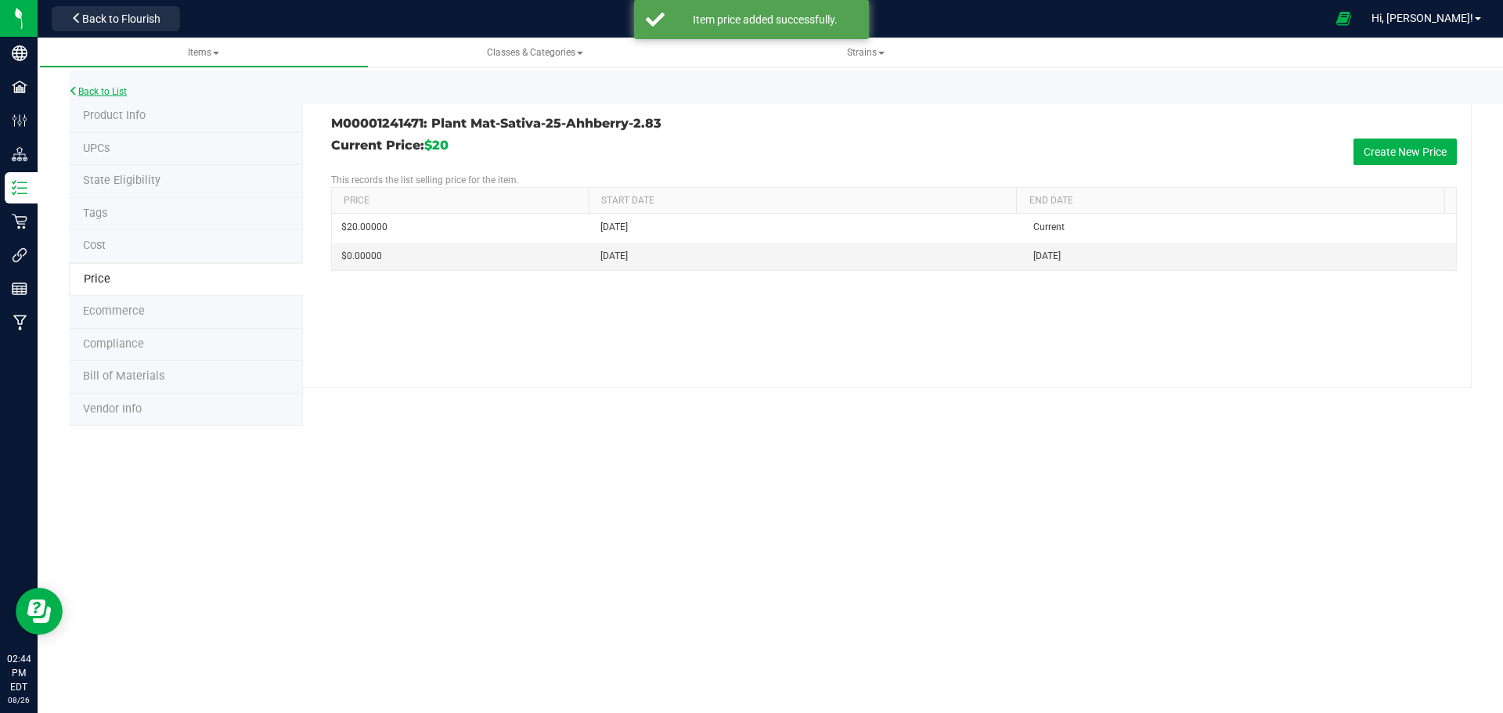
click at [112, 92] on link "Back to List" at bounding box center [98, 91] width 58 height 11
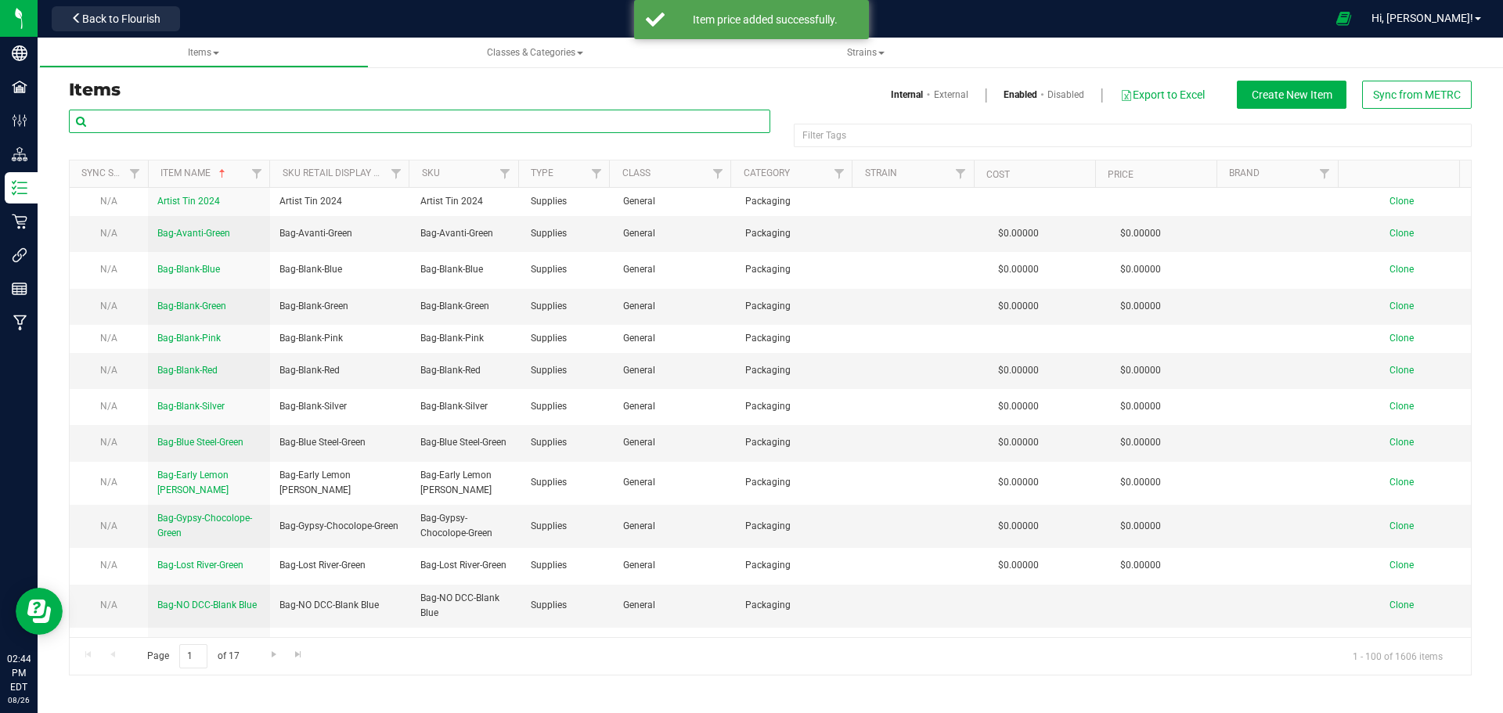
click at [171, 121] on input "text" at bounding box center [420, 121] width 702 height 23
type input "1241472"
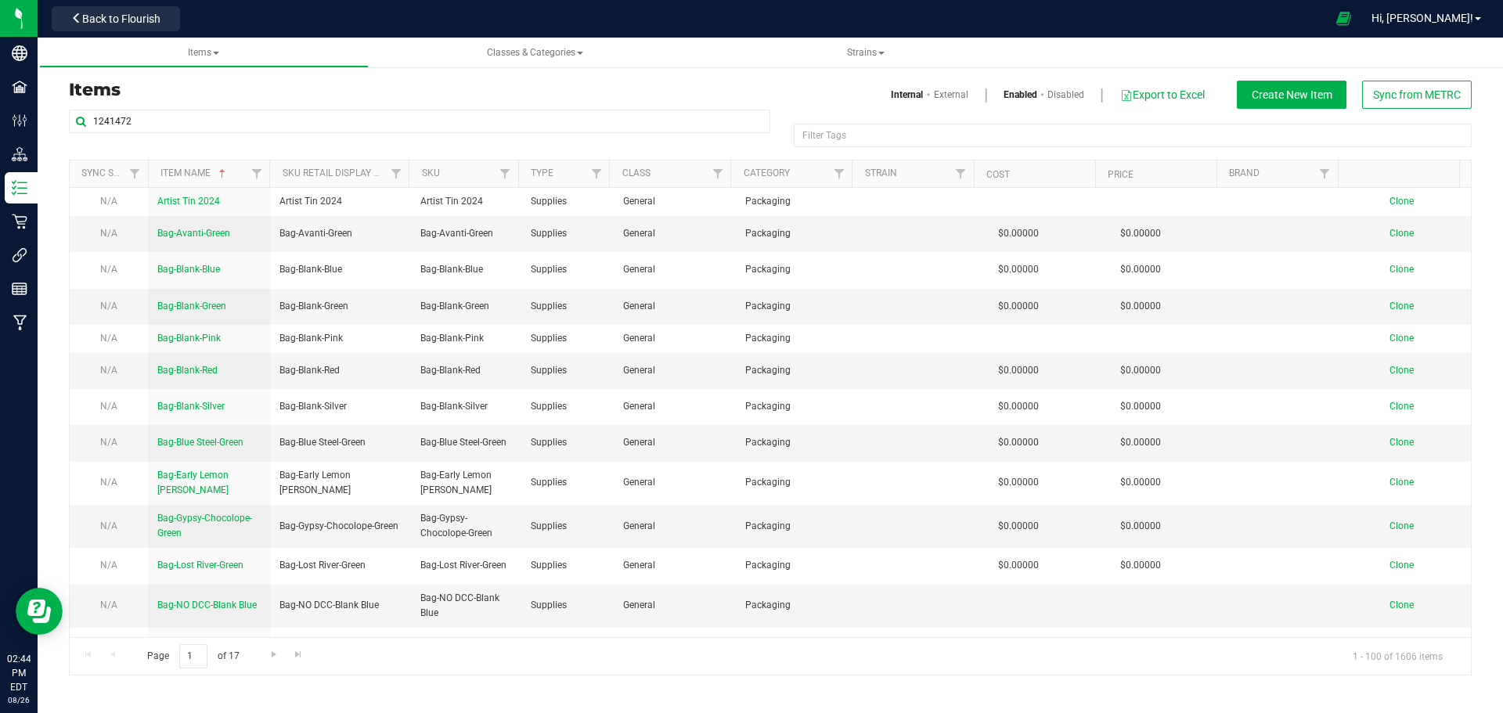
click at [327, 90] on h3 "Items" at bounding box center [414, 90] width 690 height 19
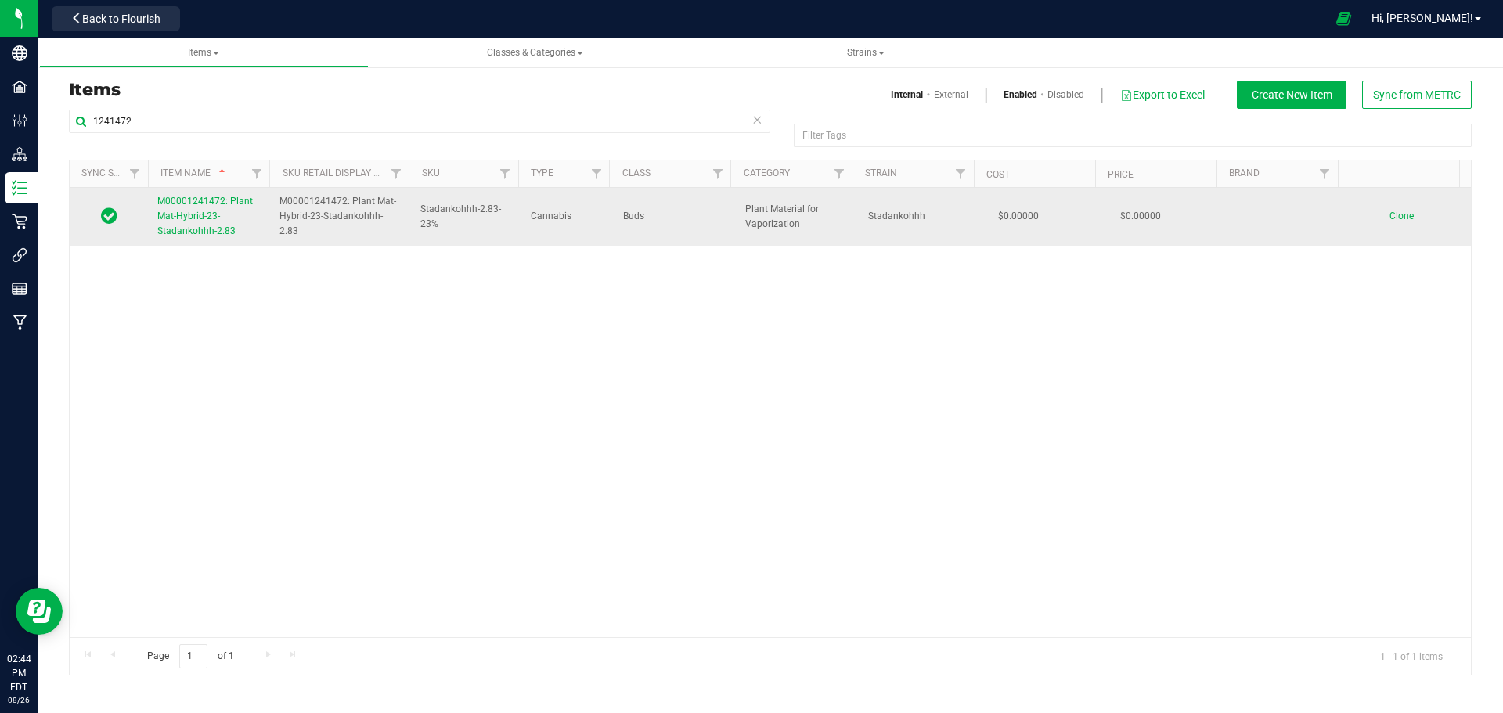
click at [185, 231] on span "M00001241472: Plant Mat-Hybrid-23-Stadankohhh-2.83" at bounding box center [205, 216] width 96 height 41
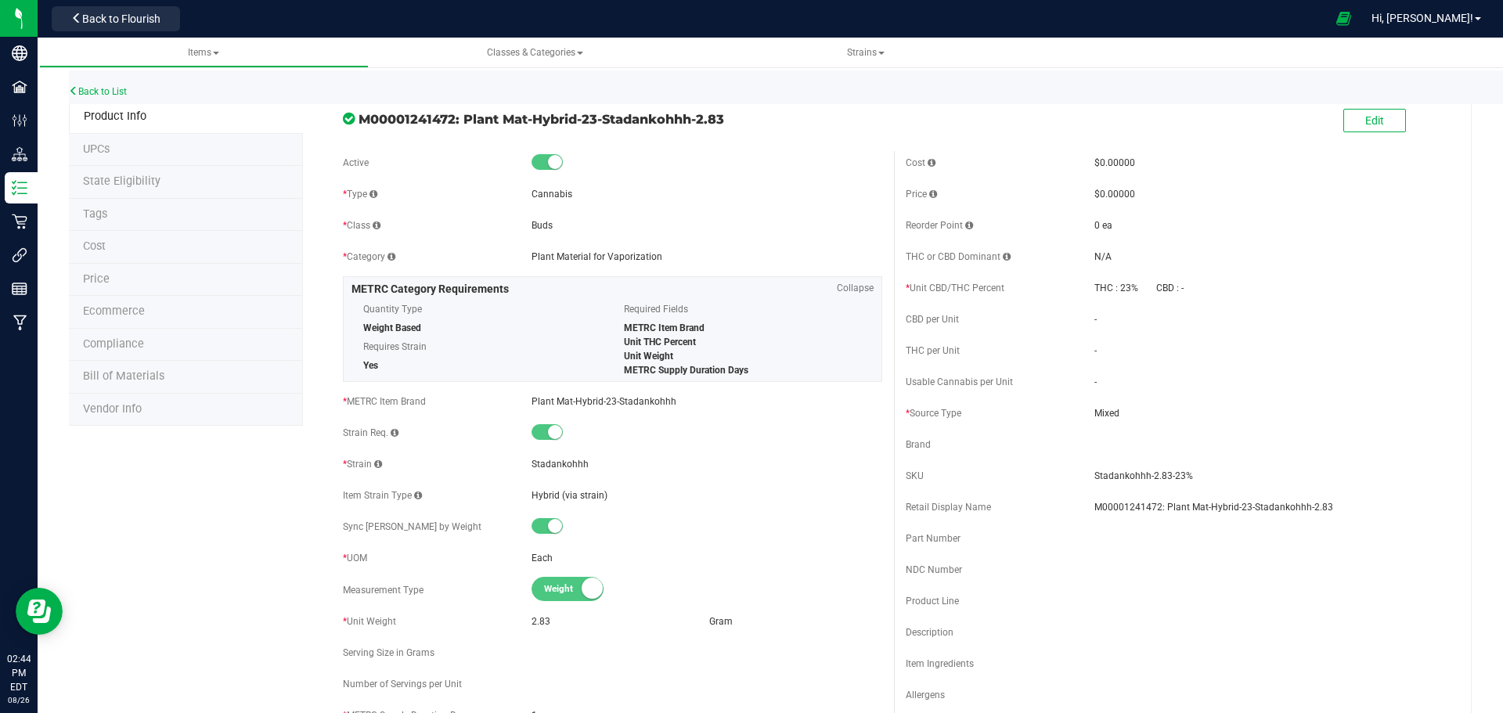
click at [97, 272] on li "Price" at bounding box center [186, 280] width 234 height 33
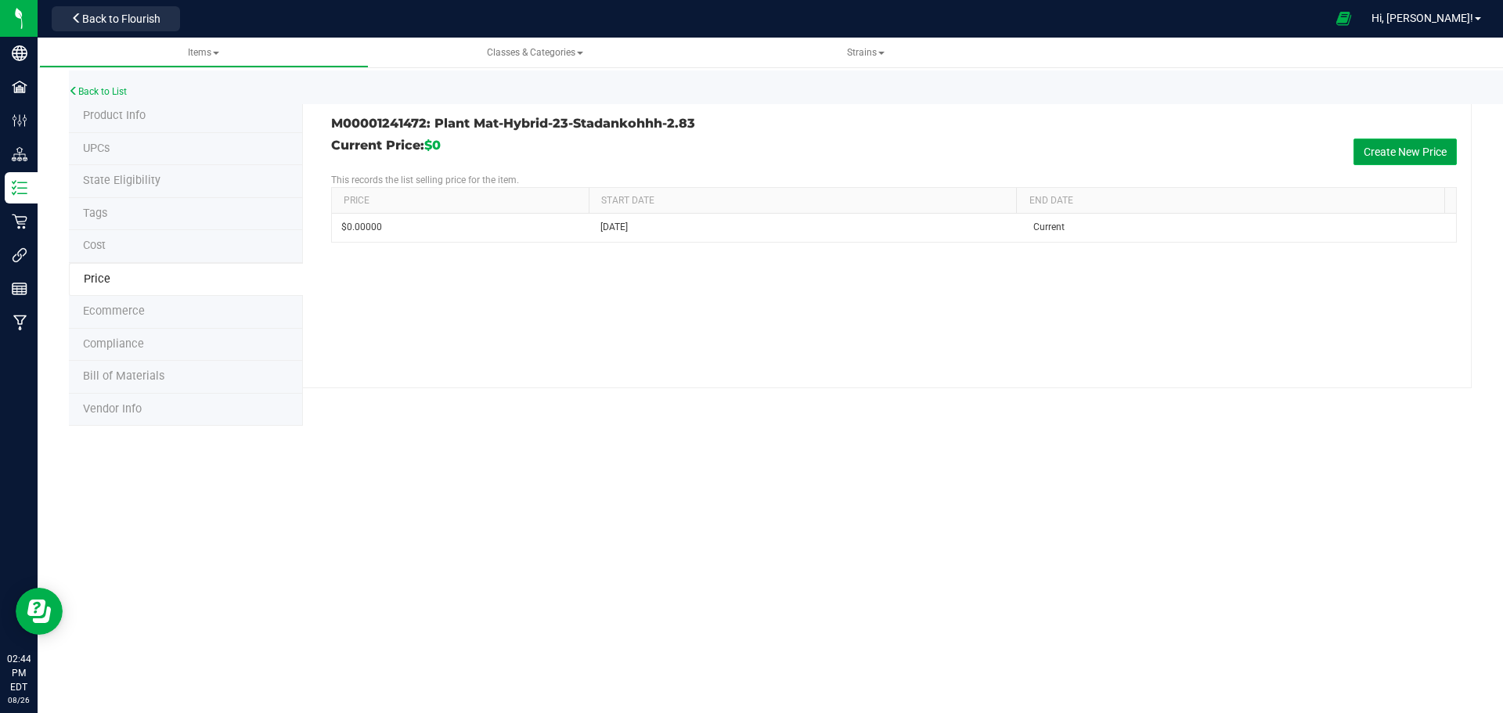
click at [1406, 147] on button "Create New Price" at bounding box center [1405, 152] width 103 height 27
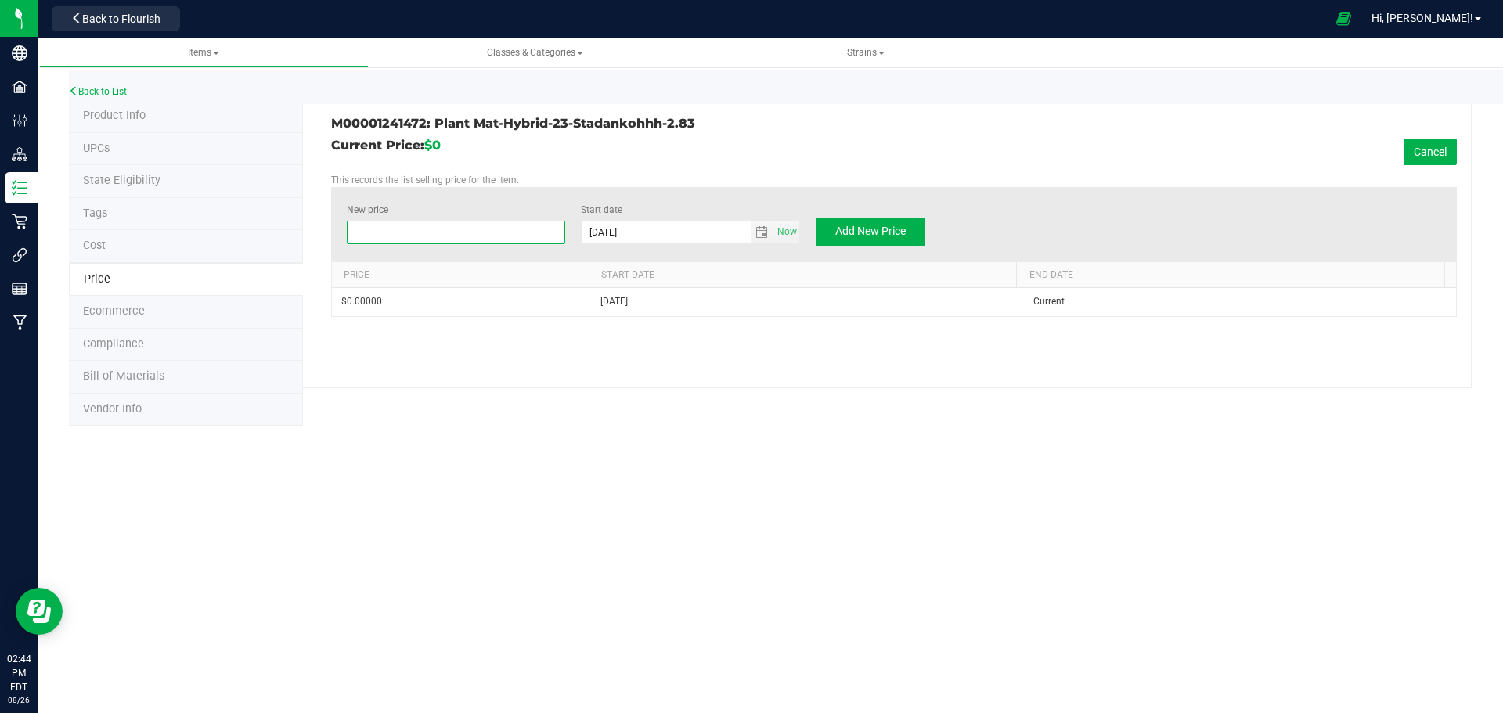
click at [473, 238] on span at bounding box center [456, 232] width 219 height 23
type input "20"
click at [898, 223] on button "Add New Price" at bounding box center [871, 232] width 110 height 28
type input "$0.00000"
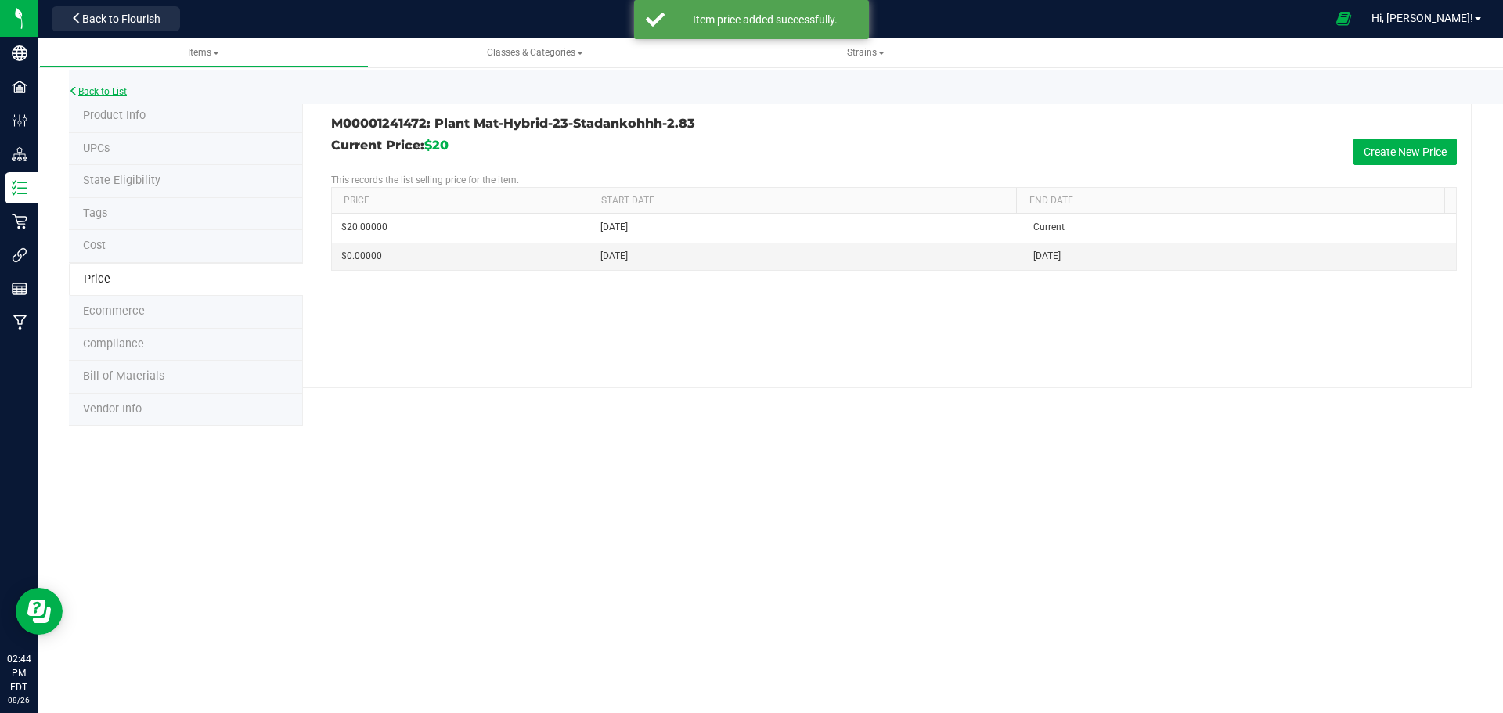
click at [109, 93] on link "Back to List" at bounding box center [98, 91] width 58 height 11
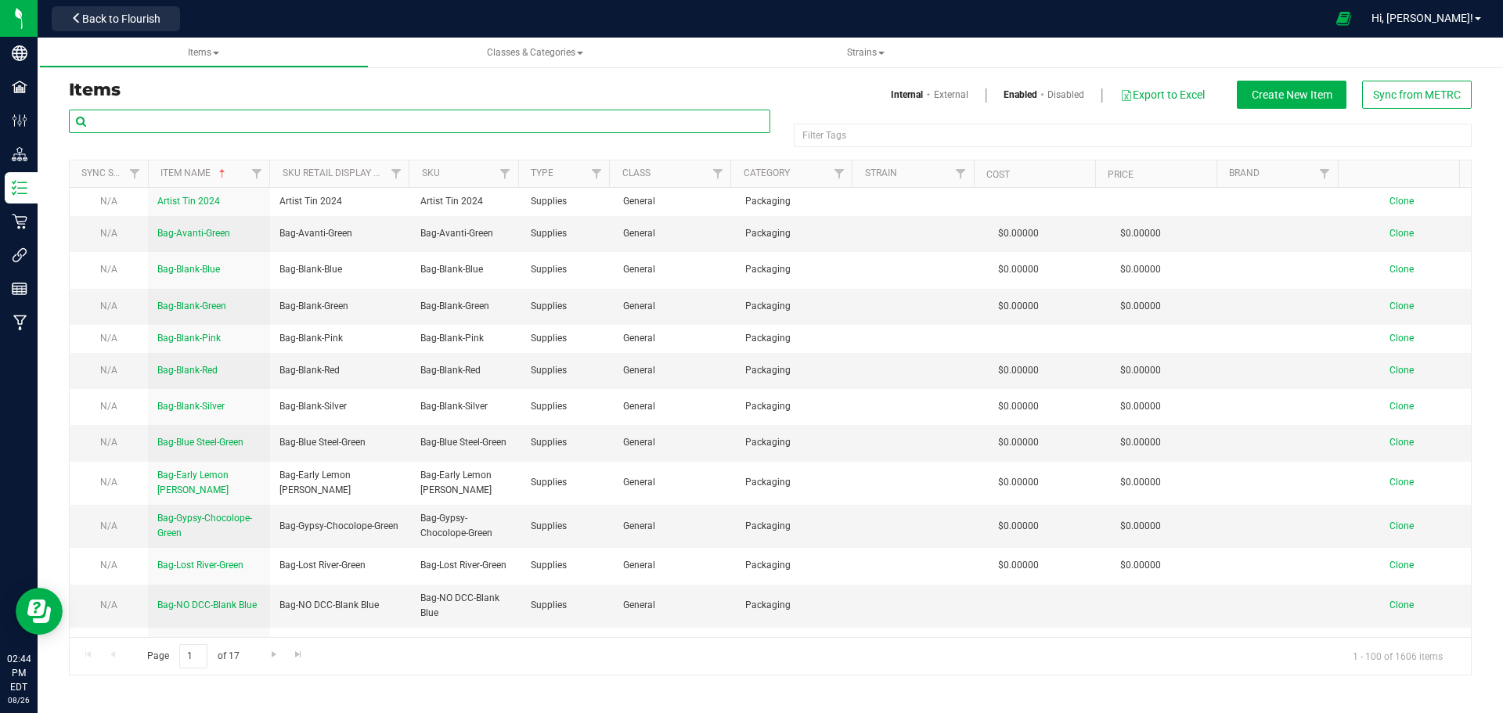
click at [126, 120] on input "text" at bounding box center [420, 121] width 702 height 23
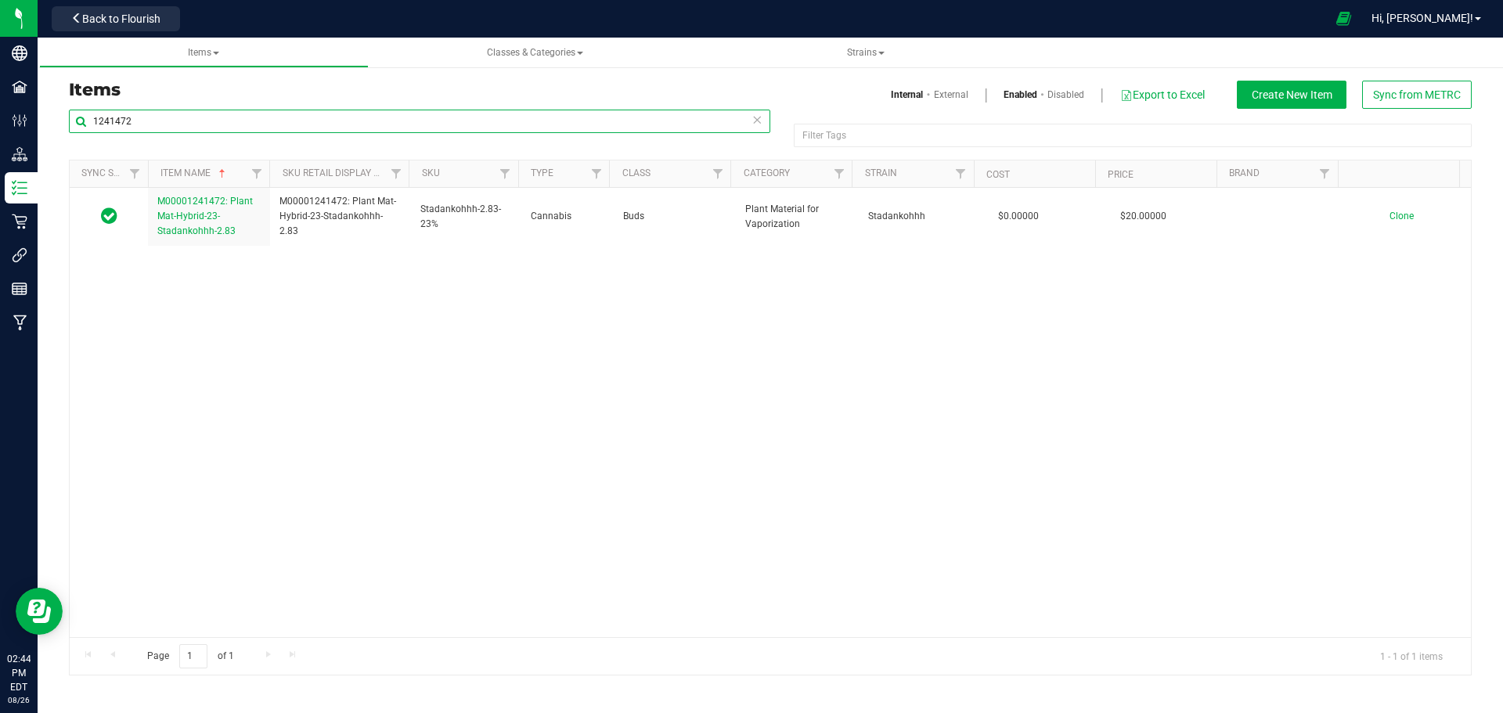
click at [153, 124] on input "1241472" at bounding box center [420, 121] width 702 height 23
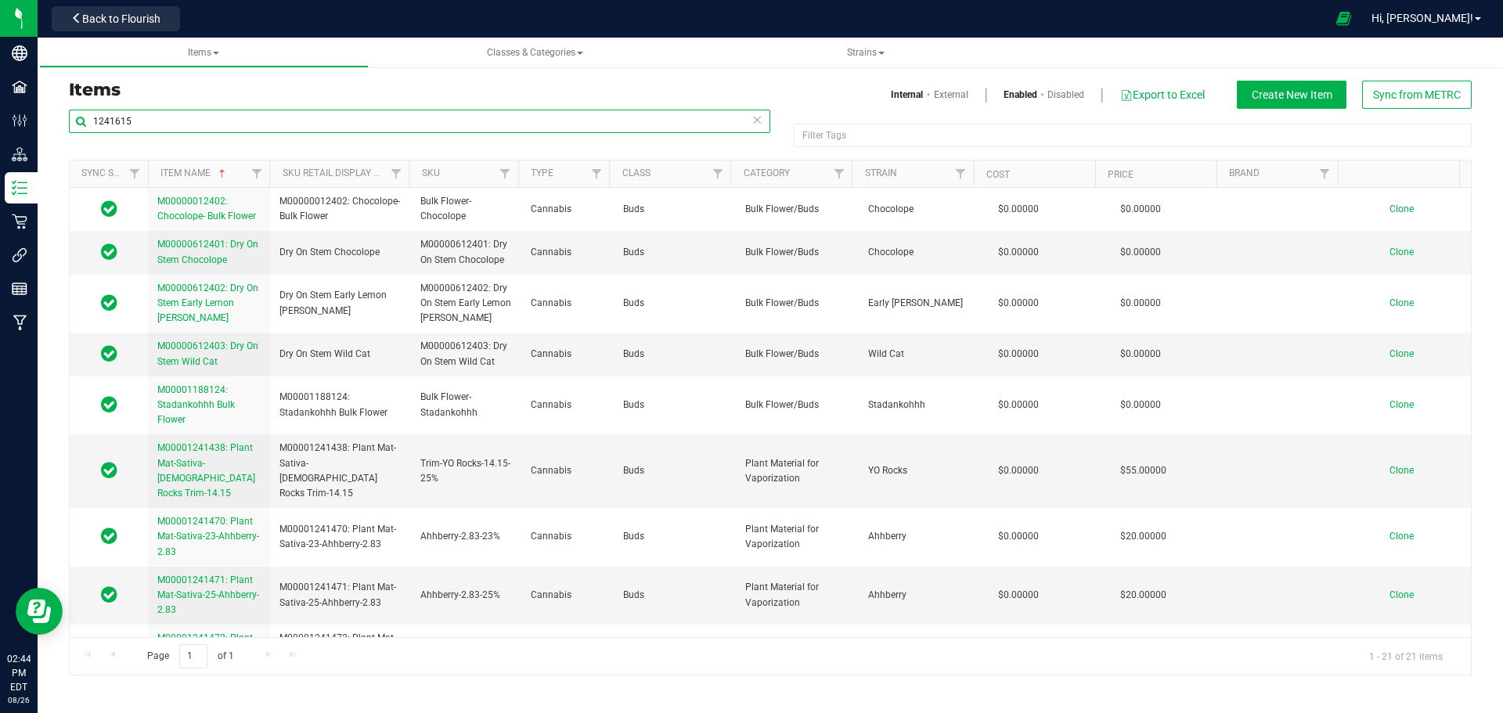
type input "1241615"
click at [366, 91] on h3 "Items" at bounding box center [414, 90] width 690 height 19
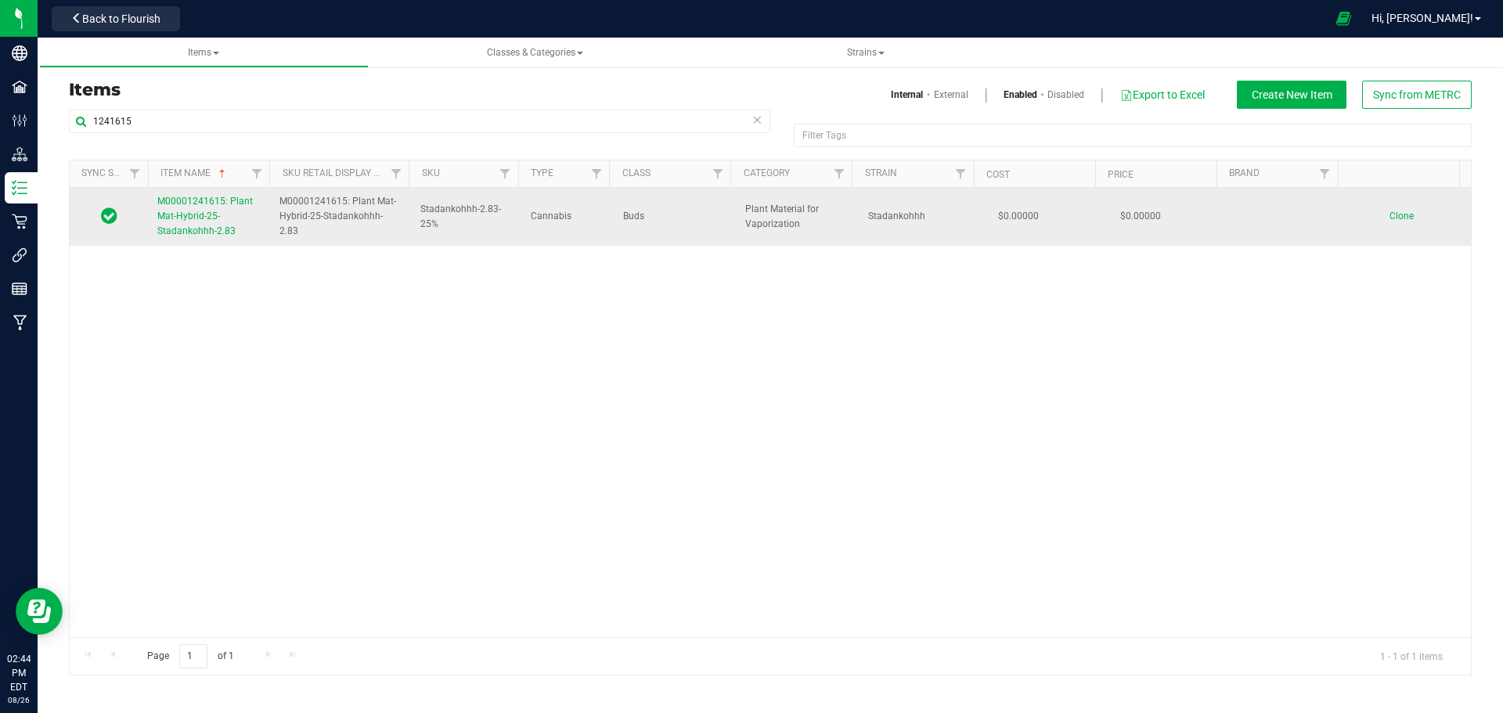
click at [193, 218] on span "M00001241615: Plant Mat-Hybrid-25-Stadankohhh-2.83" at bounding box center [205, 216] width 96 height 41
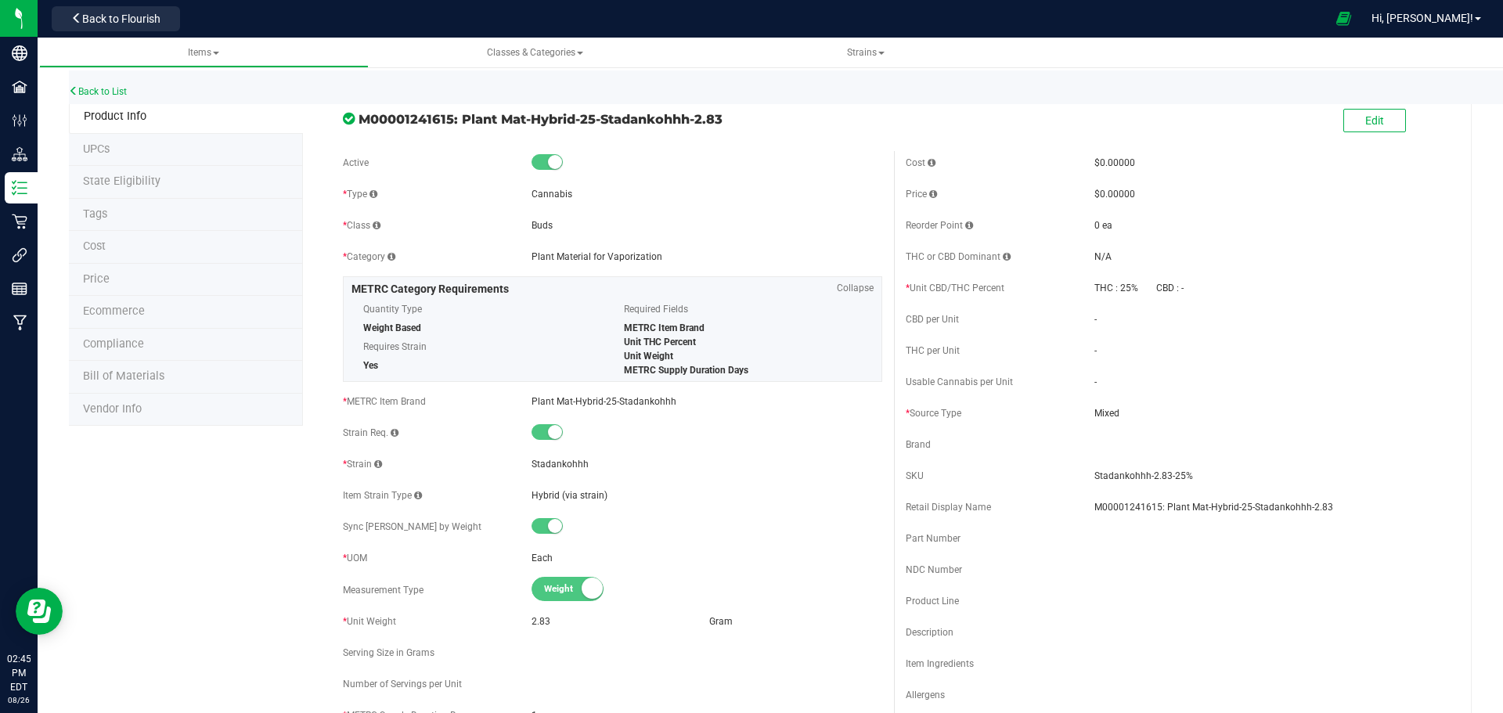
click at [100, 276] on span "Price" at bounding box center [96, 278] width 27 height 13
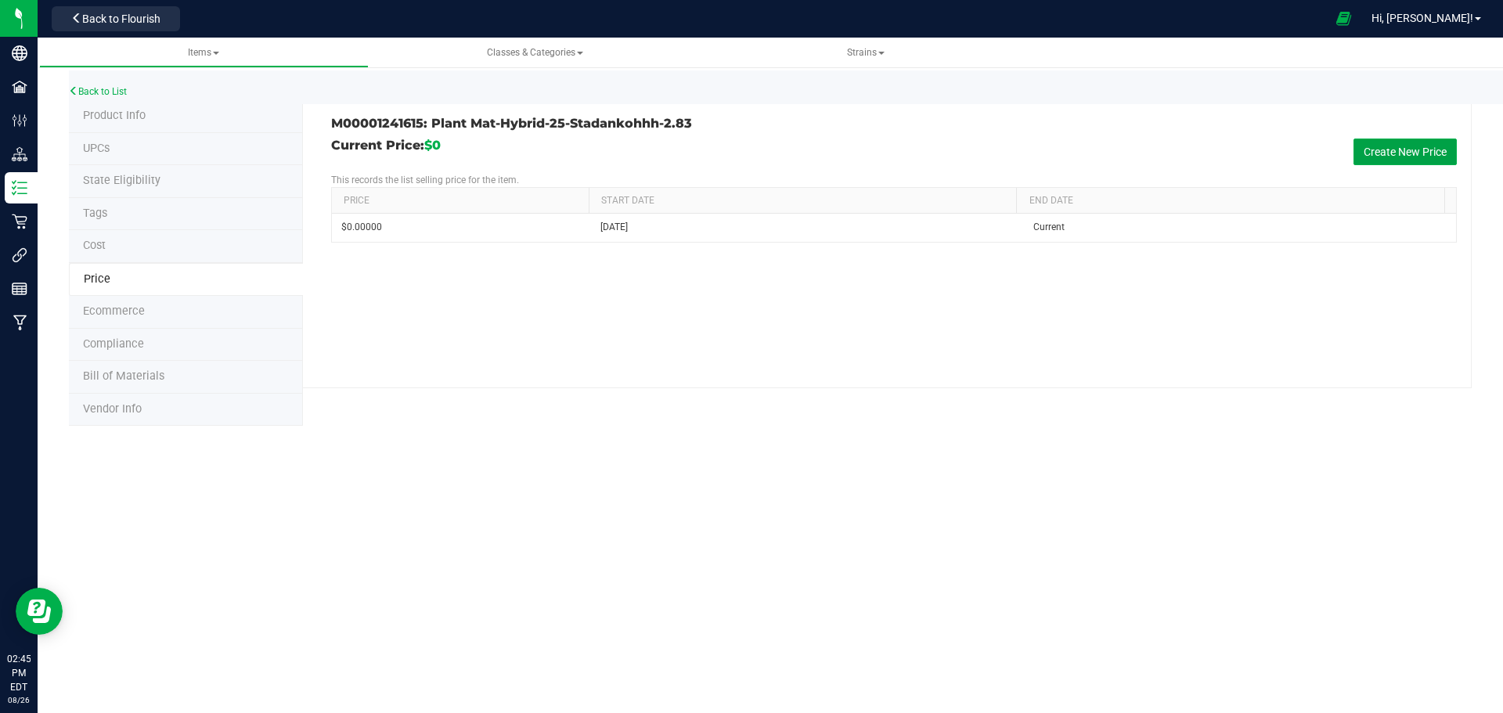
drag, startPoint x: 1393, startPoint y: 150, endPoint x: 1372, endPoint y: 147, distance: 21.3
click at [1393, 149] on button "Create New Price" at bounding box center [1405, 152] width 103 height 27
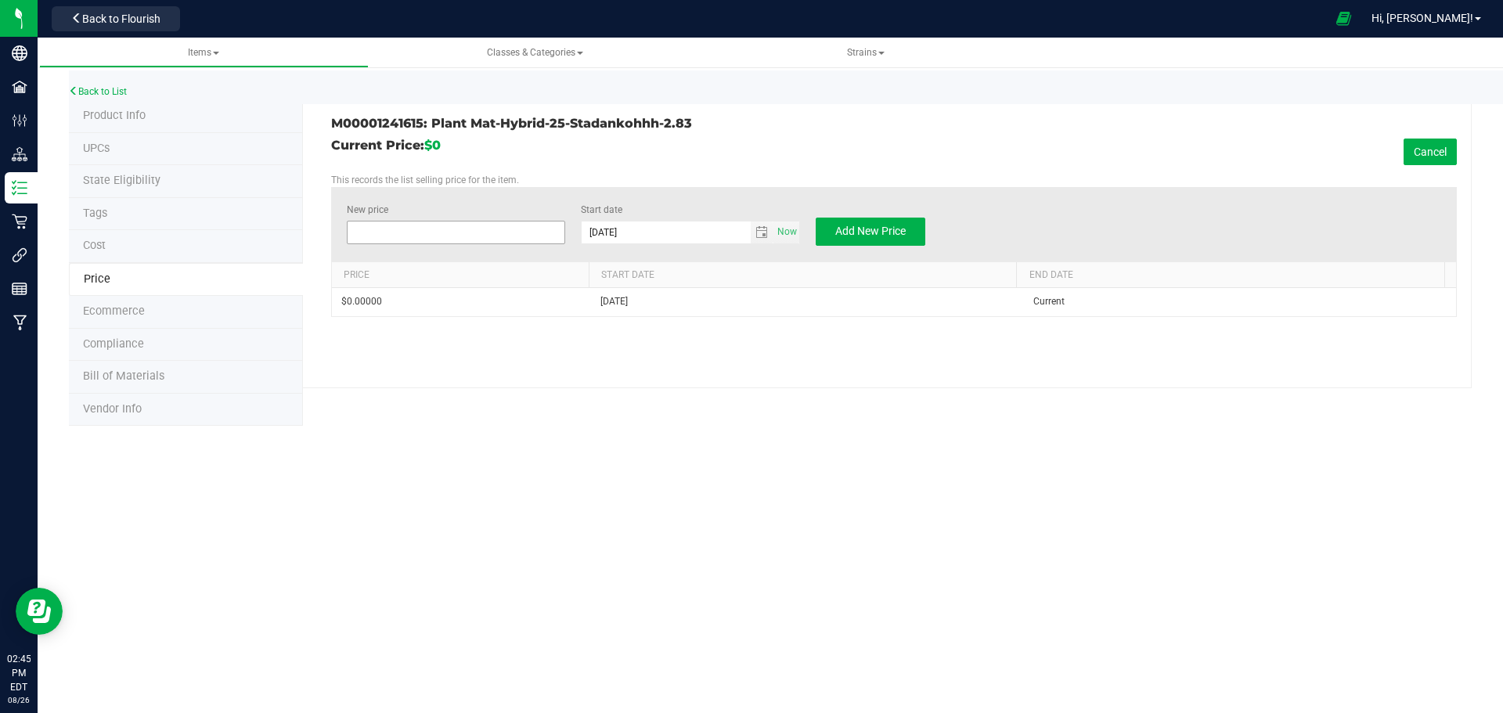
click at [452, 236] on span at bounding box center [456, 232] width 219 height 23
type input "20"
click at [892, 229] on span "Add New Price" at bounding box center [870, 231] width 70 height 13
type input "$0.00000"
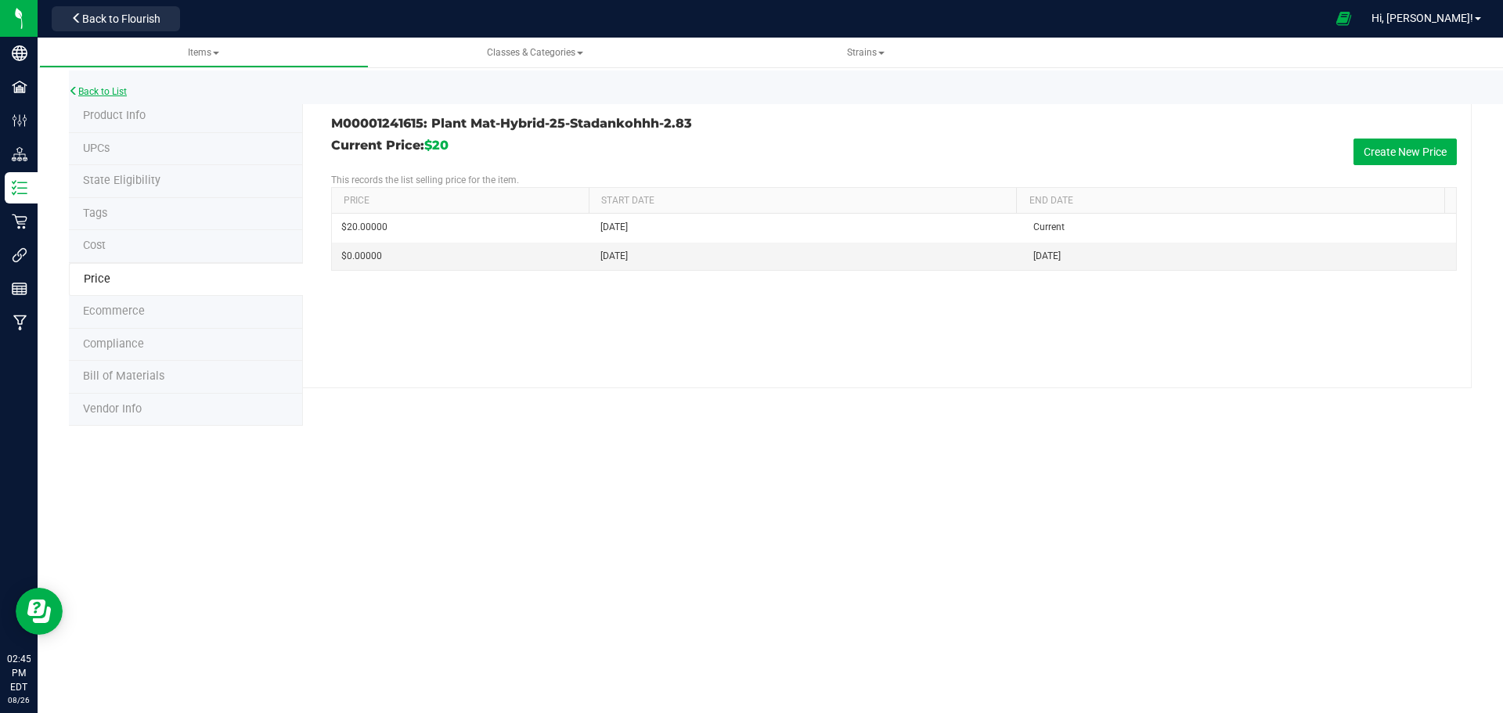
click at [88, 88] on link "Back to List" at bounding box center [98, 91] width 58 height 11
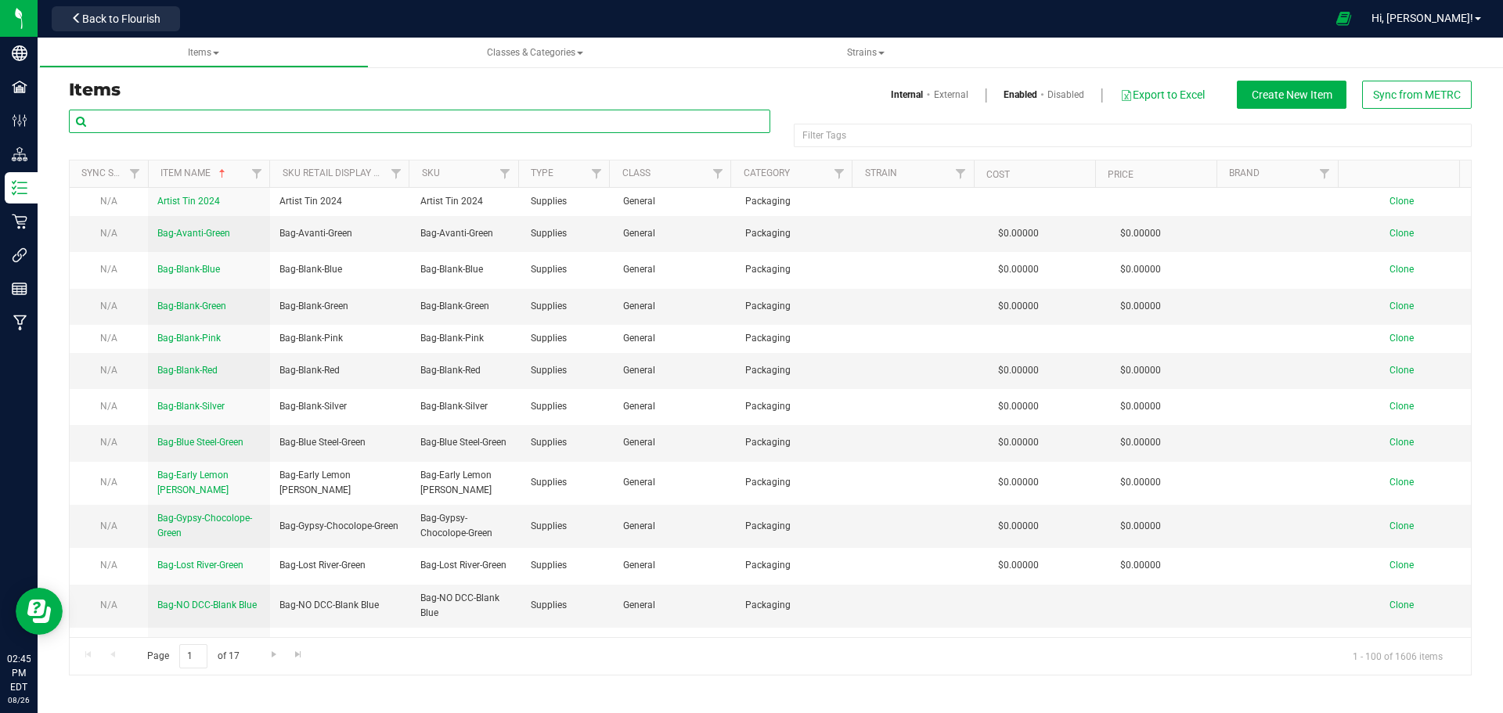
click at [167, 117] on input "text" at bounding box center [420, 121] width 702 height 23
type input "1176203"
click at [325, 91] on h3 "Items" at bounding box center [414, 90] width 690 height 19
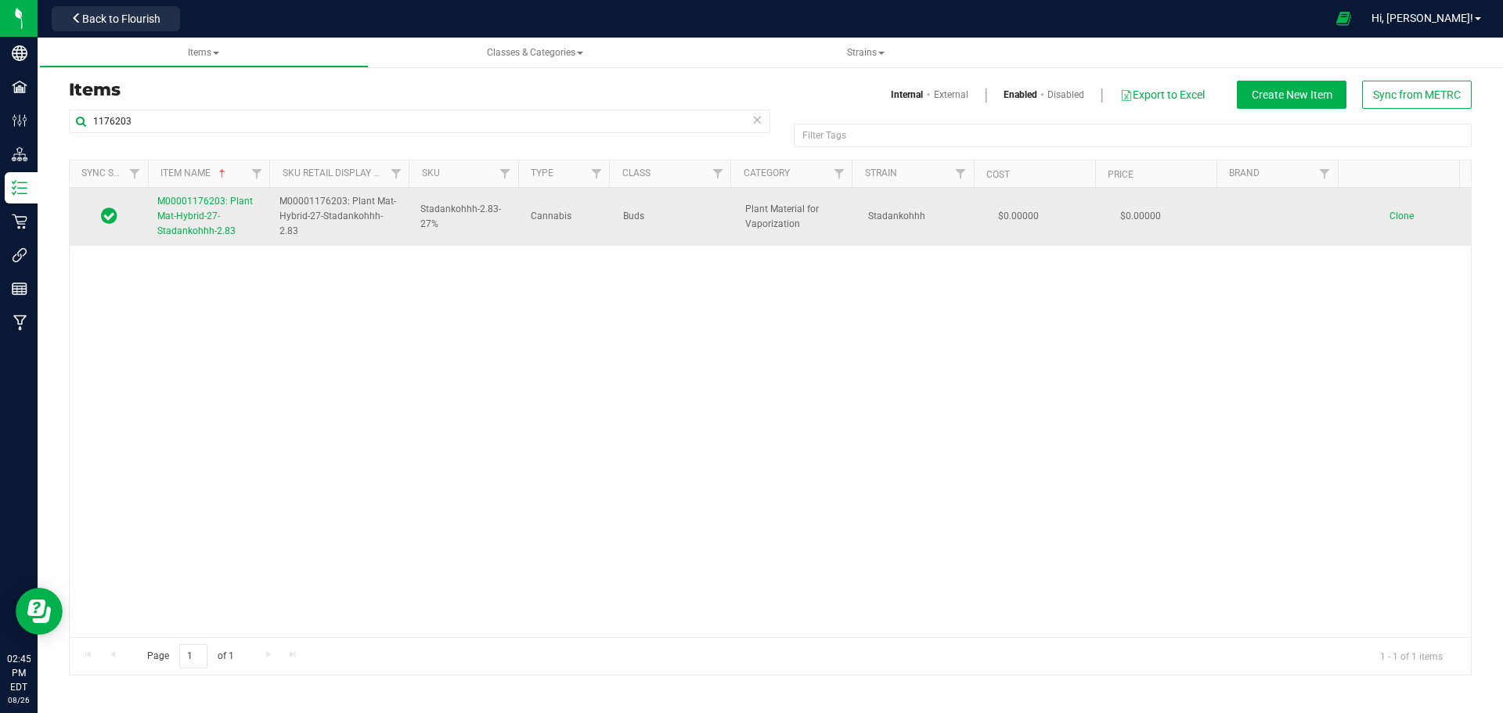
click at [194, 207] on link "M00001176203: Plant Mat-Hybrid-27-Stadankohhh-2.83" at bounding box center [208, 216] width 103 height 45
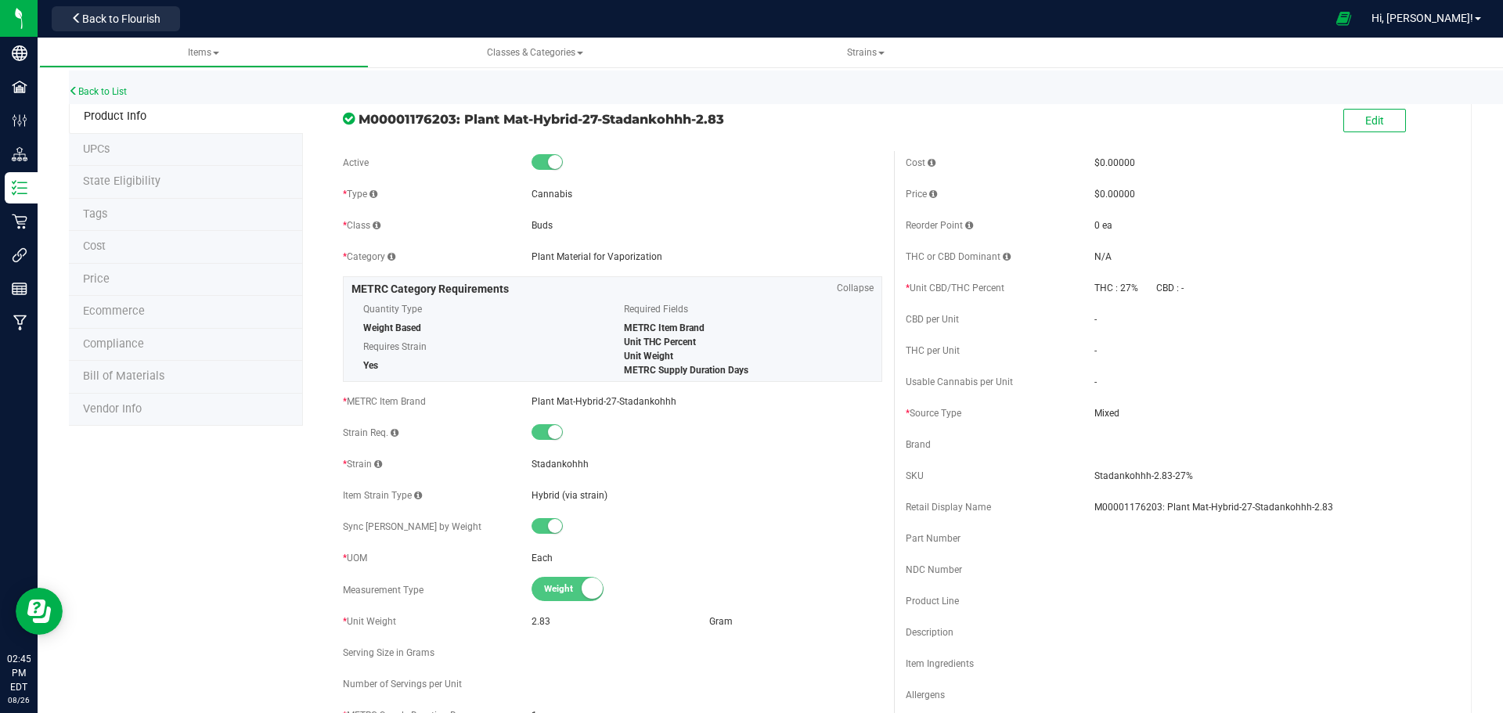
click at [98, 280] on span "Price" at bounding box center [96, 278] width 27 height 13
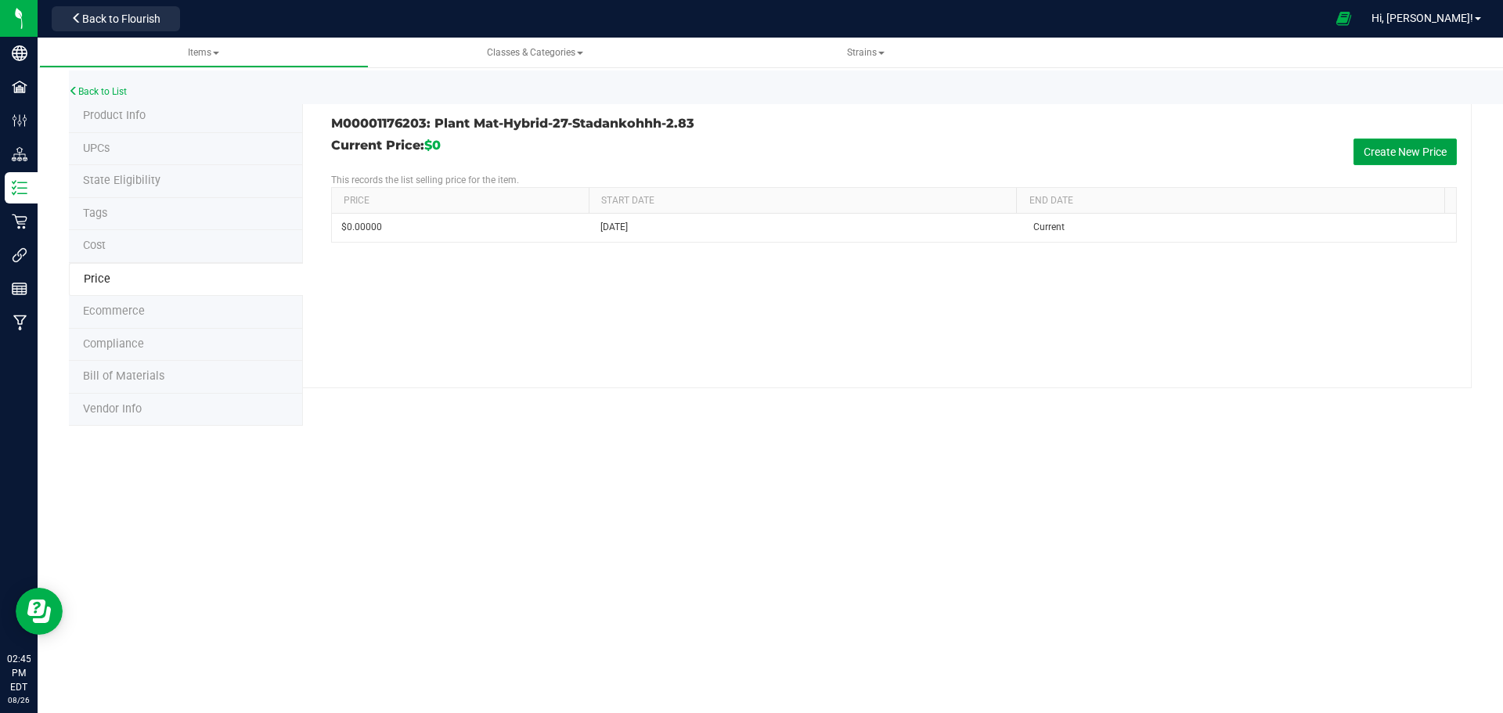
drag, startPoint x: 1394, startPoint y: 153, endPoint x: 1337, endPoint y: 153, distance: 57.2
click at [1394, 151] on button "Create New Price" at bounding box center [1405, 152] width 103 height 27
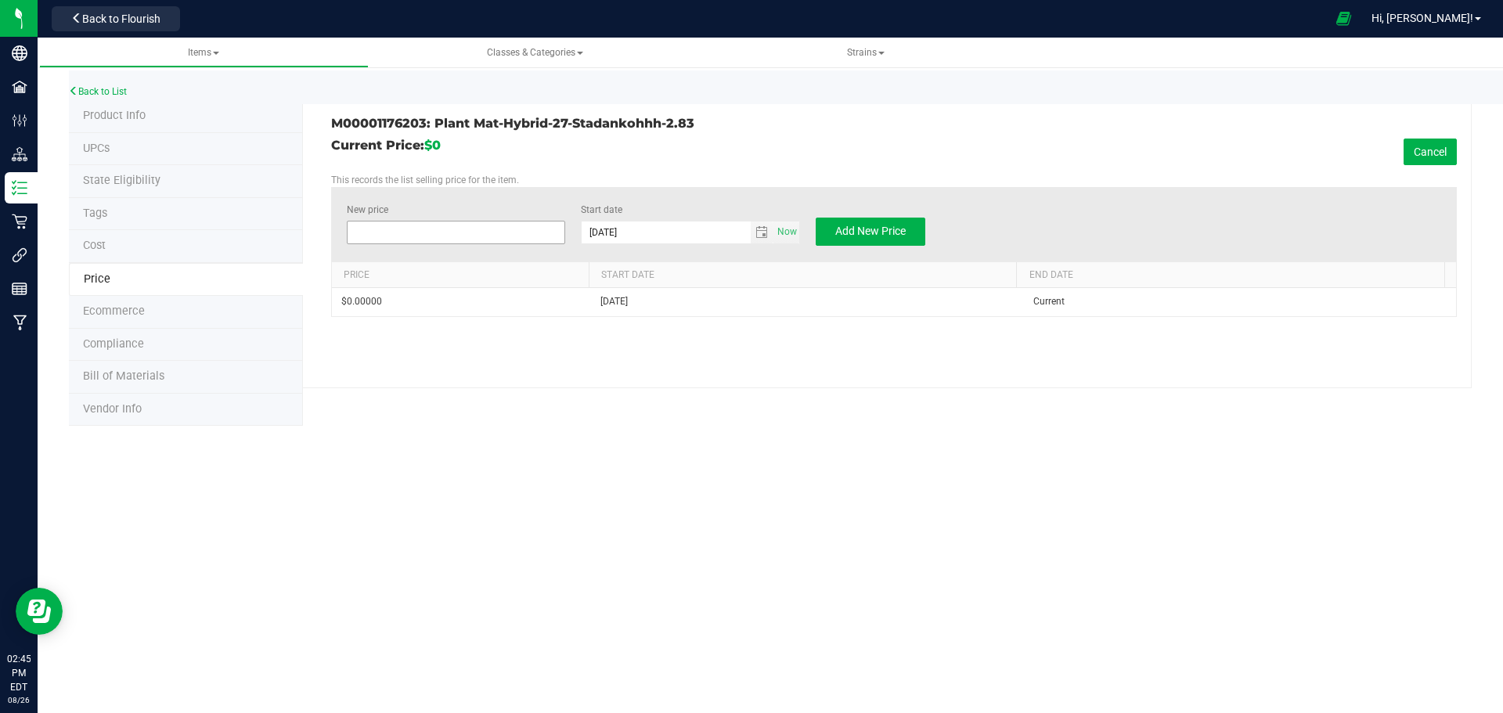
click at [431, 225] on span at bounding box center [456, 232] width 219 height 23
type input "20"
click at [904, 234] on span "Add New Price" at bounding box center [870, 231] width 70 height 13
type input "$0.00000"
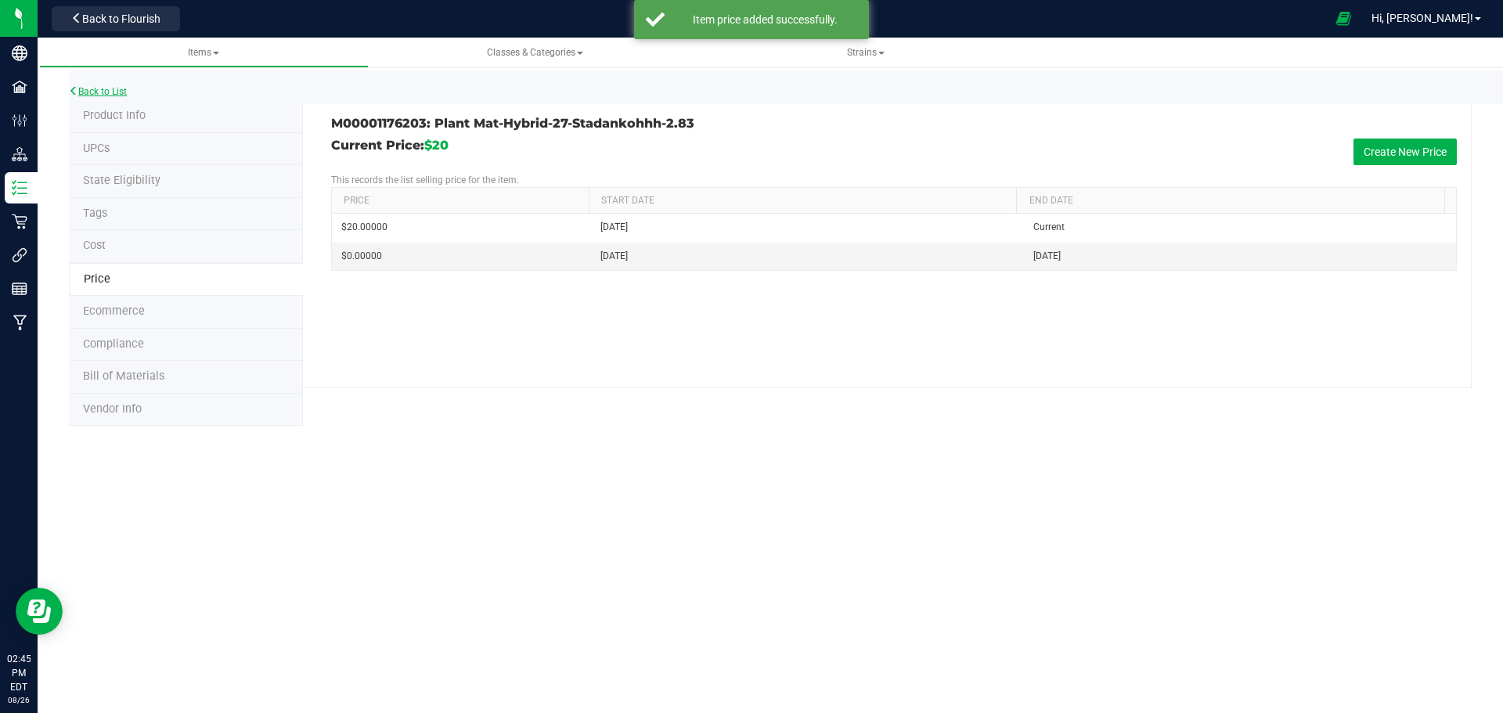
click at [110, 87] on link "Back to List" at bounding box center [98, 91] width 58 height 11
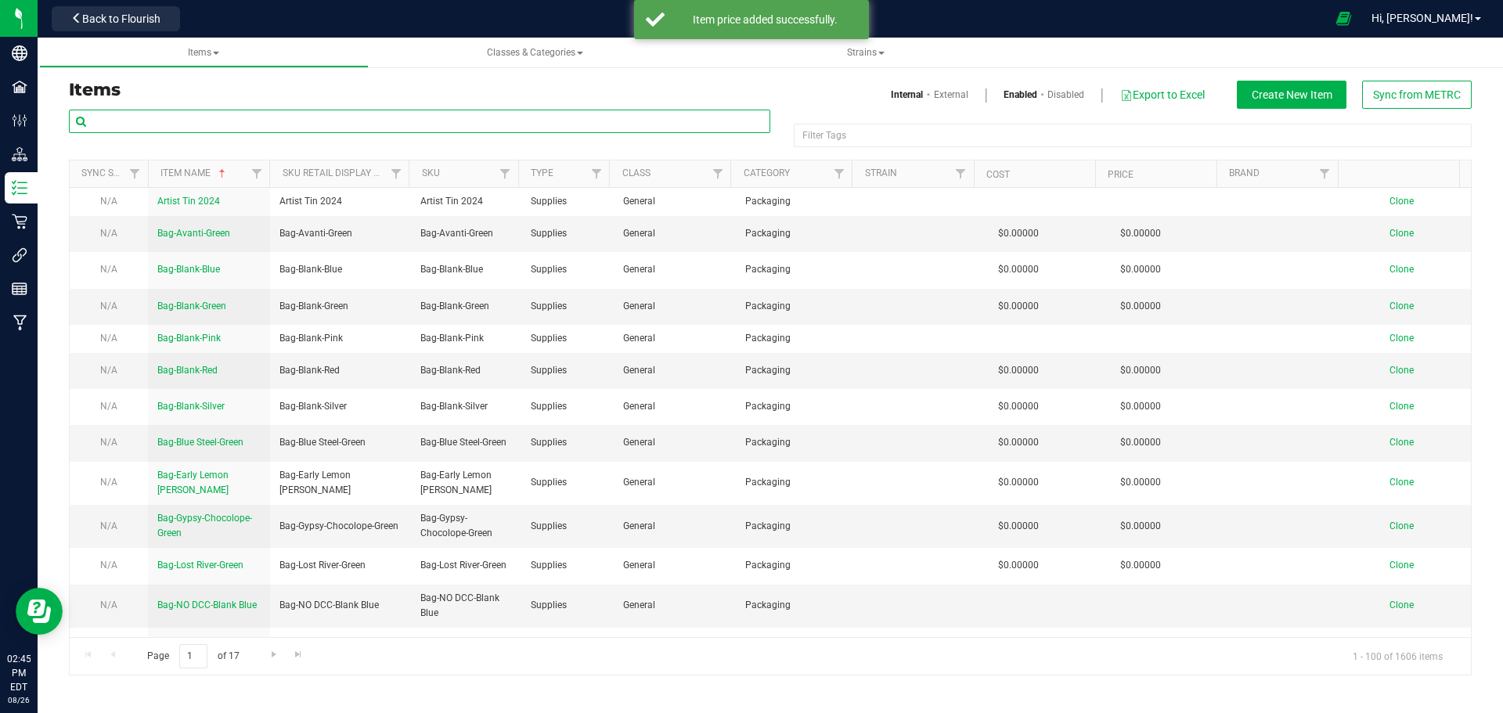
click at [218, 117] on input "text" at bounding box center [420, 121] width 702 height 23
type input "1241473"
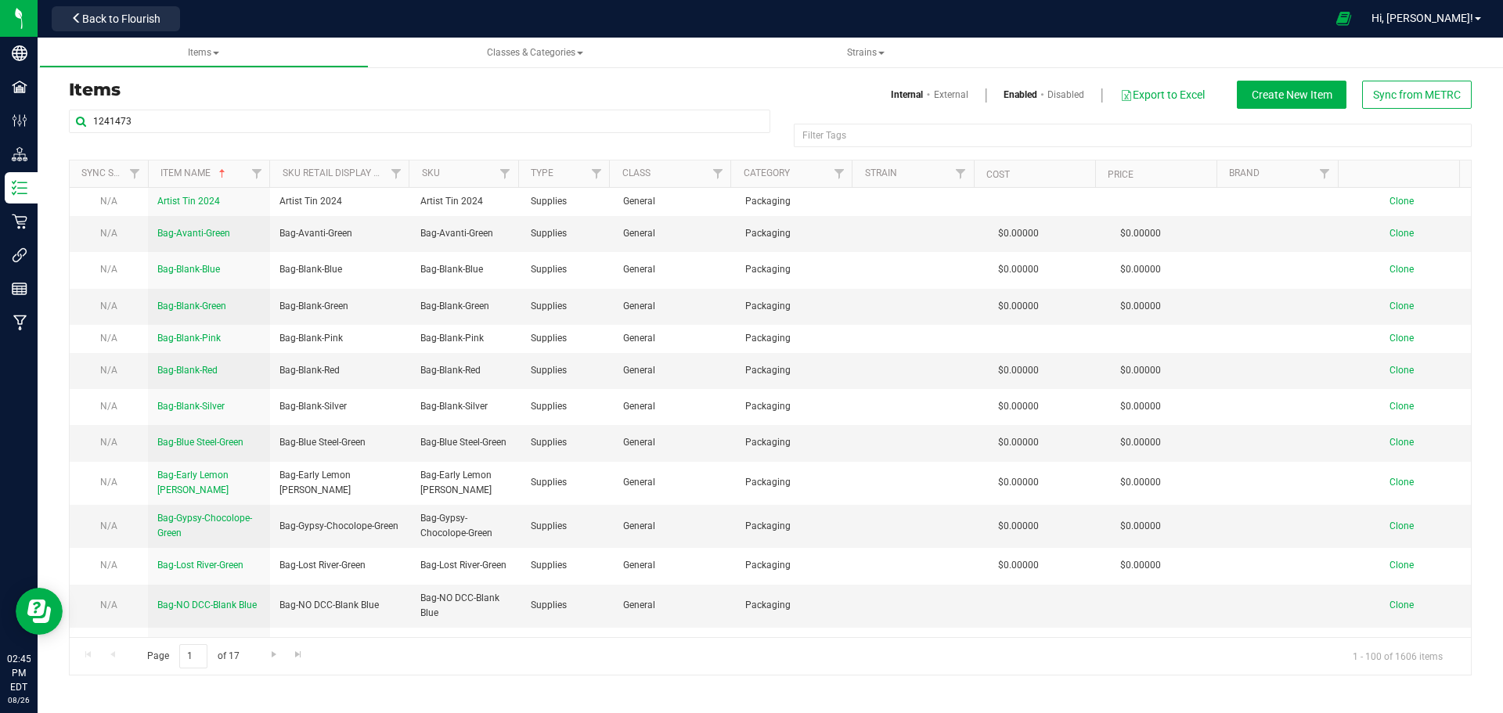
click at [507, 90] on h3 "Items" at bounding box center [414, 90] width 690 height 19
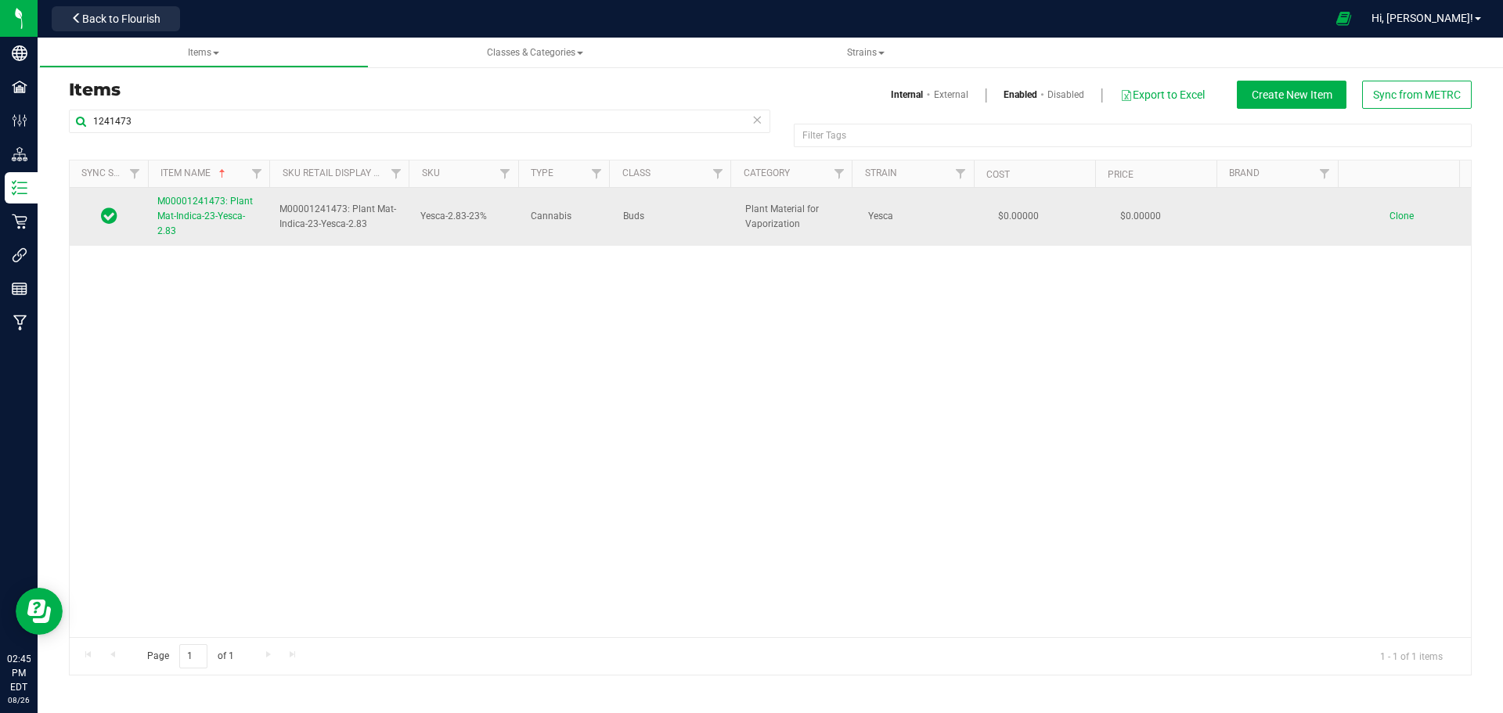
click at [201, 204] on span "M00001241473: Plant Mat-Indica-23-Yesca-2.83" at bounding box center [205, 216] width 96 height 41
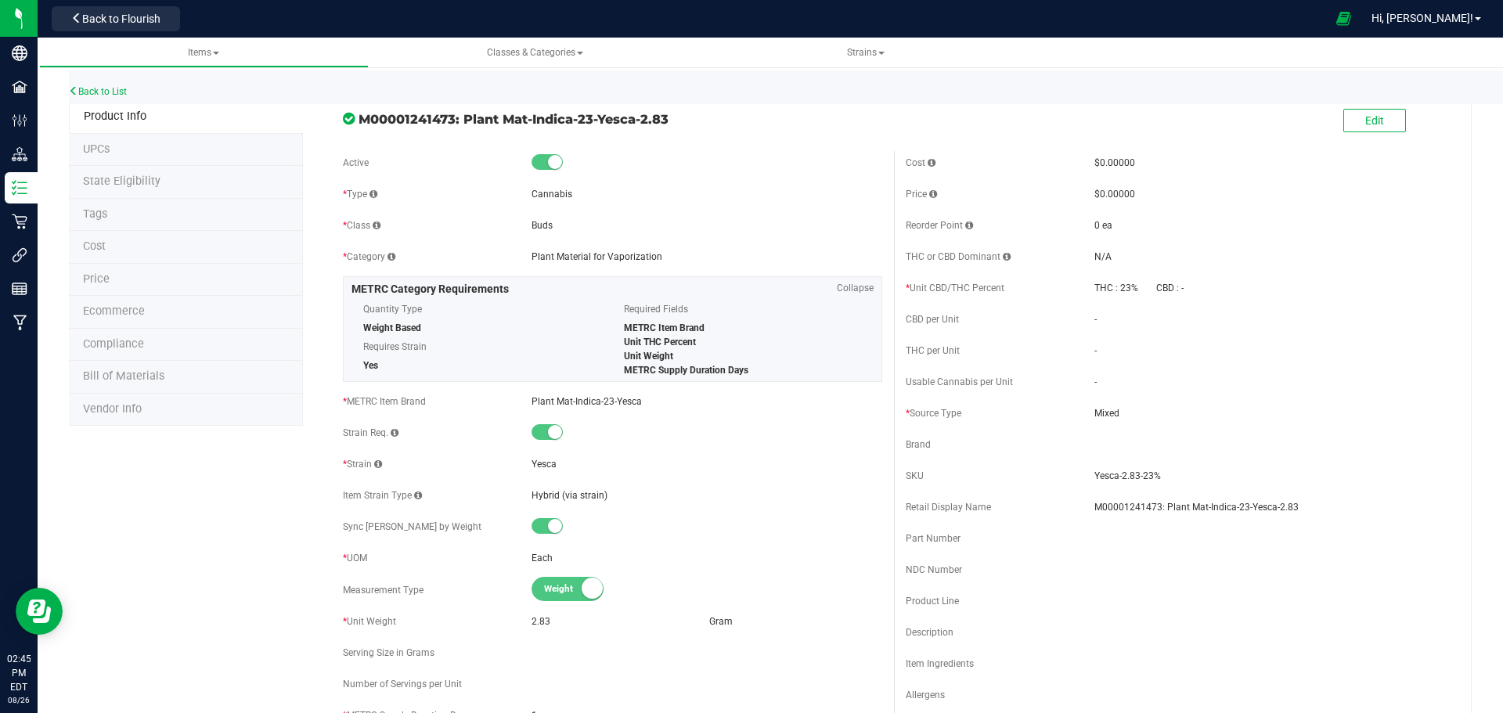
click at [94, 281] on span "Price" at bounding box center [96, 278] width 27 height 13
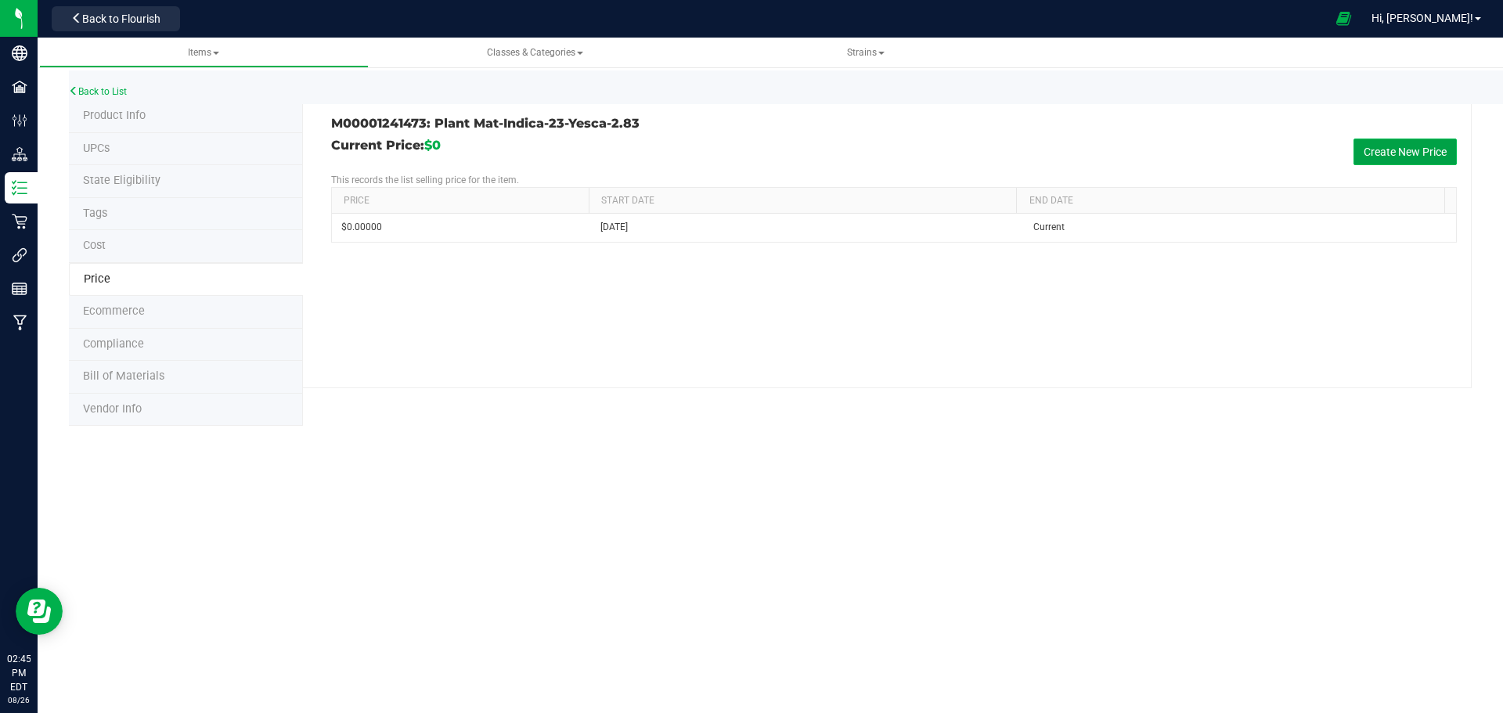
click at [1431, 149] on button "Create New Price" at bounding box center [1405, 152] width 103 height 27
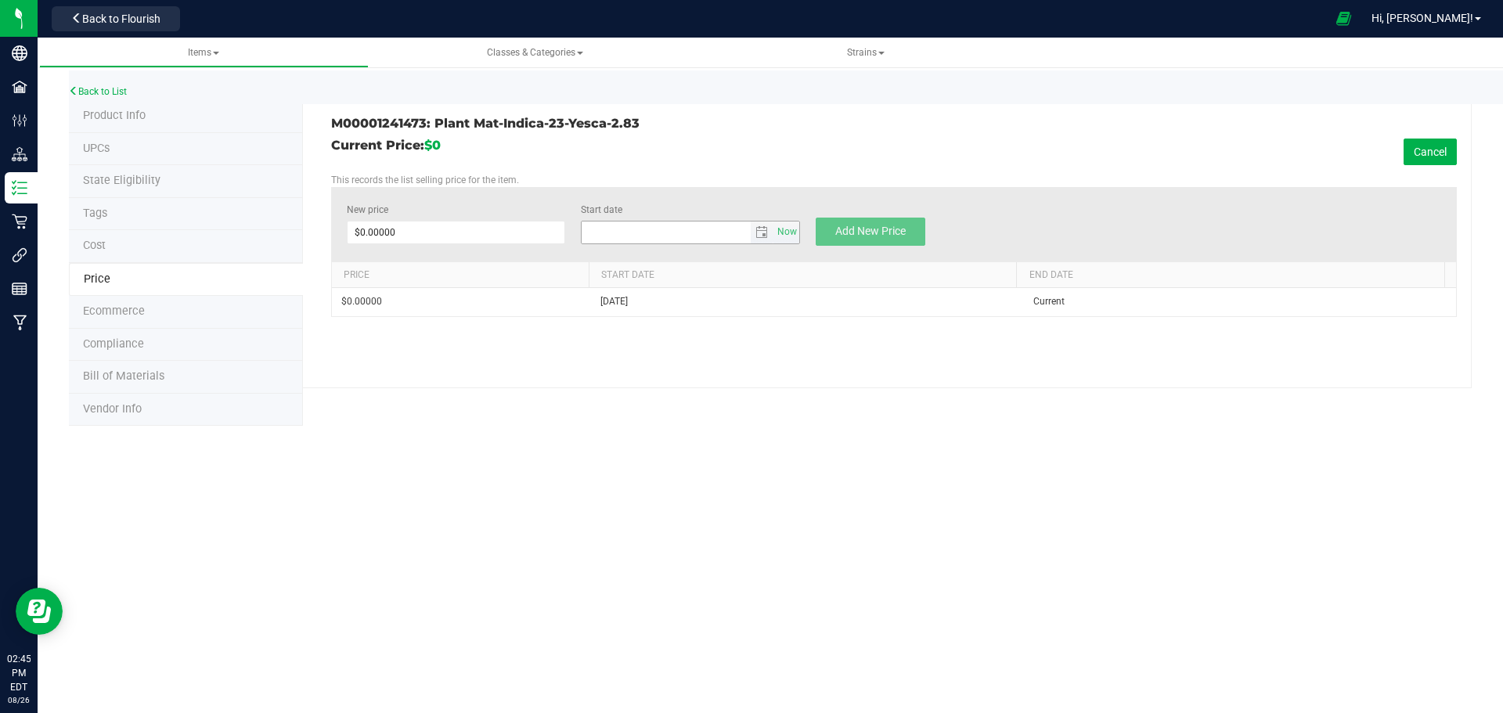
type input "8/26/2025"
click at [441, 227] on span at bounding box center [456, 232] width 219 height 23
type input "20"
click at [857, 239] on button "Add New Price" at bounding box center [871, 232] width 110 height 28
type input "$0.00000"
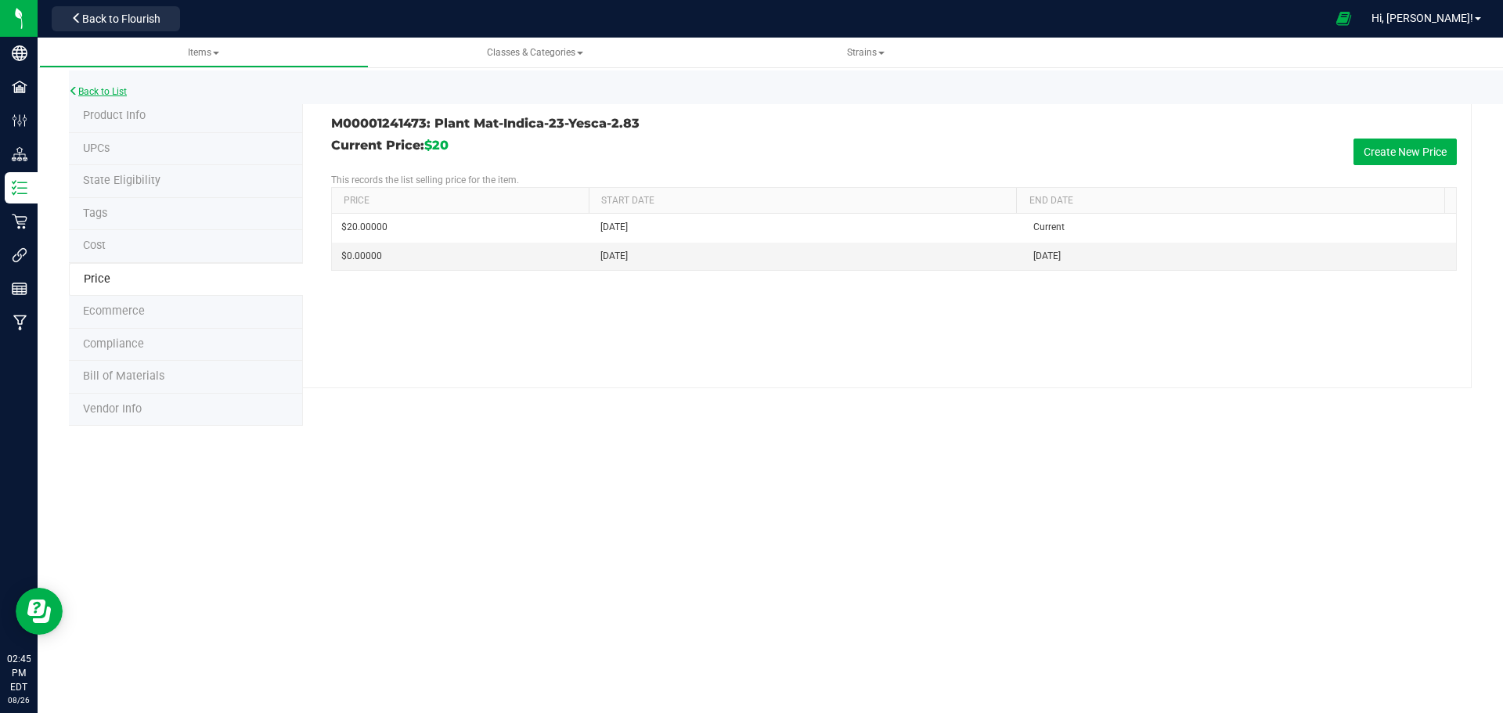
click at [102, 88] on link "Back to List" at bounding box center [98, 91] width 58 height 11
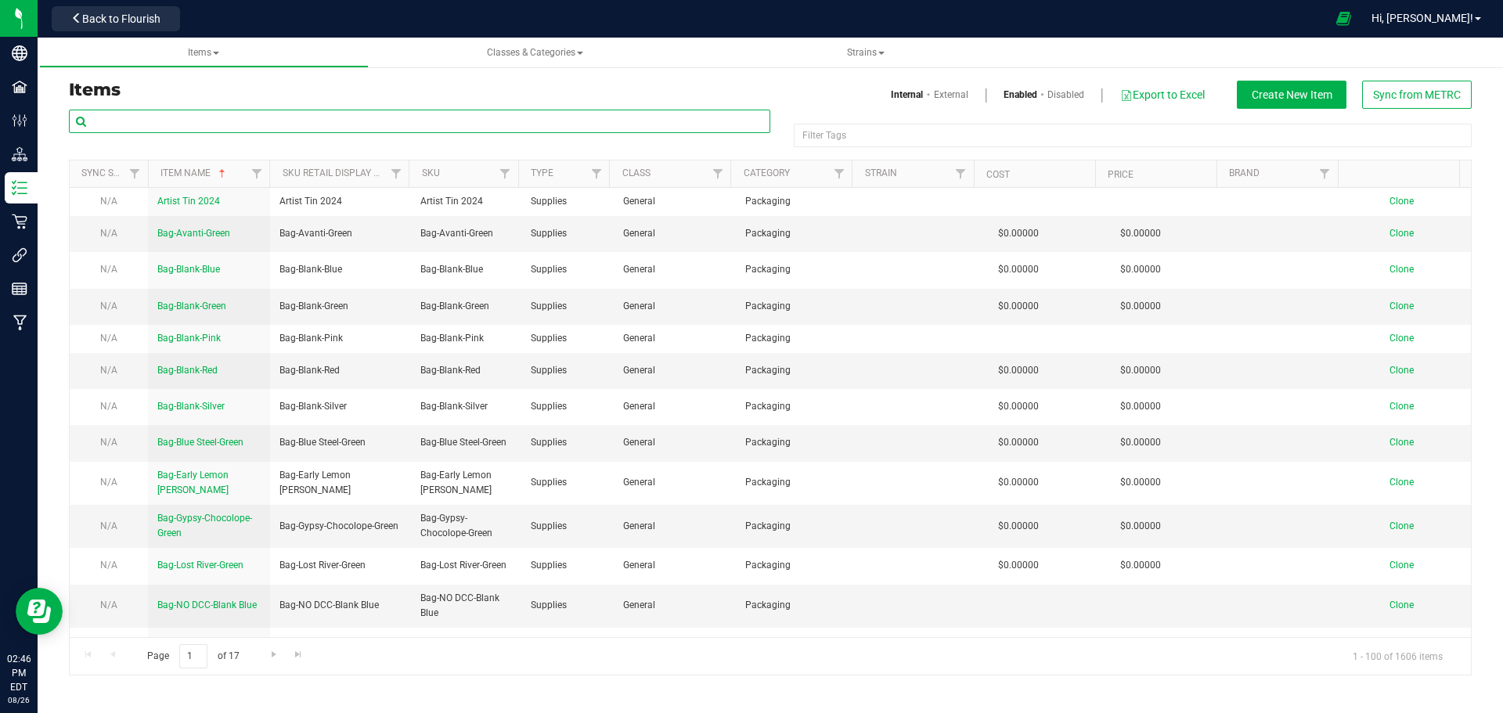
click at [170, 118] on input "text" at bounding box center [420, 121] width 702 height 23
type input "1241616"
click at [355, 100] on div "Items Internal External Enabled Disabled Export to Excel Create New Item Sync f…" at bounding box center [770, 95] width 1427 height 28
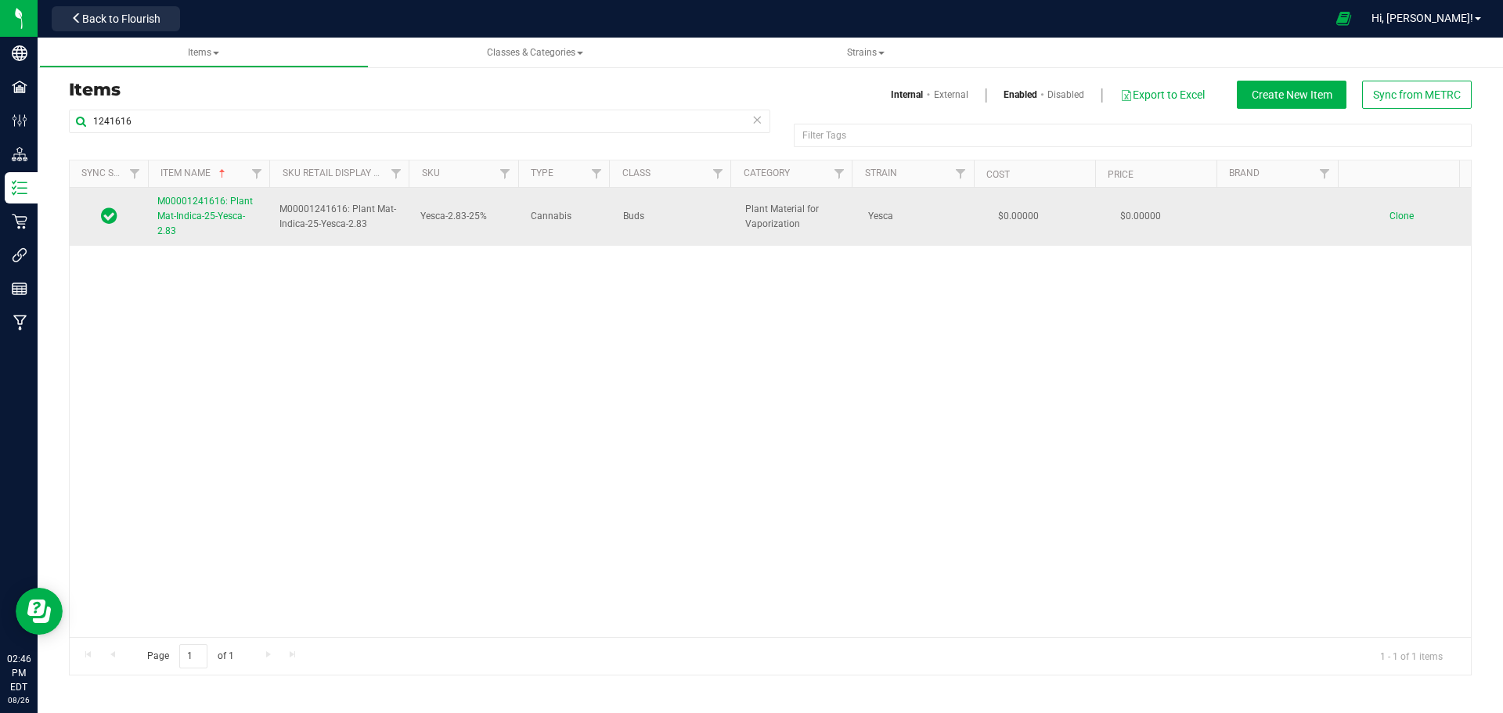
click at [186, 211] on span "M00001241616: Plant Mat-Indica-25-Yesca-2.83" at bounding box center [205, 216] width 96 height 41
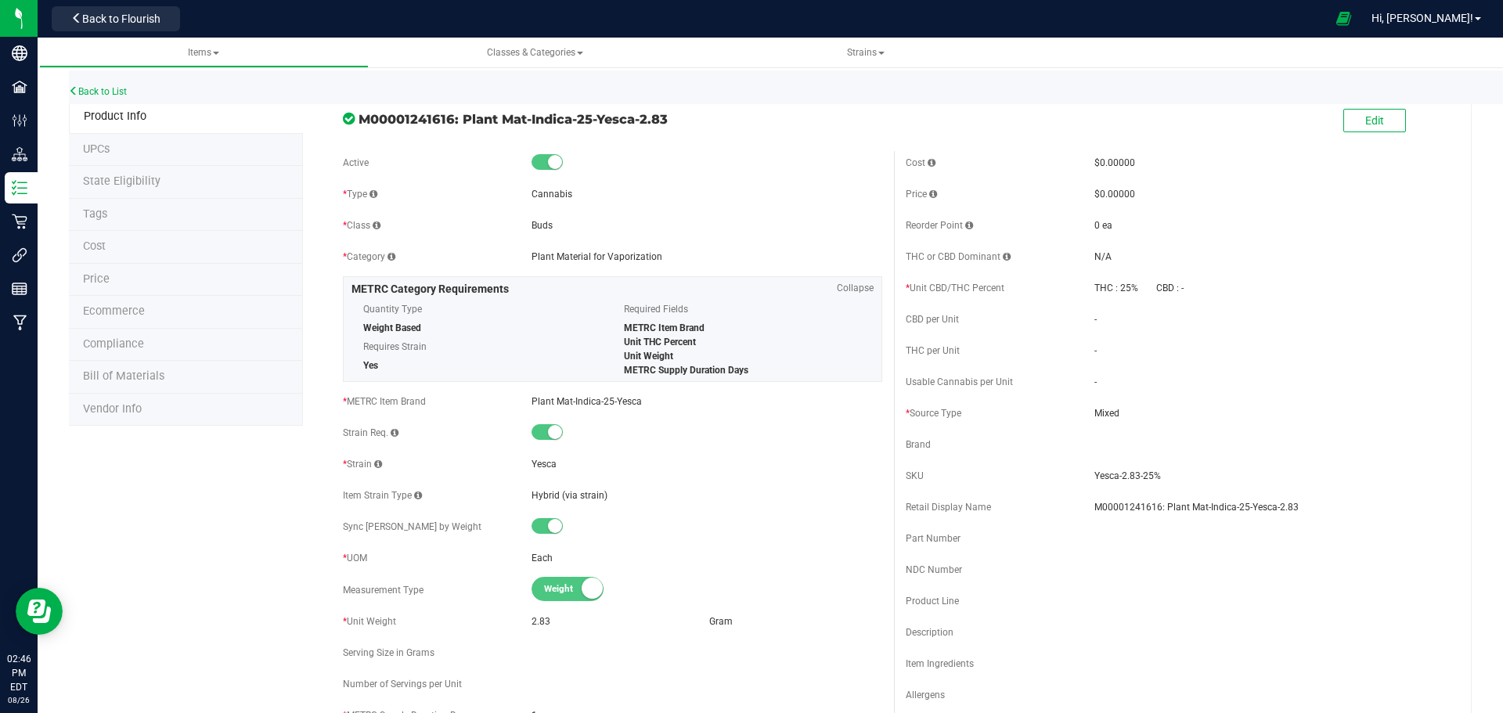
click at [98, 282] on span "Price" at bounding box center [96, 278] width 27 height 13
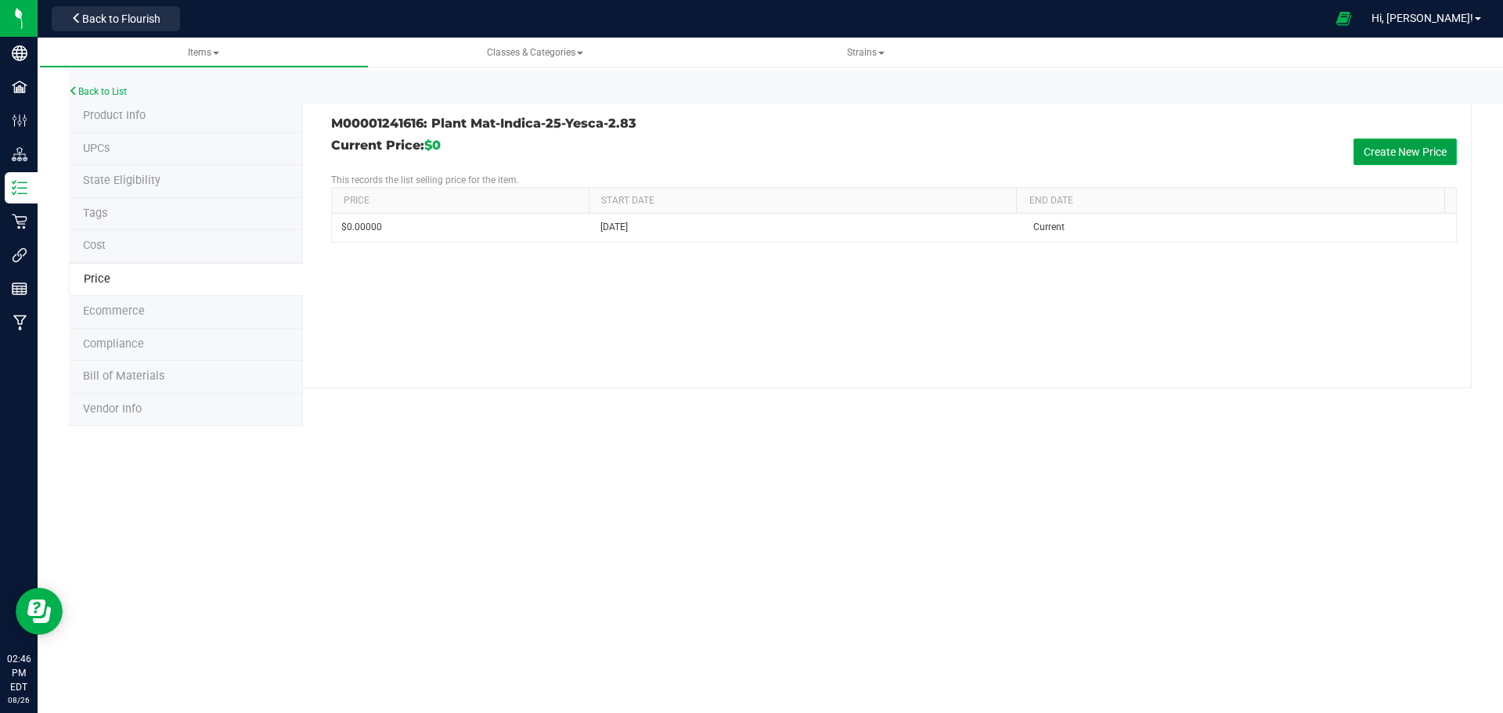
click at [1438, 157] on button "Create New Price" at bounding box center [1405, 152] width 103 height 27
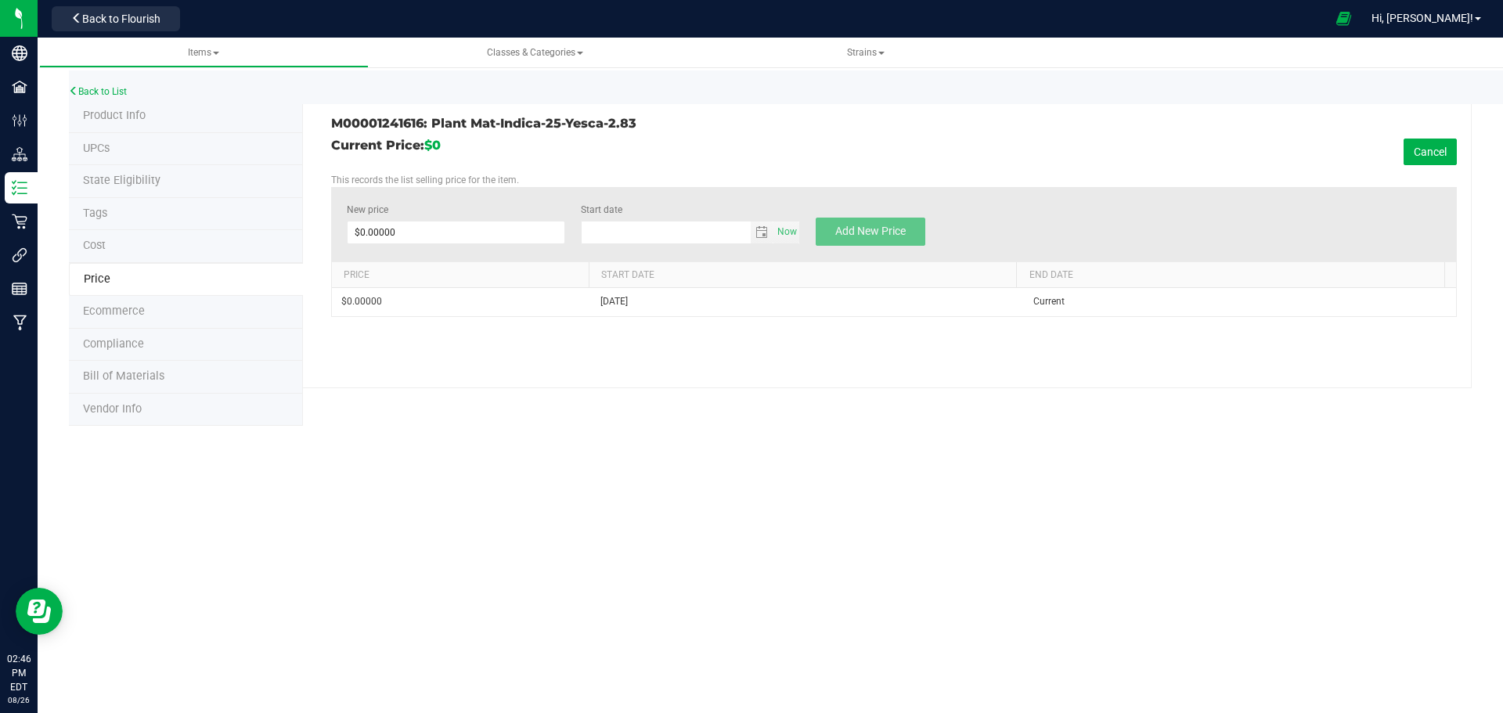
type input "8/26/2025"
click at [398, 223] on span at bounding box center [456, 232] width 219 height 23
type input "20"
click at [864, 226] on span "Add New Price" at bounding box center [870, 231] width 70 height 13
type input "$0.00000"
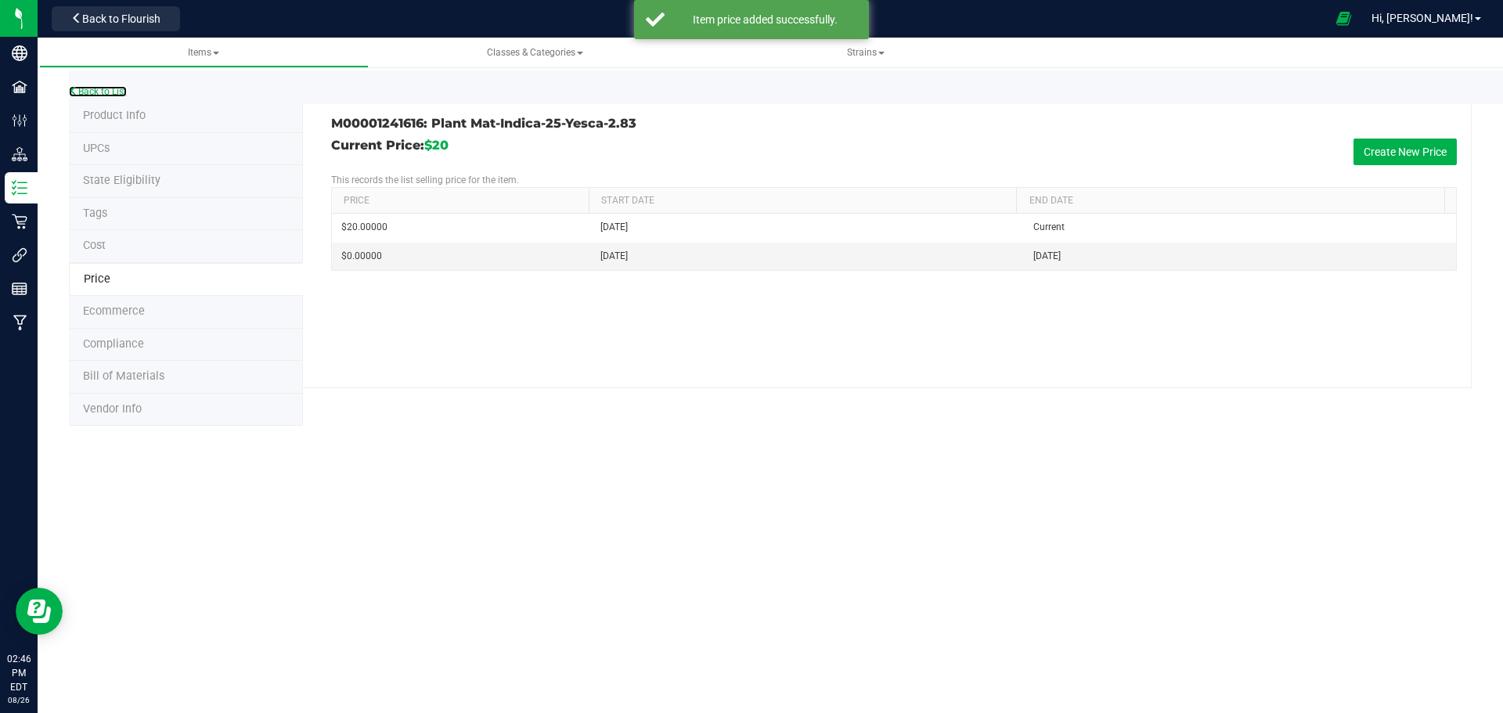
click at [95, 95] on link "Back to List" at bounding box center [98, 91] width 58 height 11
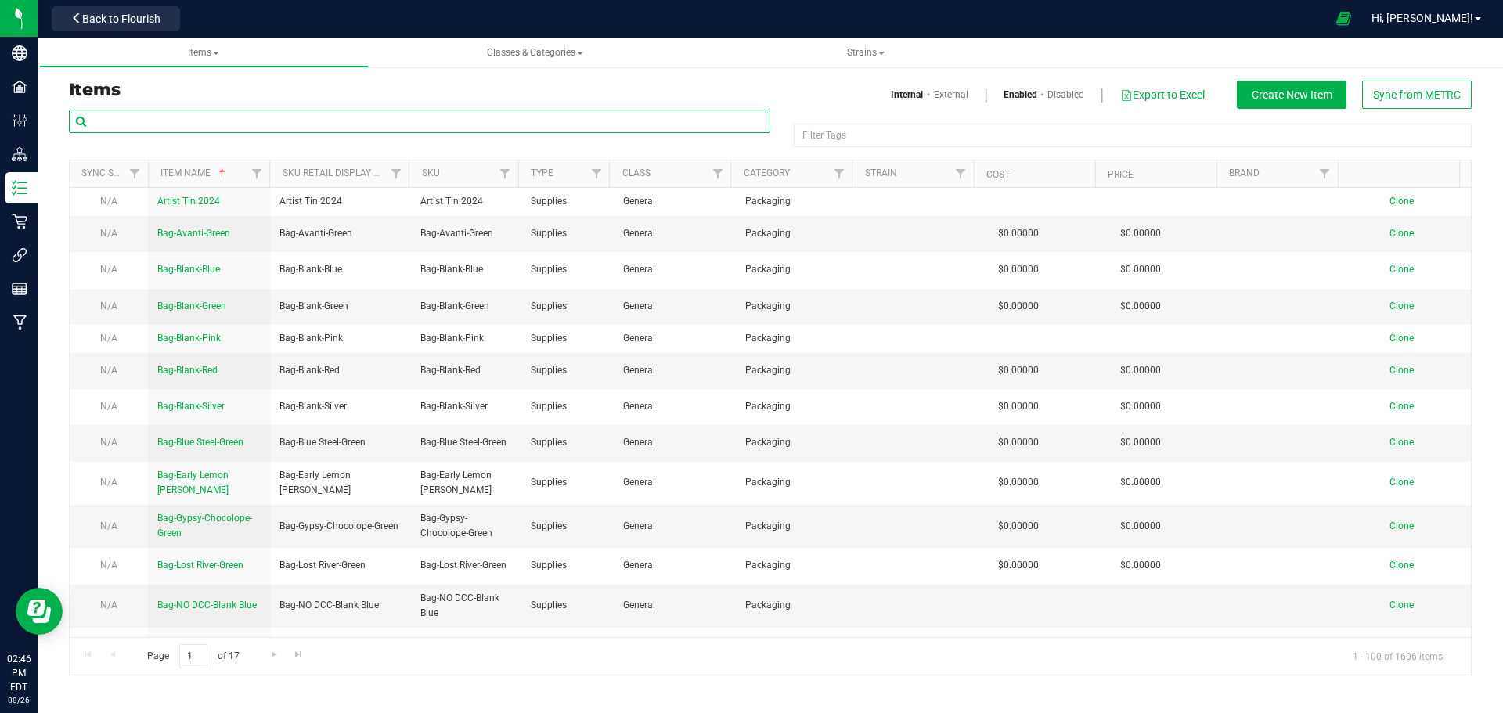
click at [164, 120] on input "text" at bounding box center [420, 121] width 702 height 23
type input "1241617"
click at [296, 88] on h3 "Items" at bounding box center [414, 90] width 690 height 19
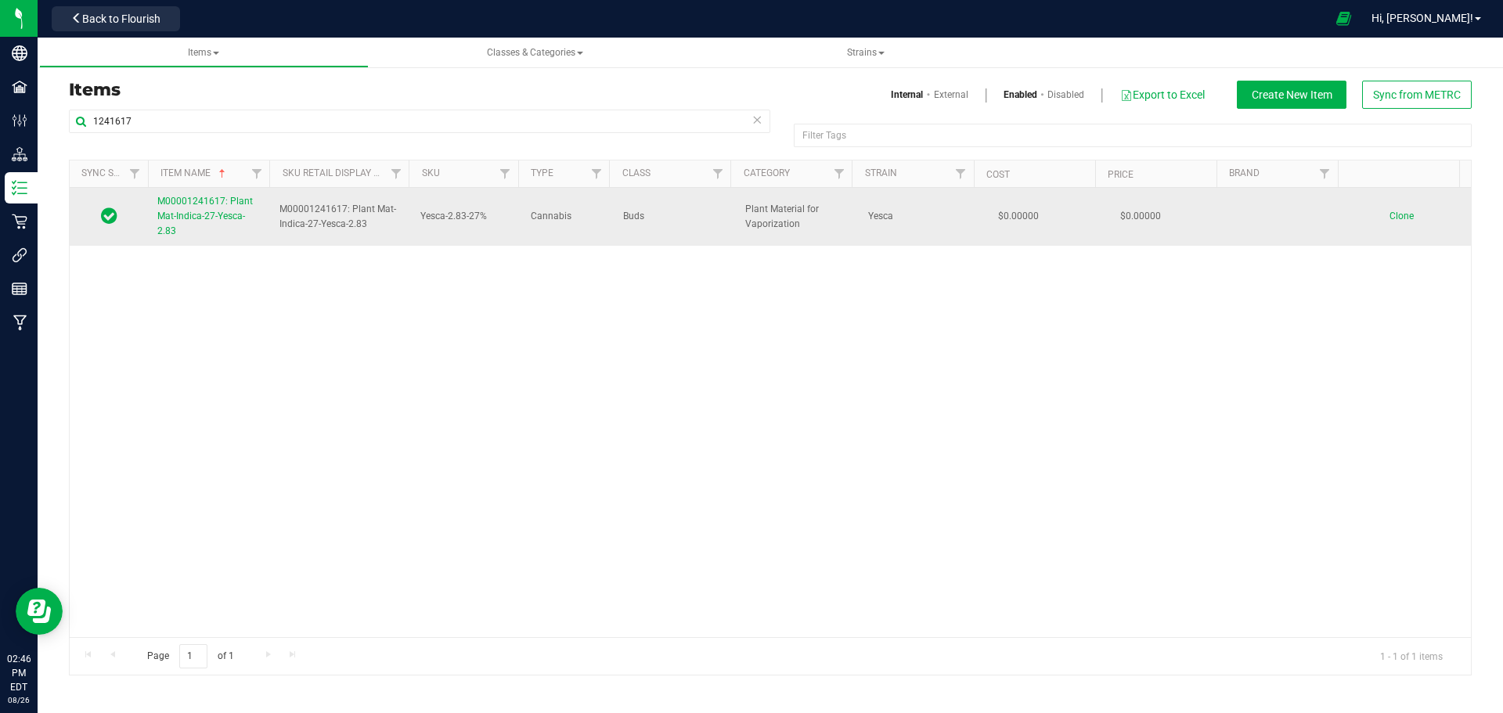
click at [198, 213] on span "M00001241617: Plant Mat-Indica-27-Yesca-2.83" at bounding box center [205, 216] width 96 height 41
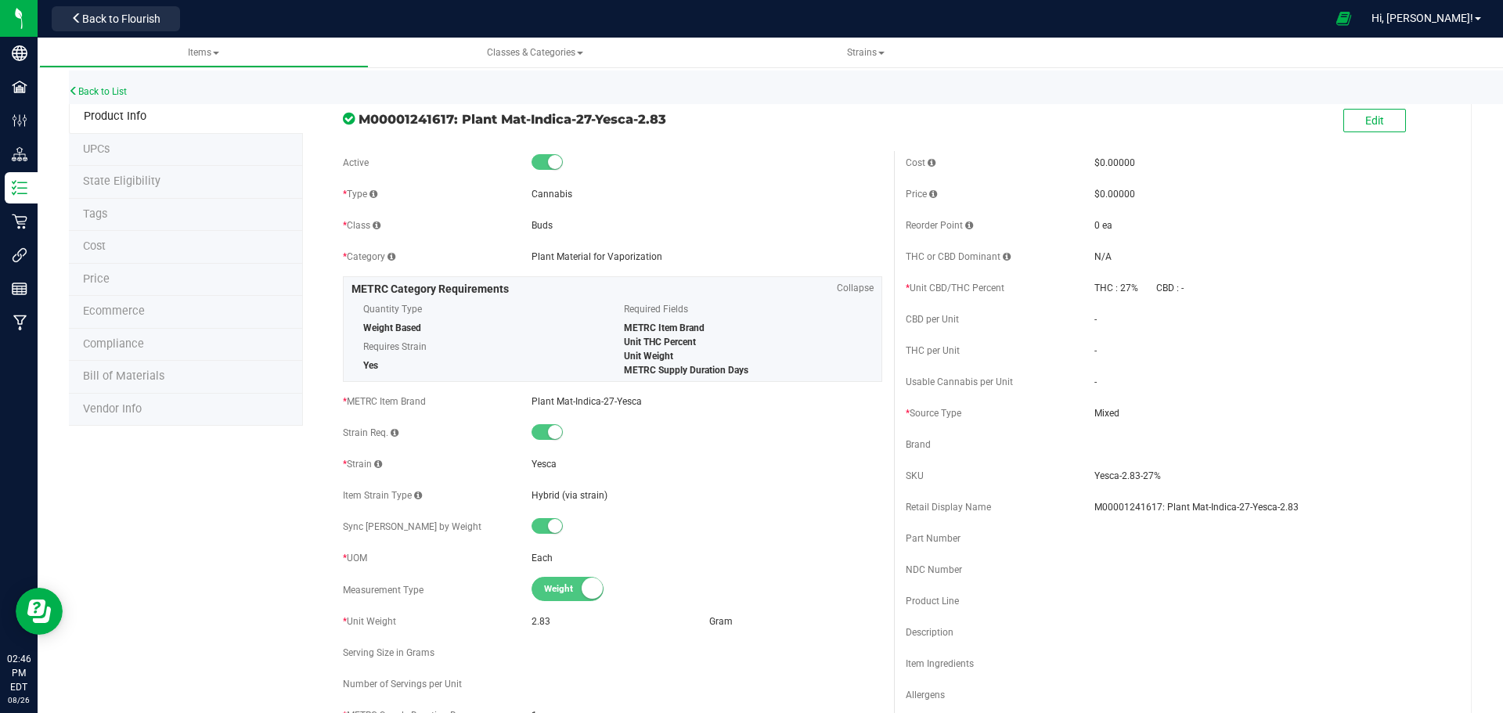
click at [99, 283] on span "Price" at bounding box center [96, 278] width 27 height 13
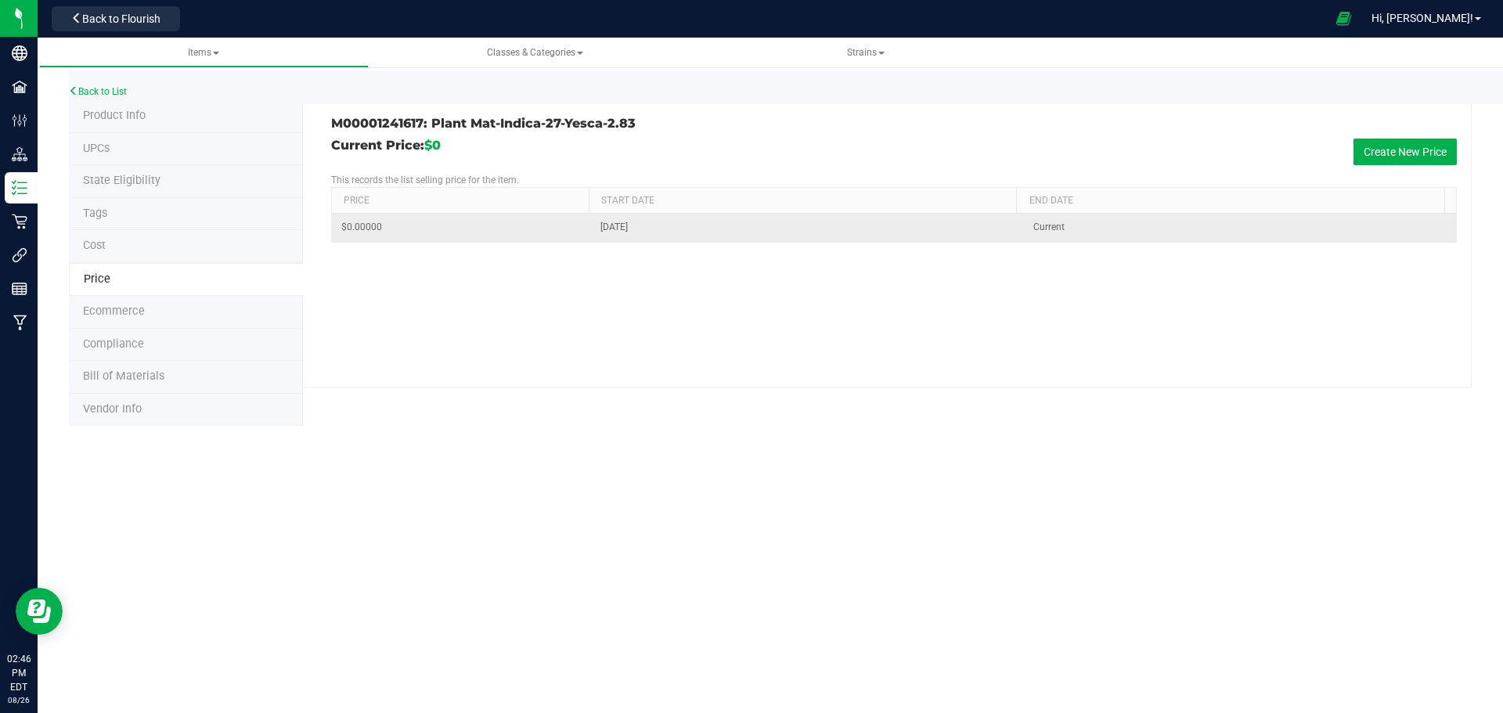
click at [393, 215] on td "$0.00000" at bounding box center [461, 227] width 259 height 27
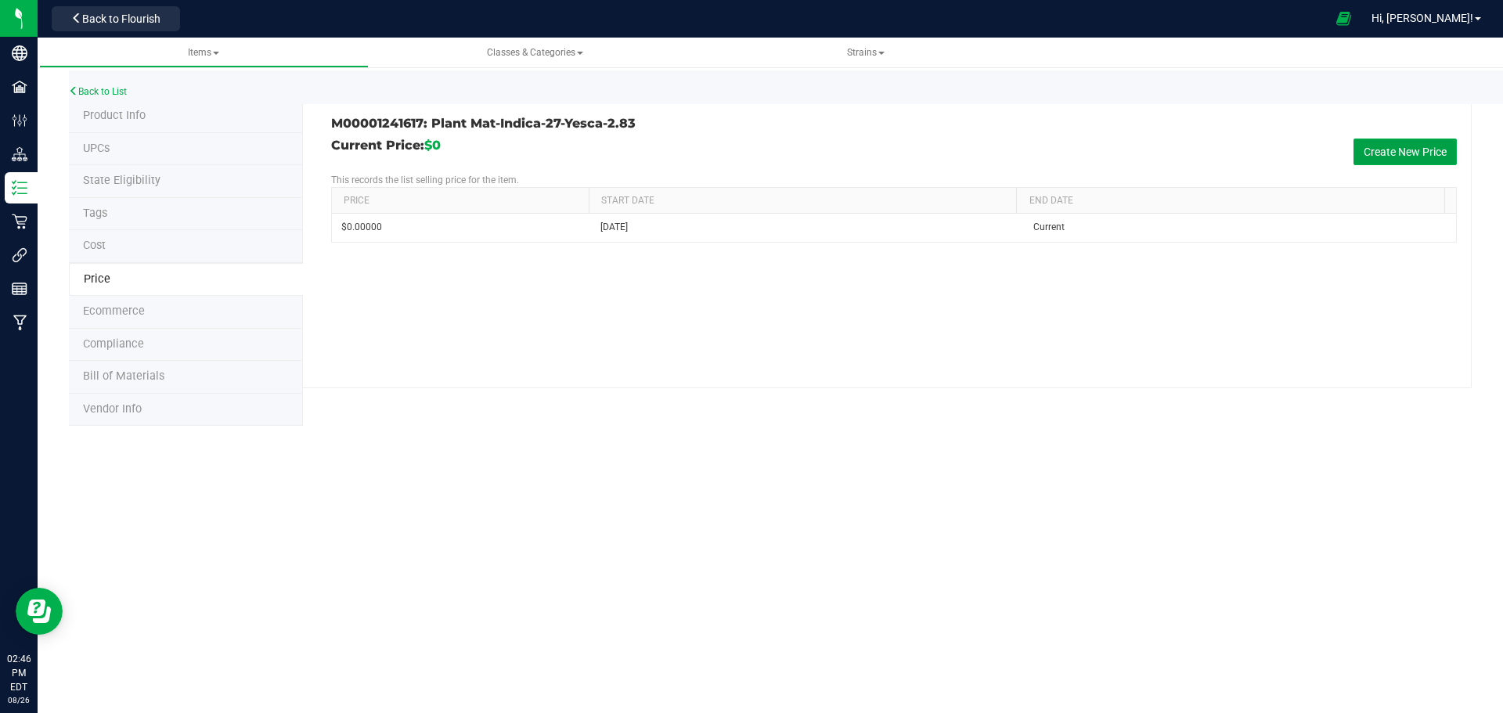
drag, startPoint x: 1407, startPoint y: 153, endPoint x: 1236, endPoint y: 143, distance: 171.8
click at [1407, 152] on button "Create New Price" at bounding box center [1405, 152] width 103 height 27
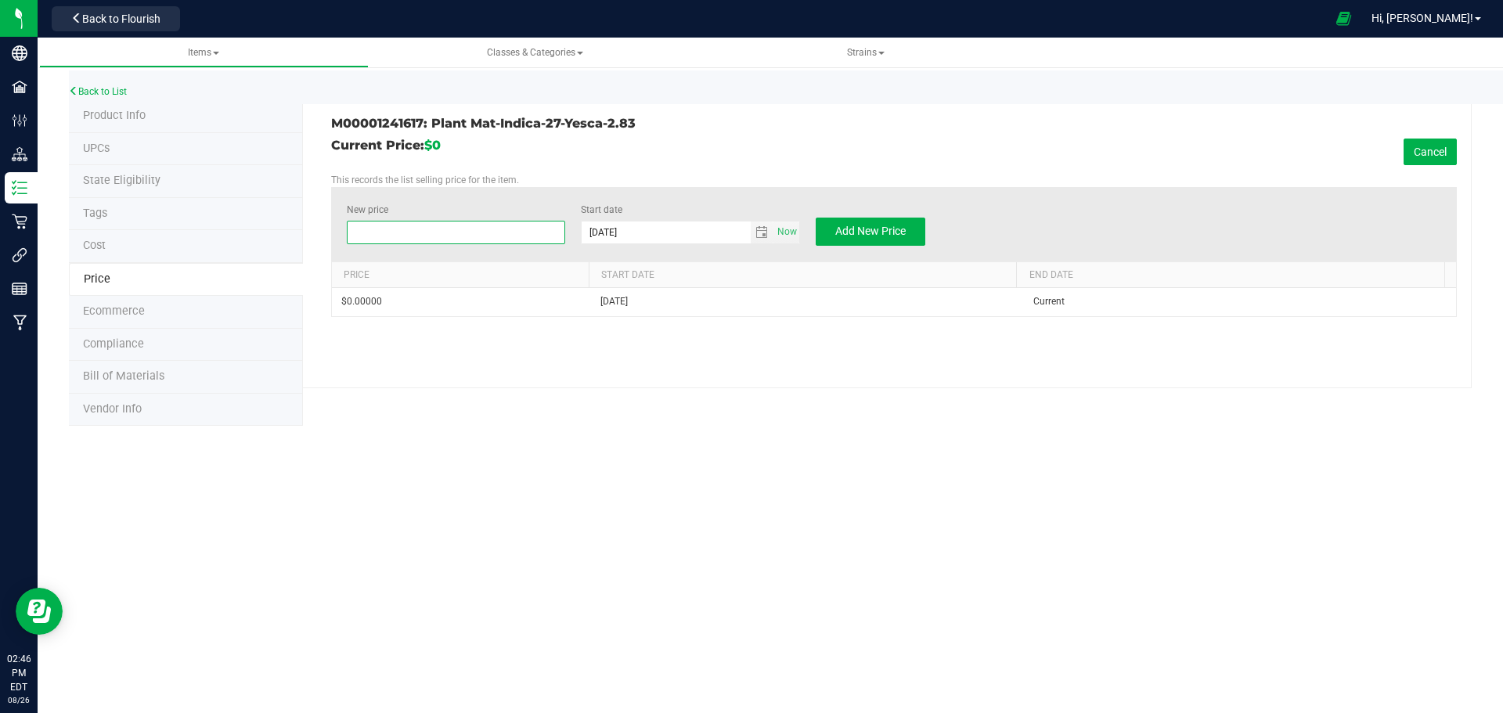
drag, startPoint x: 426, startPoint y: 228, endPoint x: 267, endPoint y: 211, distance: 159.8
click at [268, 211] on div "Product Info UPCs State Eligibility Tags Cost Price Ecommerce Compliance Bill o…" at bounding box center [770, 263] width 1403 height 326
type input "20"
click at [871, 229] on span "Add New Price" at bounding box center [870, 231] width 70 height 13
type input "$0.00000"
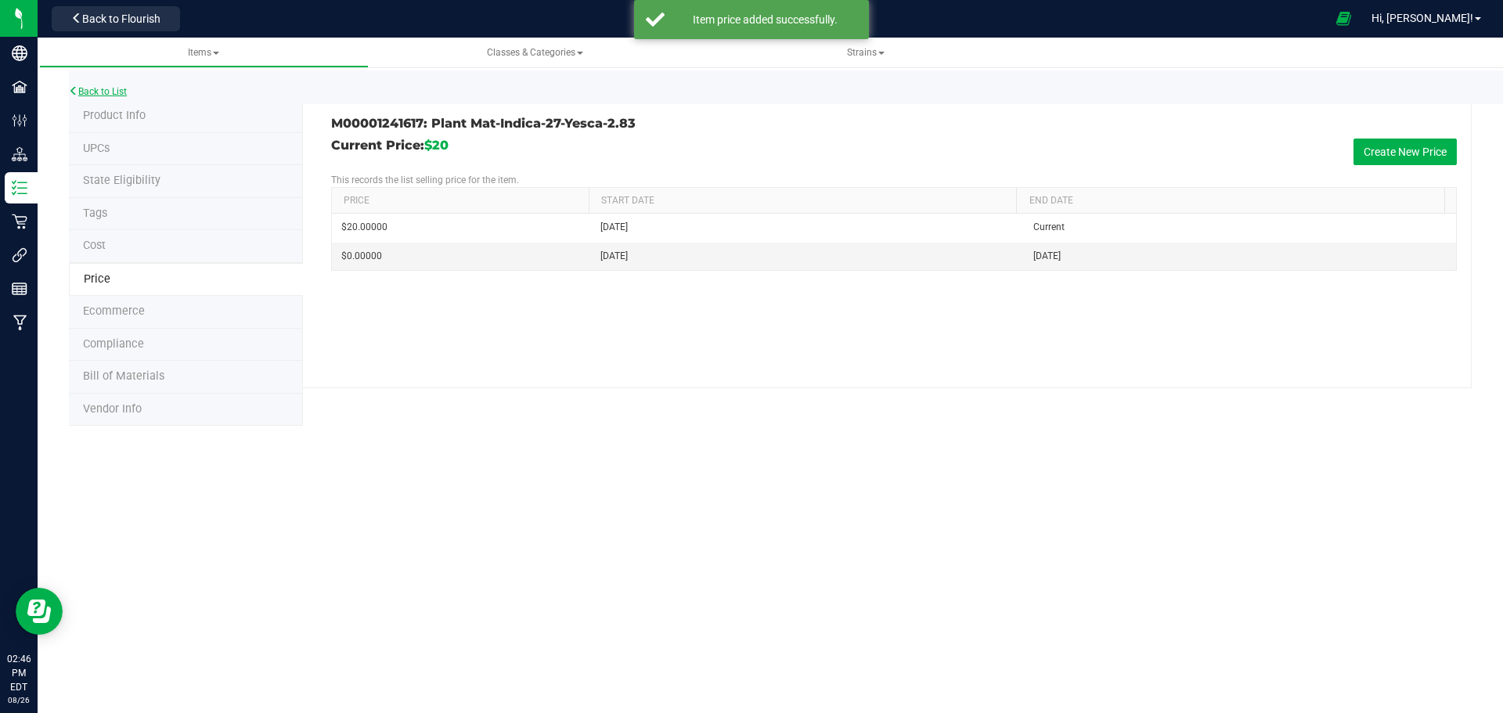
click at [110, 95] on link "Back to List" at bounding box center [98, 91] width 58 height 11
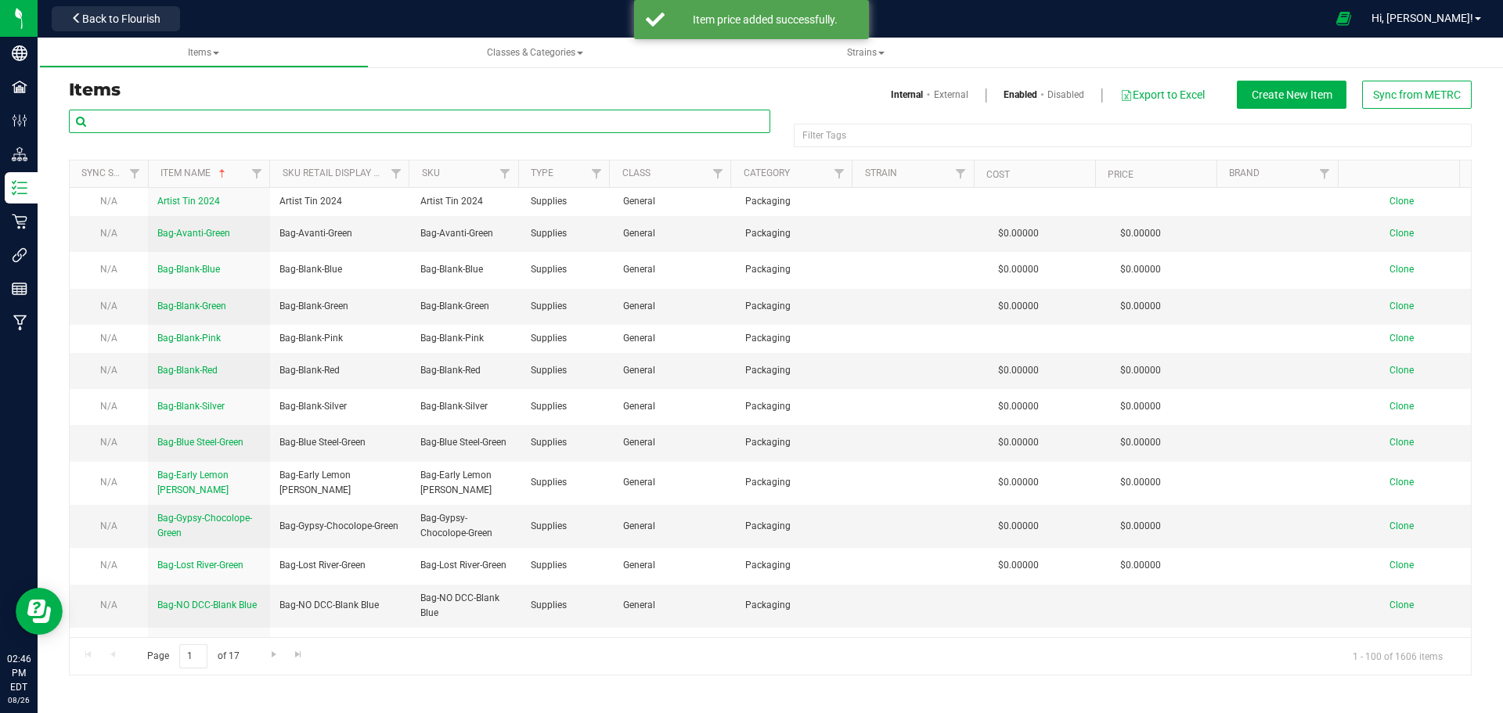
click at [116, 124] on input "text" at bounding box center [420, 121] width 702 height 23
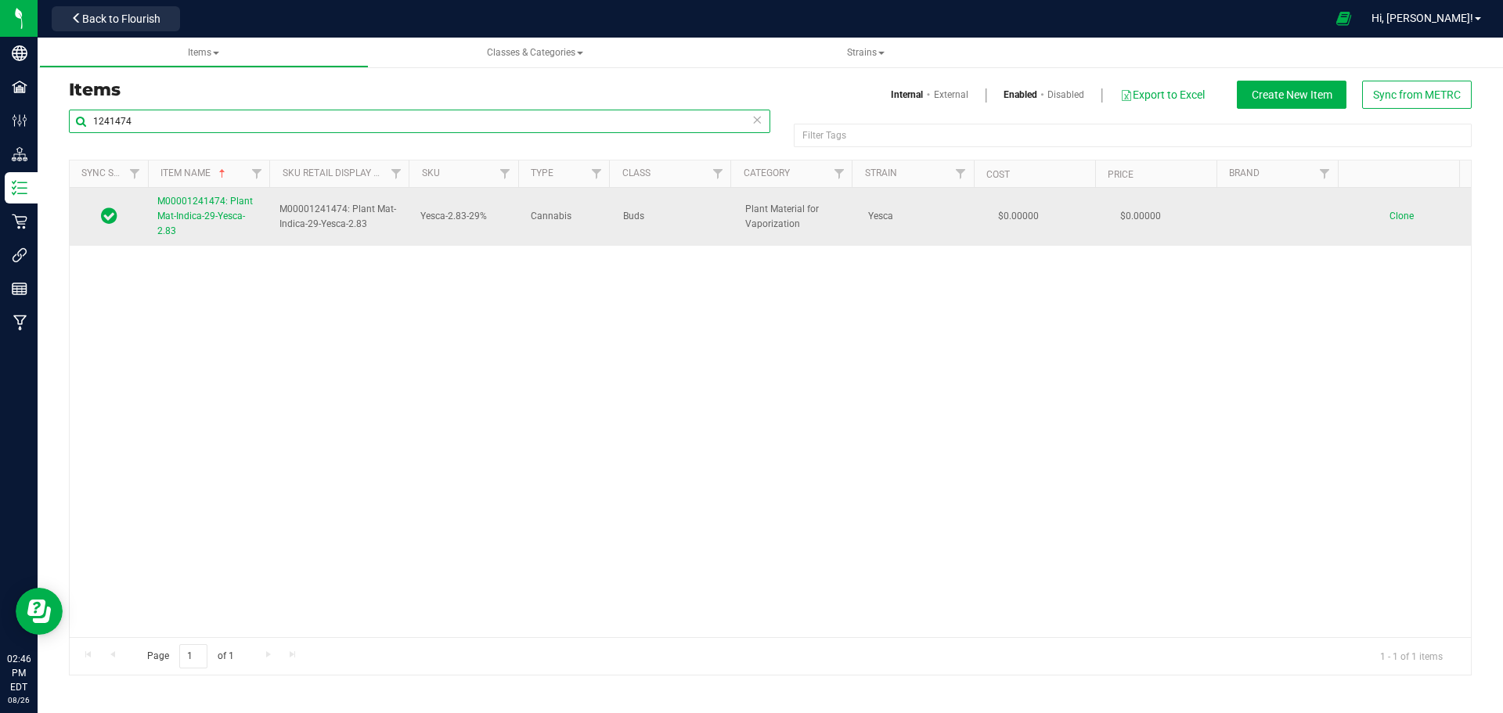
type input "1241474"
click at [196, 203] on span "M00001241474: Plant Mat-Indica-29-Yesca-2.83" at bounding box center [205, 216] width 96 height 41
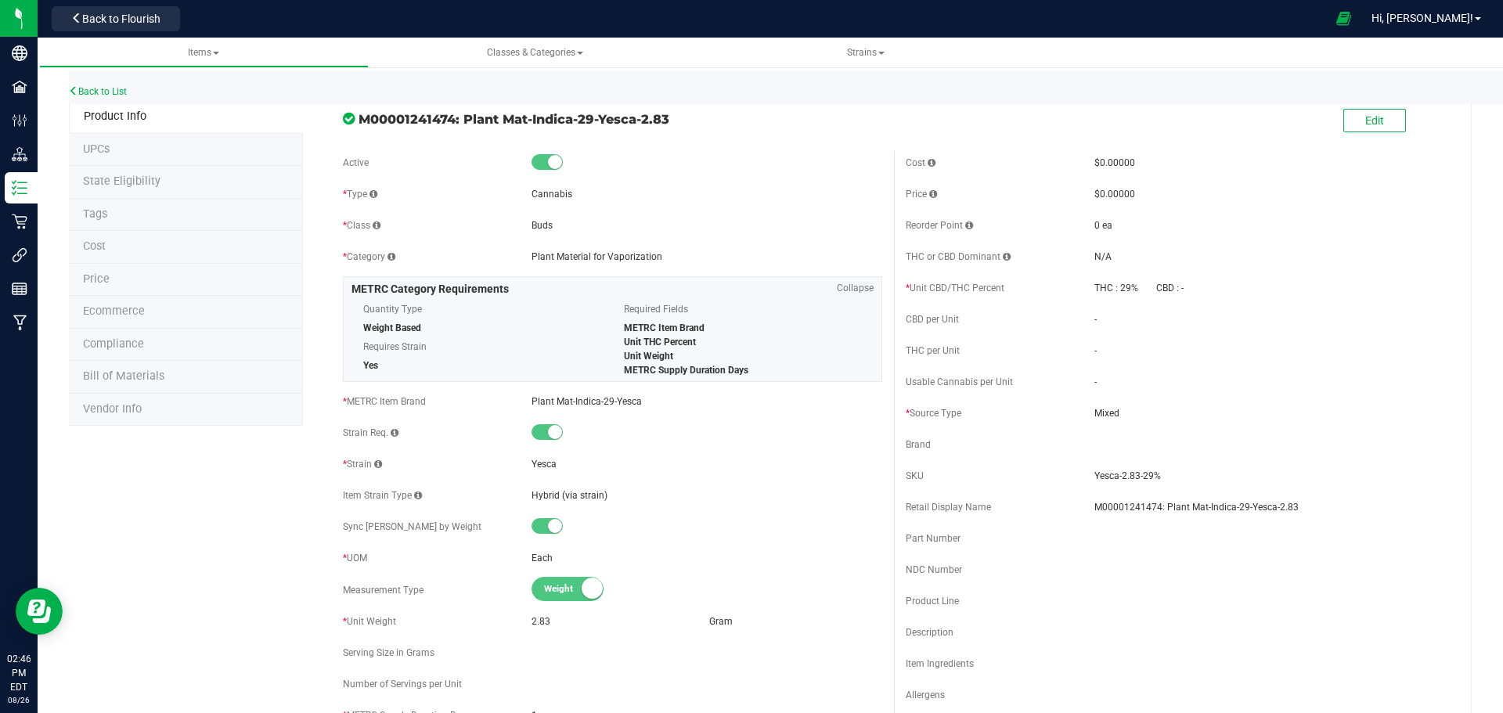
click at [96, 280] on span "Price" at bounding box center [96, 278] width 27 height 13
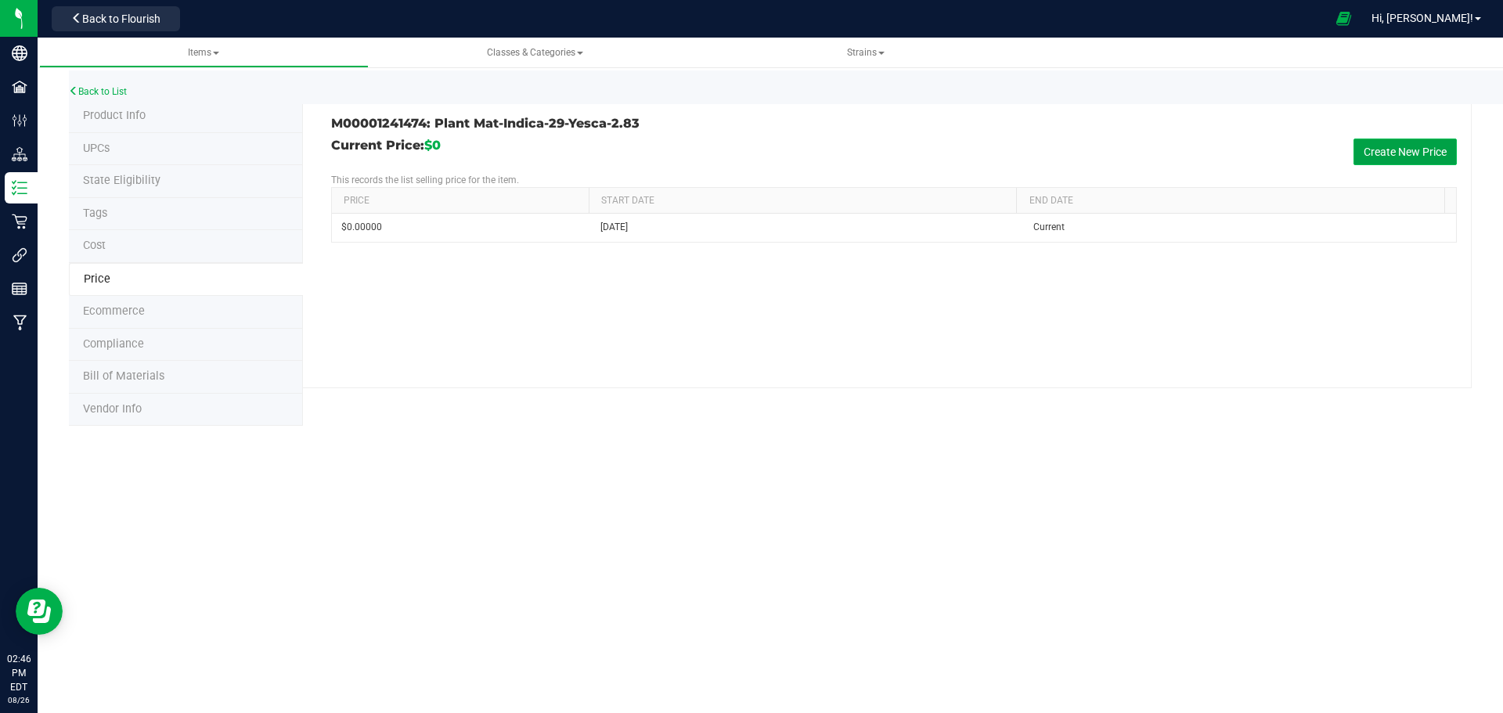
click at [1408, 151] on button "Create New Price" at bounding box center [1405, 152] width 103 height 27
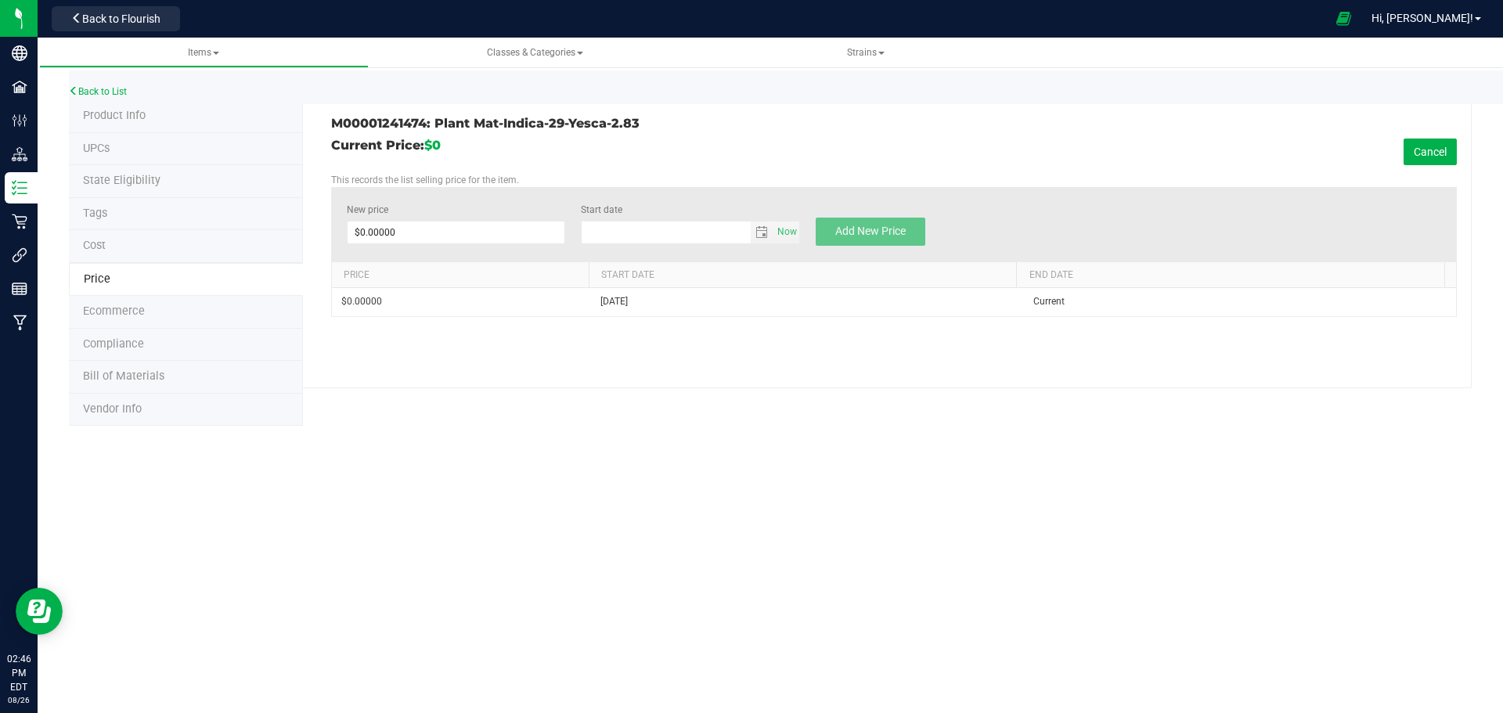
type input "8/26/2025"
click at [424, 227] on span at bounding box center [456, 232] width 219 height 23
type input "20"
click at [874, 227] on span "Add New Price" at bounding box center [870, 231] width 70 height 13
type input "$0.00000"
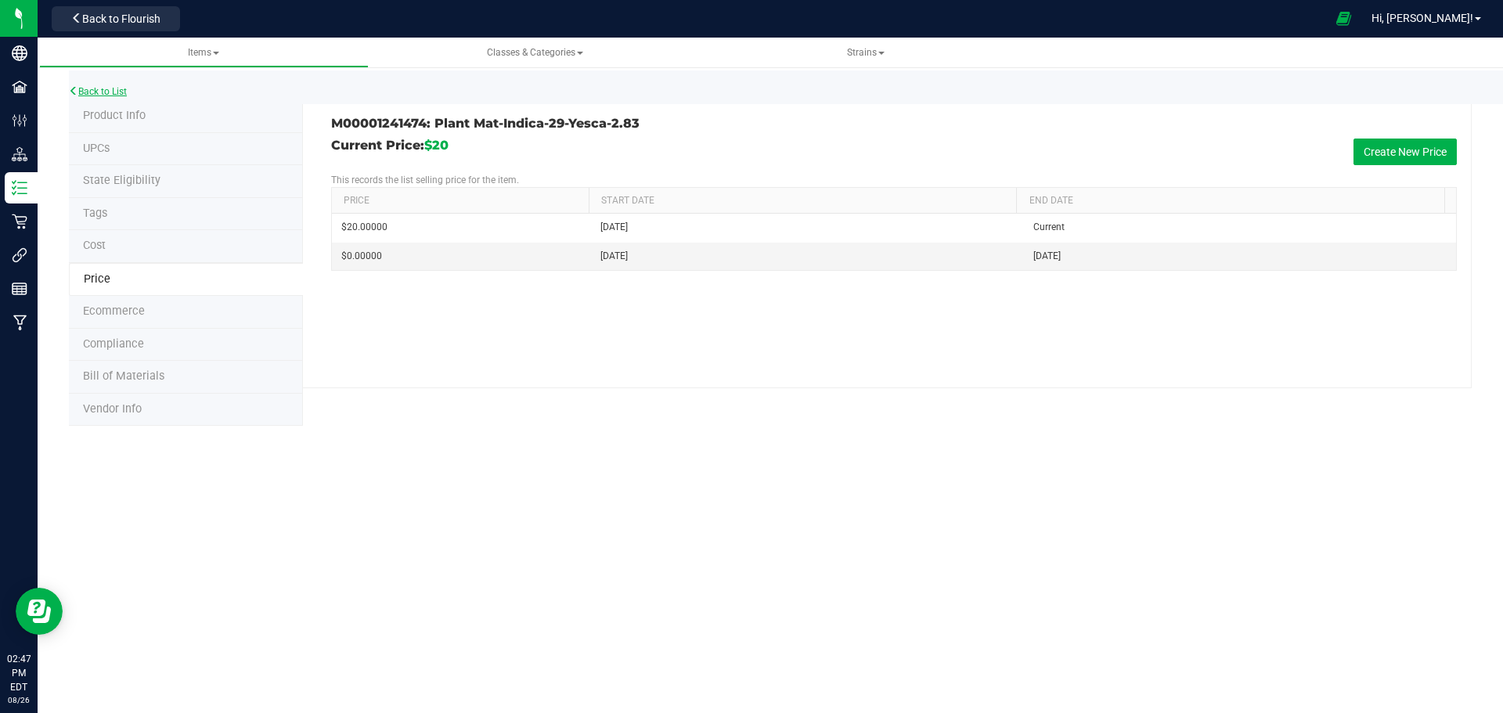
click at [95, 91] on link "Back to List" at bounding box center [98, 91] width 58 height 11
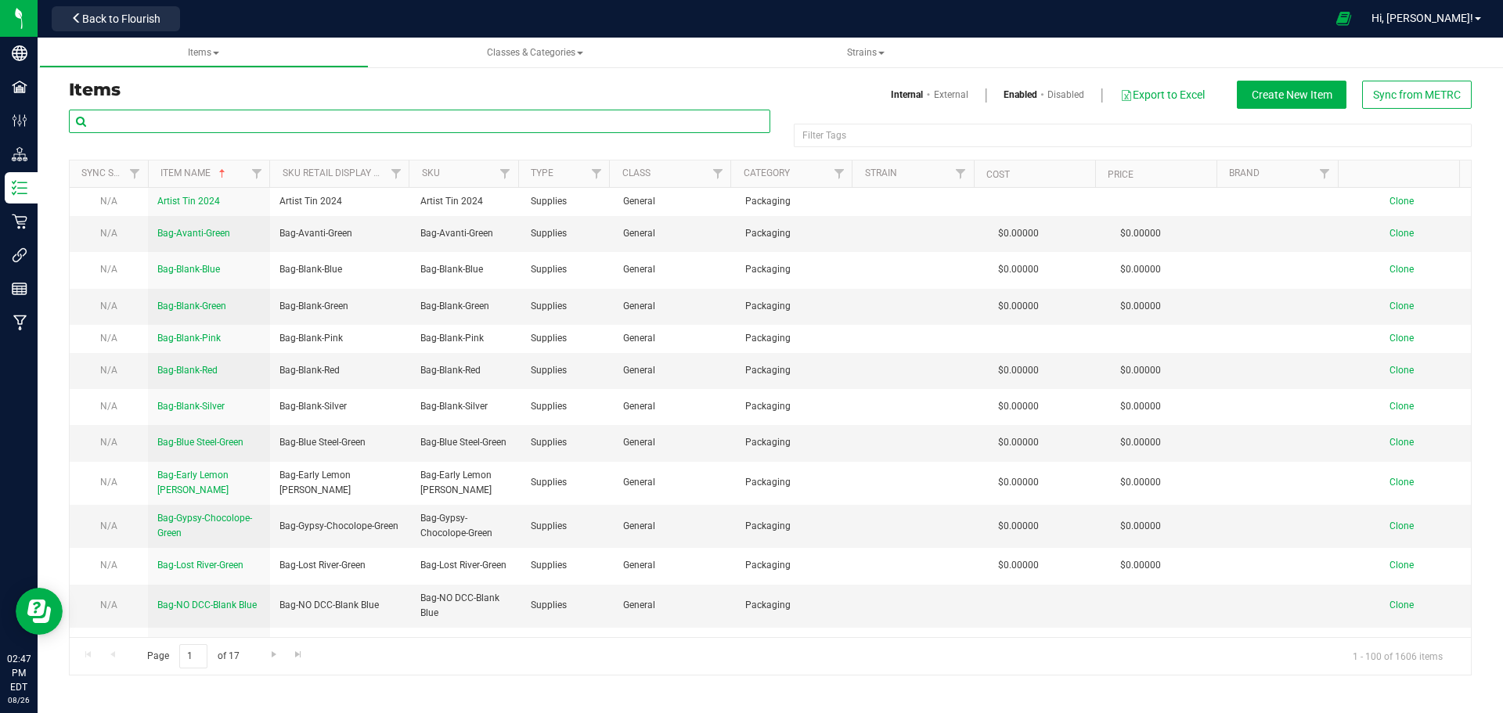
click at [200, 121] on input "text" at bounding box center [420, 121] width 702 height 23
type input "1241475"
click at [233, 83] on h3 "Items" at bounding box center [414, 90] width 690 height 19
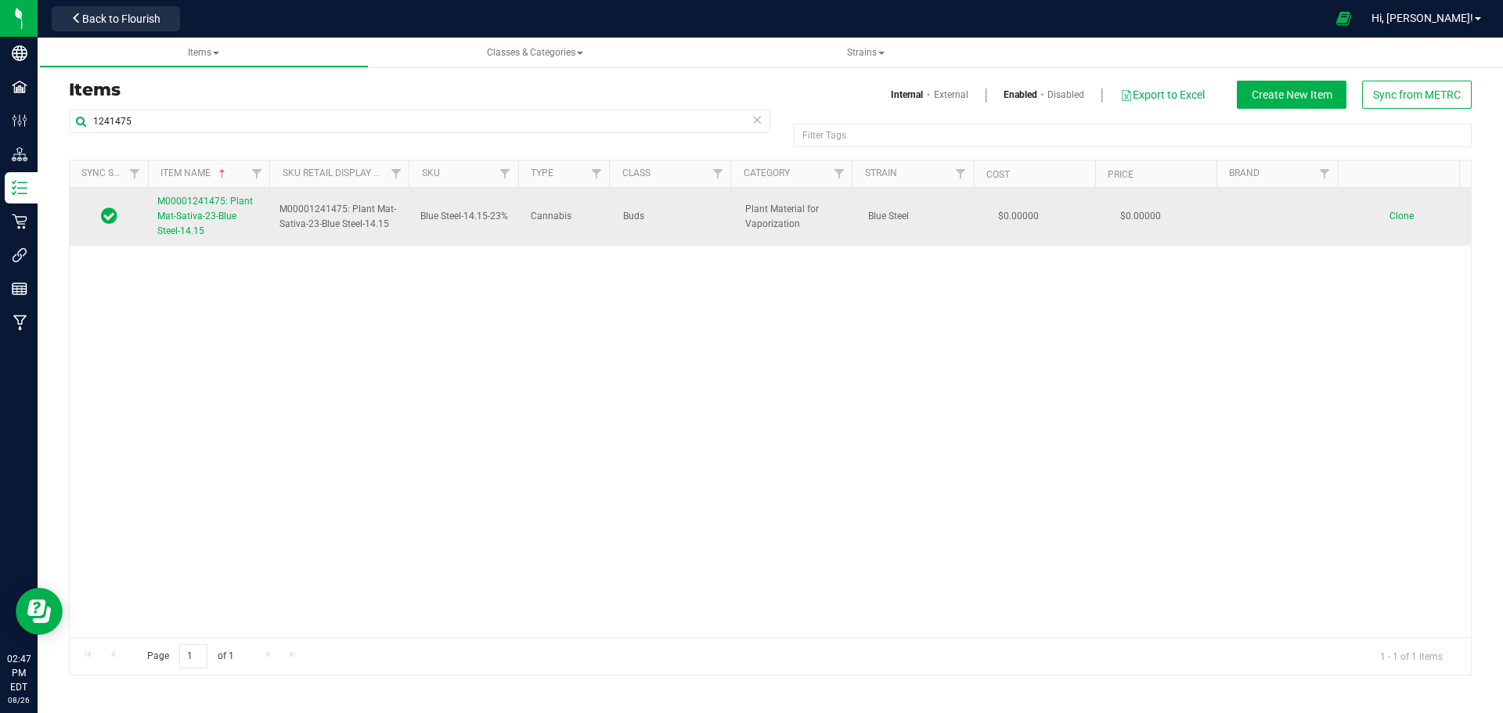
click at [215, 218] on span "M00001241475: Plant Mat-Sativa-23-Blue Steel-14.15" at bounding box center [205, 216] width 96 height 41
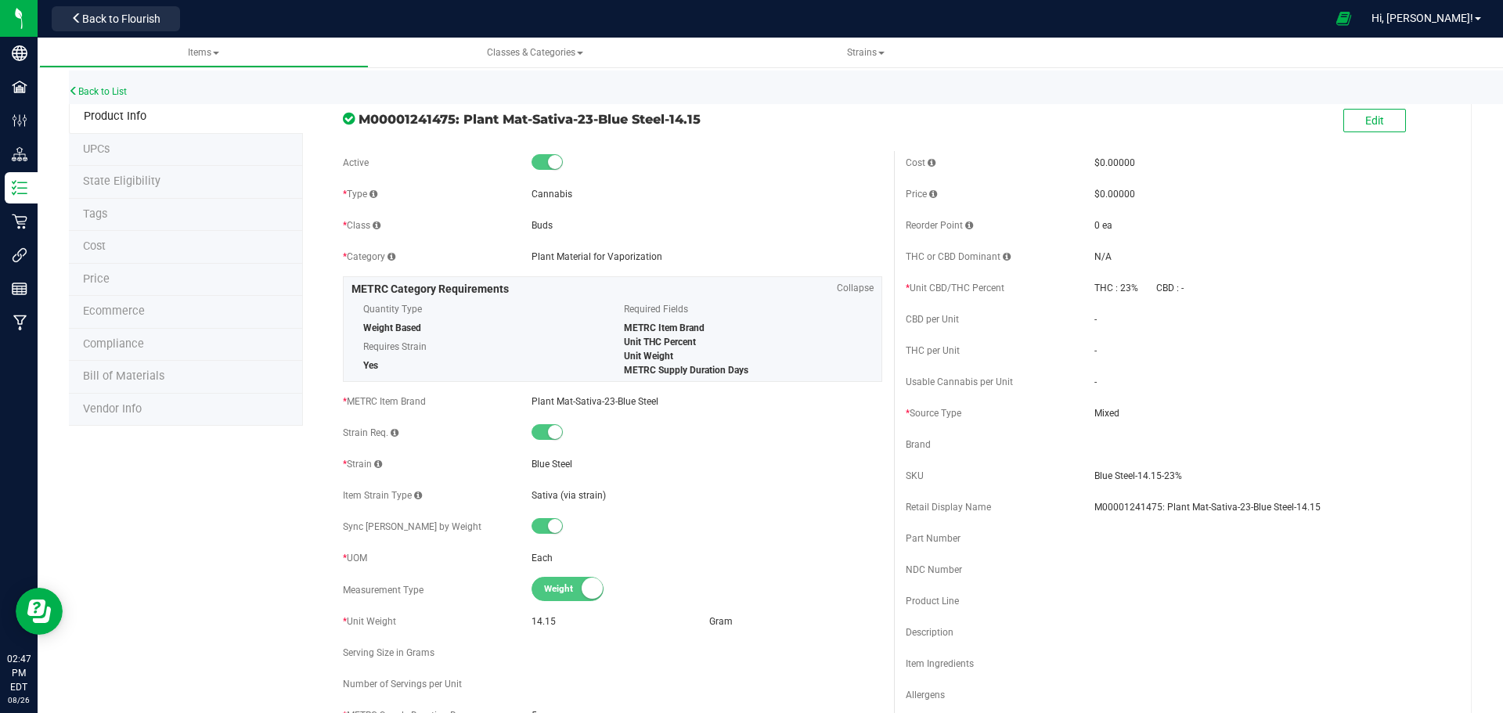
click at [84, 269] on li "Price" at bounding box center [186, 280] width 234 height 33
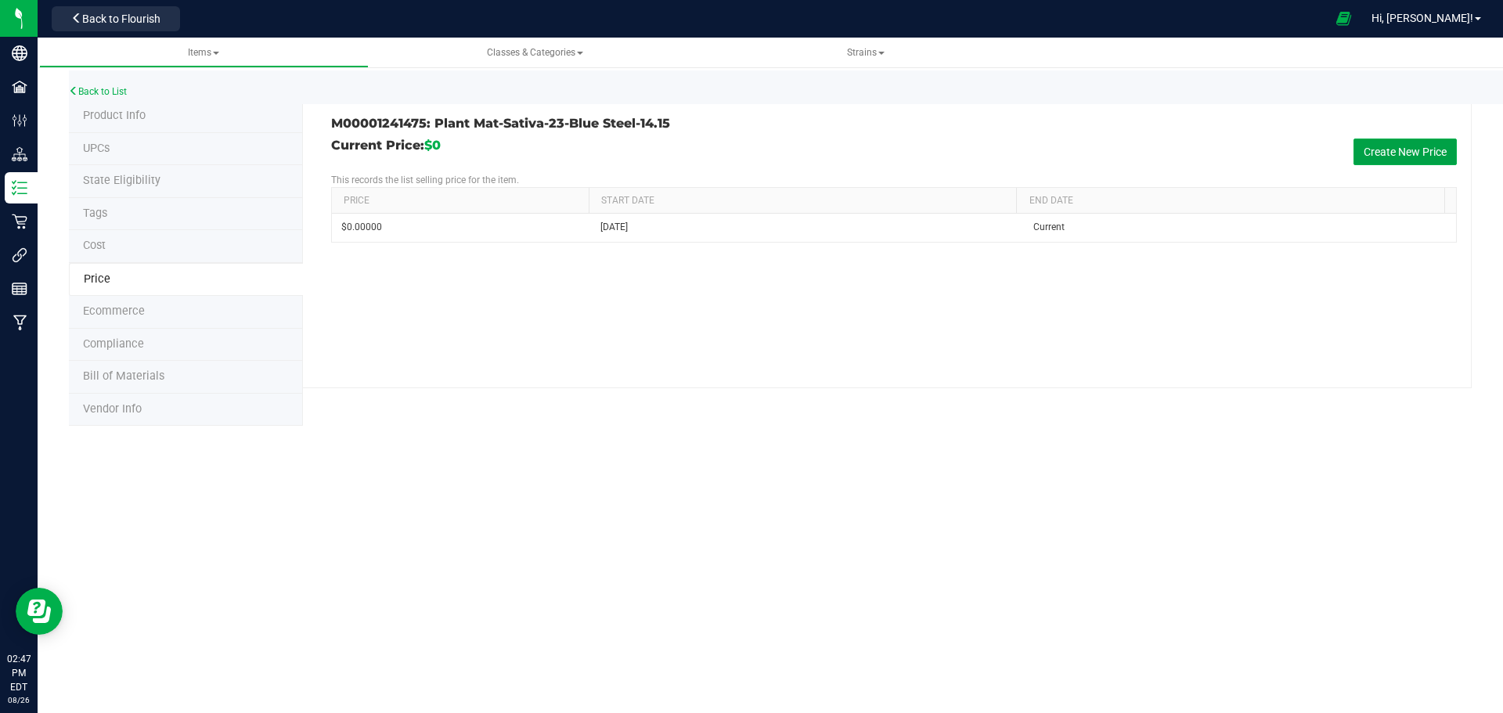
click at [1389, 153] on button "Create New Price" at bounding box center [1405, 152] width 103 height 27
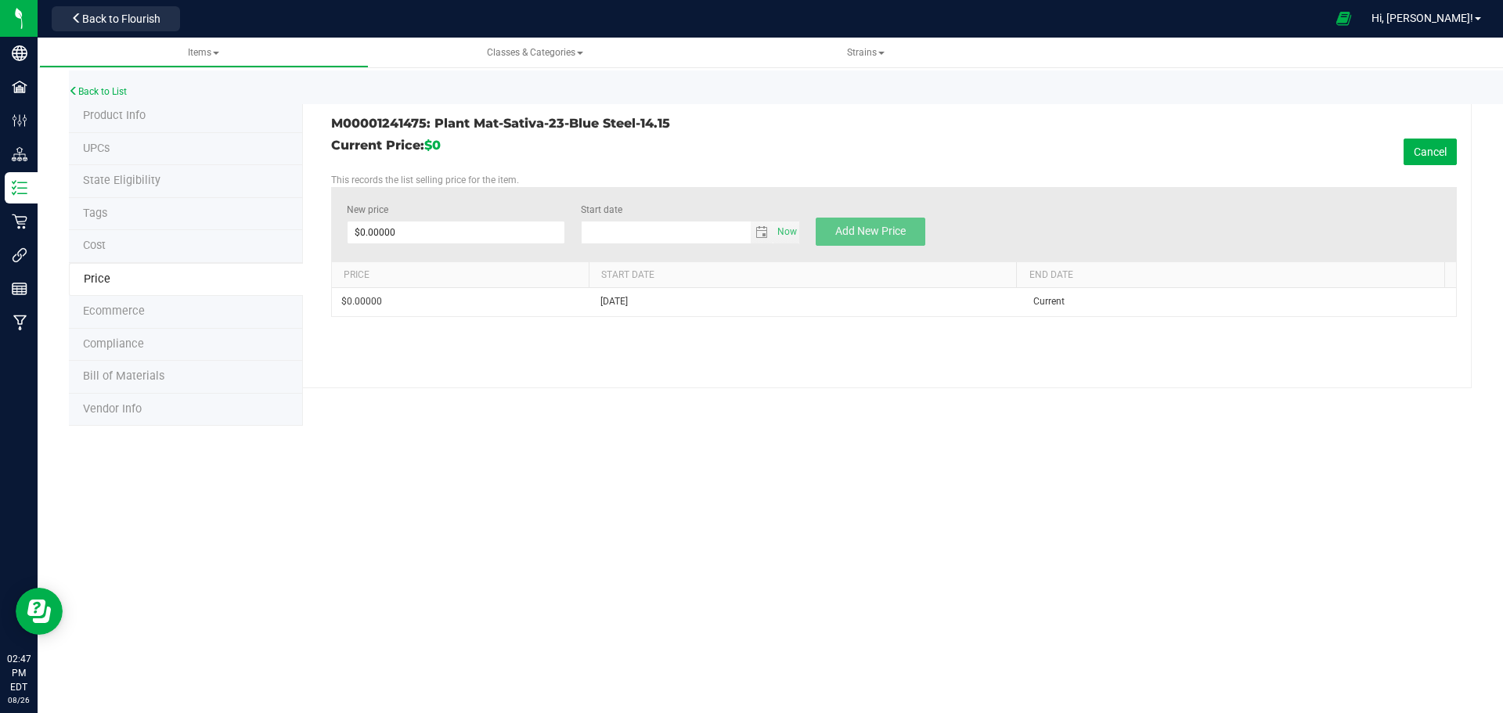
type input "8/26/2025"
click at [408, 230] on span at bounding box center [456, 232] width 219 height 23
type input "90"
click at [850, 226] on span "Add New Price" at bounding box center [870, 231] width 70 height 13
type input "$0.00000"
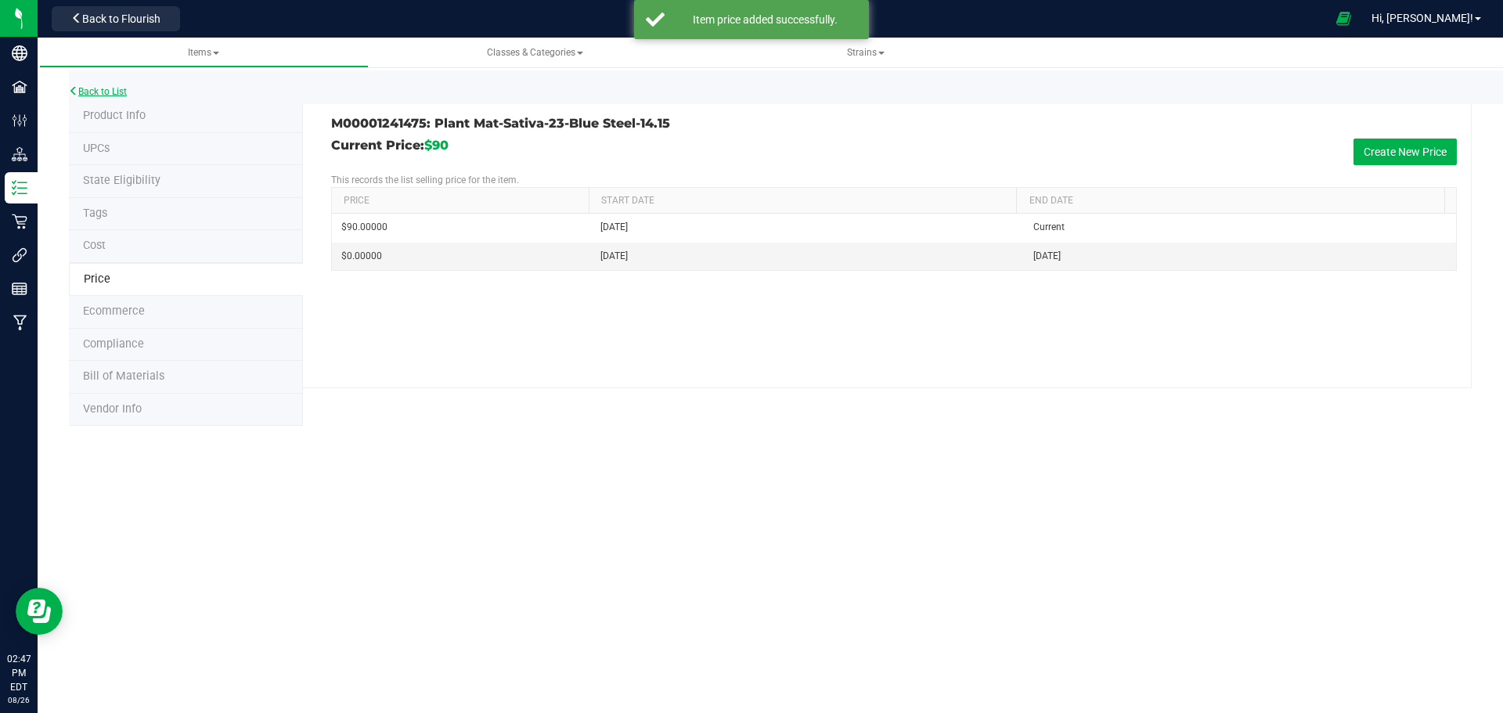
click at [102, 92] on link "Back to List" at bounding box center [98, 91] width 58 height 11
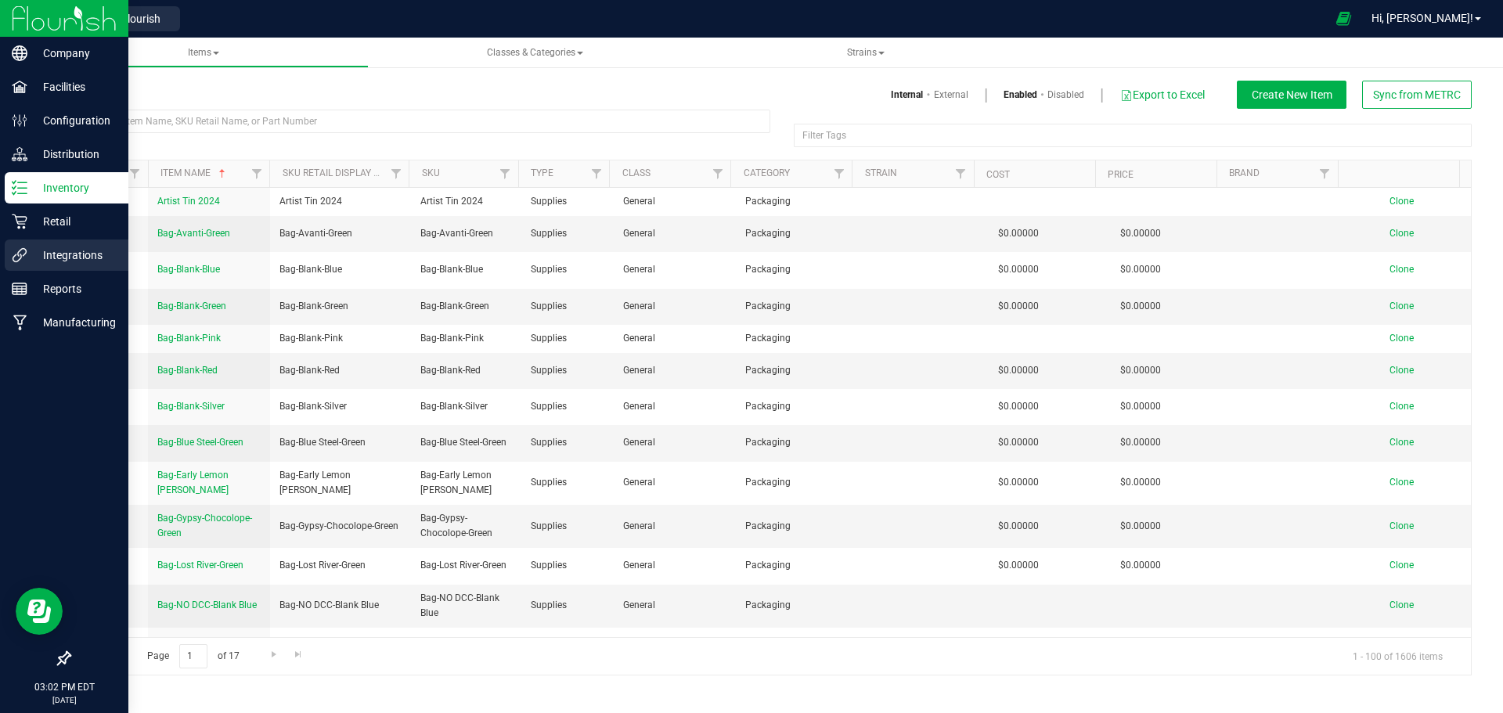
click at [70, 259] on p "Integrations" at bounding box center [74, 255] width 94 height 19
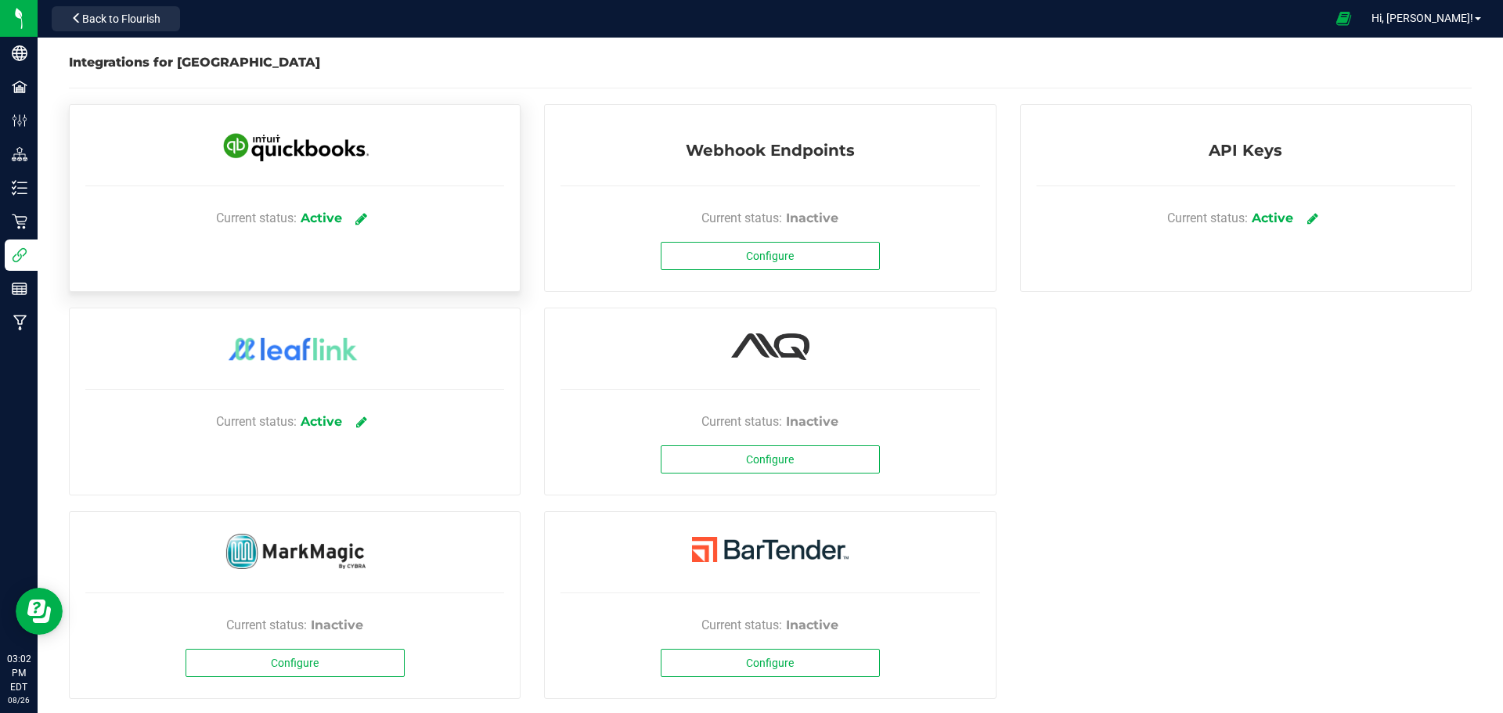
click at [359, 213] on icon at bounding box center [361, 218] width 12 height 14
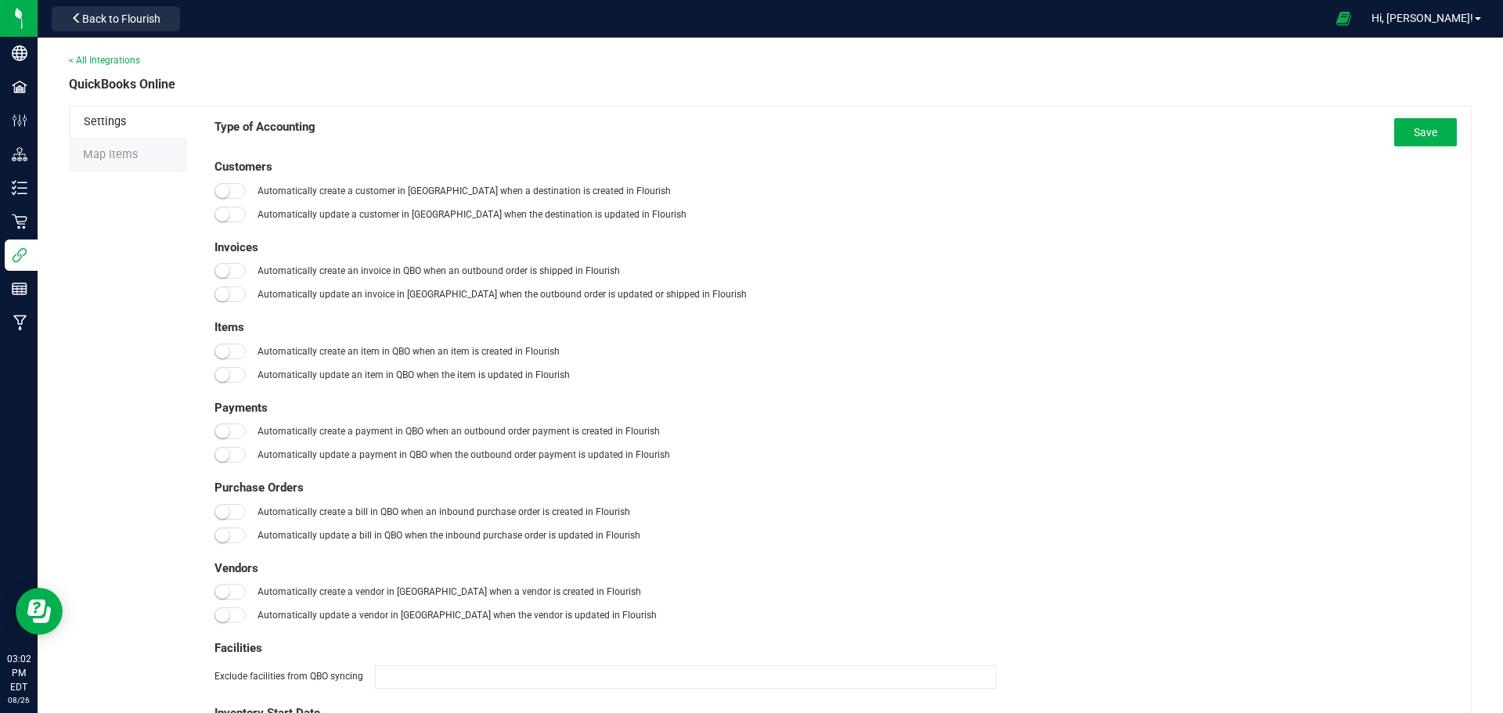
type input "01/01/2019"
click at [110, 157] on span "Map Items" at bounding box center [110, 154] width 55 height 13
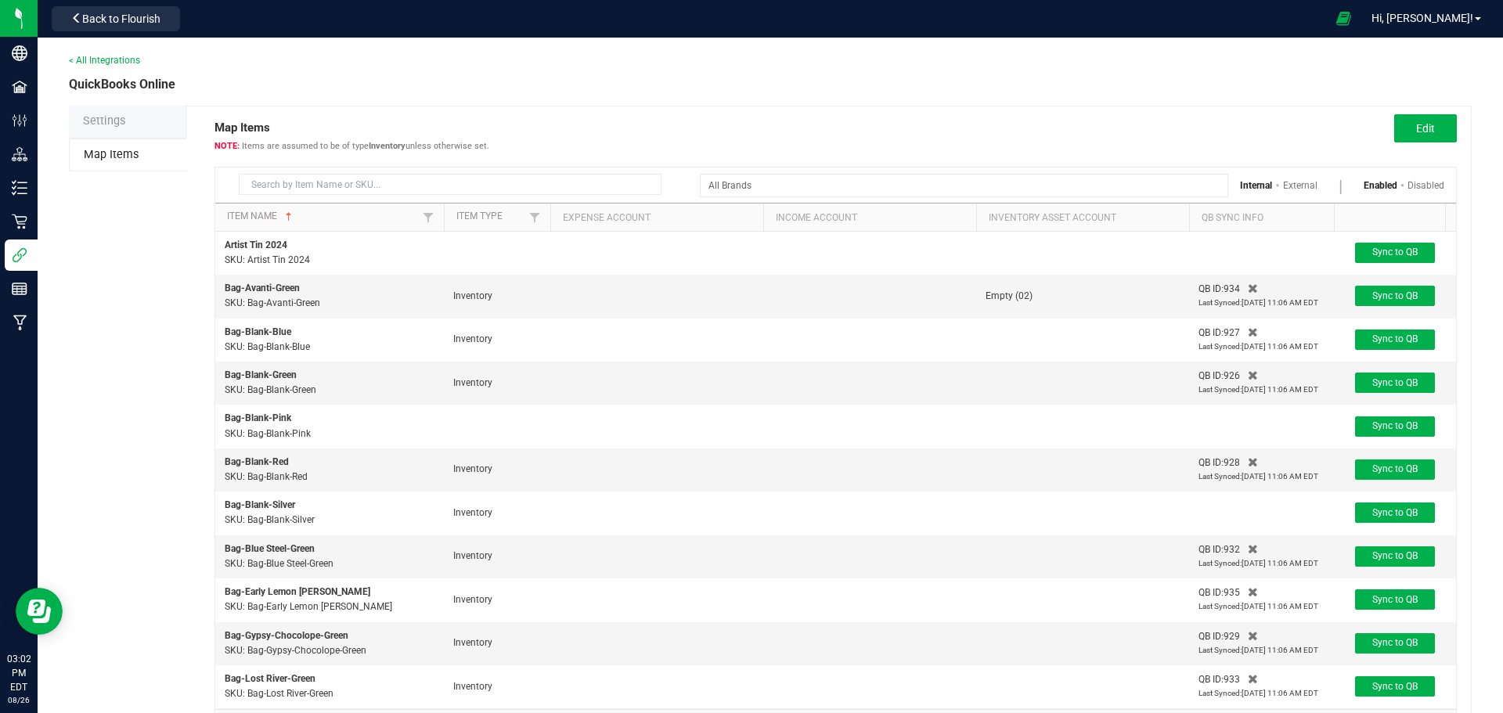
click at [314, 141] on span "Items are assumed to be of type Inventory unless otherwise set." at bounding box center [352, 146] width 275 height 10
click at [279, 186] on input at bounding box center [450, 184] width 423 height 21
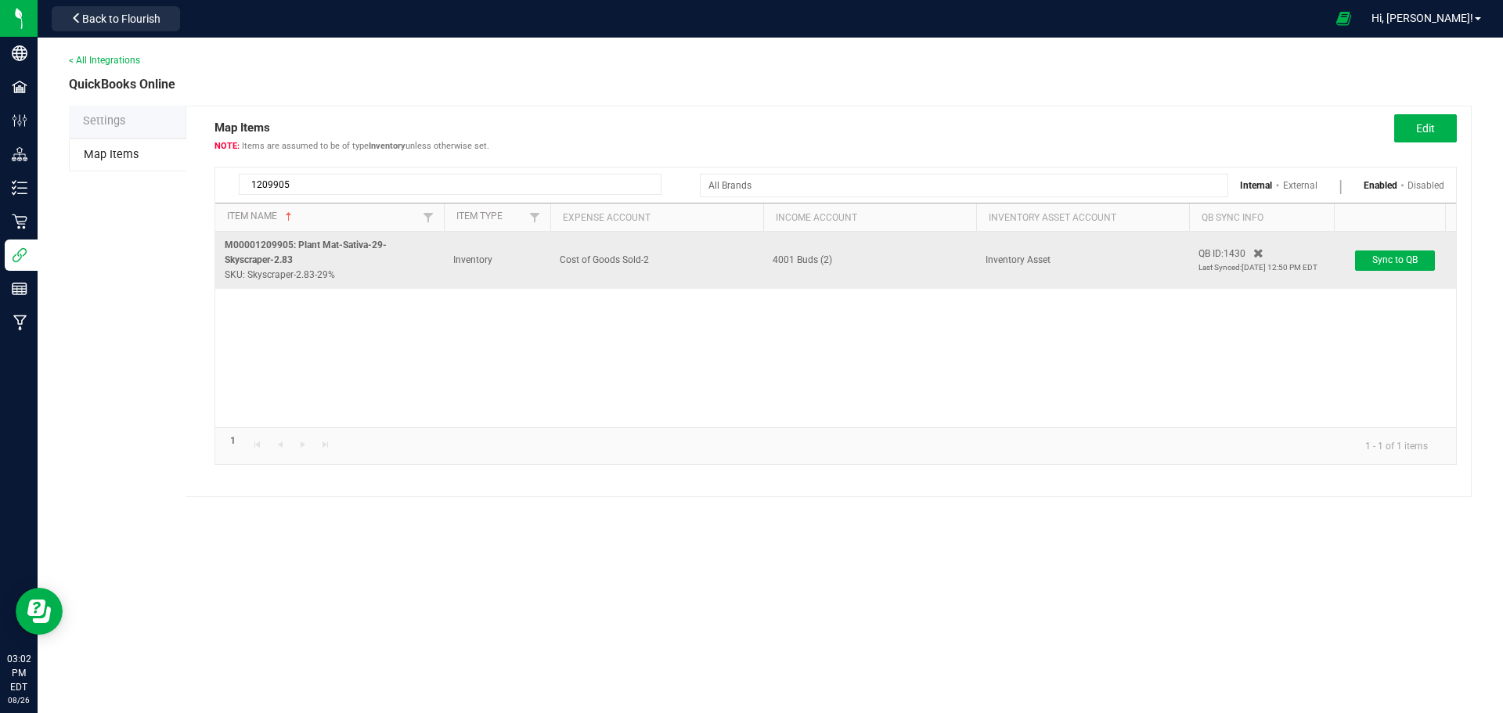
type input "1209905"
click at [284, 268] on p "SKU: Skyscraper-2.83-29%" at bounding box center [330, 275] width 210 height 15
click at [269, 248] on span "M00001209905: Plant Mat-Sativa-29-Skyscraper-2.83" at bounding box center [306, 253] width 162 height 26
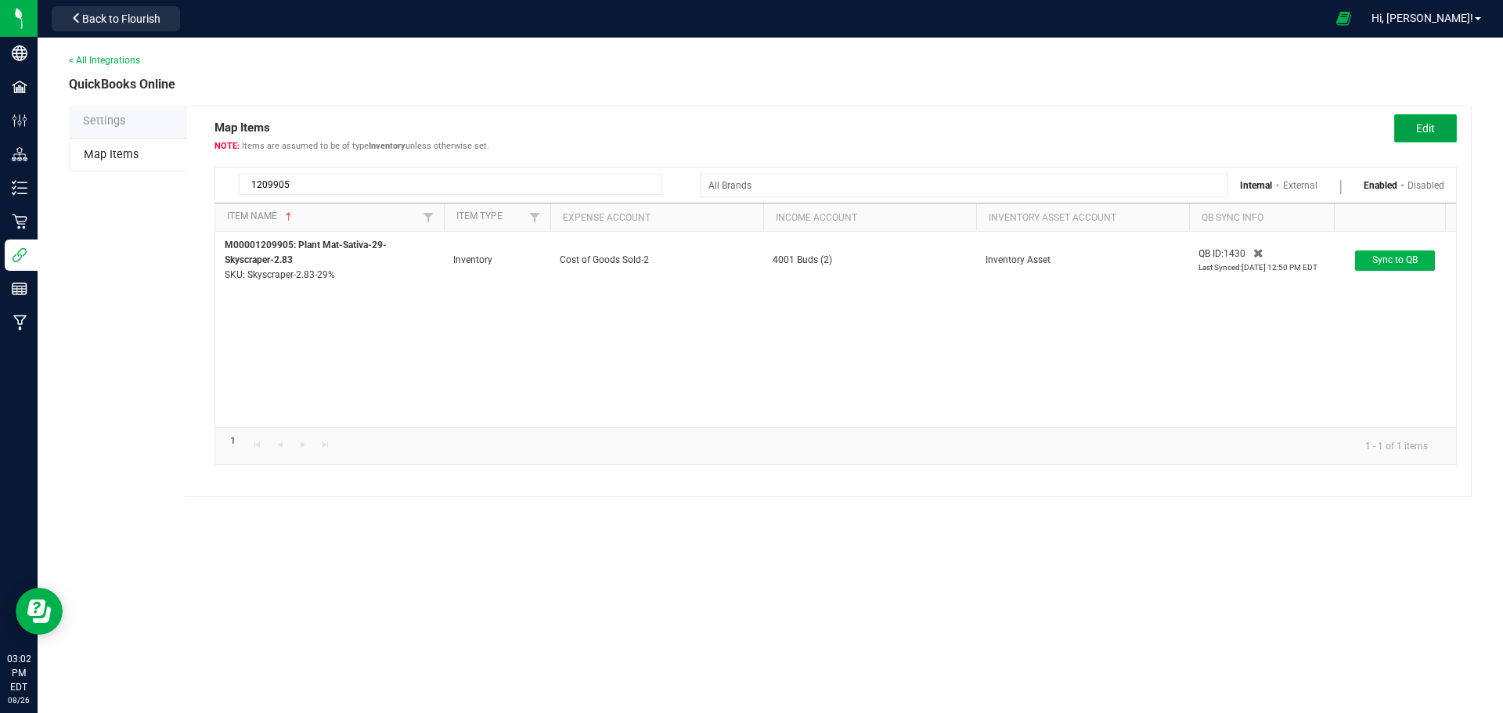
click at [1432, 129] on span "Edit" at bounding box center [1425, 128] width 19 height 13
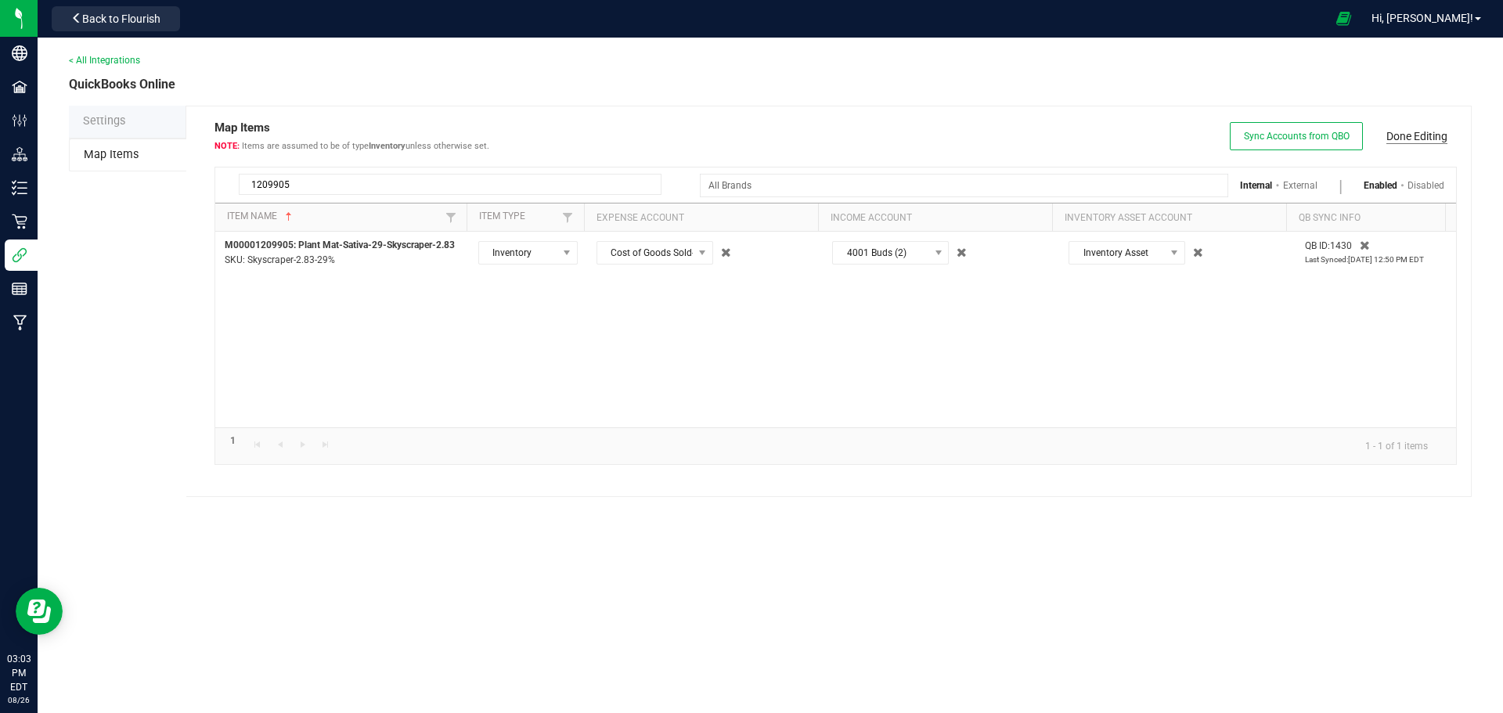
click at [1413, 131] on link "Done Editing" at bounding box center [1417, 136] width 61 height 16
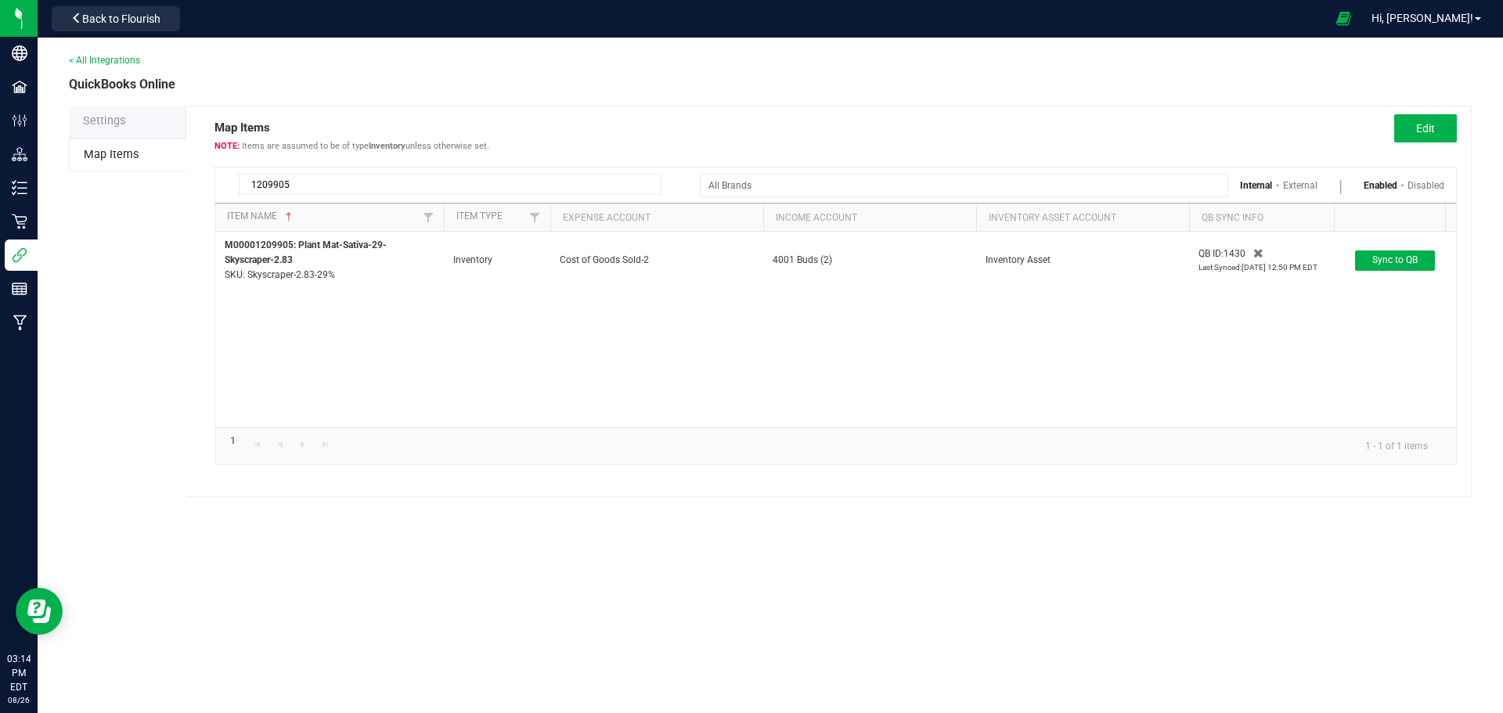
click at [125, 115] on li "Settings" at bounding box center [127, 122] width 117 height 33
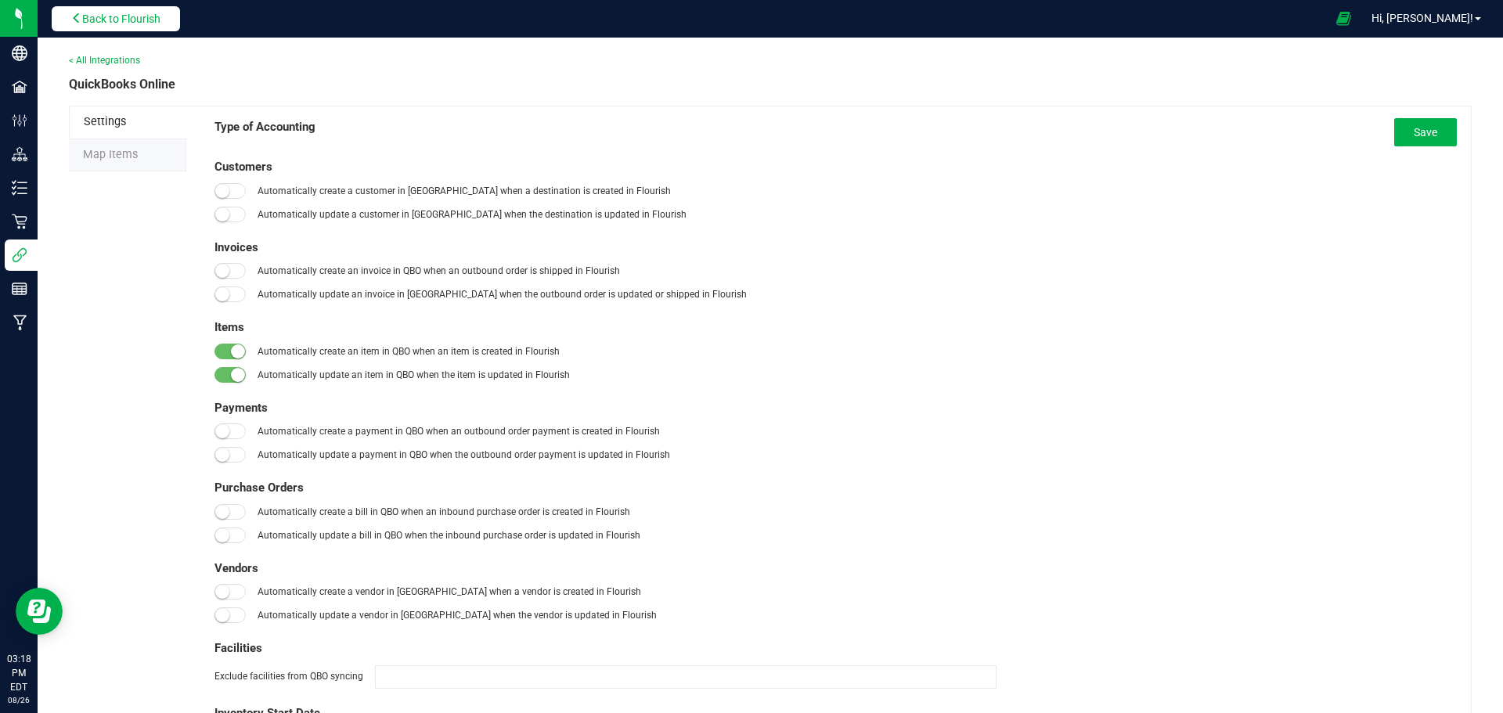
click at [115, 13] on span "Back to Flourish" at bounding box center [121, 19] width 78 height 13
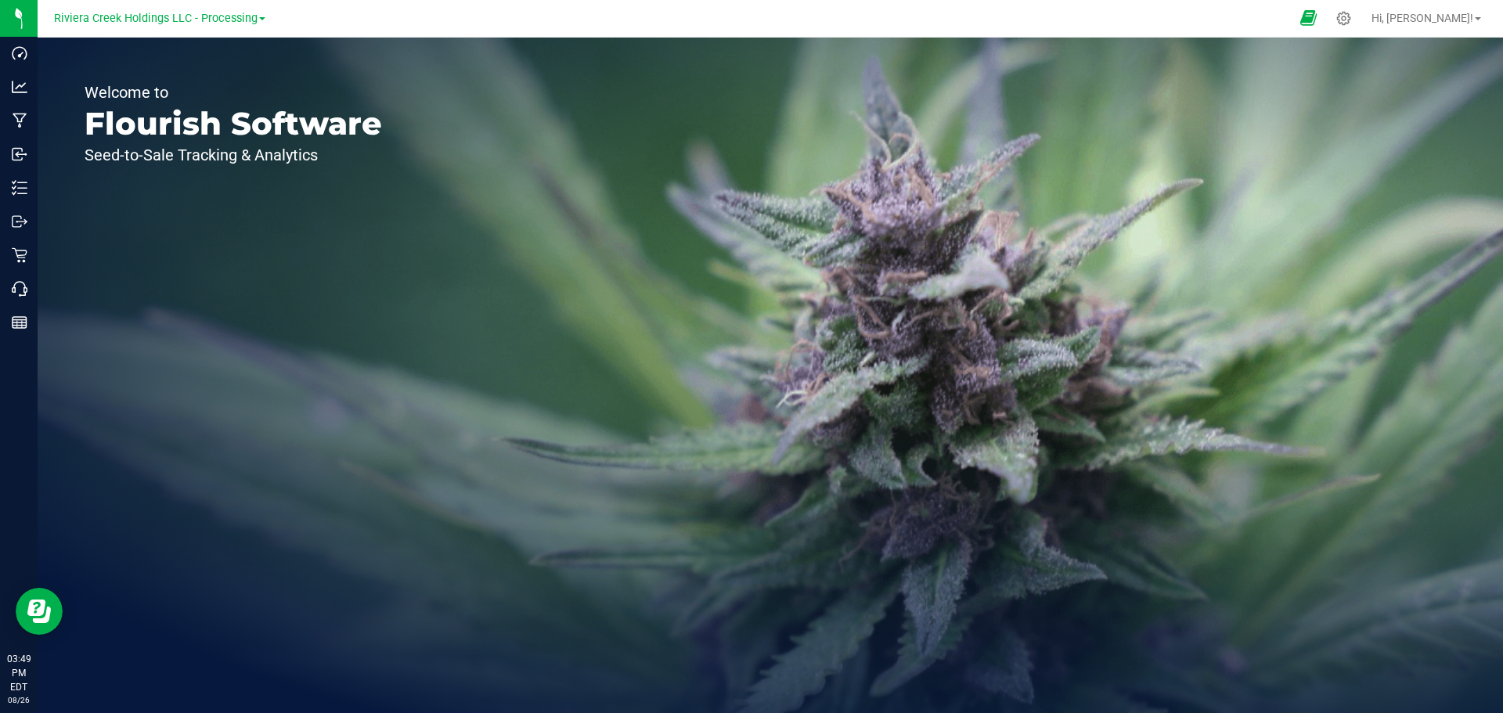
click at [1317, 14] on icon at bounding box center [1309, 18] width 16 height 18
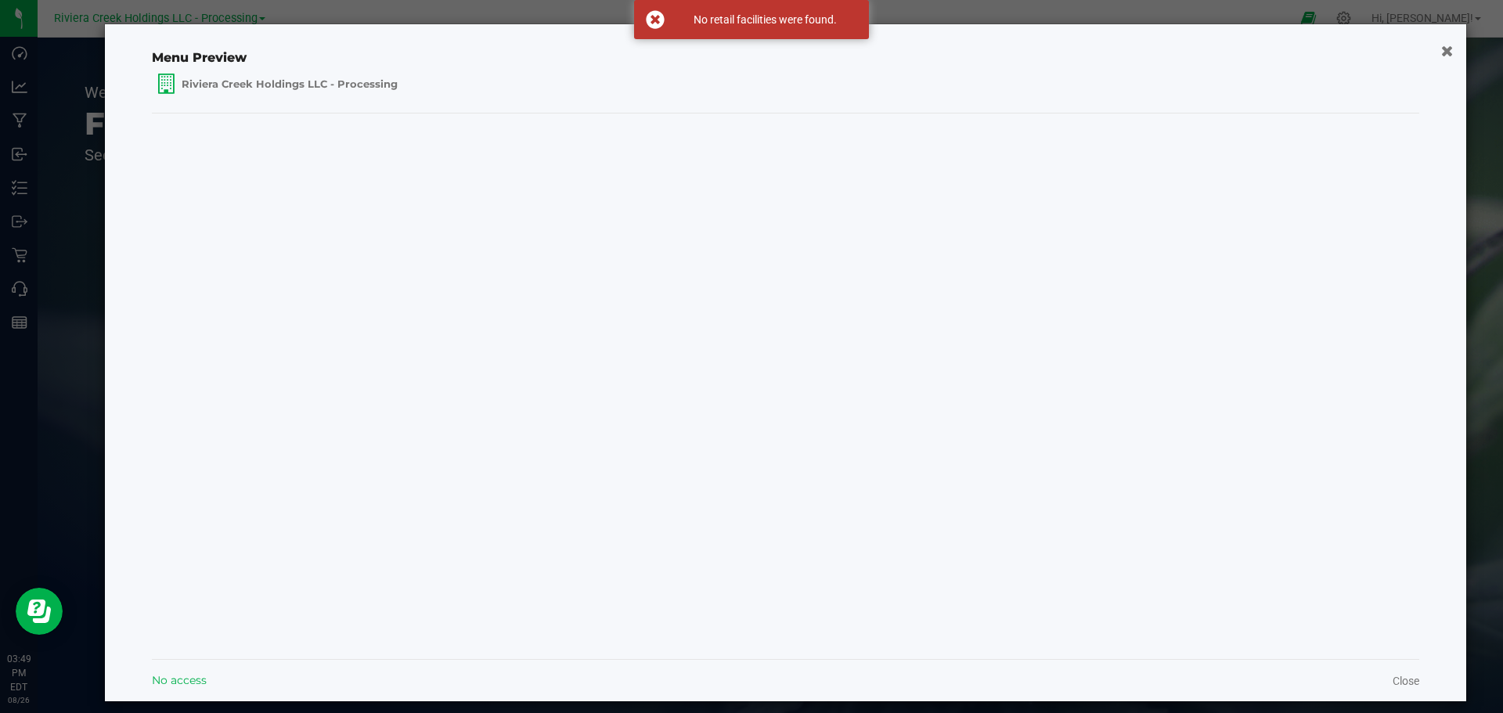
drag, startPoint x: 1434, startPoint y: 51, endPoint x: 1420, endPoint y: 37, distance: 20.5
click at [1441, 51] on icon "button" at bounding box center [1447, 51] width 12 height 16
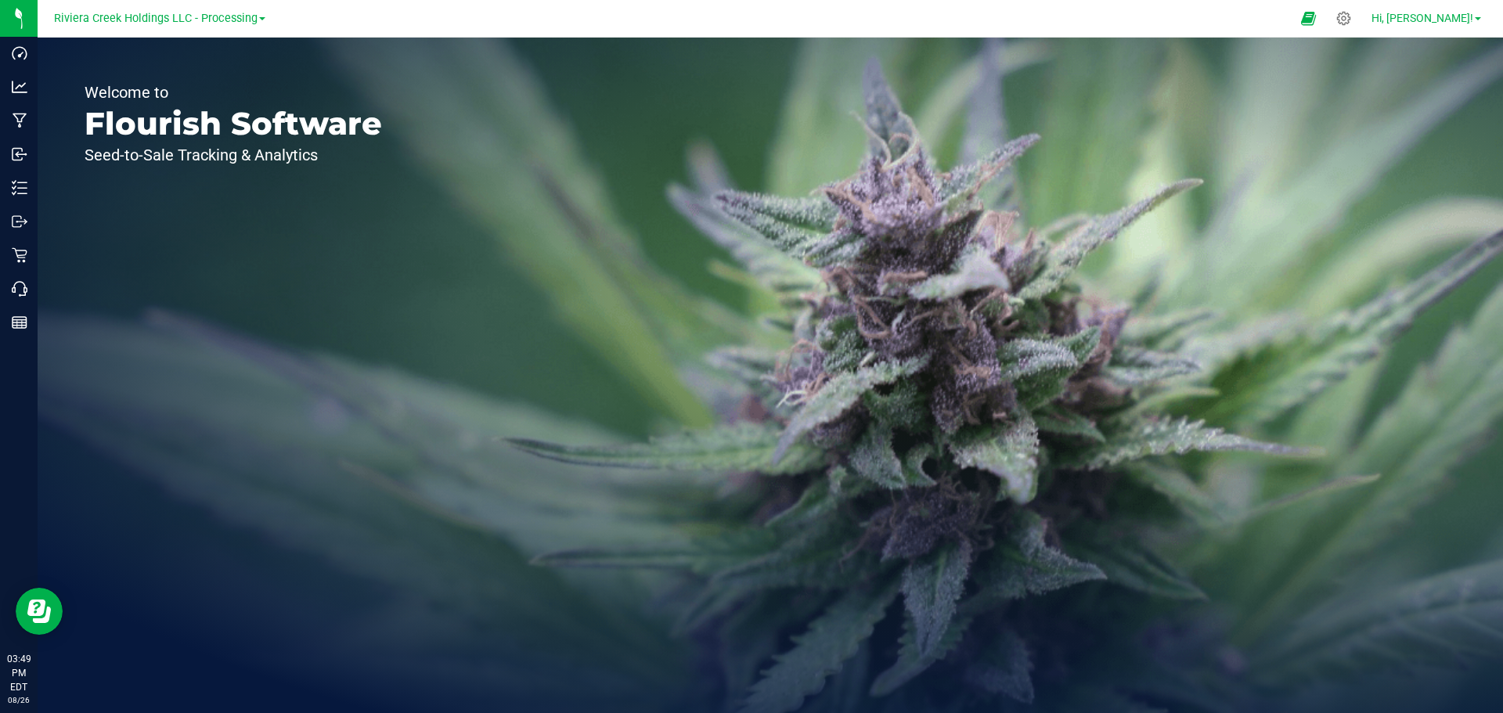
click at [1477, 21] on link "Hi, Molly!" at bounding box center [1427, 18] width 122 height 16
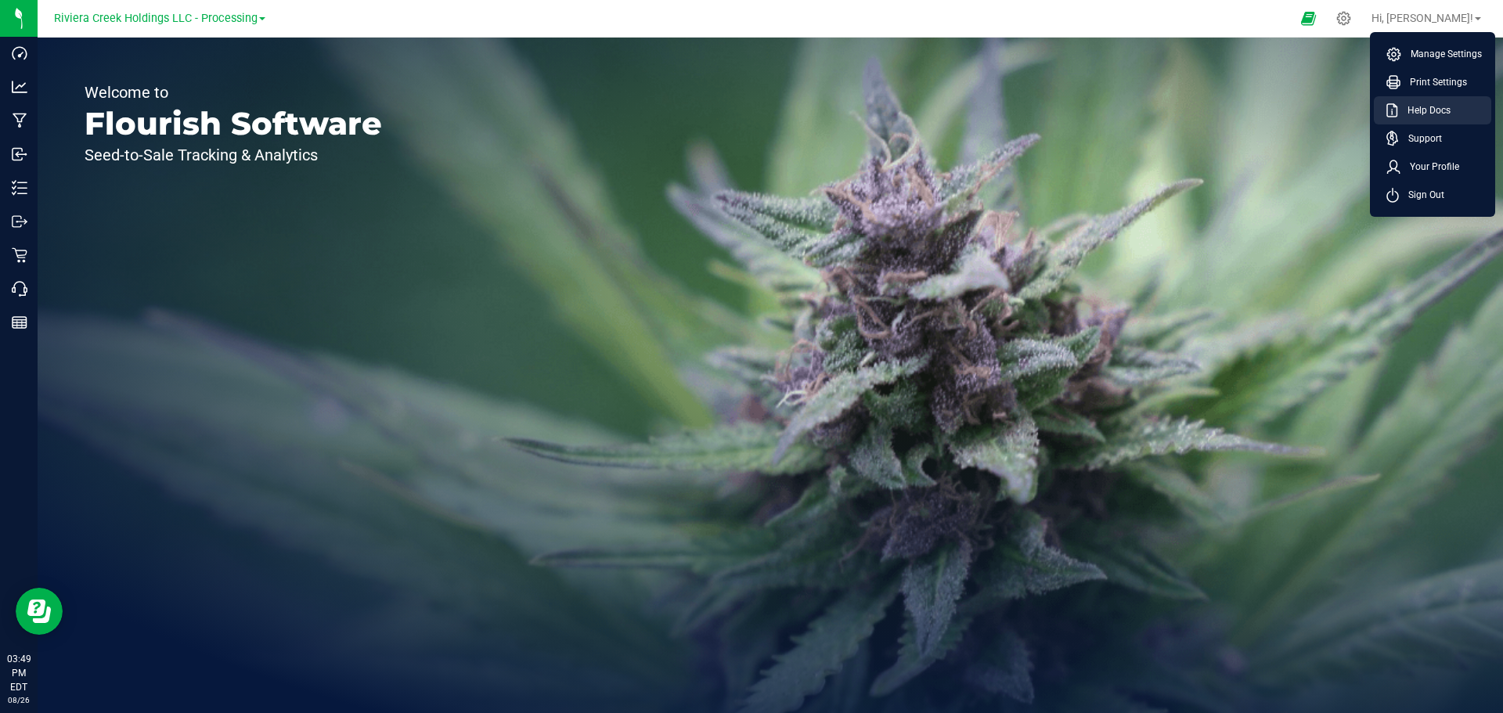
click at [1423, 116] on span "Help Docs" at bounding box center [1424, 111] width 52 height 16
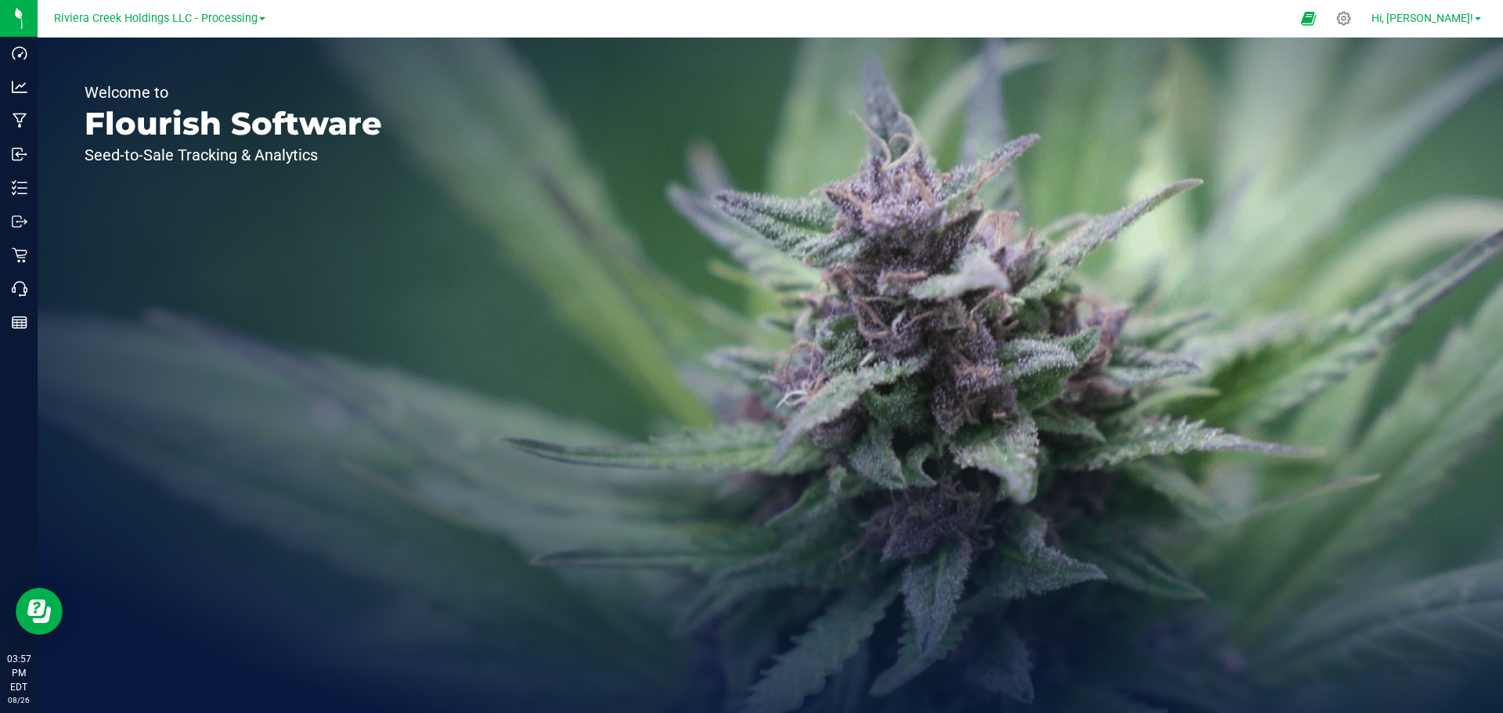
click at [1475, 21] on link "Hi, Molly!" at bounding box center [1427, 18] width 122 height 16
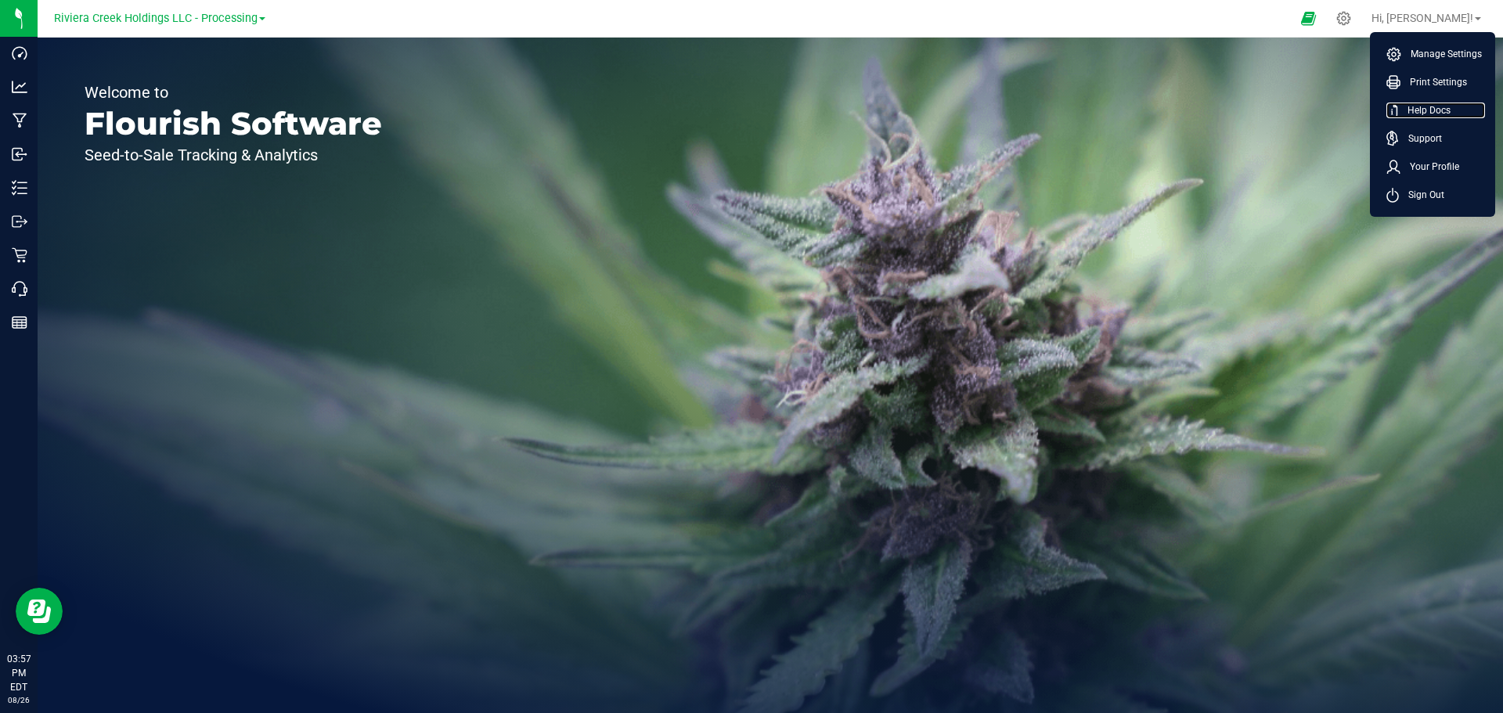
click at [1423, 113] on span "Help Docs" at bounding box center [1424, 111] width 52 height 16
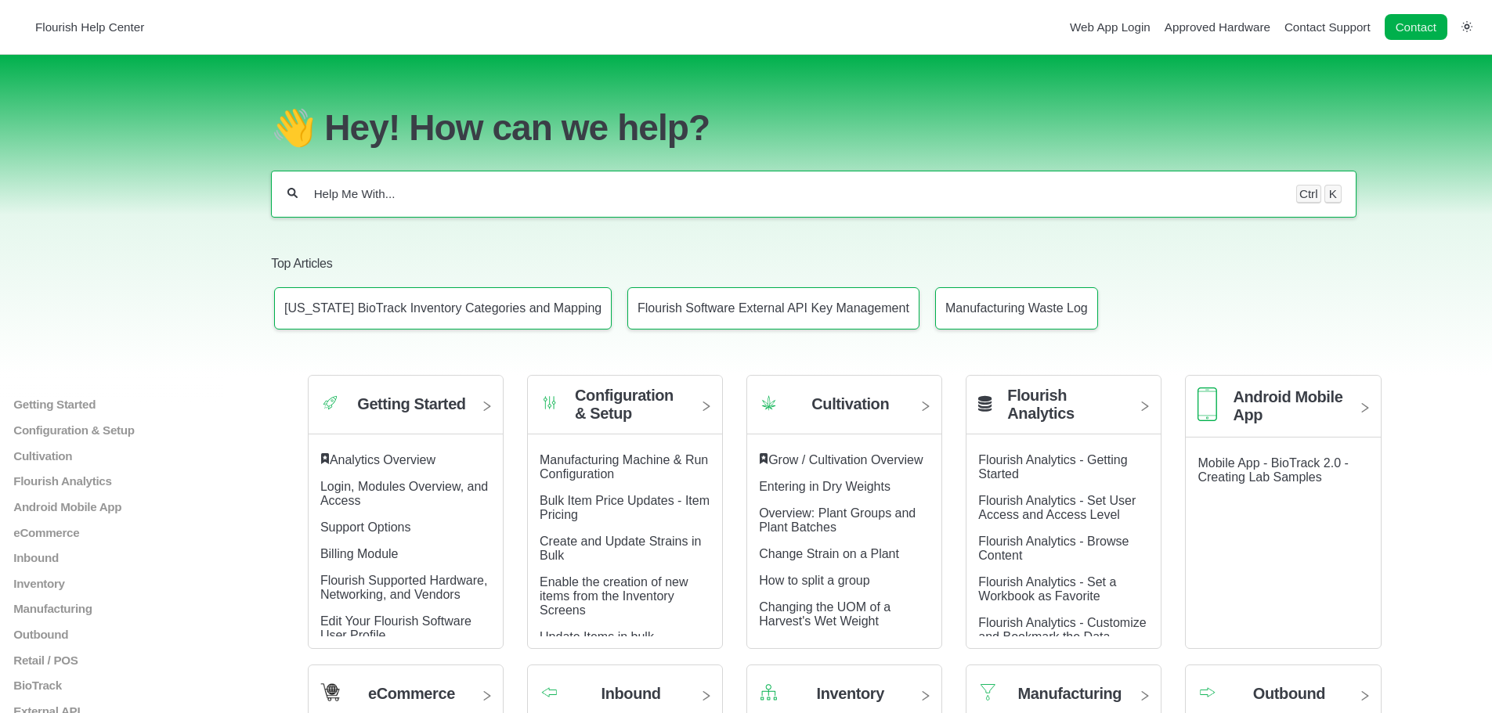
click at [415, 197] on input "Help Me With..." at bounding box center [796, 194] width 969 height 16
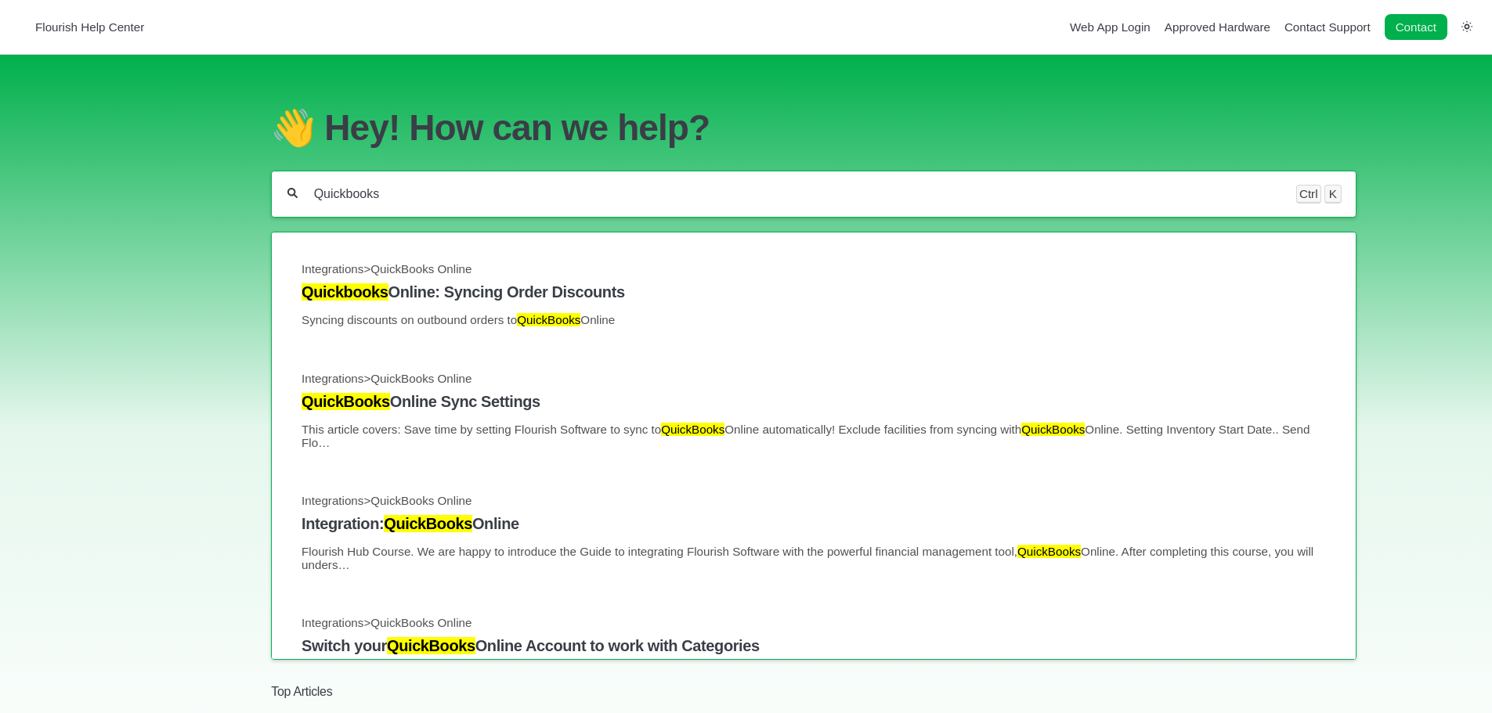
type input "Quickbooks"
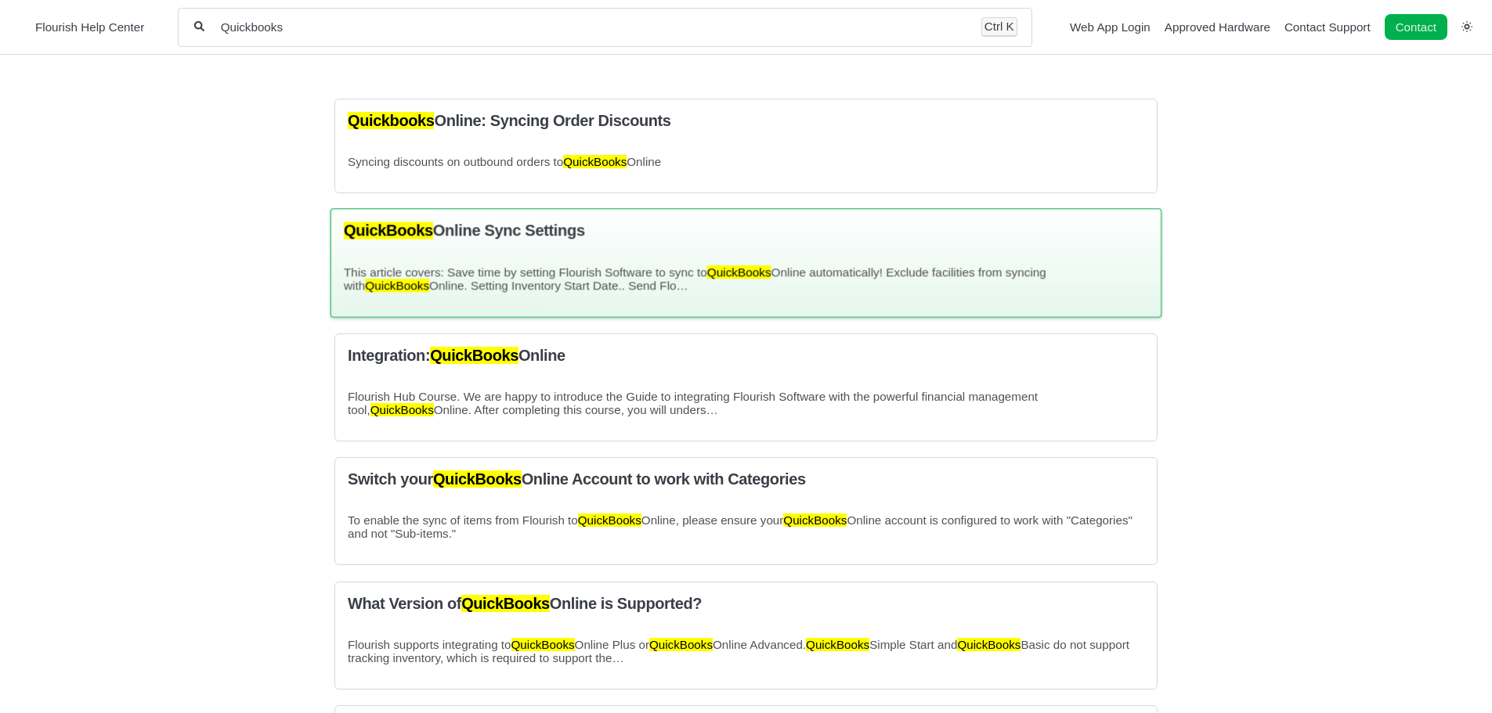
click at [550, 235] on h3 "QuickBooks Online Sync Settings" at bounding box center [746, 231] width 804 height 18
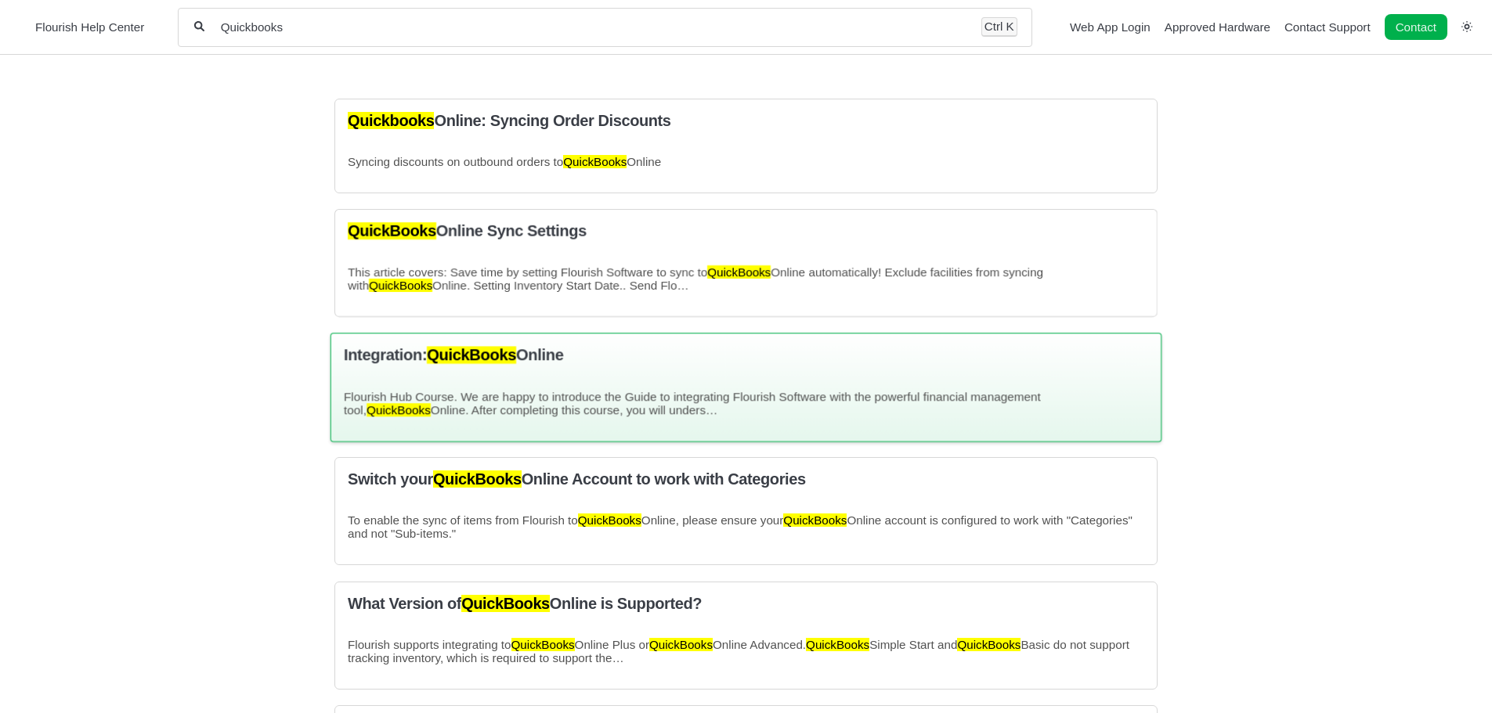
click at [564, 387] on div "Integration: QuickBooks Online Flourish Hub Course. We are happy to introduce t…" at bounding box center [746, 388] width 832 height 110
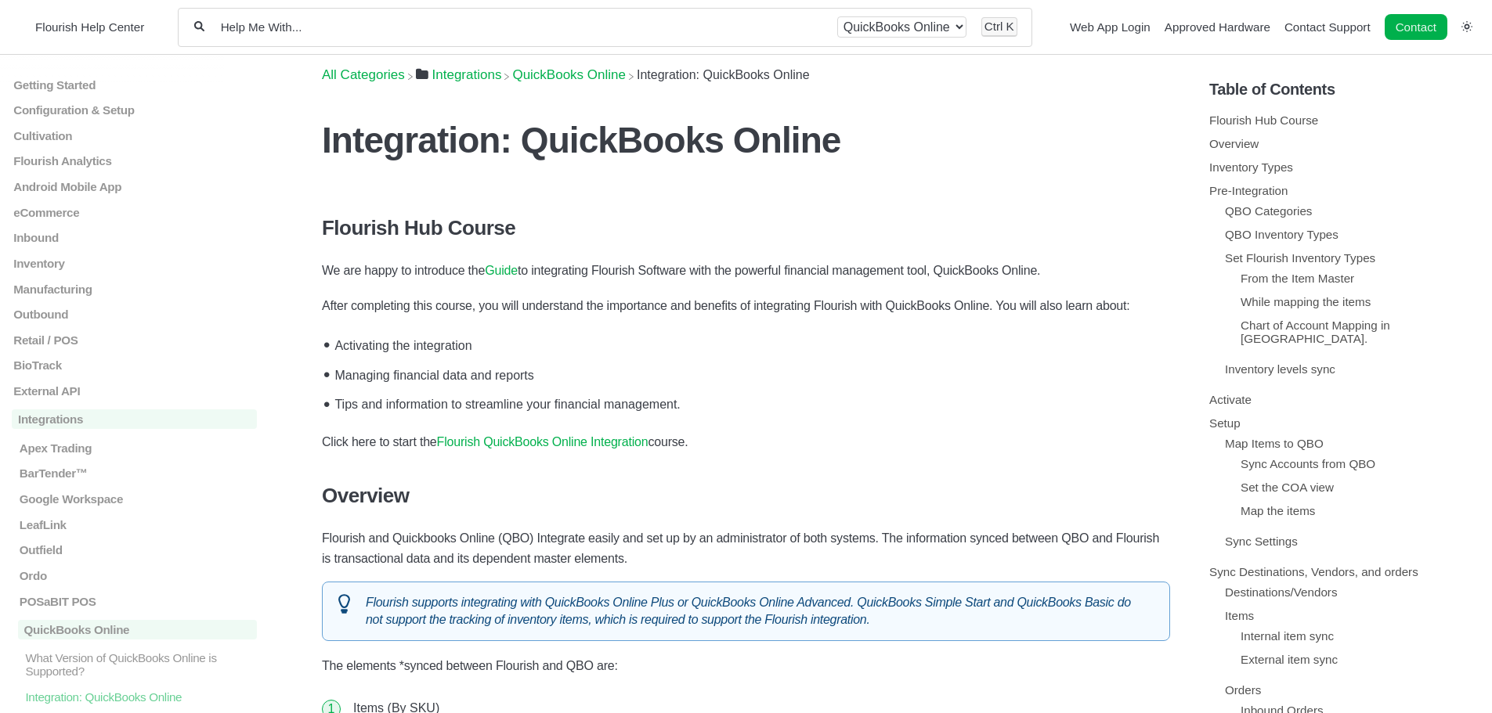
click at [502, 271] on link "Guide" at bounding box center [501, 270] width 33 height 13
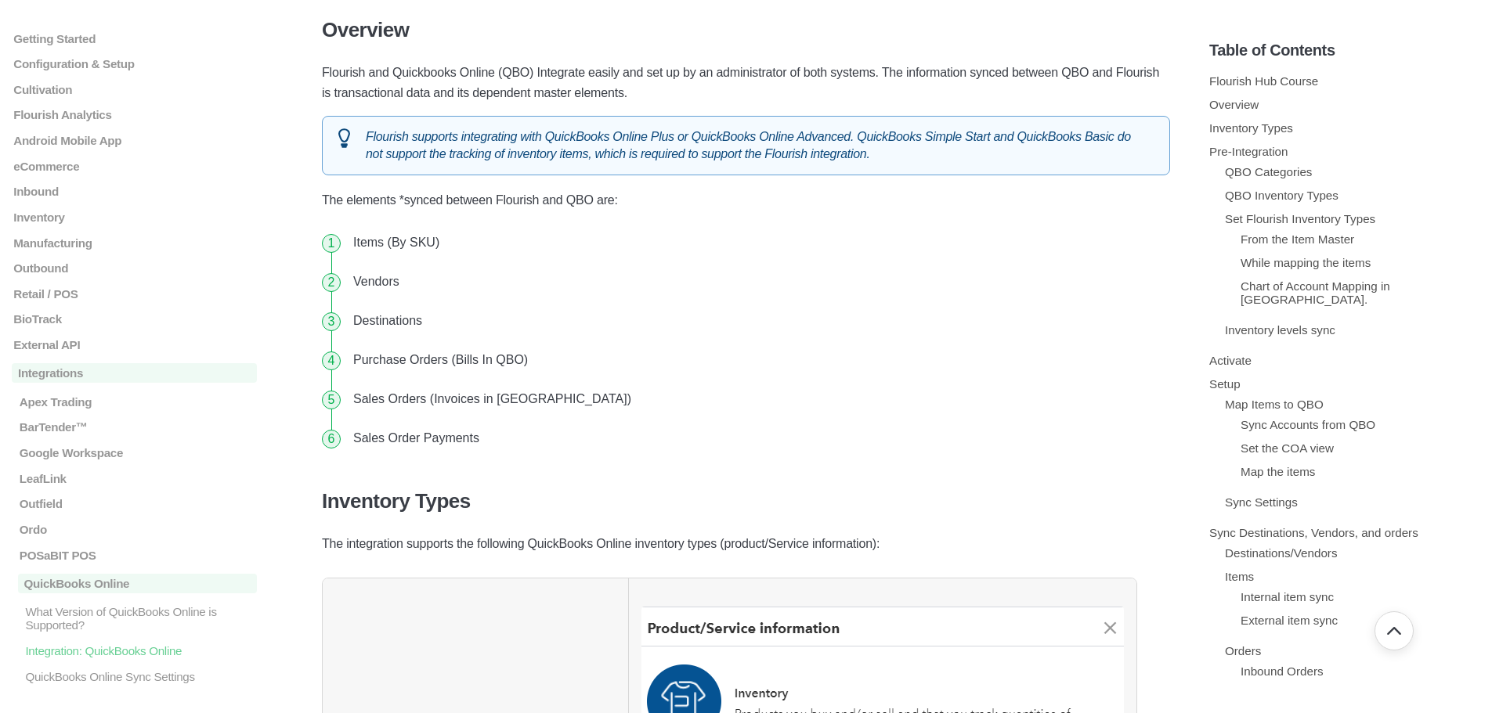
scroll to position [470, 0]
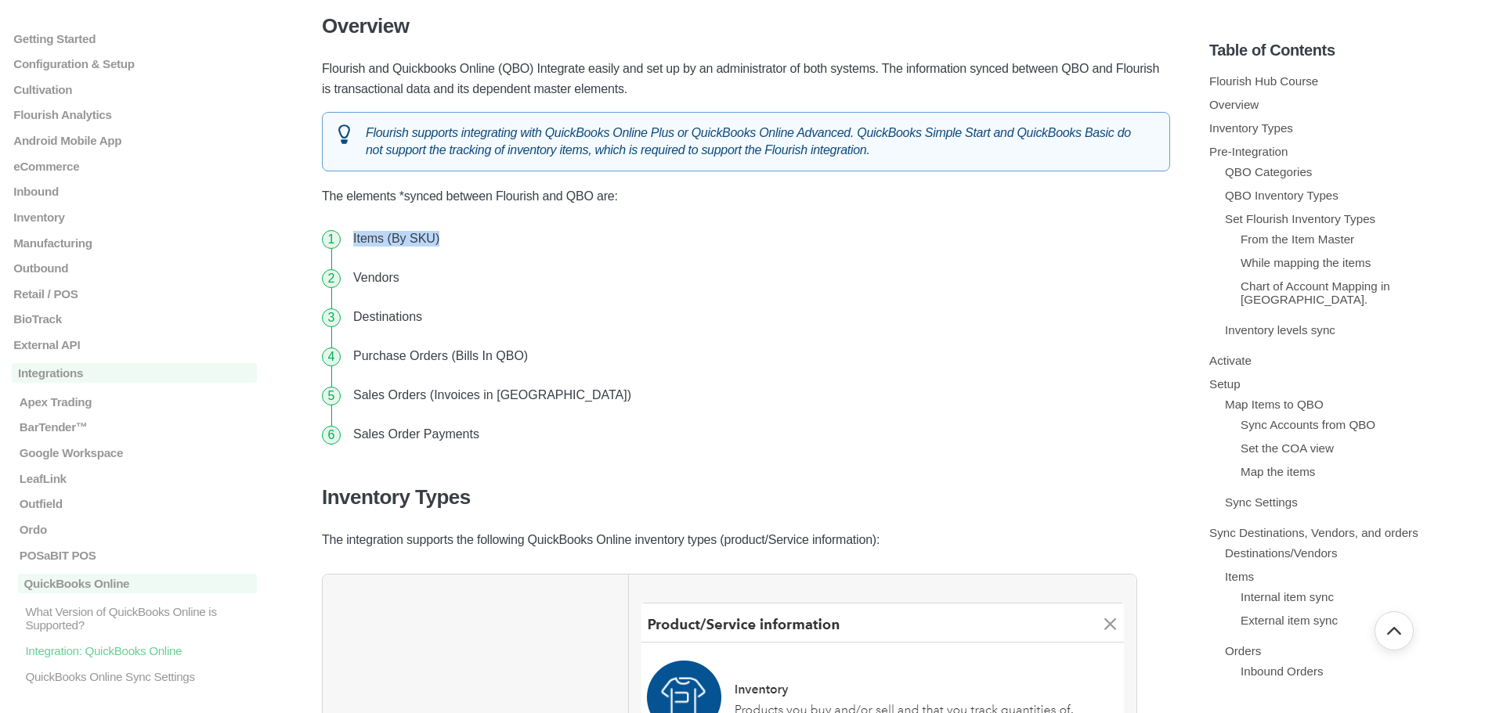
drag, startPoint x: 353, startPoint y: 236, endPoint x: 464, endPoint y: 246, distance: 110.9
click at [464, 246] on li "Items (By SKU)" at bounding box center [758, 238] width 823 height 39
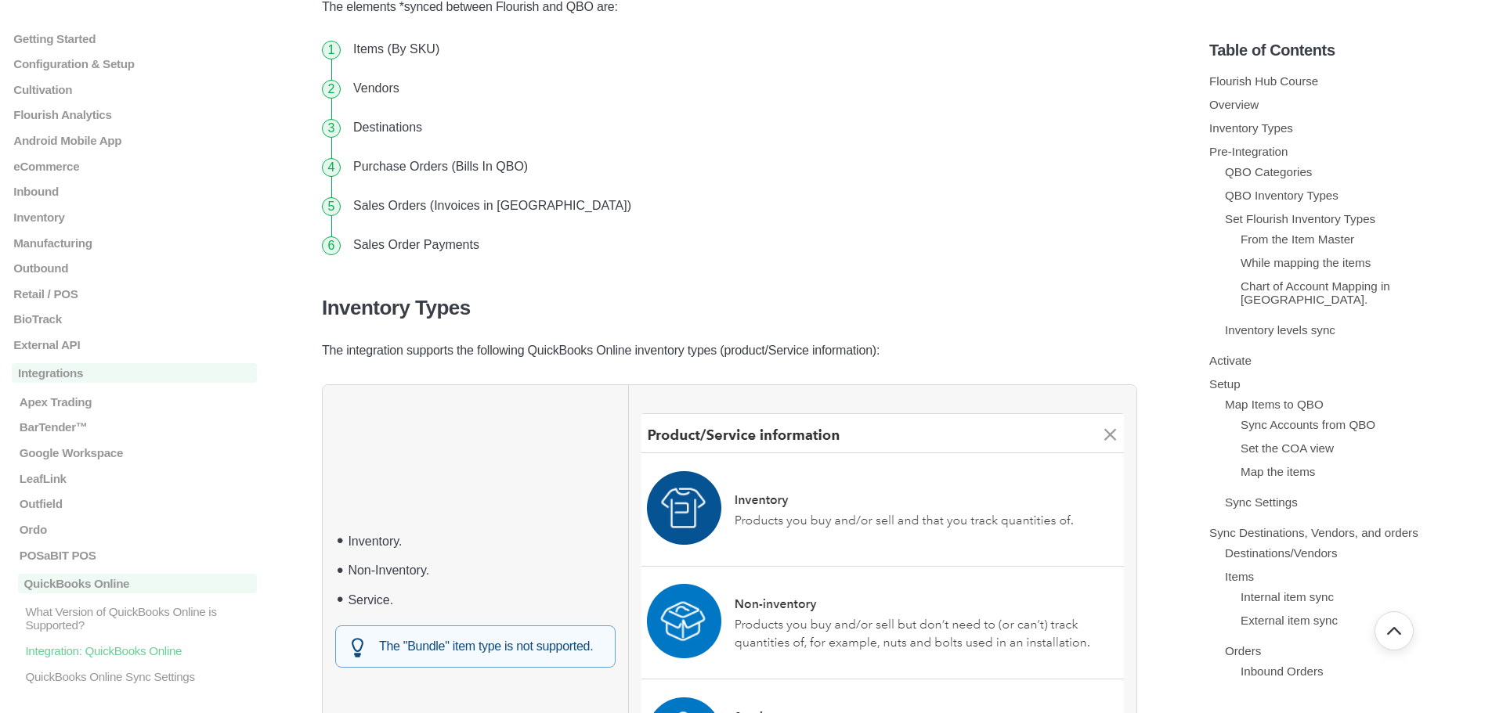
scroll to position [783, 0]
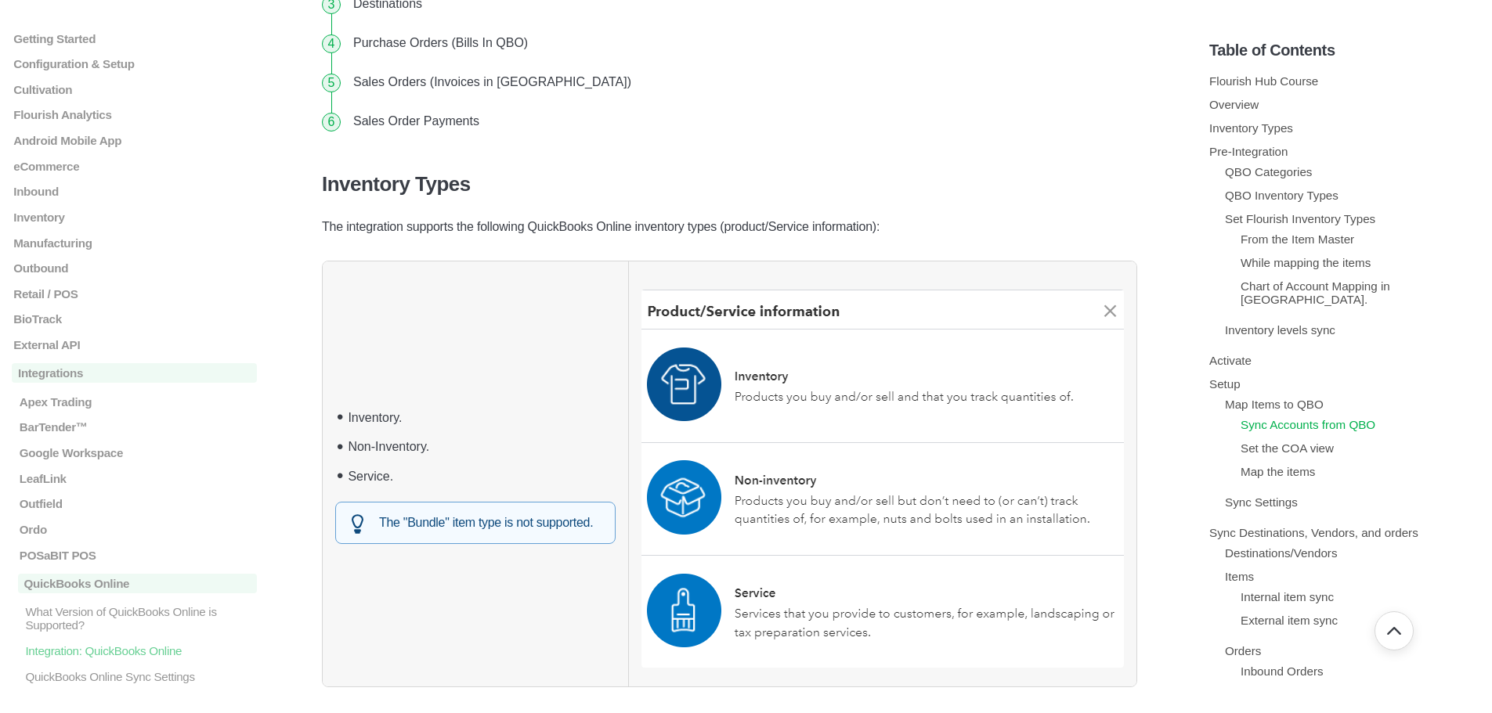
click at [1264, 418] on link "Sync Accounts from QBO" at bounding box center [1307, 424] width 135 height 13
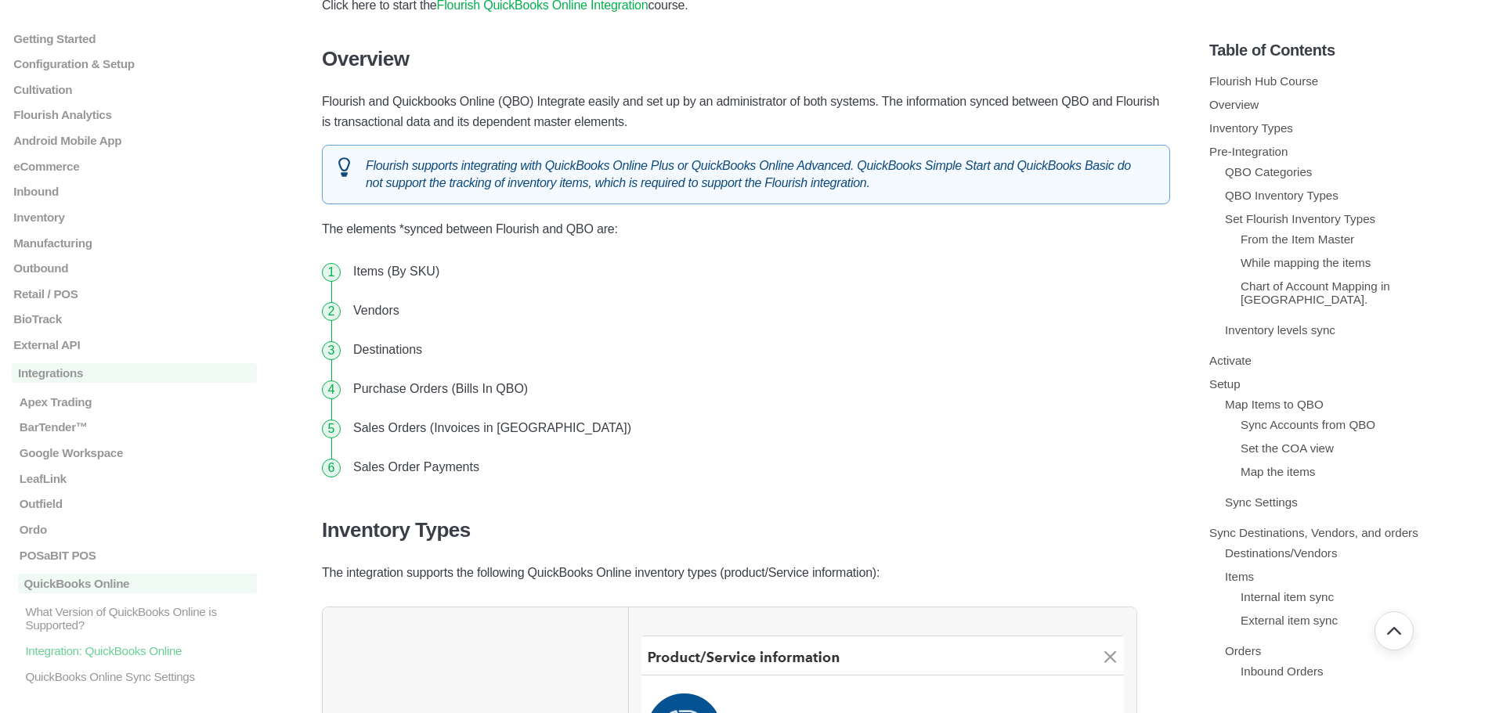
scroll to position [431, 0]
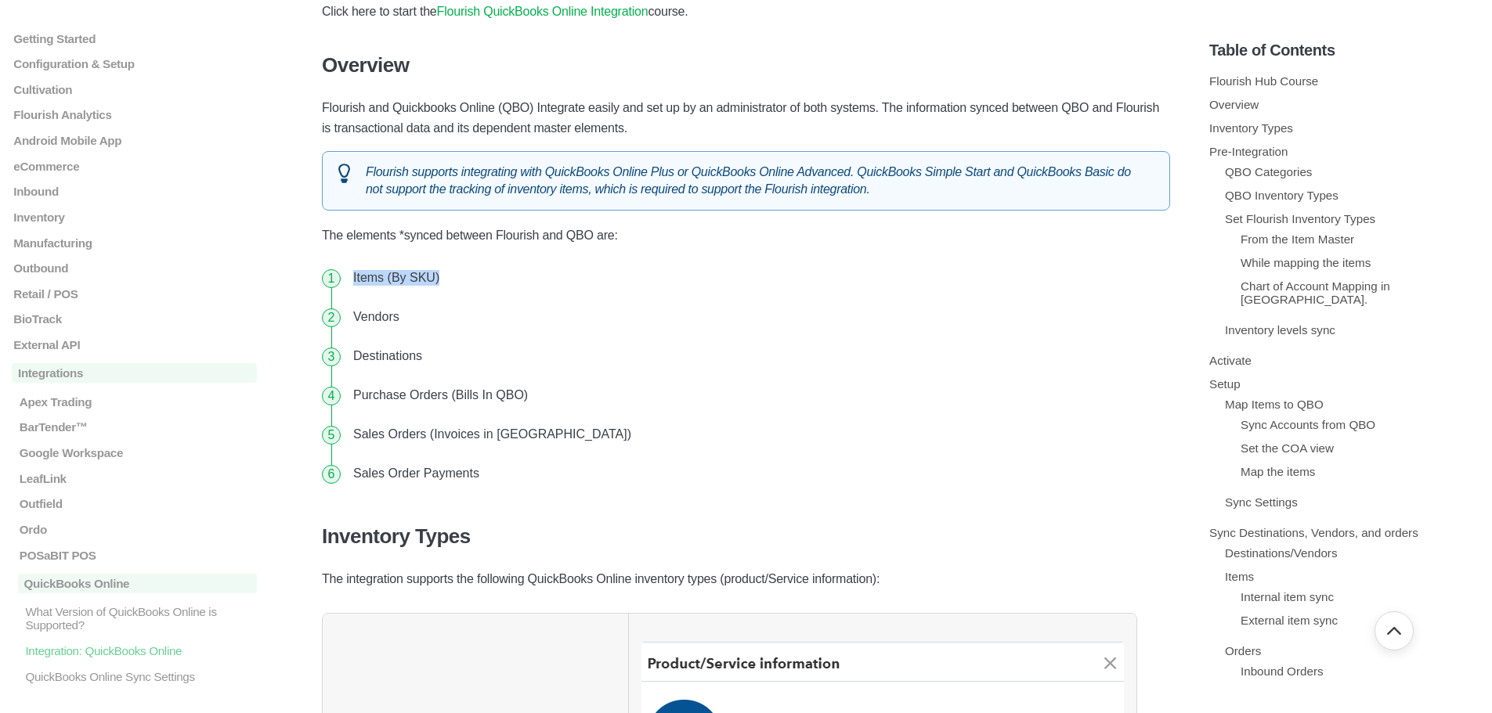
drag, startPoint x: 351, startPoint y: 277, endPoint x: 446, endPoint y: 287, distance: 96.1
click at [446, 287] on li "Items (By SKU)" at bounding box center [758, 277] width 823 height 39
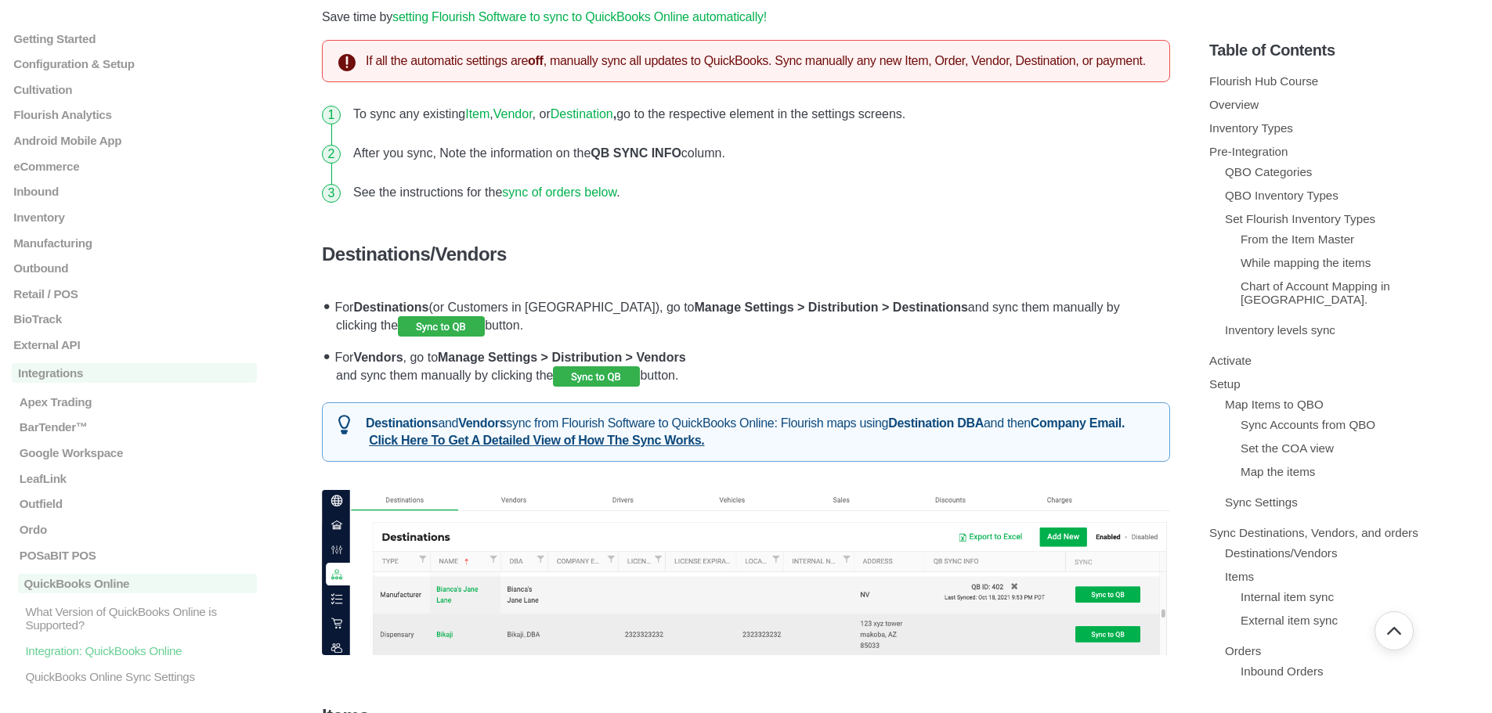
scroll to position [6773, 0]
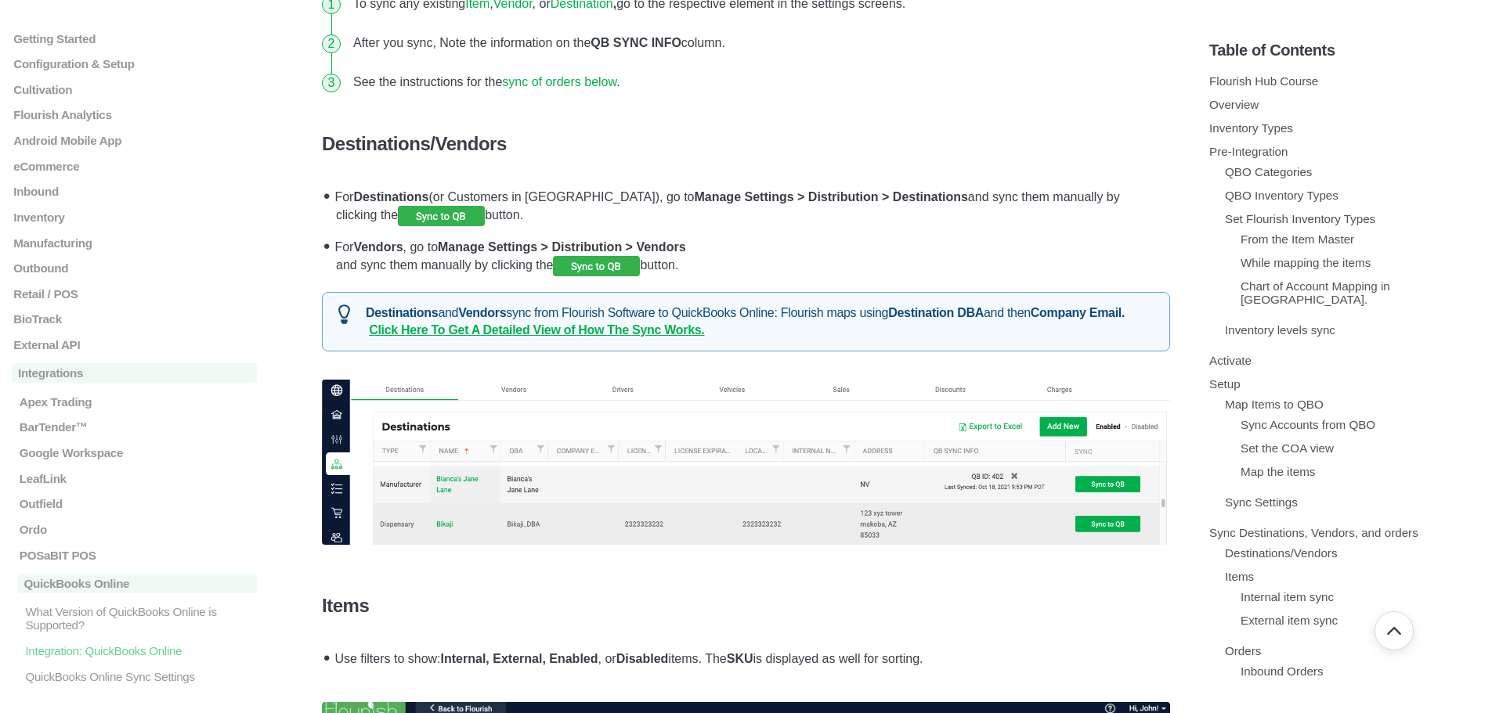
click at [496, 323] on link "Click Here To Get A Detailed View of How The Sync Works." at bounding box center [536, 329] width 335 height 13
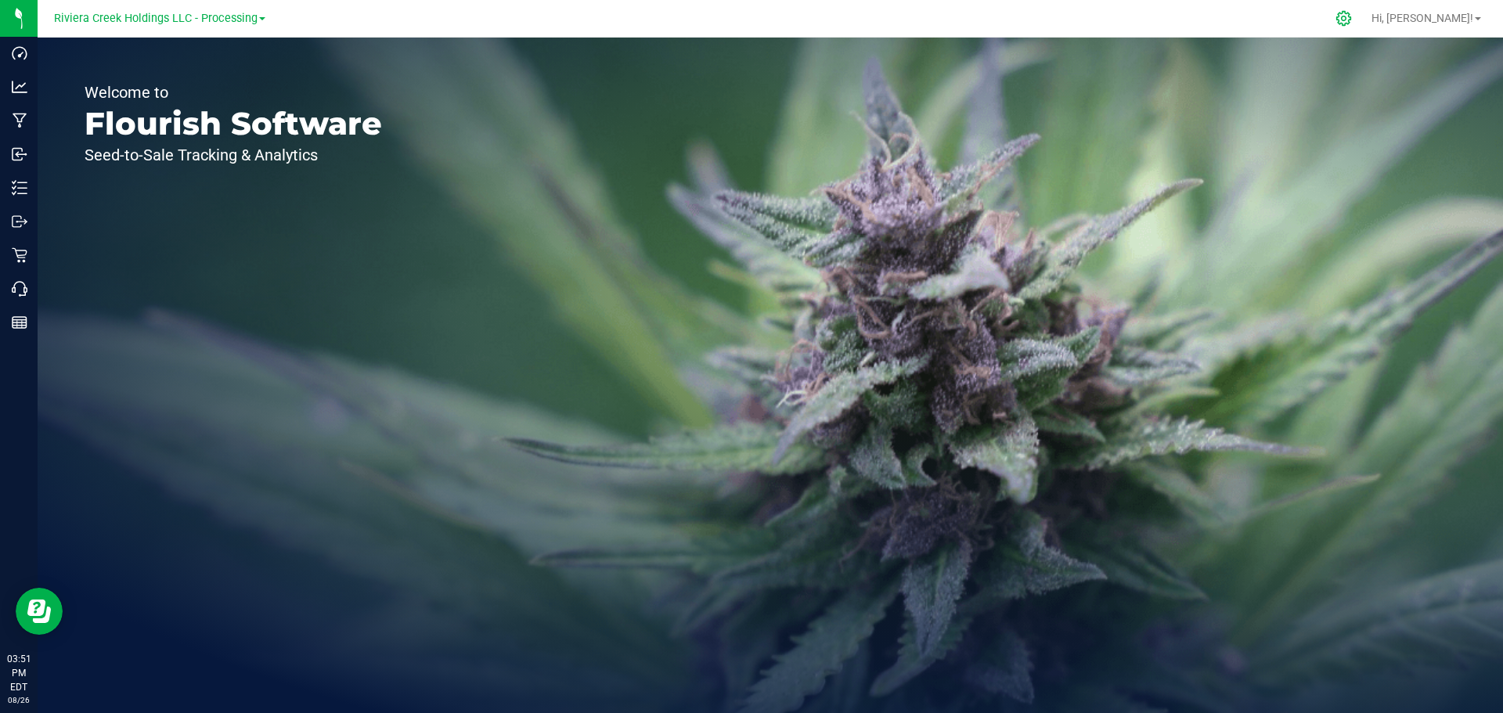
click at [1352, 22] on icon at bounding box center [1344, 18] width 16 height 16
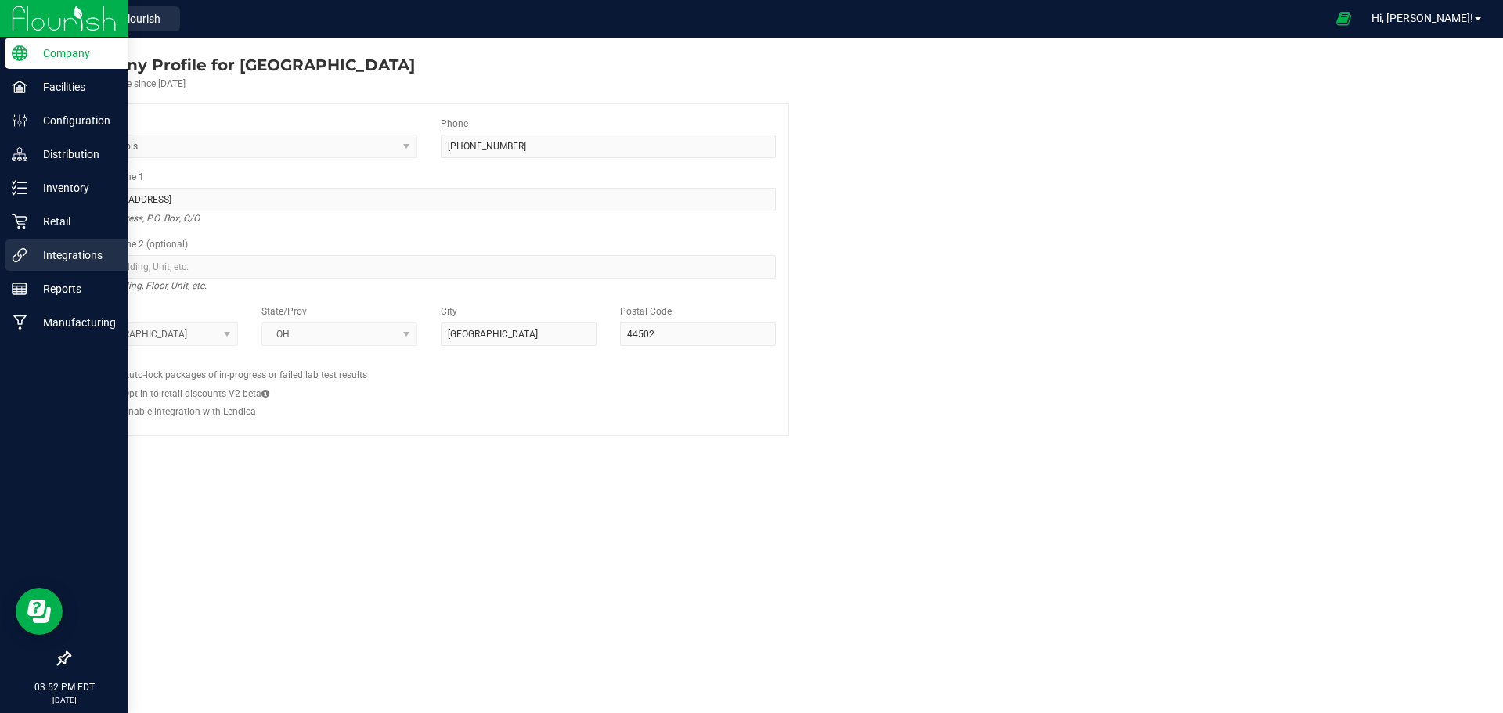
click at [65, 254] on p "Integrations" at bounding box center [74, 255] width 94 height 19
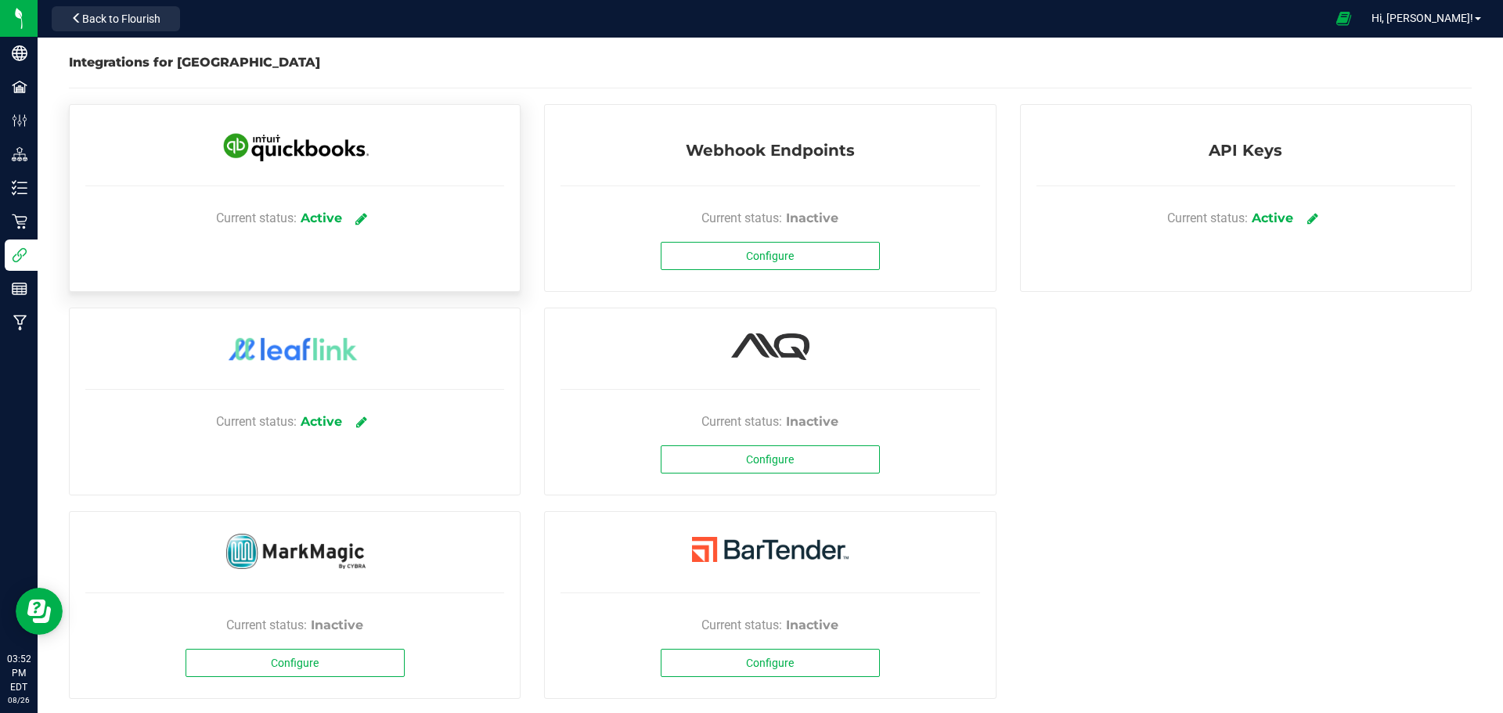
click at [360, 220] on icon at bounding box center [361, 218] width 12 height 14
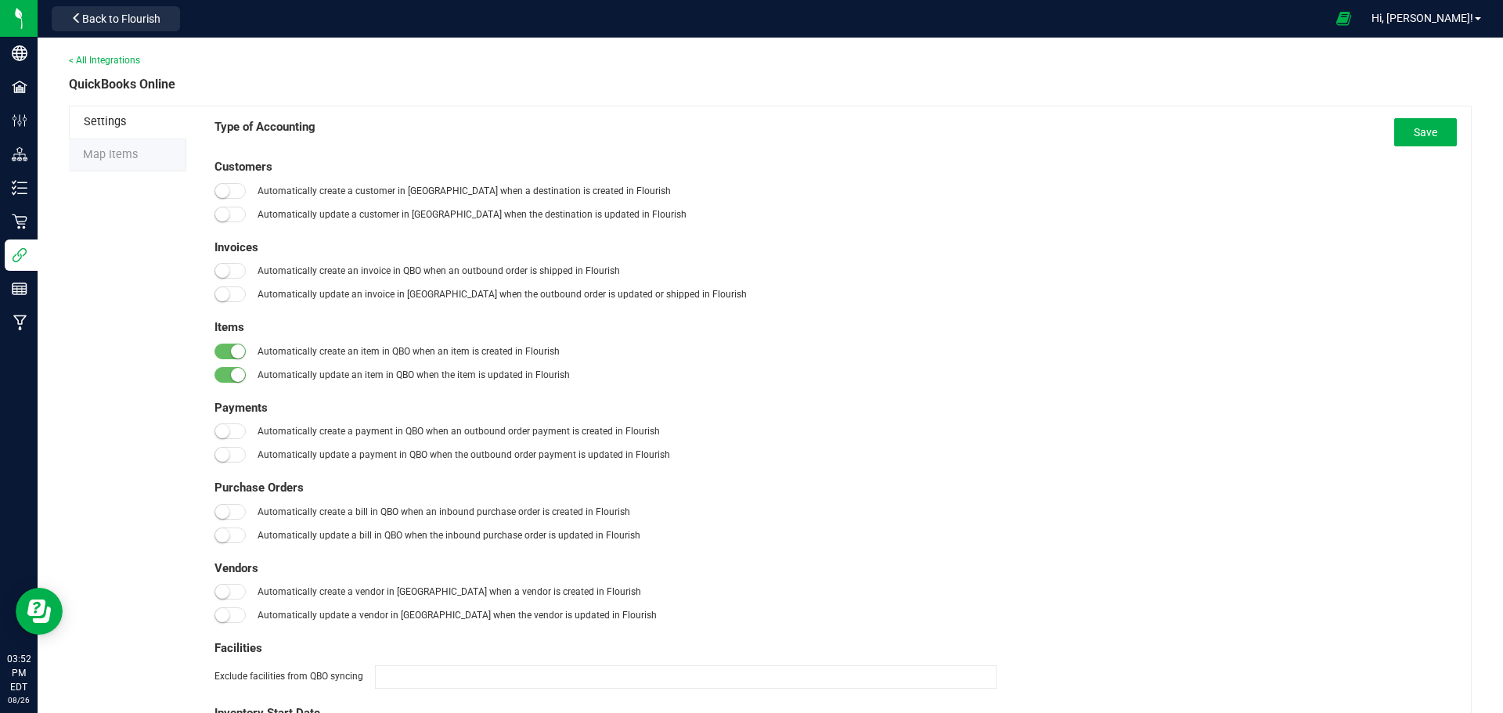
click at [121, 153] on span "Map Items" at bounding box center [110, 154] width 55 height 13
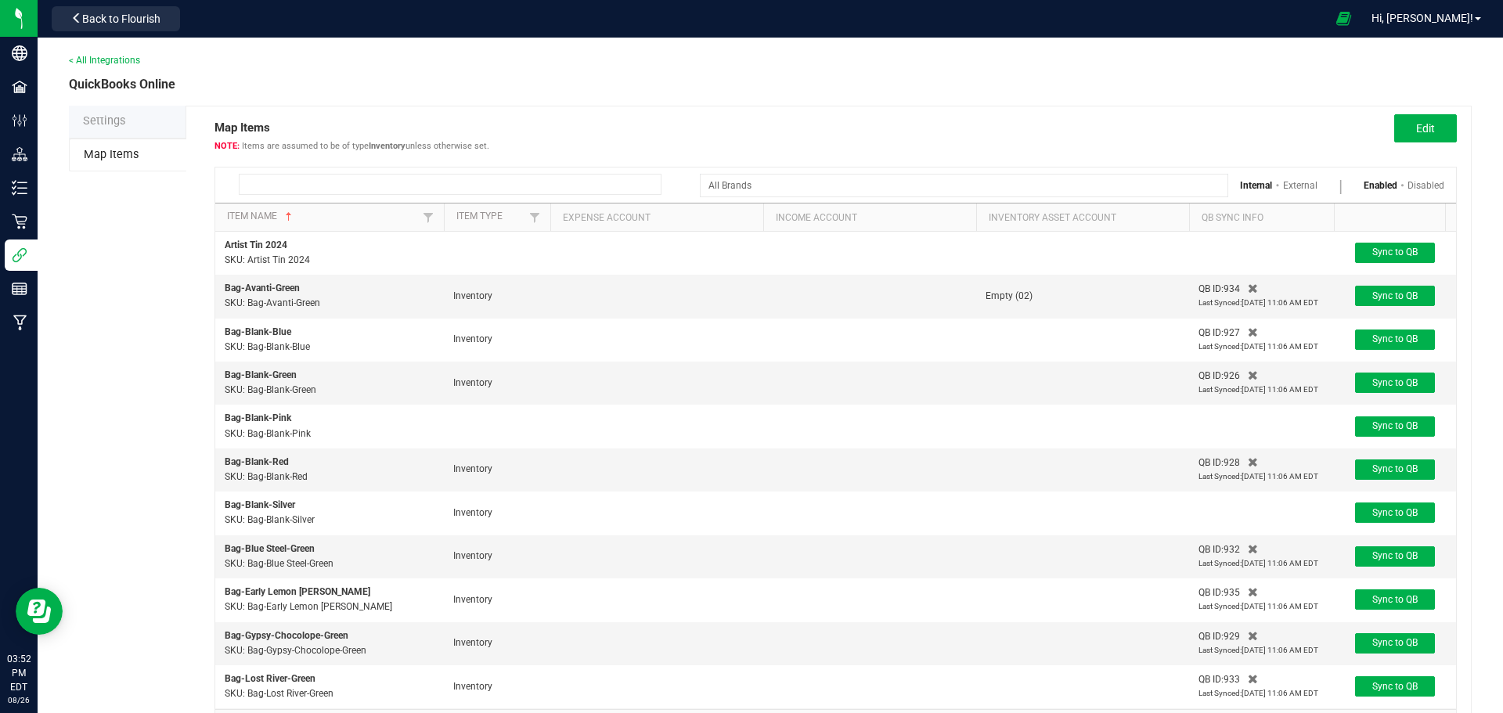
click at [309, 182] on input at bounding box center [450, 184] width 423 height 21
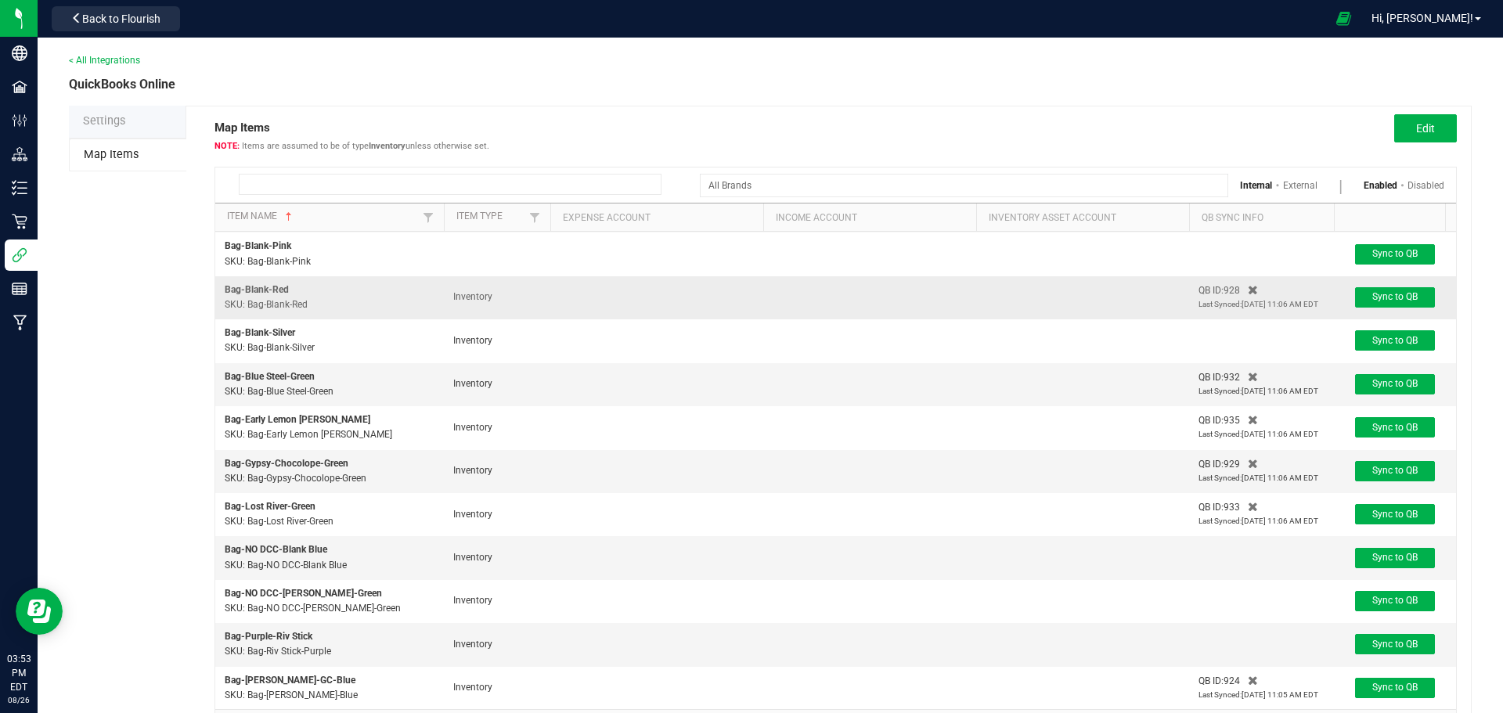
scroll to position [81, 0]
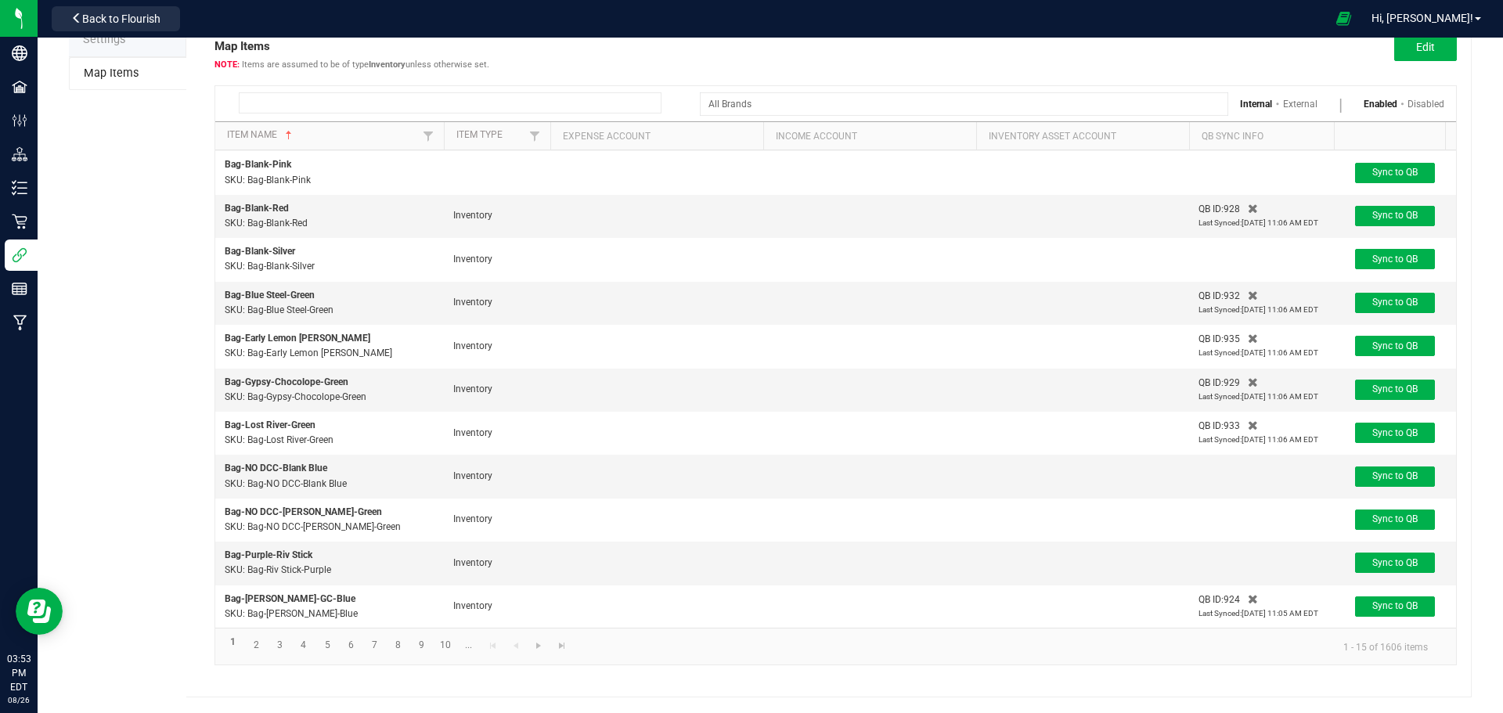
click at [276, 106] on input at bounding box center [450, 102] width 423 height 21
click at [370, 100] on input at bounding box center [450, 102] width 423 height 21
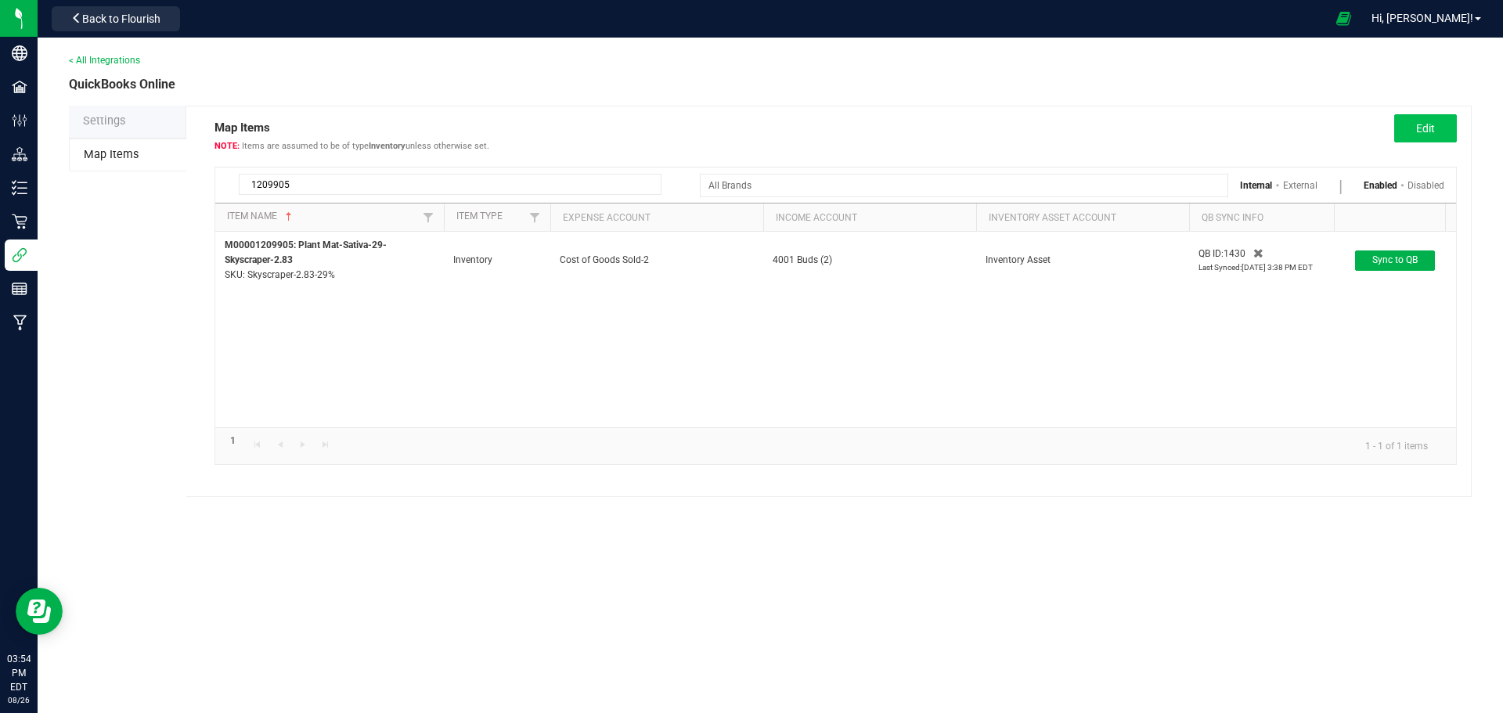
type input "1209905"
click at [1415, 128] on button "Edit" at bounding box center [1425, 128] width 63 height 28
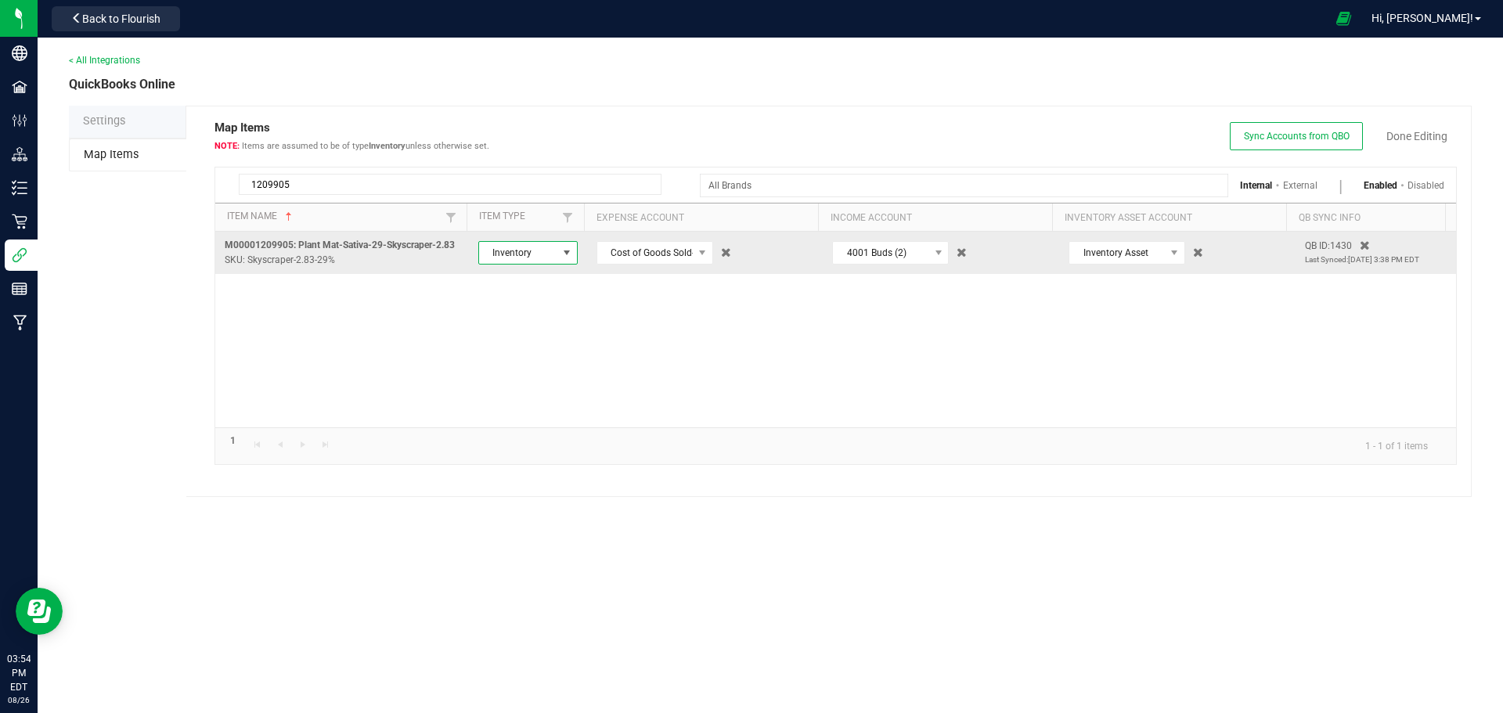
click at [565, 255] on span at bounding box center [567, 253] width 13 height 13
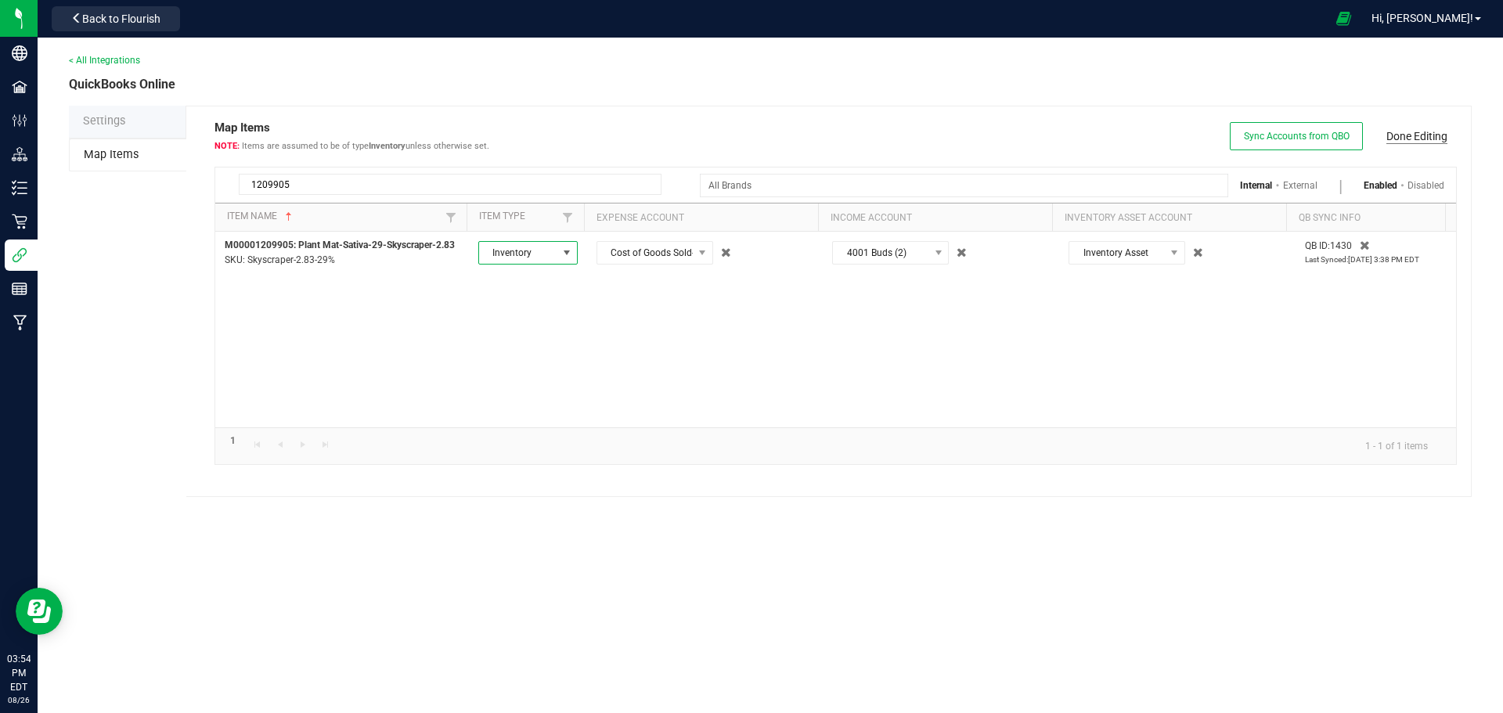
click at [1427, 136] on link "Done Editing" at bounding box center [1417, 136] width 61 height 16
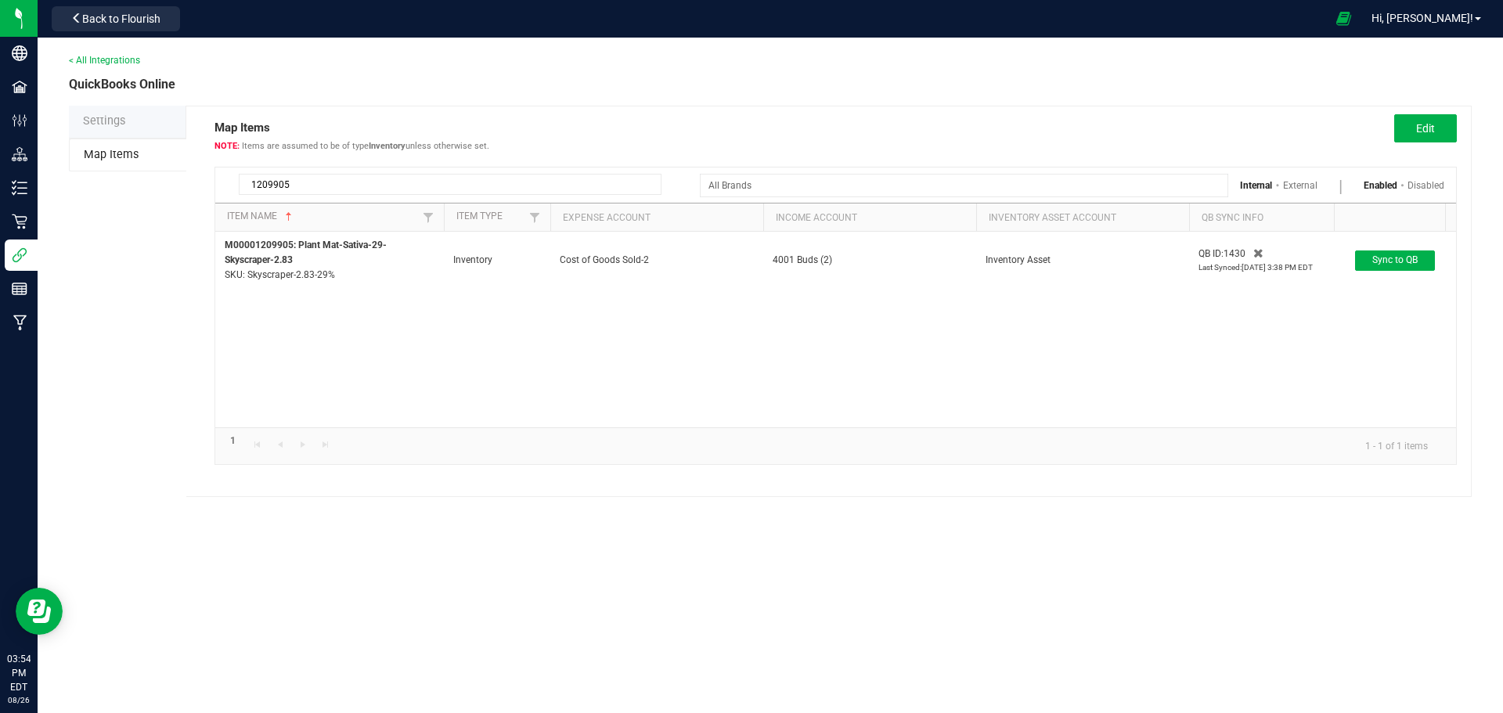
drag, startPoint x: 337, startPoint y: 277, endPoint x: 197, endPoint y: 247, distance: 142.7
click at [197, 247] on div "Map Items Items are assumed to be of type Inventory unless otherwise set. Edit …" at bounding box center [829, 301] width 1286 height 391
click at [343, 340] on div "M00001209905: Plant Mat-Sativa-29-Skyscraper-2.83 SKU: Skyscraper-2.83-29% Inve…" at bounding box center [835, 330] width 1241 height 196
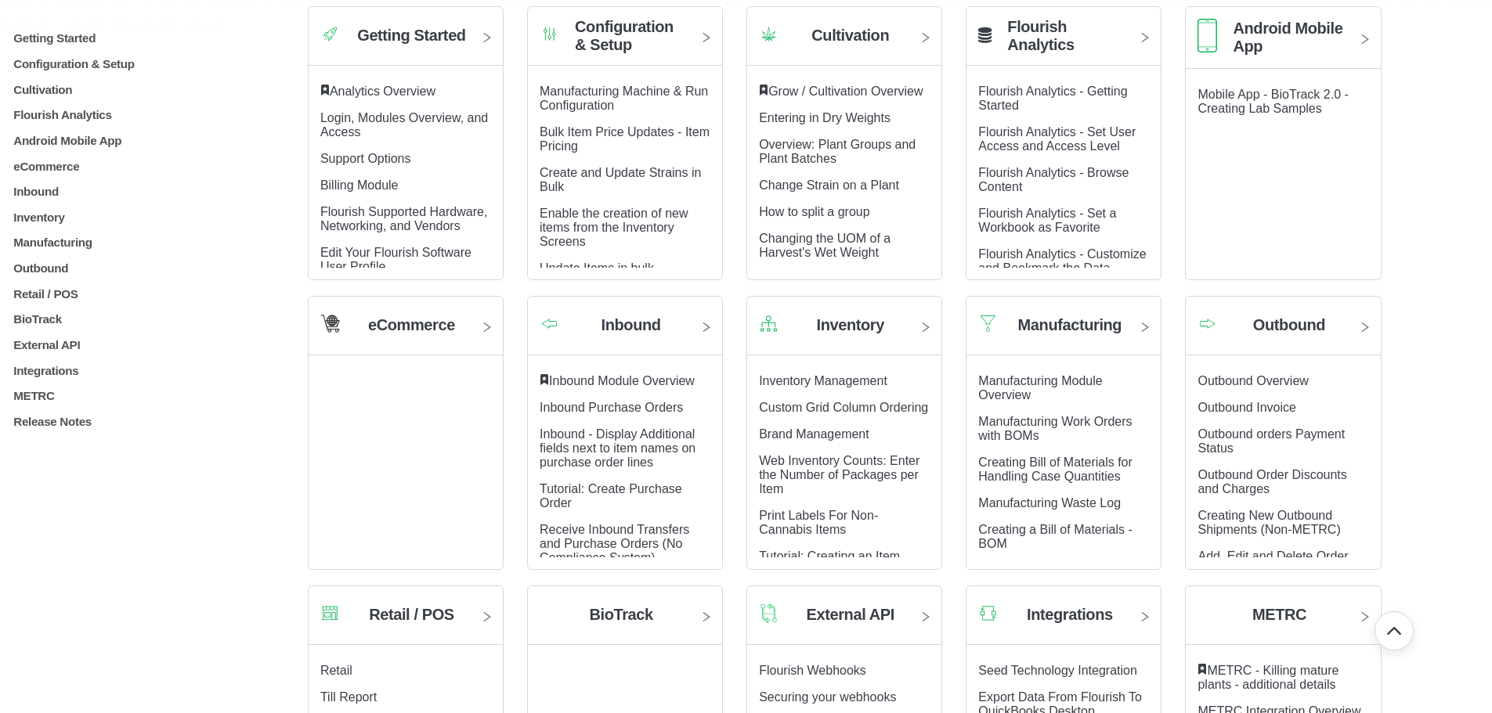
scroll to position [470, 0]
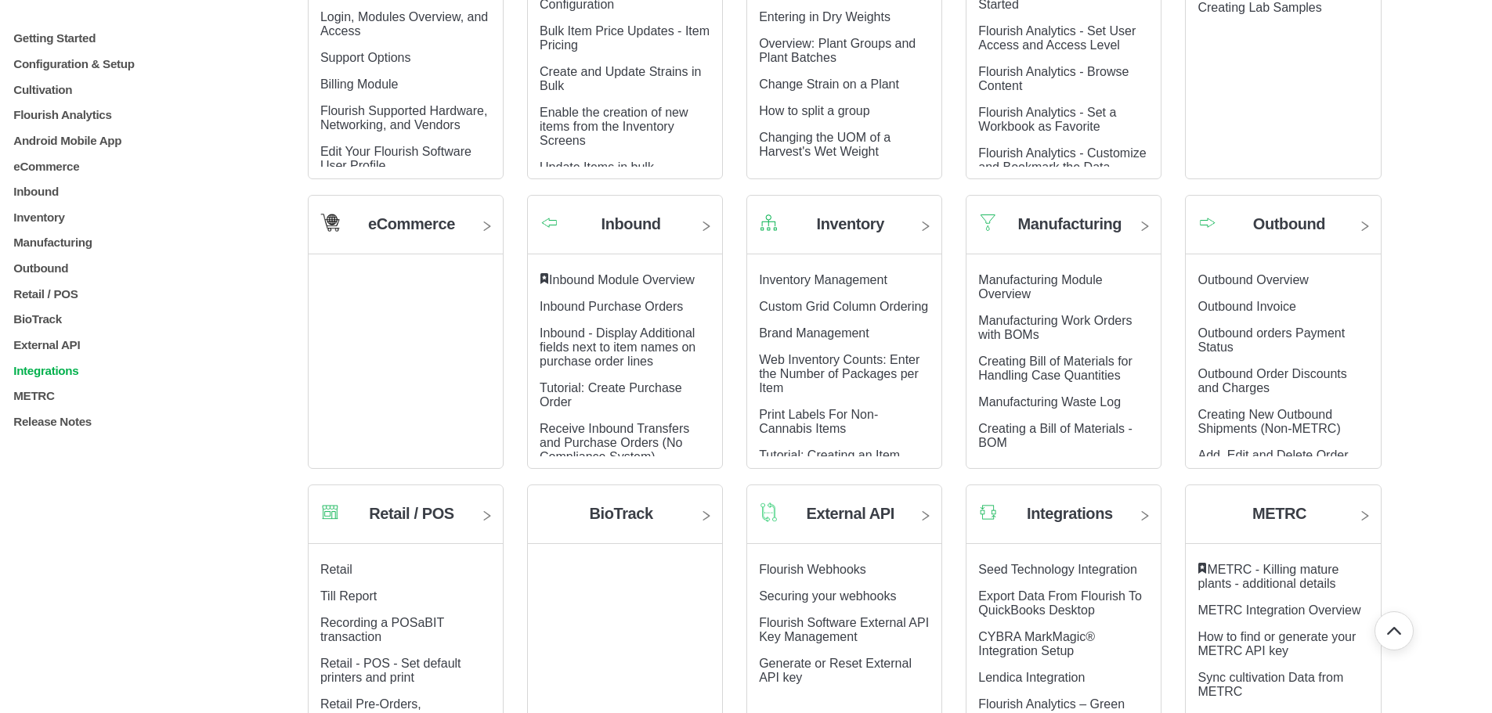
click at [78, 370] on p "Integrations" at bounding box center [134, 369] width 245 height 13
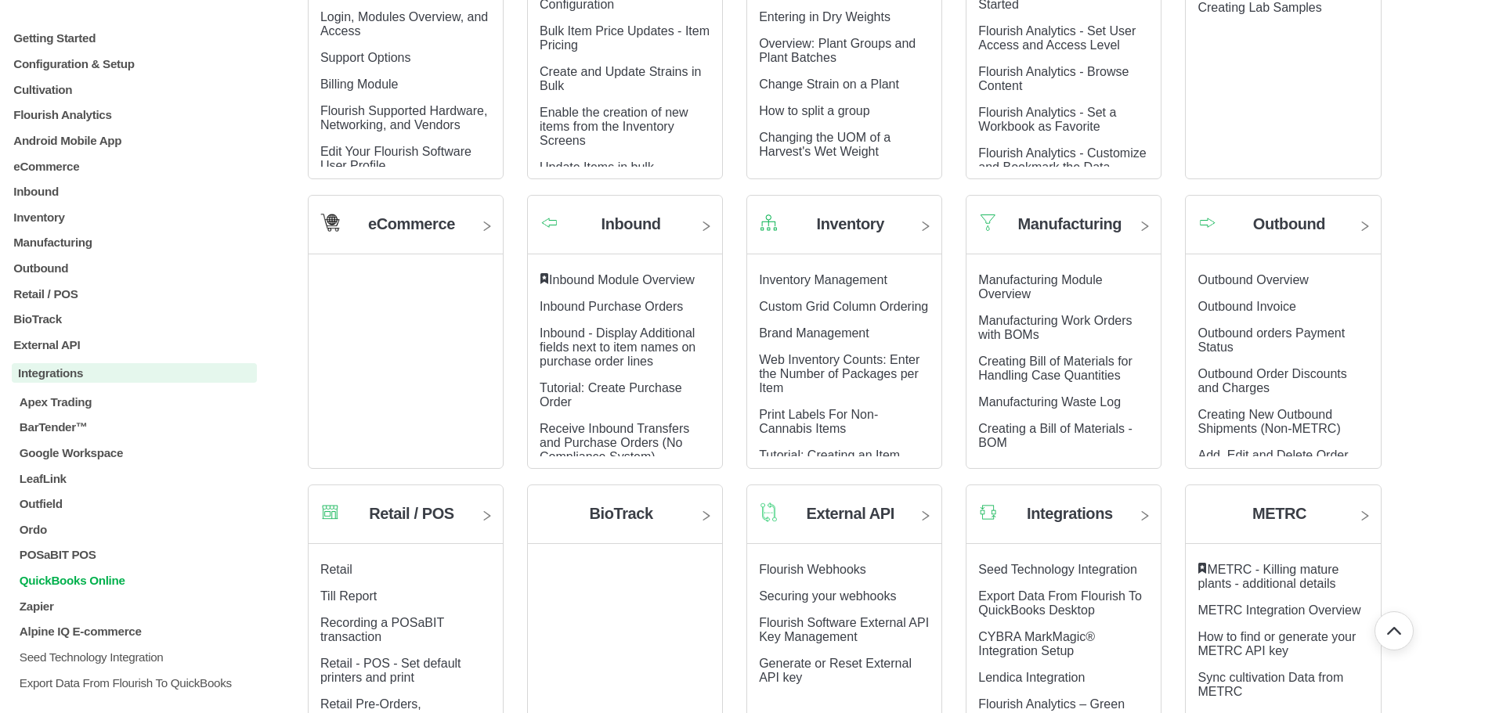
click at [72, 581] on p "QuickBooks Online" at bounding box center [137, 580] width 239 height 13
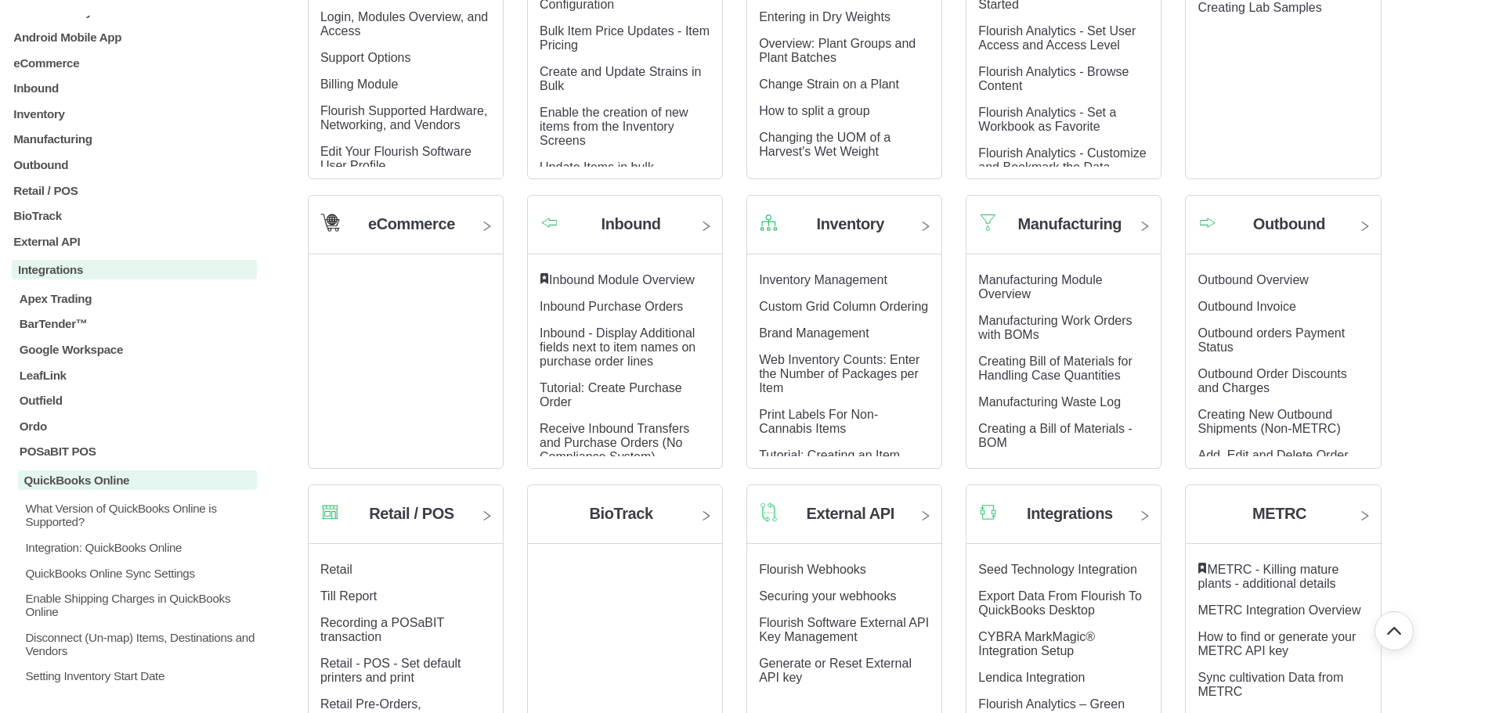
scroll to position [313, 0]
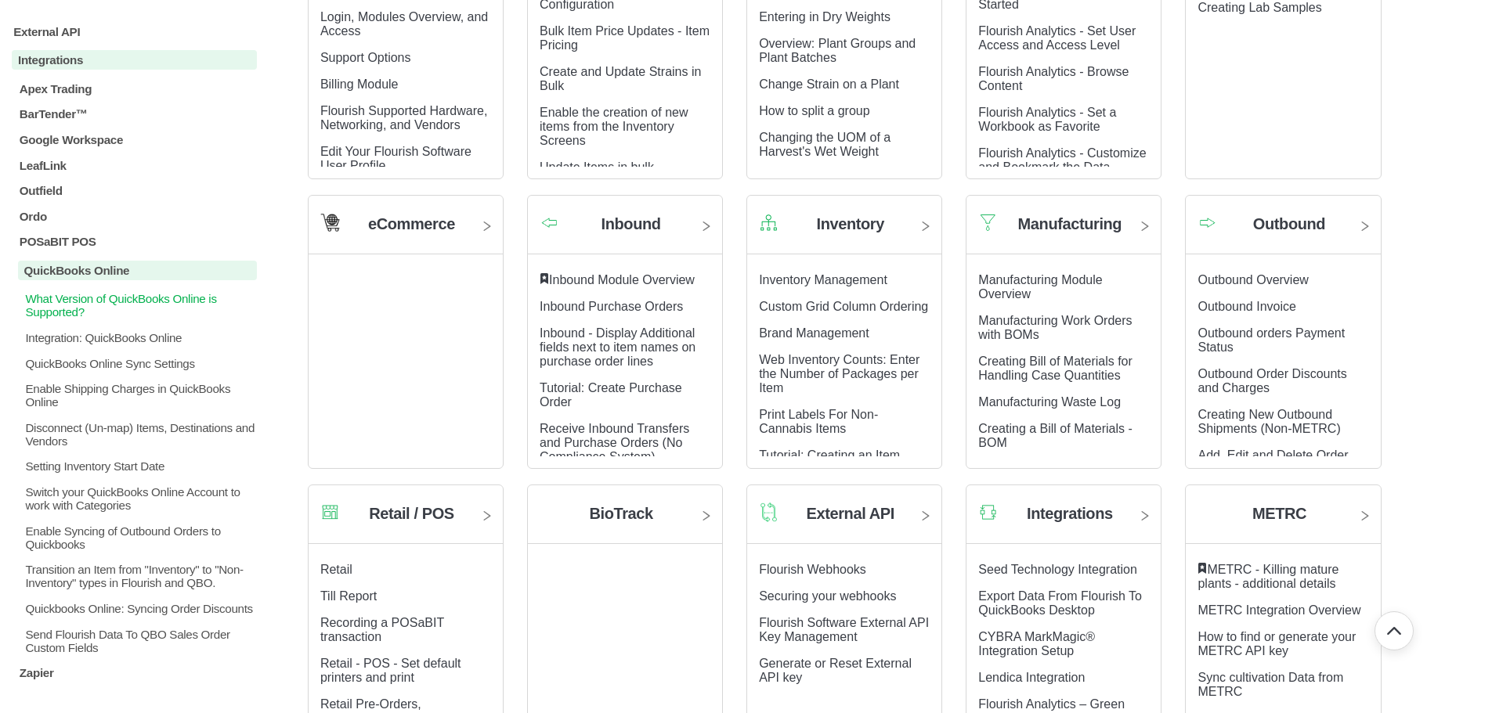
click at [63, 315] on p "What Version of QuickBooks Online is Supported?" at bounding box center [139, 305] width 233 height 27
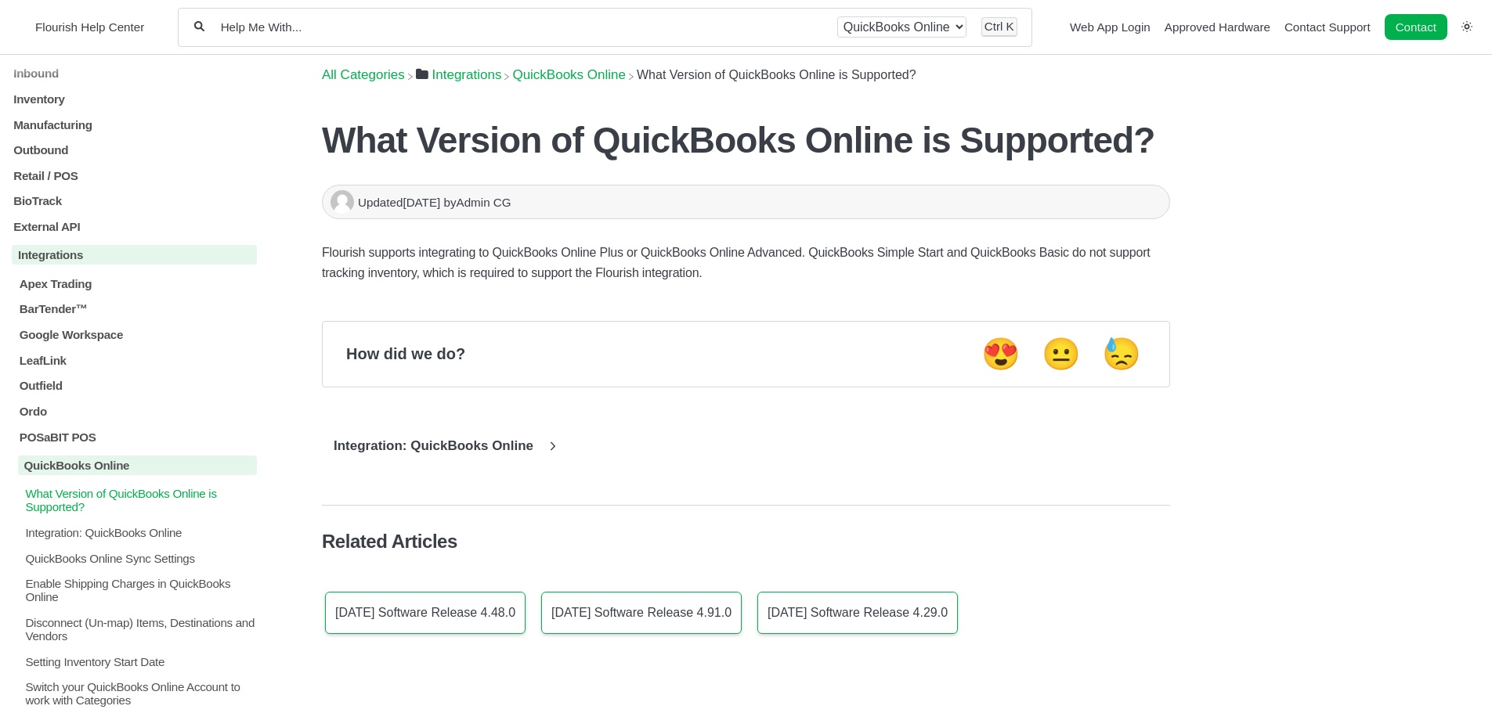
scroll to position [235, 0]
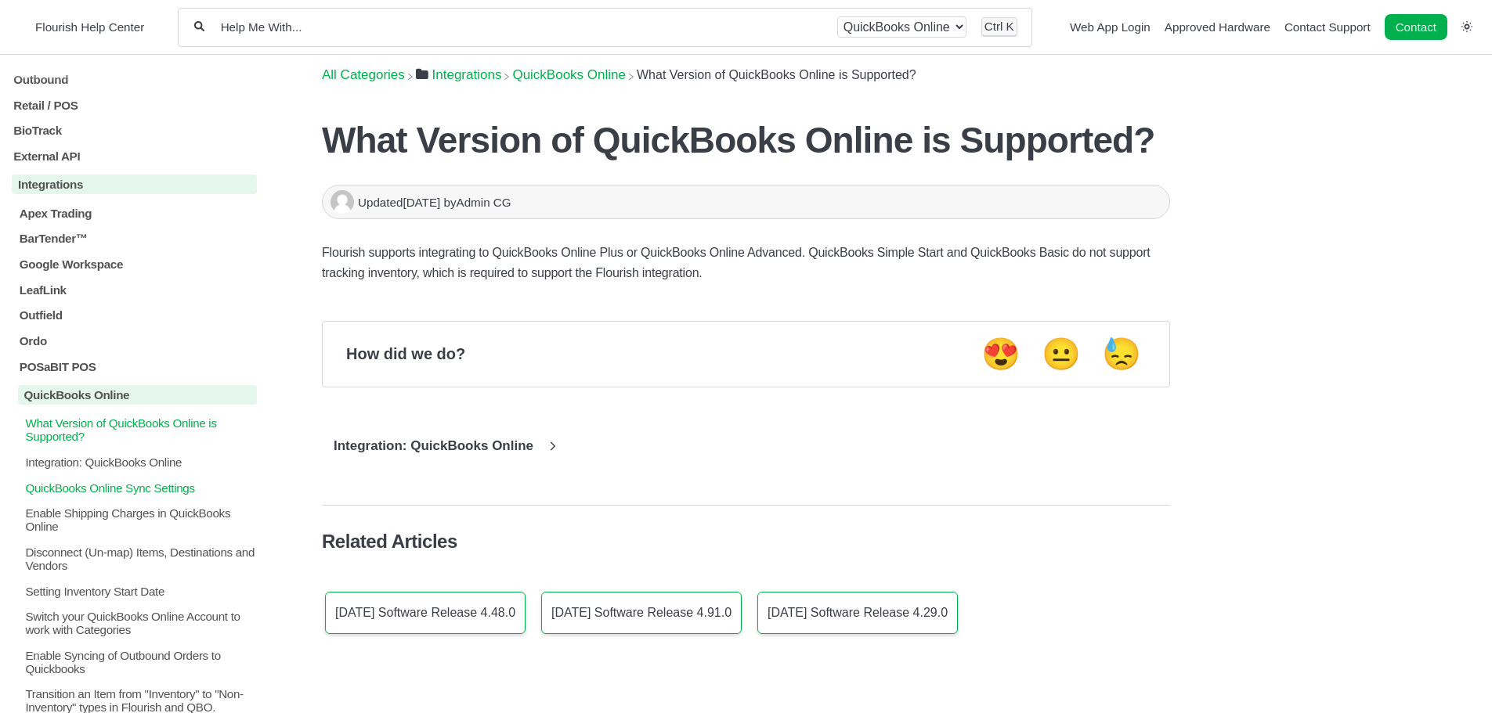
click at [62, 493] on p "QuickBooks Online Sync Settings" at bounding box center [139, 487] width 233 height 13
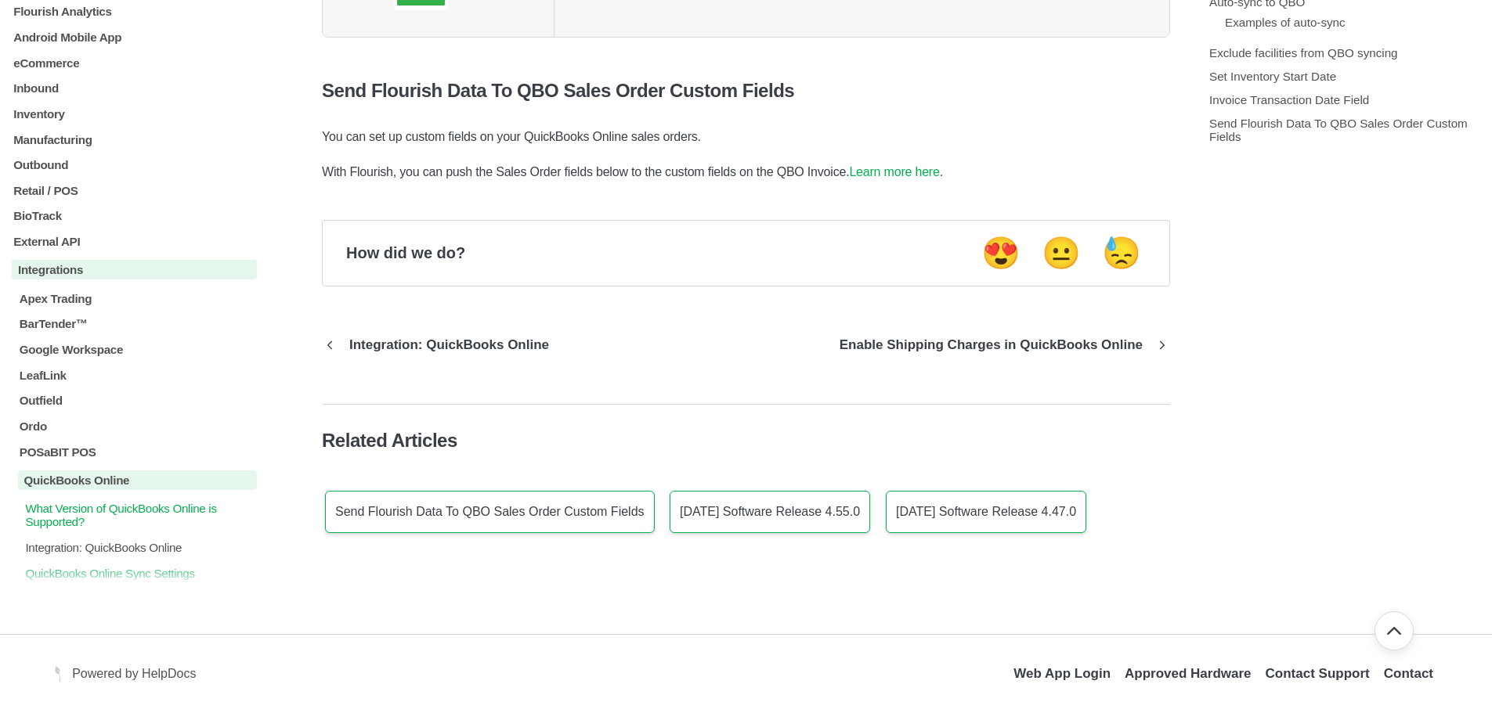
scroll to position [391, 0]
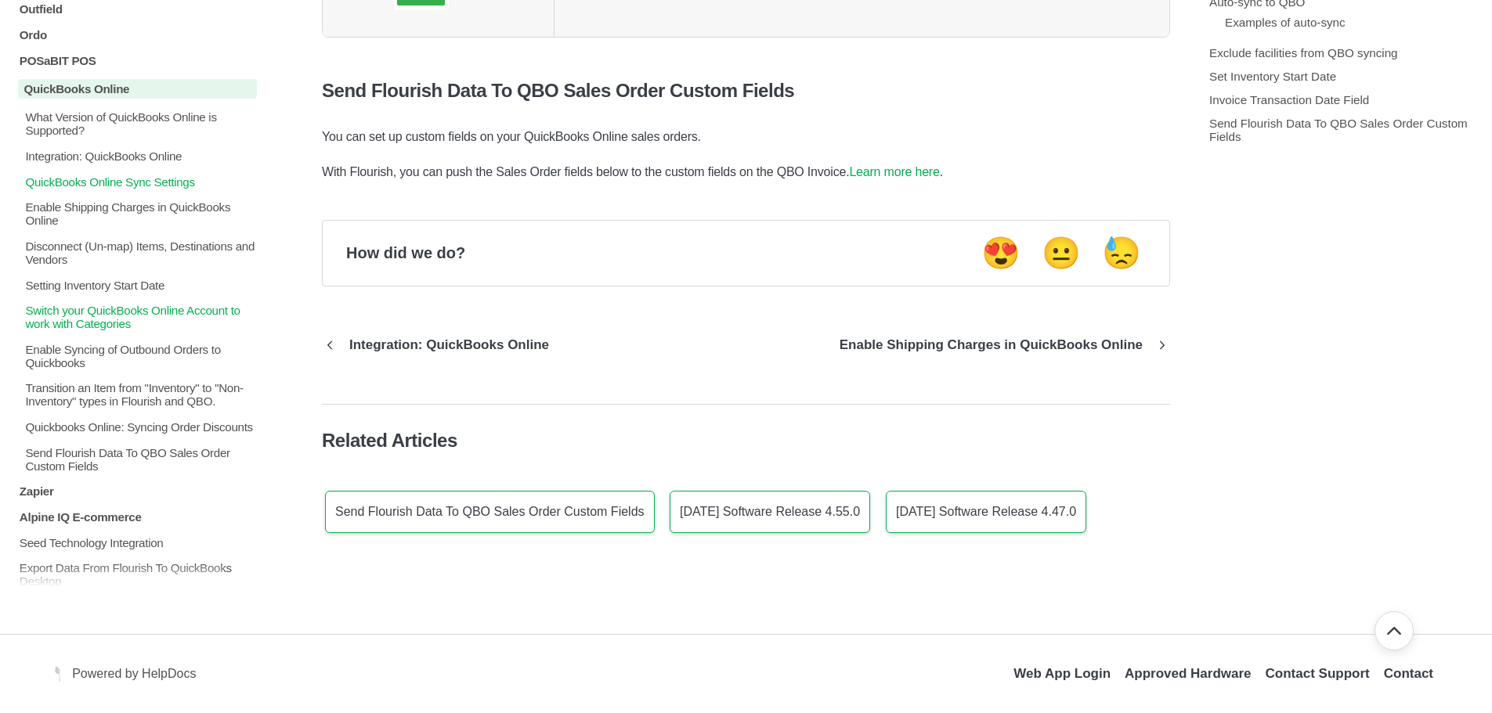
click at [103, 325] on p "Switch your QuickBooks Online Account to work with Categories" at bounding box center [139, 317] width 233 height 27
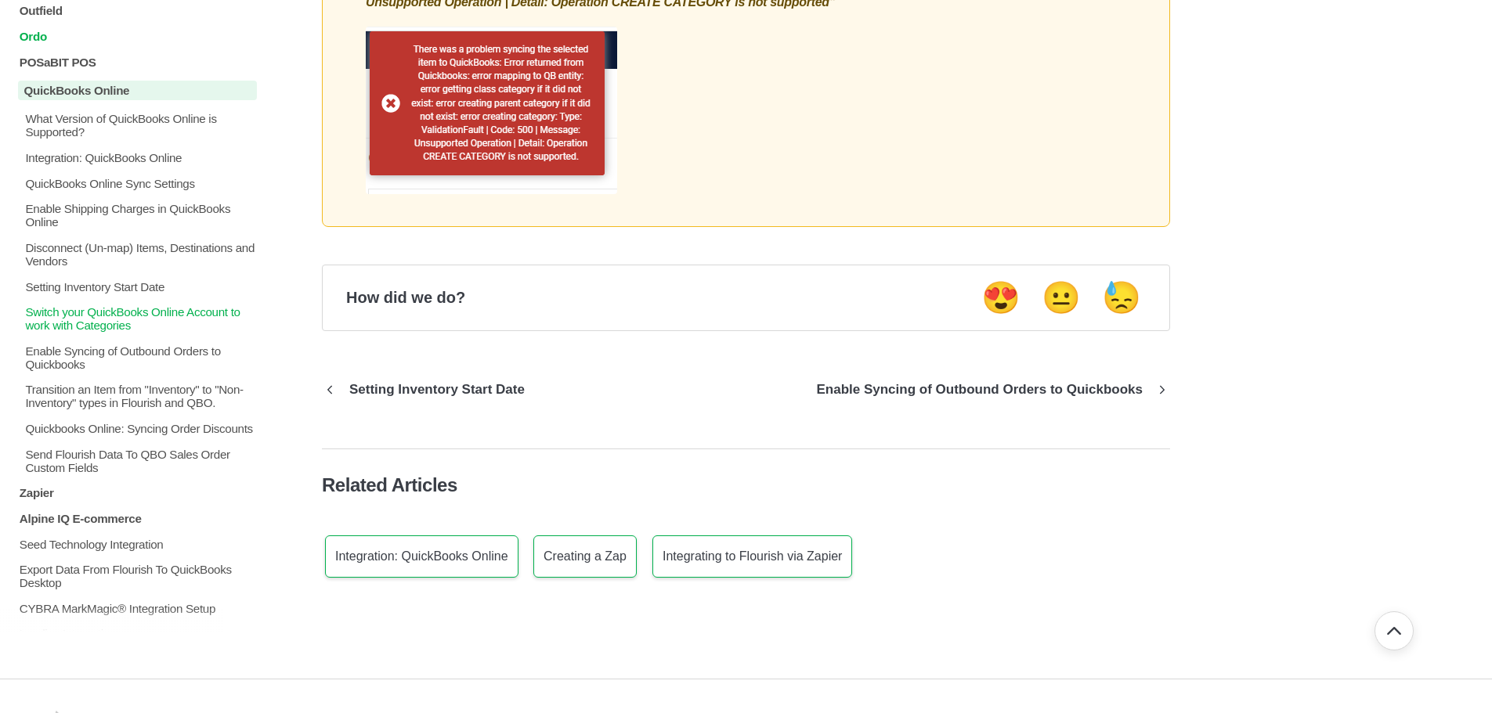
scroll to position [470, 0]
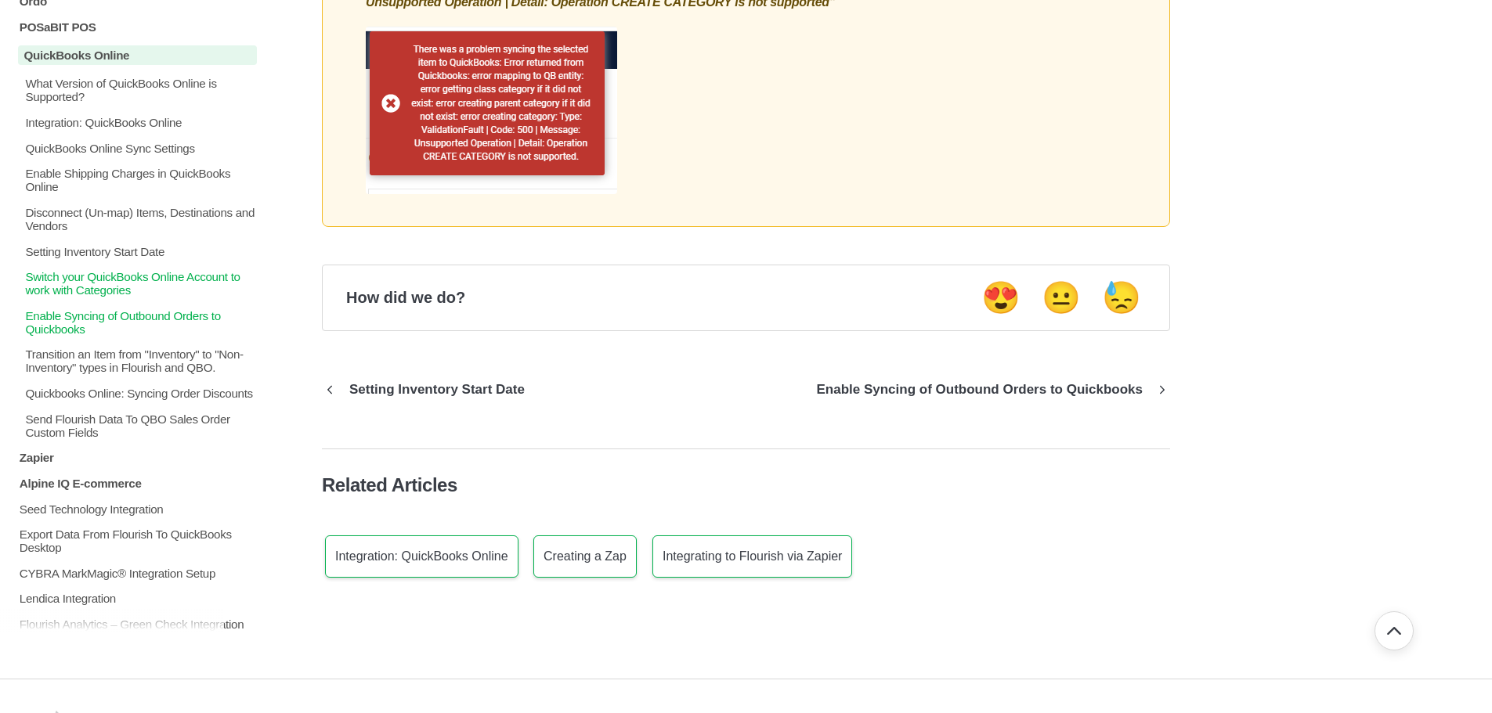
click at [66, 309] on p "Enable Syncing of Outbound Orders to Quickbooks" at bounding box center [139, 322] width 233 height 27
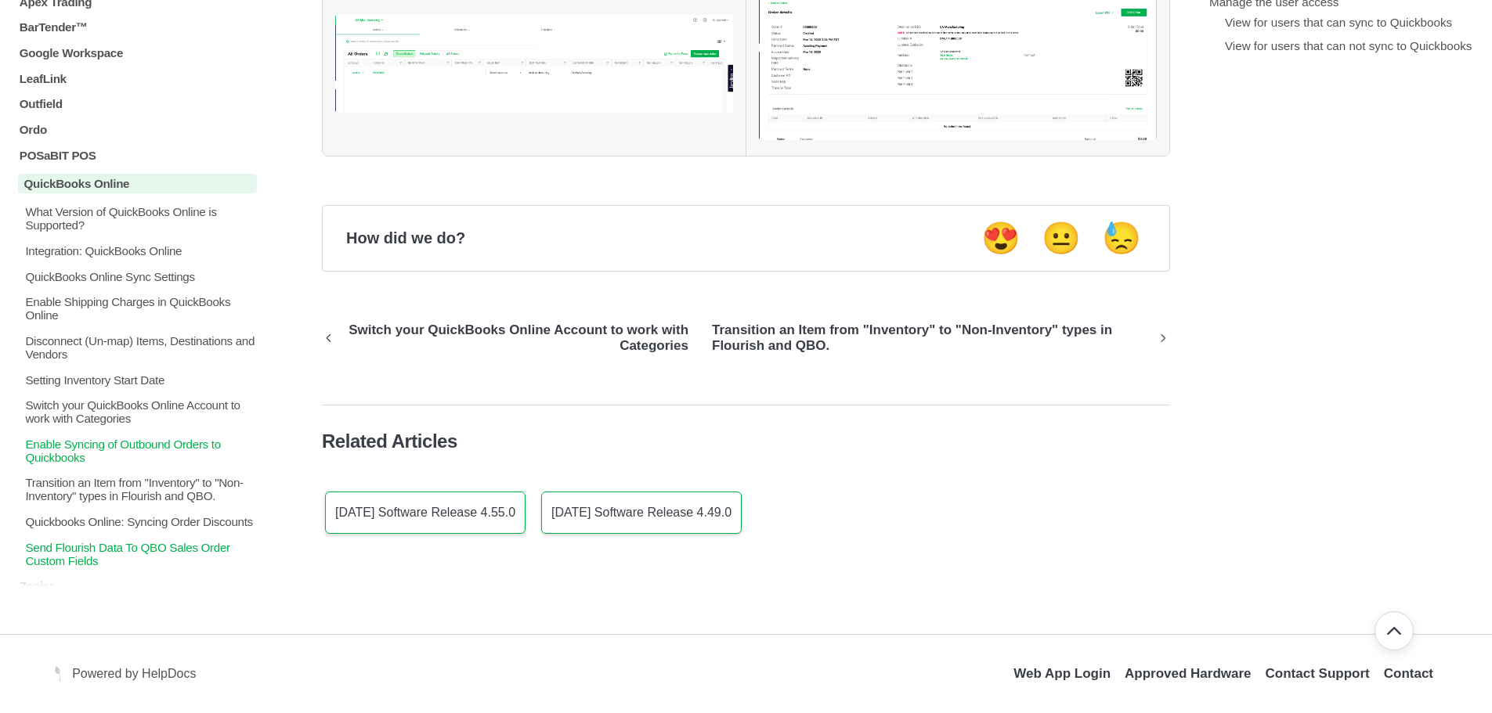
scroll to position [235, 0]
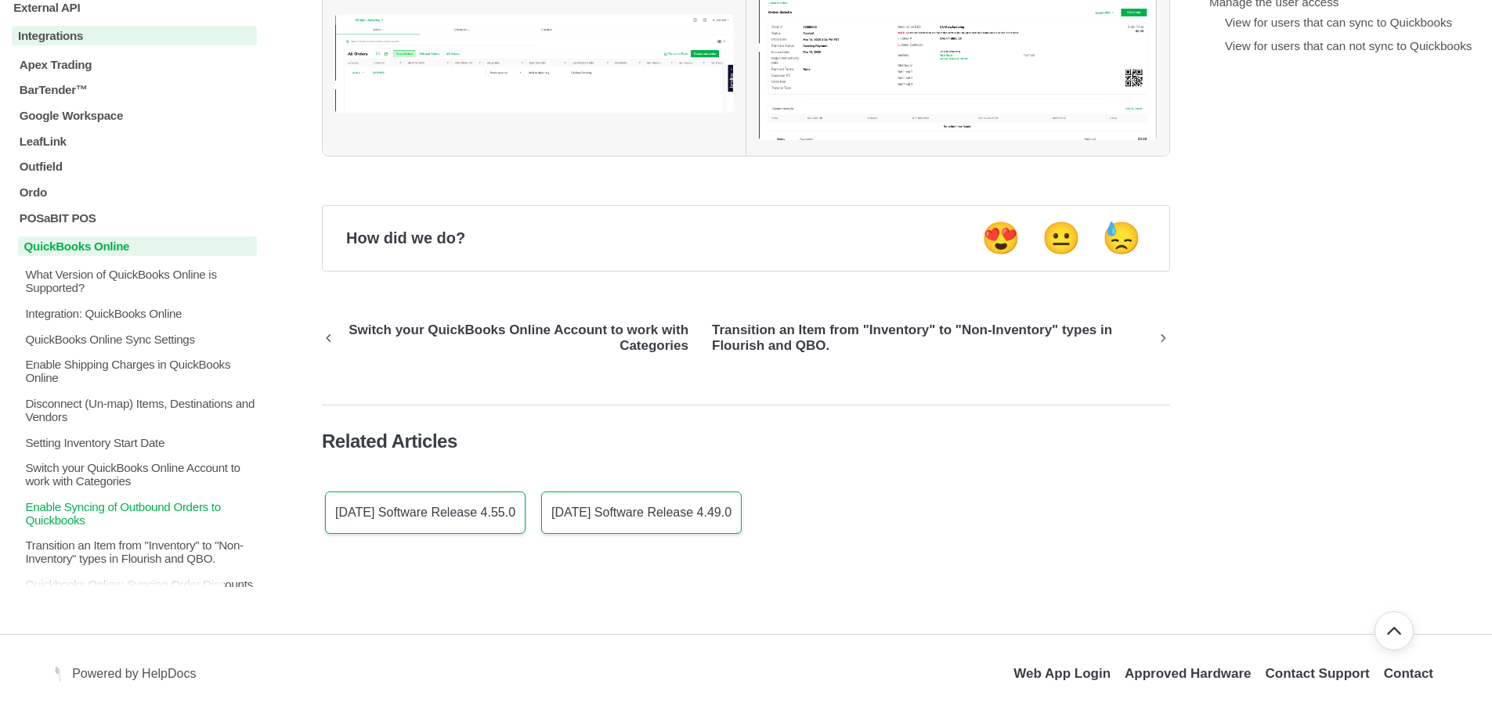
click at [90, 241] on p "QuickBooks Online" at bounding box center [137, 246] width 239 height 20
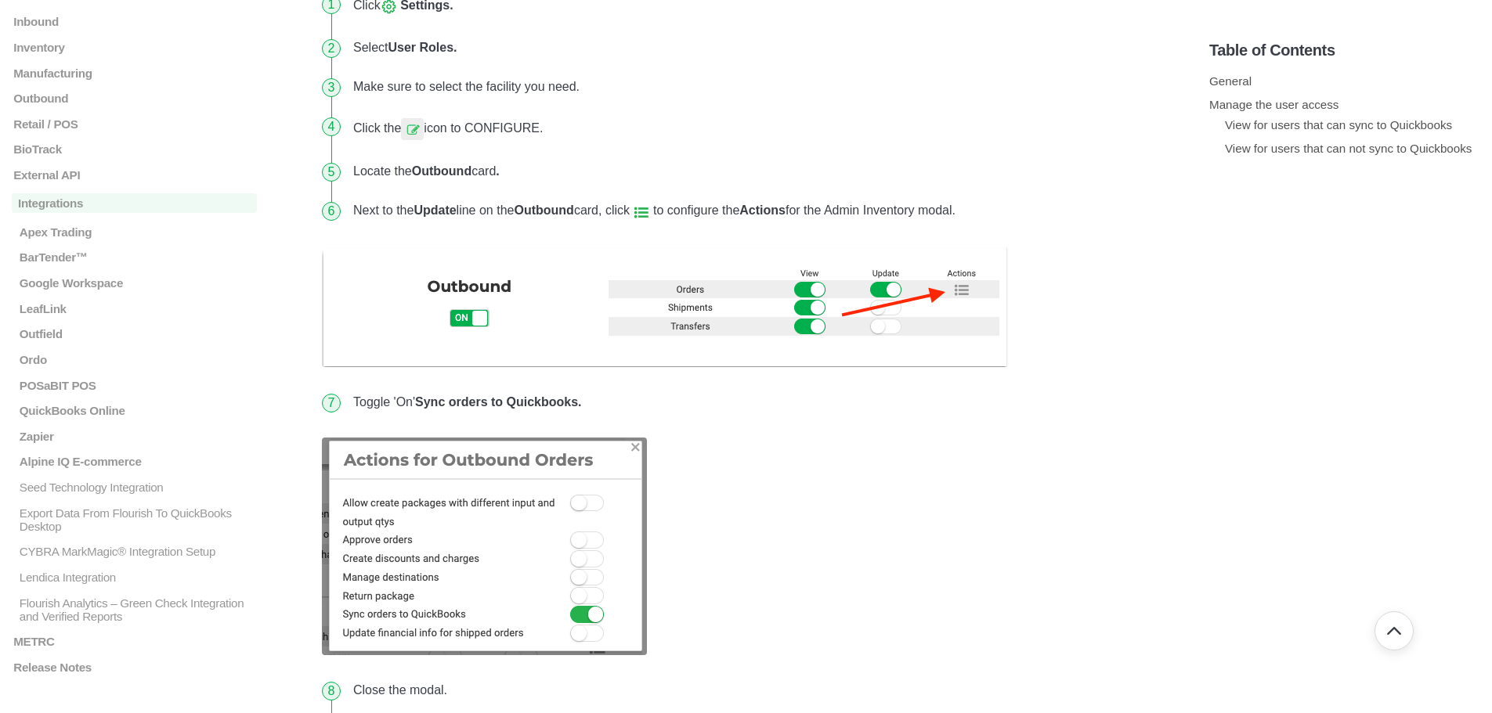
scroll to position [0, 0]
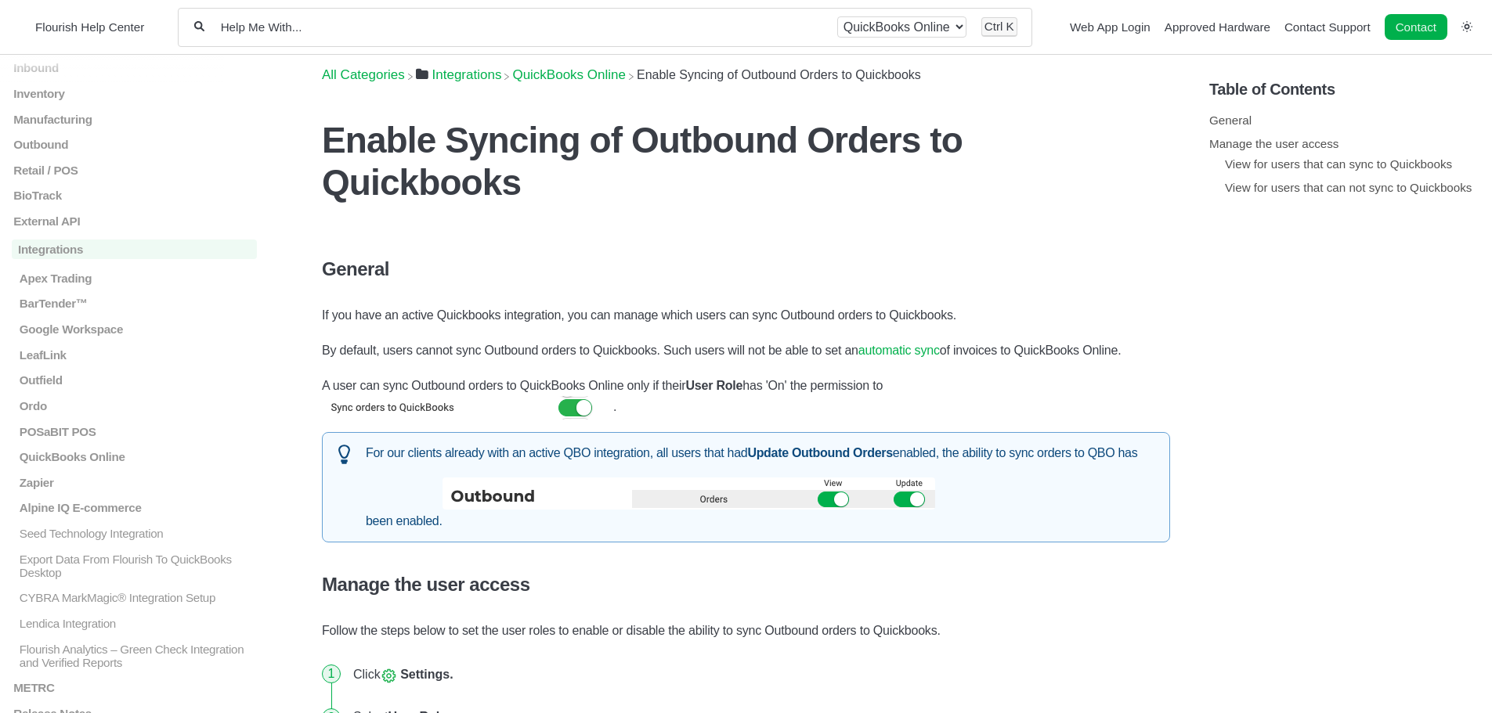
click at [566, 74] on span "​QuickBooks Online" at bounding box center [569, 75] width 114 height 16
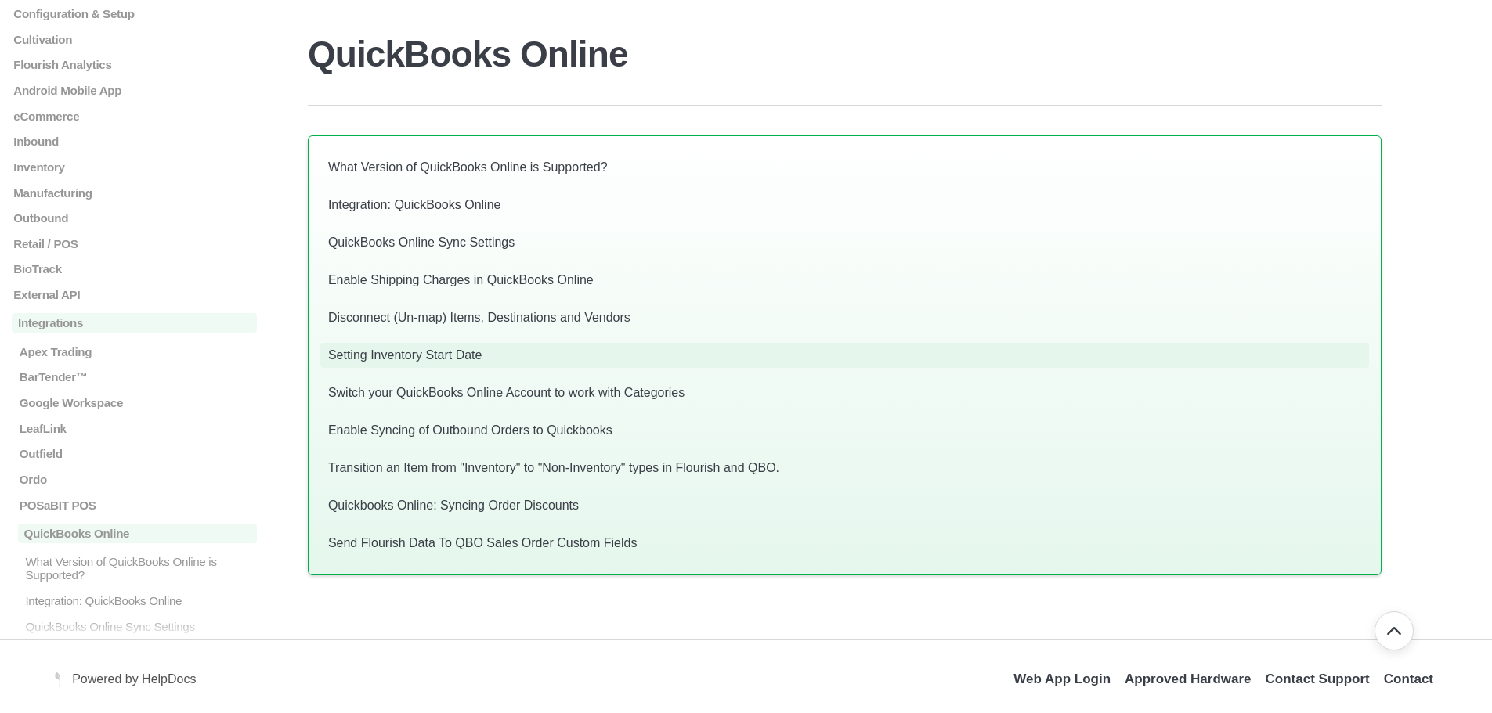
scroll to position [102, 0]
